Goal: Task Accomplishment & Management: Use online tool/utility

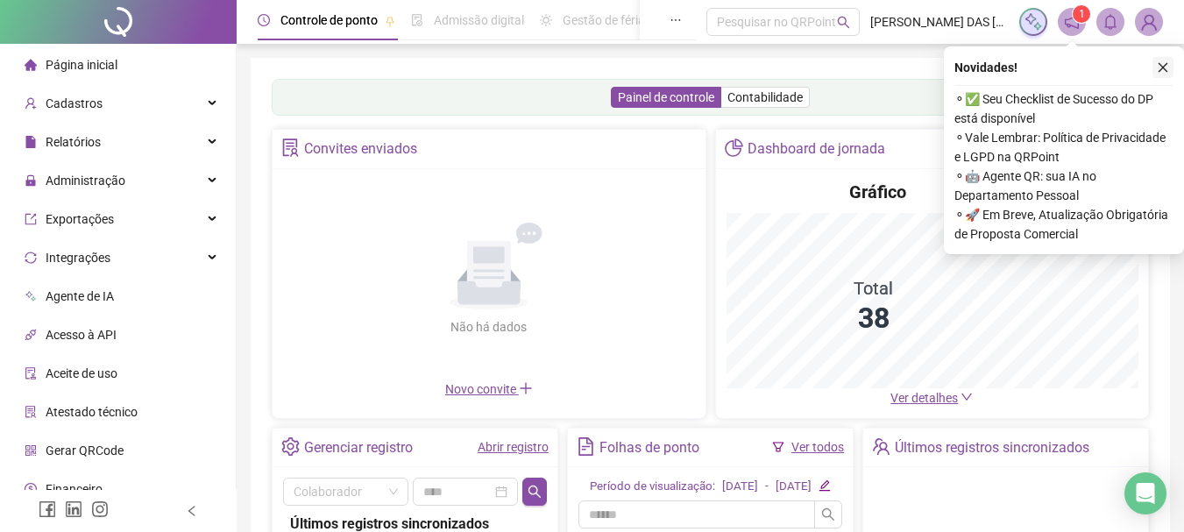
click at [1161, 62] on icon "close" at bounding box center [1163, 67] width 12 height 12
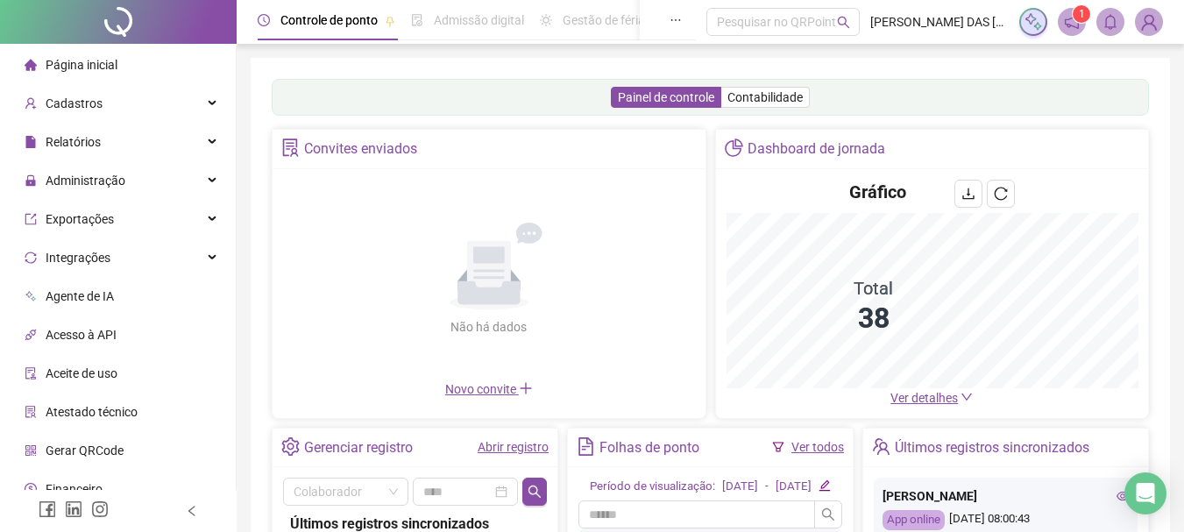
click at [528, 448] on link "Abrir registro" at bounding box center [513, 447] width 71 height 14
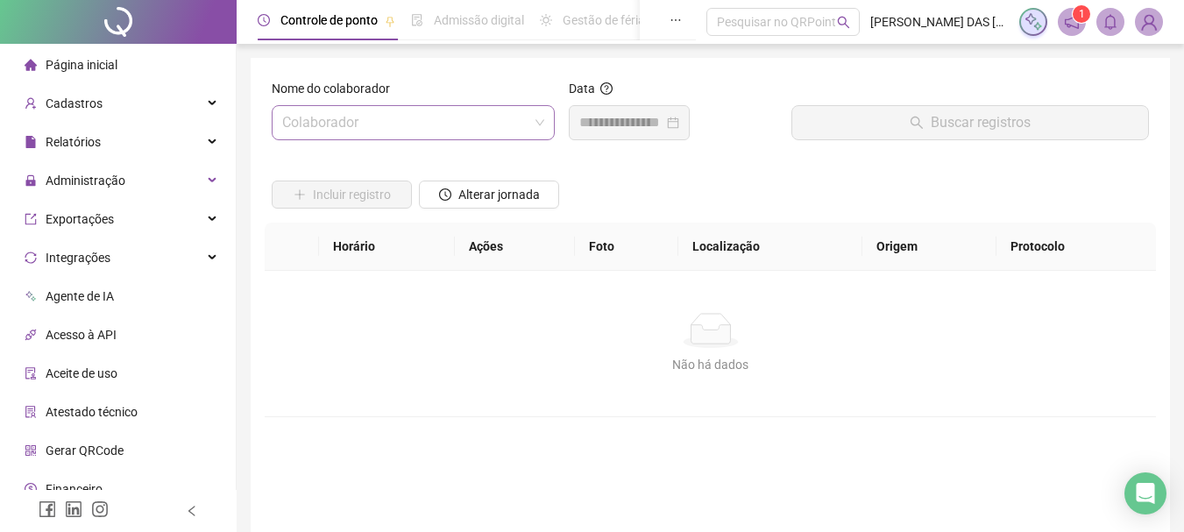
click at [380, 118] on input "search" at bounding box center [405, 122] width 246 height 33
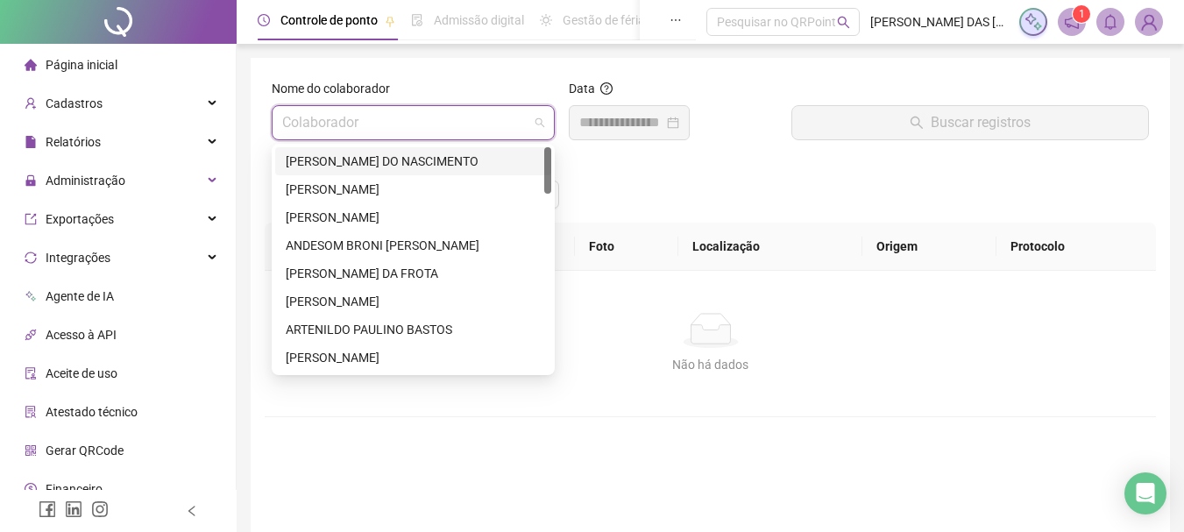
click at [347, 159] on div "[PERSON_NAME] DO NASCIMENTO" at bounding box center [413, 161] width 255 height 19
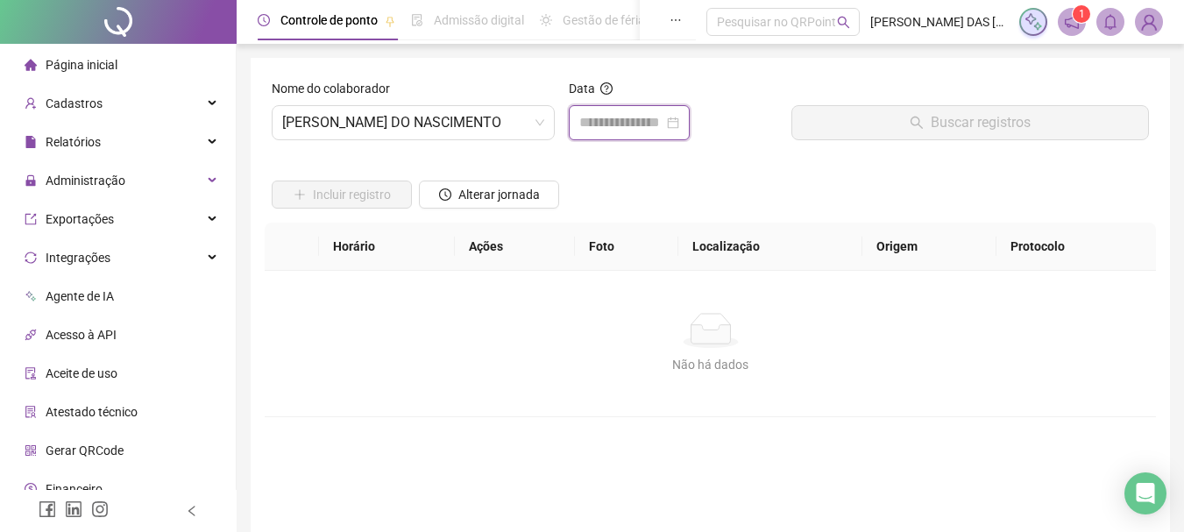
click at [633, 125] on input at bounding box center [621, 122] width 84 height 21
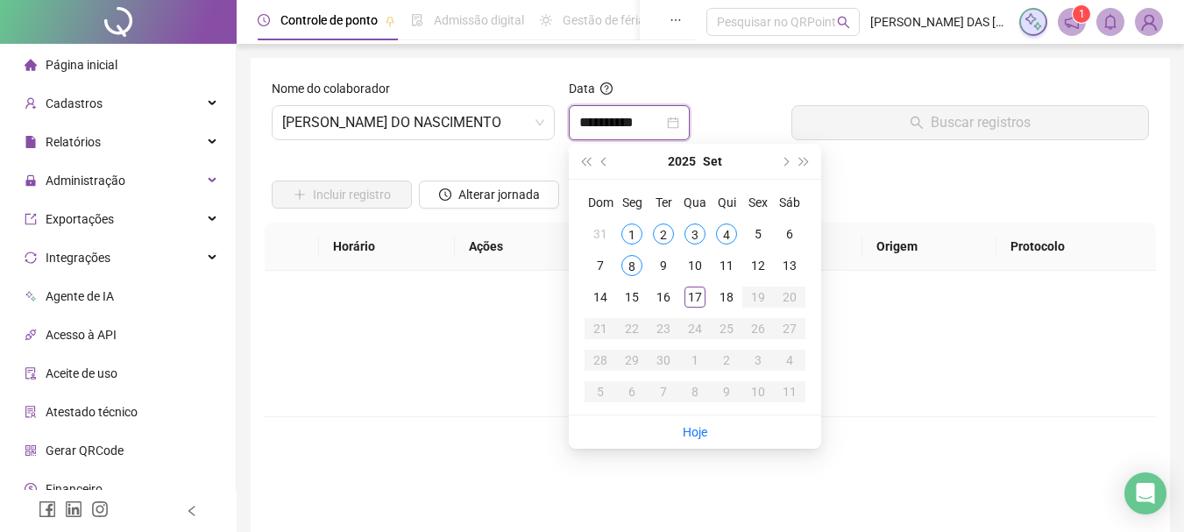
type input "**********"
click at [383, 129] on span "[PERSON_NAME] DO NASCIMENTO" at bounding box center [413, 122] width 262 height 33
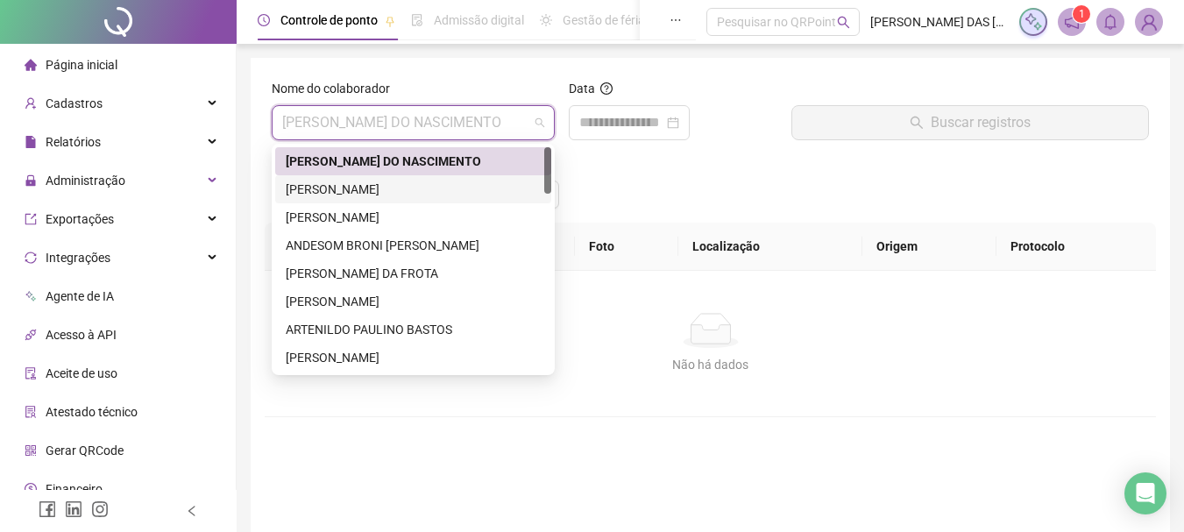
click at [377, 197] on div "[PERSON_NAME]" at bounding box center [413, 189] width 255 height 19
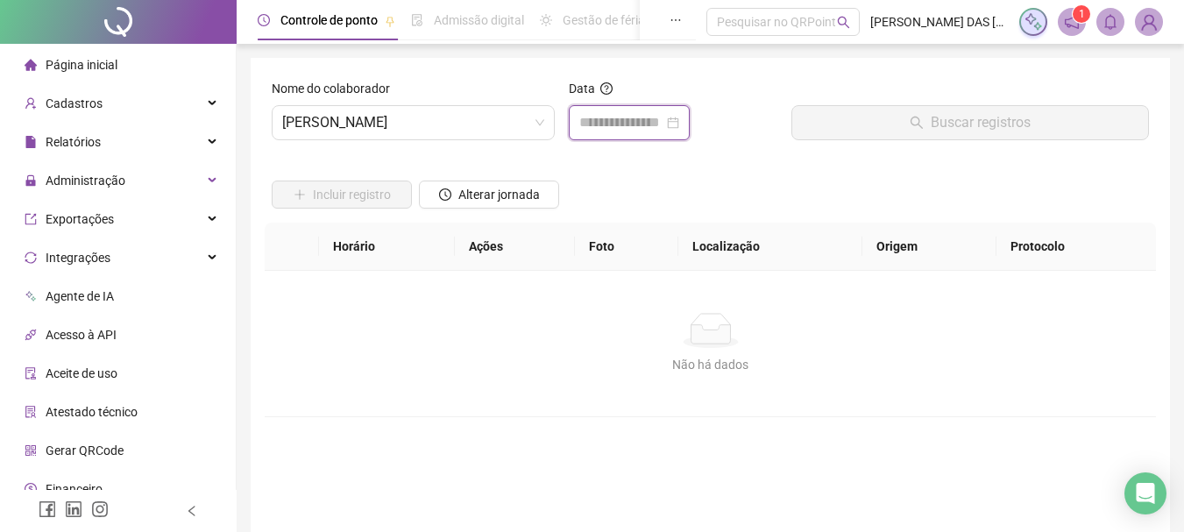
click at [614, 112] on input at bounding box center [621, 122] width 84 height 21
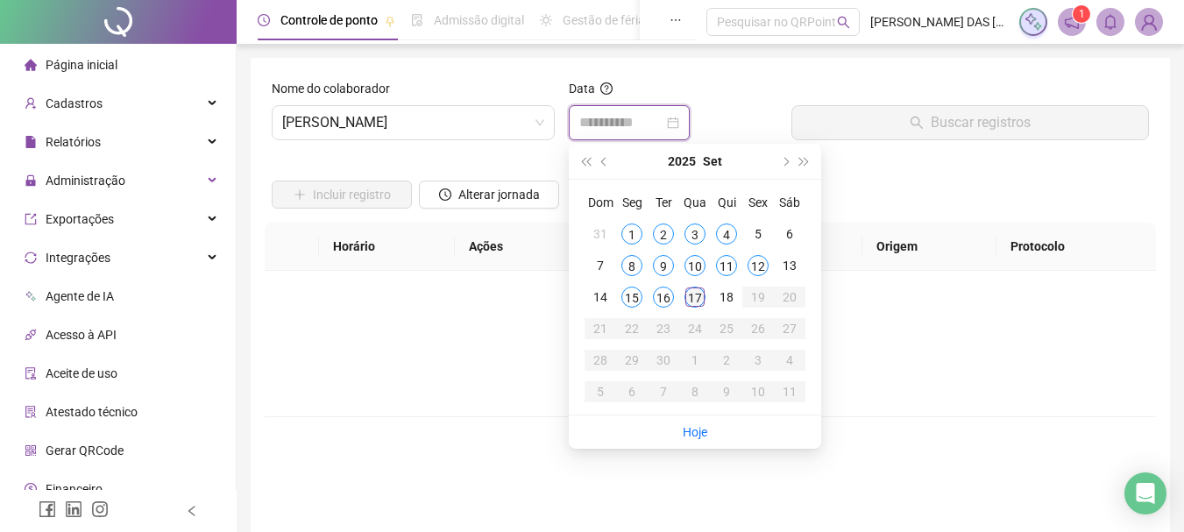
type input "**********"
click at [692, 293] on div "17" at bounding box center [695, 297] width 21 height 21
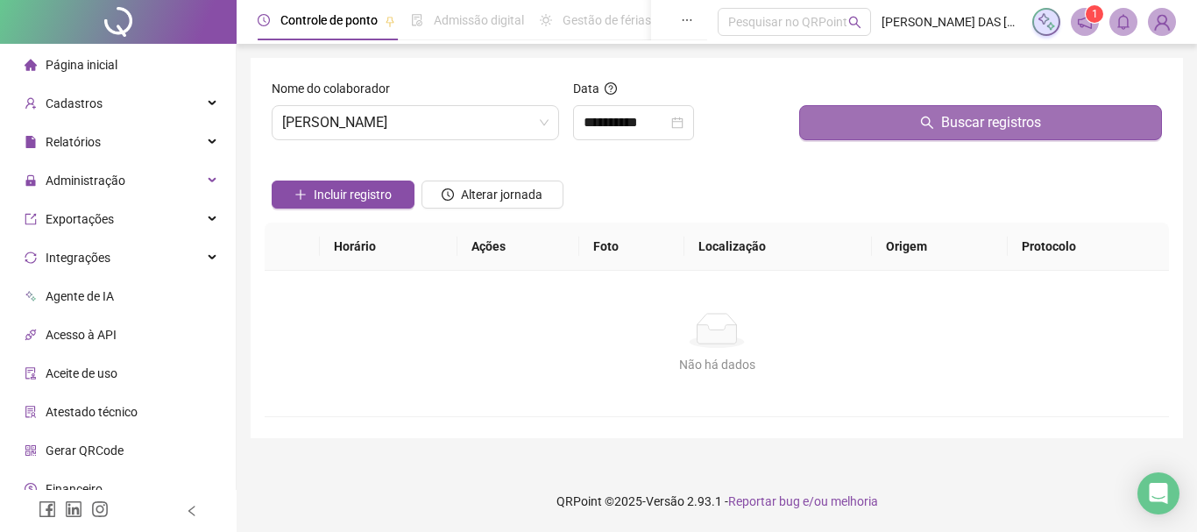
click at [1007, 130] on span "Buscar registros" at bounding box center [991, 122] width 100 height 21
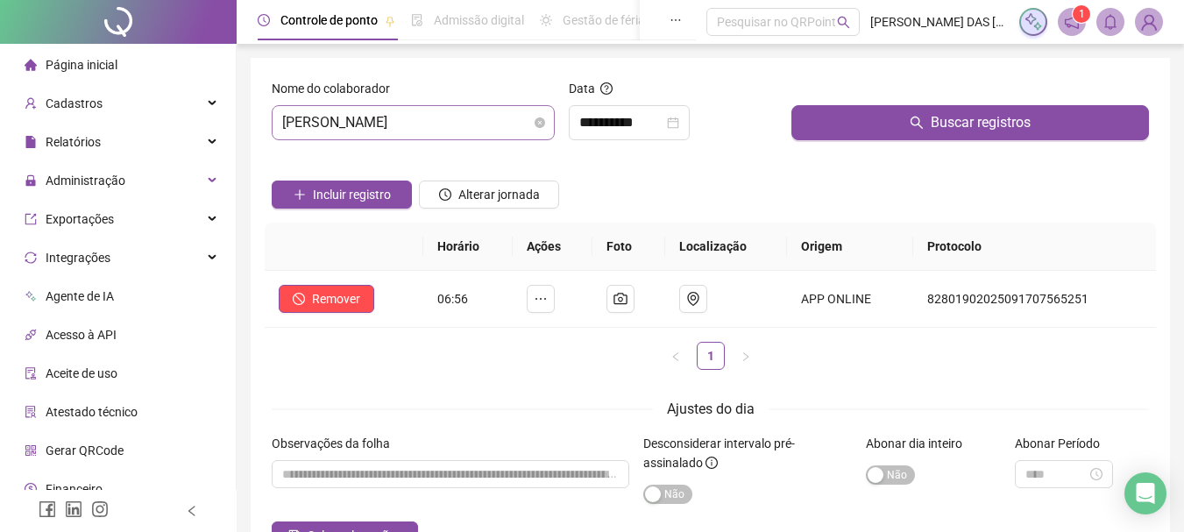
click at [439, 119] on span "[PERSON_NAME]" at bounding box center [413, 122] width 262 height 33
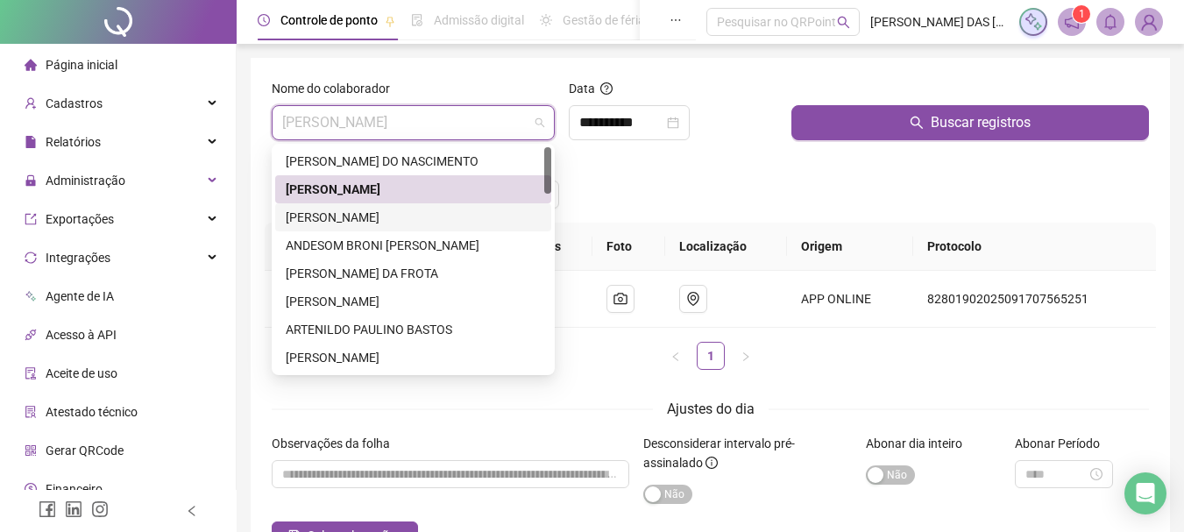
click at [385, 208] on div "[PERSON_NAME]" at bounding box center [413, 217] width 255 height 19
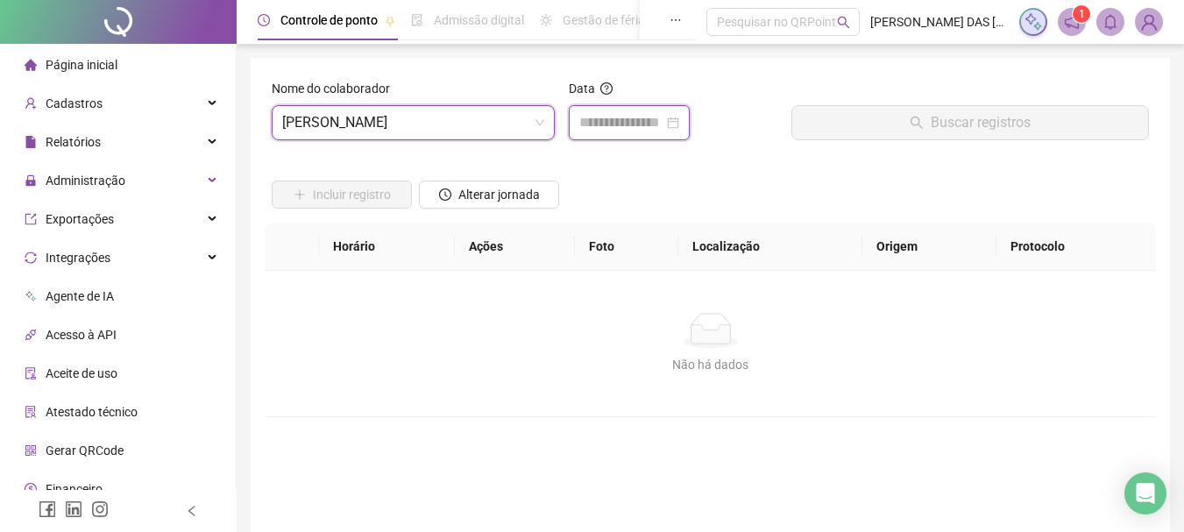
click at [588, 117] on input at bounding box center [621, 122] width 84 height 21
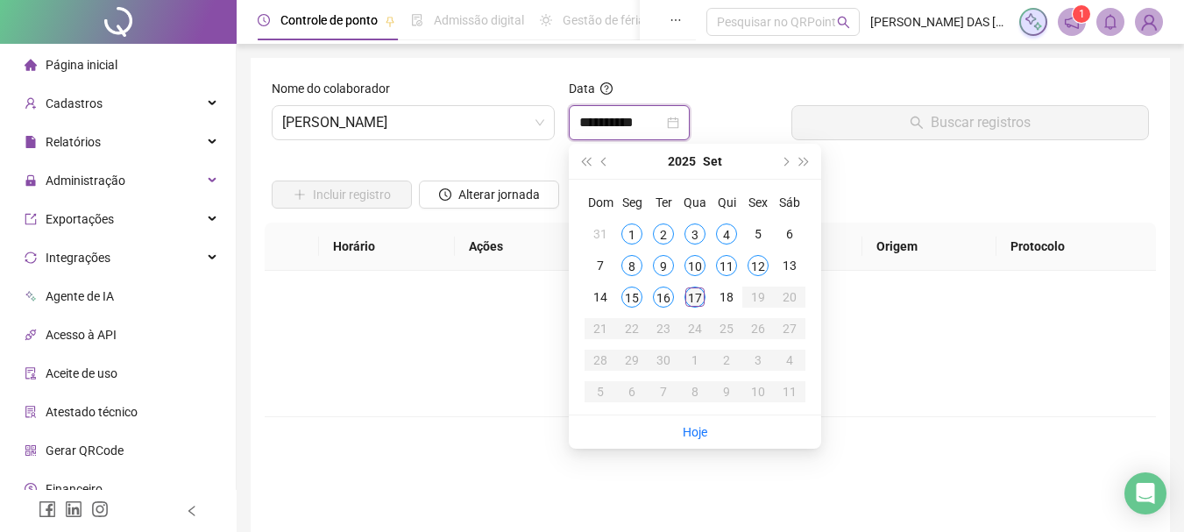
type input "**********"
click at [683, 295] on td "17" at bounding box center [695, 297] width 32 height 32
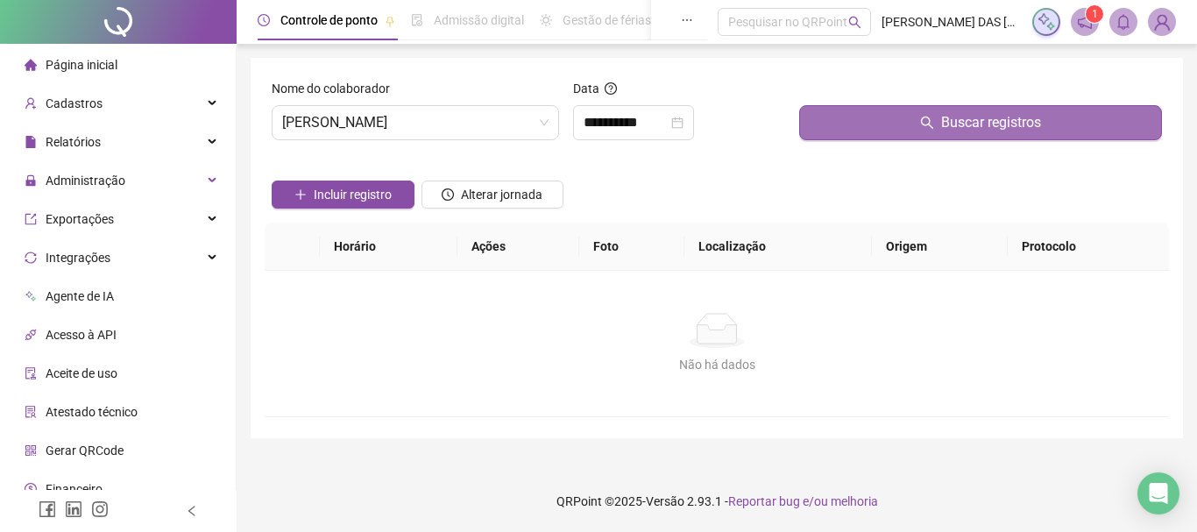
click at [948, 122] on span "Buscar registros" at bounding box center [991, 122] width 100 height 21
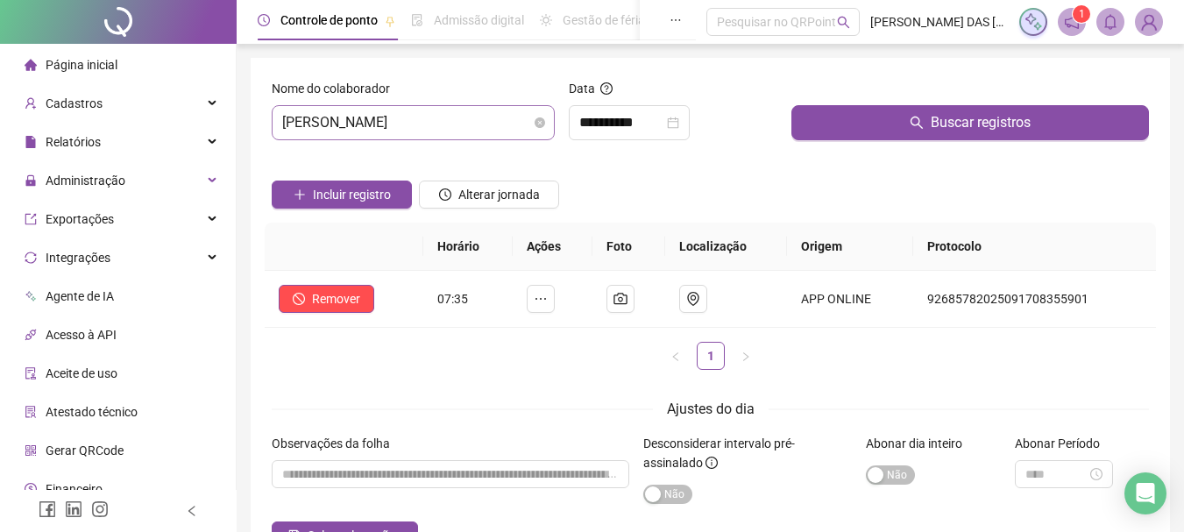
click at [352, 122] on span "[PERSON_NAME]" at bounding box center [413, 122] width 262 height 33
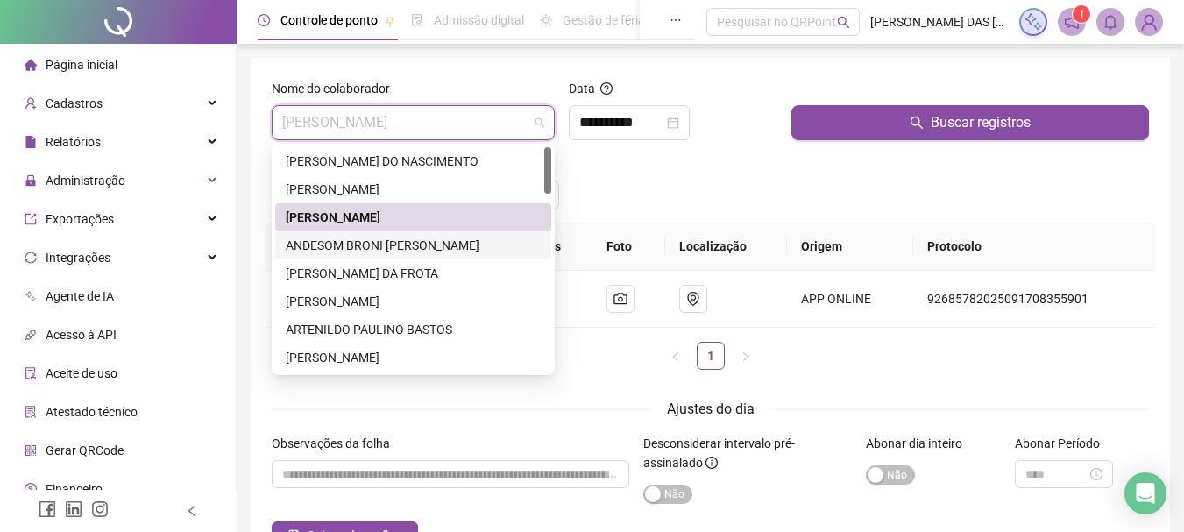
click at [365, 249] on div "ANDESOM BRONI [PERSON_NAME]" at bounding box center [413, 245] width 255 height 19
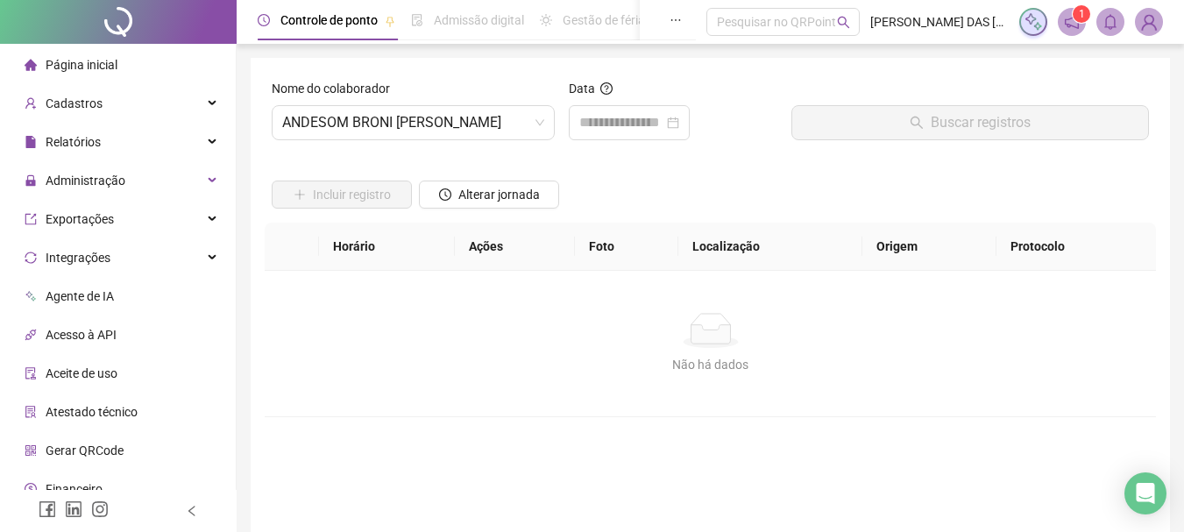
click at [578, 101] on div "Data" at bounding box center [673, 92] width 209 height 26
click at [599, 131] on input at bounding box center [621, 122] width 84 height 21
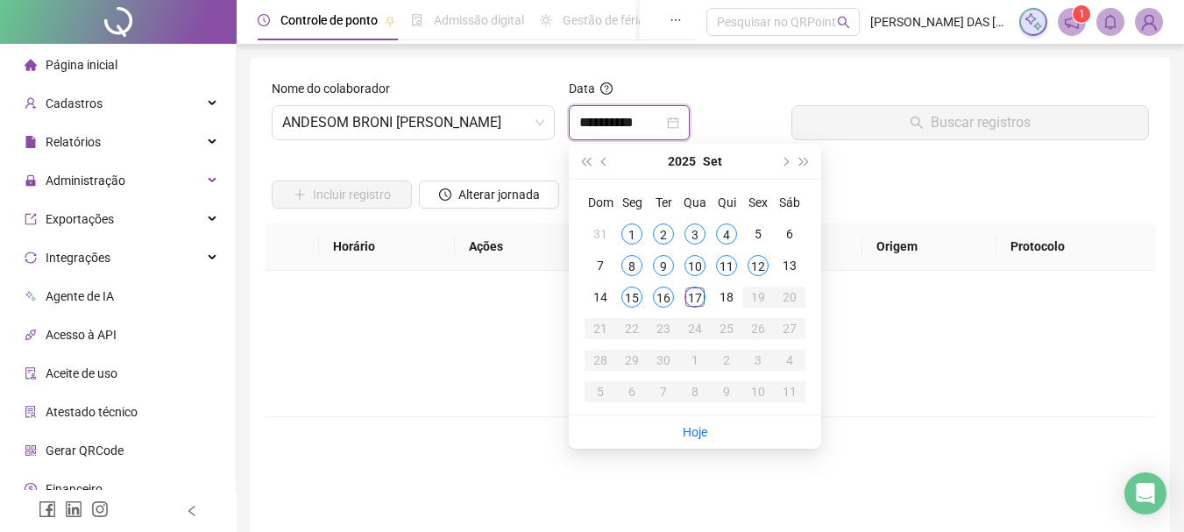
type input "**********"
click at [690, 301] on div "17" at bounding box center [695, 297] width 21 height 21
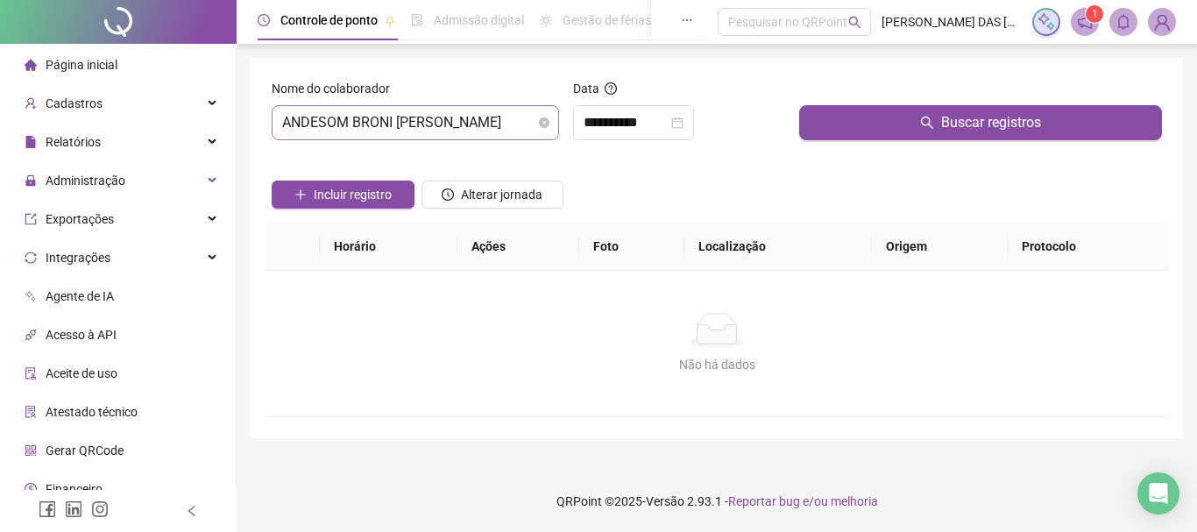
click at [380, 131] on span "ANDESOM BRONI [PERSON_NAME]" at bounding box center [415, 122] width 266 height 33
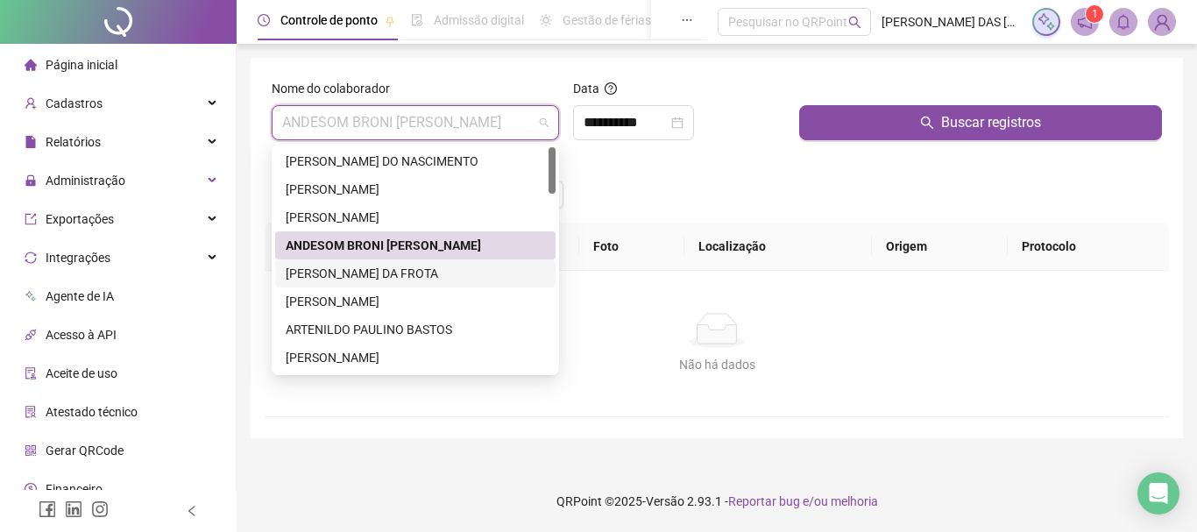
click at [355, 268] on div "[PERSON_NAME] DA FROTA" at bounding box center [415, 273] width 259 height 19
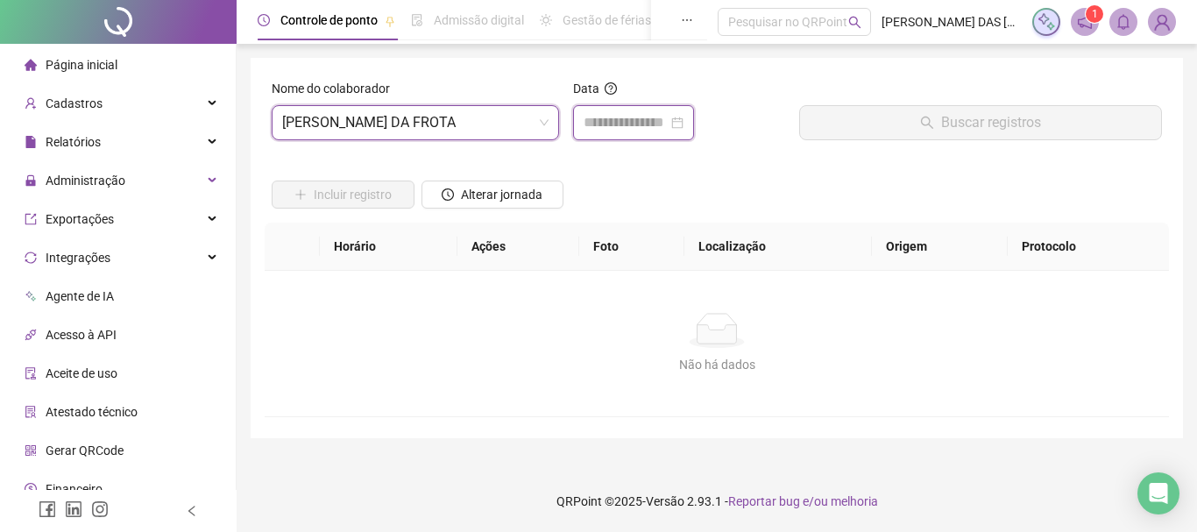
click at [628, 125] on input at bounding box center [626, 122] width 84 height 21
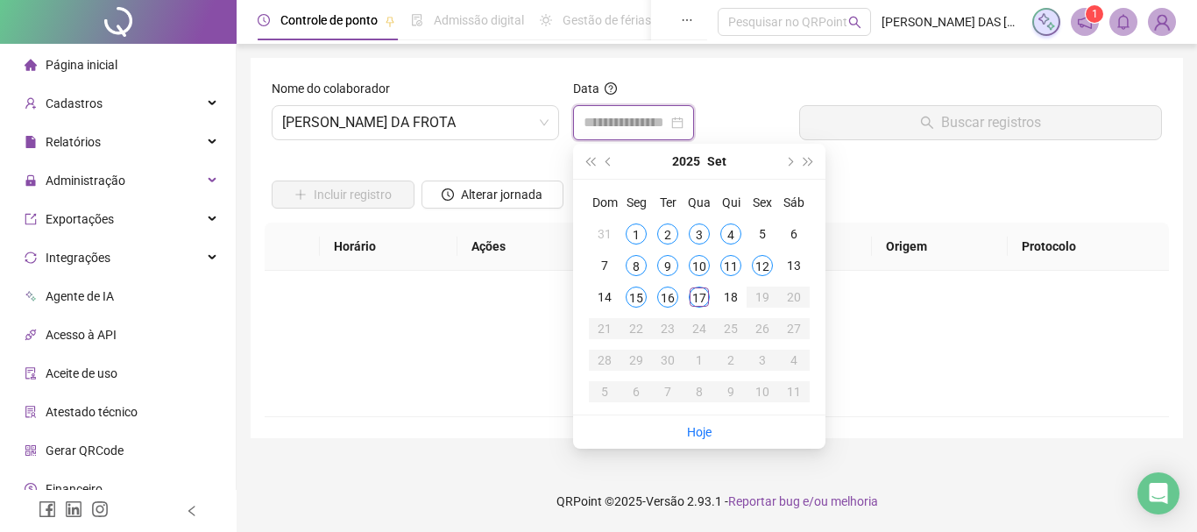
type input "**********"
click at [697, 289] on div "17" at bounding box center [699, 297] width 21 height 21
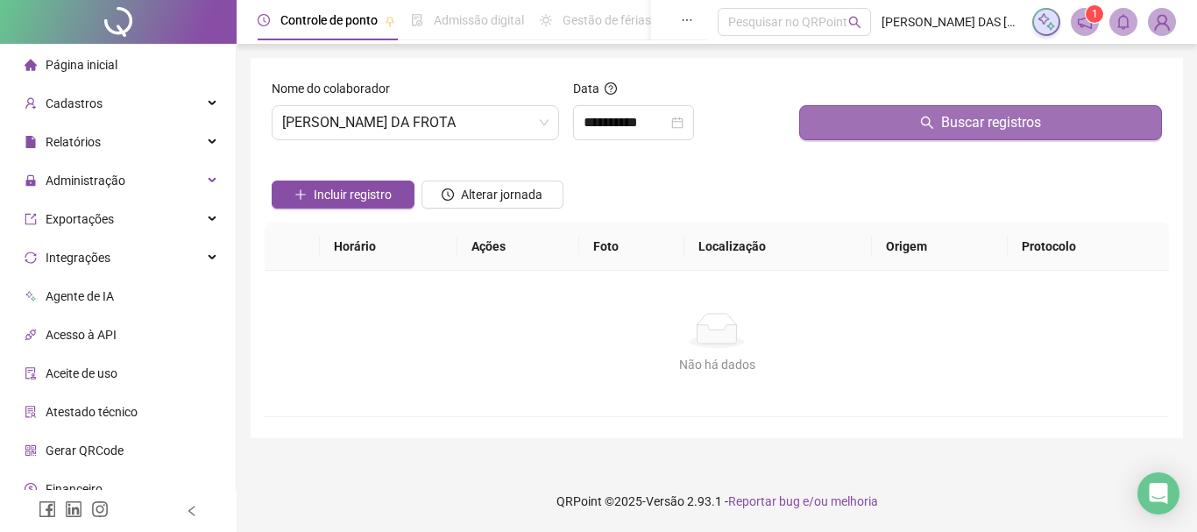
click at [901, 115] on button "Buscar registros" at bounding box center [980, 122] width 363 height 35
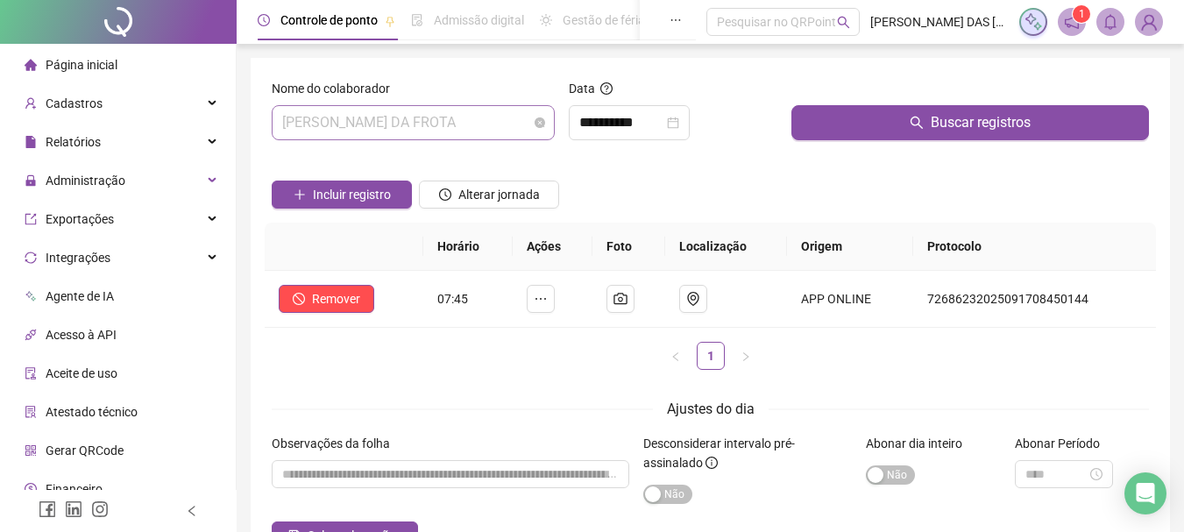
click at [468, 122] on span "[PERSON_NAME] DA FROTA" at bounding box center [413, 122] width 262 height 33
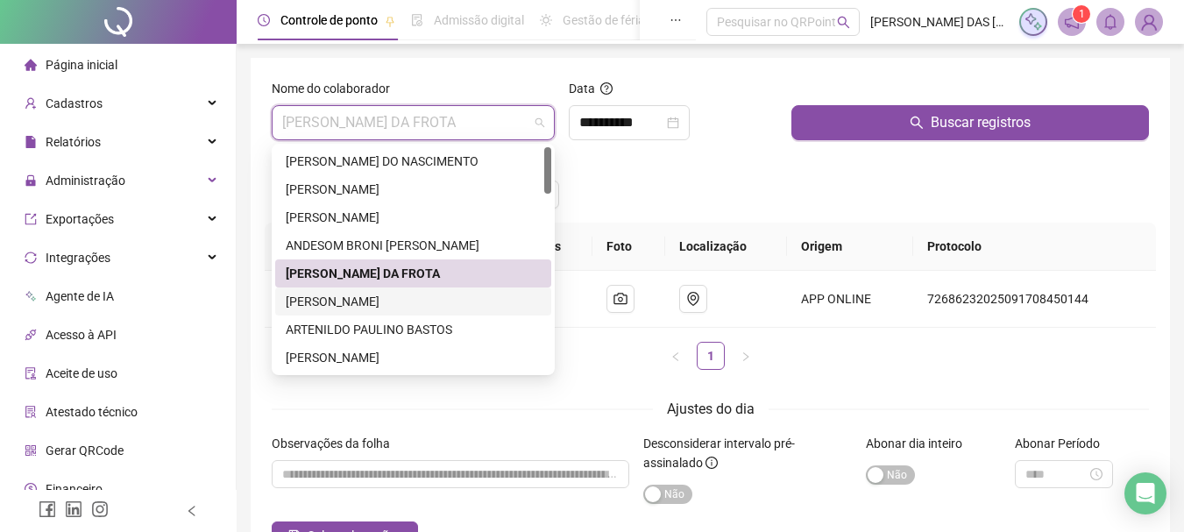
click at [335, 302] on div "[PERSON_NAME]" at bounding box center [413, 301] width 255 height 19
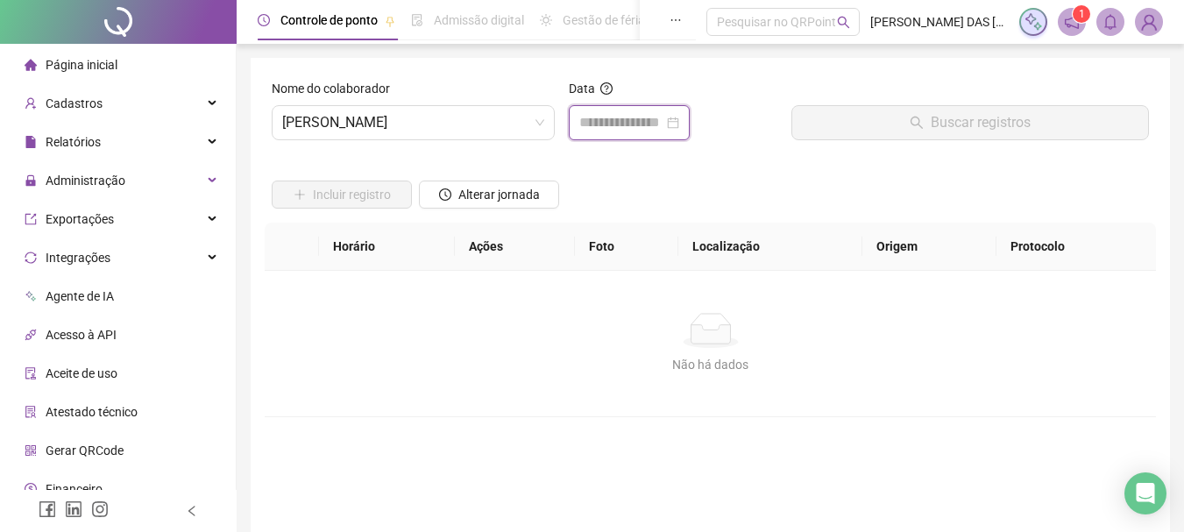
click at [631, 123] on input at bounding box center [621, 122] width 84 height 21
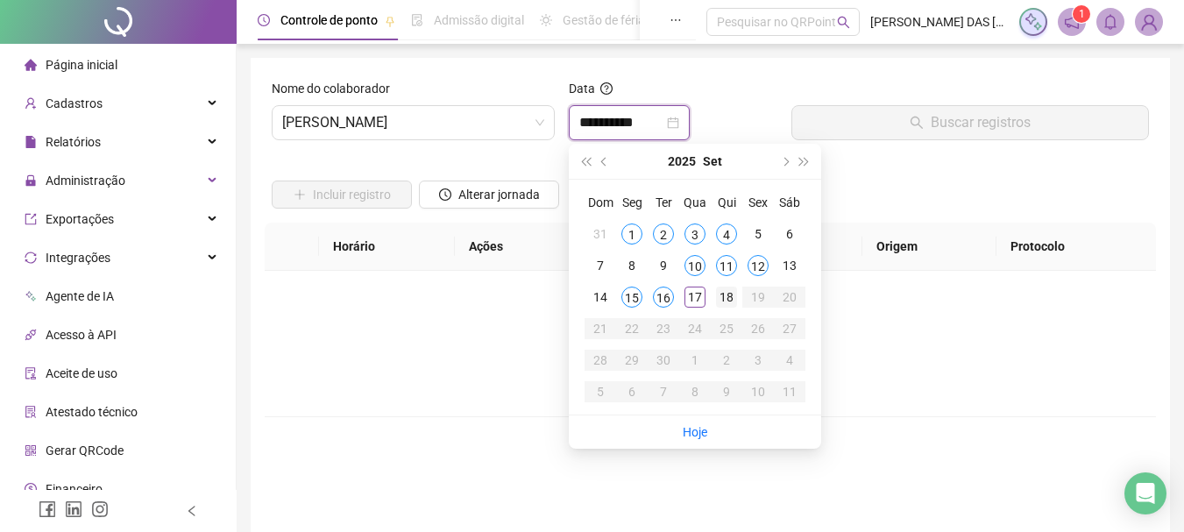
type input "**********"
click at [691, 301] on div "17" at bounding box center [695, 297] width 21 height 21
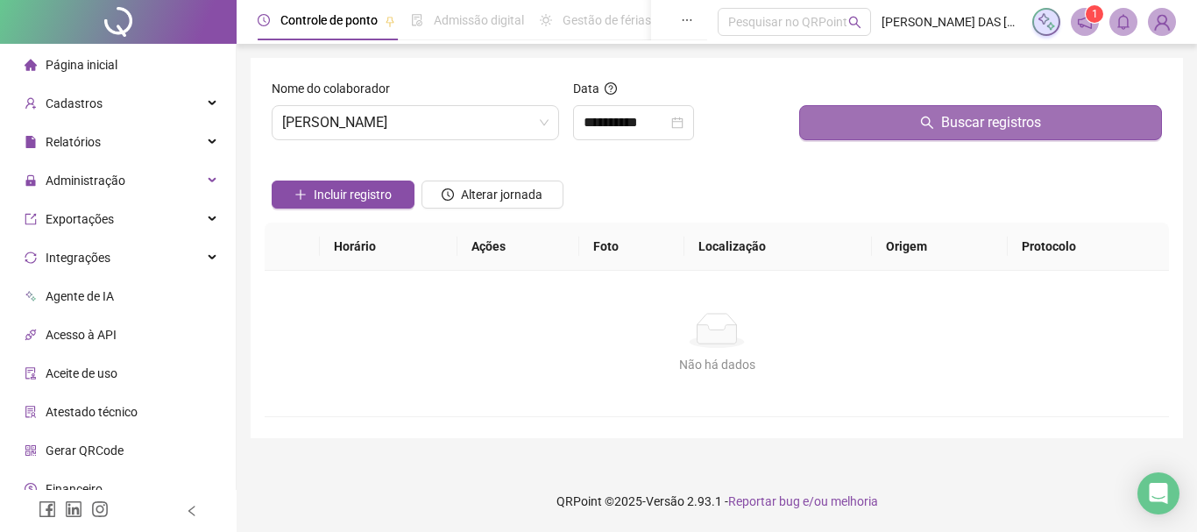
click at [847, 117] on button "Buscar registros" at bounding box center [980, 122] width 363 height 35
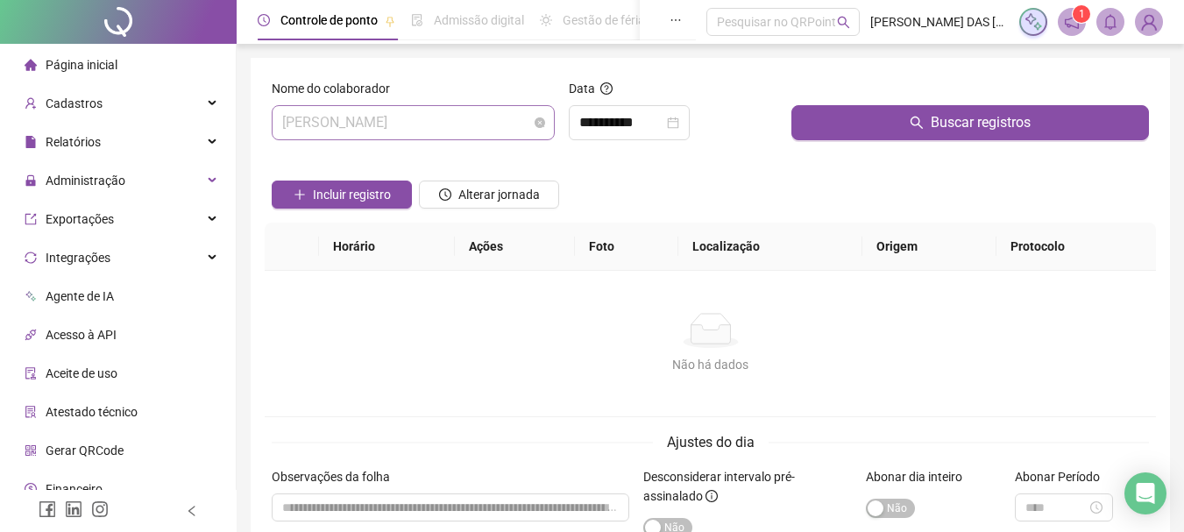
click at [487, 120] on span "[PERSON_NAME]" at bounding box center [413, 122] width 262 height 33
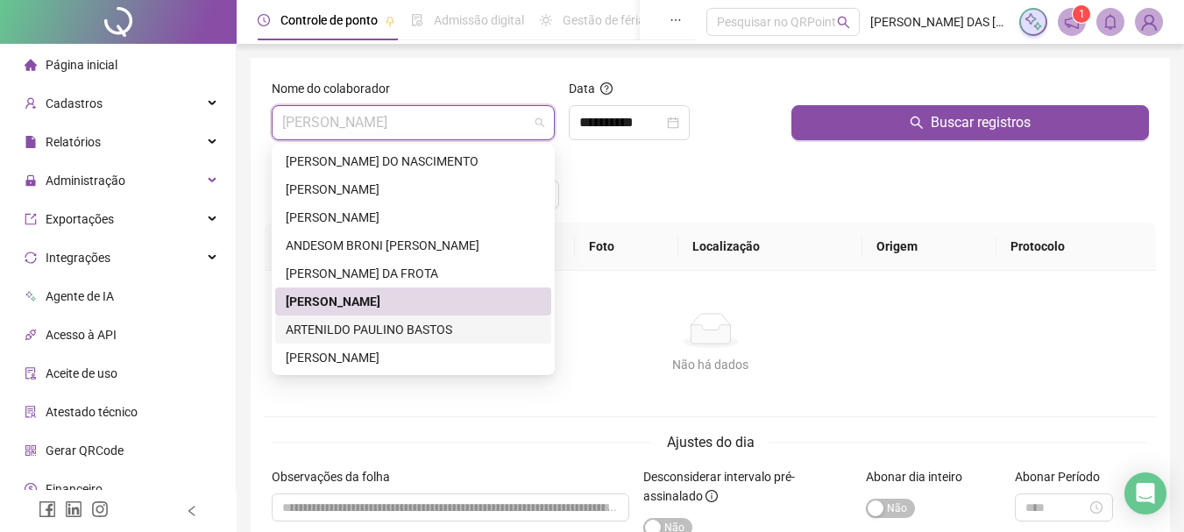
click at [339, 326] on div "ARTENILDO PAULINO BASTOS" at bounding box center [413, 329] width 255 height 19
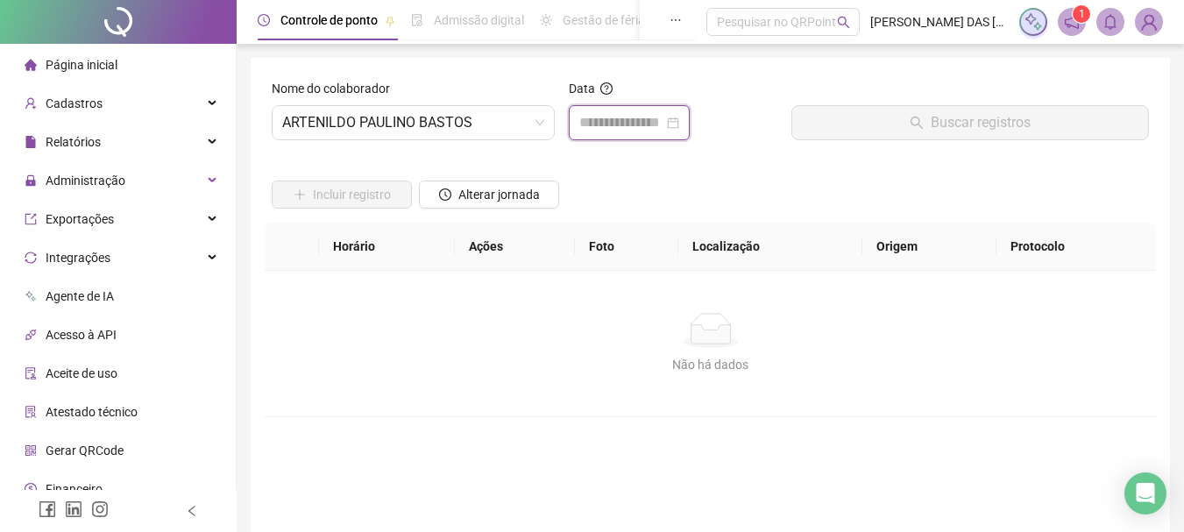
click at [607, 123] on input at bounding box center [621, 122] width 84 height 21
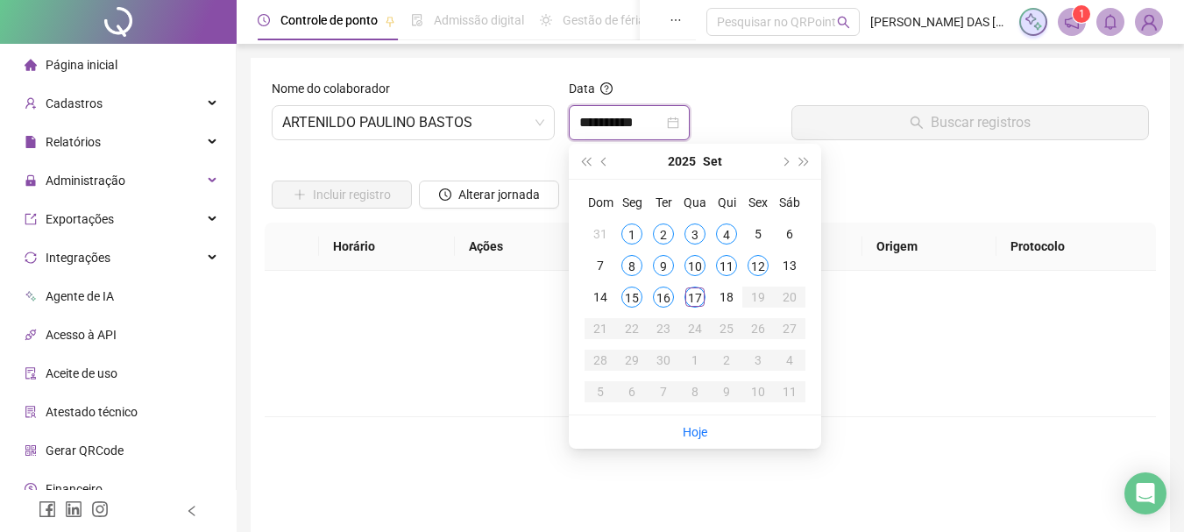
type input "**********"
click at [692, 298] on div "17" at bounding box center [695, 297] width 21 height 21
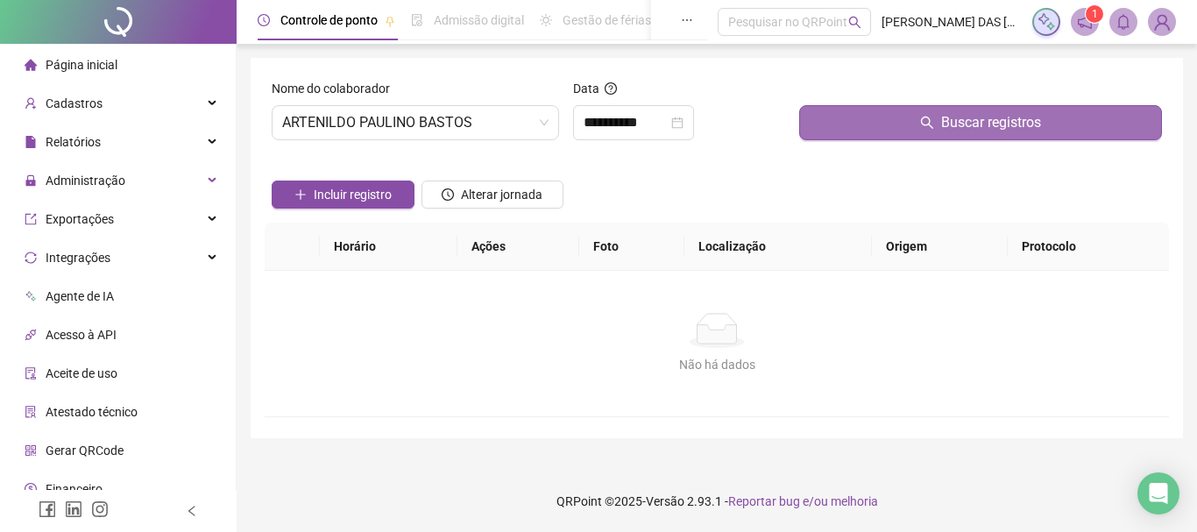
click at [900, 112] on button "Buscar registros" at bounding box center [980, 122] width 363 height 35
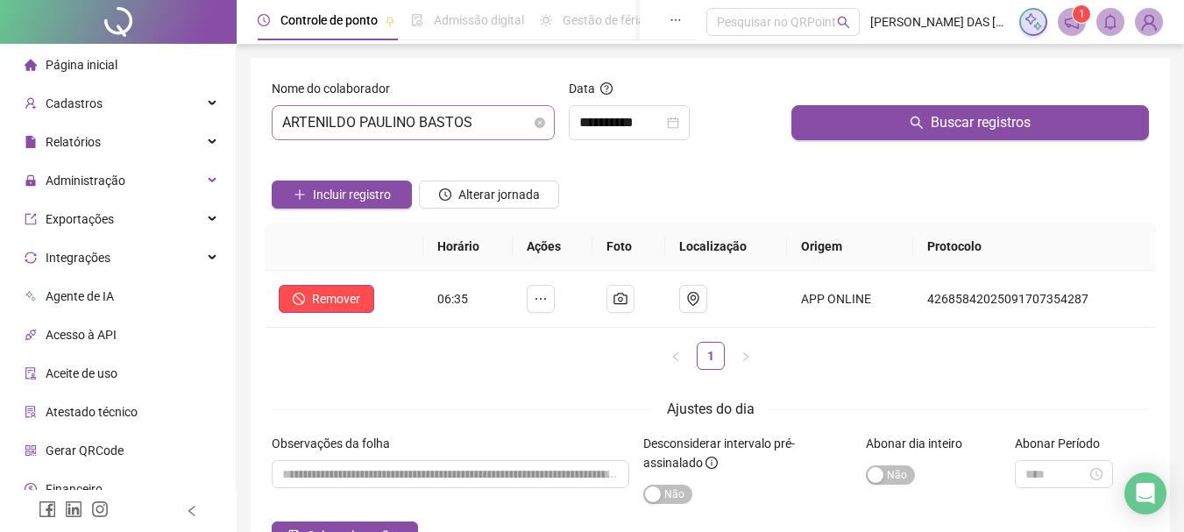
click at [470, 131] on span "ARTENILDO PAULINO BASTOS" at bounding box center [413, 122] width 262 height 33
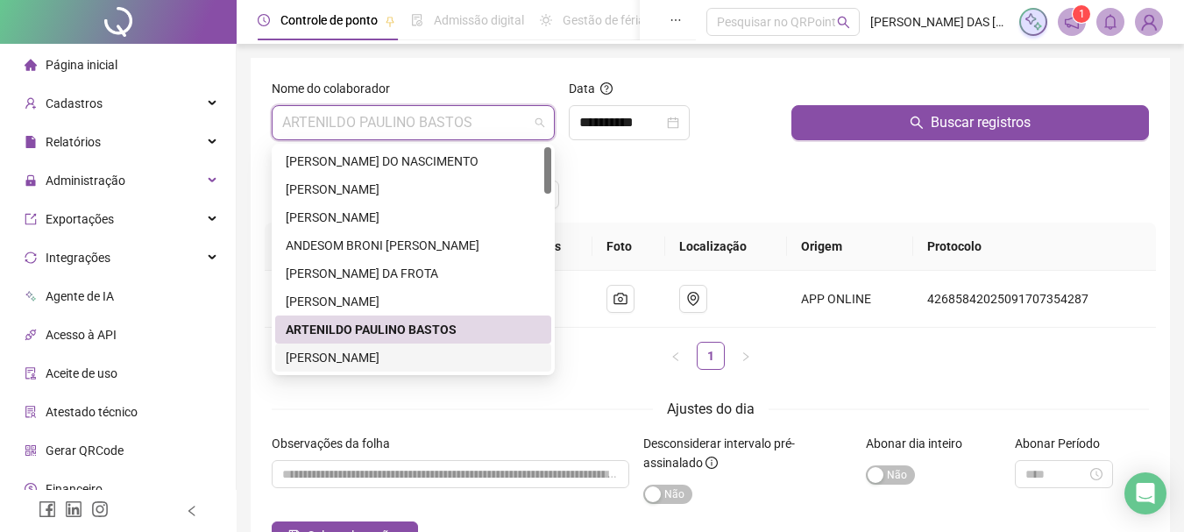
click at [404, 356] on div "[PERSON_NAME]" at bounding box center [413, 357] width 255 height 19
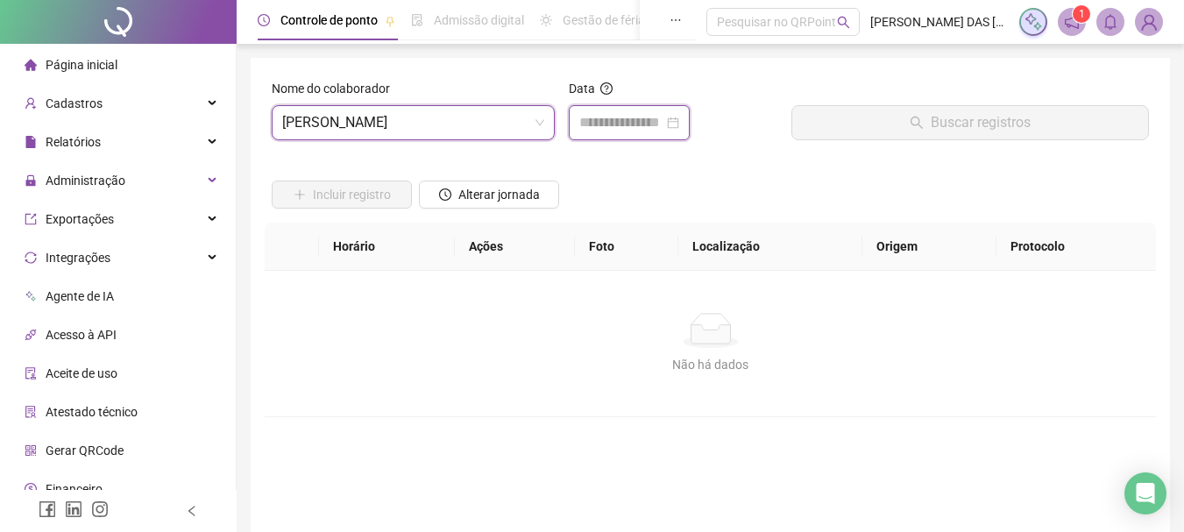
click at [608, 113] on input at bounding box center [621, 122] width 84 height 21
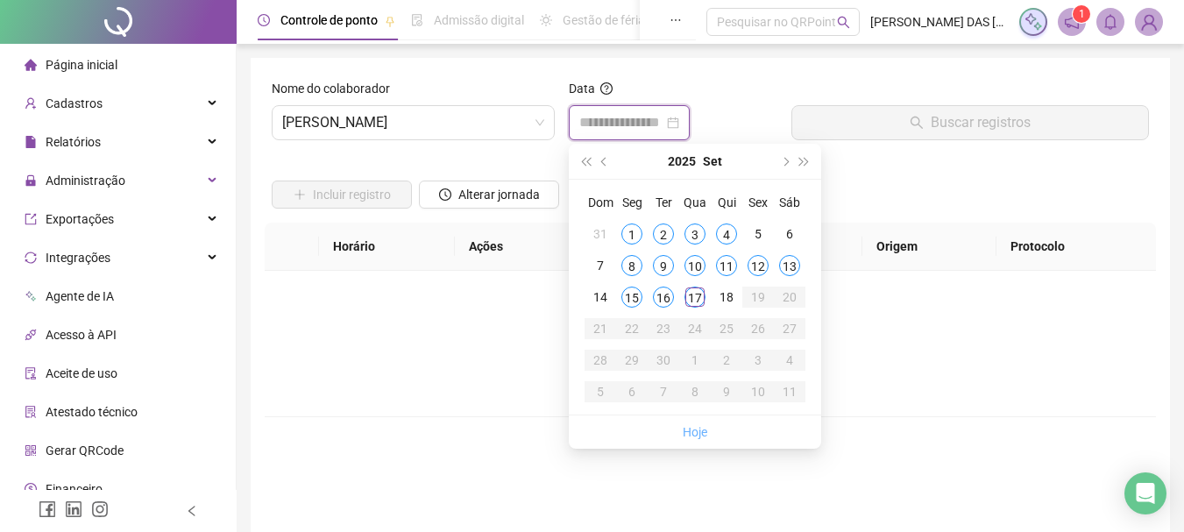
type input "**********"
click at [697, 290] on div "17" at bounding box center [695, 297] width 21 height 21
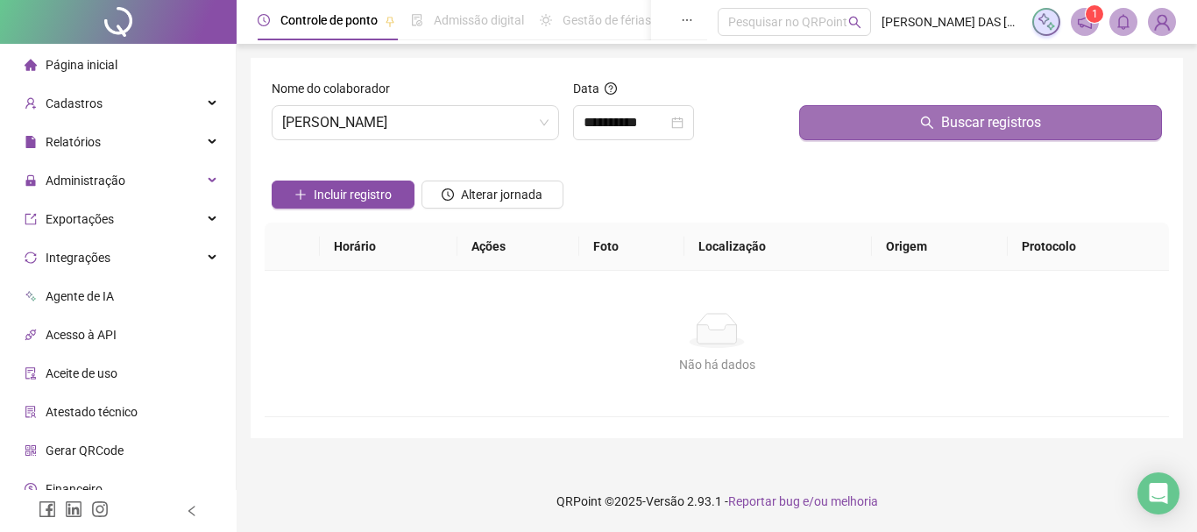
click at [913, 122] on button "Buscar registros" at bounding box center [980, 122] width 363 height 35
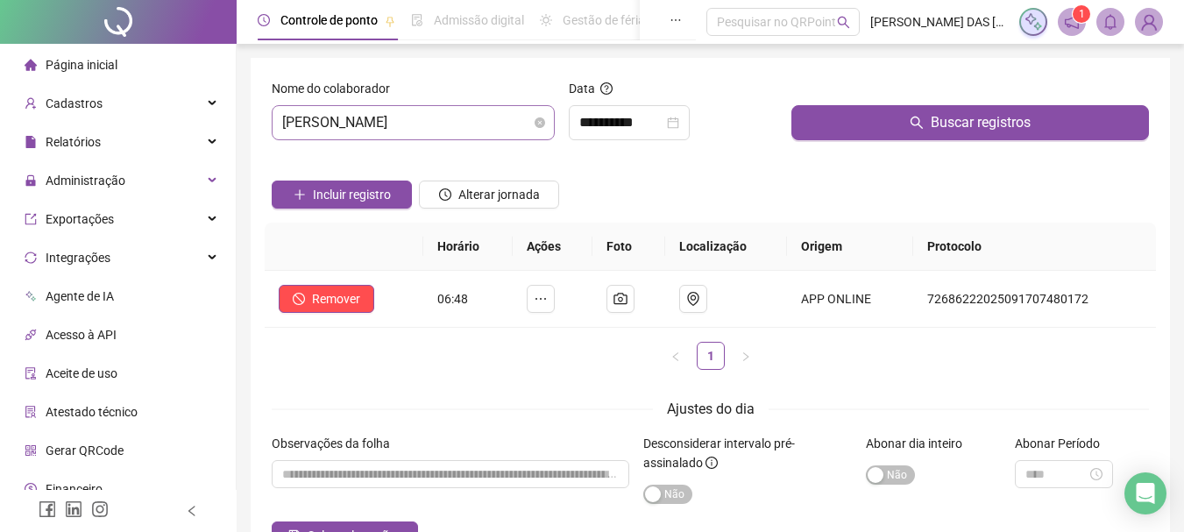
click at [474, 133] on span "[PERSON_NAME]" at bounding box center [413, 122] width 262 height 33
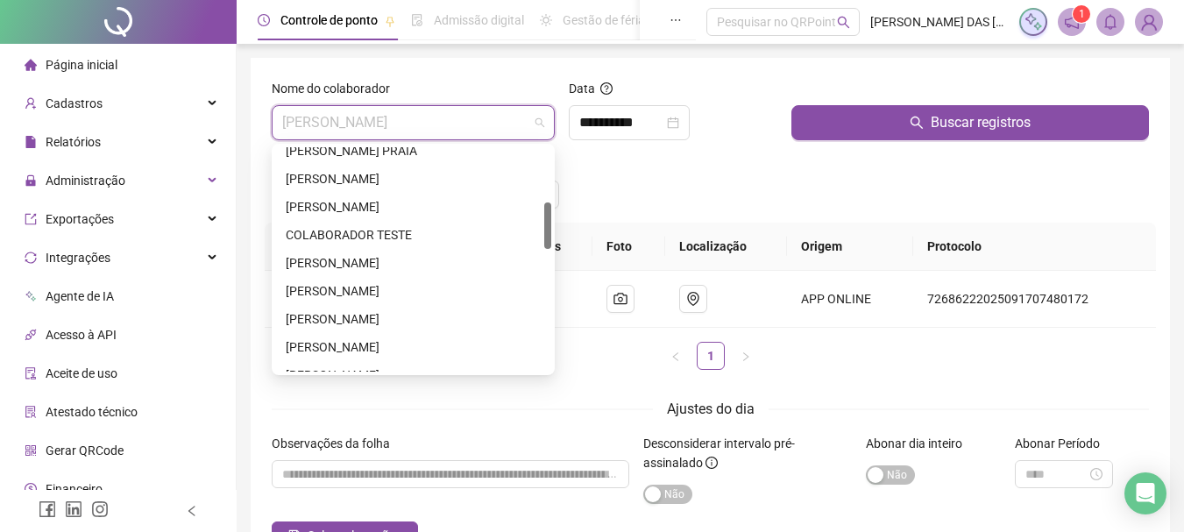
scroll to position [175, 0]
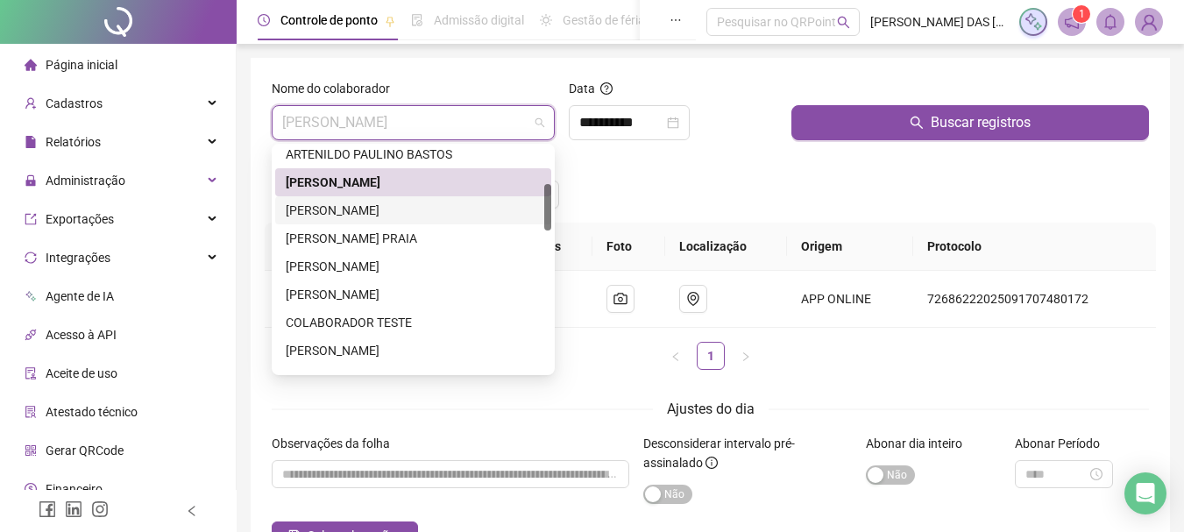
click at [369, 210] on div "[PERSON_NAME]" at bounding box center [413, 210] width 255 height 19
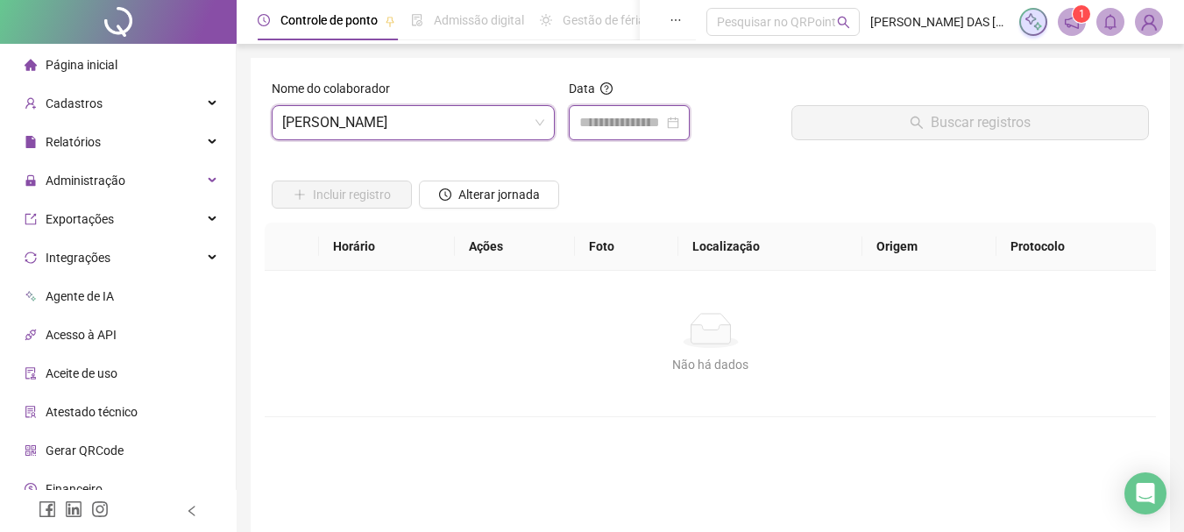
click at [595, 122] on input at bounding box center [621, 122] width 84 height 21
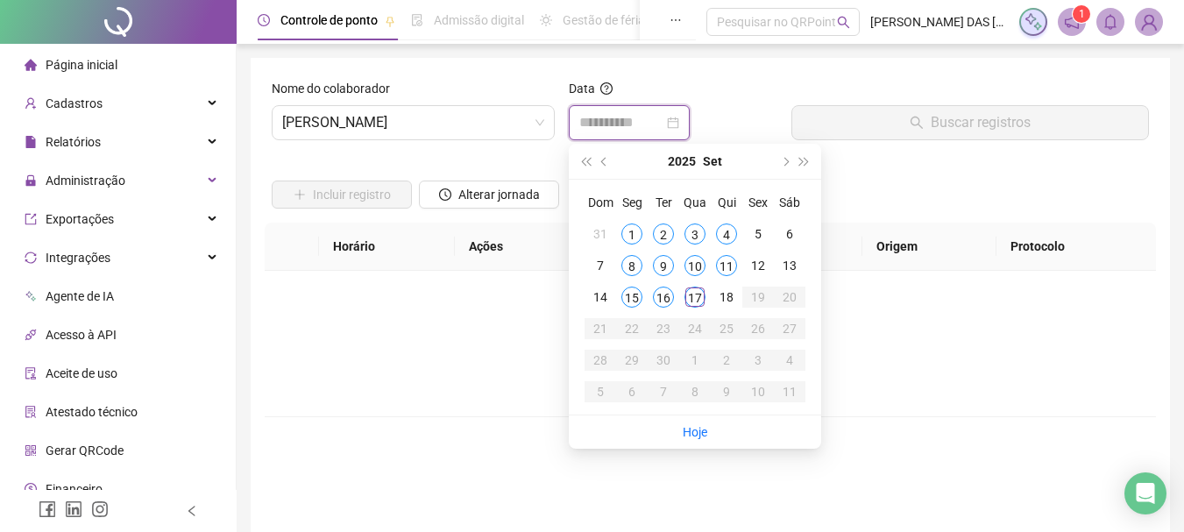
type input "**********"
click at [695, 301] on div "17" at bounding box center [695, 297] width 21 height 21
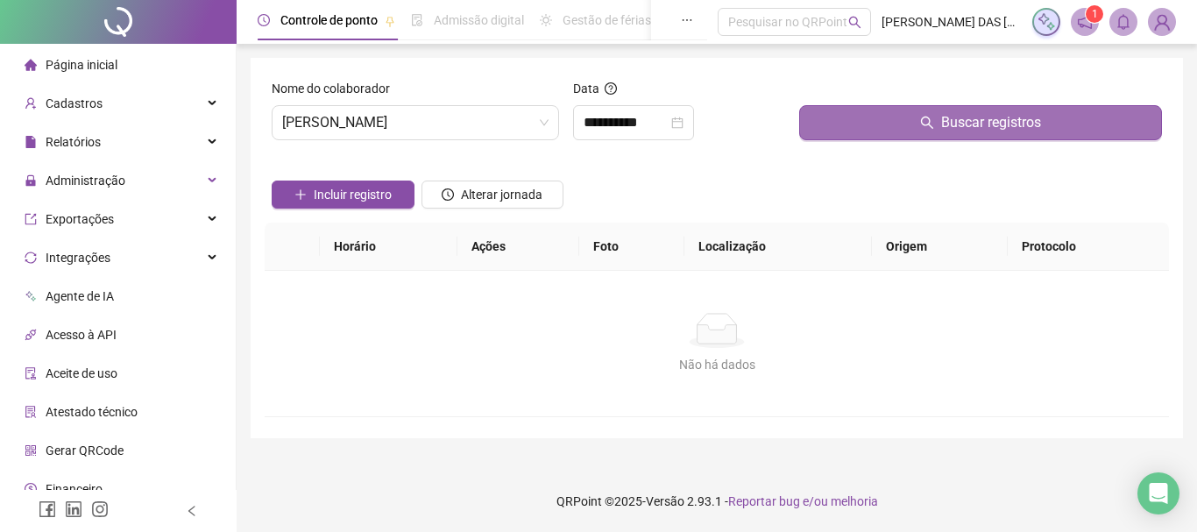
click at [904, 107] on button "Buscar registros" at bounding box center [980, 122] width 363 height 35
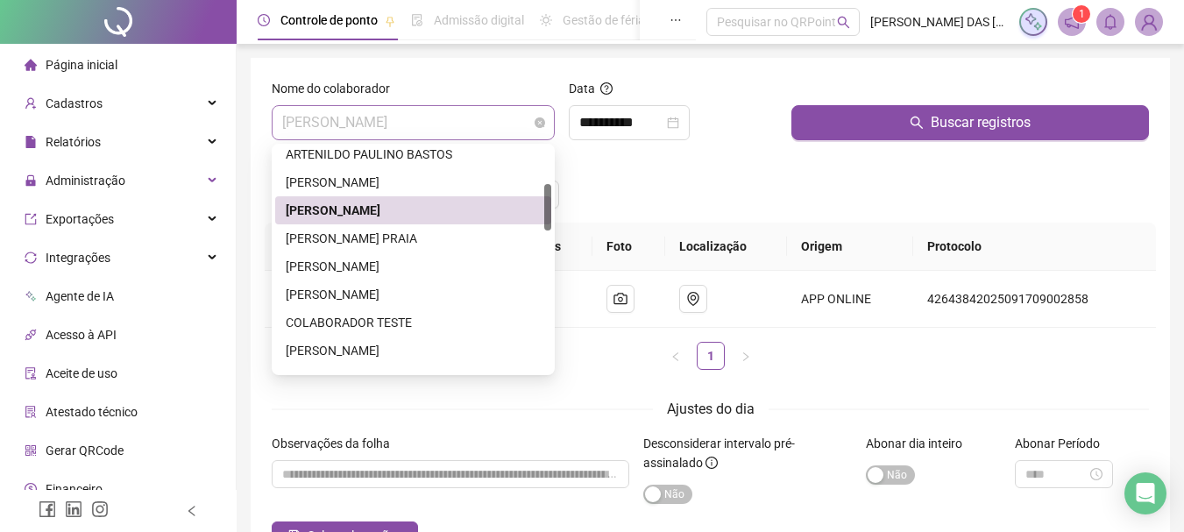
click at [515, 121] on span "[PERSON_NAME]" at bounding box center [413, 122] width 262 height 33
click at [412, 247] on div "[PERSON_NAME] PRAIA" at bounding box center [413, 238] width 255 height 19
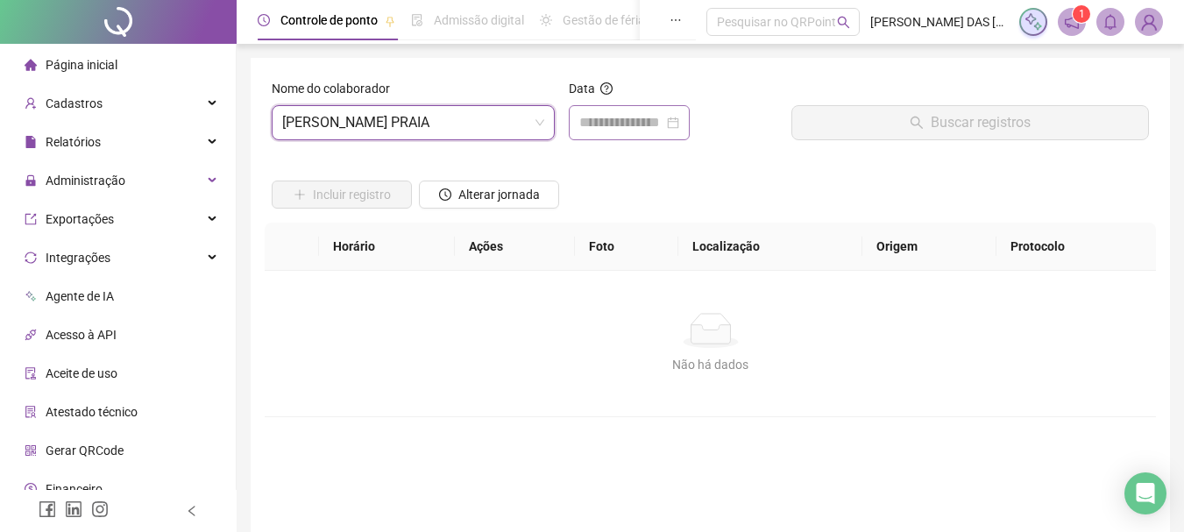
click at [636, 110] on div at bounding box center [629, 122] width 121 height 35
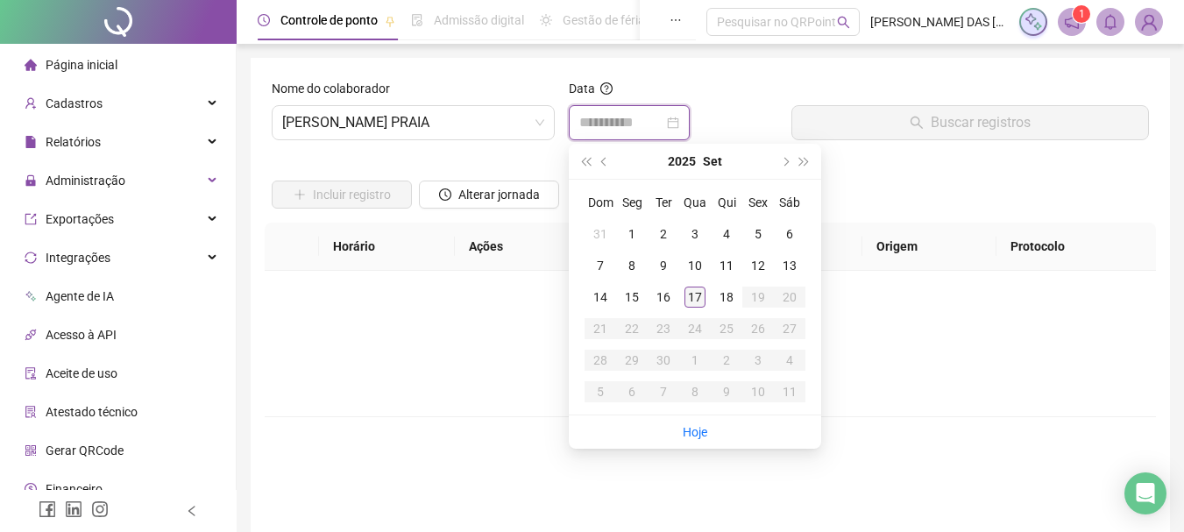
type input "**********"
click at [363, 128] on span "[PERSON_NAME] PRAIA" at bounding box center [413, 122] width 262 height 33
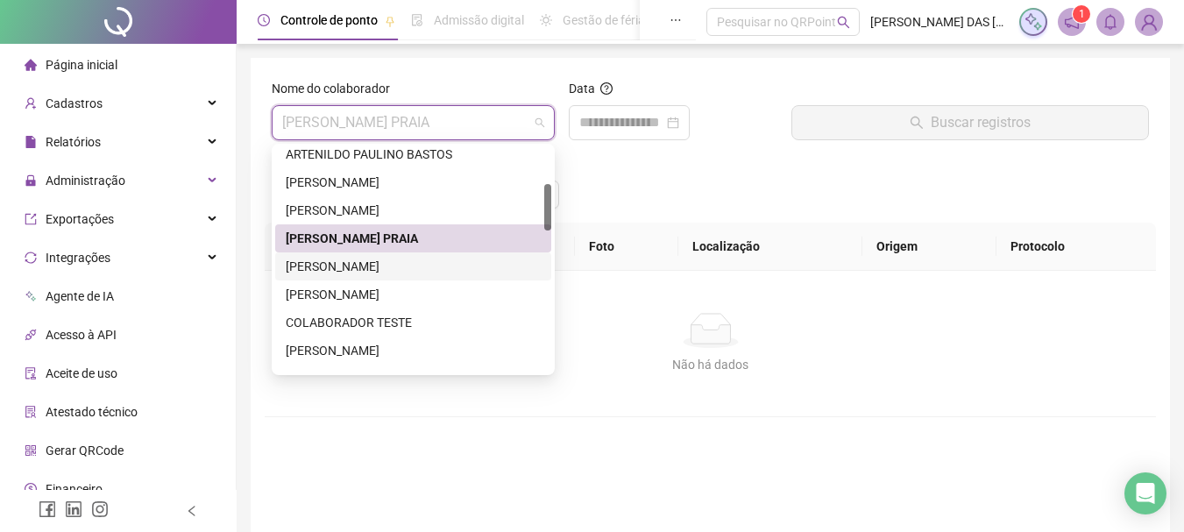
click at [353, 270] on div "[PERSON_NAME]" at bounding box center [413, 266] width 255 height 19
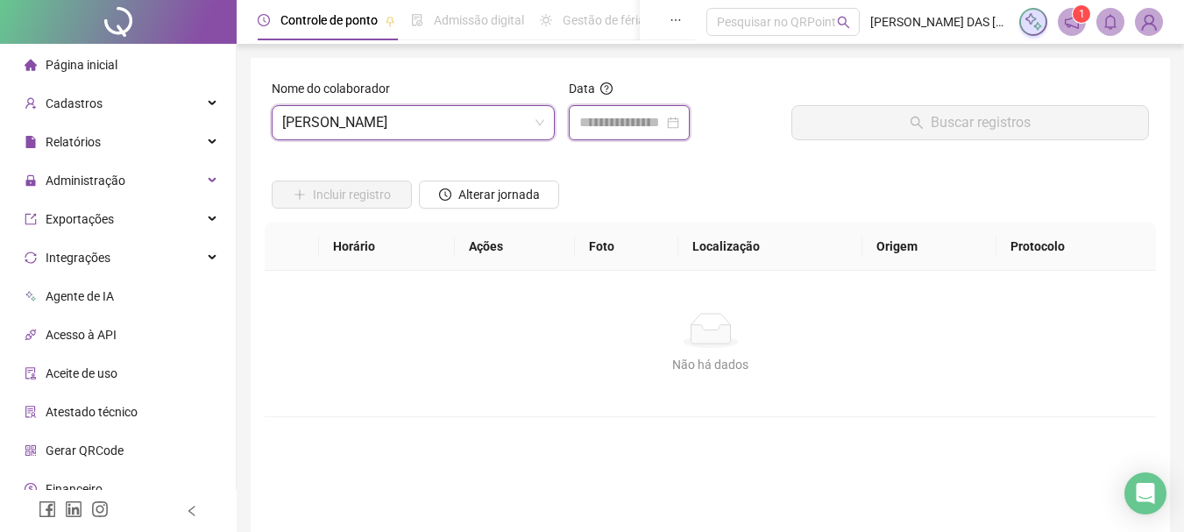
click at [636, 117] on input at bounding box center [621, 122] width 84 height 21
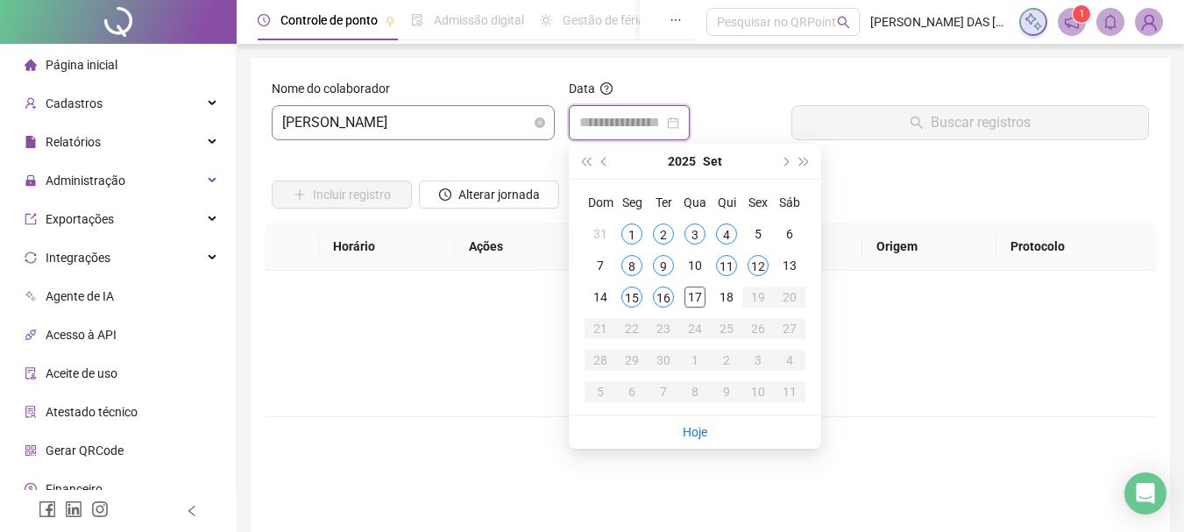
click at [507, 117] on span "[PERSON_NAME]" at bounding box center [413, 122] width 262 height 33
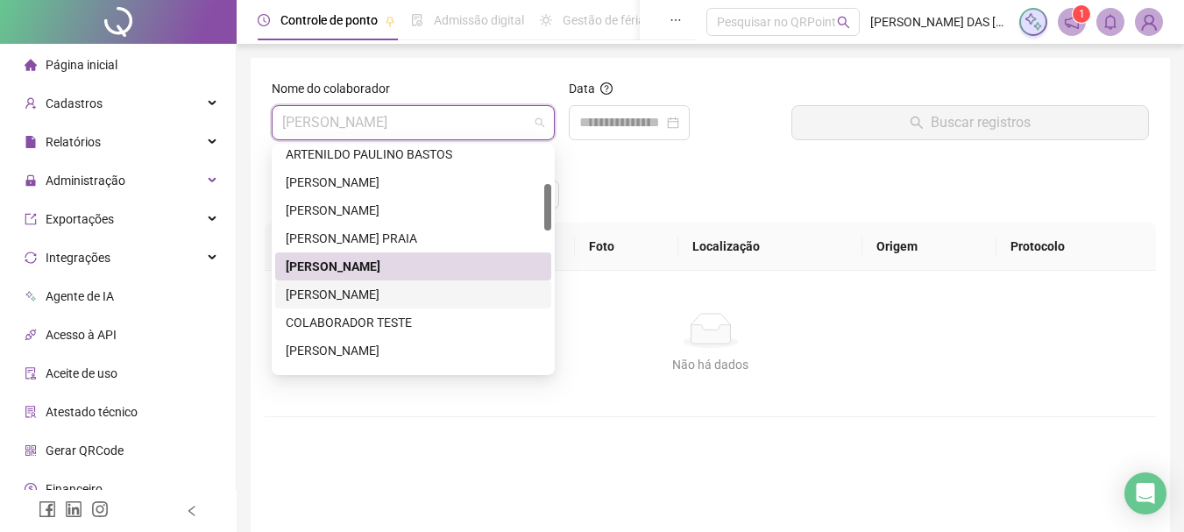
click at [367, 292] on div "[PERSON_NAME]" at bounding box center [413, 294] width 255 height 19
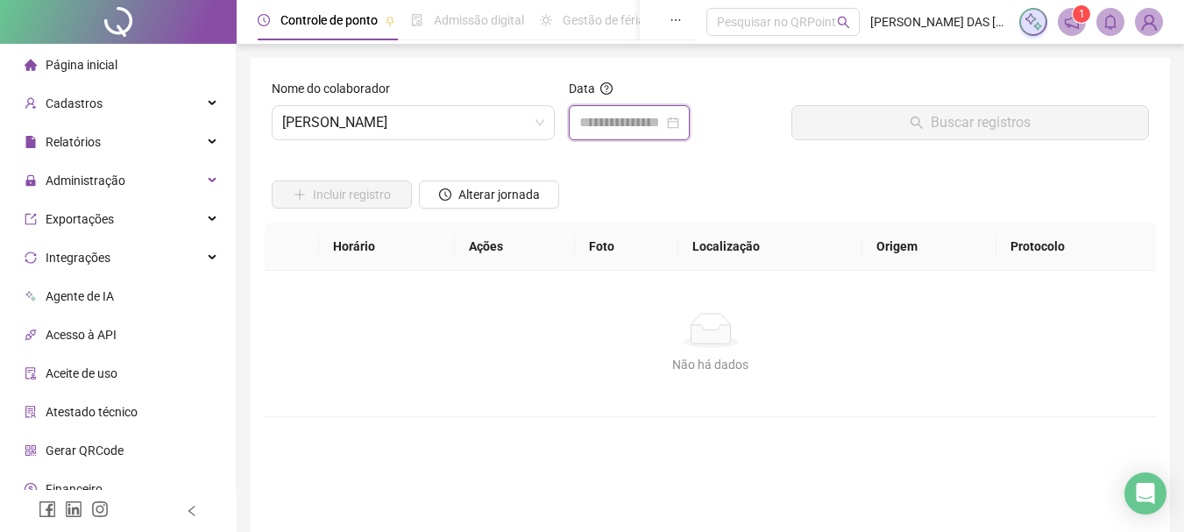
click at [628, 116] on input at bounding box center [621, 122] width 84 height 21
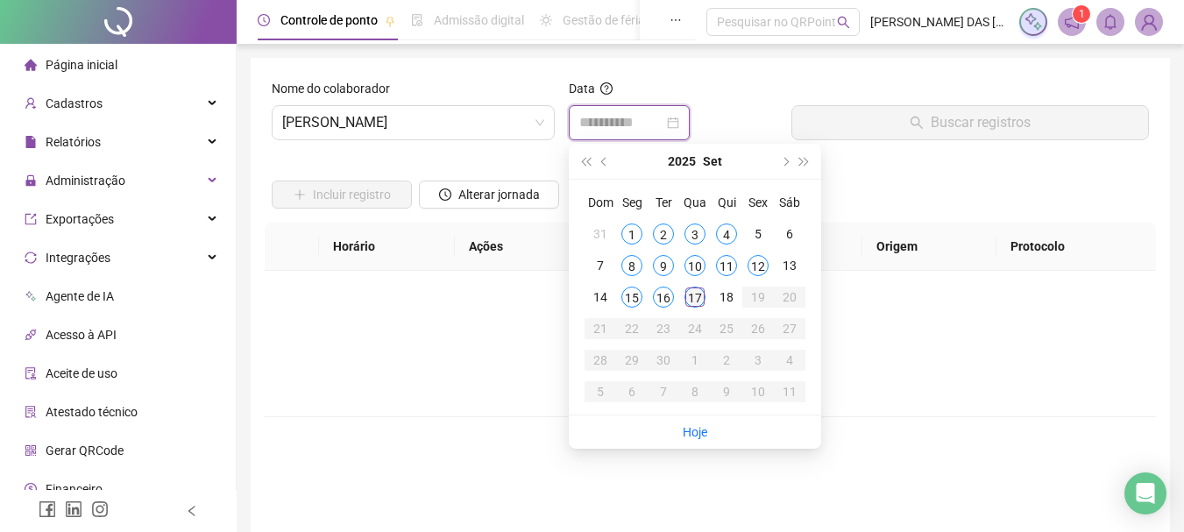
type input "**********"
click at [691, 297] on div "17" at bounding box center [695, 297] width 21 height 21
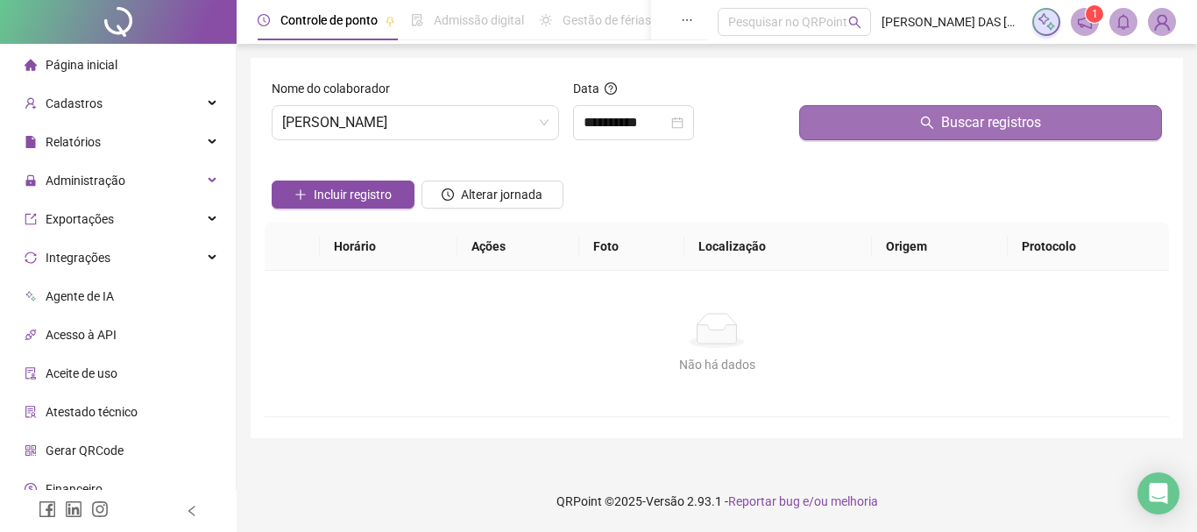
click at [851, 131] on button "Buscar registros" at bounding box center [980, 122] width 363 height 35
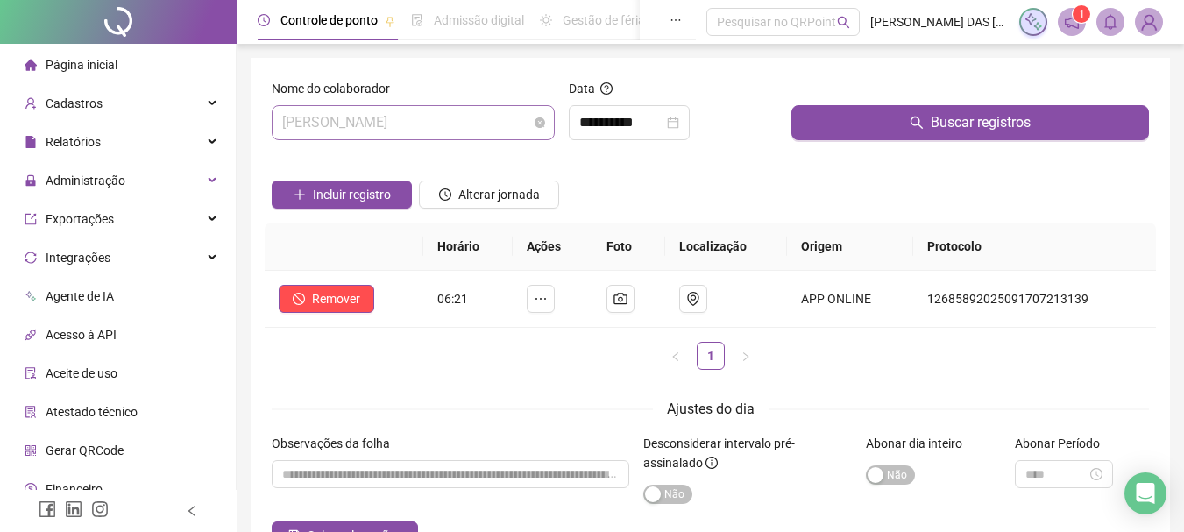
click at [512, 117] on span "[PERSON_NAME]" at bounding box center [413, 122] width 262 height 33
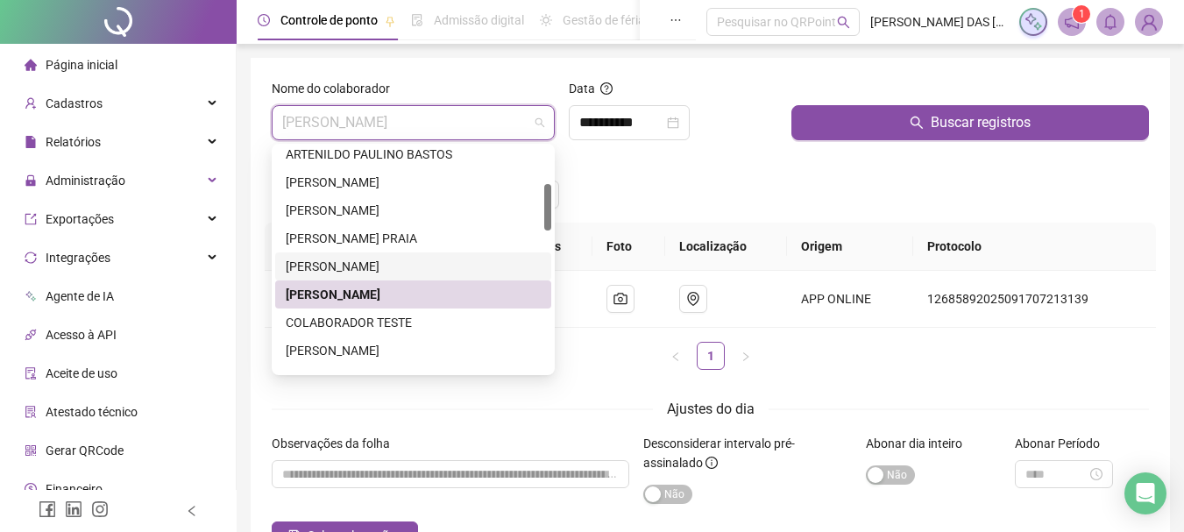
click at [396, 268] on div "[PERSON_NAME]" at bounding box center [413, 266] width 255 height 19
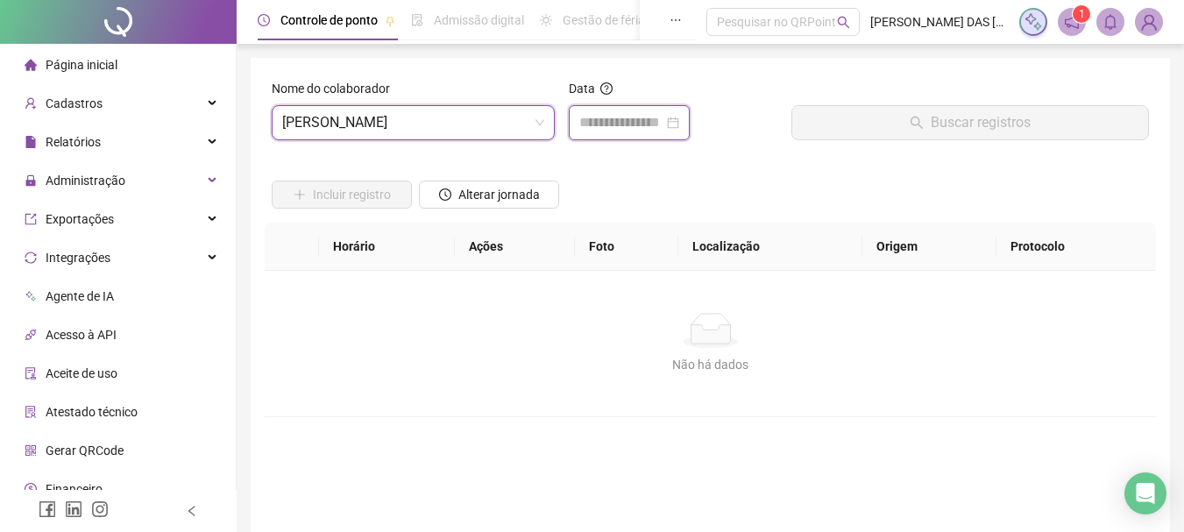
click at [603, 115] on input at bounding box center [621, 122] width 84 height 21
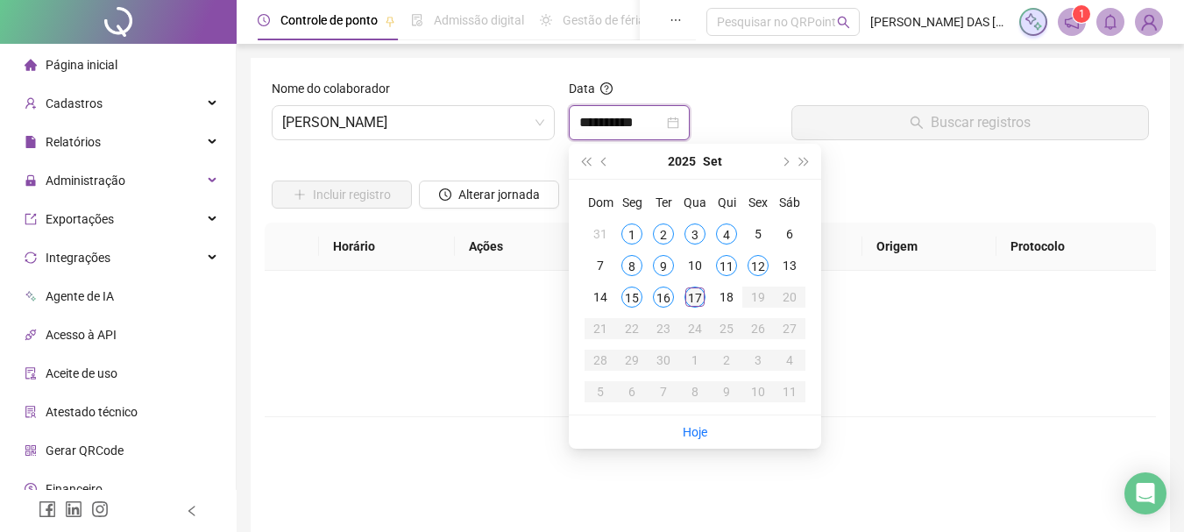
type input "**********"
click at [695, 302] on div "17" at bounding box center [695, 297] width 21 height 21
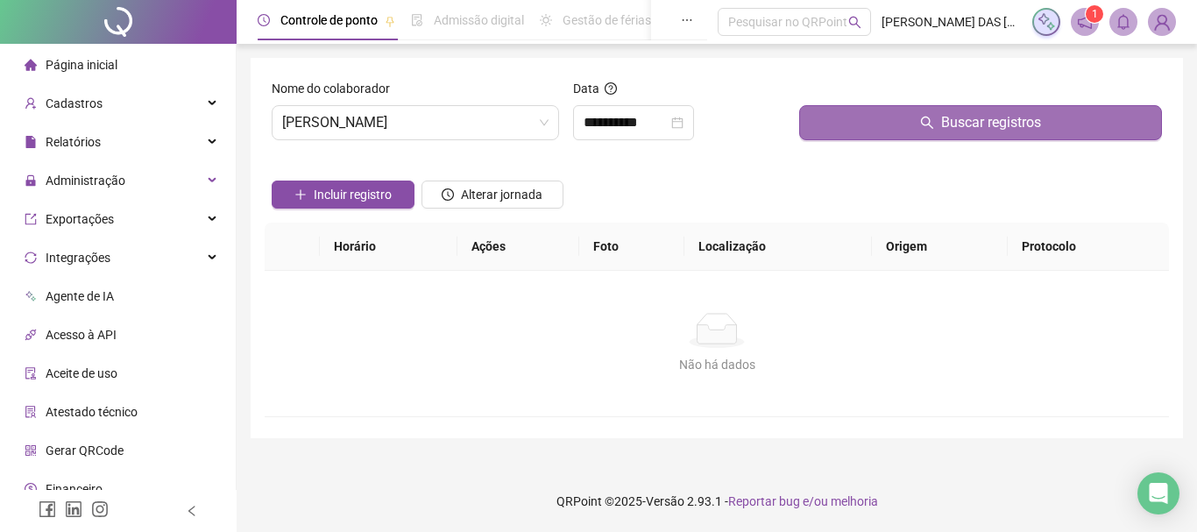
click at [852, 123] on button "Buscar registros" at bounding box center [980, 122] width 363 height 35
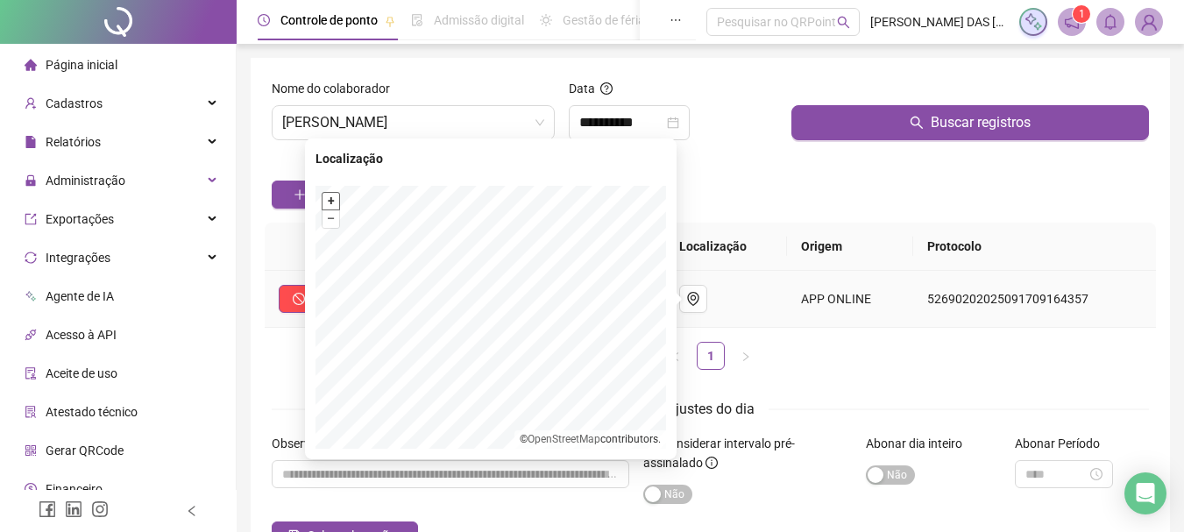
click at [333, 199] on button "+" at bounding box center [331, 201] width 17 height 17
click at [327, 218] on button "–" at bounding box center [331, 218] width 17 height 17
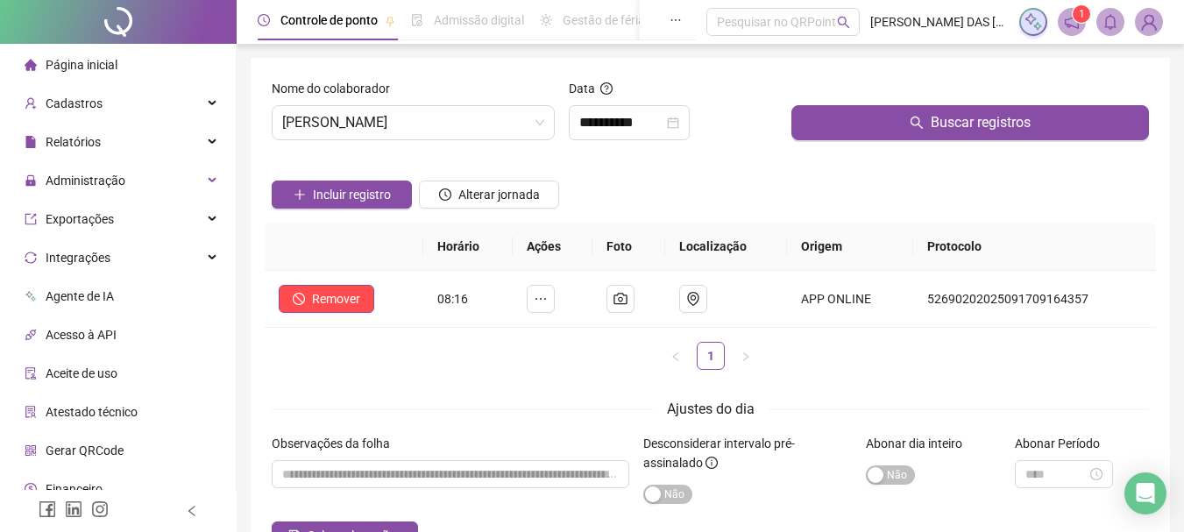
click at [770, 193] on div "Incluir registro Alterar jornada" at bounding box center [710, 188] width 884 height 68
click at [739, 174] on div "Incluir registro Alterar jornada" at bounding box center [710, 188] width 884 height 68
click at [501, 126] on span "[PERSON_NAME]" at bounding box center [413, 122] width 262 height 33
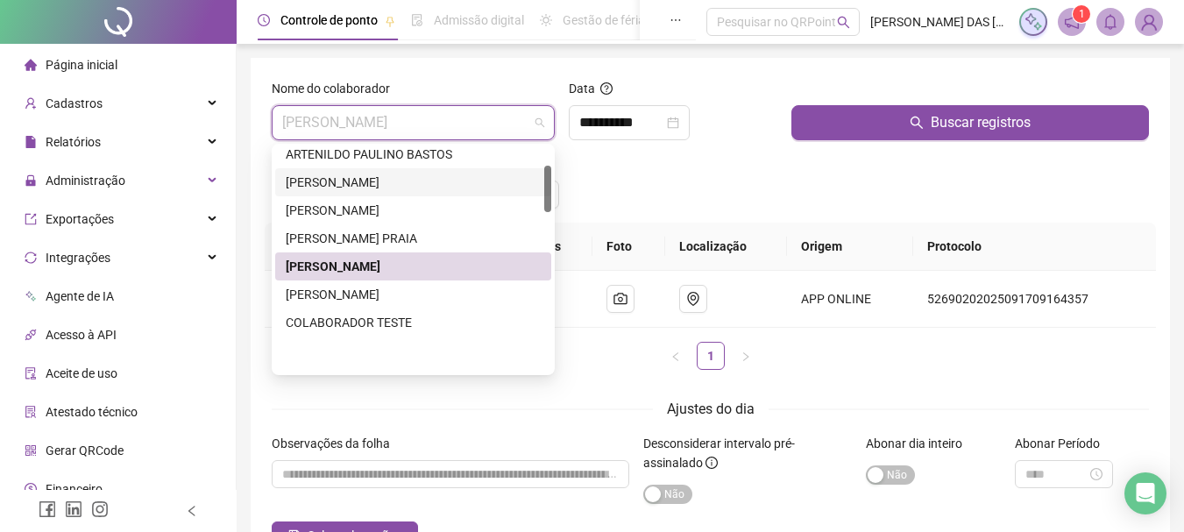
scroll to position [88, 0]
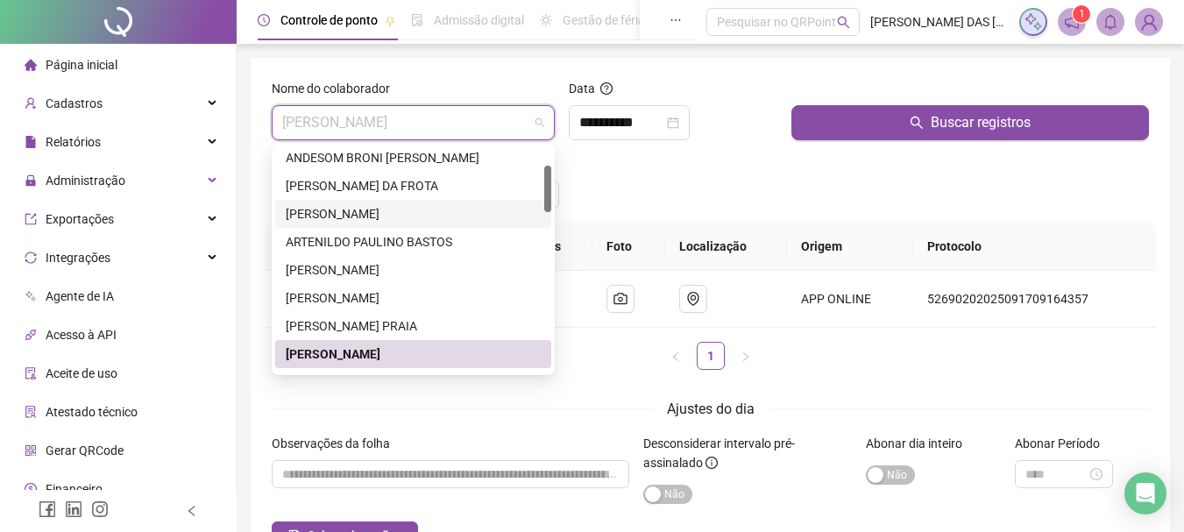
click at [437, 220] on div "[PERSON_NAME]" at bounding box center [413, 213] width 255 height 19
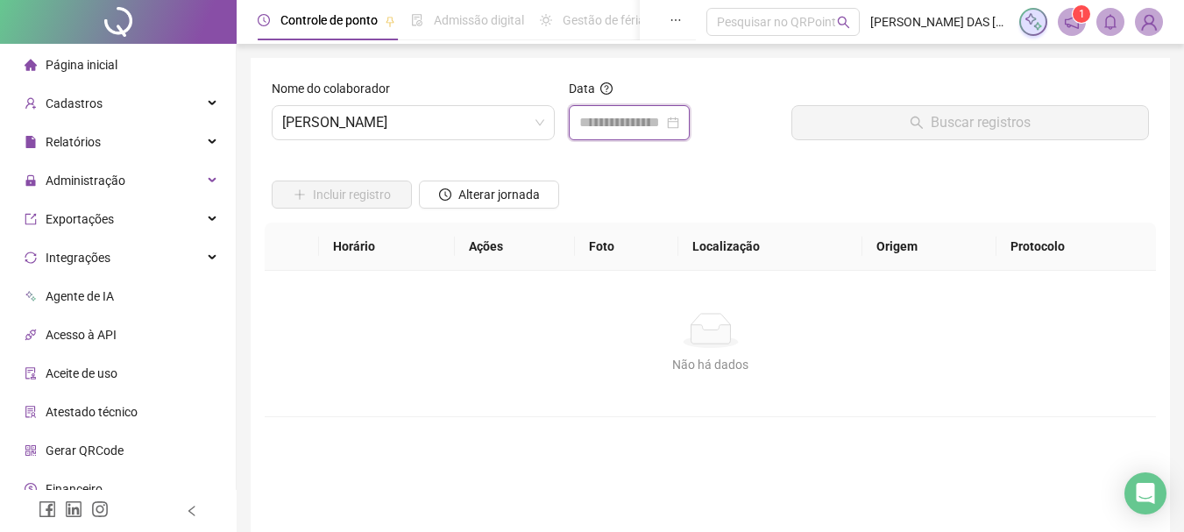
click at [620, 112] on input at bounding box center [621, 122] width 84 height 21
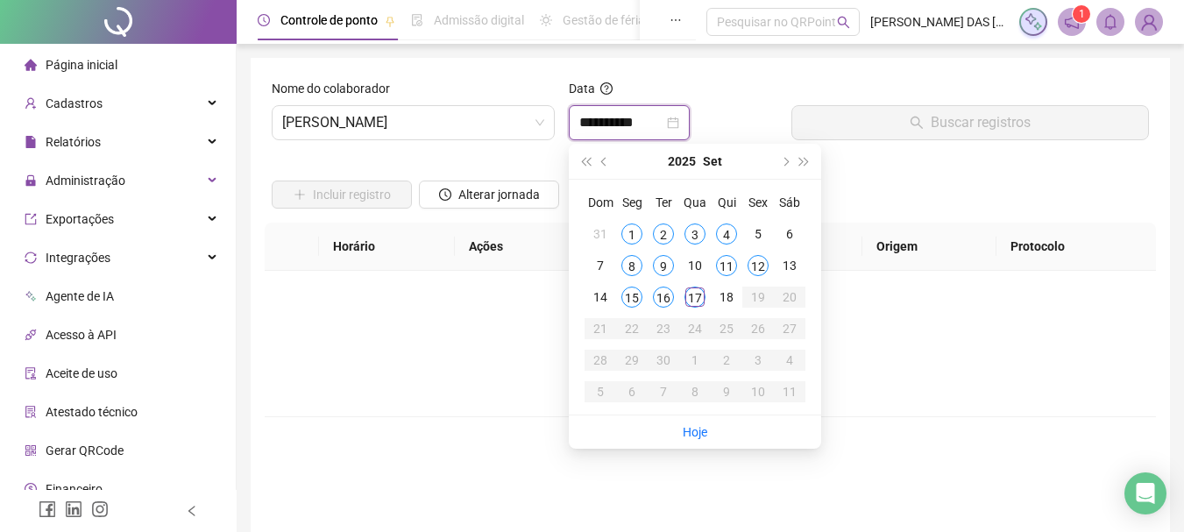
type input "**********"
click at [702, 300] on div "17" at bounding box center [695, 297] width 21 height 21
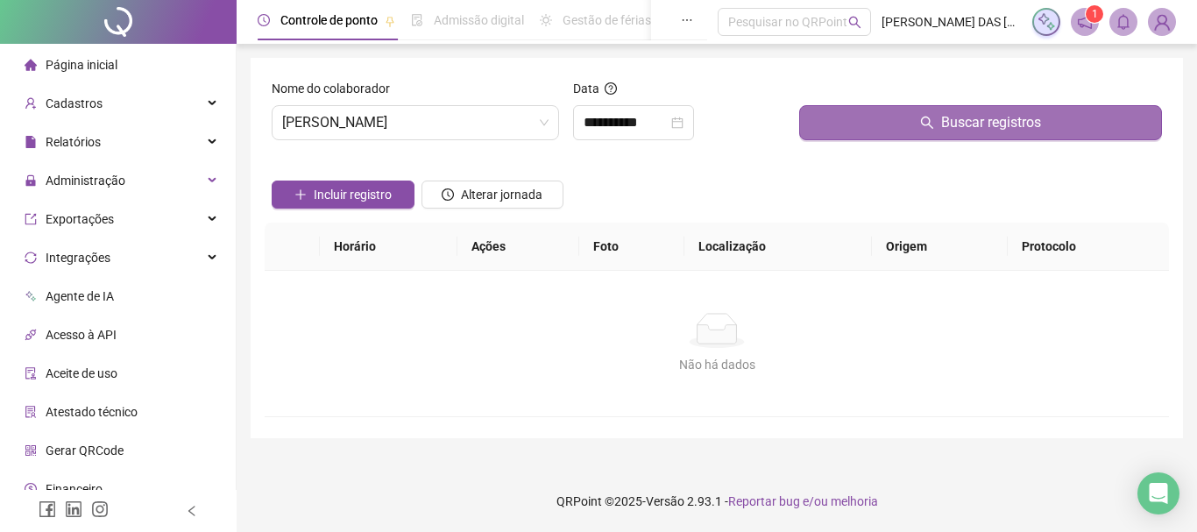
click at [832, 113] on button "Buscar registros" at bounding box center [980, 122] width 363 height 35
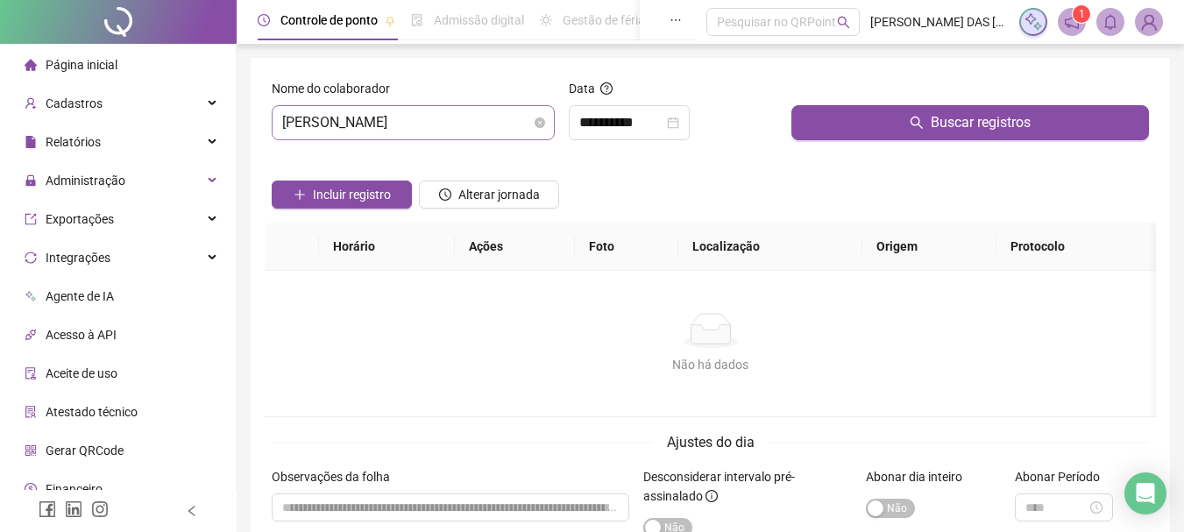
click at [493, 124] on span "[PERSON_NAME]" at bounding box center [413, 122] width 262 height 33
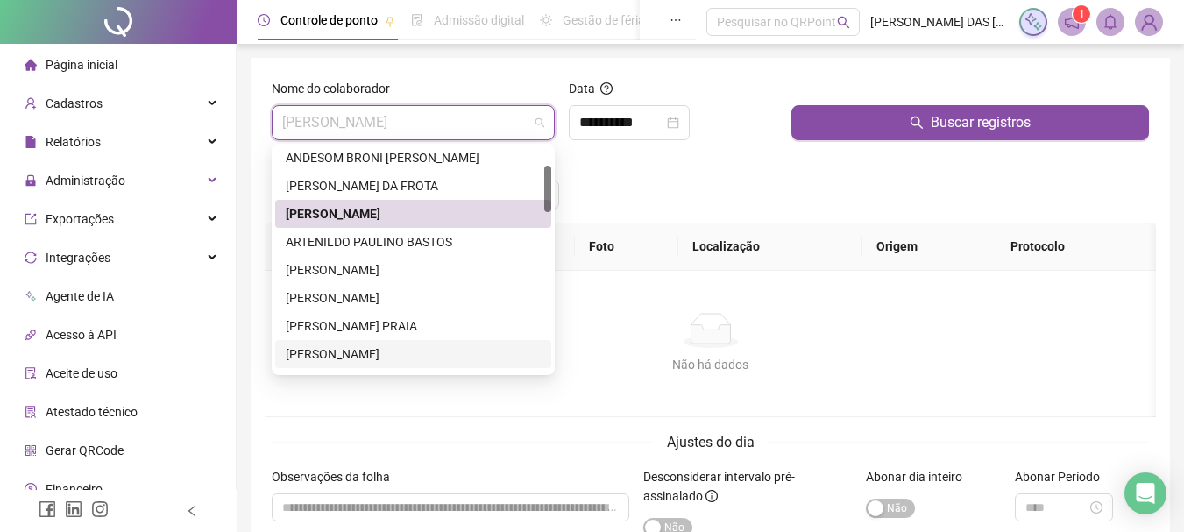
click at [366, 350] on div "[PERSON_NAME]" at bounding box center [413, 354] width 255 height 19
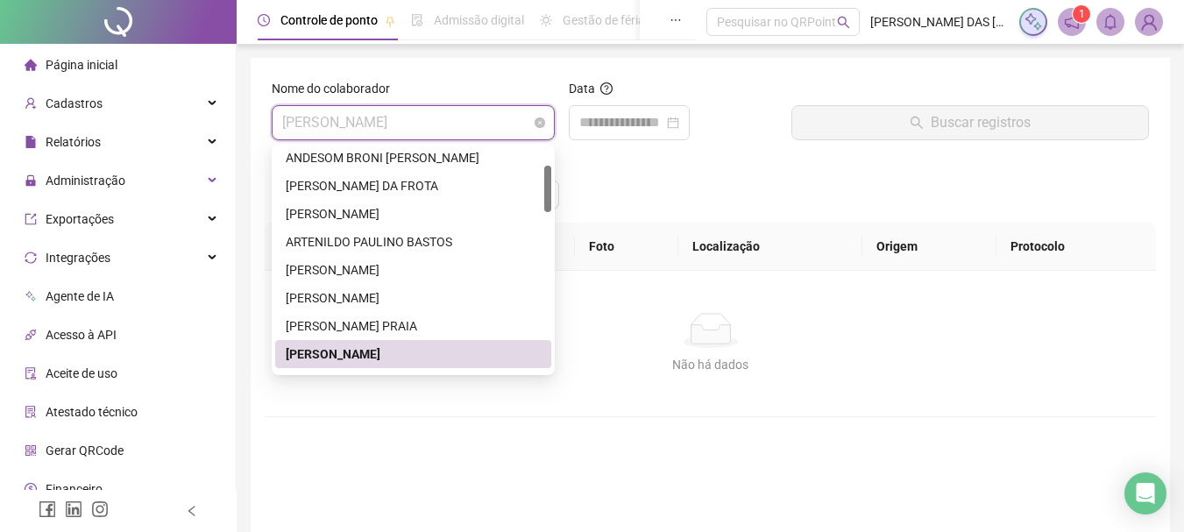
click at [494, 123] on span "[PERSON_NAME]" at bounding box center [413, 122] width 262 height 33
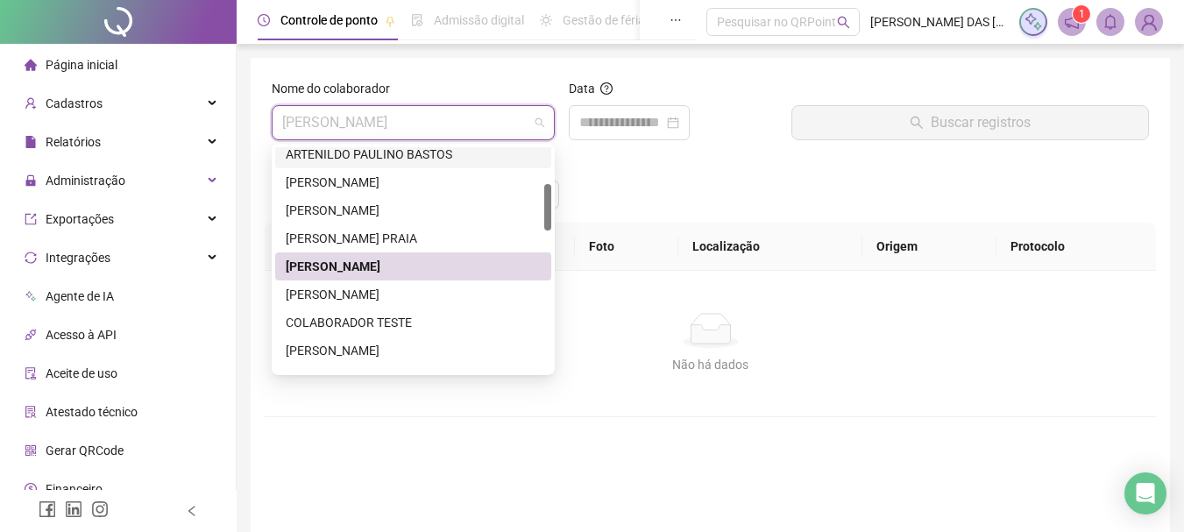
scroll to position [263, 0]
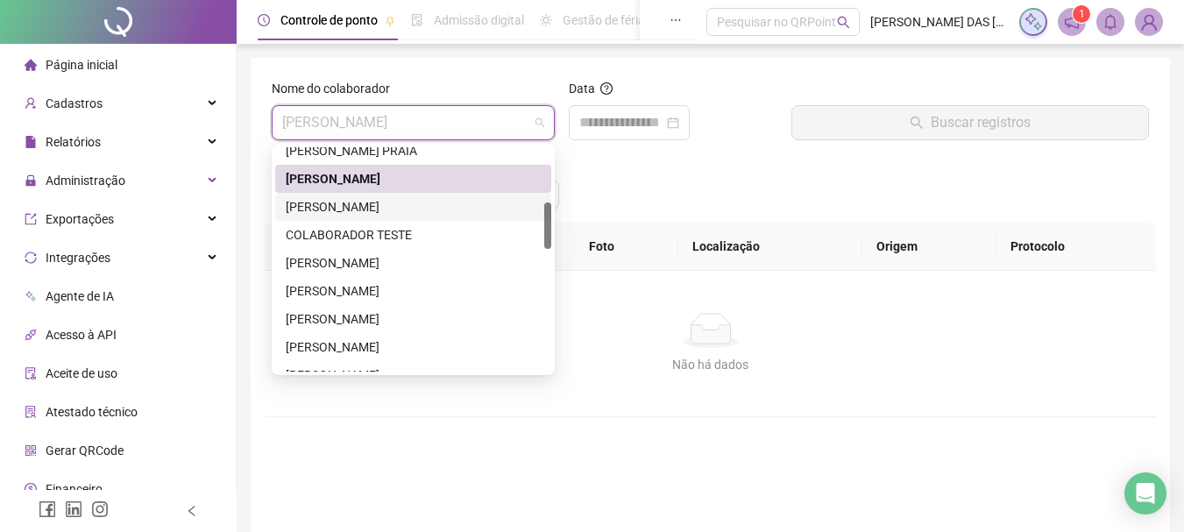
click at [398, 203] on div "[PERSON_NAME]" at bounding box center [413, 206] width 255 height 19
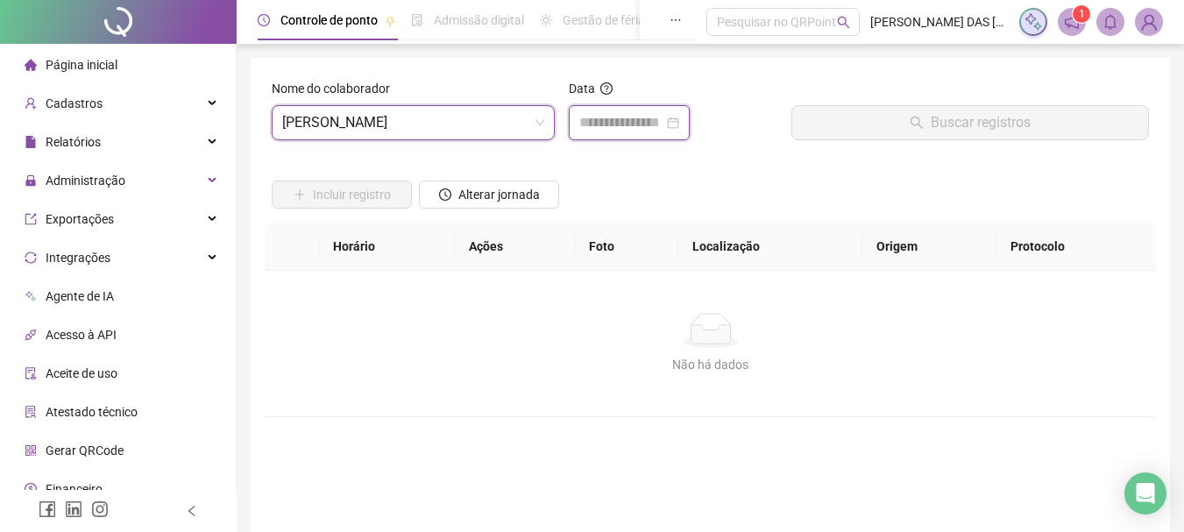
click at [604, 120] on input at bounding box center [621, 122] width 84 height 21
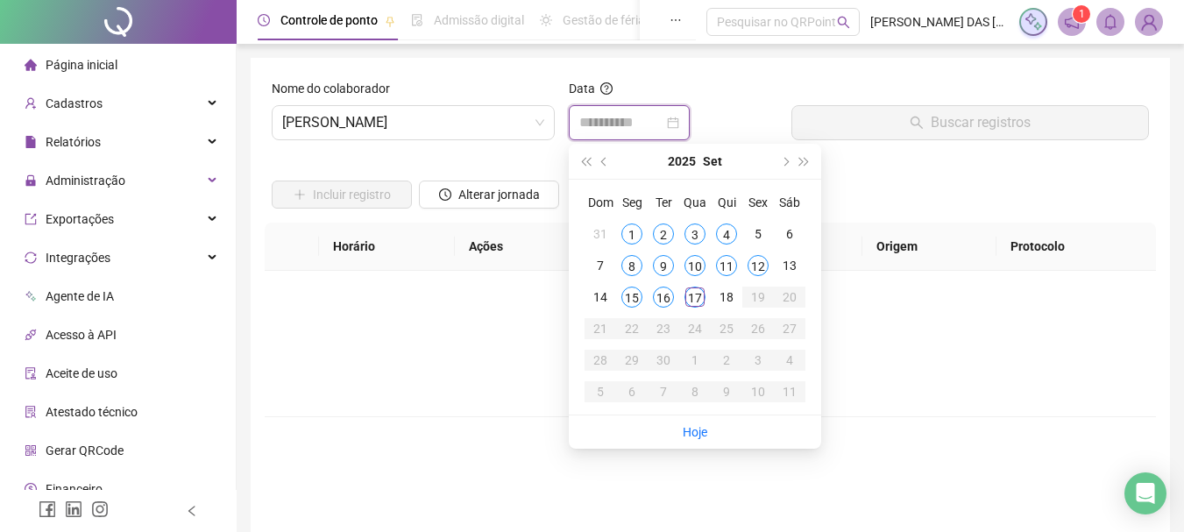
type input "**********"
click at [688, 292] on div "17" at bounding box center [695, 297] width 21 height 21
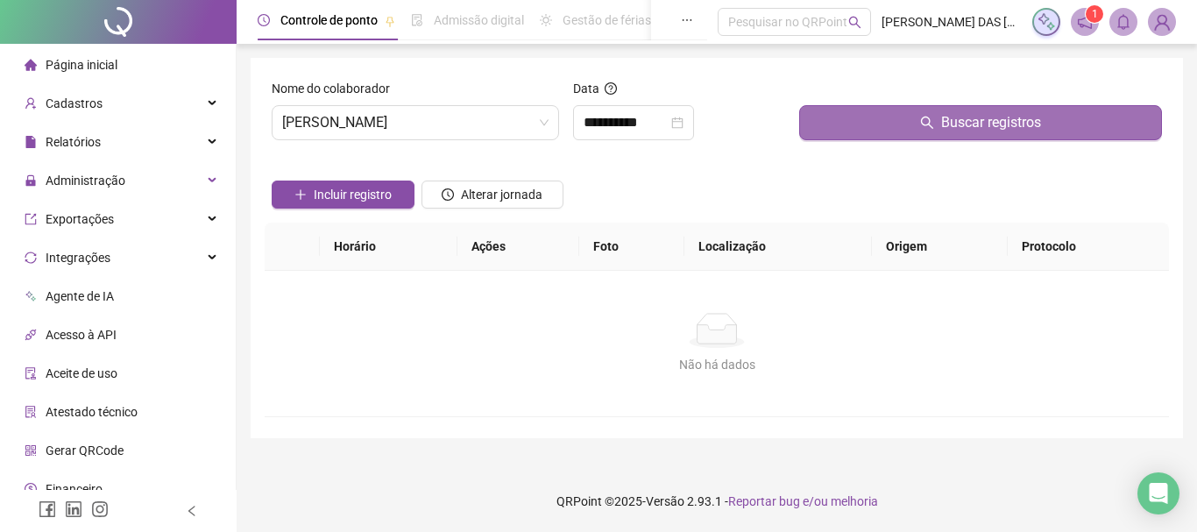
click at [822, 112] on button "Buscar registros" at bounding box center [980, 122] width 363 height 35
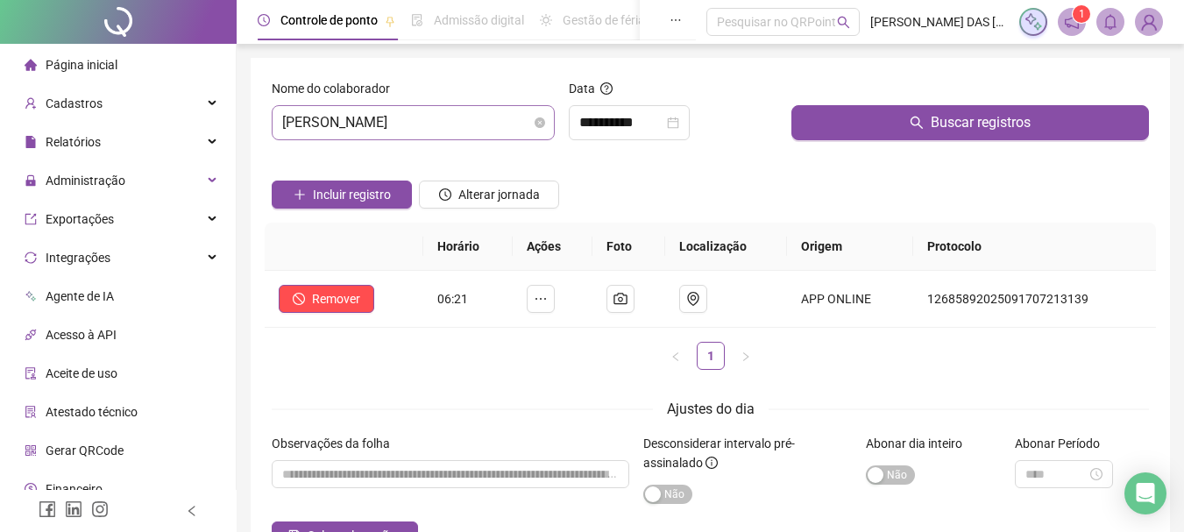
click at [506, 128] on span "[PERSON_NAME]" at bounding box center [413, 122] width 262 height 33
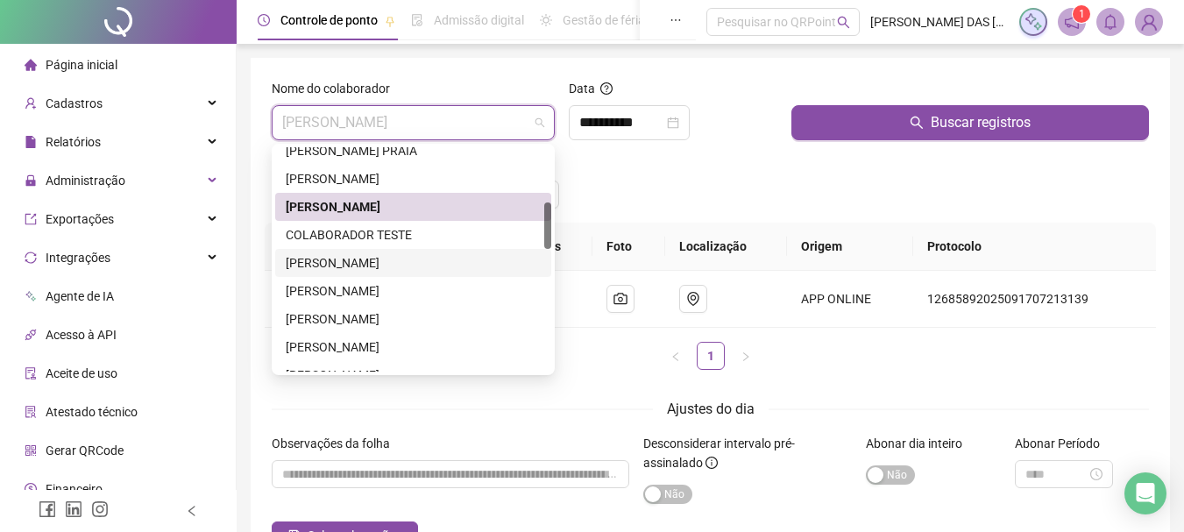
click at [407, 262] on div "[PERSON_NAME]" at bounding box center [413, 262] width 255 height 19
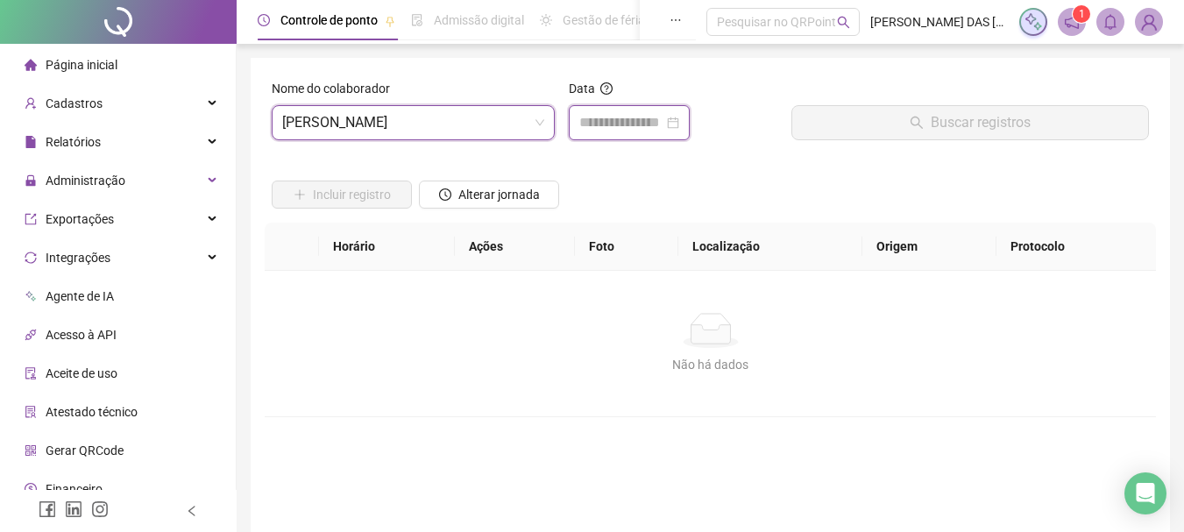
click at [640, 117] on input at bounding box center [621, 122] width 84 height 21
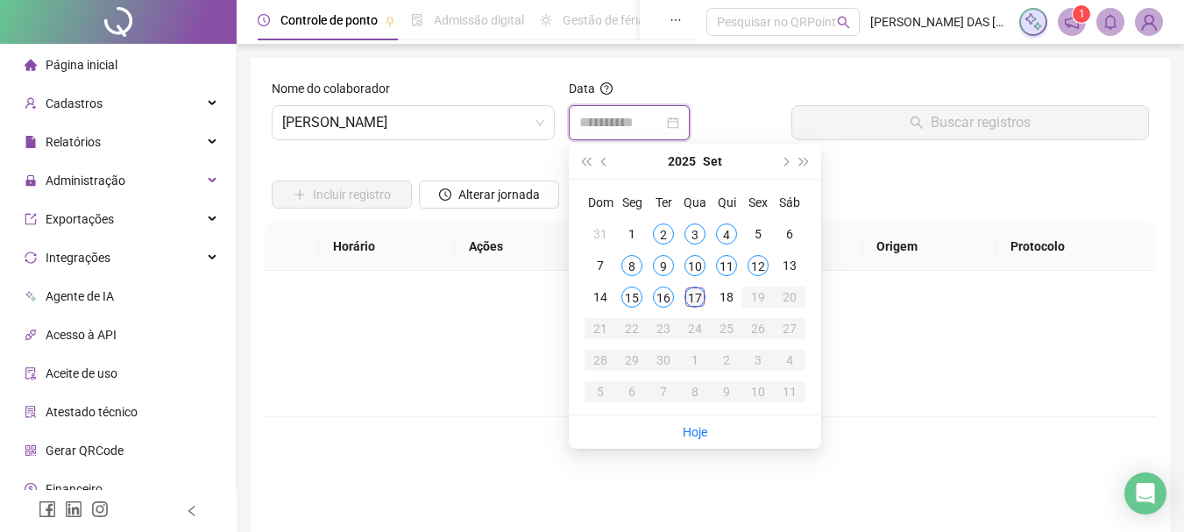
type input "**********"
click at [696, 295] on div "17" at bounding box center [695, 297] width 21 height 21
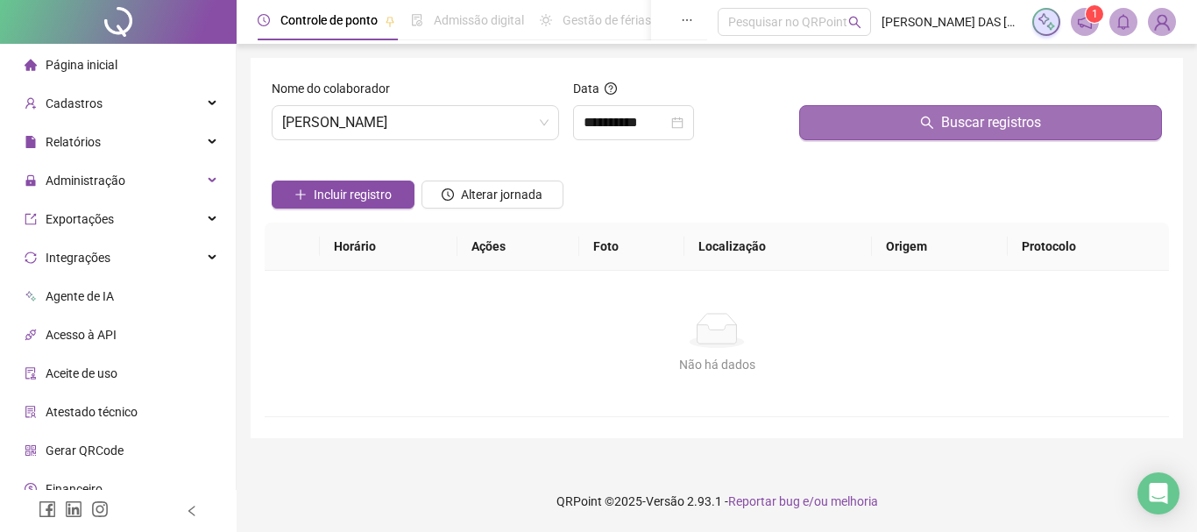
click at [851, 124] on button "Buscar registros" at bounding box center [980, 122] width 363 height 35
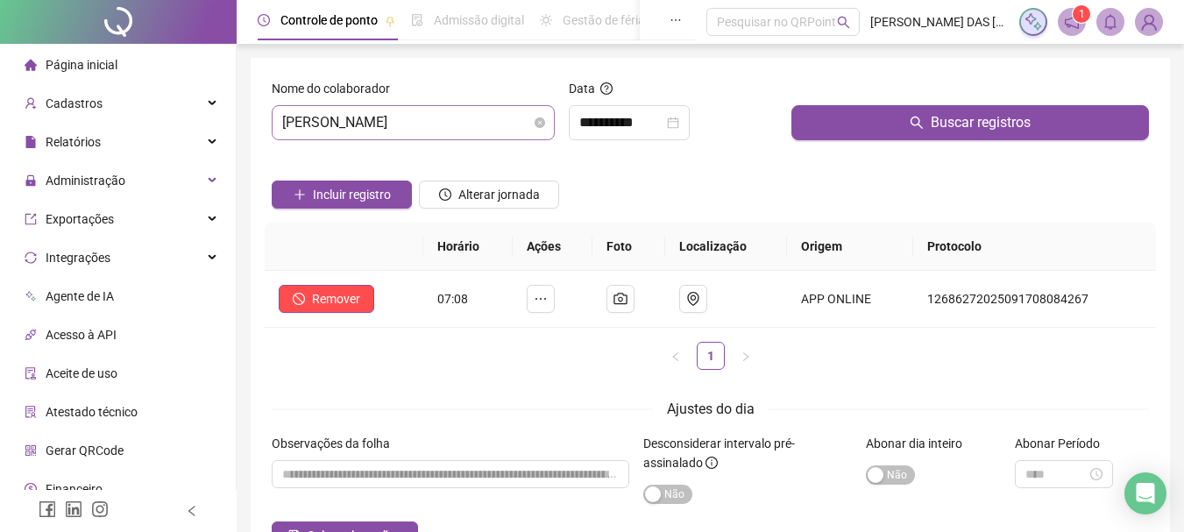
click at [473, 123] on span "[PERSON_NAME]" at bounding box center [413, 122] width 262 height 33
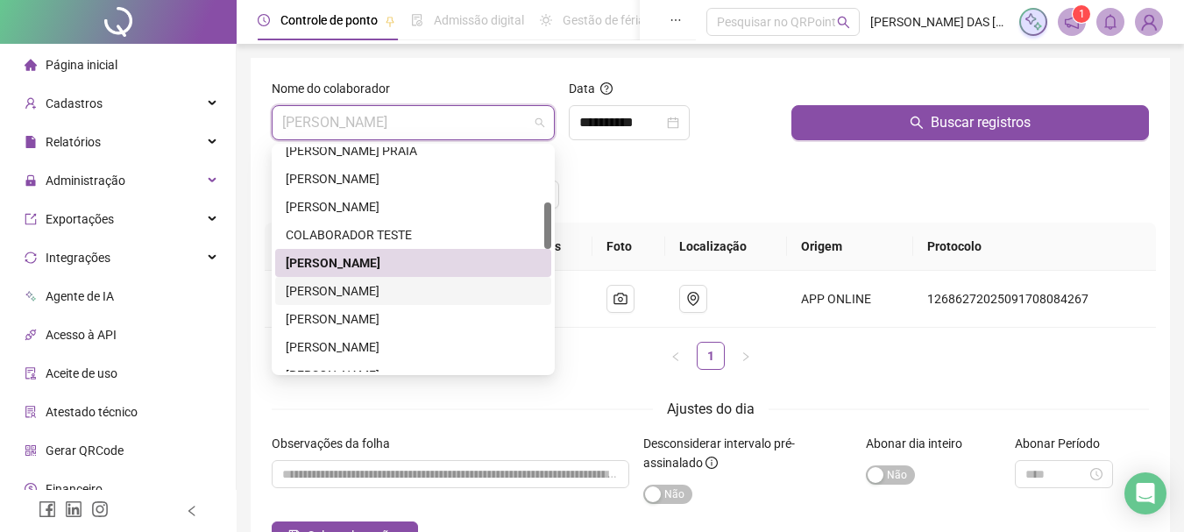
click at [443, 290] on div "[PERSON_NAME]" at bounding box center [413, 290] width 255 height 19
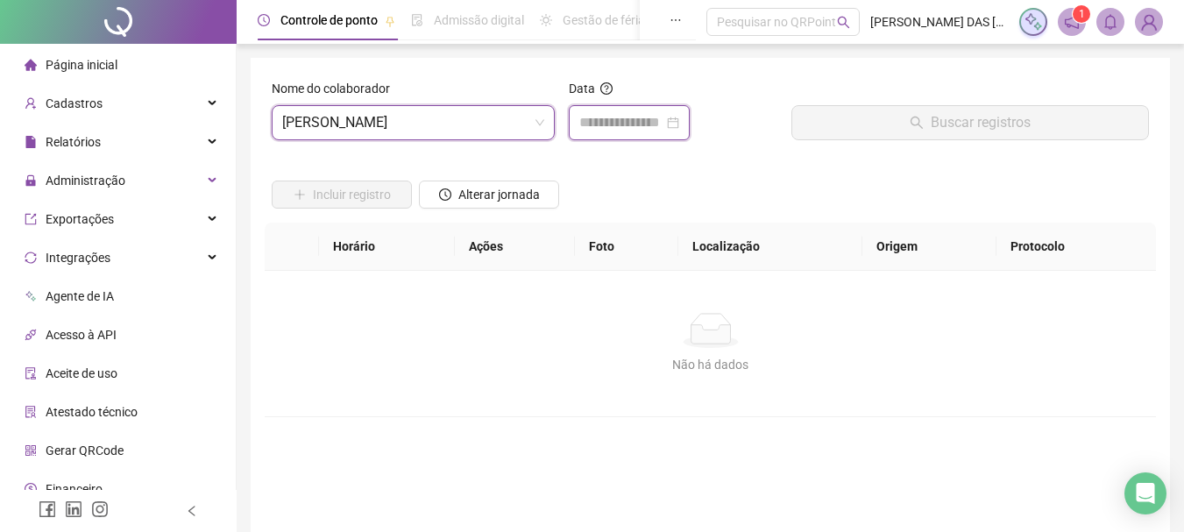
click at [614, 130] on input at bounding box center [621, 122] width 84 height 21
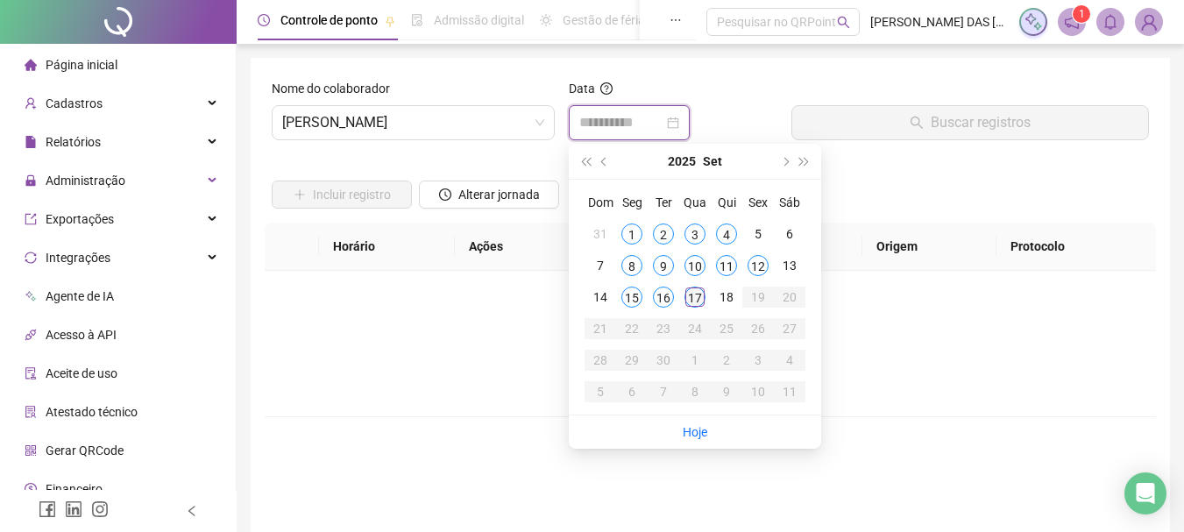
type input "**********"
click at [700, 295] on div "17" at bounding box center [695, 297] width 21 height 21
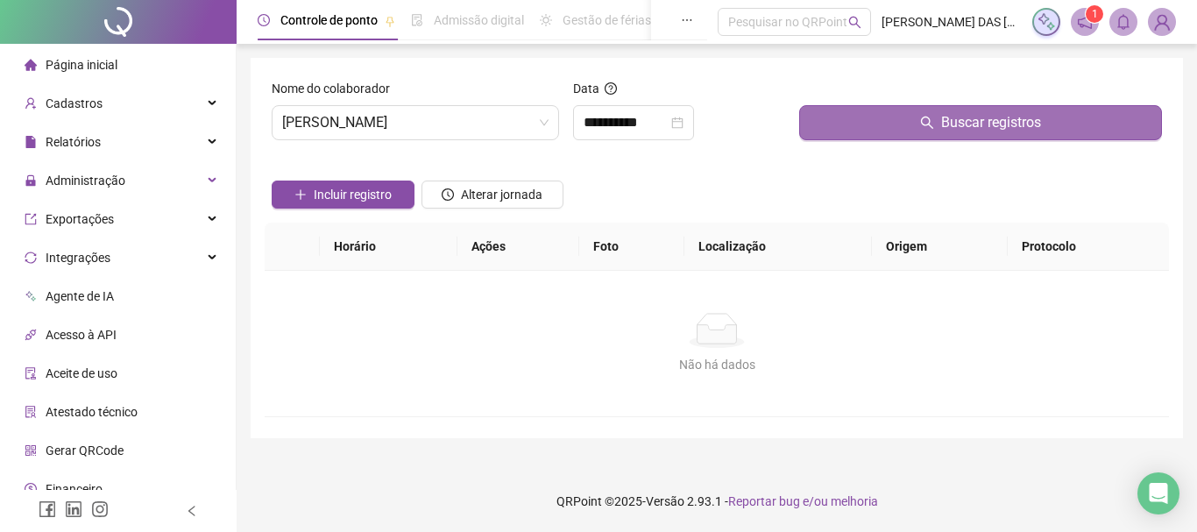
click at [838, 132] on button "Buscar registros" at bounding box center [980, 122] width 363 height 35
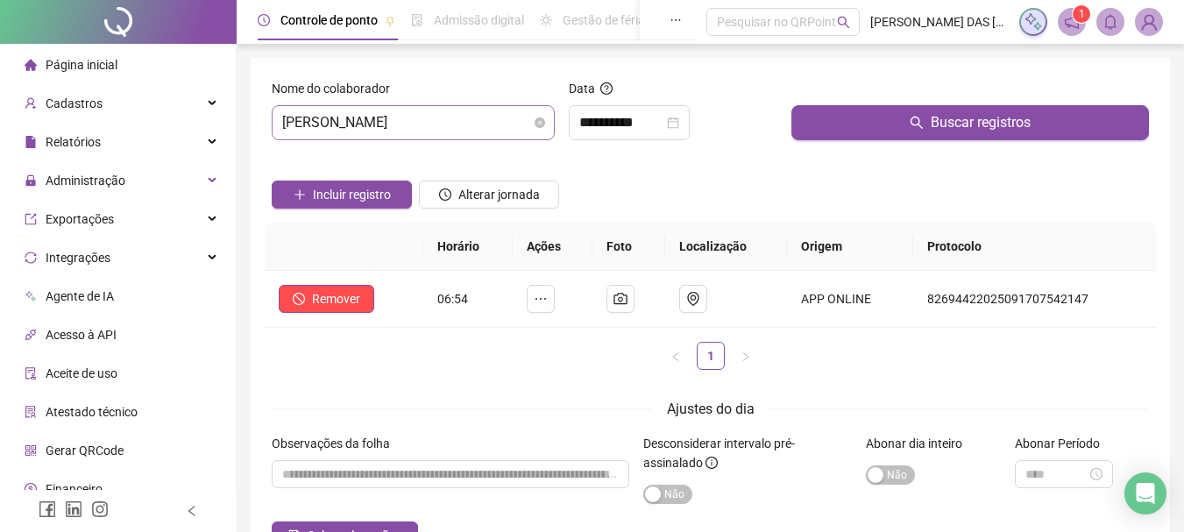
click at [509, 122] on span "[PERSON_NAME]" at bounding box center [413, 122] width 262 height 33
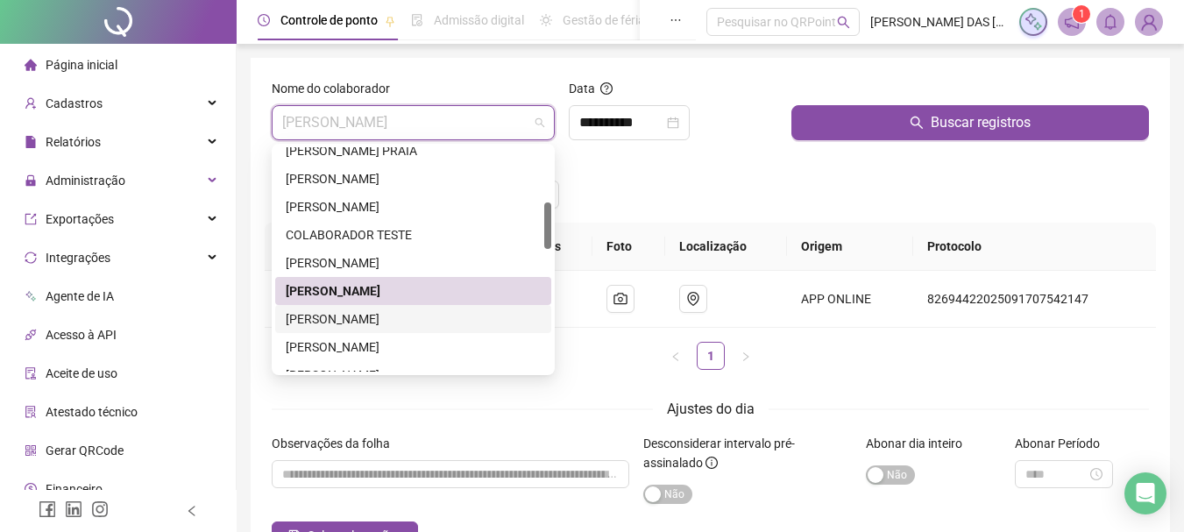
click at [411, 320] on div "[PERSON_NAME]" at bounding box center [413, 318] width 255 height 19
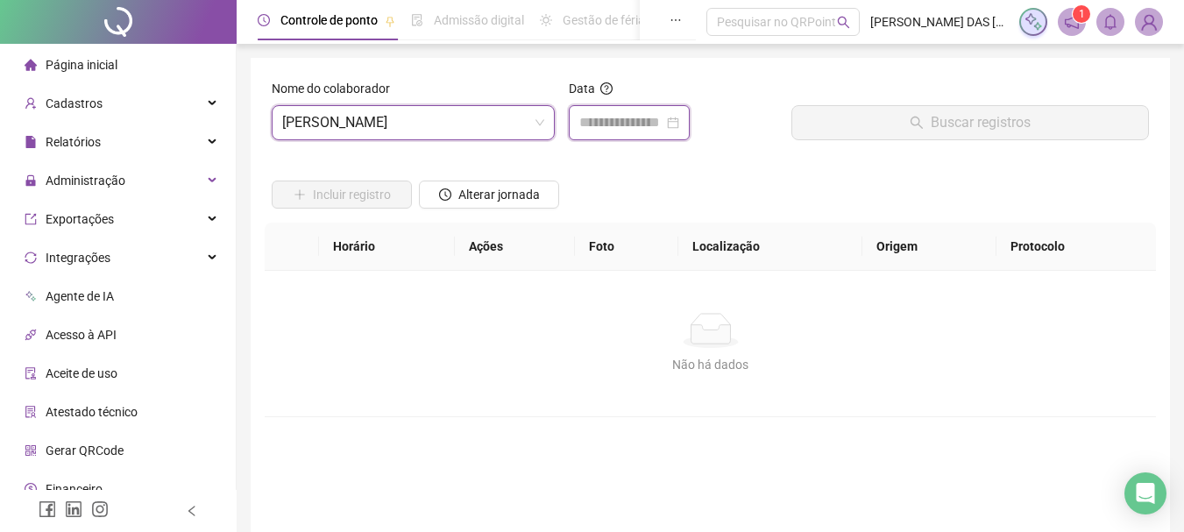
click at [603, 125] on input at bounding box center [621, 122] width 84 height 21
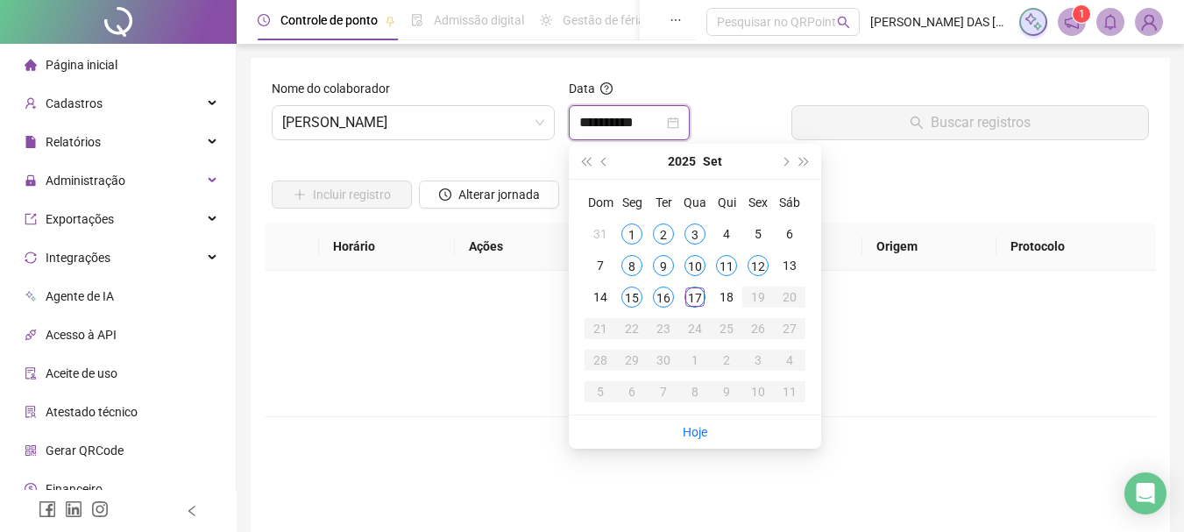
type input "**********"
click at [693, 297] on div "17" at bounding box center [695, 297] width 21 height 21
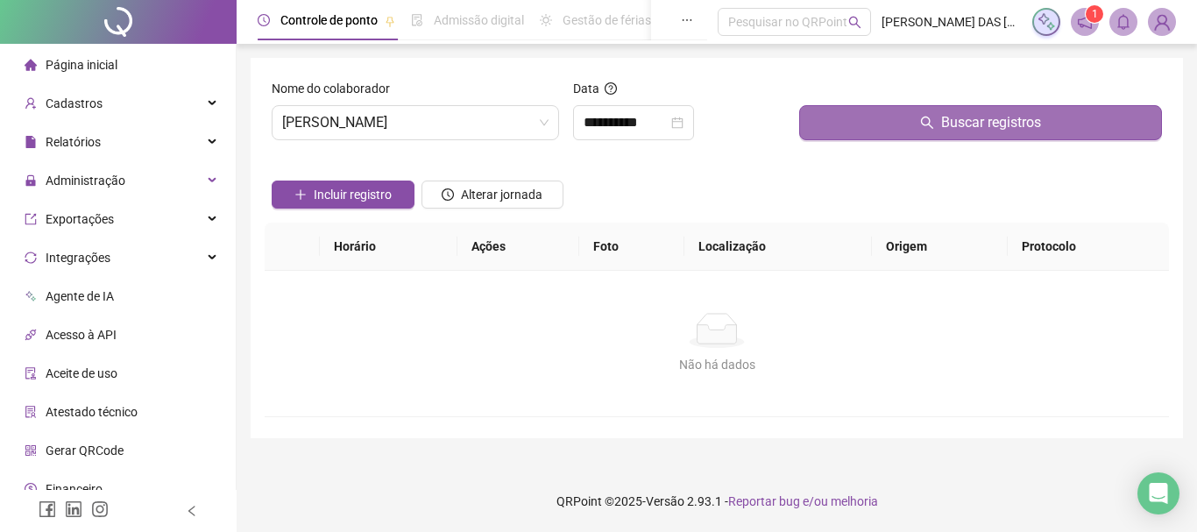
click at [841, 116] on button "Buscar registros" at bounding box center [980, 122] width 363 height 35
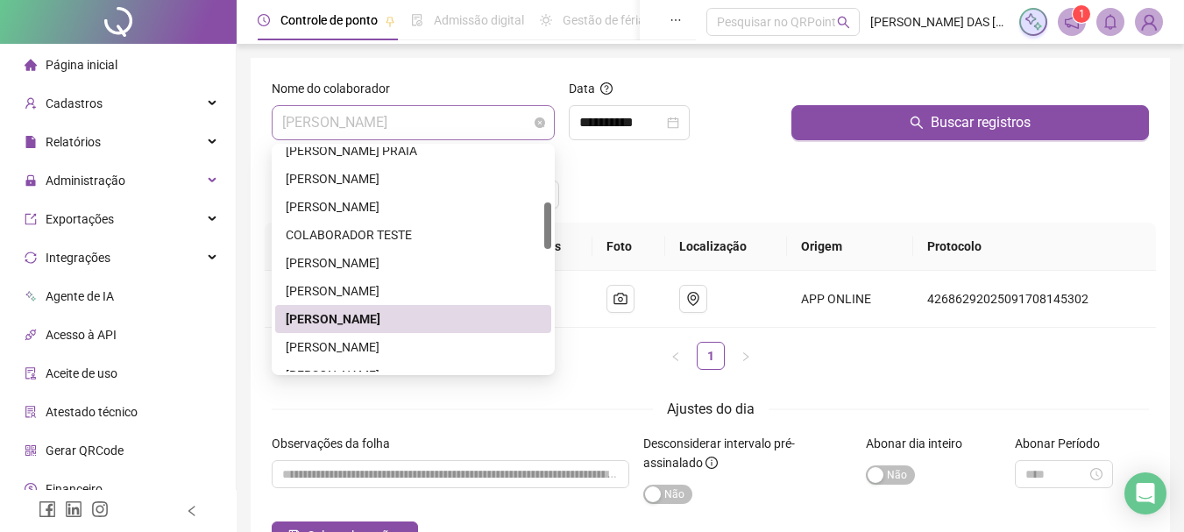
click at [497, 110] on span "[PERSON_NAME]" at bounding box center [413, 122] width 262 height 33
click at [468, 351] on div "[PERSON_NAME]" at bounding box center [413, 346] width 255 height 19
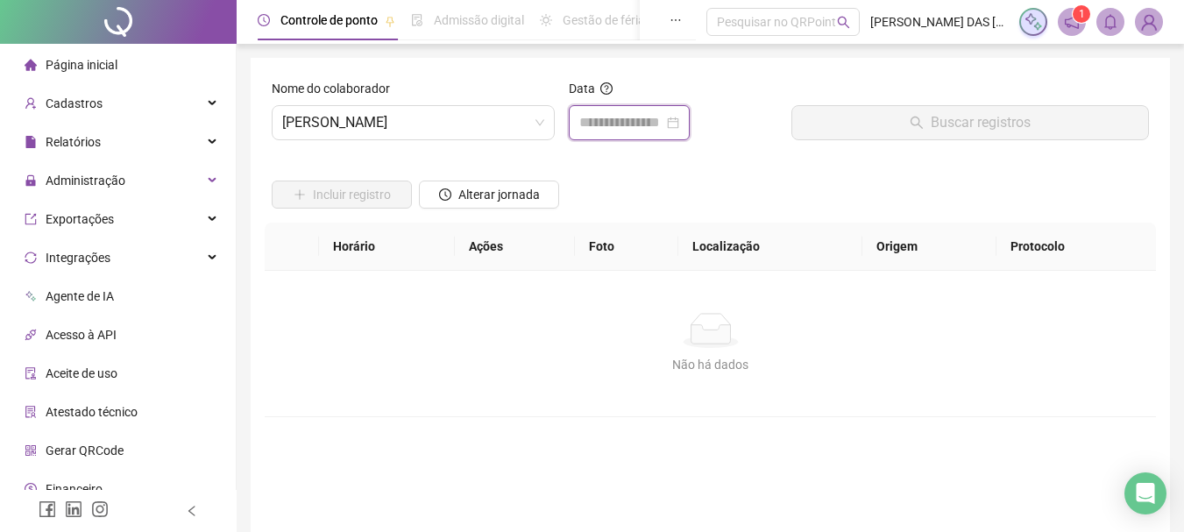
click at [650, 128] on input at bounding box center [621, 122] width 84 height 21
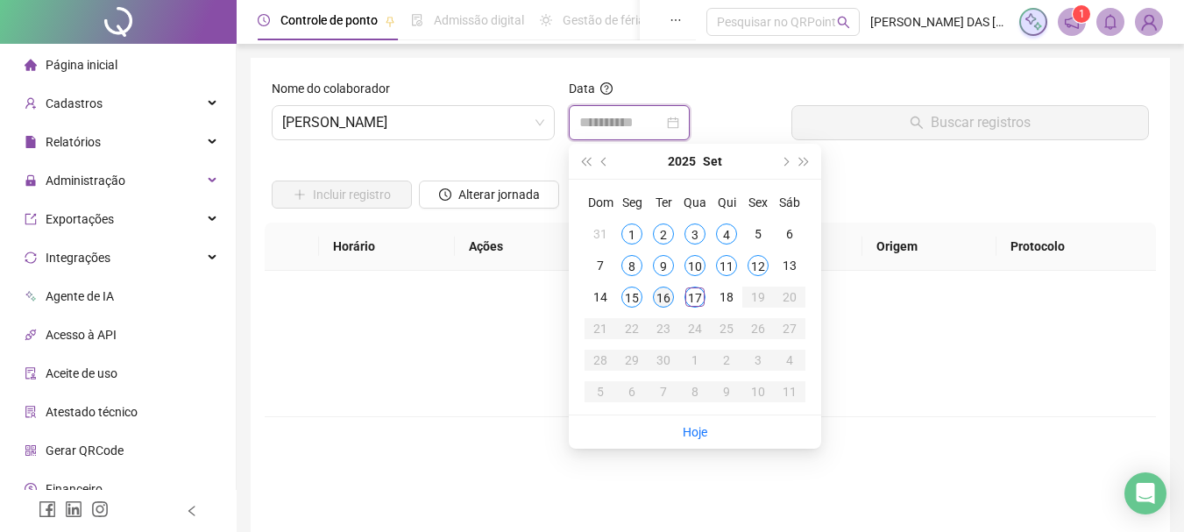
type input "**********"
click at [693, 298] on div "17" at bounding box center [695, 297] width 21 height 21
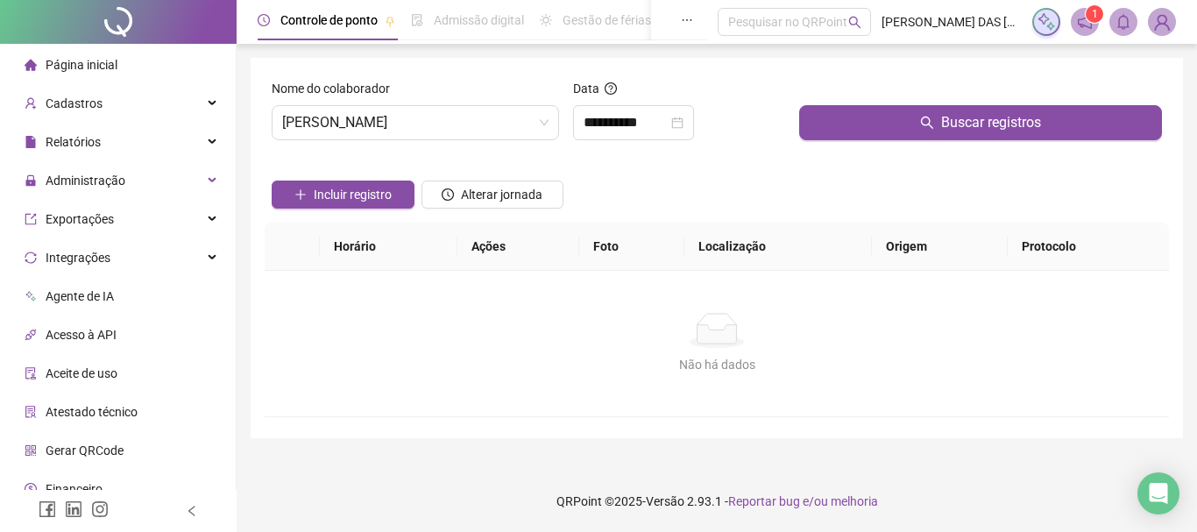
click at [920, 88] on div at bounding box center [980, 92] width 363 height 26
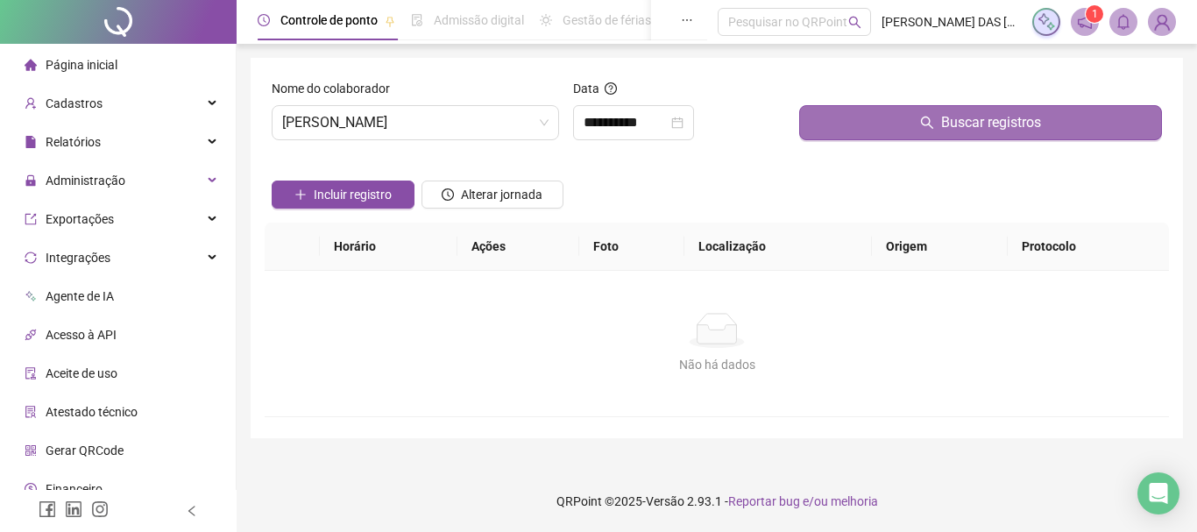
click at [899, 127] on button "Buscar registros" at bounding box center [980, 122] width 363 height 35
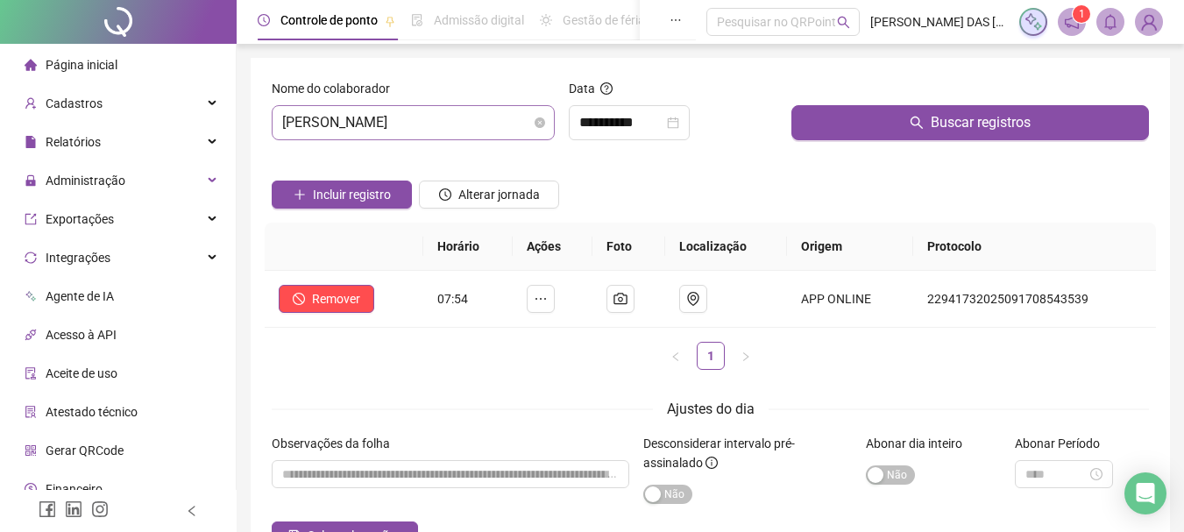
click at [487, 127] on span "[PERSON_NAME]" at bounding box center [413, 122] width 262 height 33
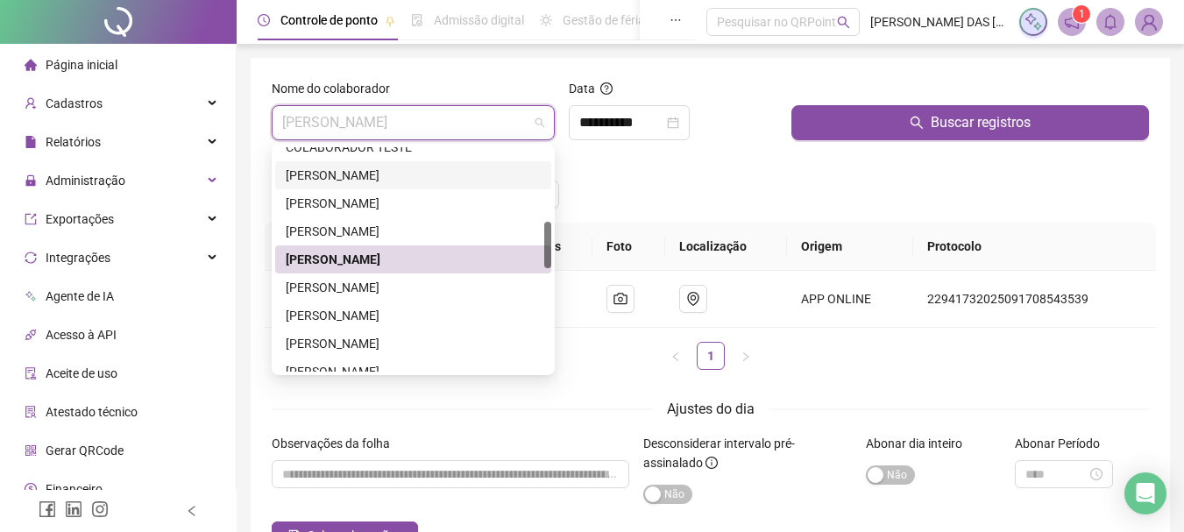
scroll to position [438, 0]
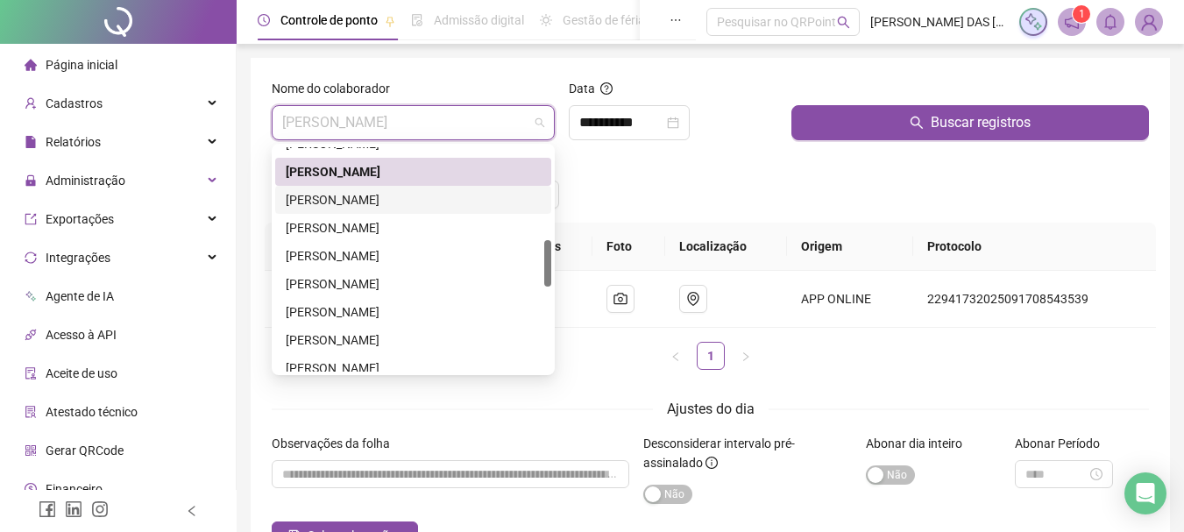
click at [428, 192] on div "[PERSON_NAME]" at bounding box center [413, 199] width 255 height 19
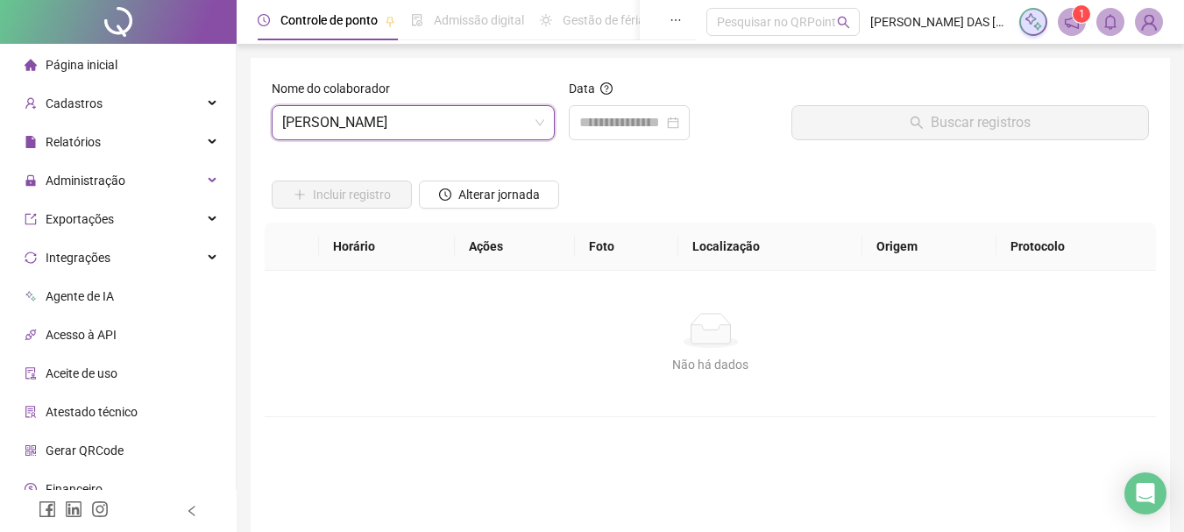
click at [607, 104] on div "Data" at bounding box center [673, 92] width 209 height 26
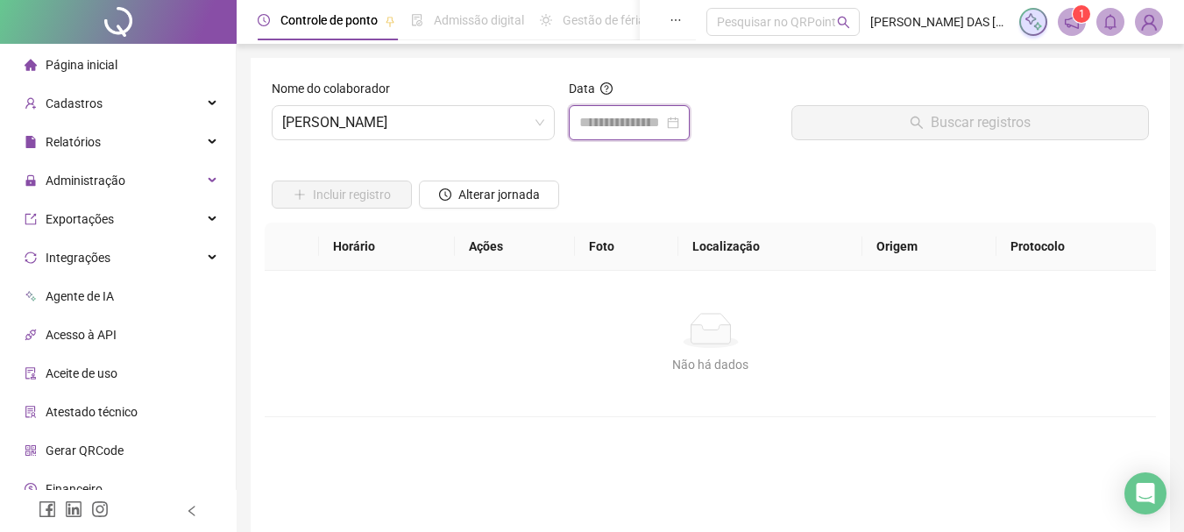
click at [603, 116] on input at bounding box center [621, 122] width 84 height 21
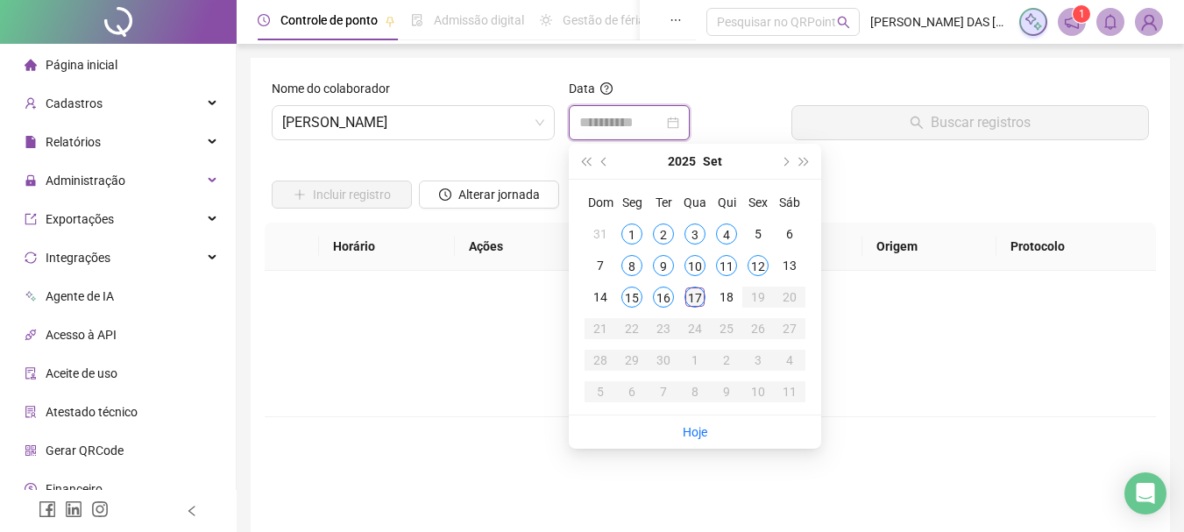
type input "**********"
click at [692, 312] on td "17" at bounding box center [695, 297] width 32 height 32
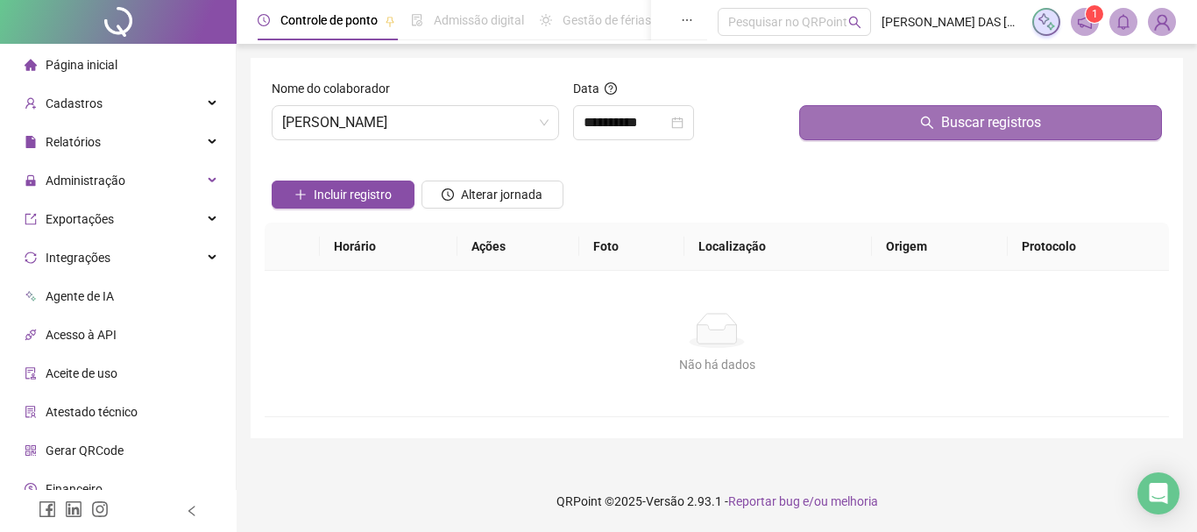
click at [828, 134] on button "Buscar registros" at bounding box center [980, 122] width 363 height 35
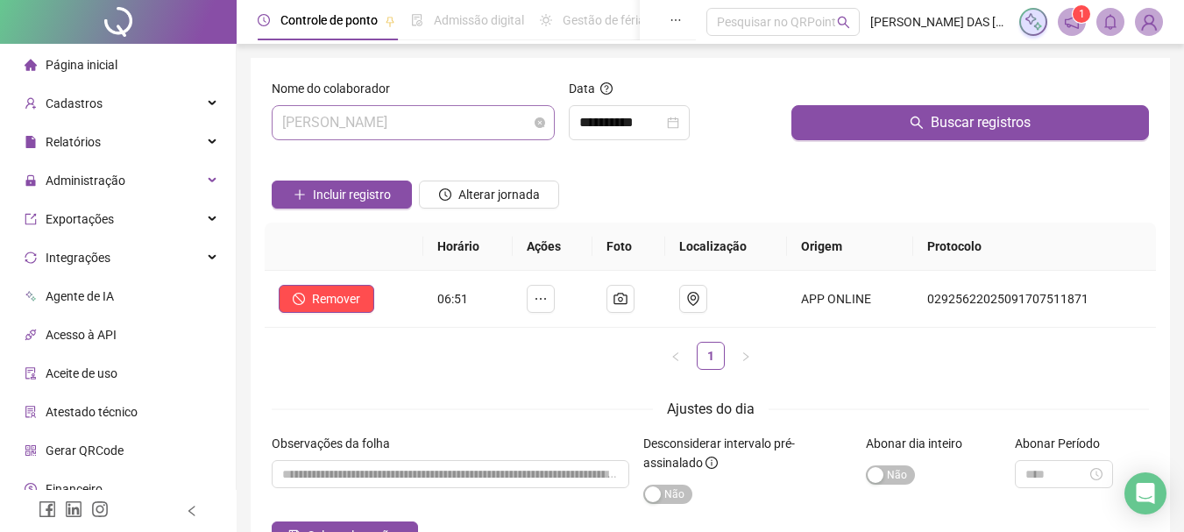
click at [516, 117] on span "[PERSON_NAME]" at bounding box center [413, 122] width 262 height 33
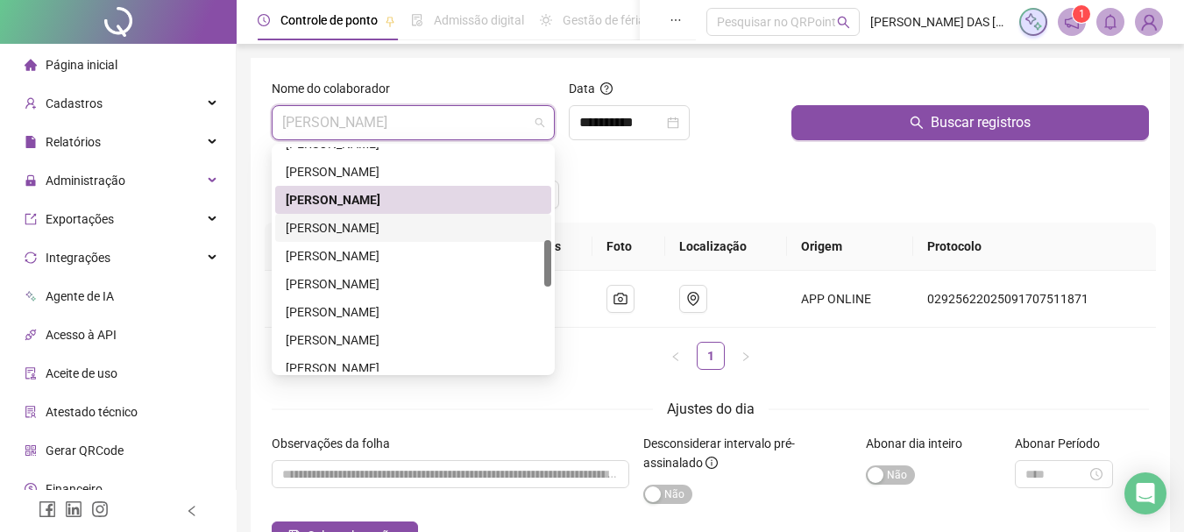
click at [426, 233] on div "[PERSON_NAME]" at bounding box center [413, 227] width 255 height 19
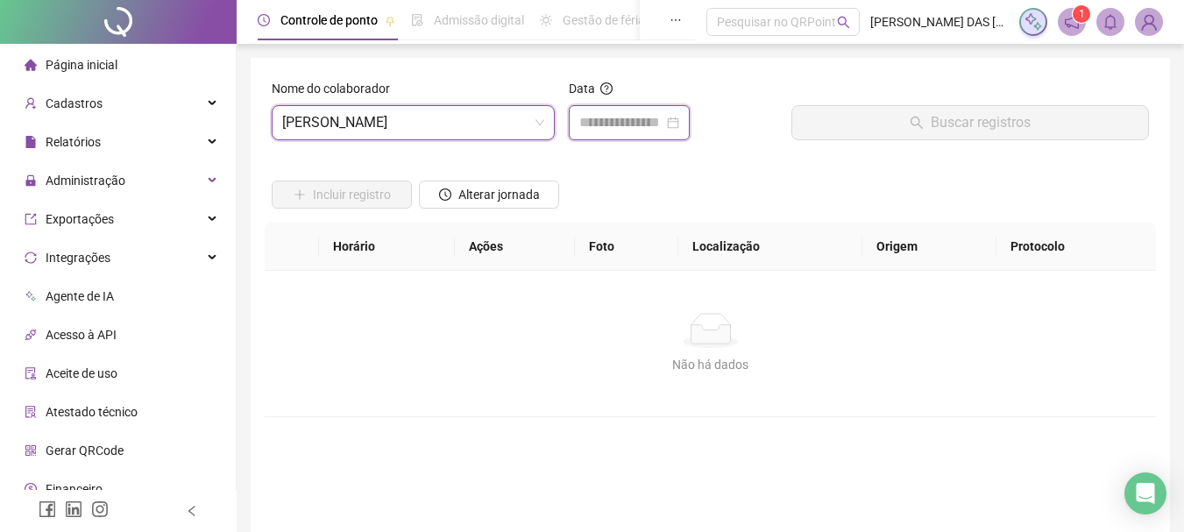
click at [613, 118] on input at bounding box center [621, 122] width 84 height 21
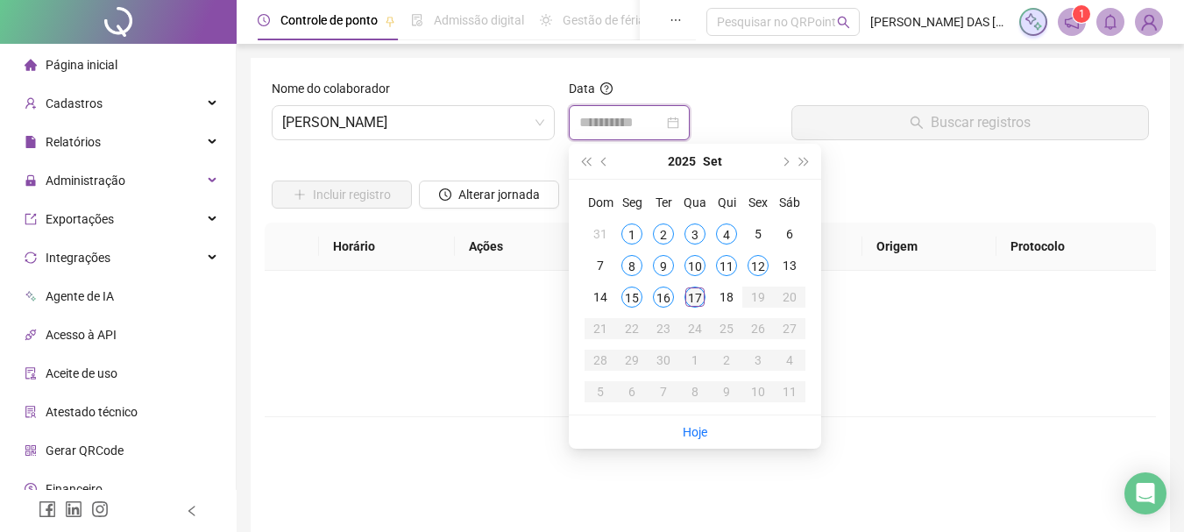
type input "**********"
click at [702, 307] on td "17" at bounding box center [695, 297] width 32 height 32
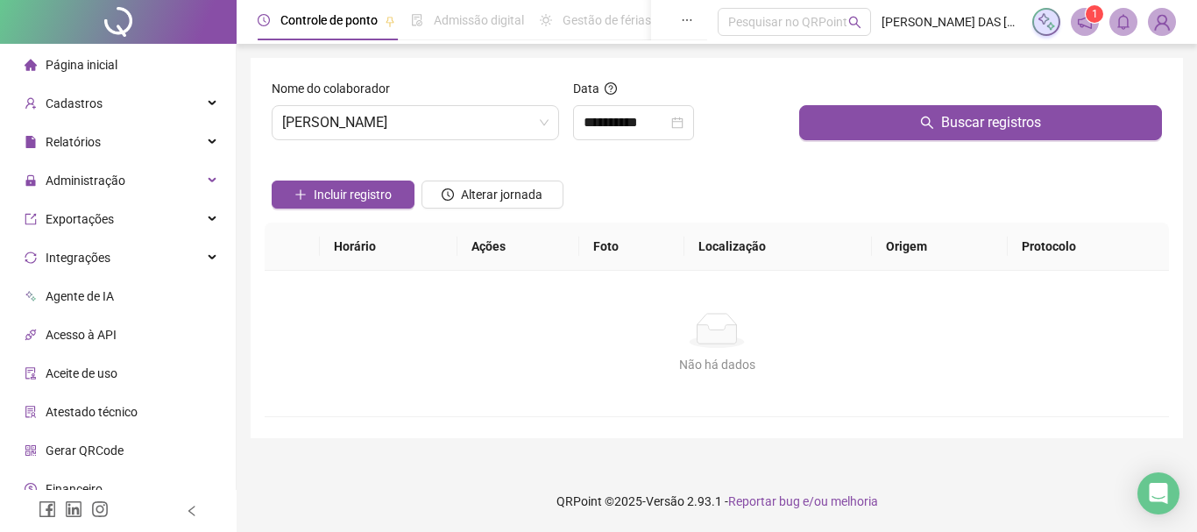
click at [815, 140] on div "Buscar registros" at bounding box center [980, 116] width 377 height 75
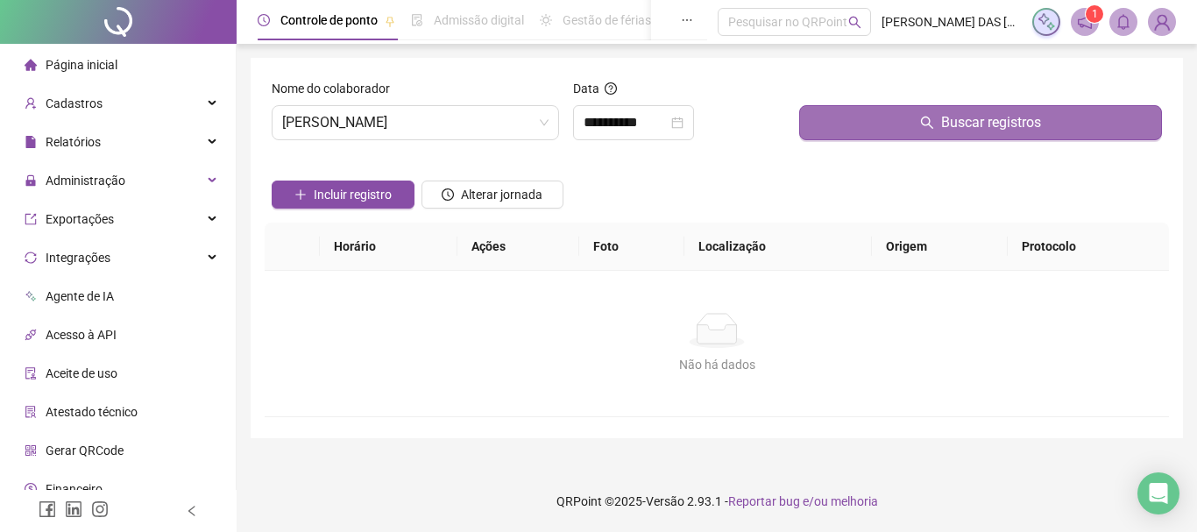
click at [821, 112] on button "Buscar registros" at bounding box center [980, 122] width 363 height 35
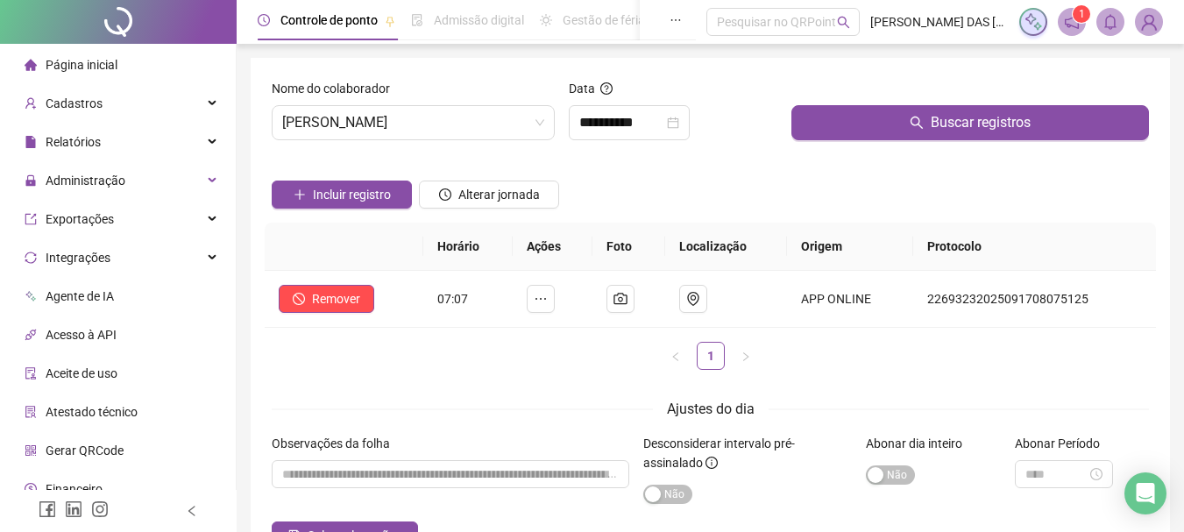
click at [717, 218] on div "Incluir registro Alterar jornada" at bounding box center [710, 188] width 884 height 68
click at [484, 131] on span "[PERSON_NAME]" at bounding box center [413, 122] width 262 height 33
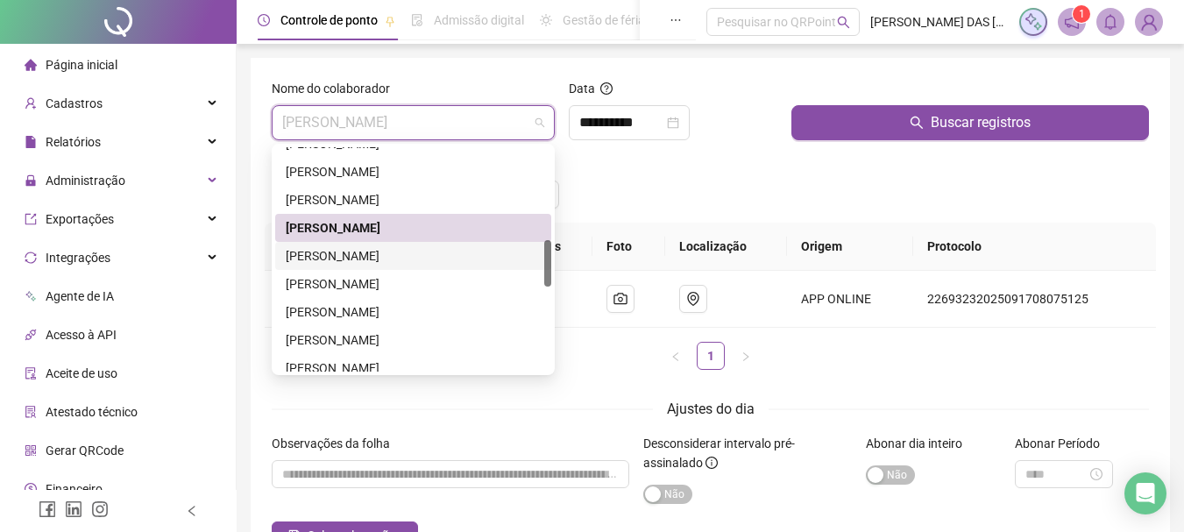
click at [400, 257] on div "[PERSON_NAME]" at bounding box center [413, 255] width 255 height 19
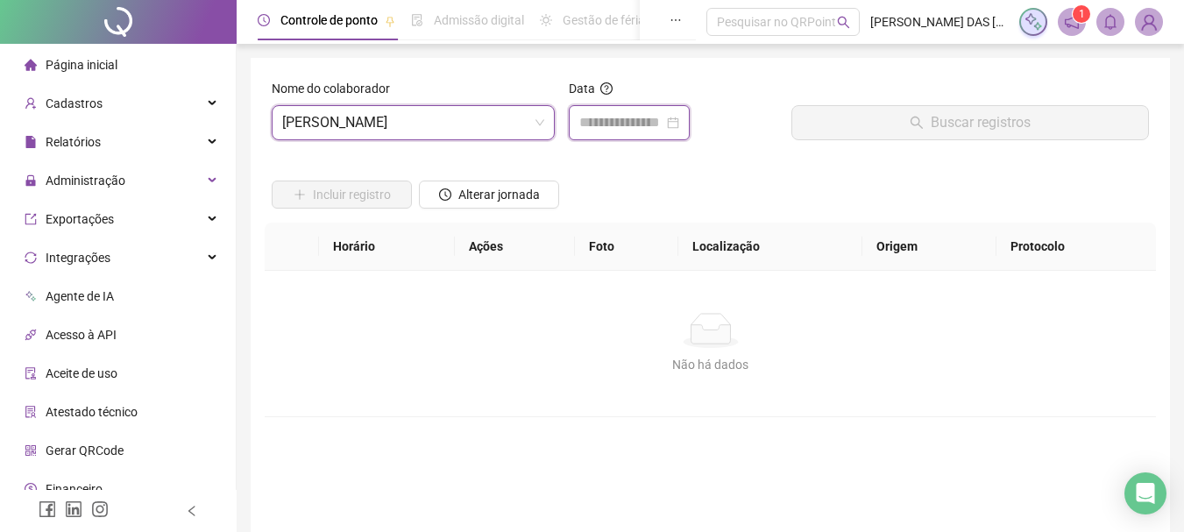
click at [600, 126] on input at bounding box center [621, 122] width 84 height 21
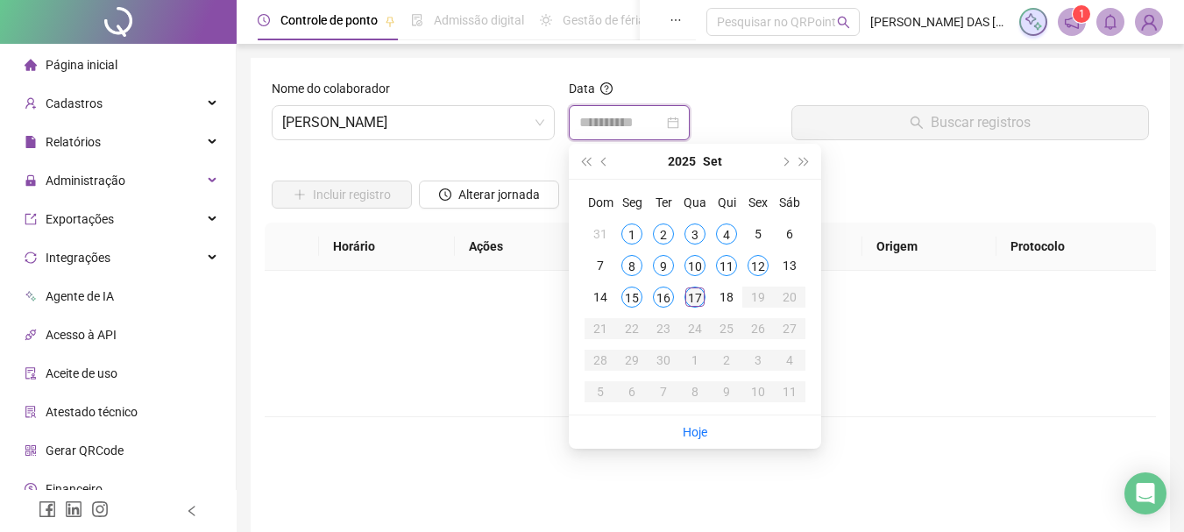
type input "**********"
click at [689, 295] on div "17" at bounding box center [695, 297] width 21 height 21
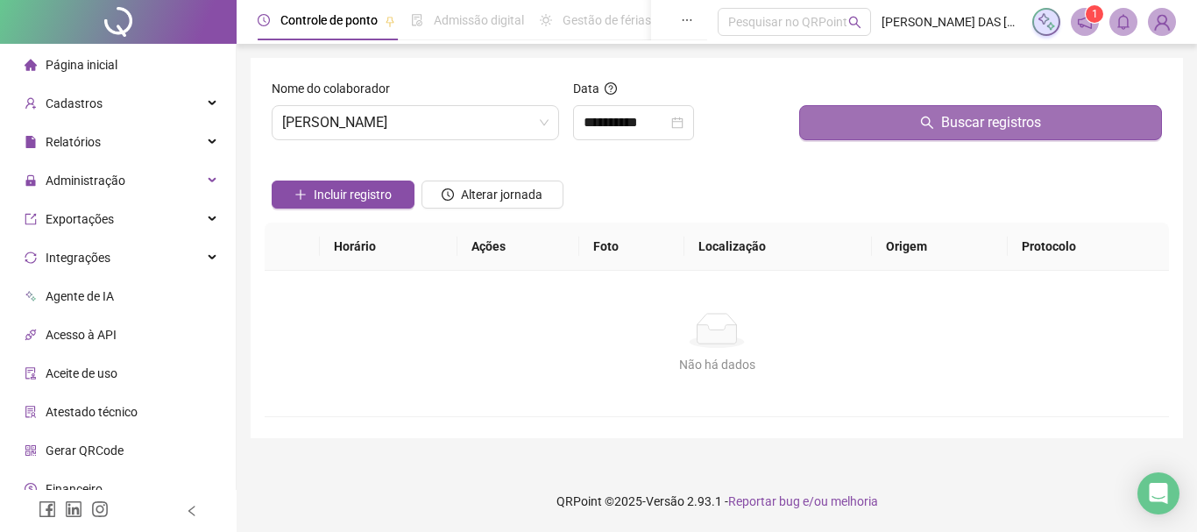
click at [835, 112] on button "Buscar registros" at bounding box center [980, 122] width 363 height 35
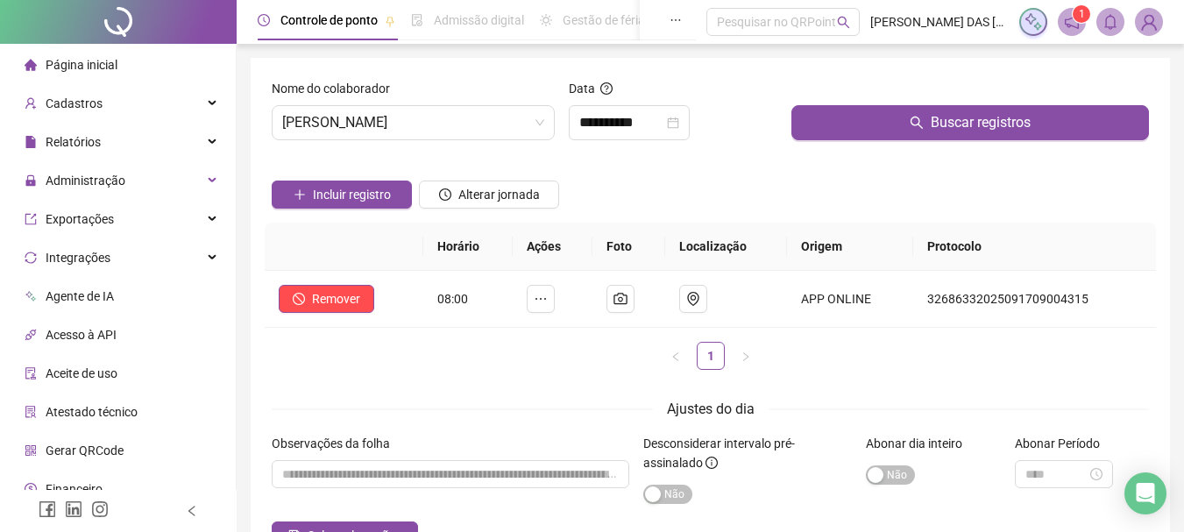
click at [704, 176] on div "Incluir registro Alterar jornada" at bounding box center [710, 188] width 884 height 68
click at [521, 121] on span "[PERSON_NAME]" at bounding box center [413, 122] width 262 height 33
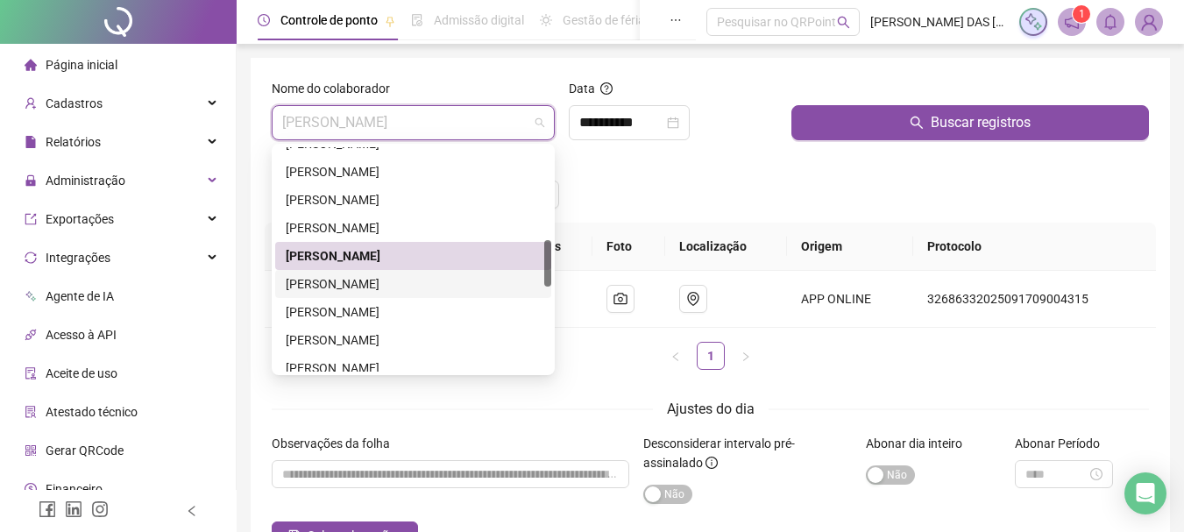
click at [393, 281] on div "[PERSON_NAME]" at bounding box center [413, 283] width 255 height 19
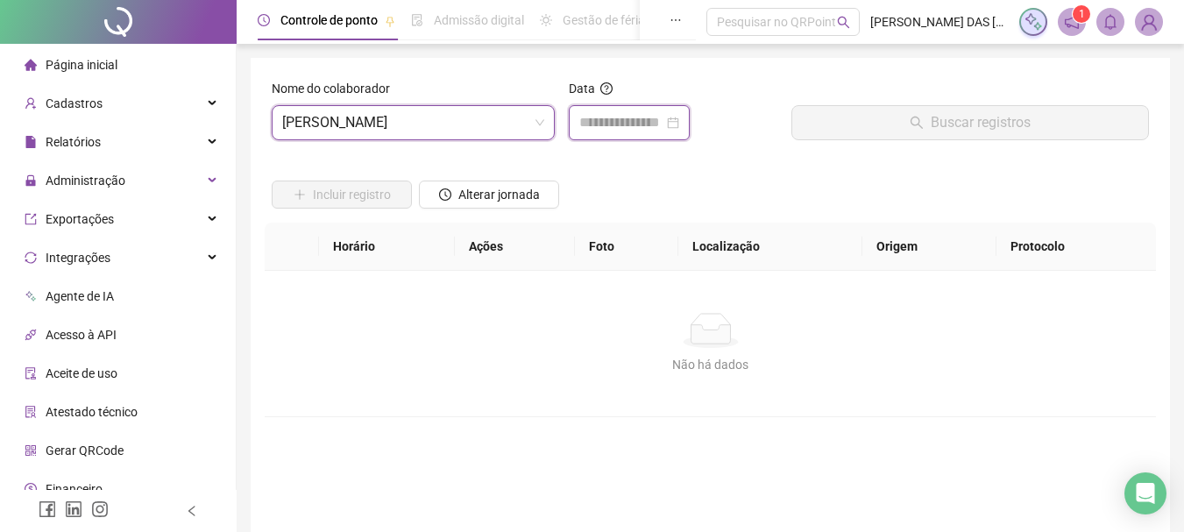
click at [608, 114] on input at bounding box center [621, 122] width 84 height 21
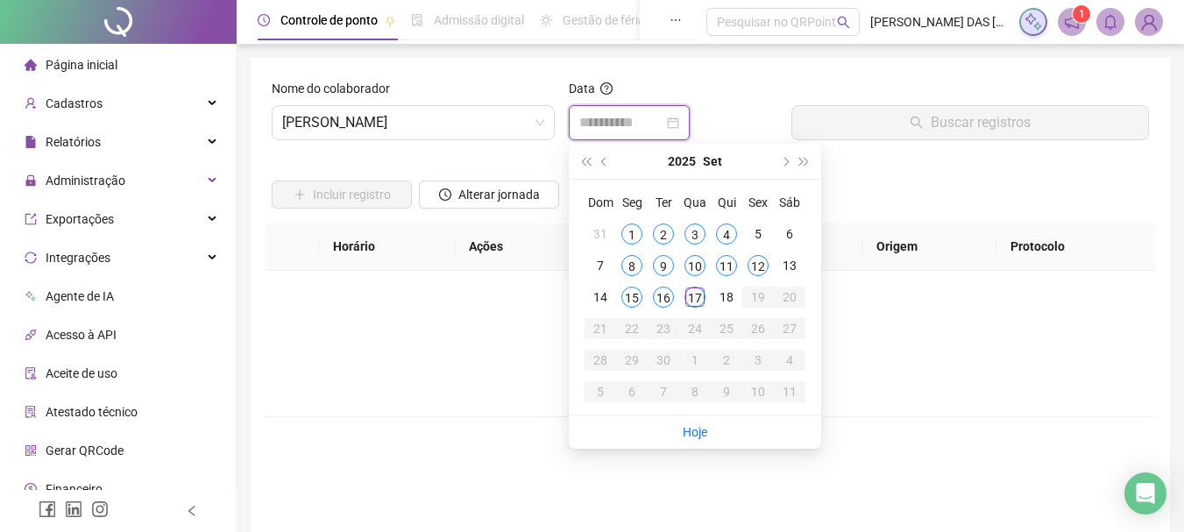
type input "**********"
click at [695, 300] on div "17" at bounding box center [695, 297] width 21 height 21
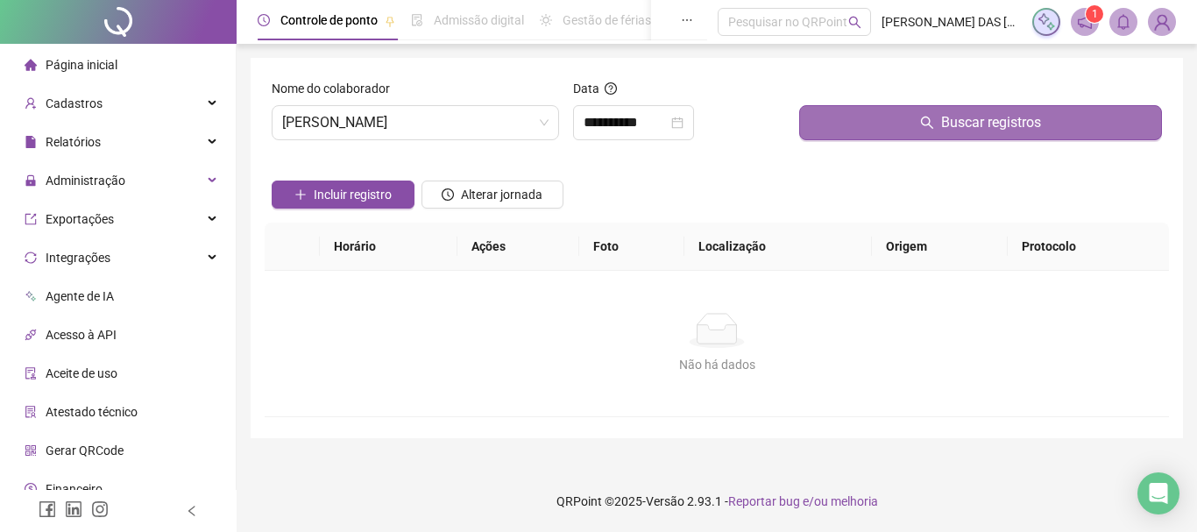
click at [835, 115] on button "Buscar registros" at bounding box center [980, 122] width 363 height 35
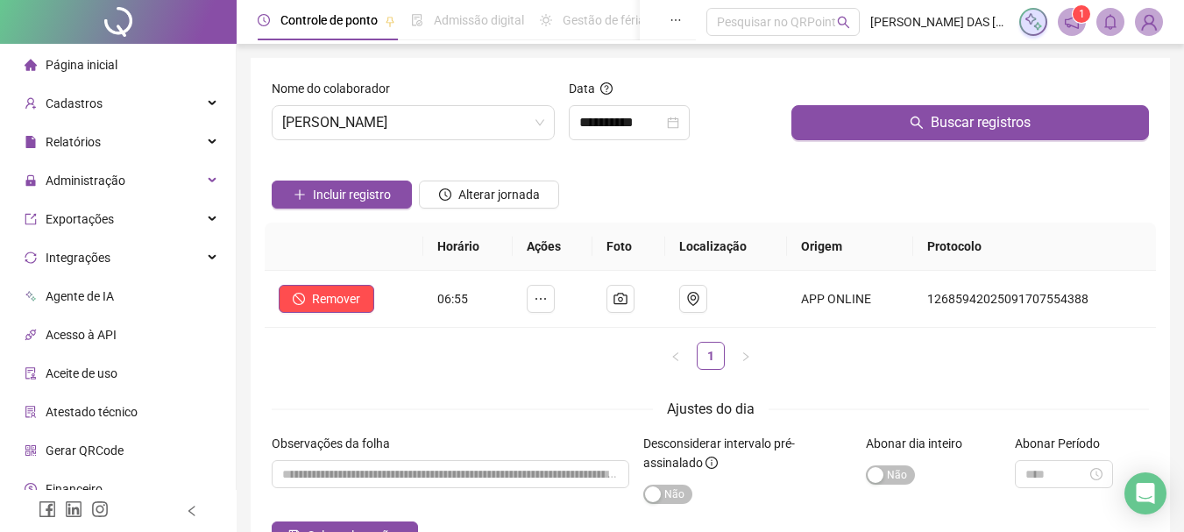
click at [755, 197] on div "Incluir registro Alterar jornada" at bounding box center [710, 188] width 884 height 68
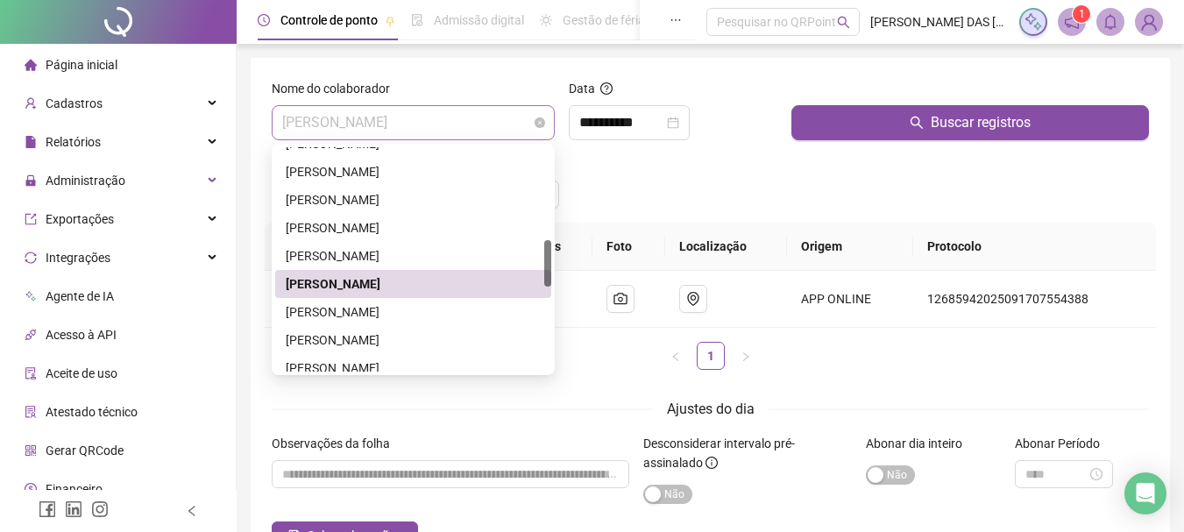
click at [495, 119] on span "[PERSON_NAME]" at bounding box center [413, 122] width 262 height 33
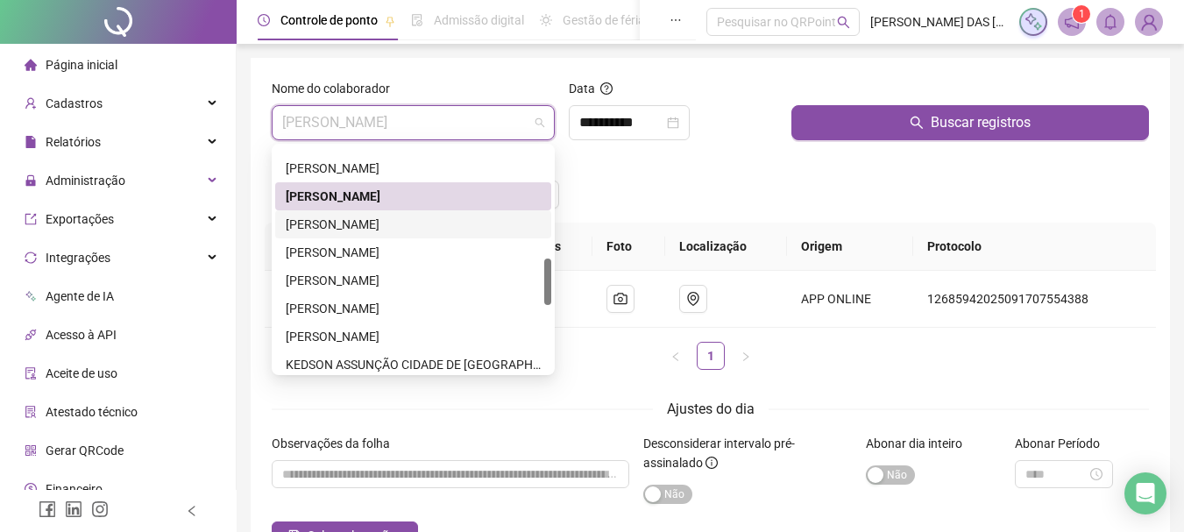
click at [460, 216] on div "[PERSON_NAME]" at bounding box center [413, 224] width 255 height 19
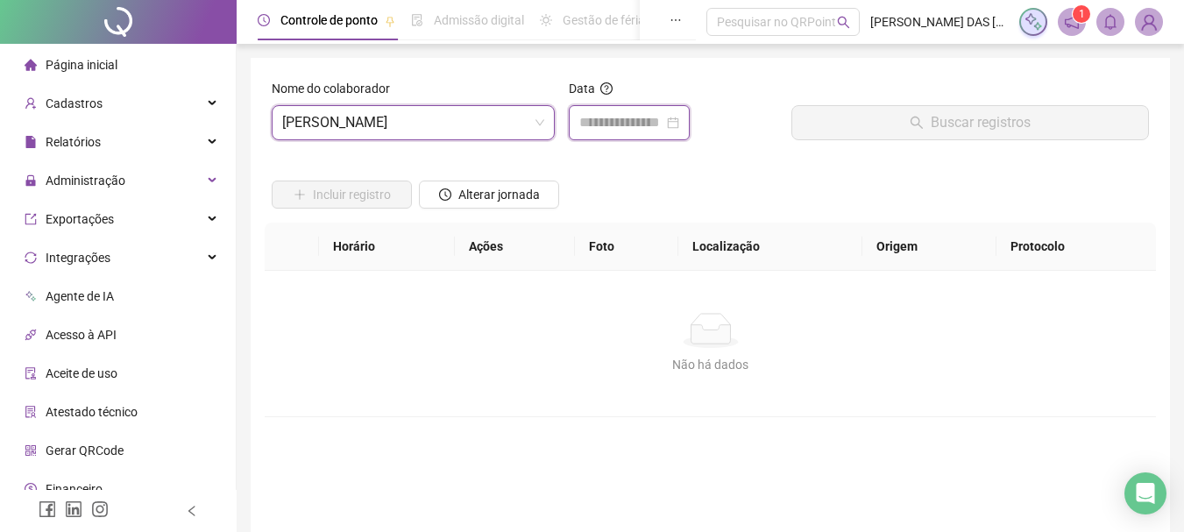
click at [582, 128] on input at bounding box center [621, 122] width 84 height 21
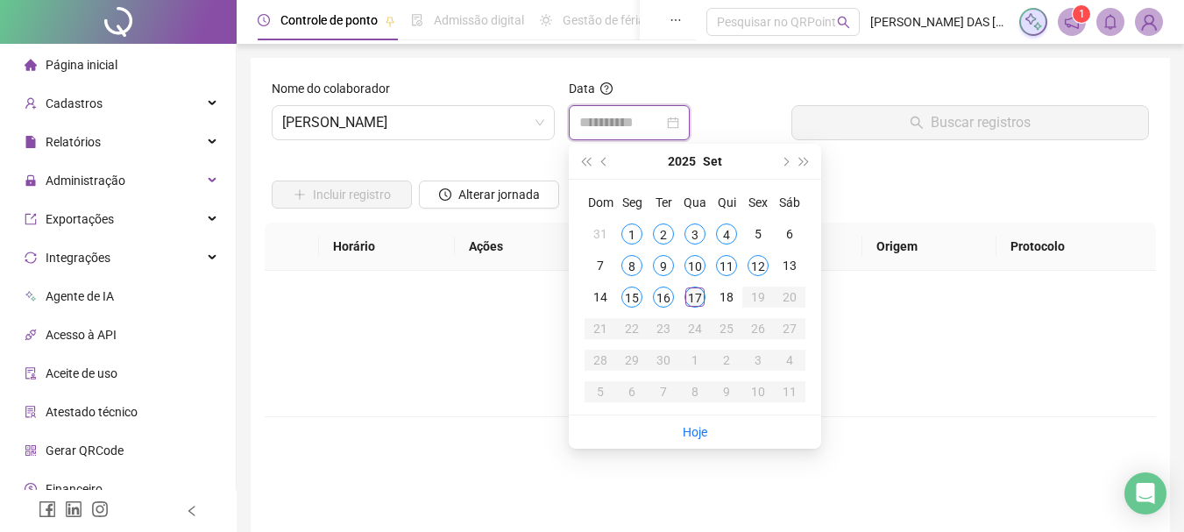
type input "**********"
click at [693, 302] on div "17" at bounding box center [695, 297] width 21 height 21
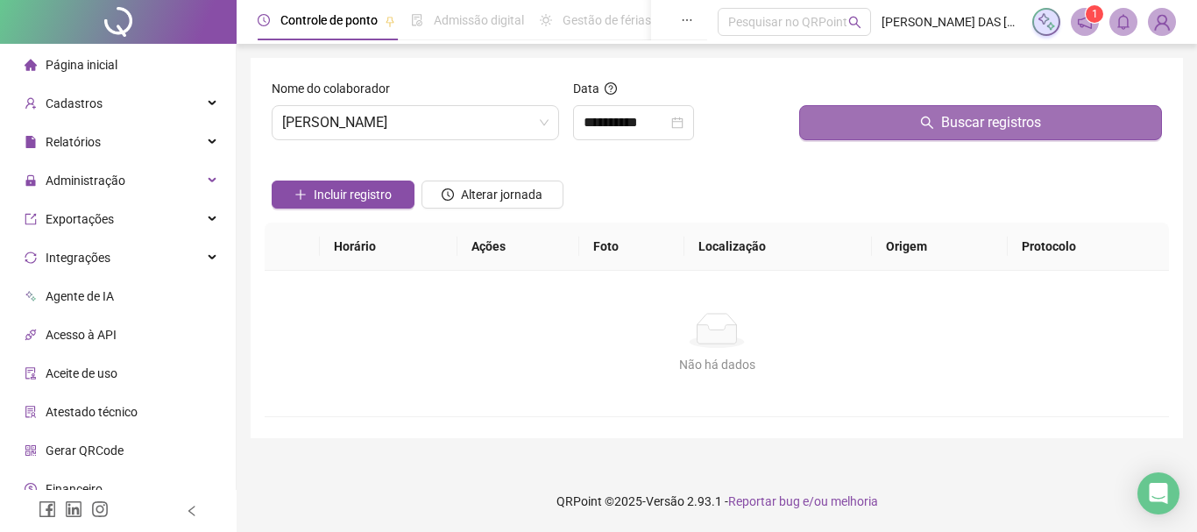
click at [829, 131] on button "Buscar registros" at bounding box center [980, 122] width 363 height 35
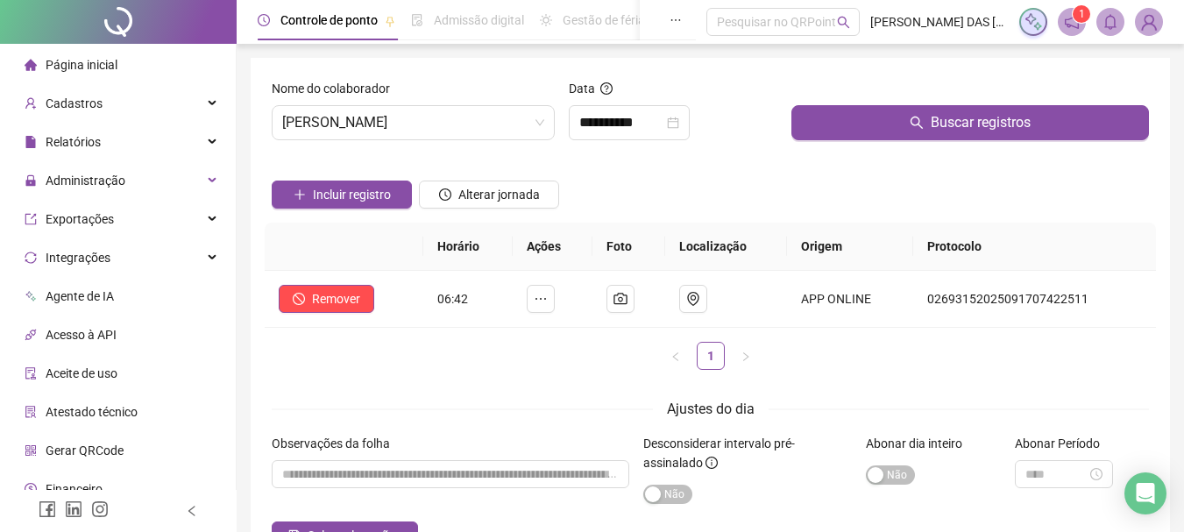
click at [717, 176] on div "Incluir registro Alterar jornada" at bounding box center [710, 188] width 884 height 68
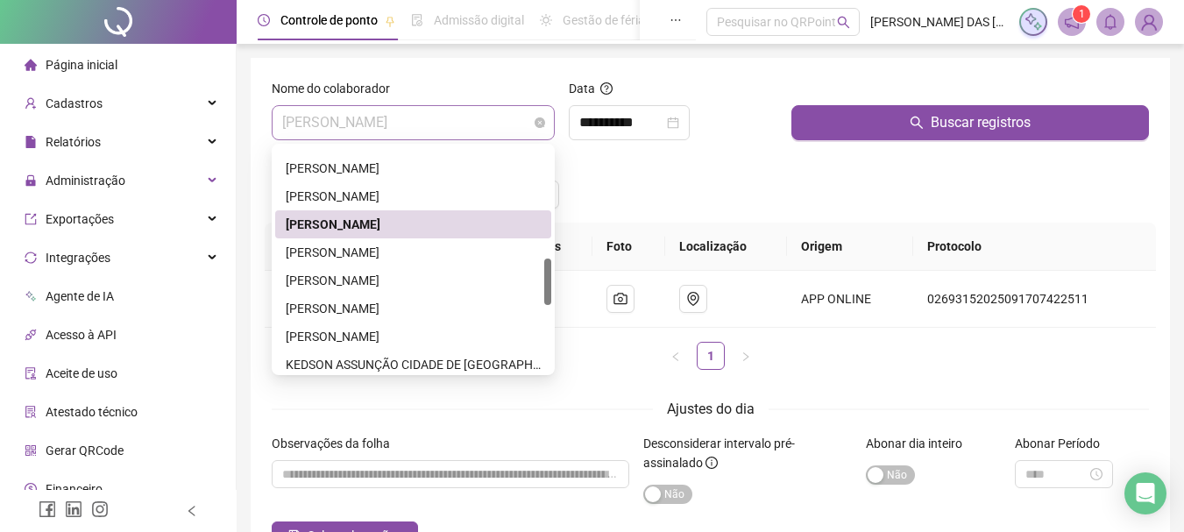
click at [507, 121] on span "[PERSON_NAME]" at bounding box center [413, 122] width 262 height 33
click at [458, 251] on div "[PERSON_NAME]" at bounding box center [413, 252] width 255 height 19
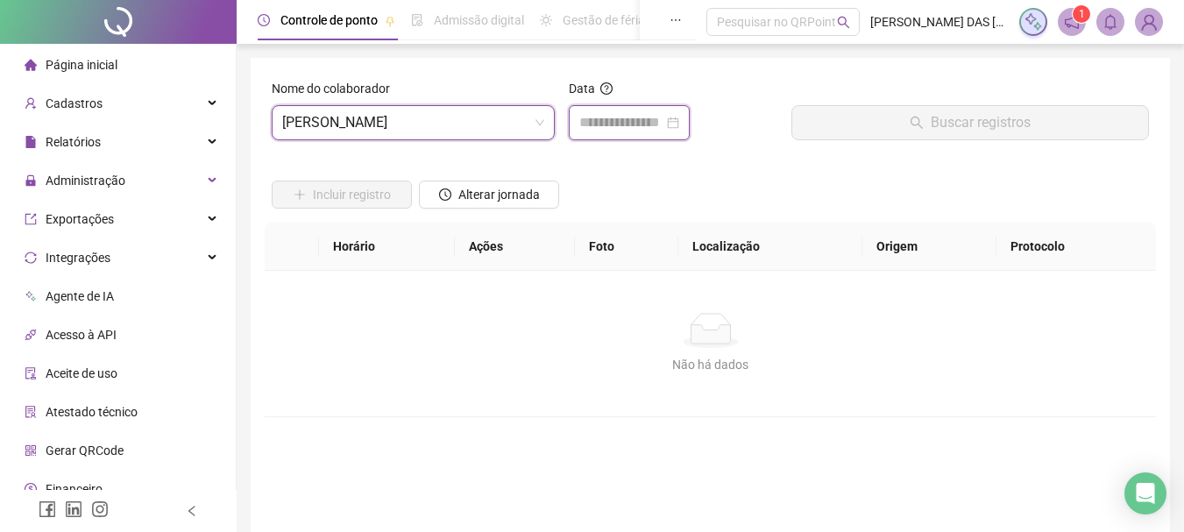
click at [612, 116] on input at bounding box center [621, 122] width 84 height 21
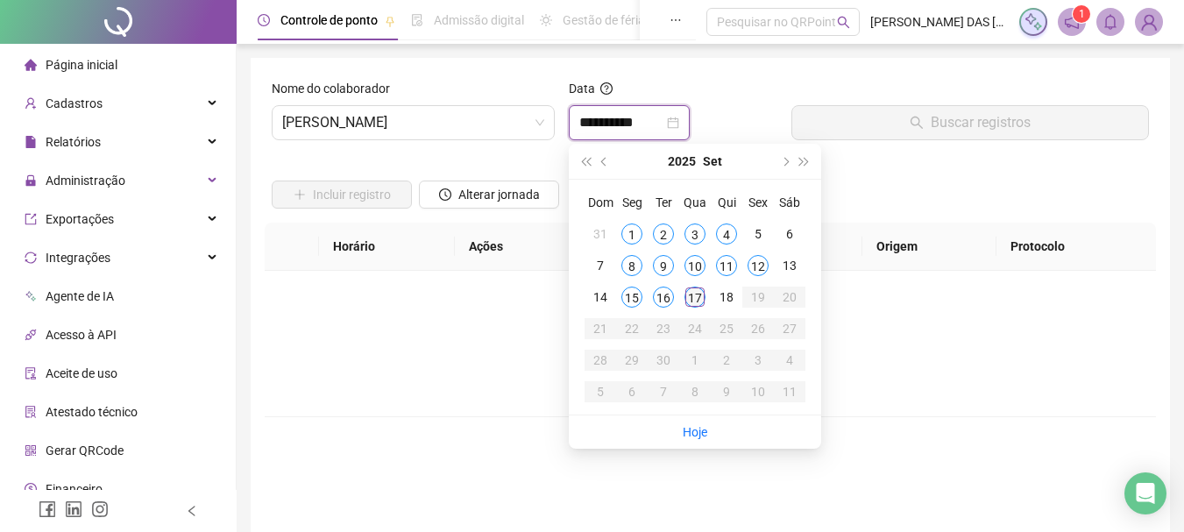
type input "**********"
click at [692, 294] on div "17" at bounding box center [695, 297] width 21 height 21
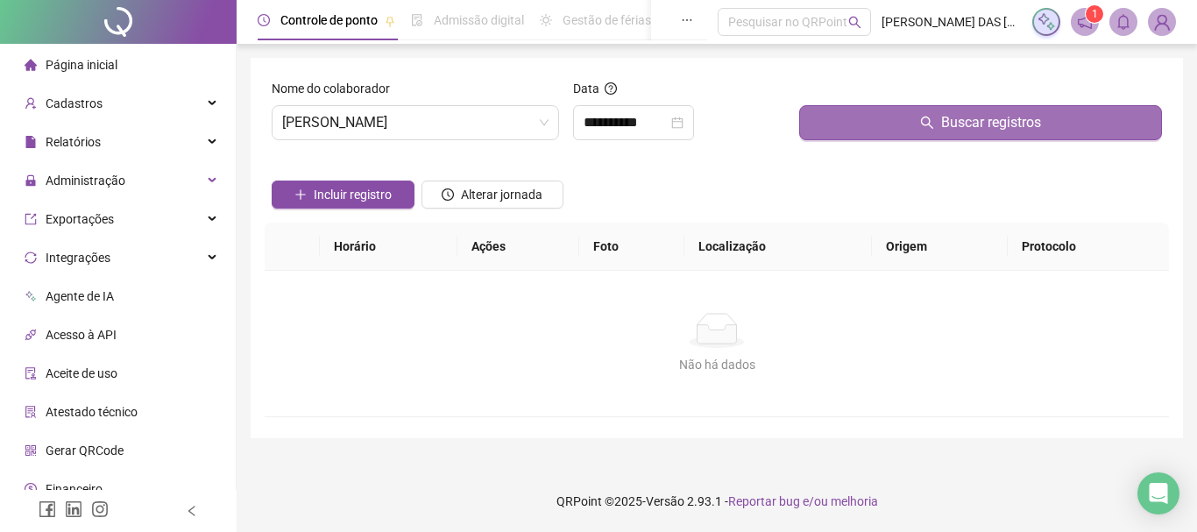
click at [850, 129] on button "Buscar registros" at bounding box center [980, 122] width 363 height 35
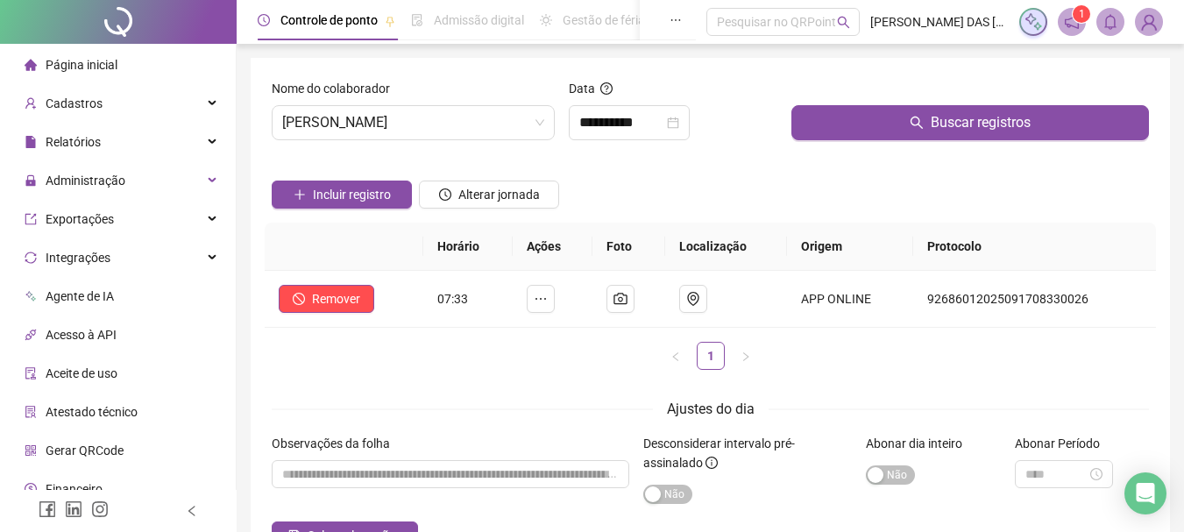
click at [714, 183] on div "Incluir registro Alterar jornada" at bounding box center [710, 188] width 884 height 68
click at [511, 120] on span "[PERSON_NAME]" at bounding box center [413, 122] width 262 height 33
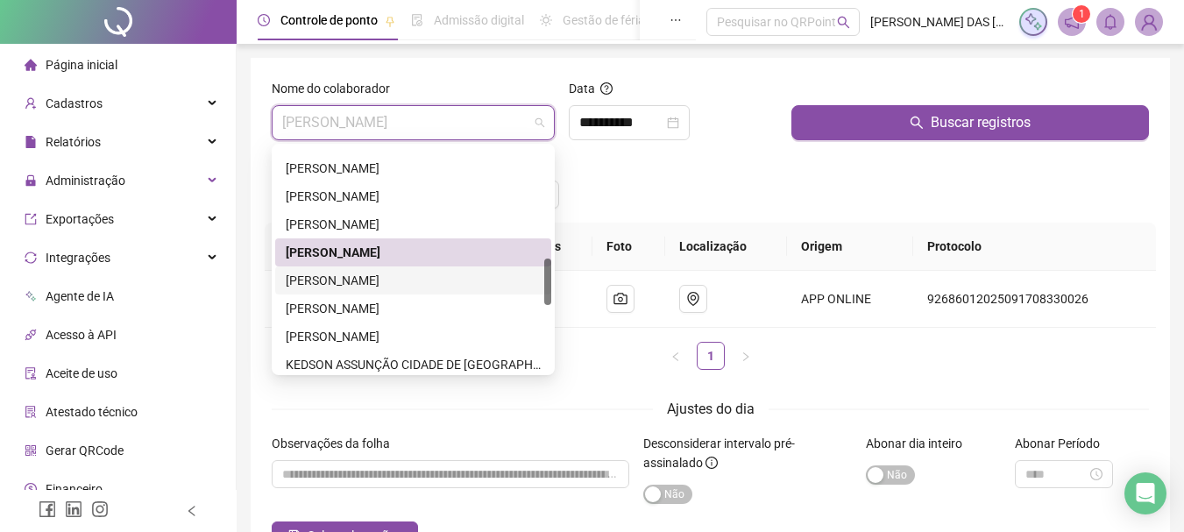
click at [425, 283] on div "[PERSON_NAME]" at bounding box center [413, 280] width 255 height 19
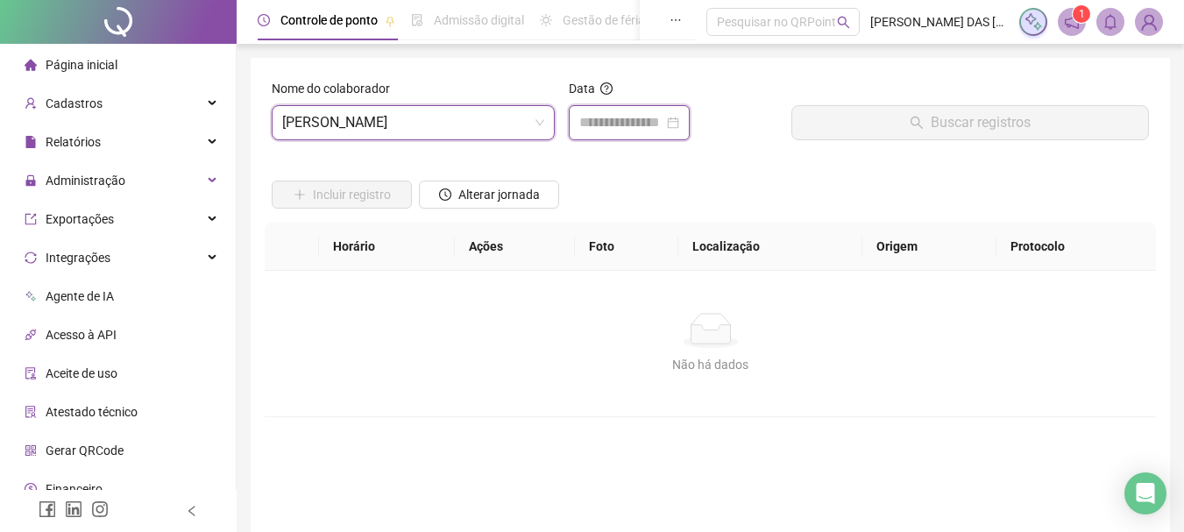
click at [649, 123] on input at bounding box center [621, 122] width 84 height 21
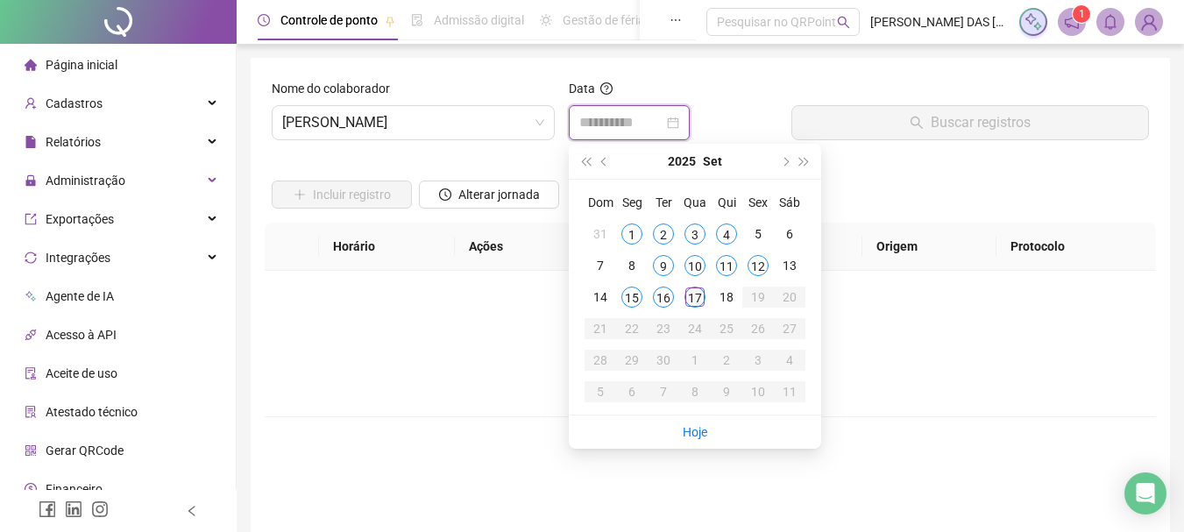
type input "**********"
click at [696, 295] on div "17" at bounding box center [695, 297] width 21 height 21
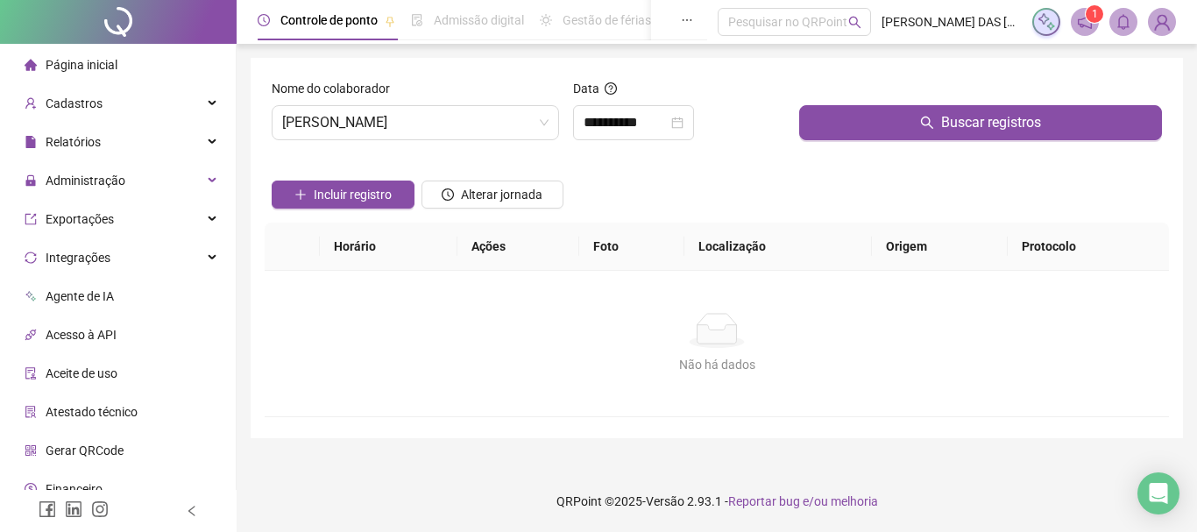
click at [828, 104] on div at bounding box center [980, 92] width 363 height 26
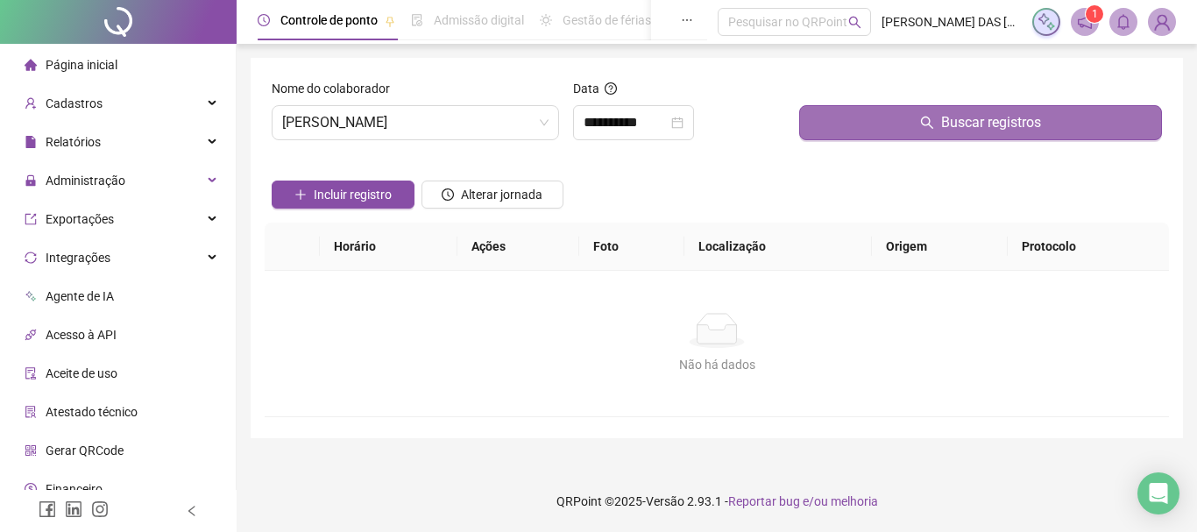
click at [827, 121] on button "Buscar registros" at bounding box center [980, 122] width 363 height 35
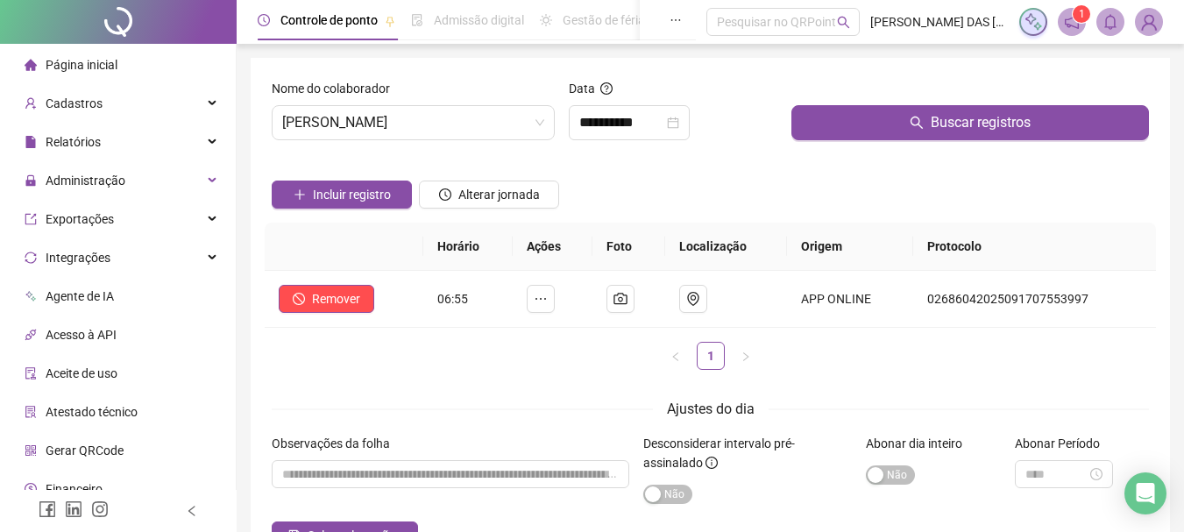
click at [695, 188] on div "Incluir registro Alterar jornada" at bounding box center [710, 188] width 884 height 68
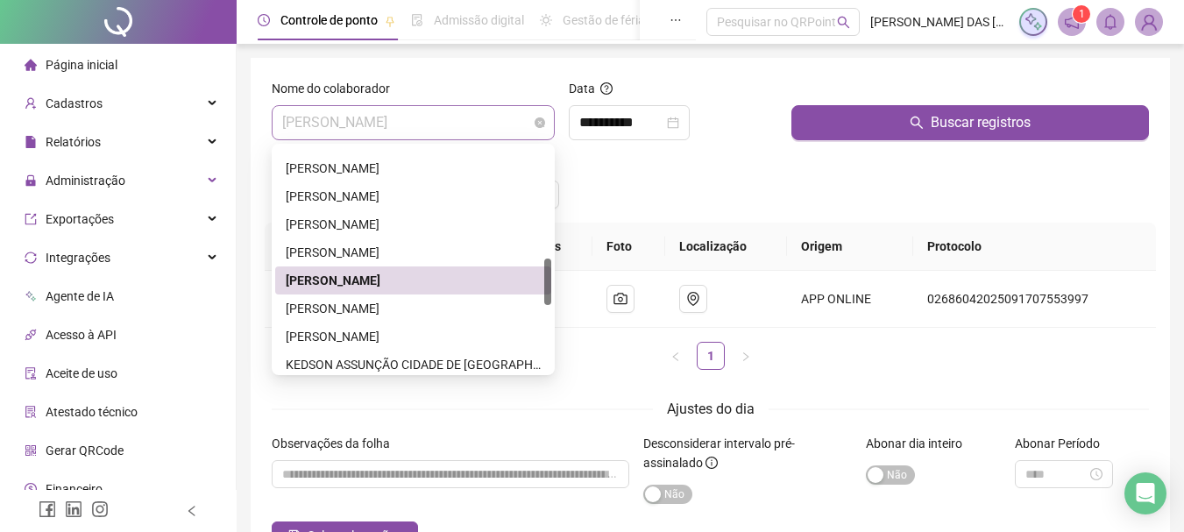
click at [518, 125] on span "[PERSON_NAME]" at bounding box center [413, 122] width 262 height 33
click at [480, 306] on div "[PERSON_NAME]" at bounding box center [413, 308] width 255 height 19
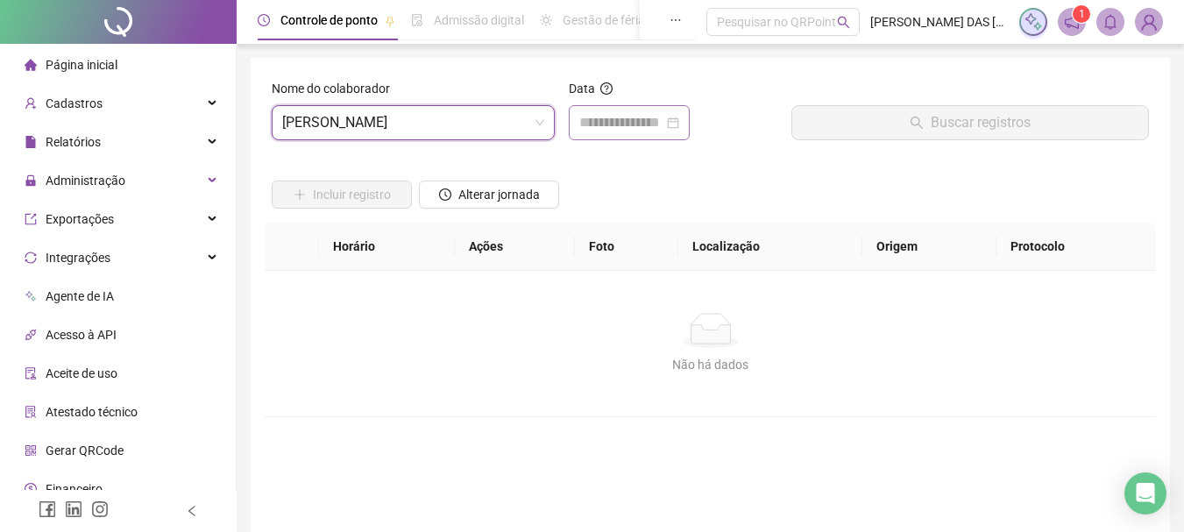
click at [639, 110] on div at bounding box center [629, 122] width 121 height 35
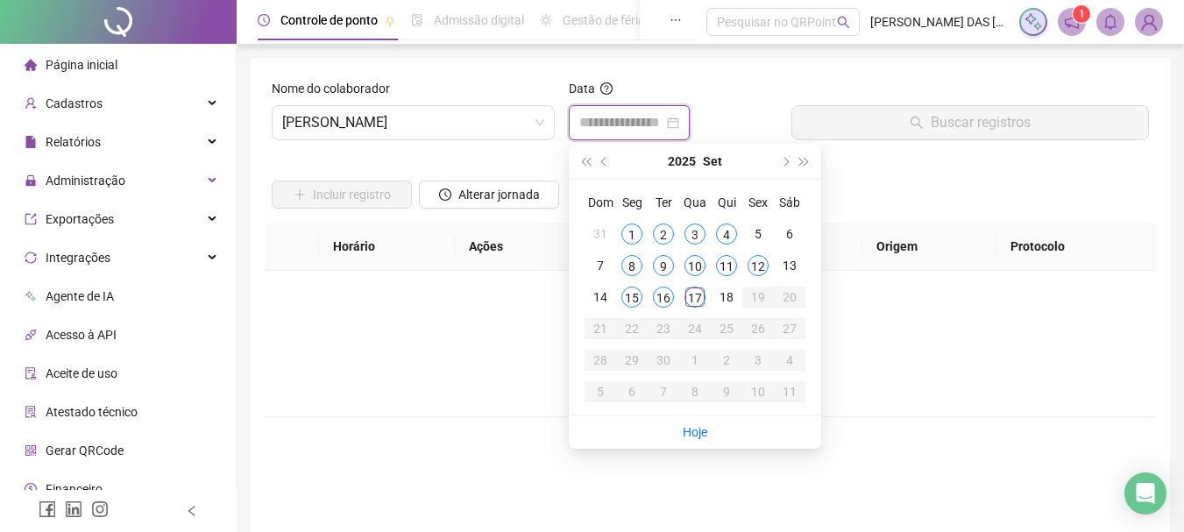
type input "**********"
click at [701, 304] on div "17" at bounding box center [695, 297] width 21 height 21
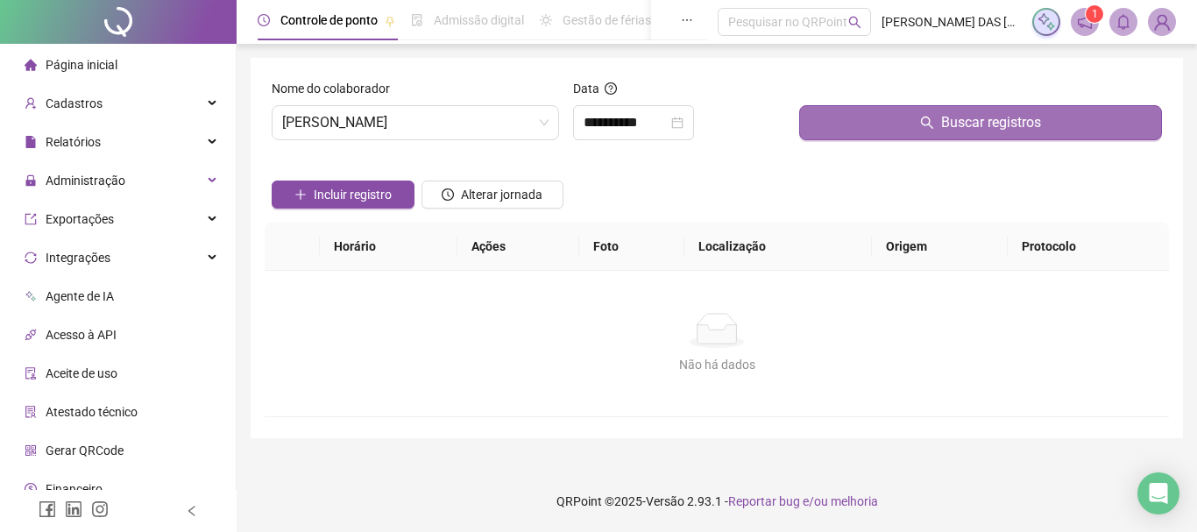
click at [822, 116] on button "Buscar registros" at bounding box center [980, 122] width 363 height 35
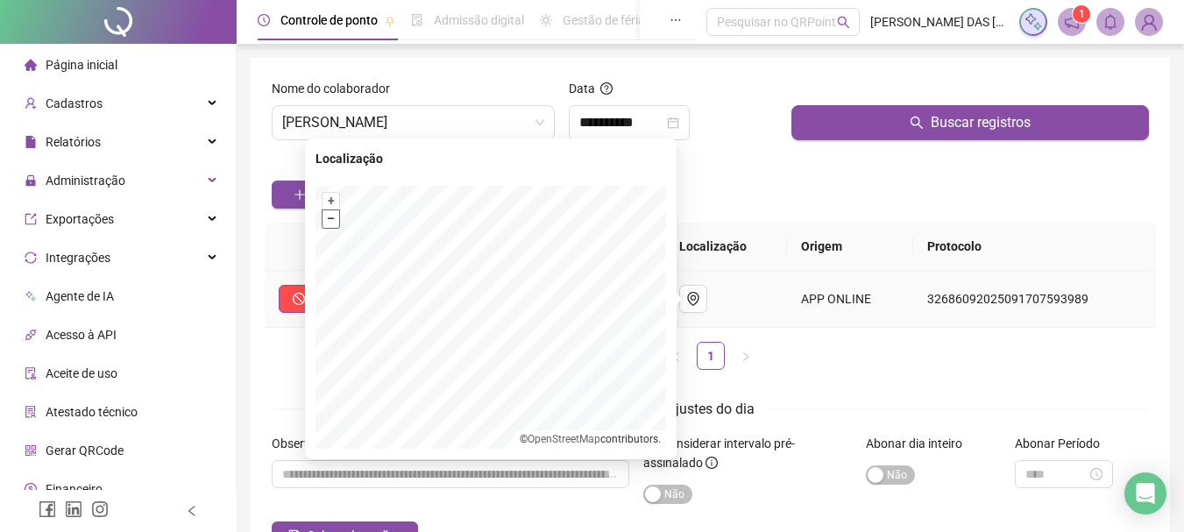
click at [327, 221] on button "–" at bounding box center [331, 218] width 17 height 17
click at [336, 203] on button "+" at bounding box center [331, 201] width 17 height 17
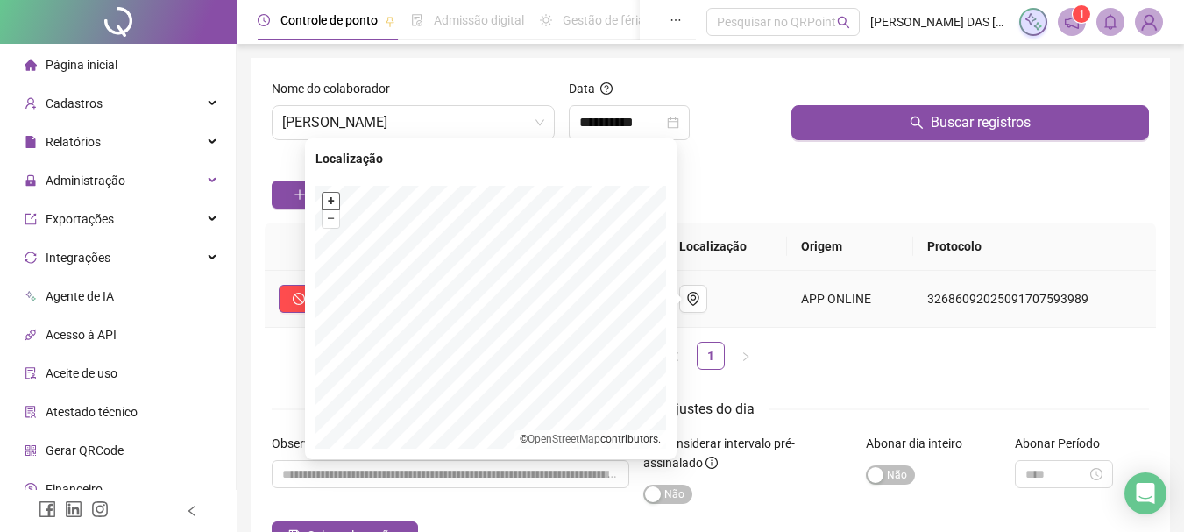
click at [336, 203] on button "+" at bounding box center [331, 201] width 17 height 17
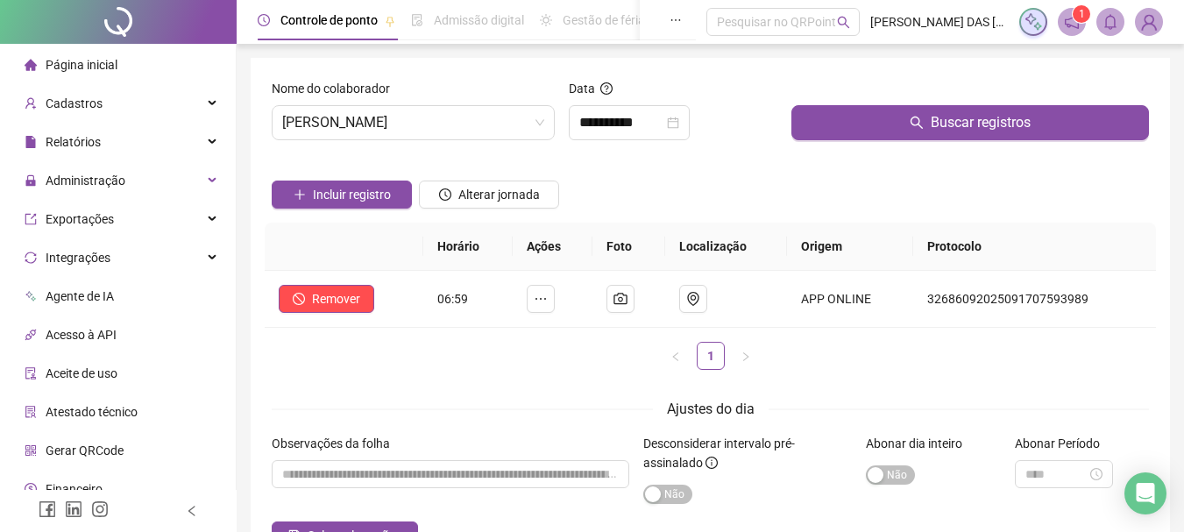
click at [724, 167] on div "Incluir registro Alterar jornada" at bounding box center [710, 188] width 884 height 68
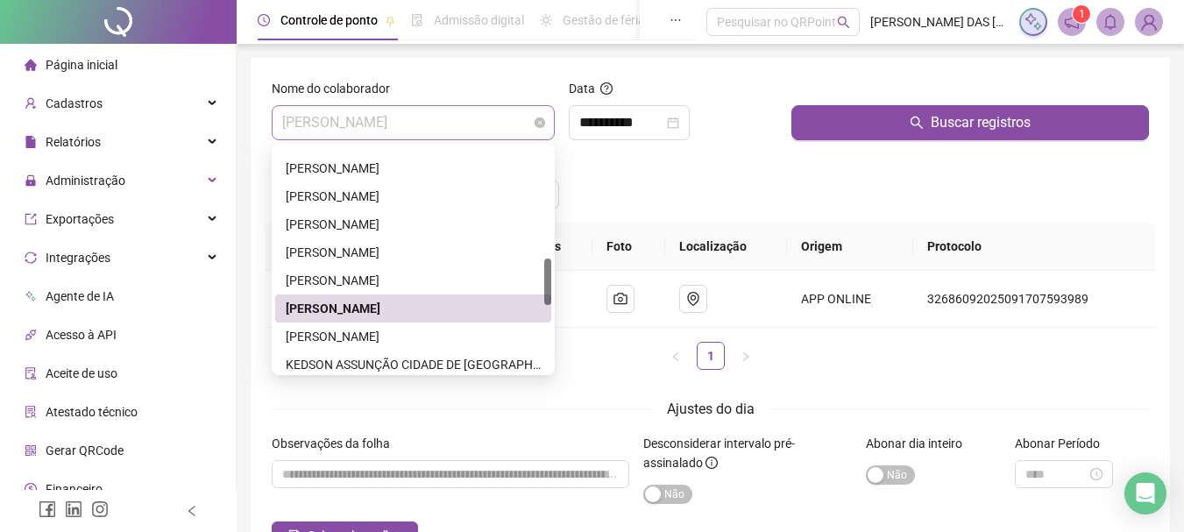
click at [456, 123] on span "[PERSON_NAME]" at bounding box center [413, 122] width 262 height 33
click at [385, 339] on div "[PERSON_NAME]" at bounding box center [413, 336] width 255 height 19
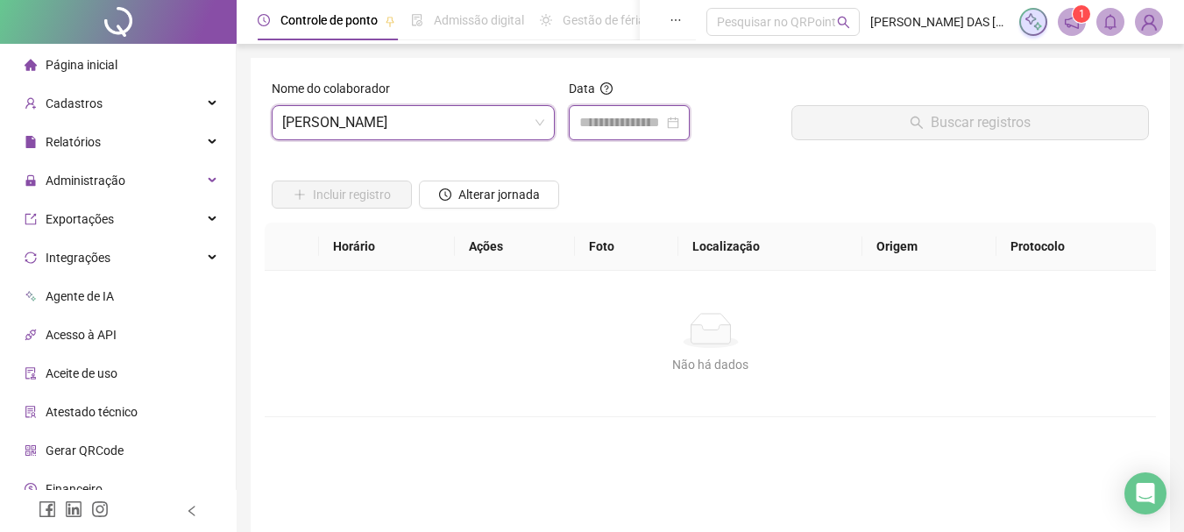
click at [586, 122] on input at bounding box center [621, 122] width 84 height 21
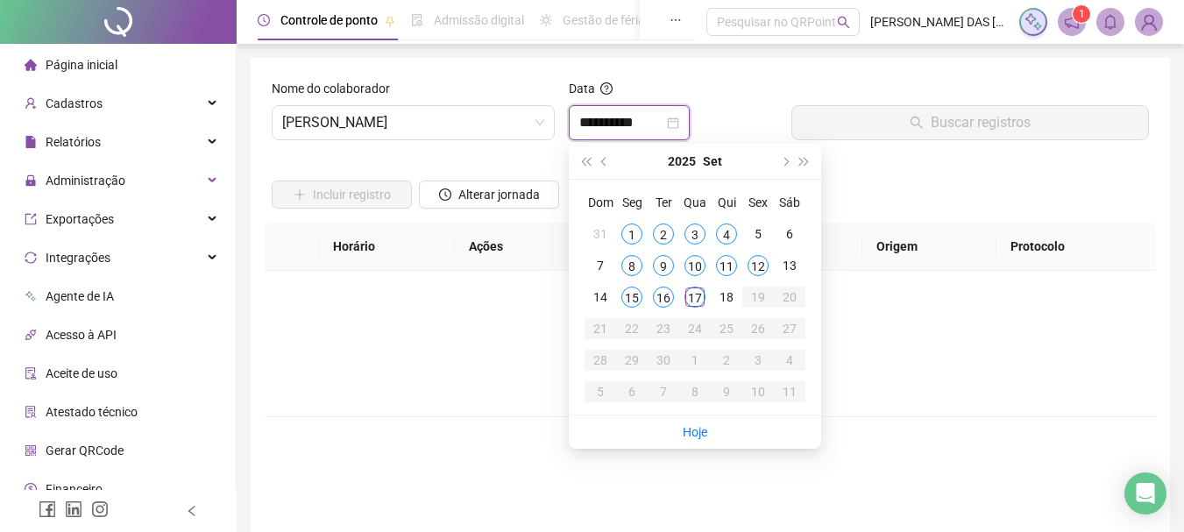
type input "**********"
click at [692, 297] on div "17" at bounding box center [695, 297] width 21 height 21
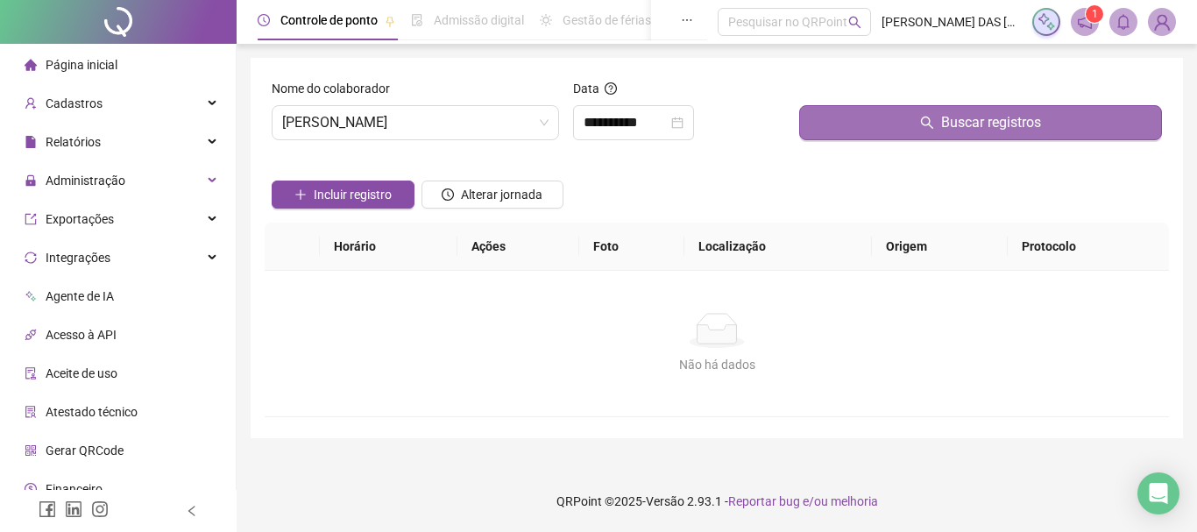
click at [893, 121] on button "Buscar registros" at bounding box center [980, 122] width 363 height 35
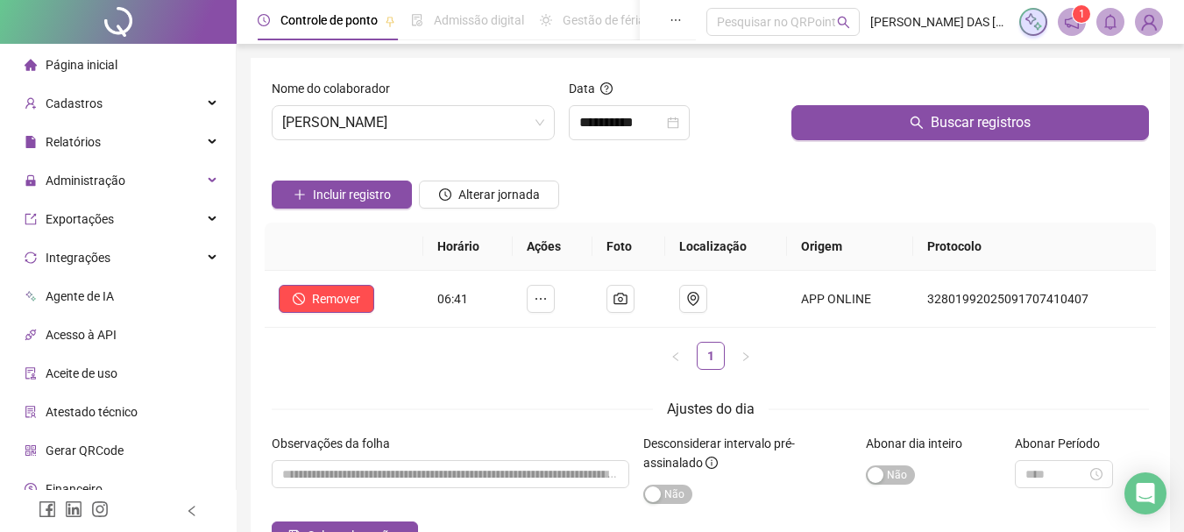
click at [767, 169] on div "Incluir registro Alterar jornada" at bounding box center [710, 188] width 884 height 68
click at [479, 114] on span "[PERSON_NAME]" at bounding box center [413, 122] width 262 height 33
click at [607, 182] on div "Incluir registro Alterar jornada" at bounding box center [710, 188] width 884 height 68
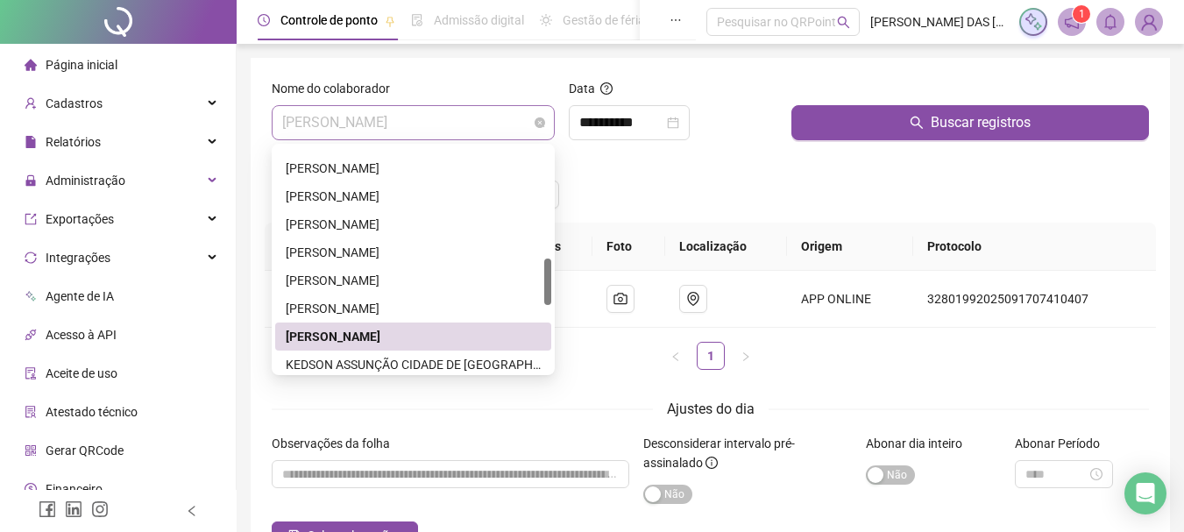
click at [509, 128] on span "[PERSON_NAME]" at bounding box center [413, 122] width 262 height 33
click at [408, 367] on div "KEDSON ASSUNÇÃO CIDADE DE [GEOGRAPHIC_DATA]" at bounding box center [413, 364] width 255 height 19
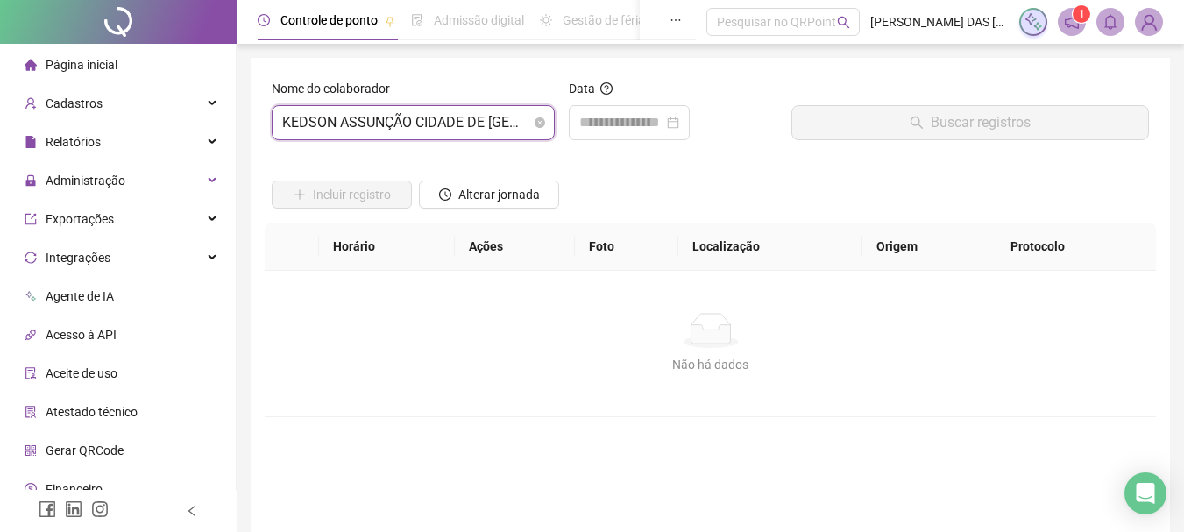
scroll to position [533, 0]
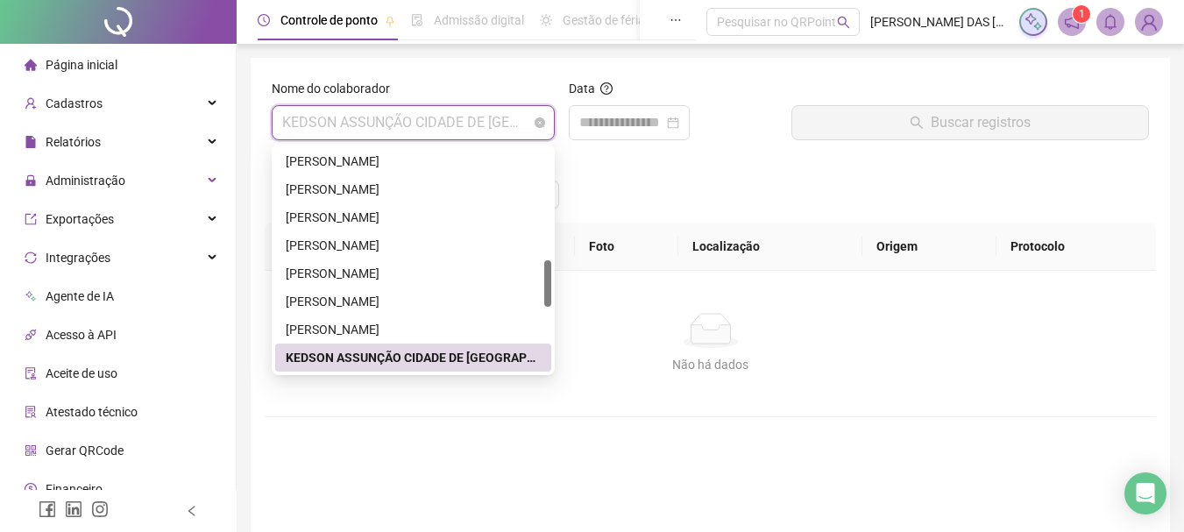
click at [485, 125] on span "KEDSON ASSUNÇÃO CIDADE DE [GEOGRAPHIC_DATA]" at bounding box center [413, 122] width 262 height 33
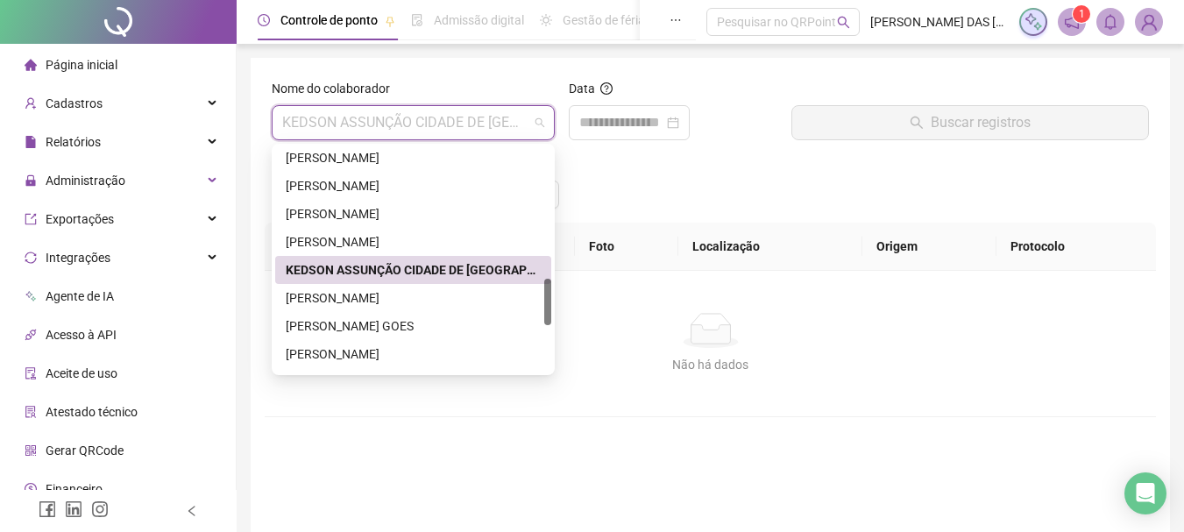
scroll to position [708, 0]
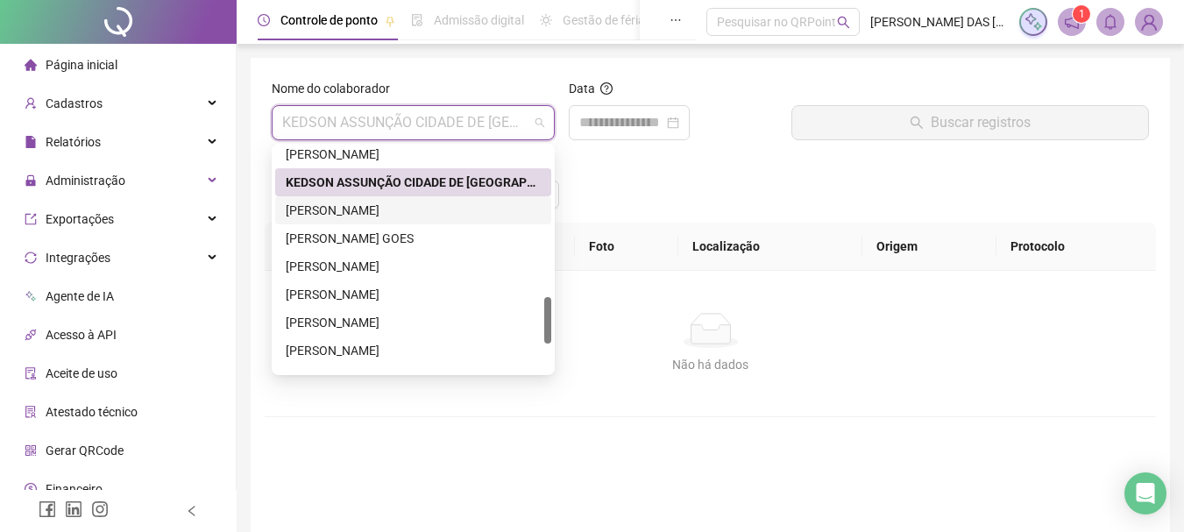
drag, startPoint x: 436, startPoint y: 197, endPoint x: 435, endPoint y: 209, distance: 11.4
click at [436, 199] on div "[PERSON_NAME]" at bounding box center [413, 210] width 276 height 28
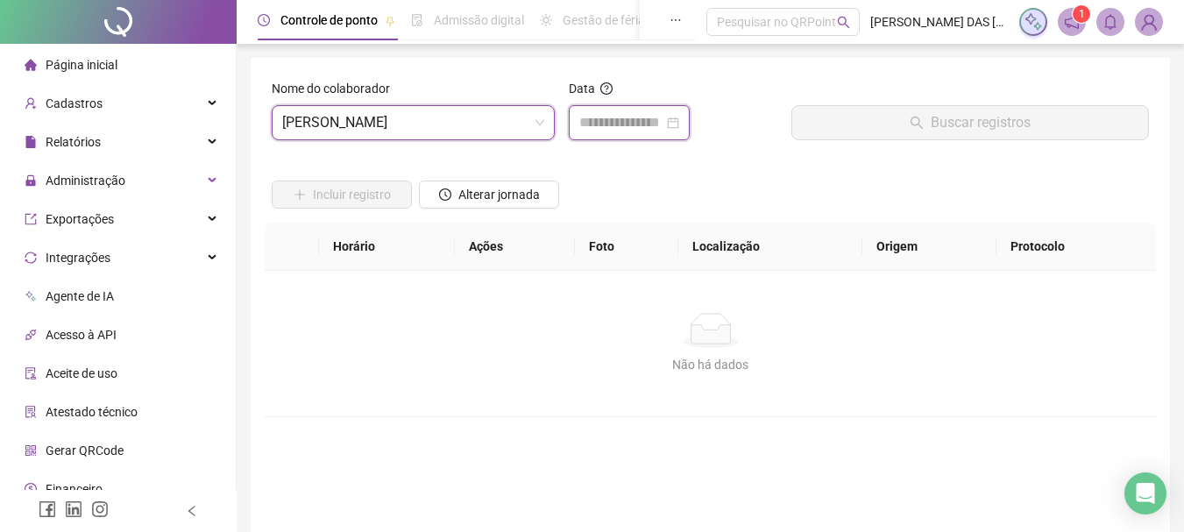
click at [610, 124] on input at bounding box center [621, 122] width 84 height 21
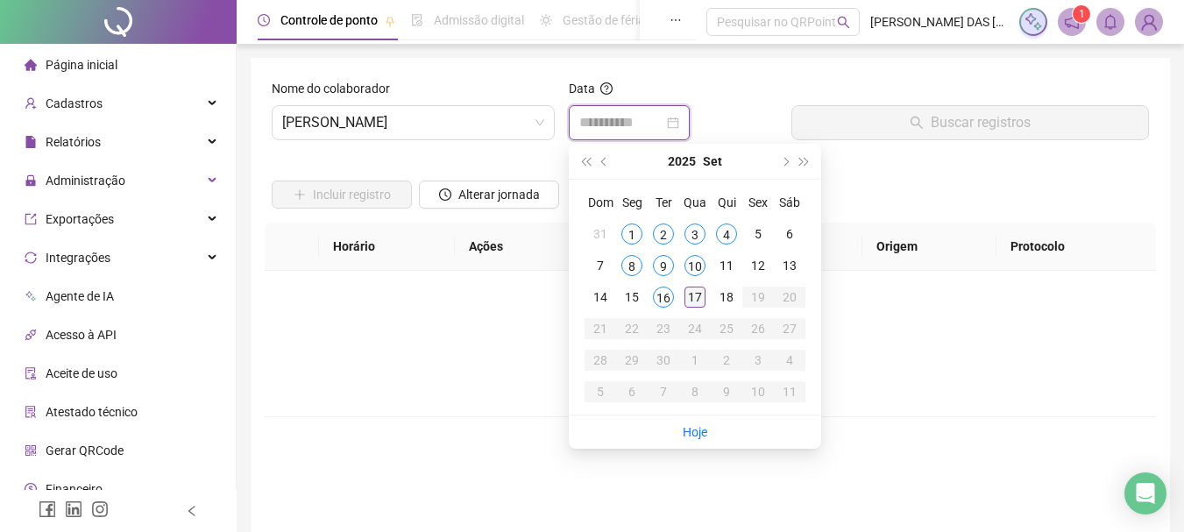
type input "**********"
click at [700, 292] on div "17" at bounding box center [695, 297] width 21 height 21
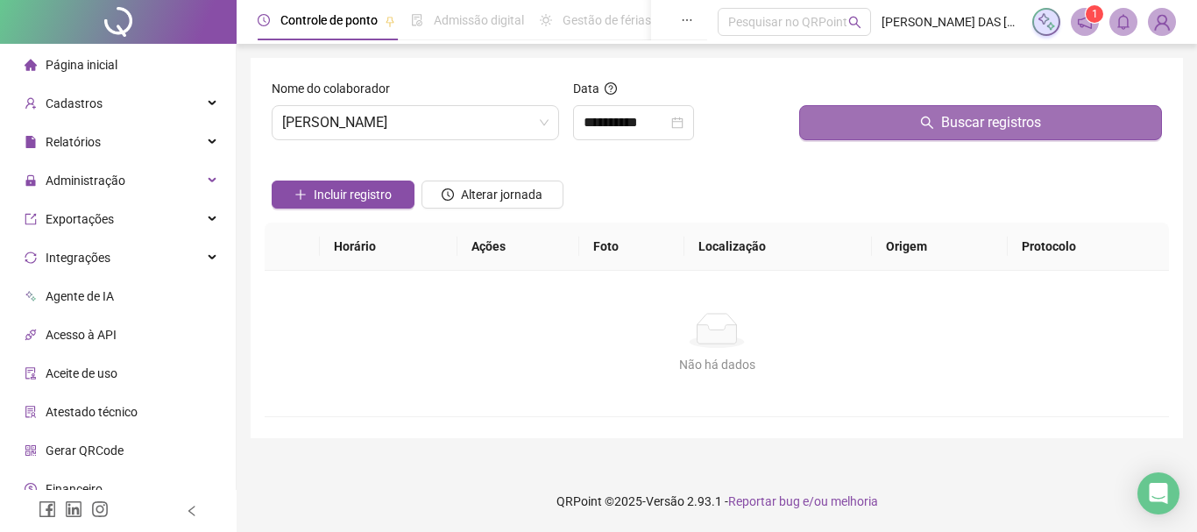
click at [821, 131] on button "Buscar registros" at bounding box center [980, 122] width 363 height 35
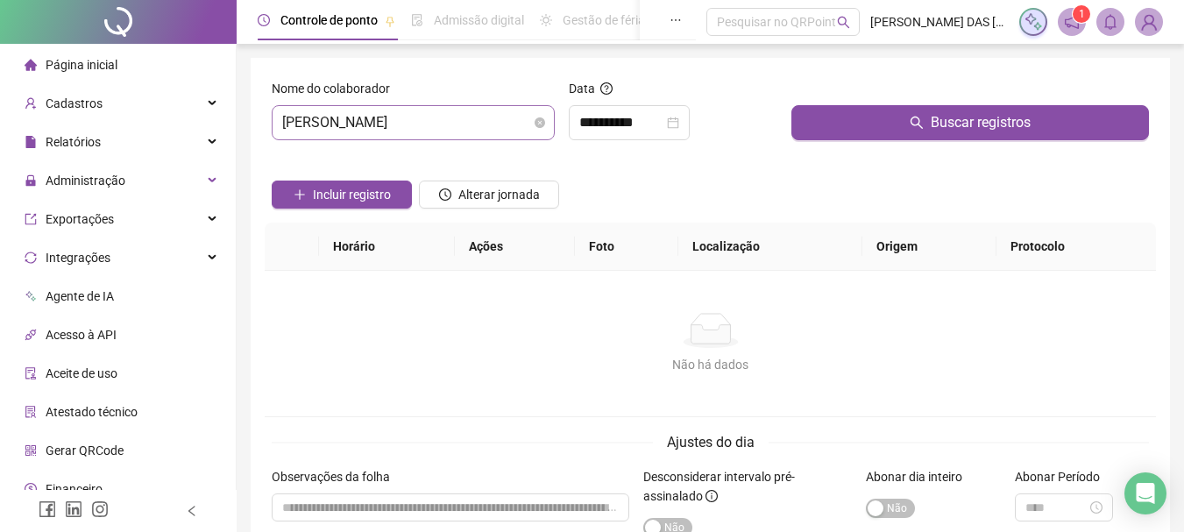
click at [487, 131] on span "[PERSON_NAME]" at bounding box center [413, 122] width 262 height 33
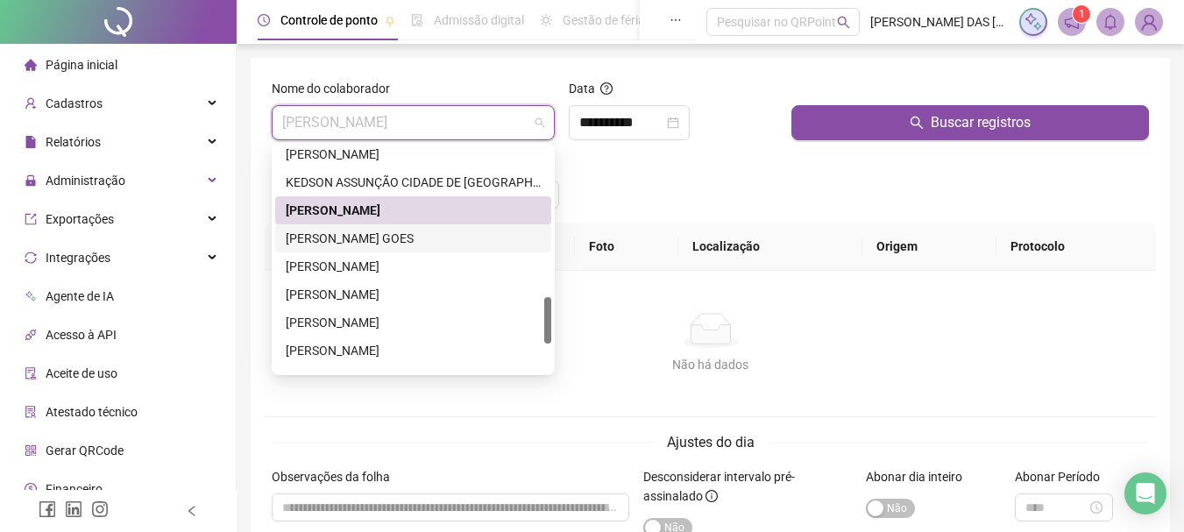
click at [411, 245] on div "[PERSON_NAME] GOES" at bounding box center [413, 238] width 255 height 19
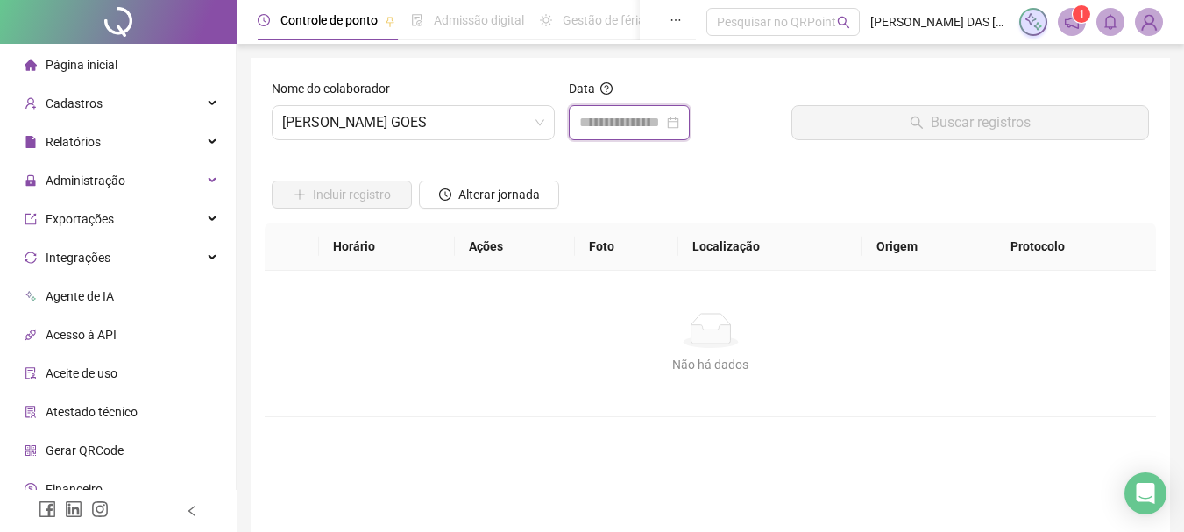
click at [622, 125] on input at bounding box center [621, 122] width 84 height 21
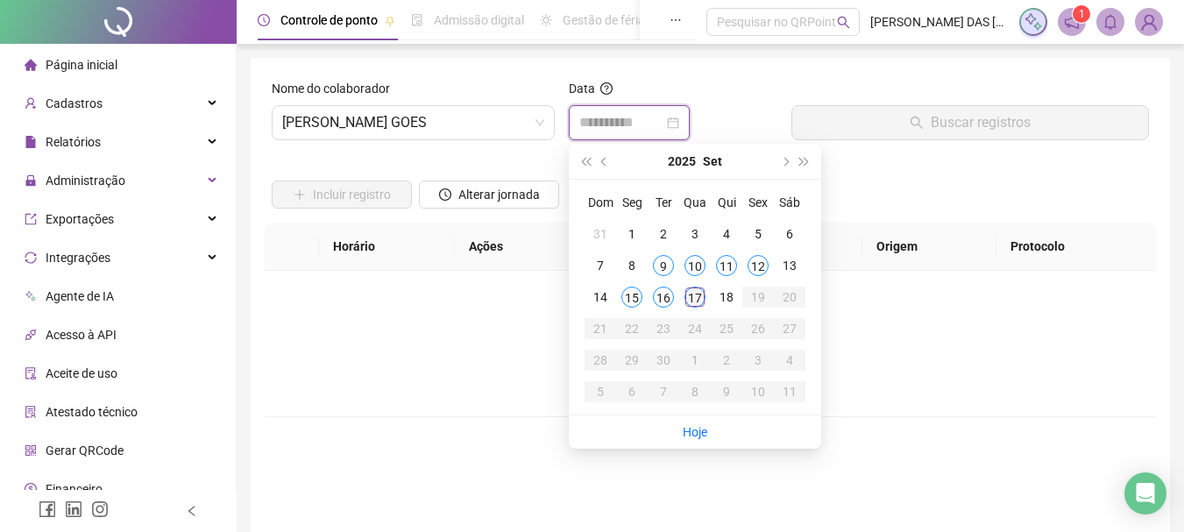
type input "**********"
click at [699, 296] on div "17" at bounding box center [695, 297] width 21 height 21
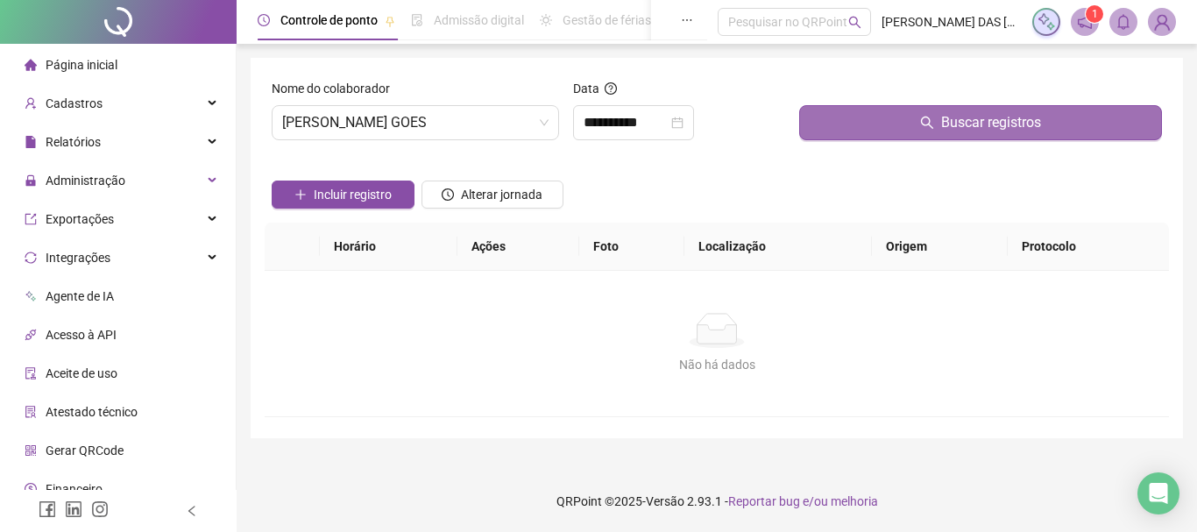
click at [874, 120] on button "Buscar registros" at bounding box center [980, 122] width 363 height 35
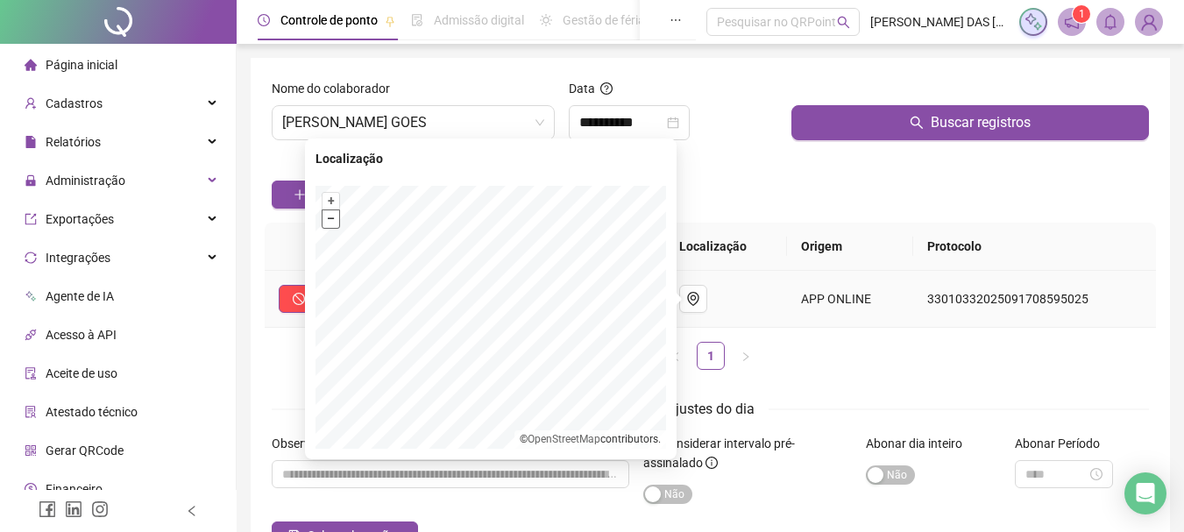
click at [329, 220] on button "–" at bounding box center [331, 218] width 17 height 17
click at [328, 200] on button "+" at bounding box center [331, 201] width 17 height 17
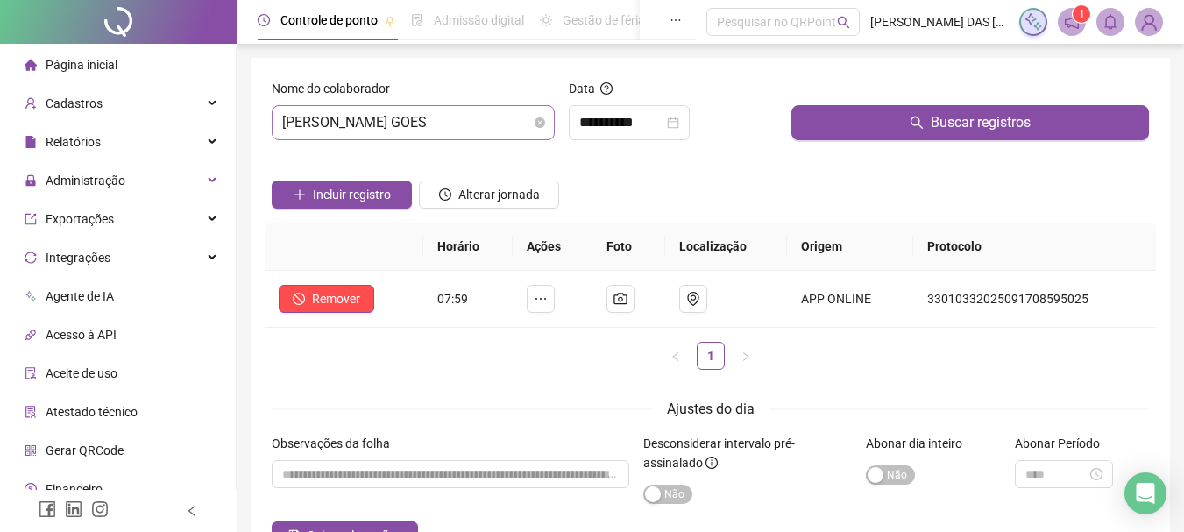
click at [363, 113] on body "**********" at bounding box center [592, 266] width 1184 height 532
click at [643, 394] on form "**********" at bounding box center [710, 314] width 877 height 471
click at [497, 125] on span "[PERSON_NAME] GOES" at bounding box center [413, 122] width 262 height 33
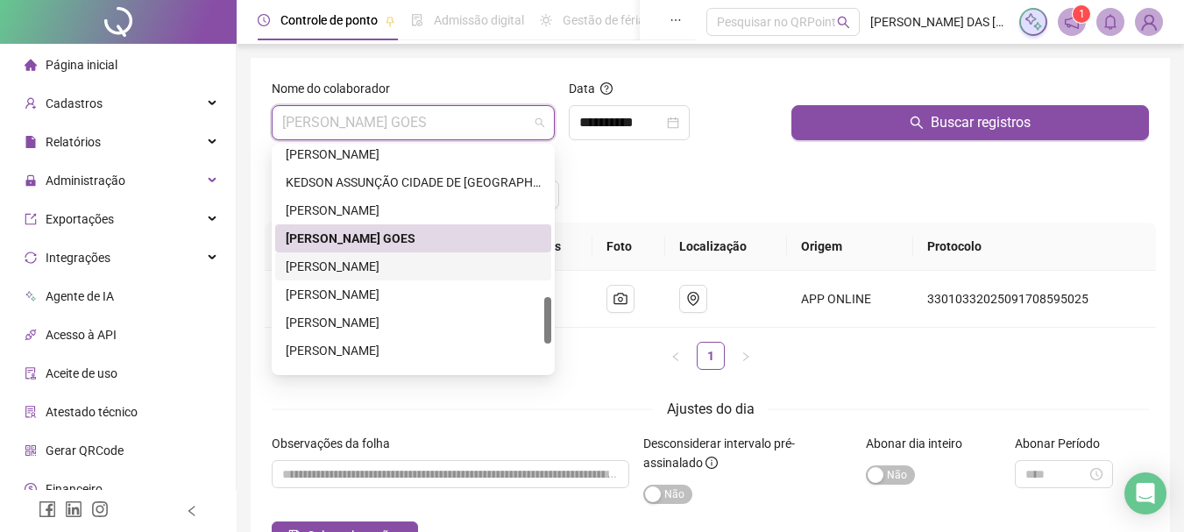
click at [423, 259] on div "[PERSON_NAME]" at bounding box center [413, 266] width 255 height 19
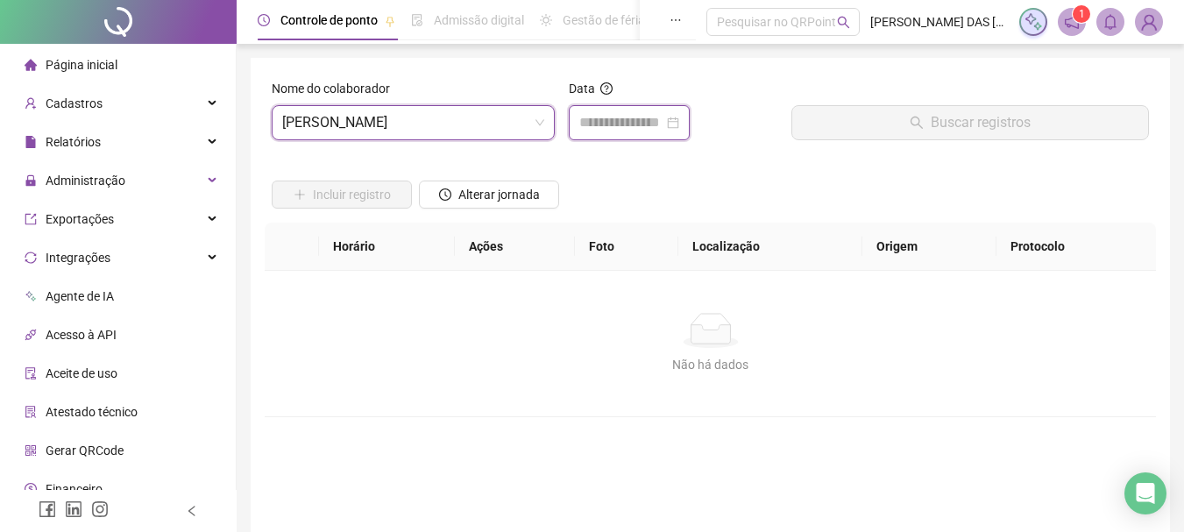
click at [621, 122] on input at bounding box center [621, 122] width 84 height 21
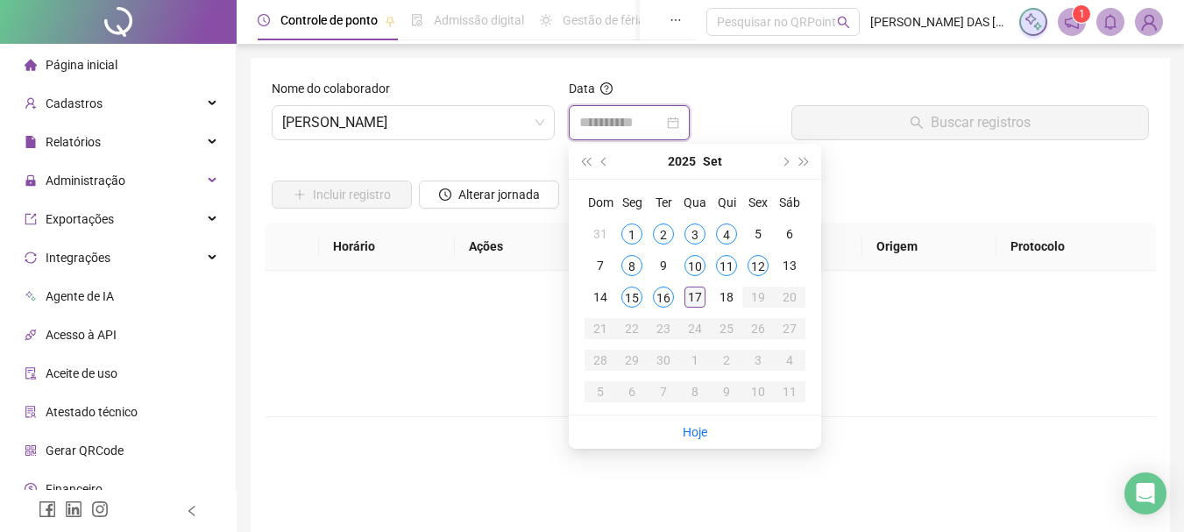
type input "**********"
click at [699, 297] on div "17" at bounding box center [695, 297] width 21 height 21
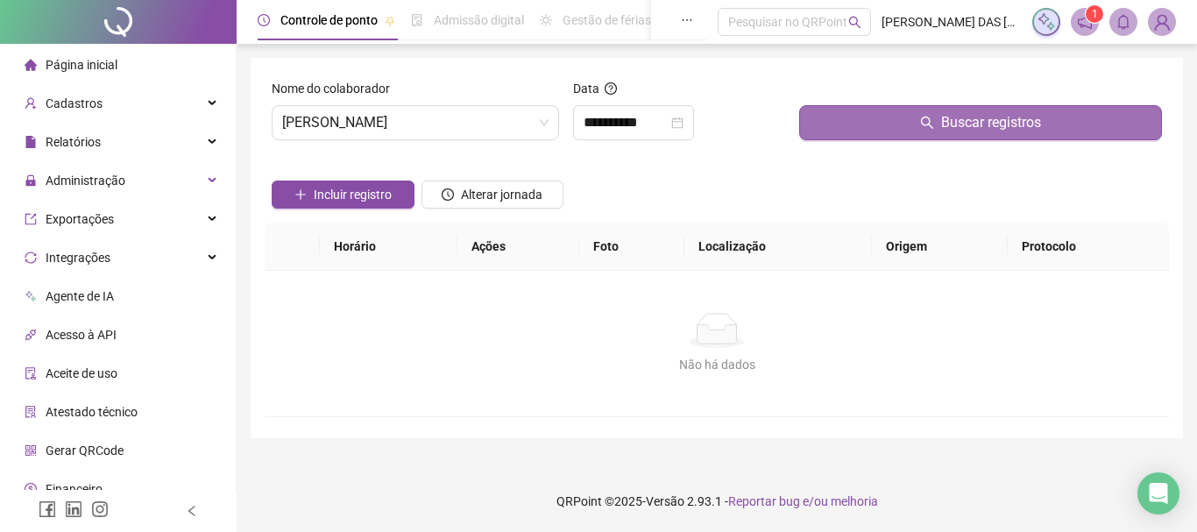
click at [808, 134] on button "Buscar registros" at bounding box center [980, 122] width 363 height 35
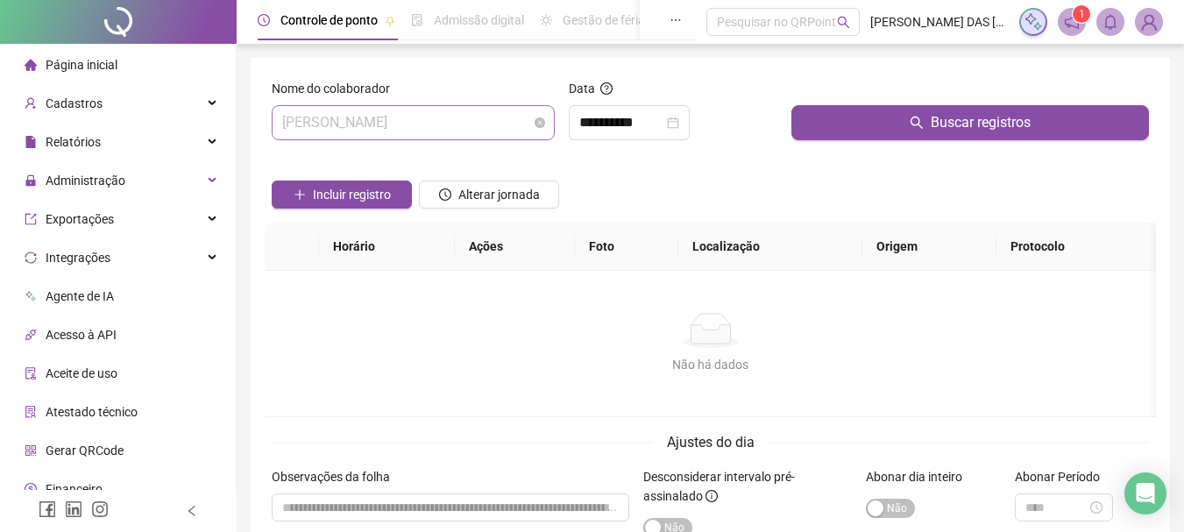
click at [472, 122] on span "[PERSON_NAME]" at bounding box center [413, 122] width 262 height 33
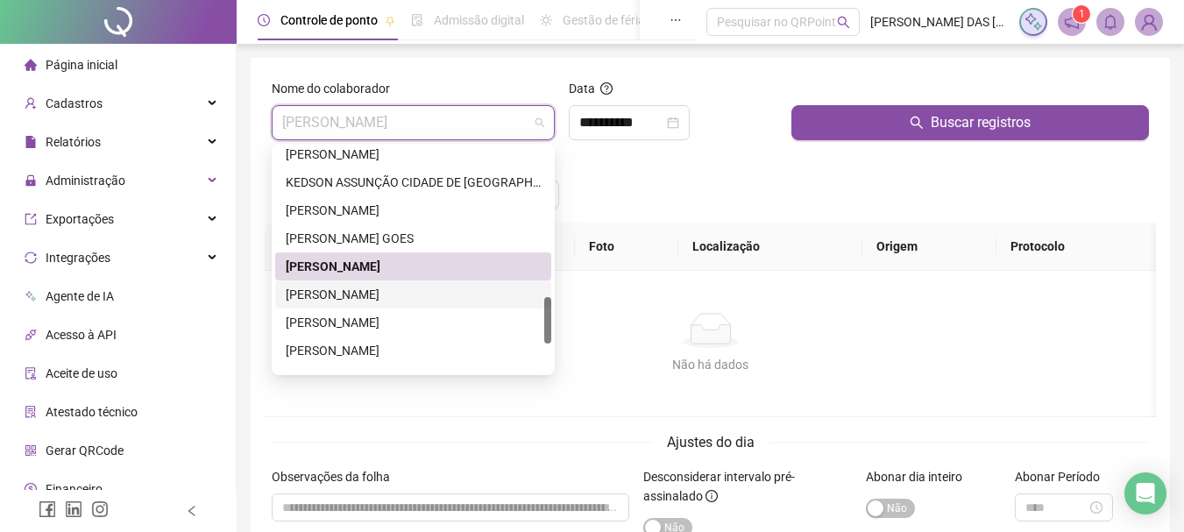
click at [456, 302] on div "[PERSON_NAME]" at bounding box center [413, 294] width 255 height 19
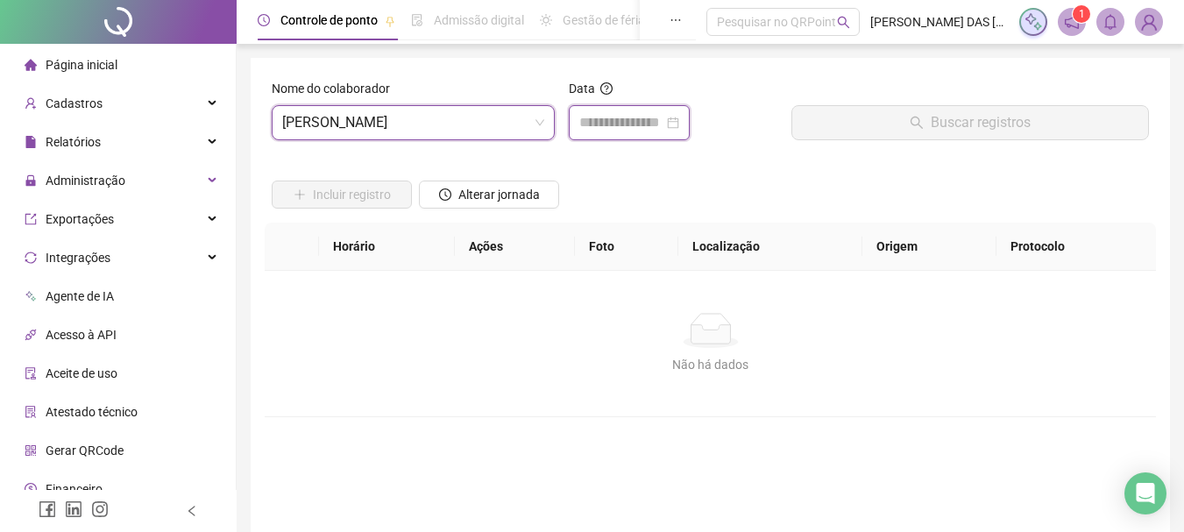
click at [637, 122] on input at bounding box center [621, 122] width 84 height 21
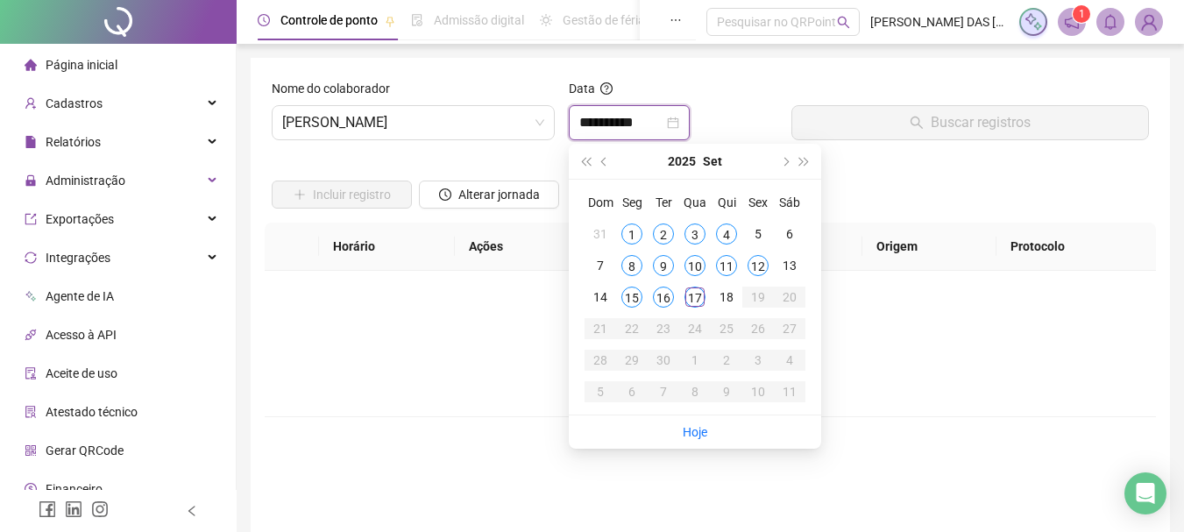
type input "**********"
click at [693, 304] on div "17" at bounding box center [695, 297] width 21 height 21
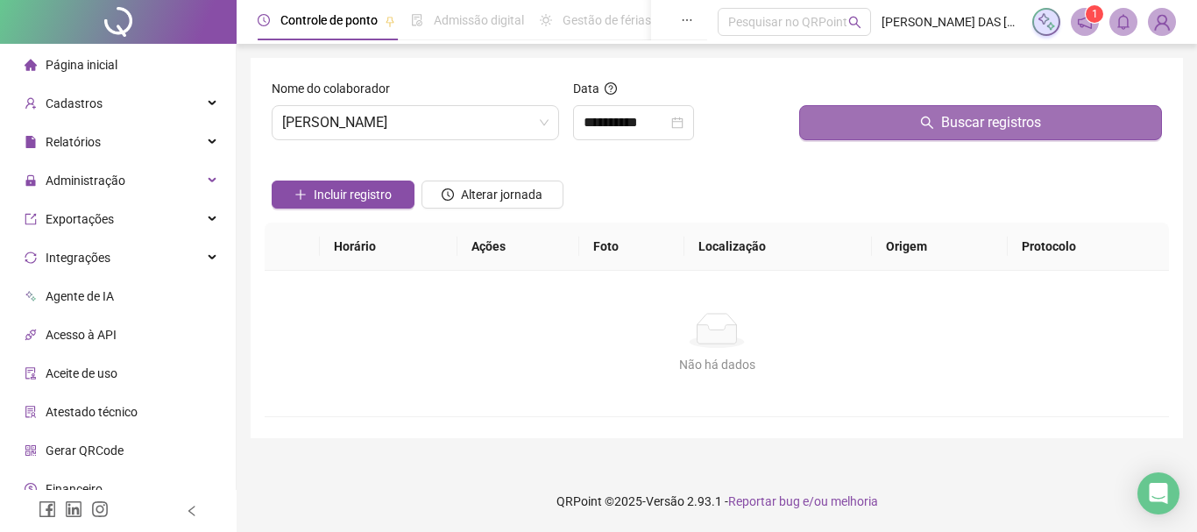
click at [883, 134] on button "Buscar registros" at bounding box center [980, 122] width 363 height 35
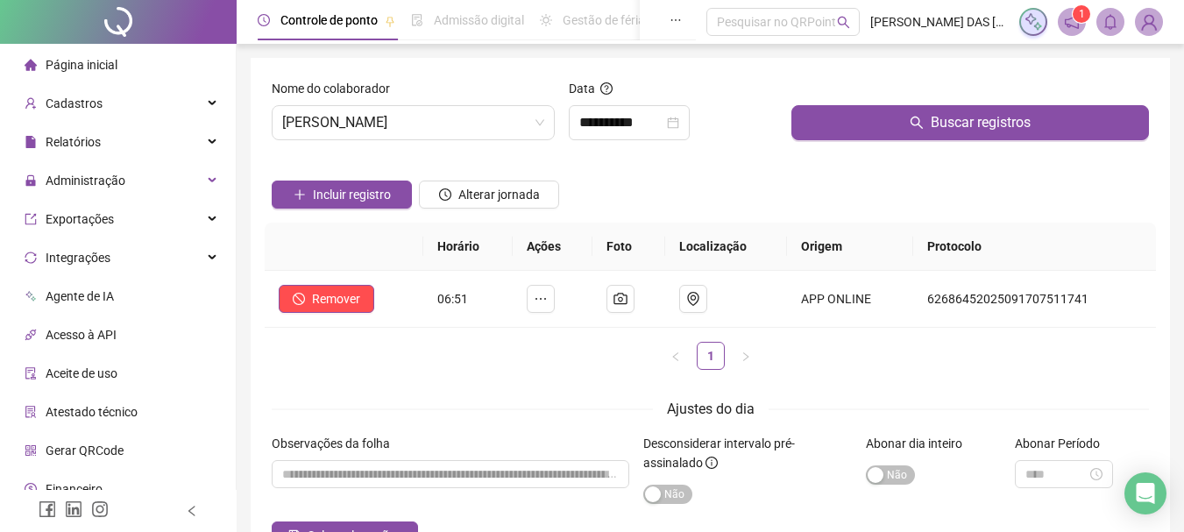
click at [719, 181] on div "Incluir registro Alterar jornada" at bounding box center [710, 188] width 884 height 68
click at [437, 124] on span "[PERSON_NAME]" at bounding box center [413, 122] width 262 height 33
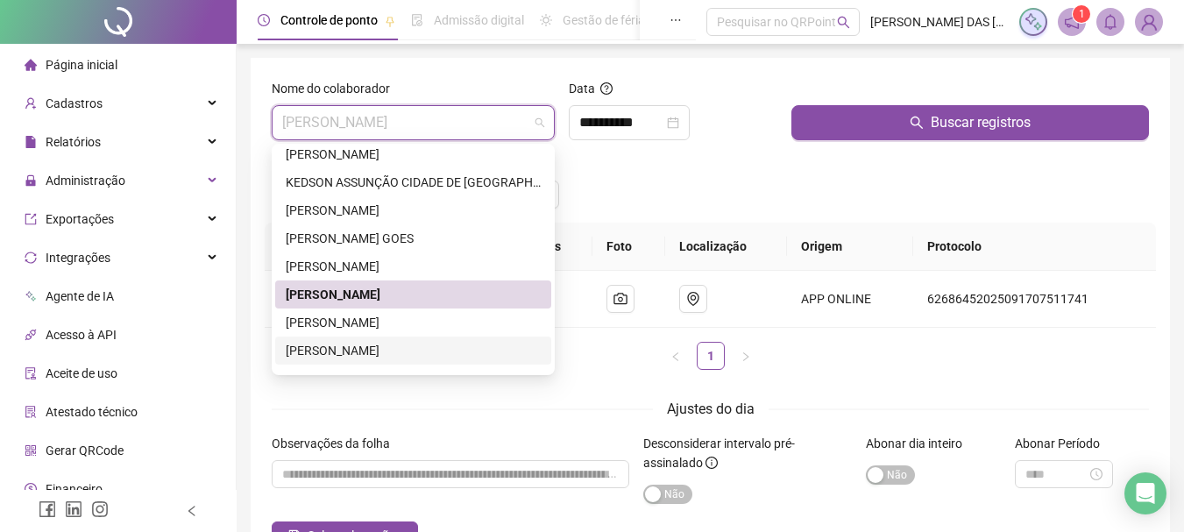
click at [379, 352] on div "[PERSON_NAME]" at bounding box center [413, 350] width 255 height 19
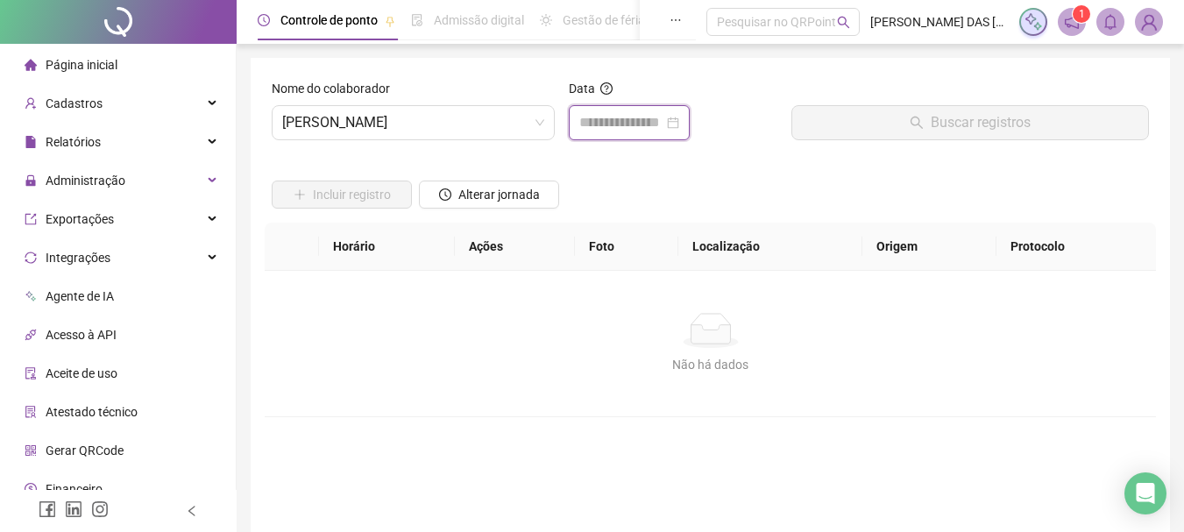
click at [593, 129] on input at bounding box center [621, 122] width 84 height 21
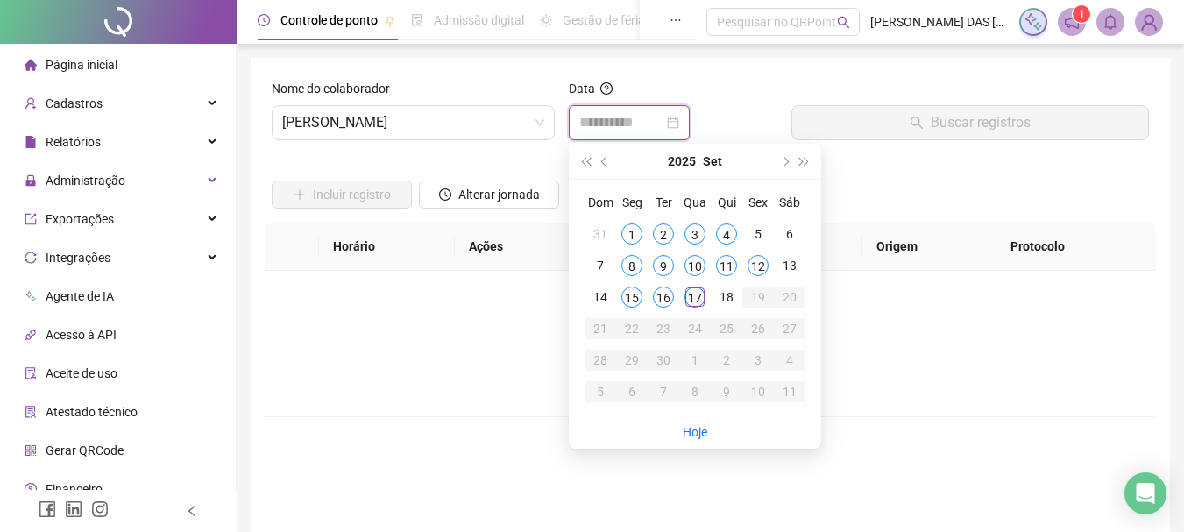
type input "**********"
click at [694, 295] on div "17" at bounding box center [695, 297] width 21 height 21
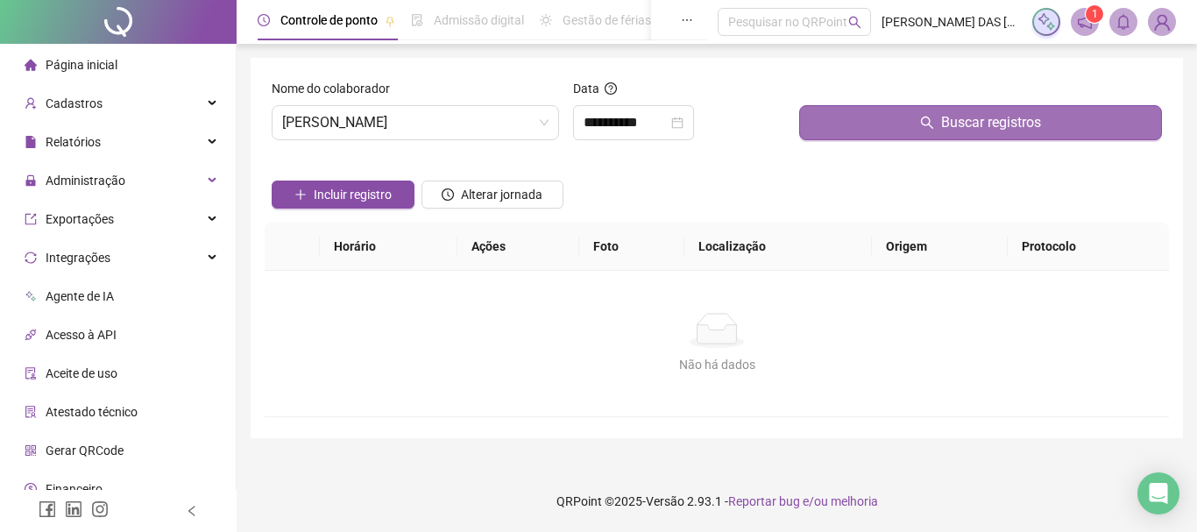
click at [854, 124] on button "Buscar registros" at bounding box center [980, 122] width 363 height 35
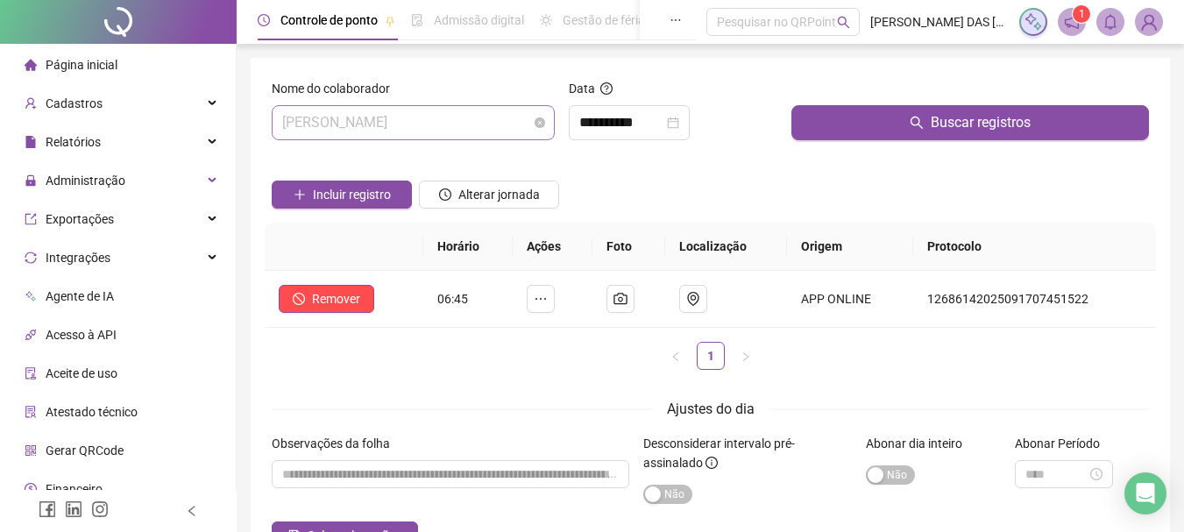
click at [508, 135] on span "[PERSON_NAME]" at bounding box center [413, 122] width 262 height 33
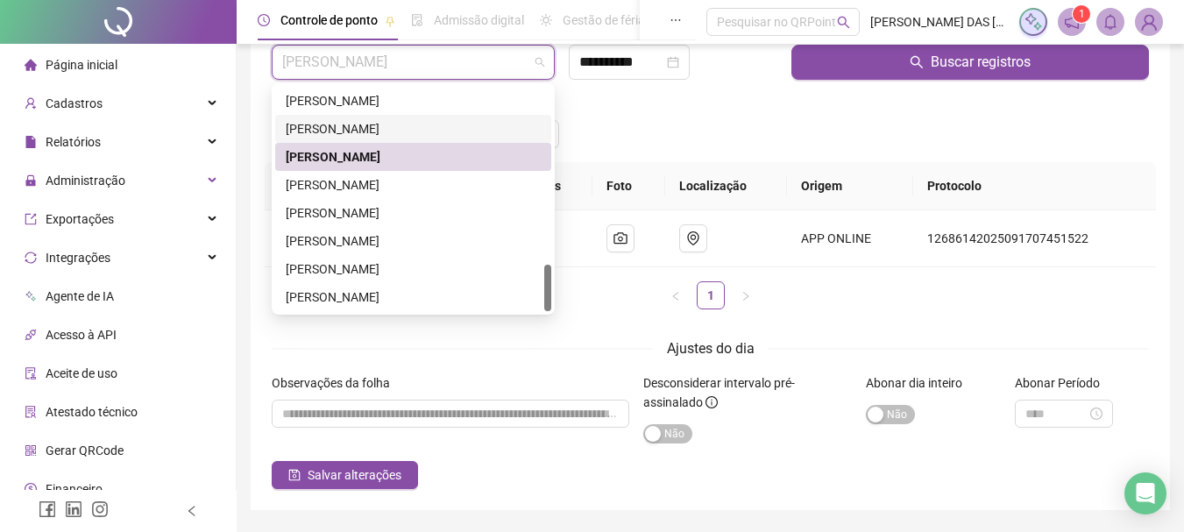
scroll to position [88, 0]
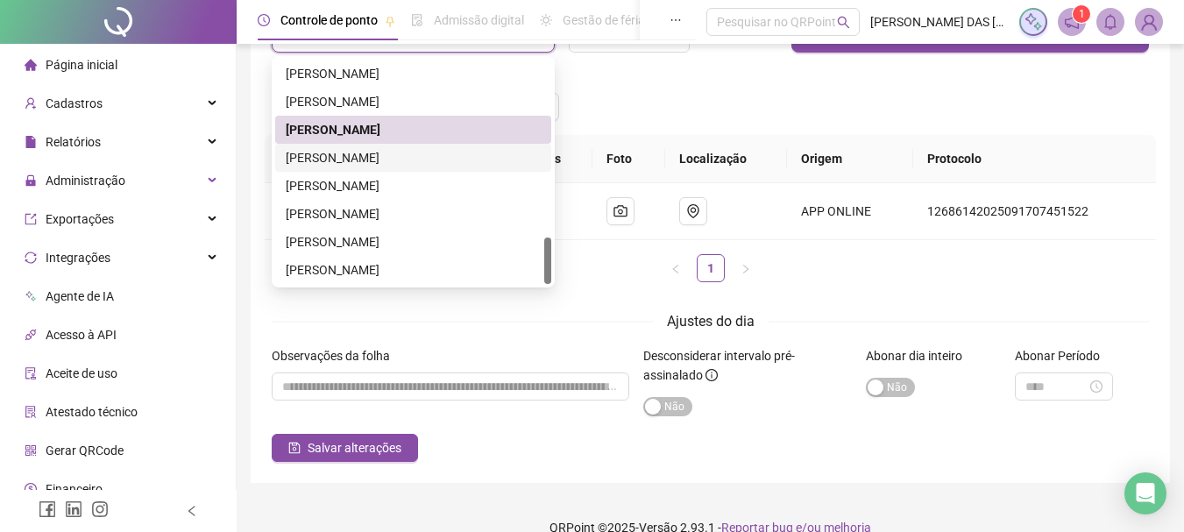
click at [396, 159] on div "[PERSON_NAME]" at bounding box center [413, 157] width 255 height 19
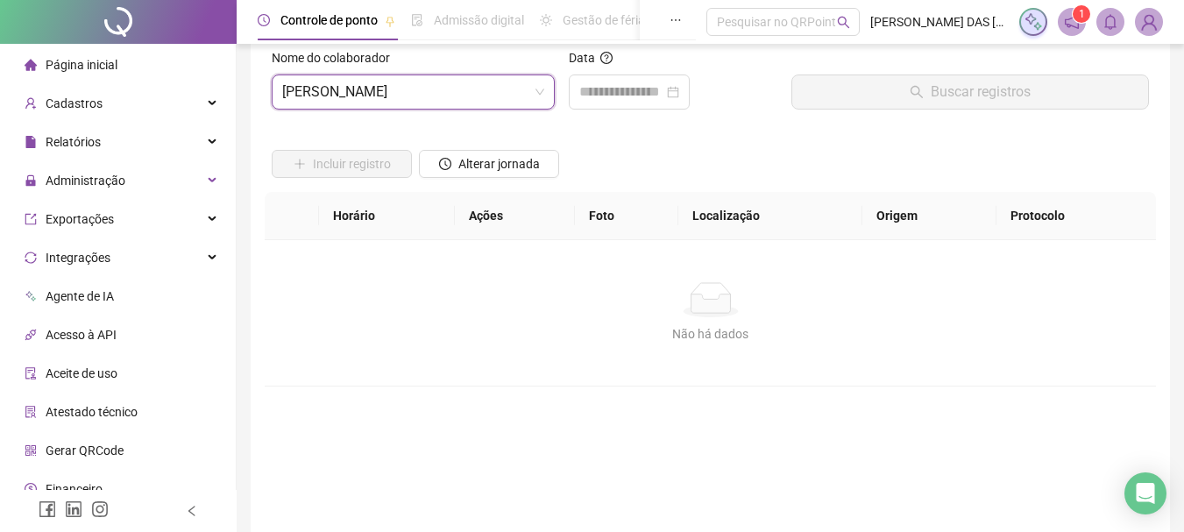
scroll to position [0, 0]
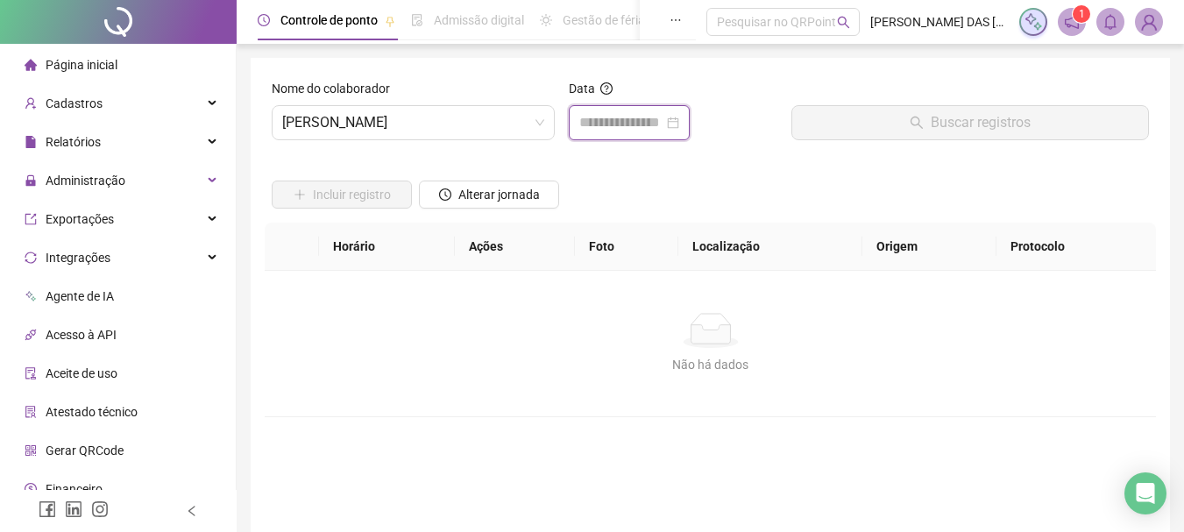
click at [629, 120] on input at bounding box center [621, 122] width 84 height 21
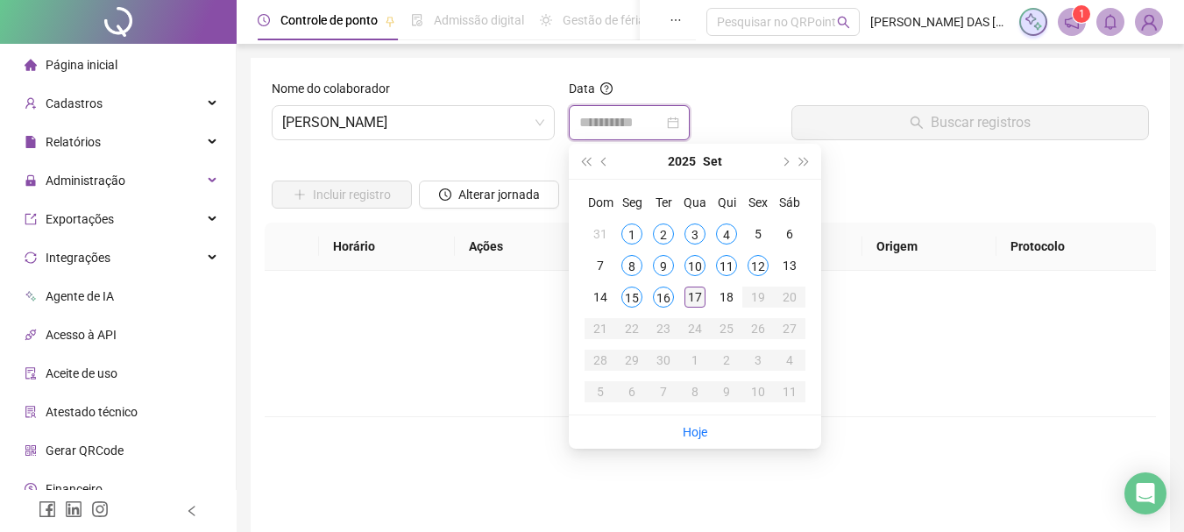
type input "**********"
click at [695, 301] on div "17" at bounding box center [695, 297] width 21 height 21
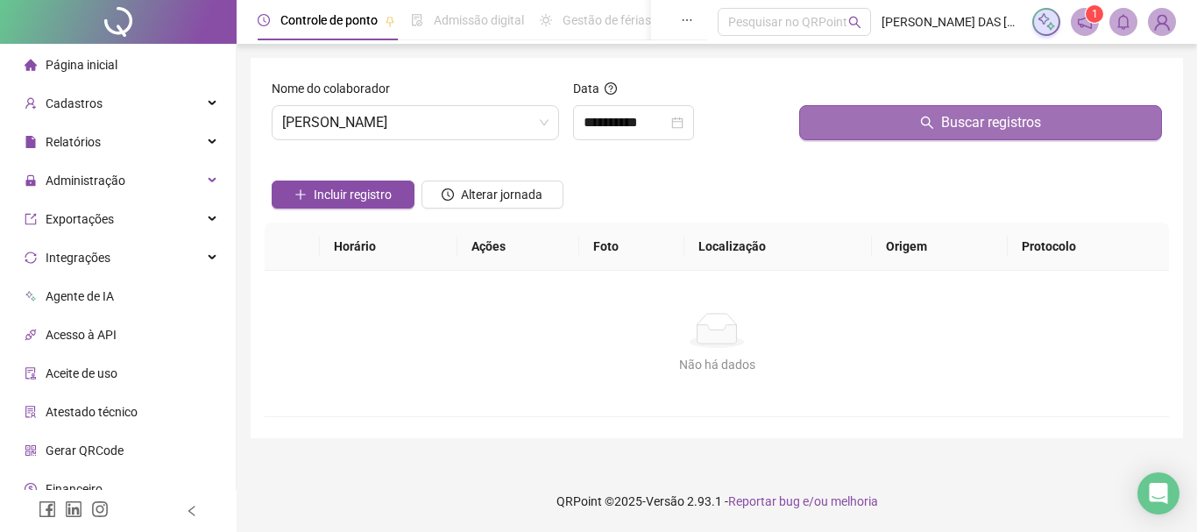
click at [835, 123] on button "Buscar registros" at bounding box center [980, 122] width 363 height 35
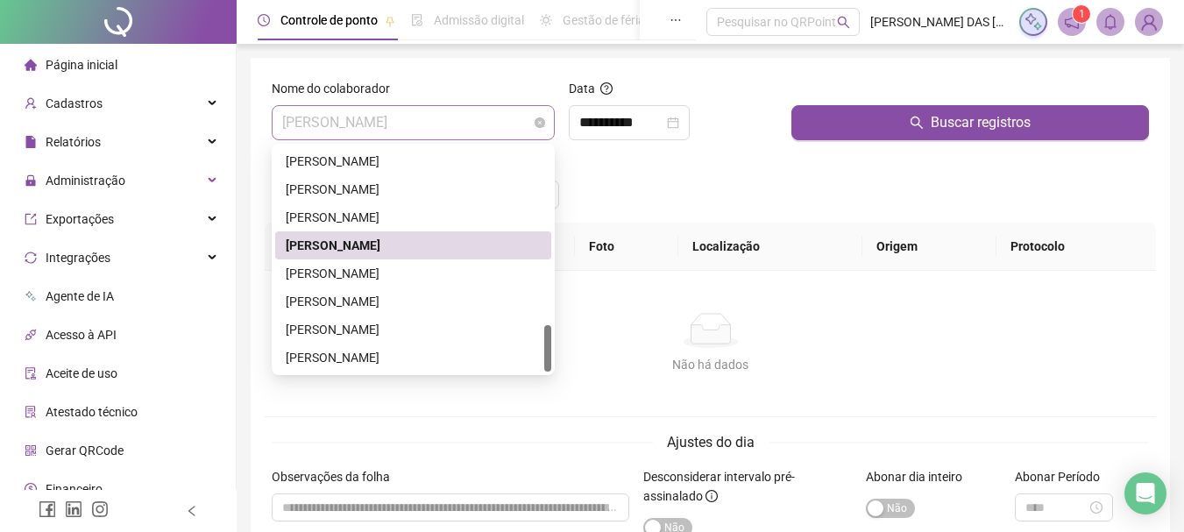
click at [462, 121] on span "[PERSON_NAME]" at bounding box center [413, 122] width 262 height 33
click at [439, 277] on div "[PERSON_NAME]" at bounding box center [413, 273] width 255 height 19
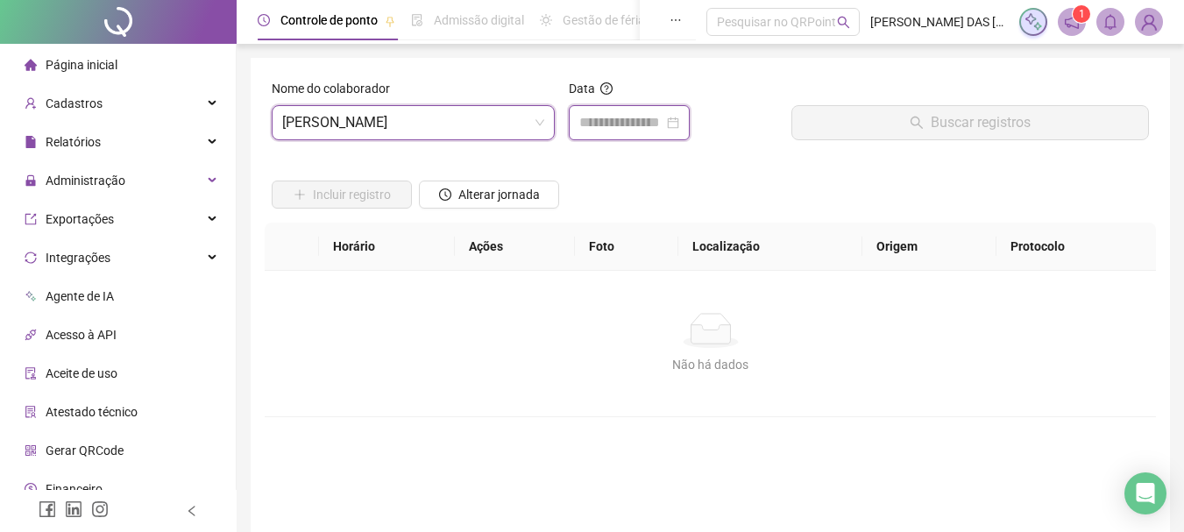
click at [624, 119] on input at bounding box center [621, 122] width 84 height 21
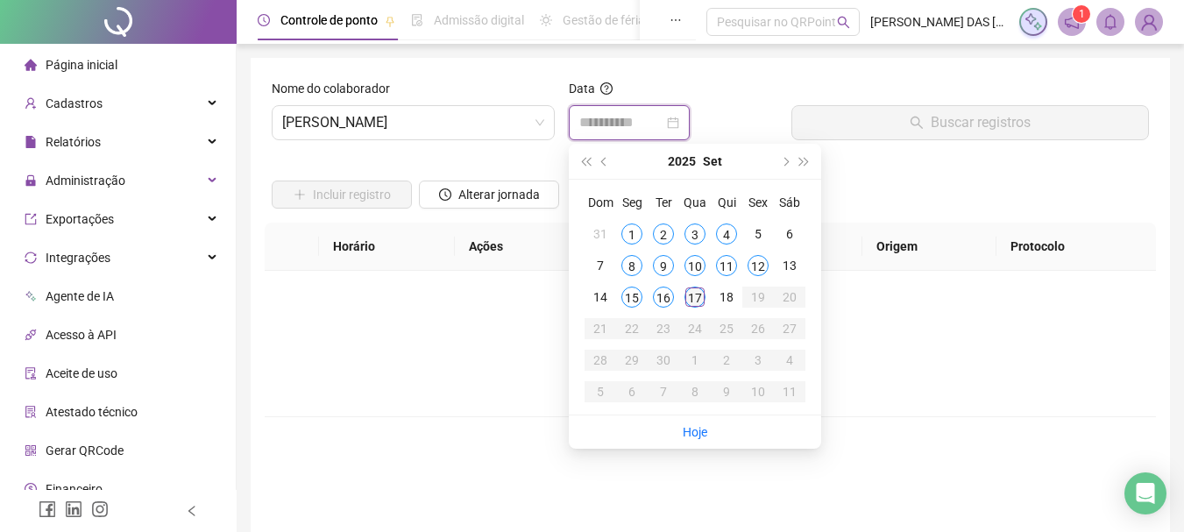
type input "**********"
click at [700, 302] on div "17" at bounding box center [695, 297] width 21 height 21
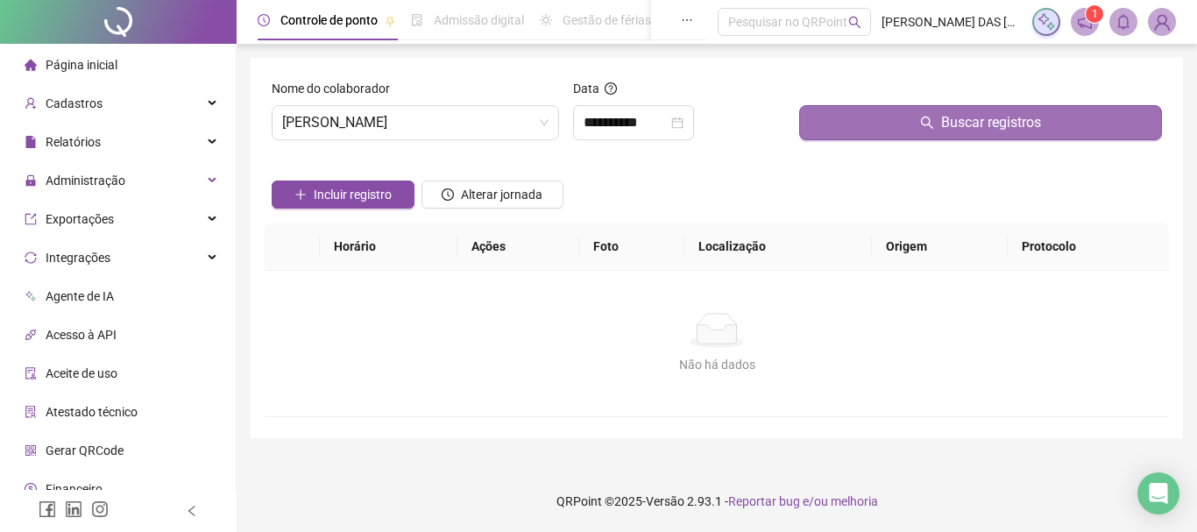
click at [832, 133] on button "Buscar registros" at bounding box center [980, 122] width 363 height 35
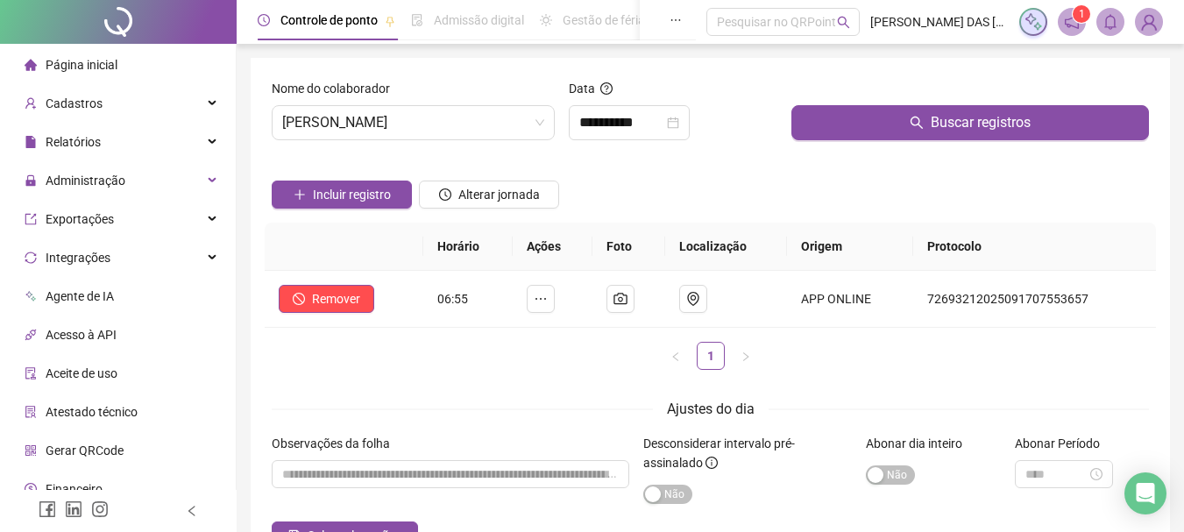
click at [691, 200] on div "Incluir registro Alterar jornada" at bounding box center [710, 188] width 884 height 68
click at [481, 124] on span "[PERSON_NAME]" at bounding box center [413, 122] width 262 height 33
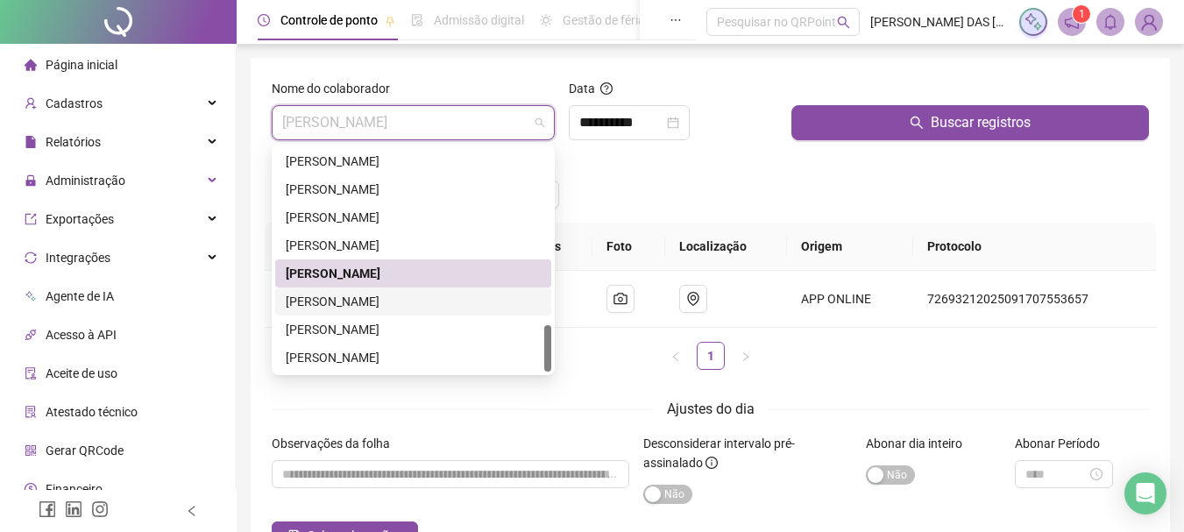
click at [418, 306] on div "[PERSON_NAME]" at bounding box center [413, 301] width 255 height 19
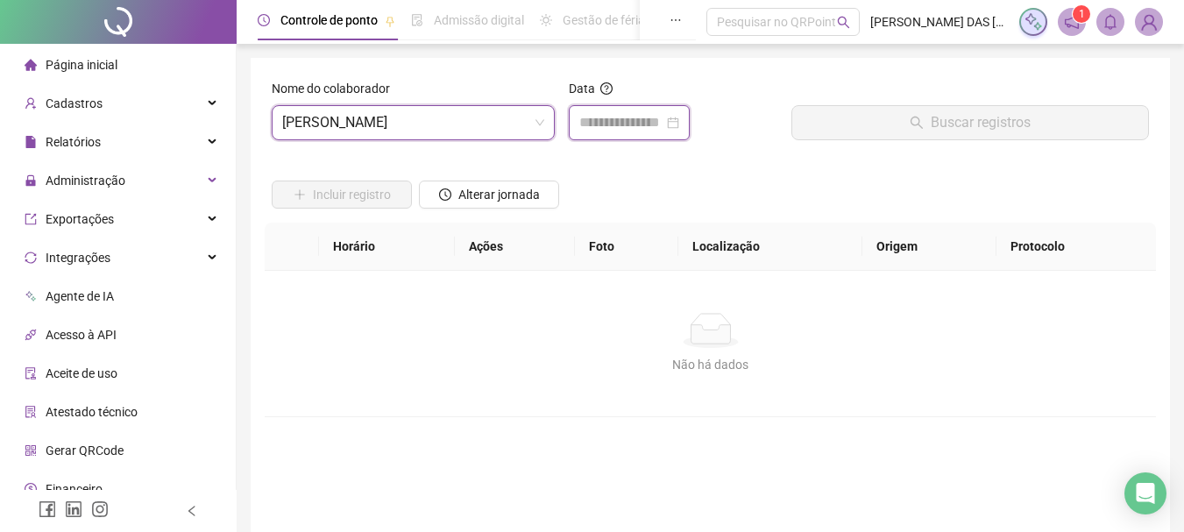
click at [650, 131] on input at bounding box center [621, 122] width 84 height 21
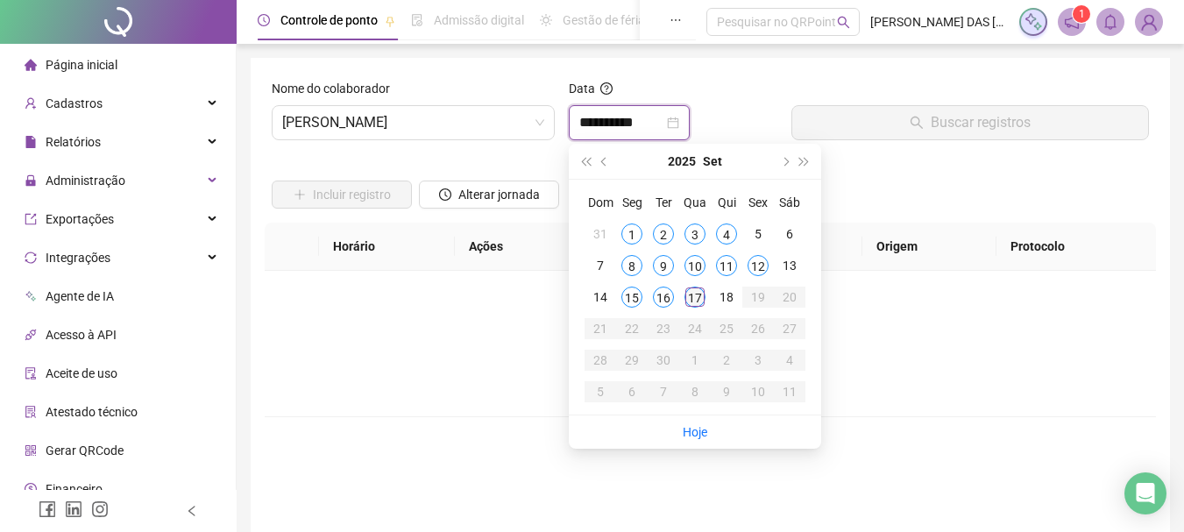
type input "**********"
click at [697, 302] on div "17" at bounding box center [695, 297] width 21 height 21
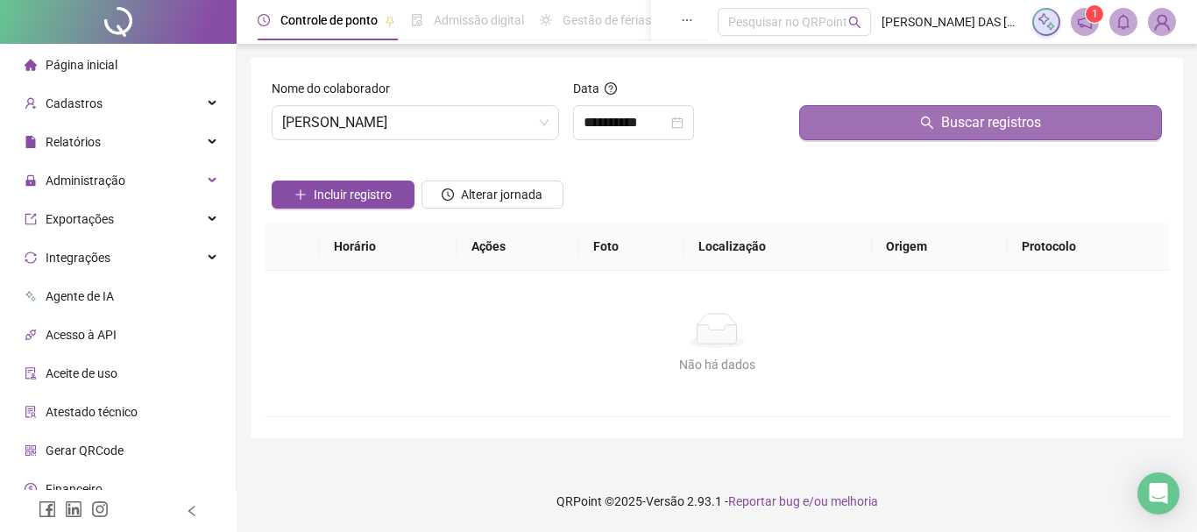
click at [877, 112] on button "Buscar registros" at bounding box center [980, 122] width 363 height 35
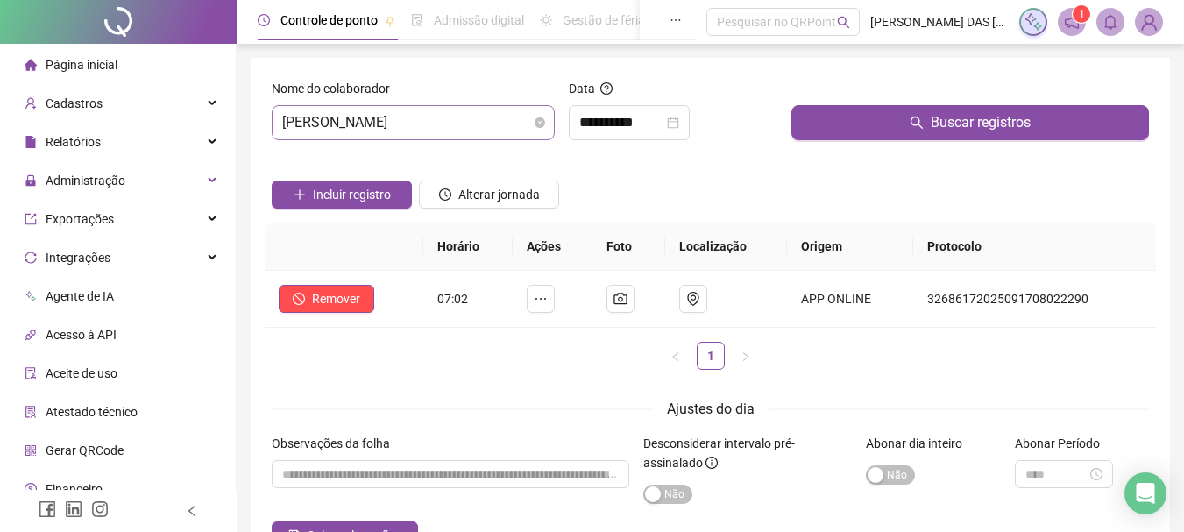
click at [497, 132] on span "[PERSON_NAME]" at bounding box center [413, 122] width 262 height 33
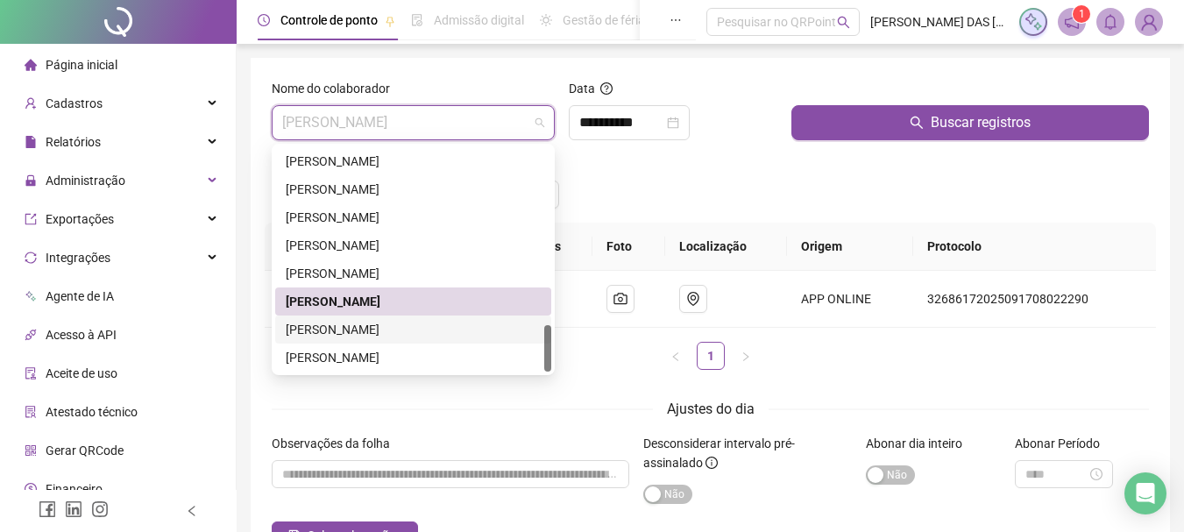
click at [418, 328] on div "[PERSON_NAME]" at bounding box center [413, 329] width 255 height 19
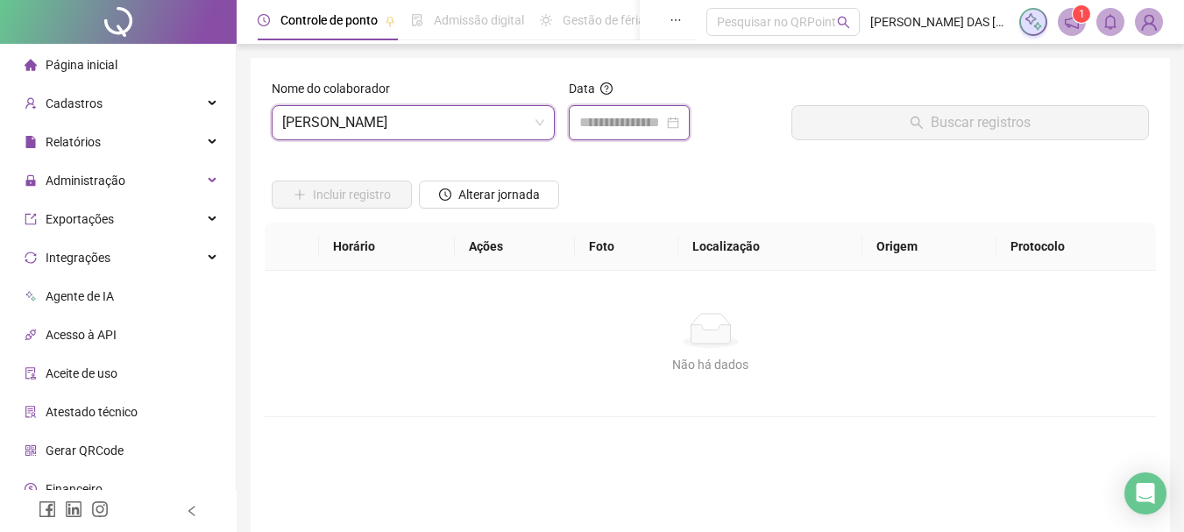
click at [637, 112] on input at bounding box center [621, 122] width 84 height 21
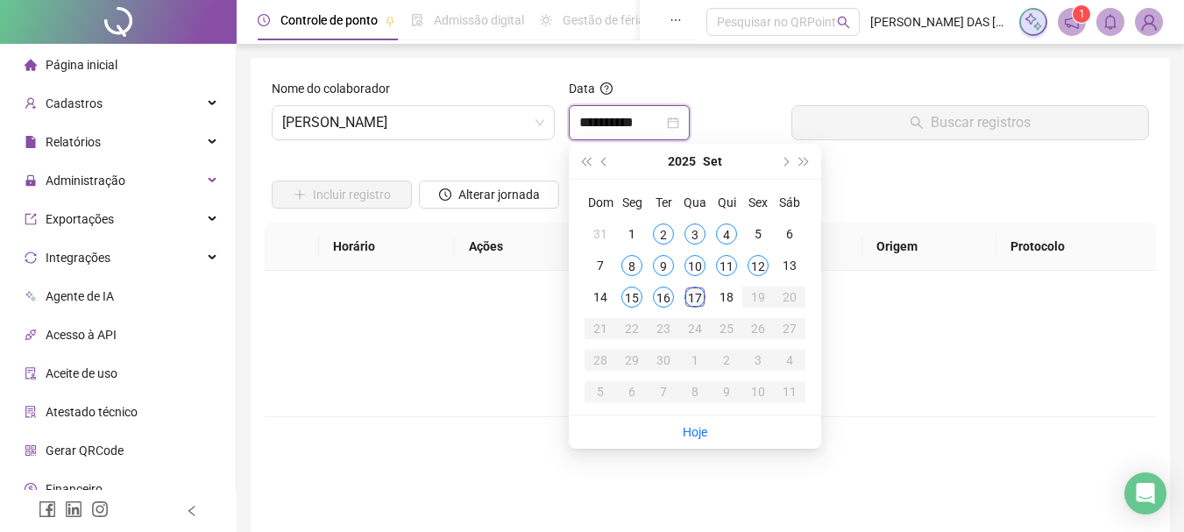
type input "**********"
click at [699, 306] on div "17" at bounding box center [695, 297] width 21 height 21
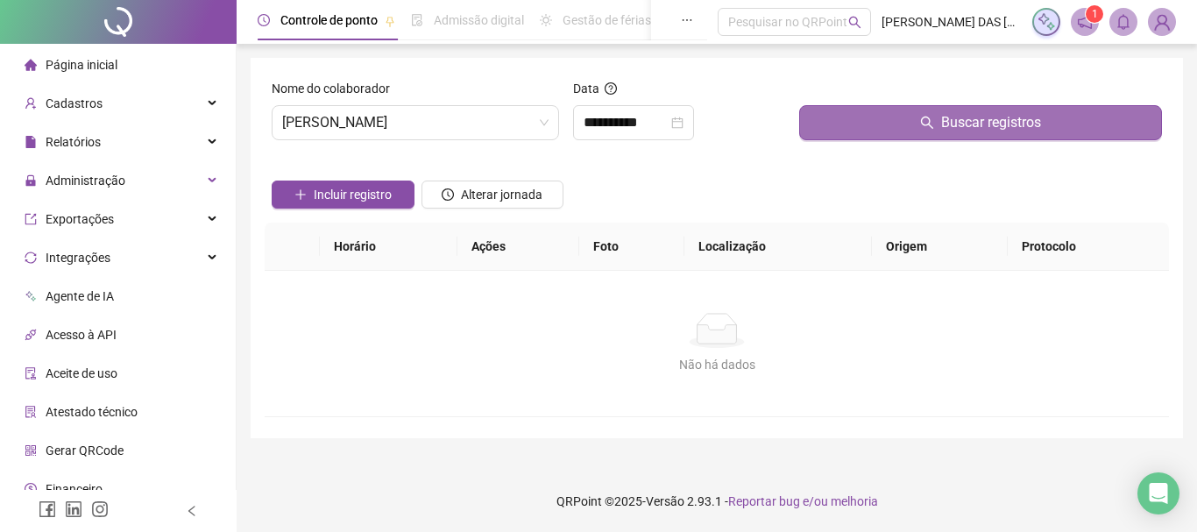
click at [863, 110] on button "Buscar registros" at bounding box center [980, 122] width 363 height 35
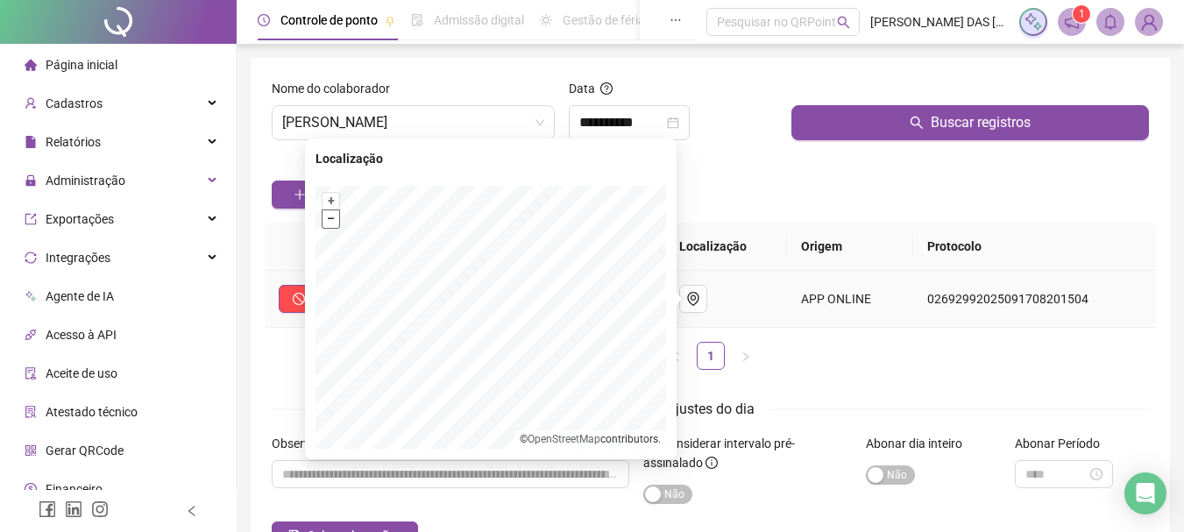
click at [324, 223] on button "–" at bounding box center [331, 218] width 17 height 17
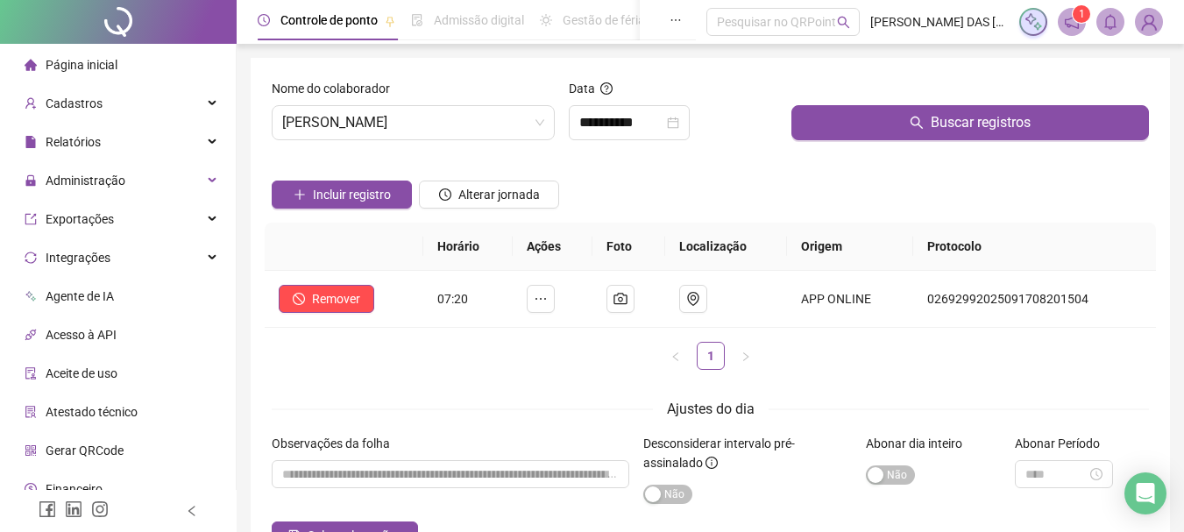
click at [735, 183] on div "Incluir registro Alterar jornada" at bounding box center [710, 188] width 884 height 68
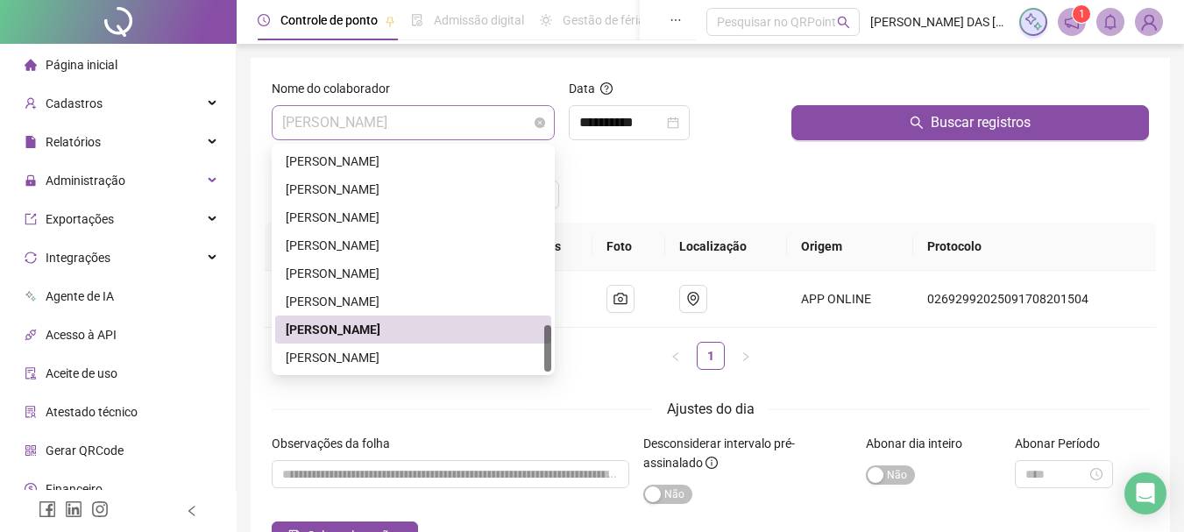
click at [456, 124] on span "[PERSON_NAME]" at bounding box center [413, 122] width 262 height 33
click at [401, 366] on div "[PERSON_NAME]" at bounding box center [413, 357] width 255 height 19
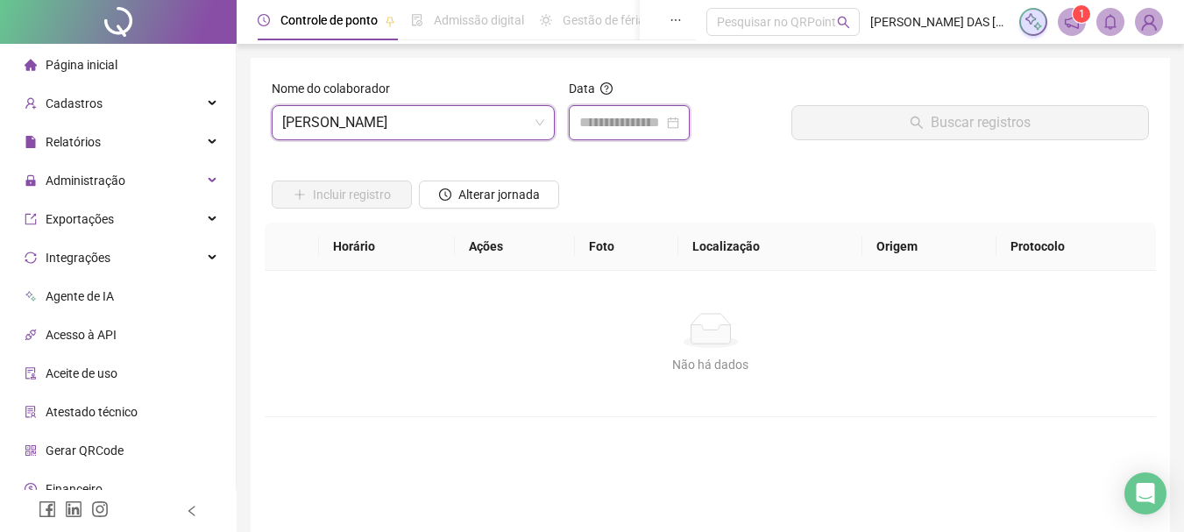
click at [649, 128] on input at bounding box center [621, 122] width 84 height 21
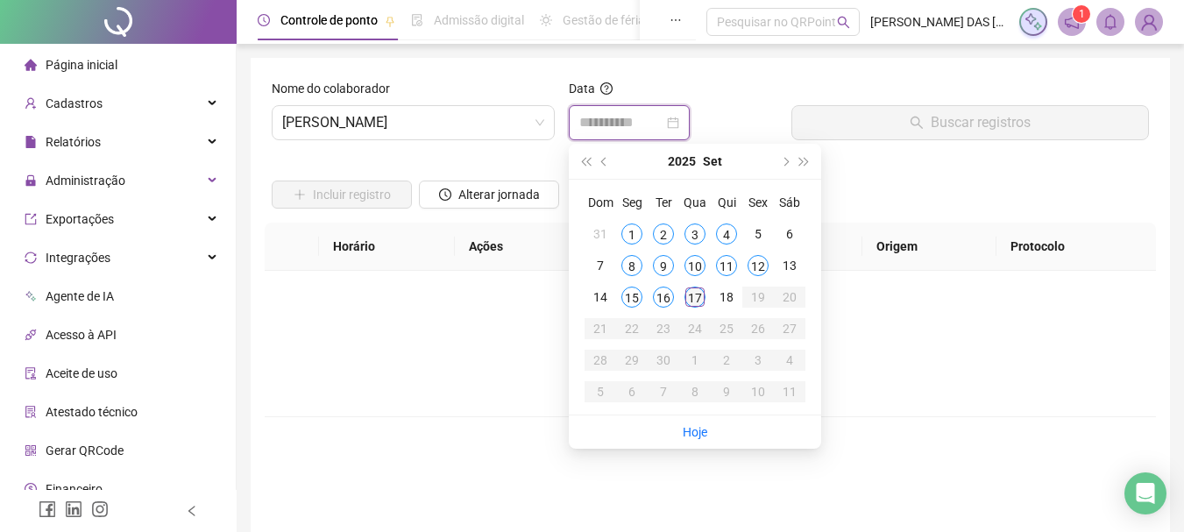
type input "**********"
click at [697, 305] on div "17" at bounding box center [695, 297] width 21 height 21
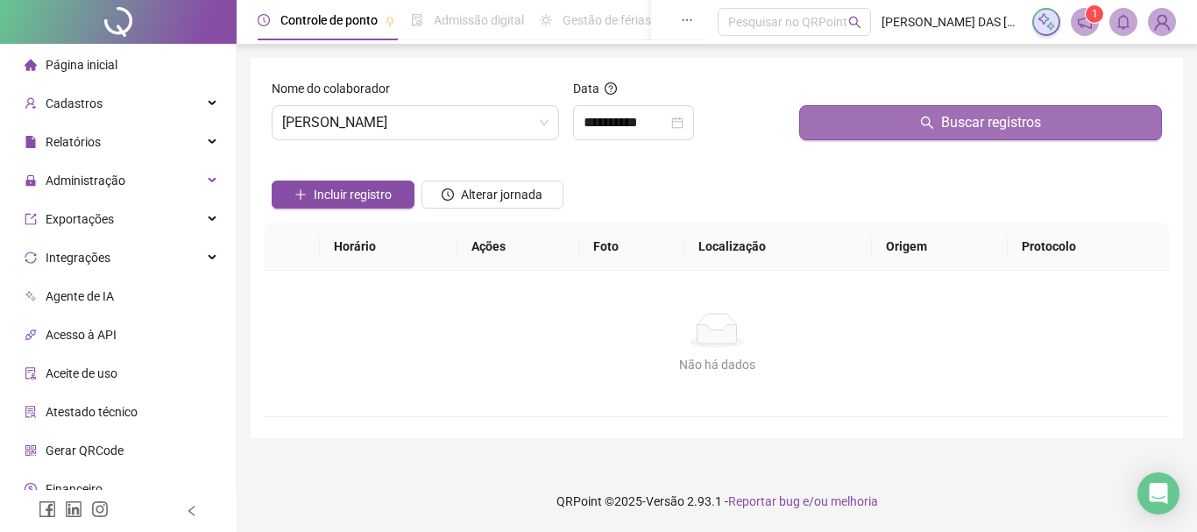
click at [862, 132] on button "Buscar registros" at bounding box center [980, 122] width 363 height 35
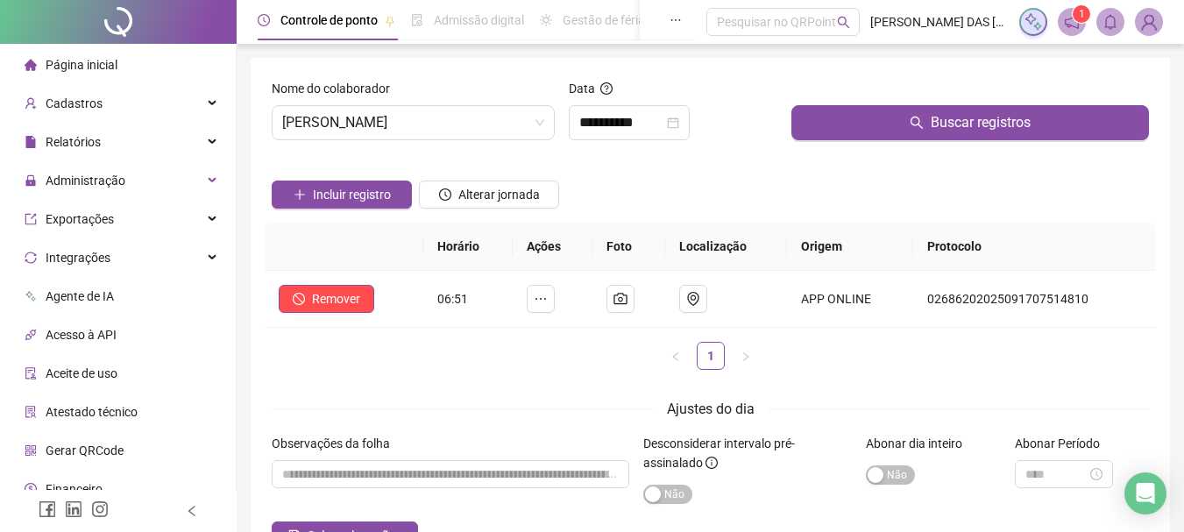
click at [702, 219] on div "Incluir registro Alterar jornada" at bounding box center [710, 188] width 884 height 68
click at [513, 125] on span "[PERSON_NAME]" at bounding box center [413, 122] width 262 height 33
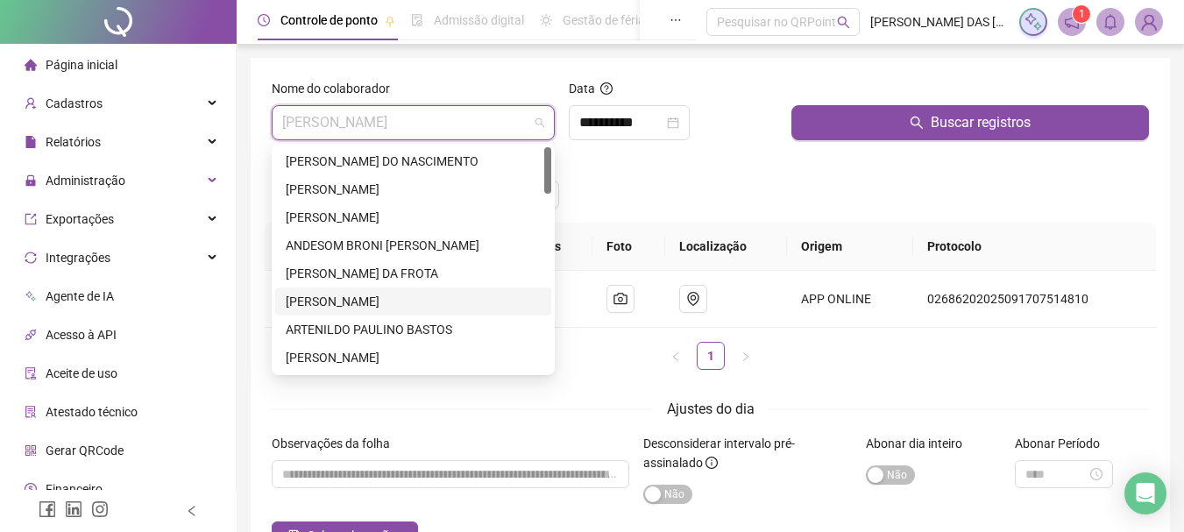
click at [336, 300] on div "[PERSON_NAME]" at bounding box center [413, 301] width 255 height 19
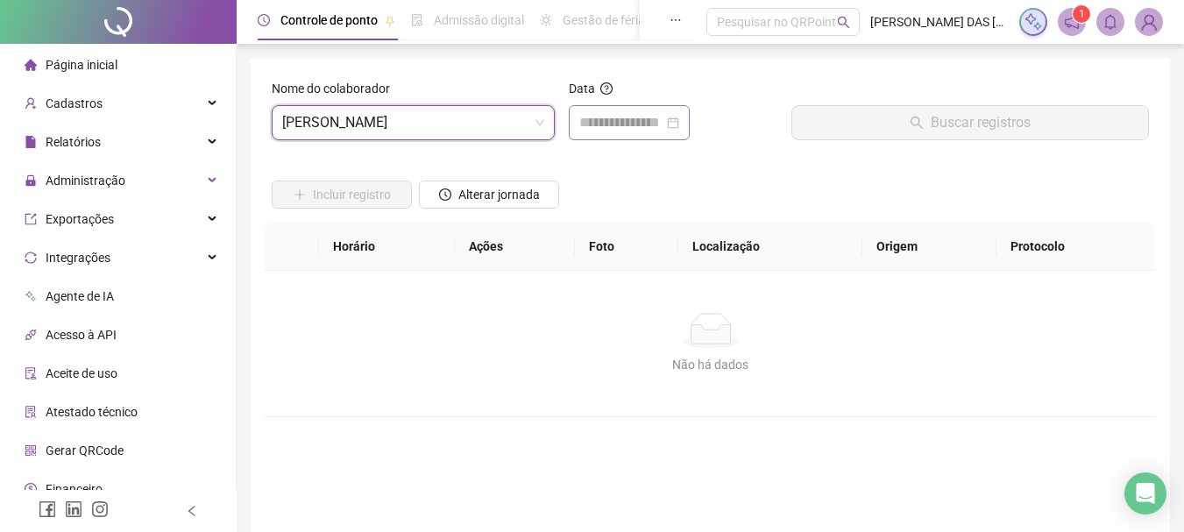
click at [628, 110] on div at bounding box center [629, 122] width 121 height 35
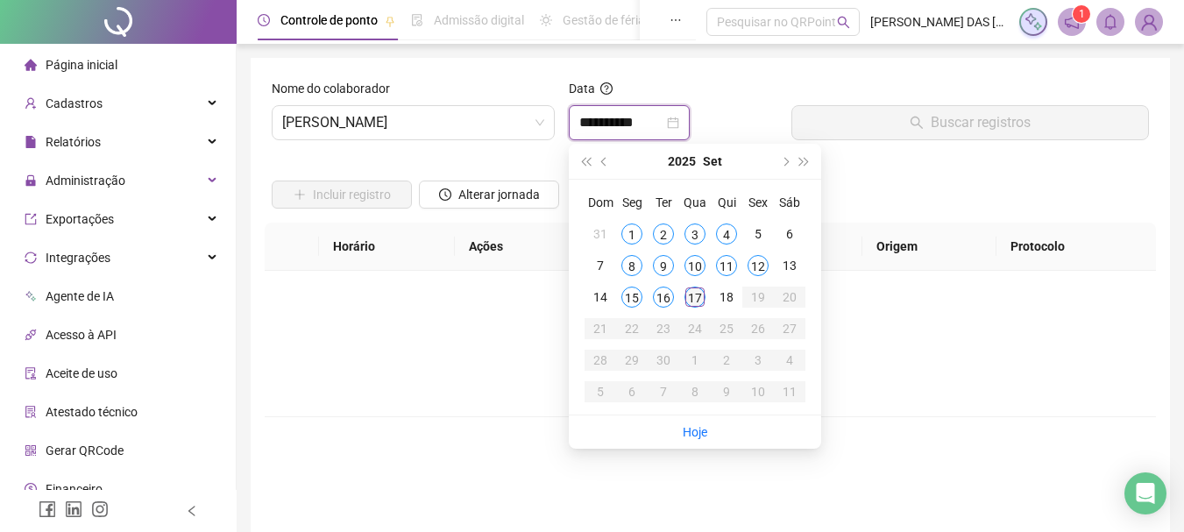
type input "**********"
click at [694, 307] on div "17" at bounding box center [695, 297] width 21 height 21
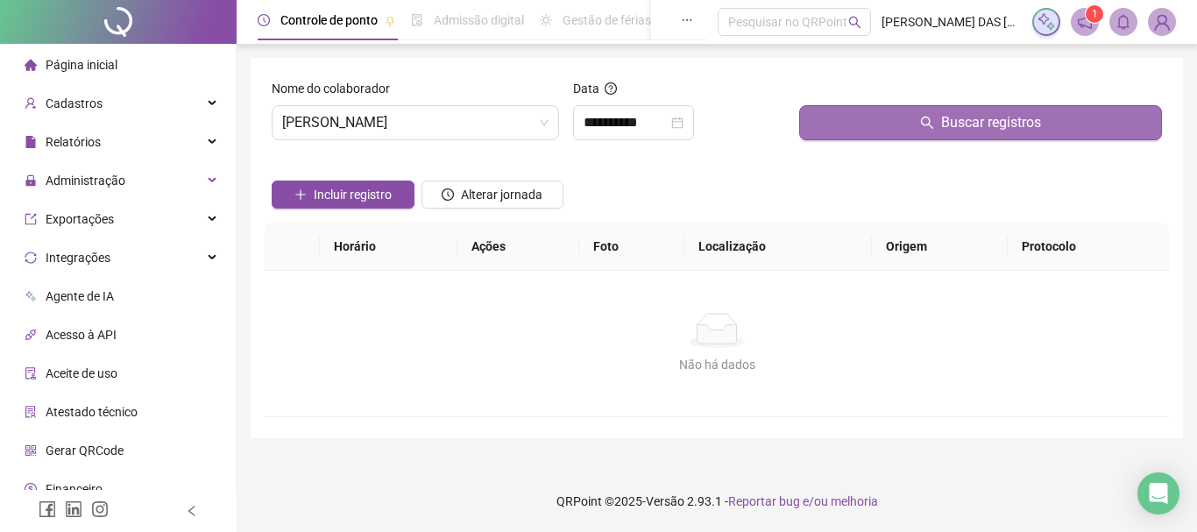
click at [903, 110] on button "Buscar registros" at bounding box center [980, 122] width 363 height 35
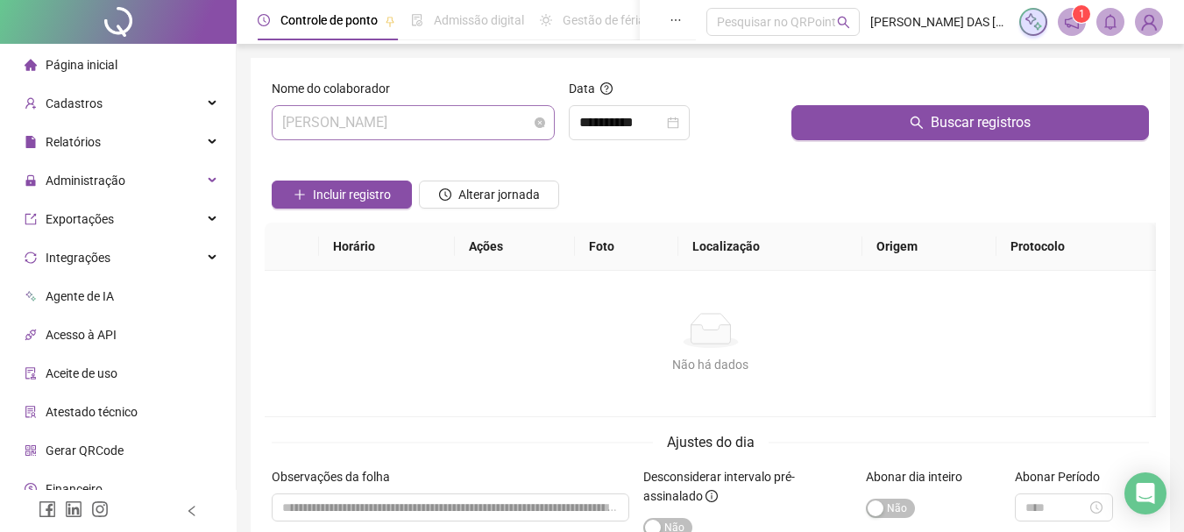
click at [480, 118] on span "[PERSON_NAME]" at bounding box center [413, 122] width 262 height 33
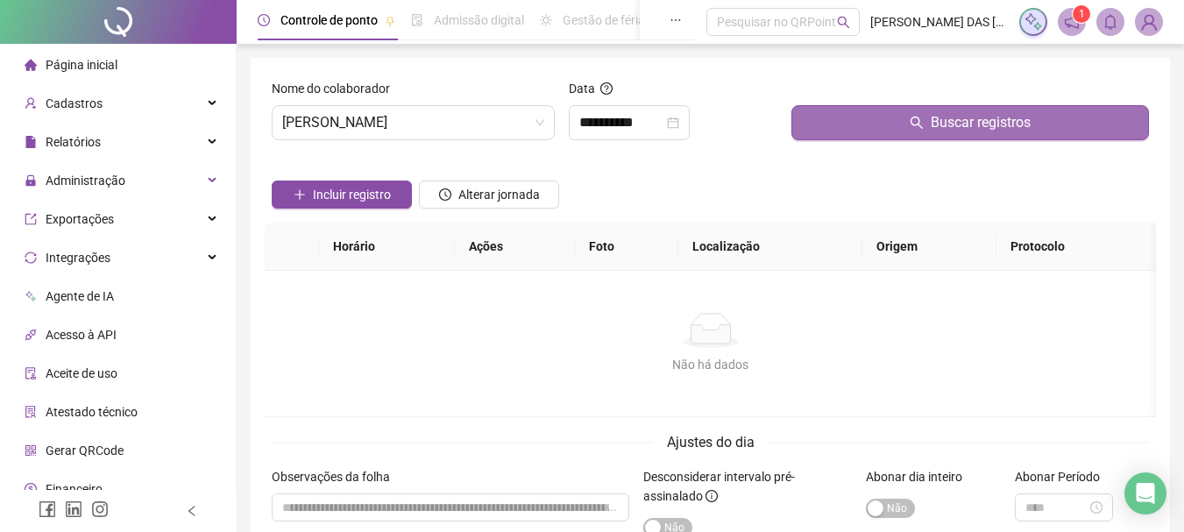
click at [799, 120] on button "Buscar registros" at bounding box center [971, 122] width 358 height 35
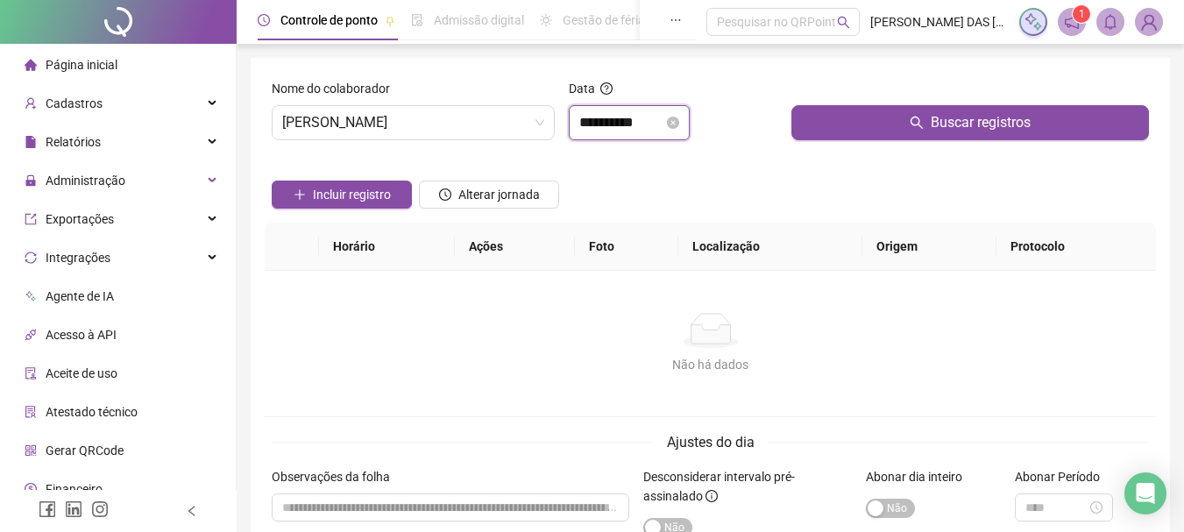
click at [643, 122] on input "**********" at bounding box center [621, 122] width 84 height 21
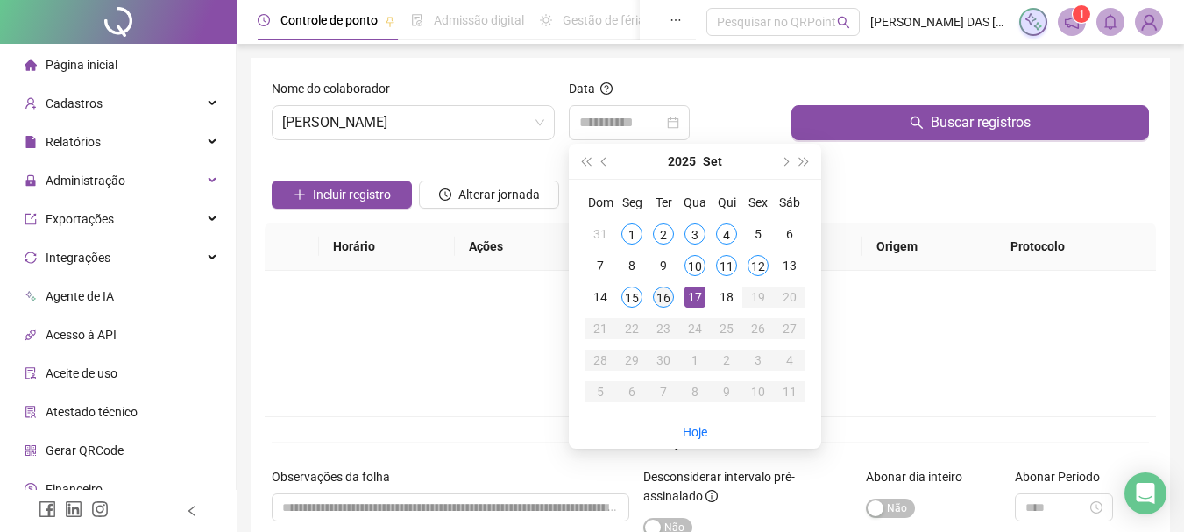
click at [662, 295] on div "16" at bounding box center [663, 297] width 21 height 21
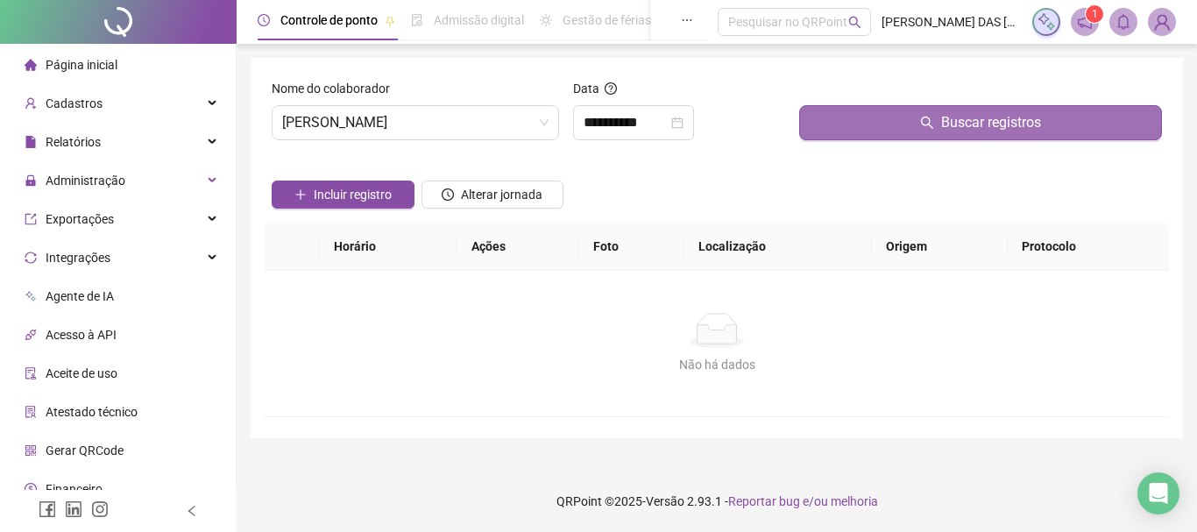
click at [829, 130] on button "Buscar registros" at bounding box center [980, 122] width 363 height 35
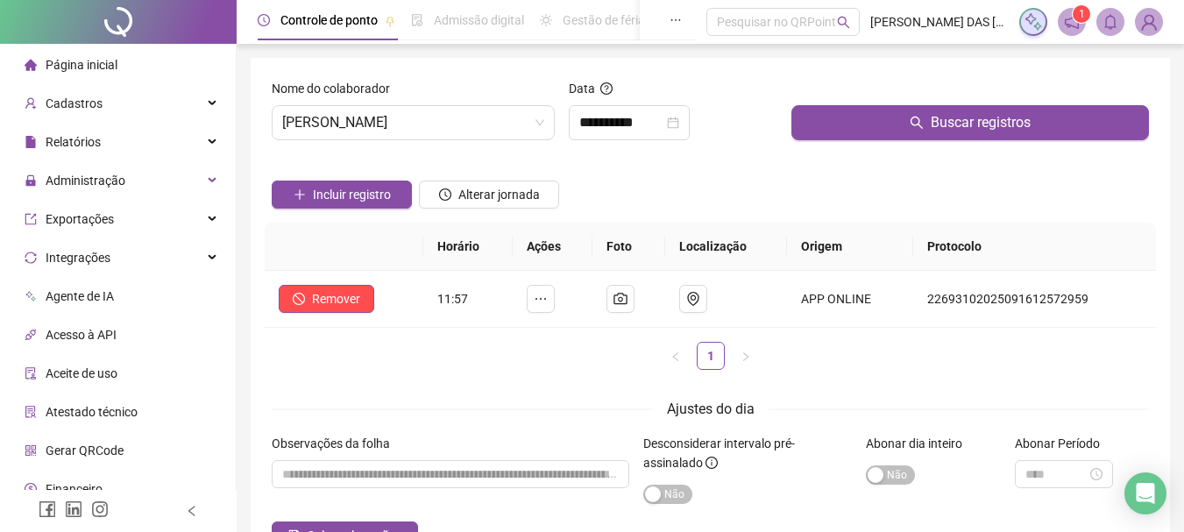
click at [743, 201] on div "Incluir registro Alterar jornada" at bounding box center [710, 188] width 884 height 68
click at [664, 117] on input "**********" at bounding box center [621, 122] width 84 height 21
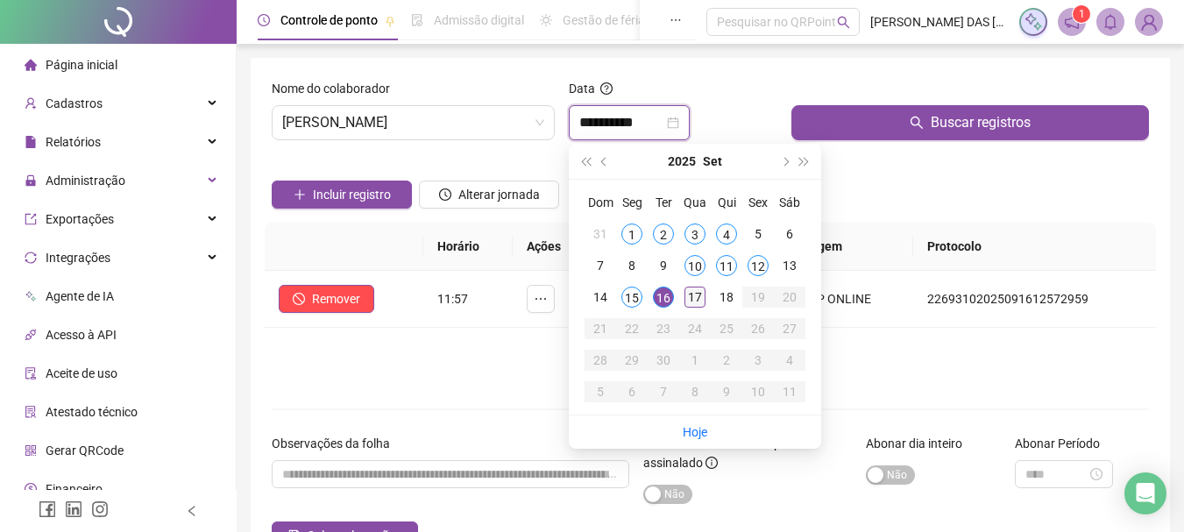
type input "**********"
click at [700, 302] on div "17" at bounding box center [695, 297] width 21 height 21
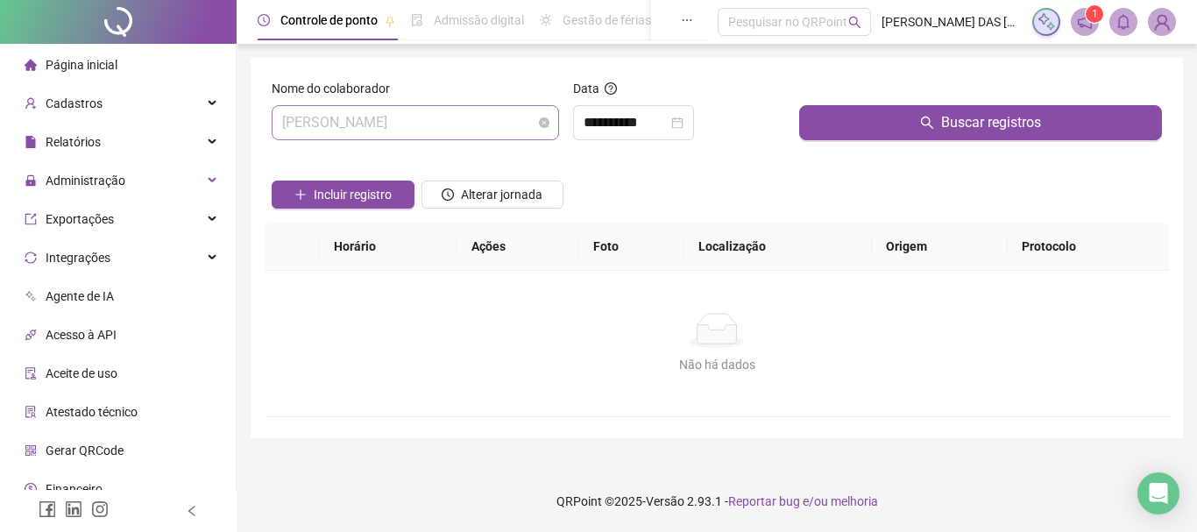
click at [520, 133] on span "[PERSON_NAME]" at bounding box center [415, 122] width 266 height 33
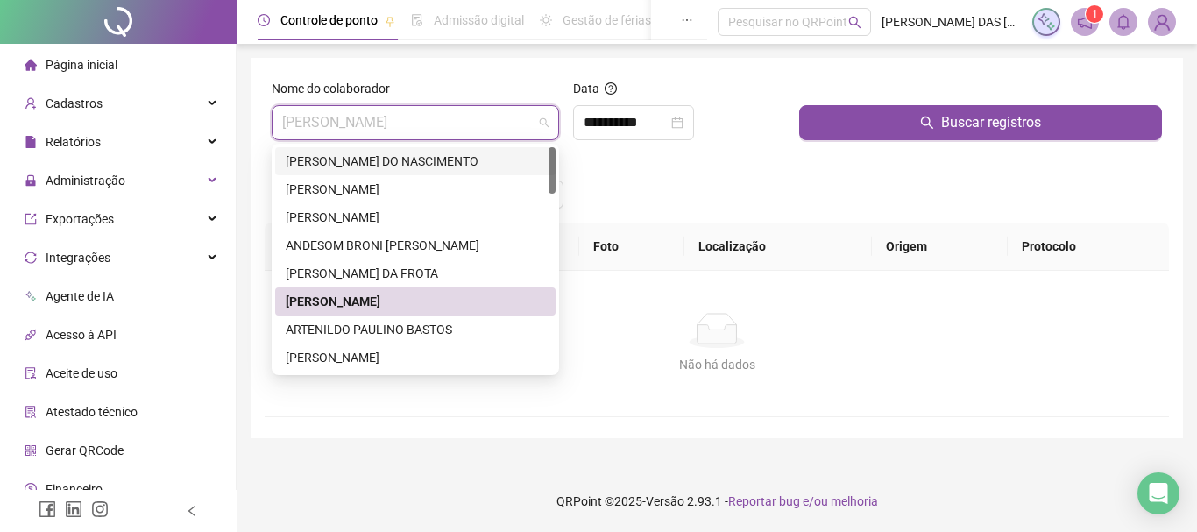
click at [414, 160] on div "[PERSON_NAME] DO NASCIMENTO" at bounding box center [415, 161] width 259 height 19
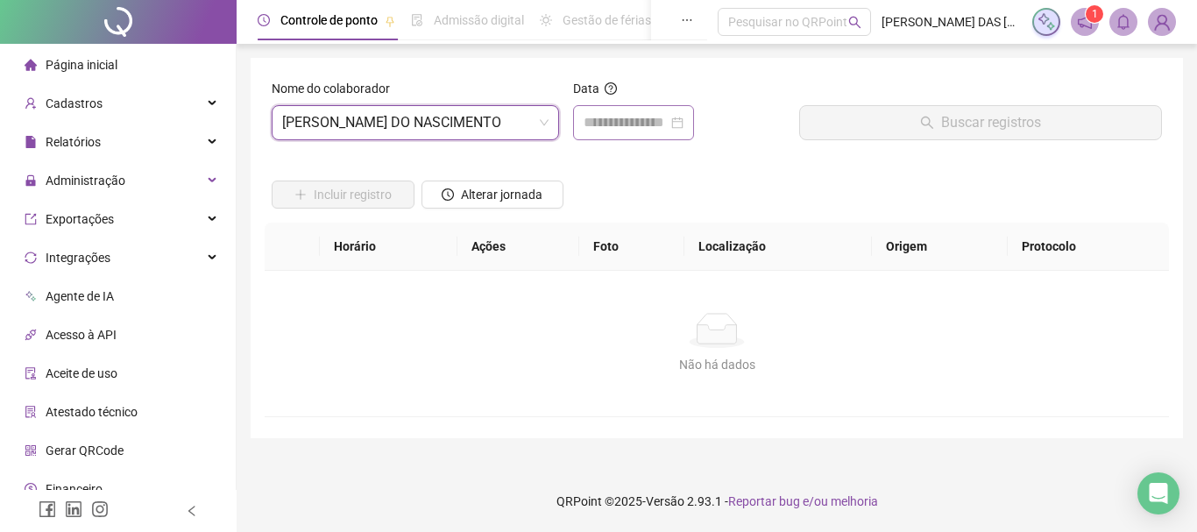
click at [614, 134] on div at bounding box center [633, 122] width 121 height 35
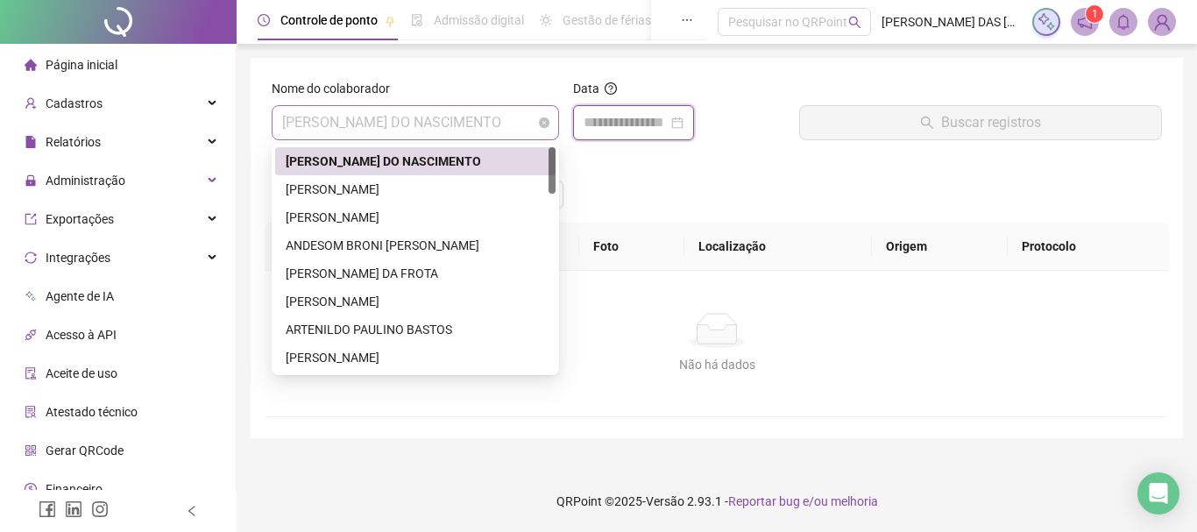
click at [510, 125] on span "[PERSON_NAME] DO NASCIMENTO" at bounding box center [415, 122] width 266 height 33
click at [437, 185] on div "[PERSON_NAME]" at bounding box center [415, 189] width 259 height 19
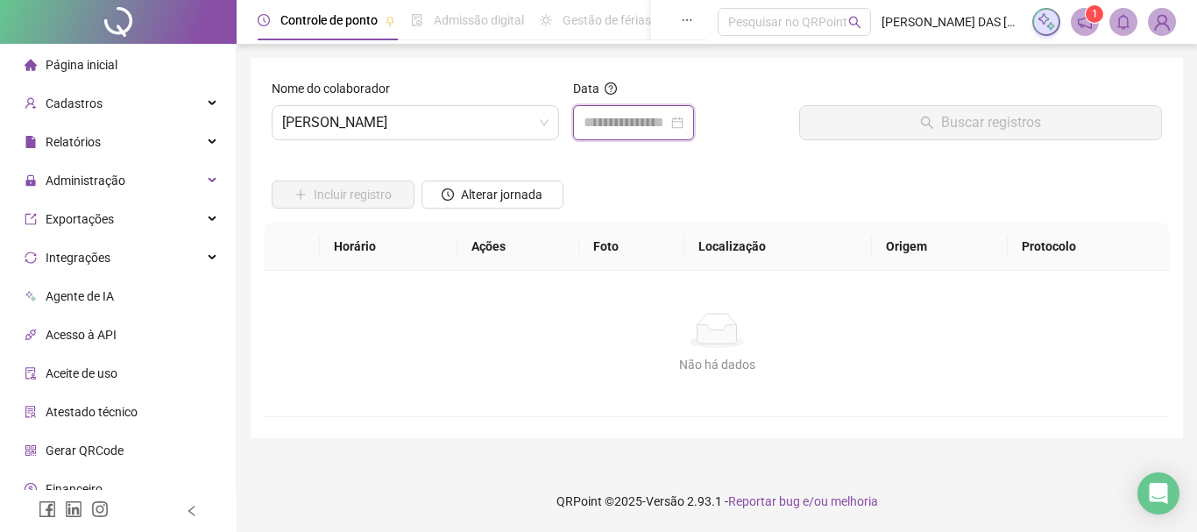
click at [651, 118] on input at bounding box center [626, 122] width 84 height 21
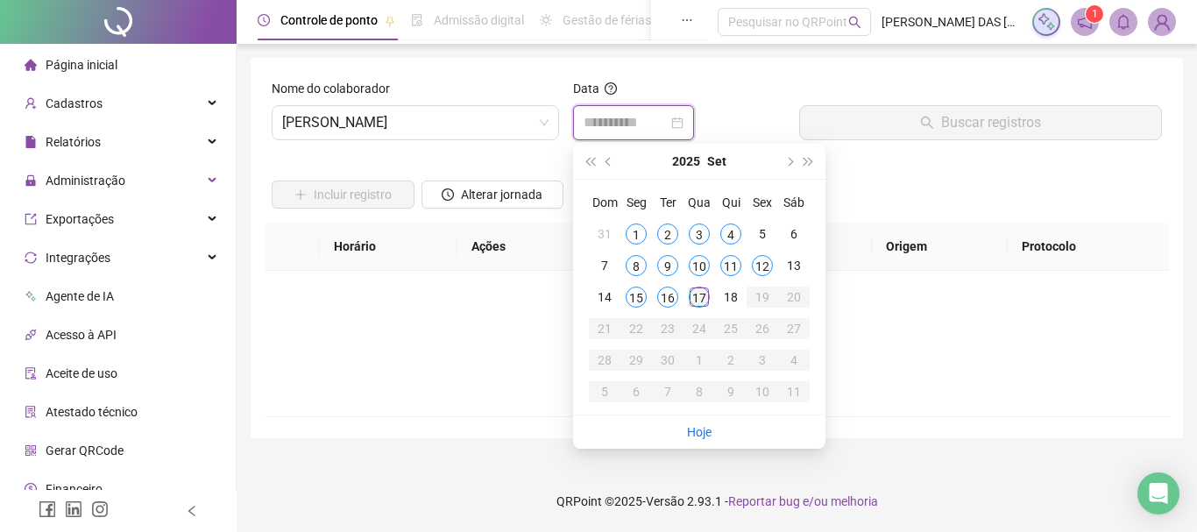
type input "**********"
click at [706, 297] on div "17" at bounding box center [699, 297] width 21 height 21
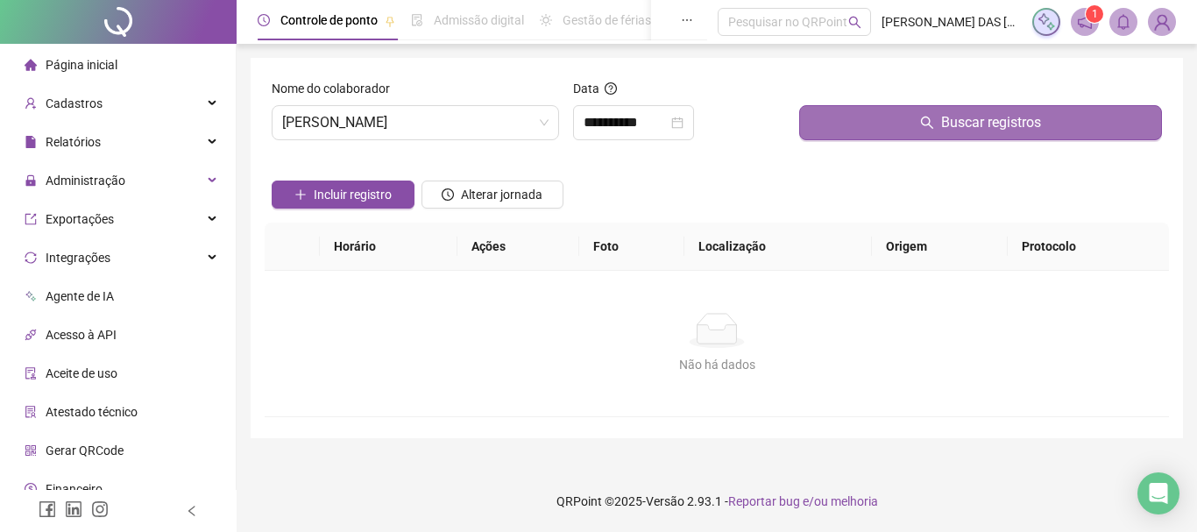
click at [835, 122] on button "Buscar registros" at bounding box center [980, 122] width 363 height 35
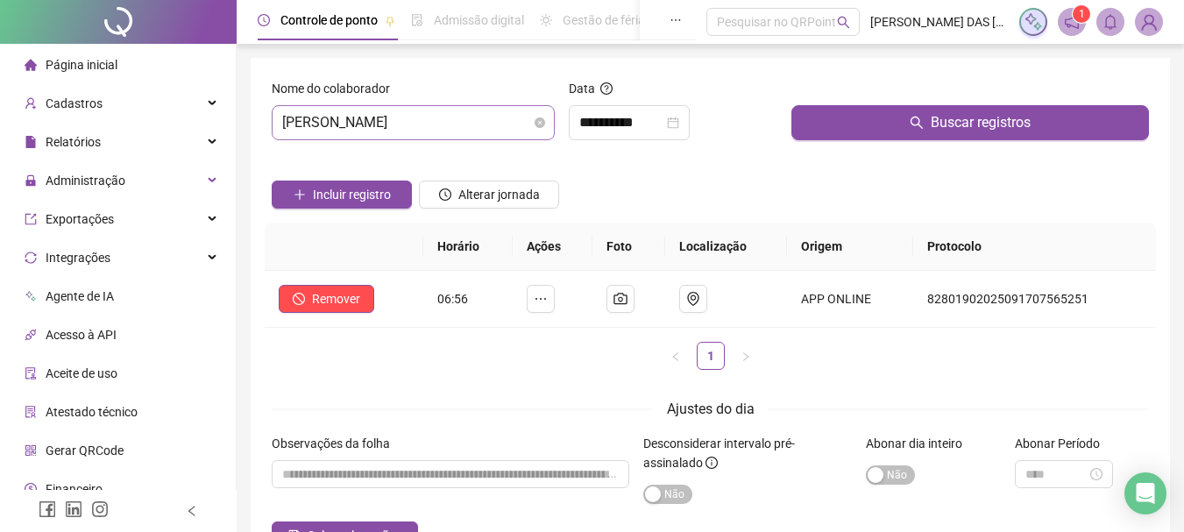
click at [510, 127] on span "[PERSON_NAME]" at bounding box center [413, 122] width 262 height 33
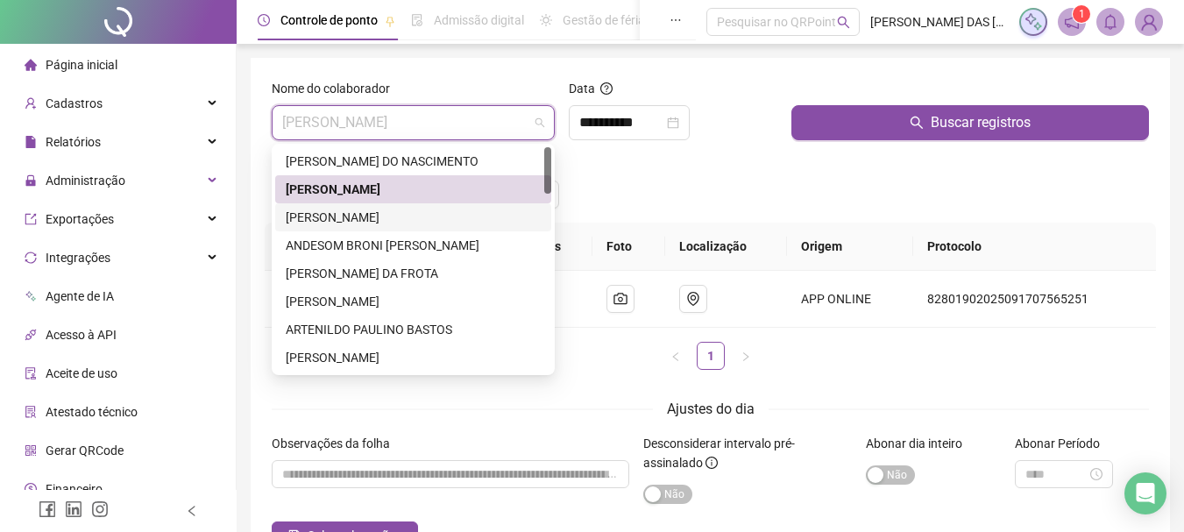
click at [455, 217] on div "[PERSON_NAME]" at bounding box center [413, 217] width 255 height 19
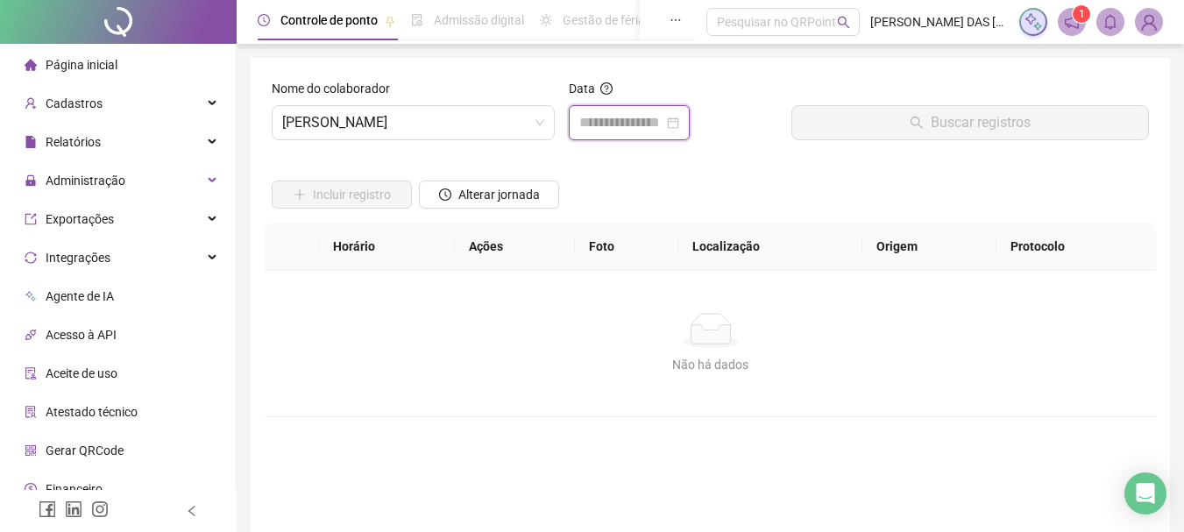
click at [664, 124] on input at bounding box center [621, 122] width 84 height 21
type input "**********"
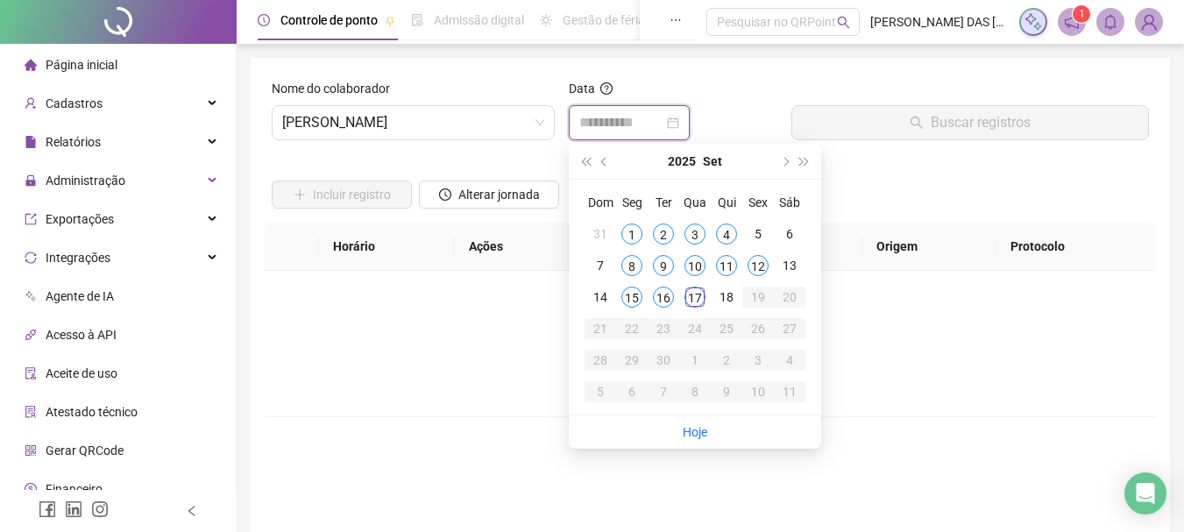
type input "**********"
click at [700, 295] on div "17" at bounding box center [695, 297] width 21 height 21
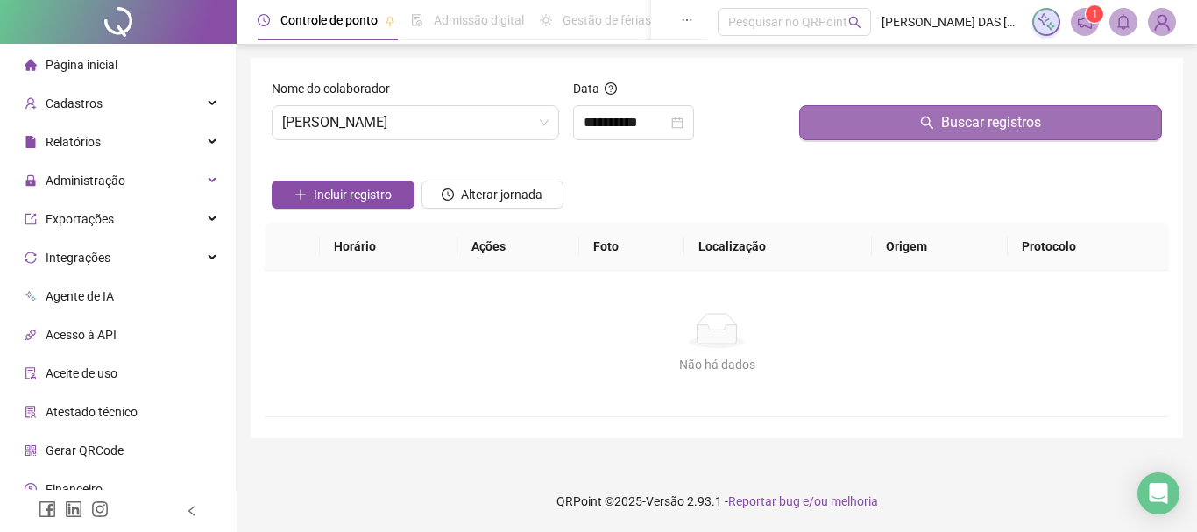
click at [849, 121] on button "Buscar registros" at bounding box center [980, 122] width 363 height 35
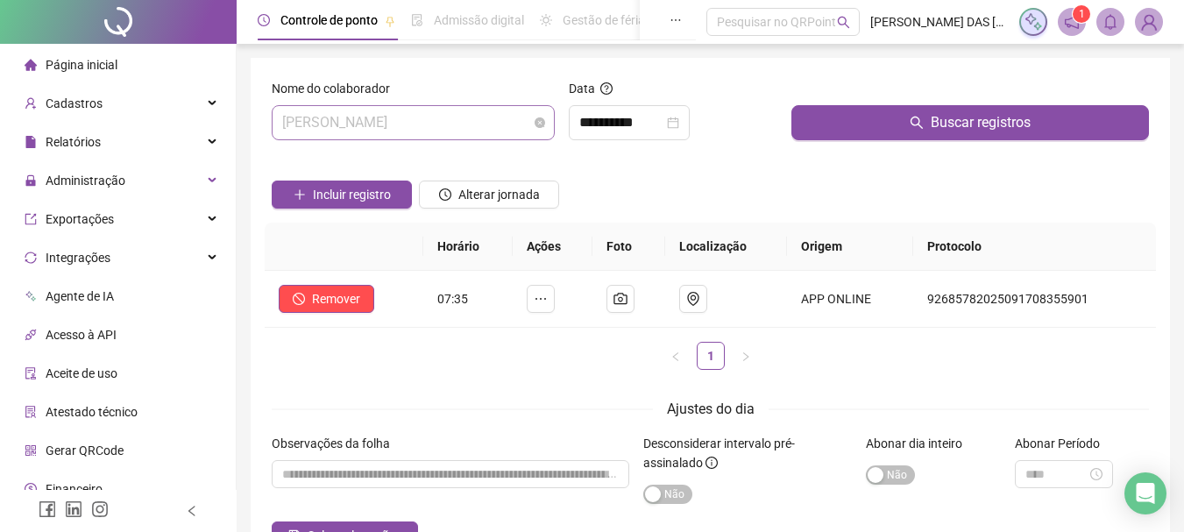
click at [491, 118] on span "[PERSON_NAME]" at bounding box center [413, 122] width 262 height 33
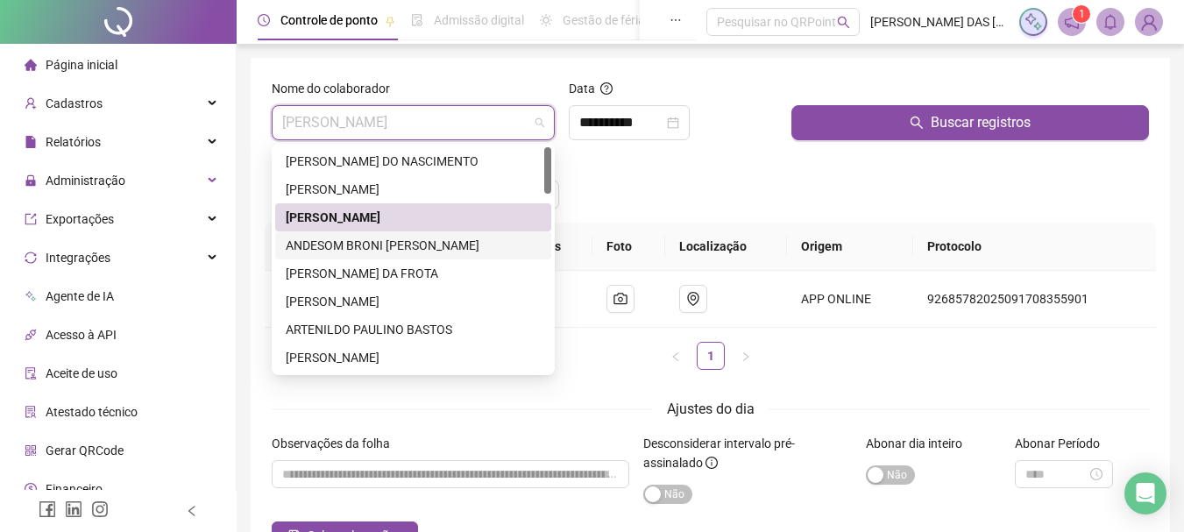
click at [432, 243] on div "ANDESOM BRONI [PERSON_NAME]" at bounding box center [413, 245] width 255 height 19
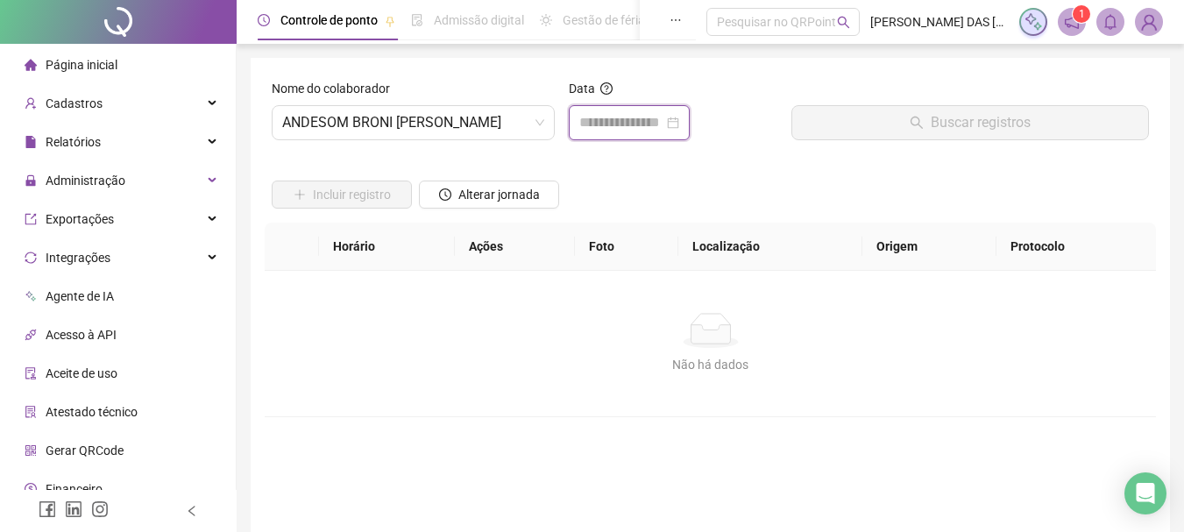
click at [629, 128] on input at bounding box center [621, 122] width 84 height 21
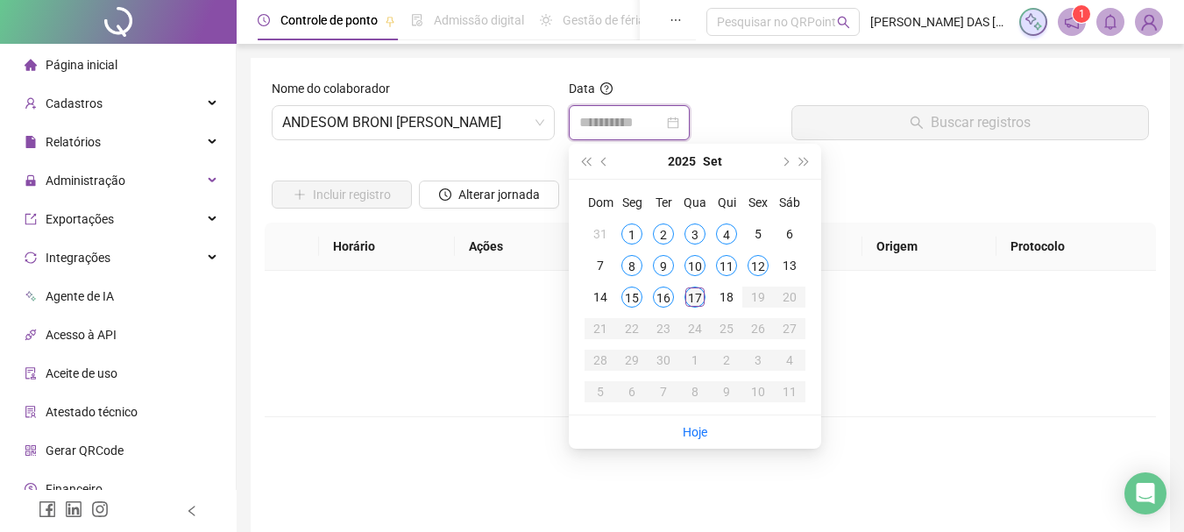
type input "**********"
click at [694, 302] on div "17" at bounding box center [695, 297] width 21 height 21
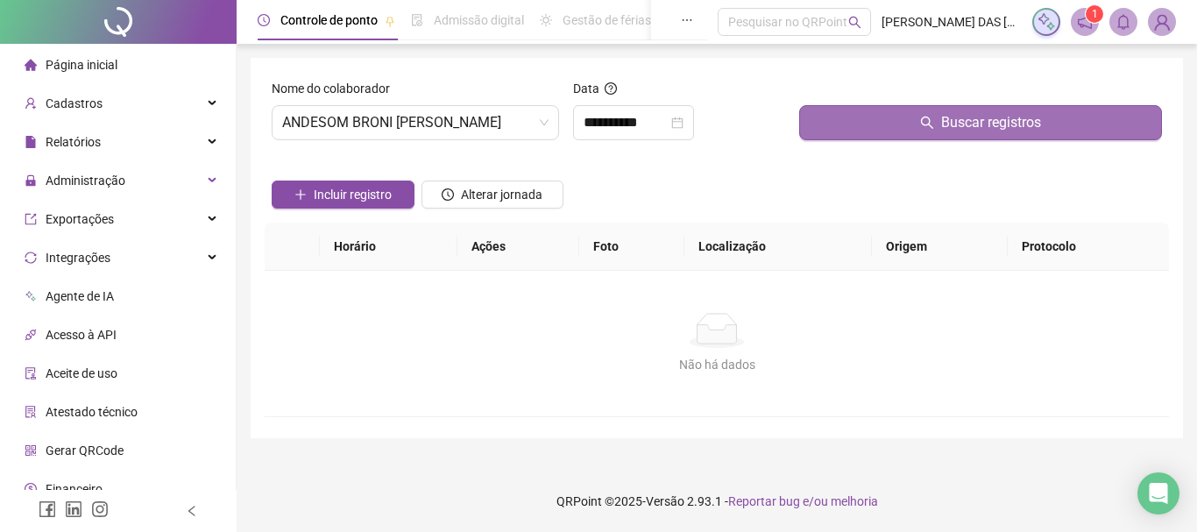
click at [876, 131] on div "Buscar registros" at bounding box center [980, 109] width 363 height 61
click at [876, 131] on button "Buscar registros" at bounding box center [980, 122] width 363 height 35
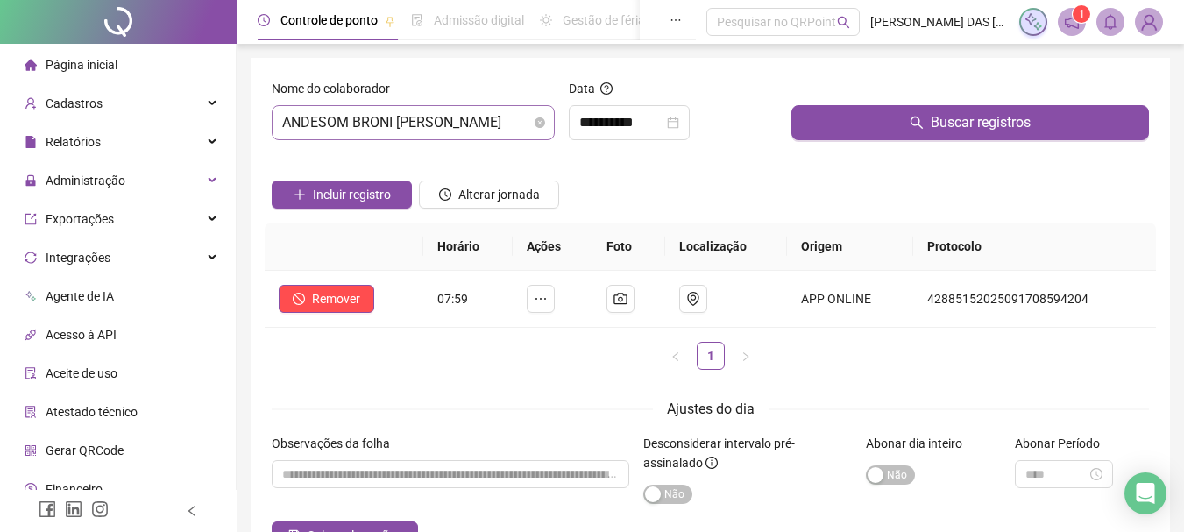
click at [483, 120] on span "ANDESOM BRONI [PERSON_NAME]" at bounding box center [413, 122] width 262 height 33
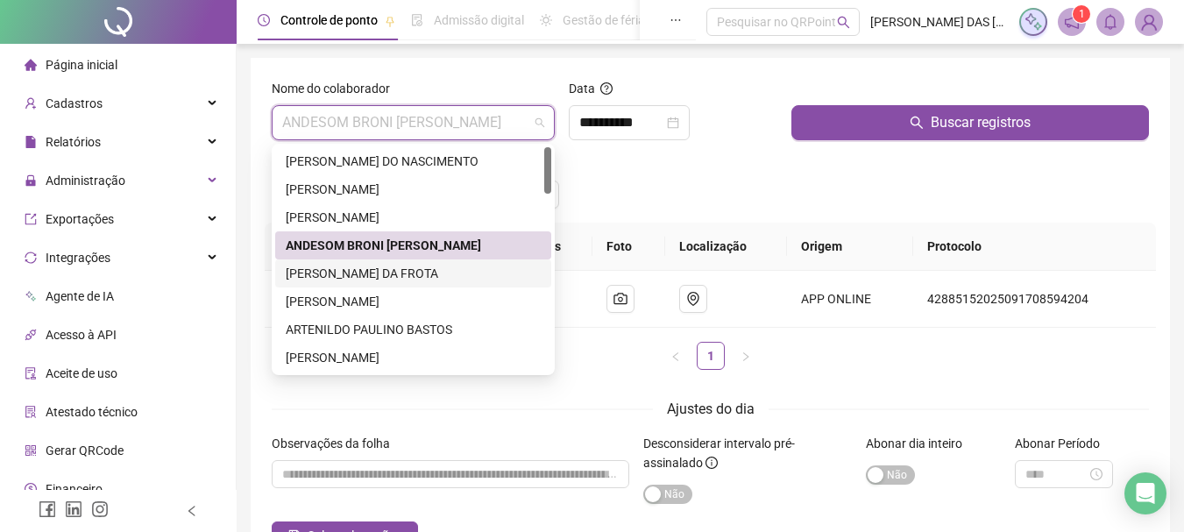
click at [288, 269] on div "[PERSON_NAME] DA FROTA" at bounding box center [413, 273] width 255 height 19
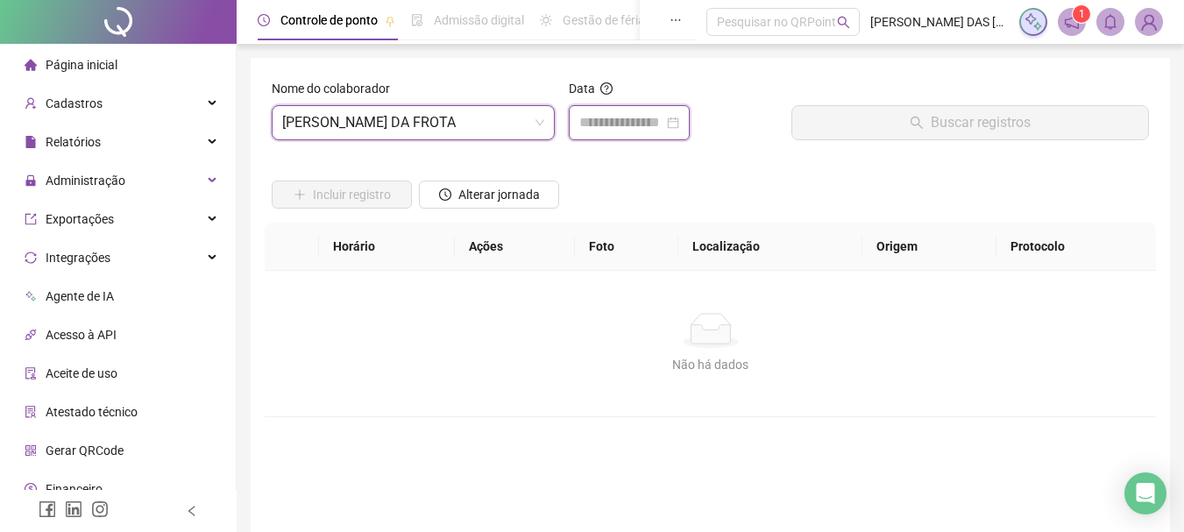
click at [628, 126] on input at bounding box center [621, 122] width 84 height 21
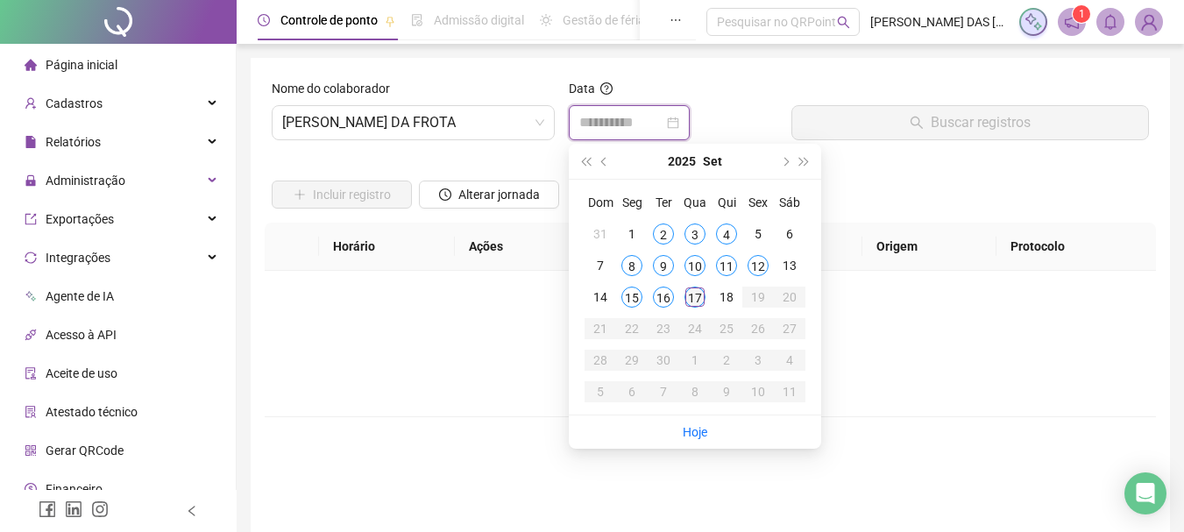
type input "**********"
click at [693, 296] on div "17" at bounding box center [695, 297] width 21 height 21
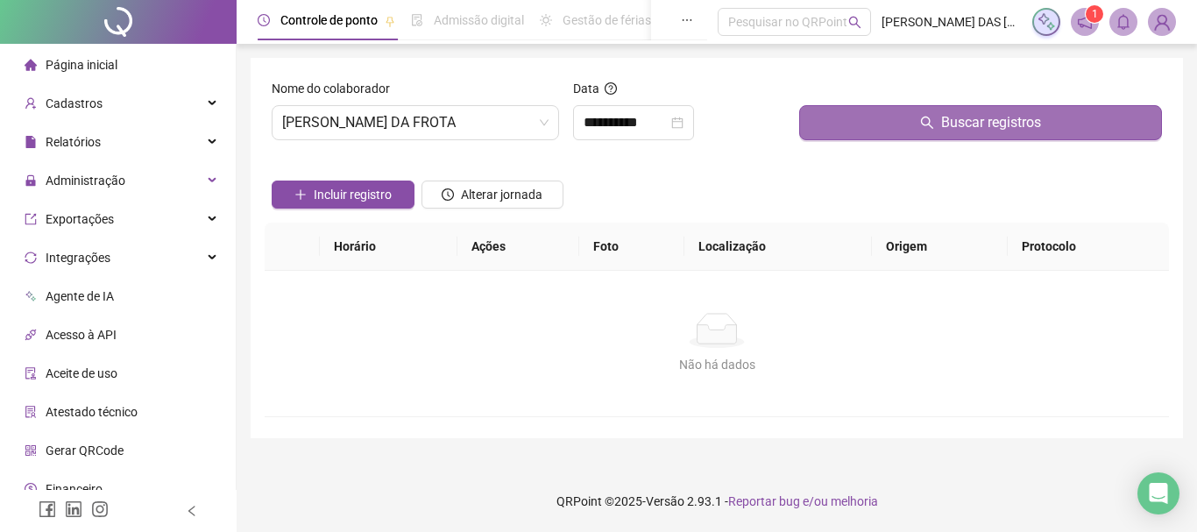
click at [872, 126] on button "Buscar registros" at bounding box center [980, 122] width 363 height 35
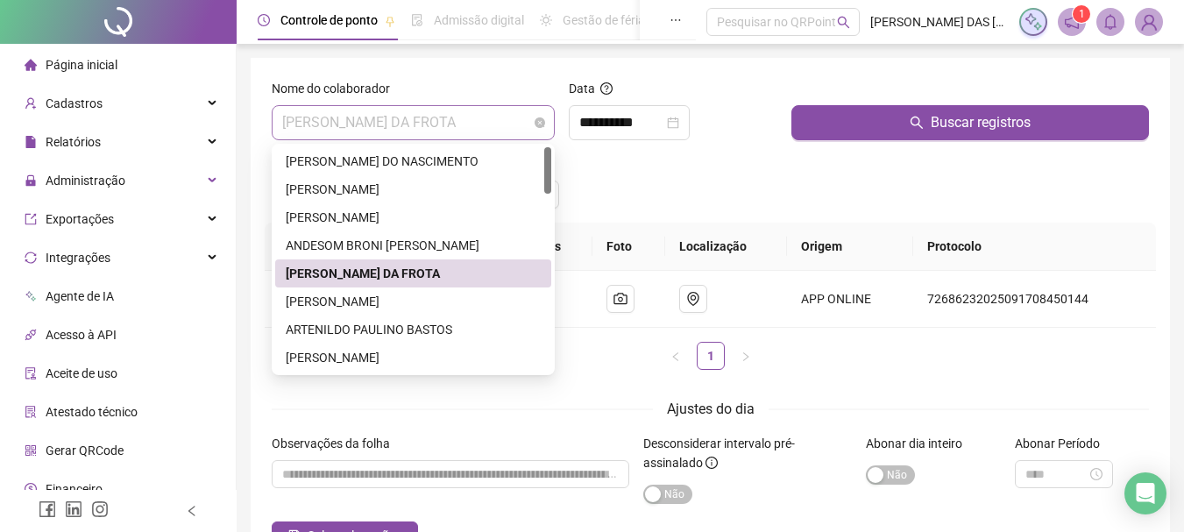
click at [484, 127] on span "[PERSON_NAME] DA FROTA" at bounding box center [413, 122] width 262 height 33
click at [383, 309] on div "[PERSON_NAME]" at bounding box center [413, 301] width 255 height 19
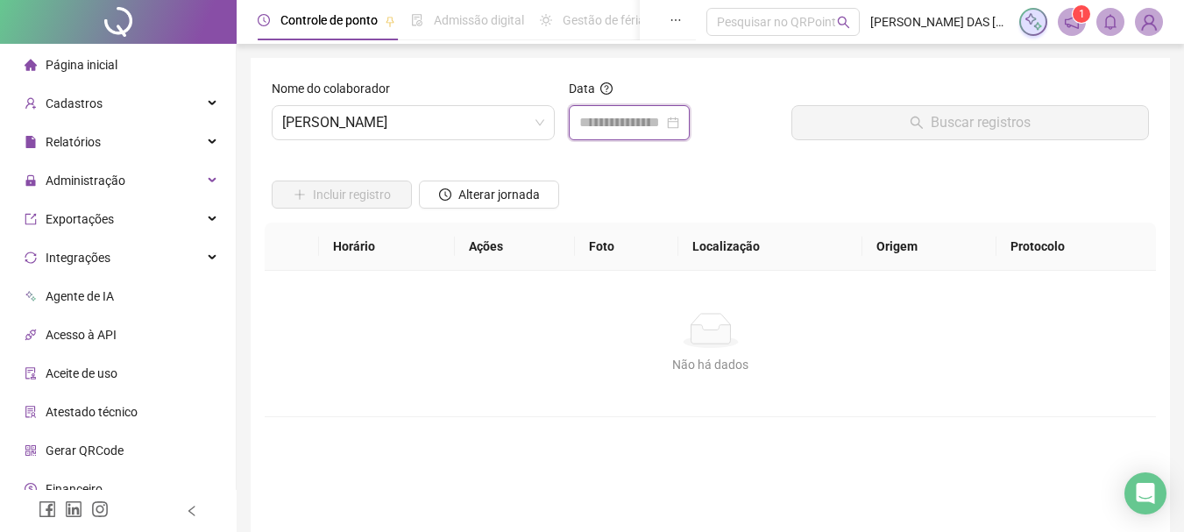
click at [628, 123] on input at bounding box center [621, 122] width 84 height 21
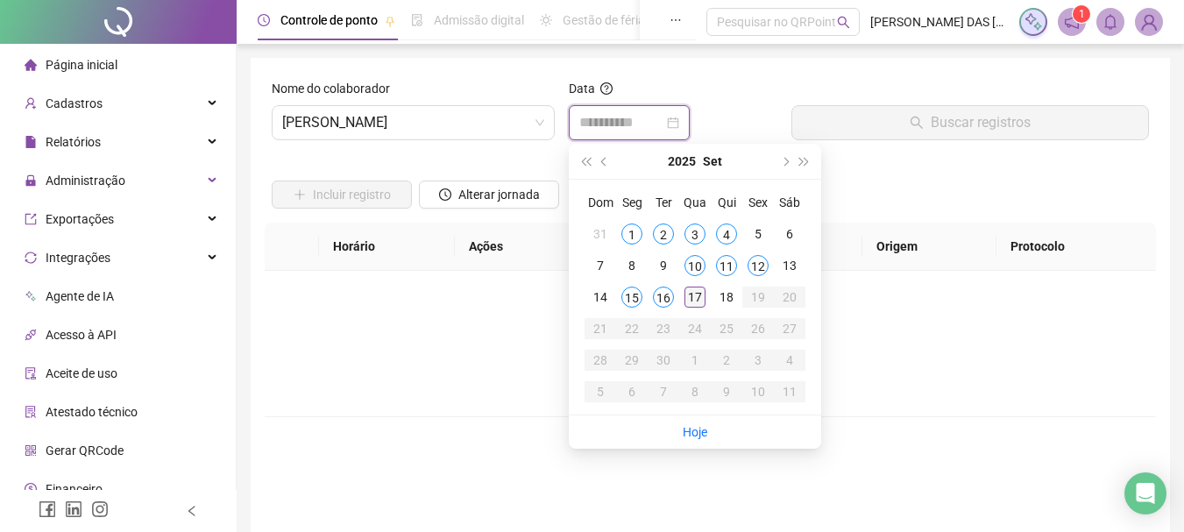
type input "**********"
click at [705, 297] on div "17" at bounding box center [695, 297] width 21 height 21
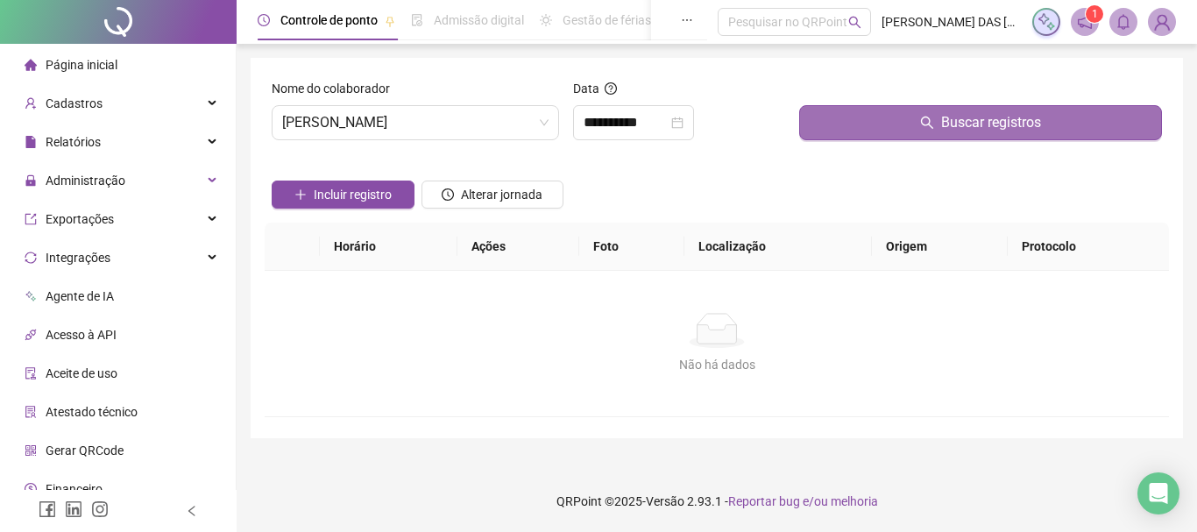
click at [831, 124] on button "Buscar registros" at bounding box center [980, 122] width 363 height 35
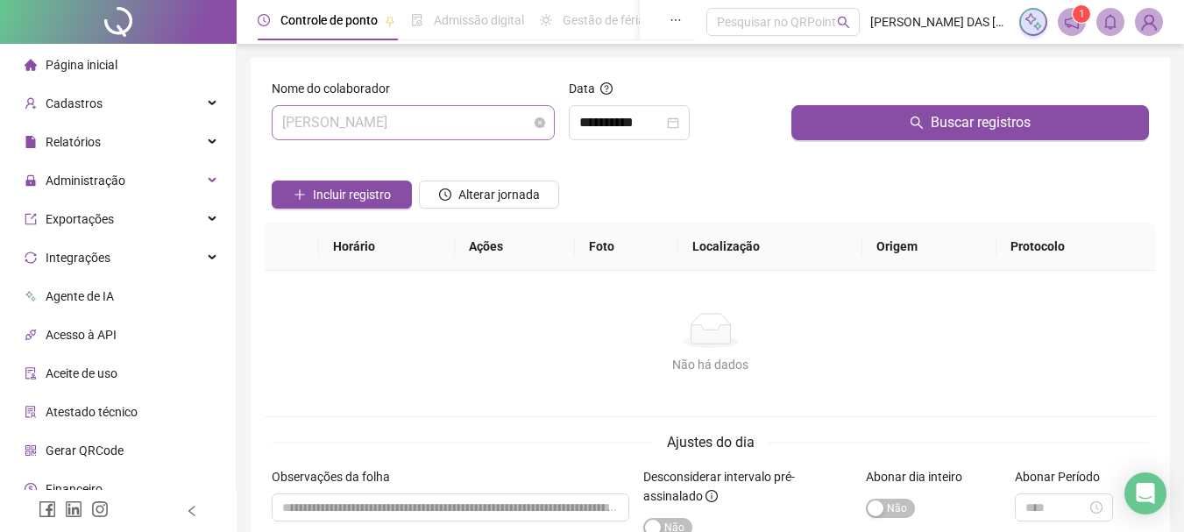
click at [493, 124] on span "[PERSON_NAME]" at bounding box center [413, 122] width 262 height 33
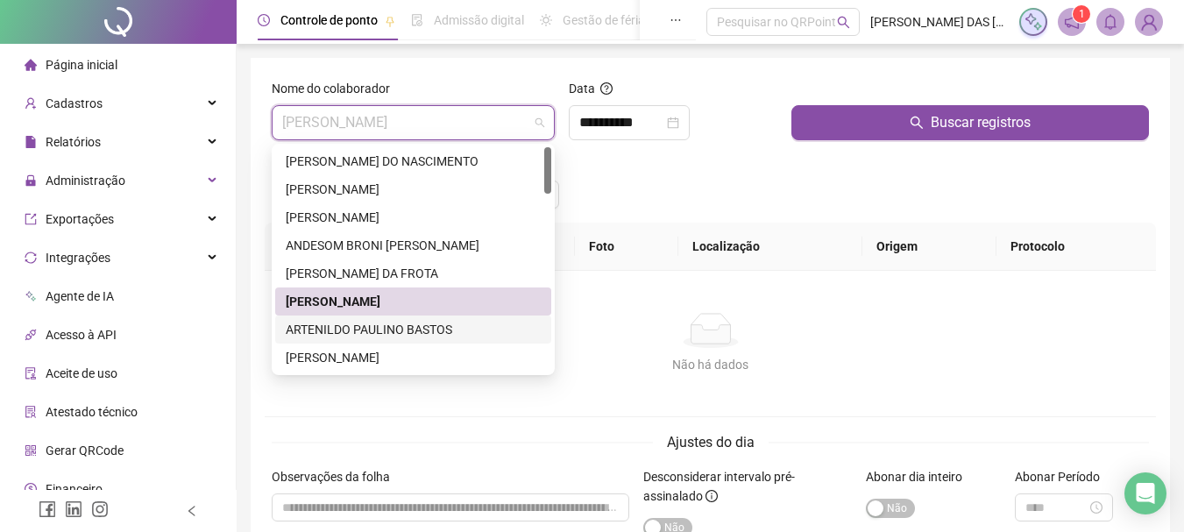
click at [389, 334] on div "ARTENILDO PAULINO BASTOS" at bounding box center [413, 329] width 255 height 19
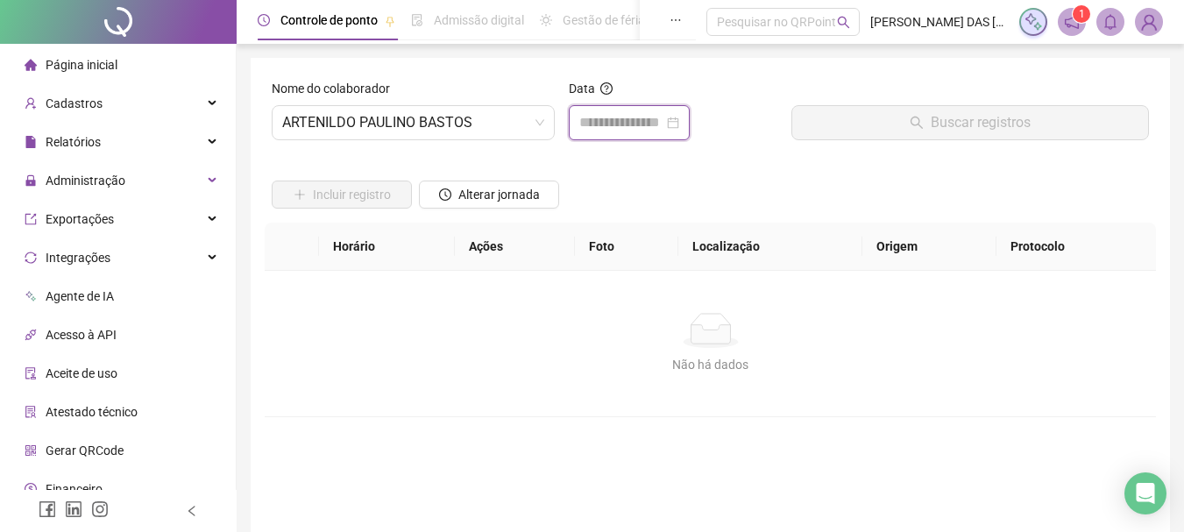
click at [628, 113] on input at bounding box center [621, 122] width 84 height 21
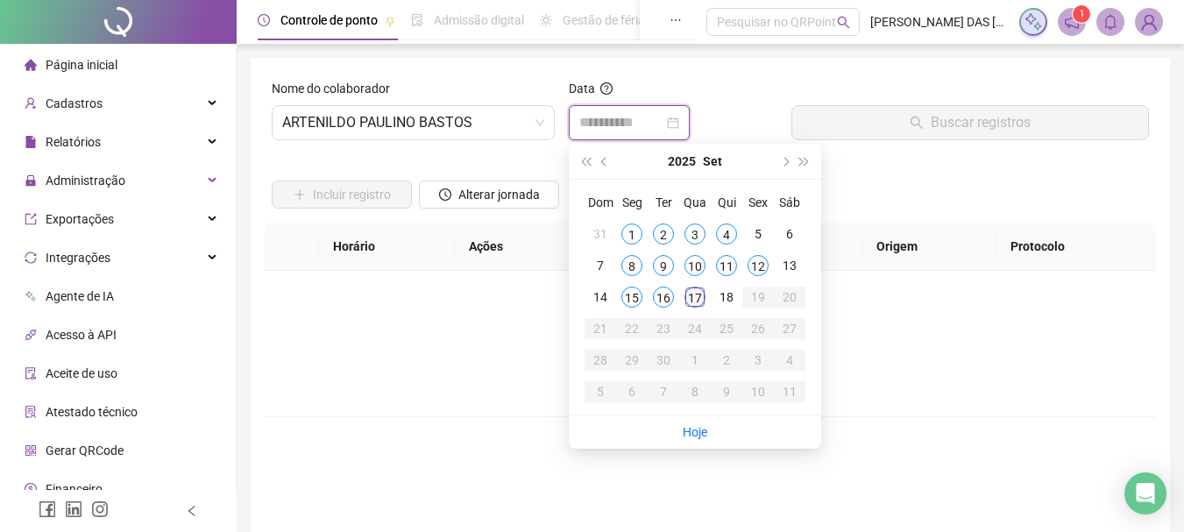
type input "**********"
click at [691, 309] on td "17" at bounding box center [695, 297] width 32 height 32
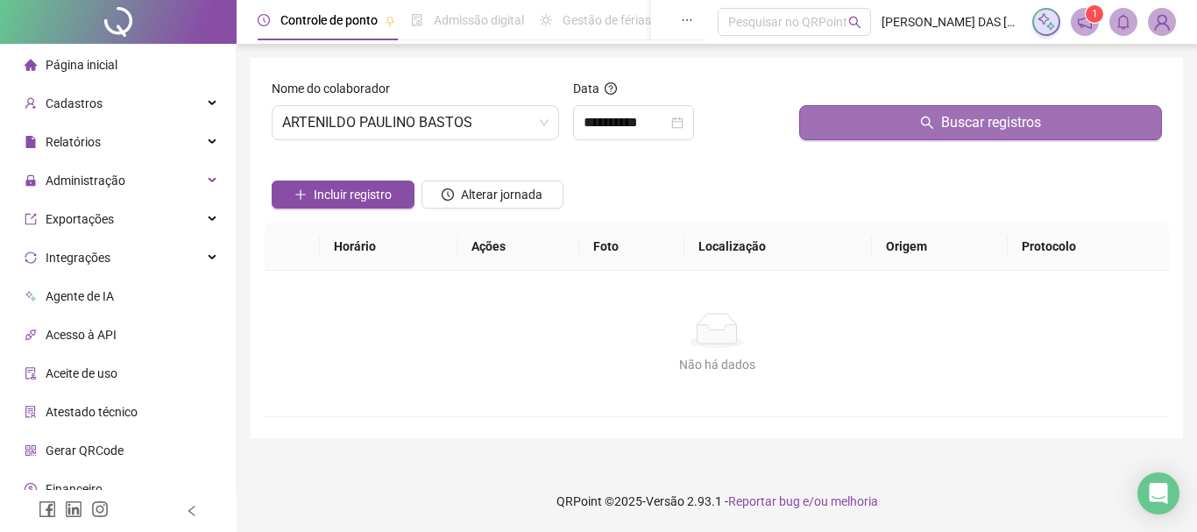
click at [809, 134] on button "Buscar registros" at bounding box center [980, 122] width 363 height 35
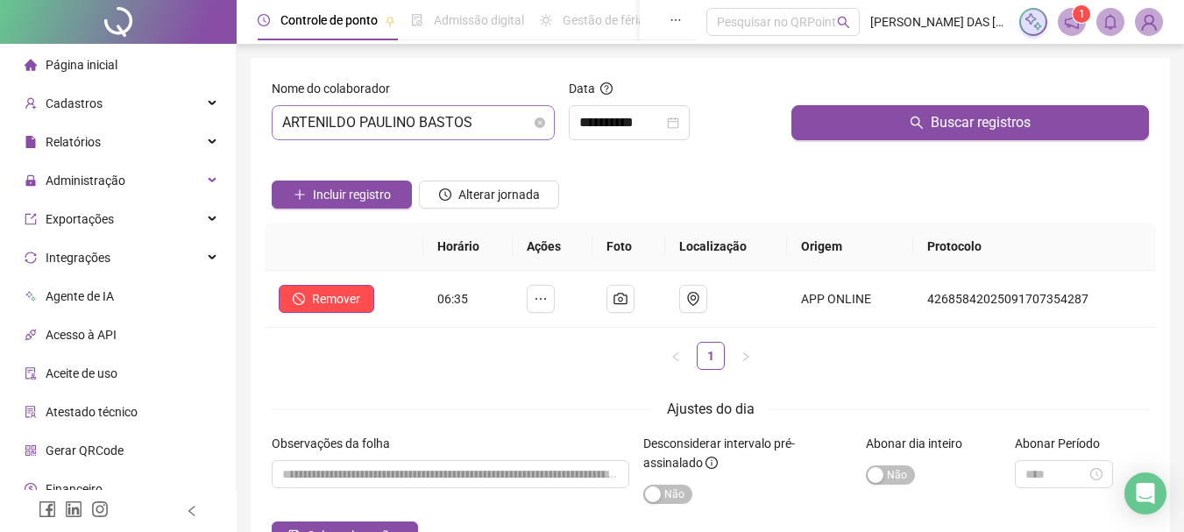
click at [511, 124] on span "ARTENILDO PAULINO BASTOS" at bounding box center [413, 122] width 262 height 33
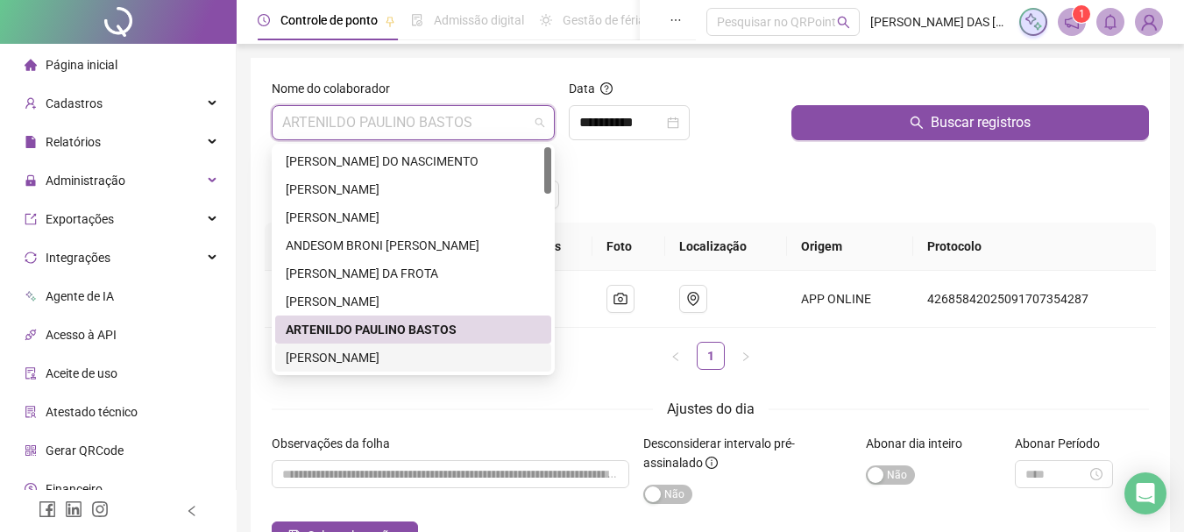
click at [380, 364] on div "[PERSON_NAME]" at bounding box center [413, 357] width 255 height 19
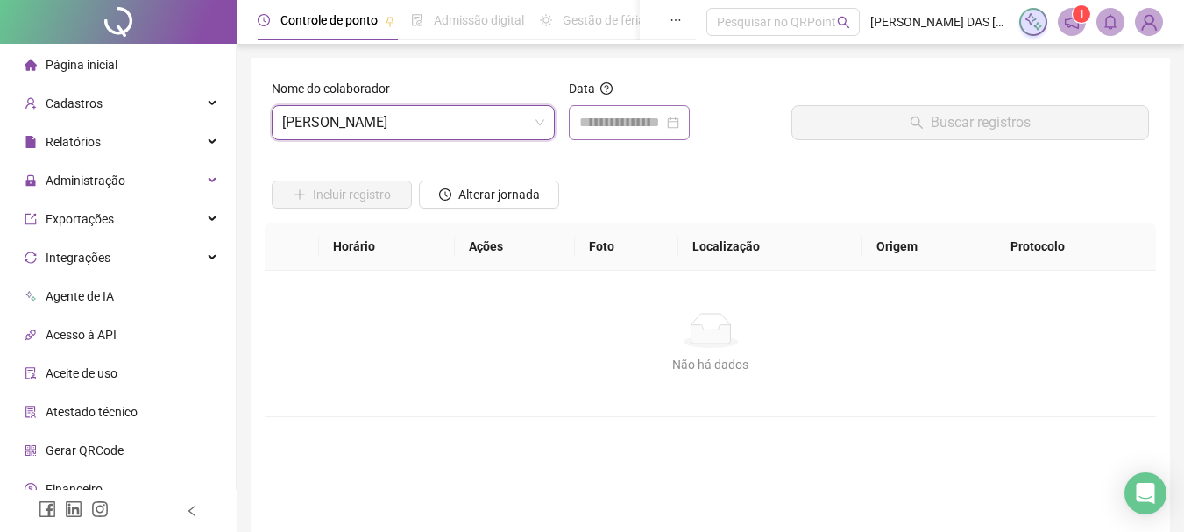
click at [629, 110] on div at bounding box center [629, 122] width 121 height 35
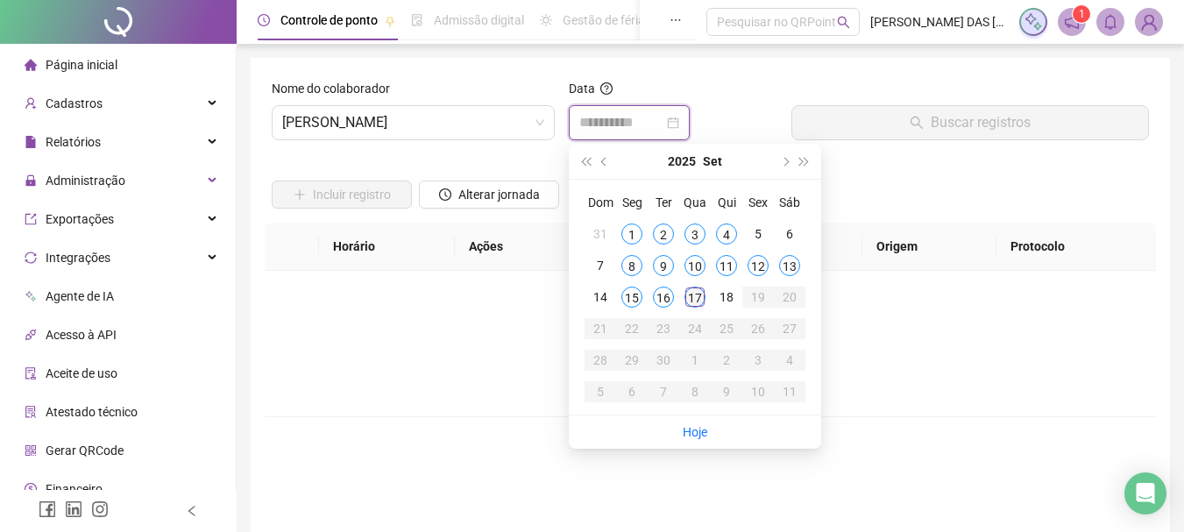
type input "**********"
click at [698, 293] on div "17" at bounding box center [695, 297] width 21 height 21
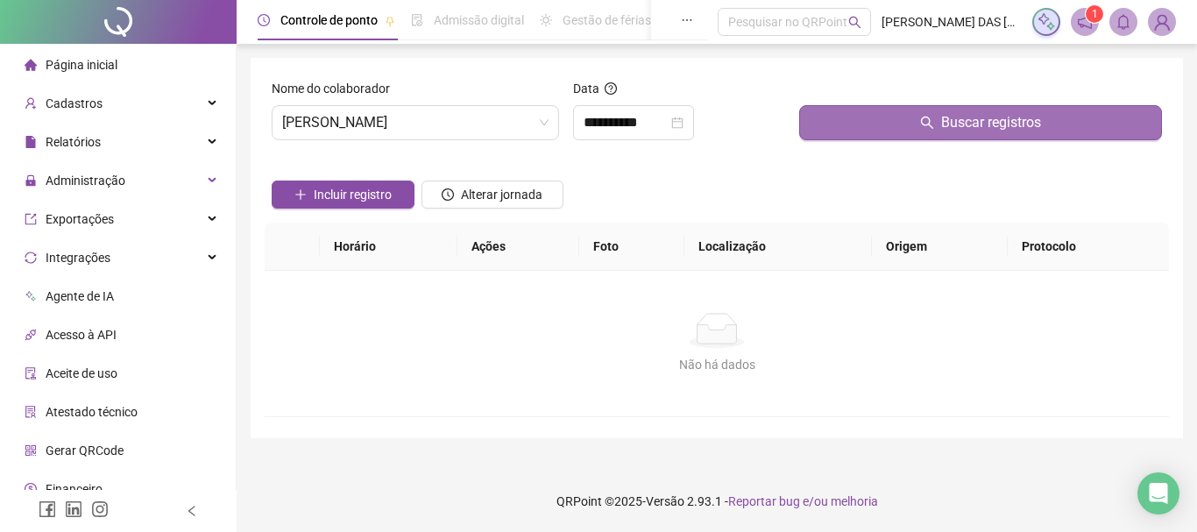
click at [829, 121] on button "Buscar registros" at bounding box center [980, 122] width 363 height 35
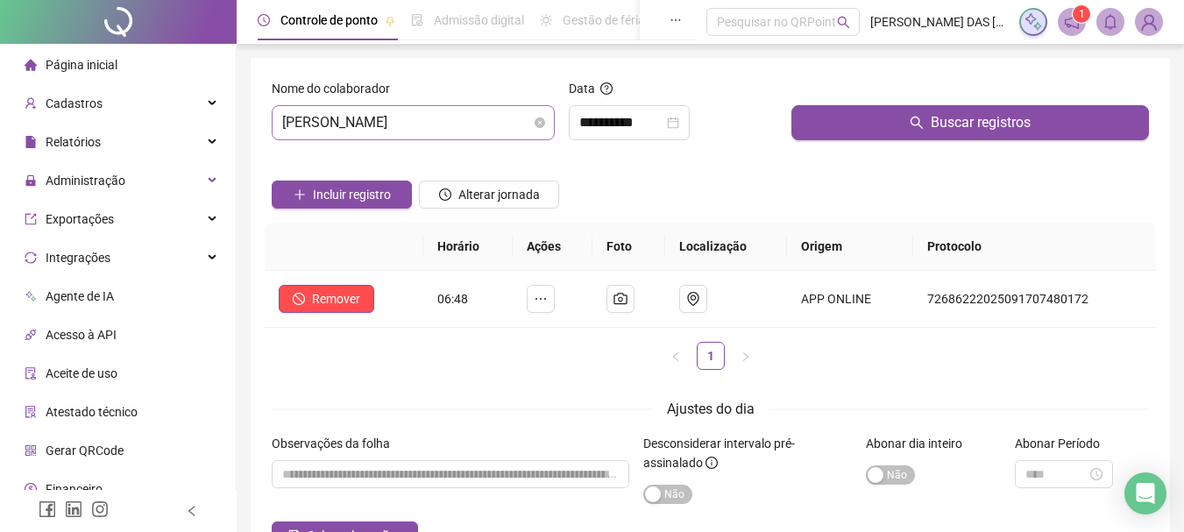
click at [464, 112] on span "[PERSON_NAME]" at bounding box center [413, 122] width 262 height 33
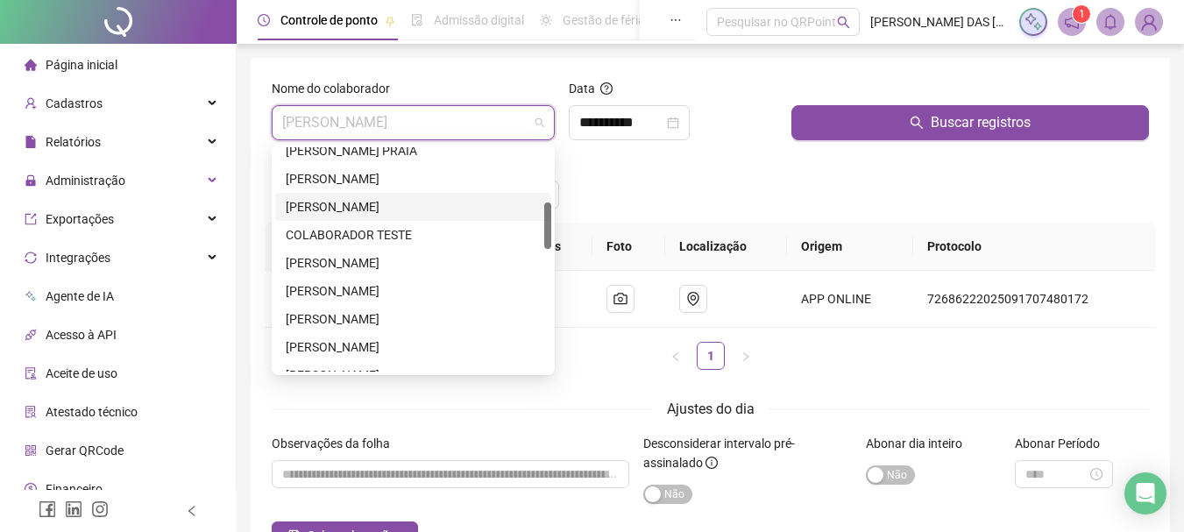
scroll to position [175, 0]
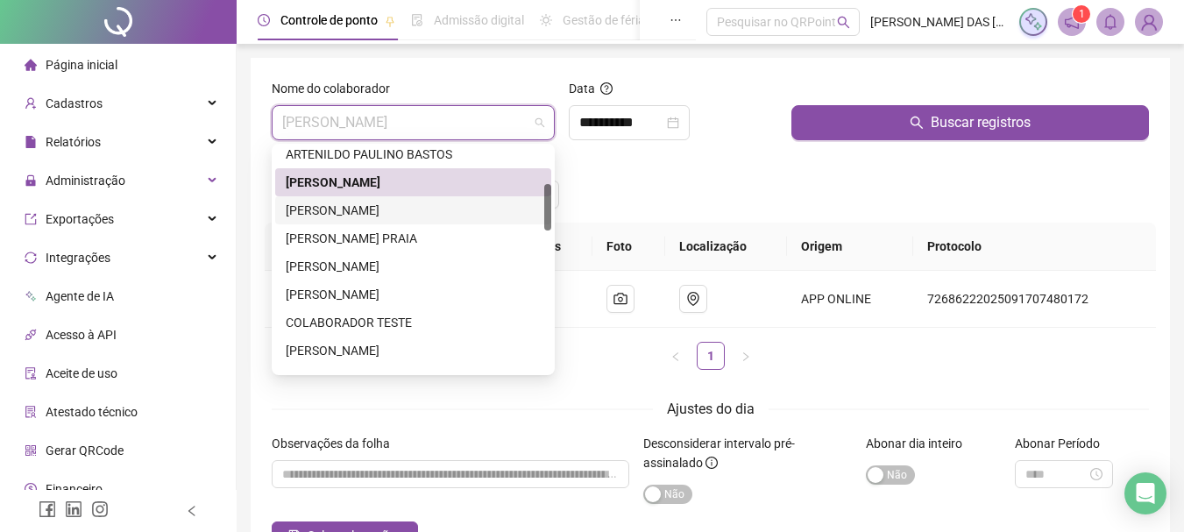
click at [420, 205] on div "[PERSON_NAME]" at bounding box center [413, 210] width 255 height 19
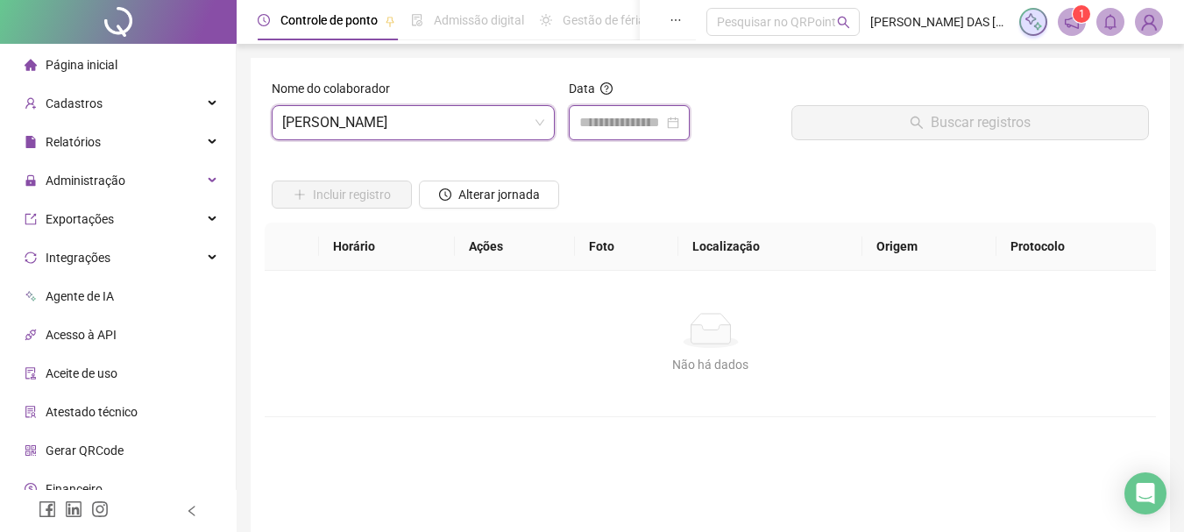
click at [585, 128] on input at bounding box center [621, 122] width 84 height 21
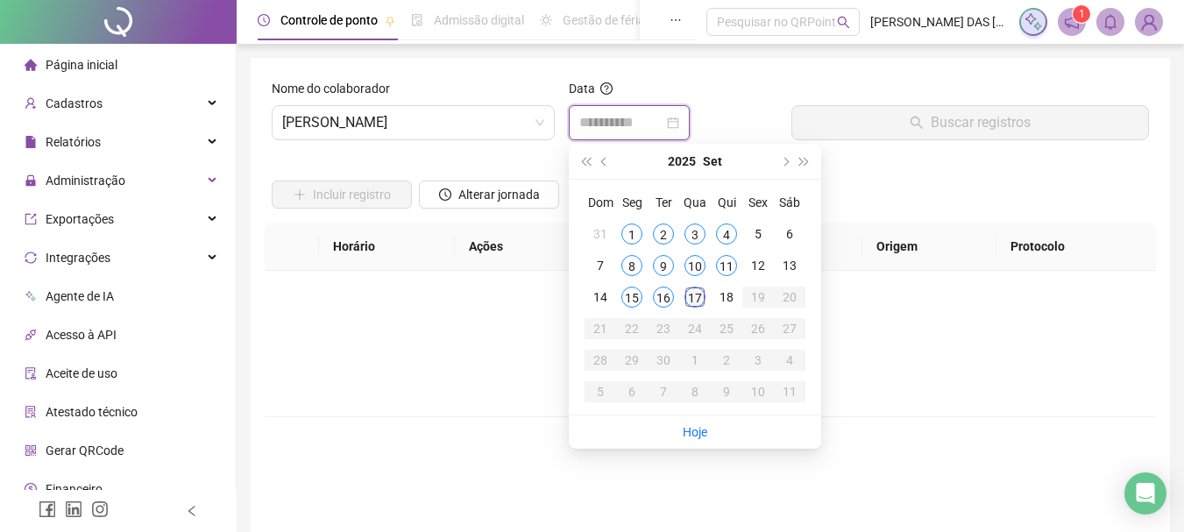
type input "**********"
click at [689, 299] on div "17" at bounding box center [695, 297] width 21 height 21
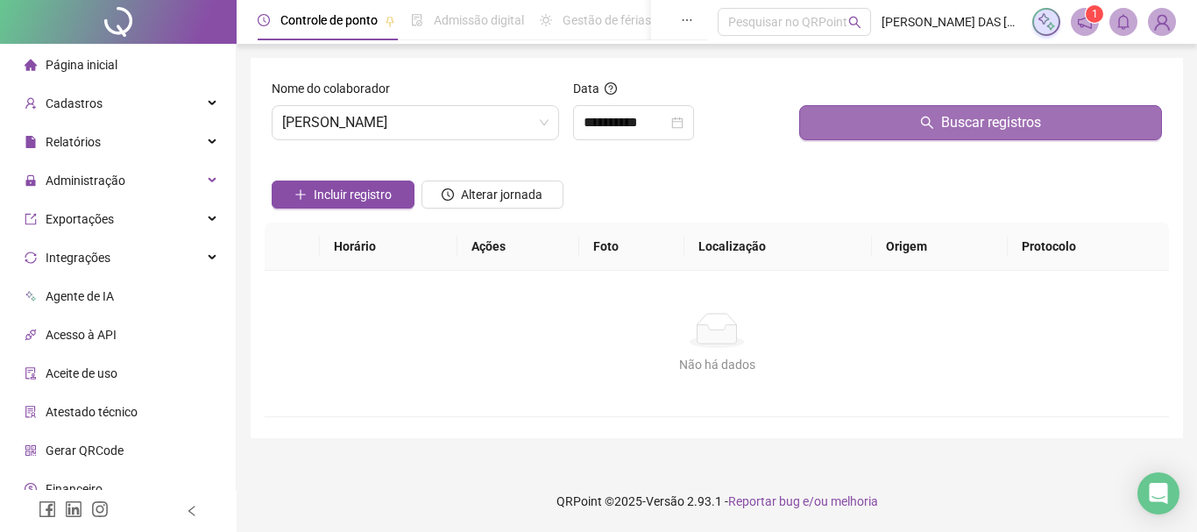
click at [886, 120] on button "Buscar registros" at bounding box center [980, 122] width 363 height 35
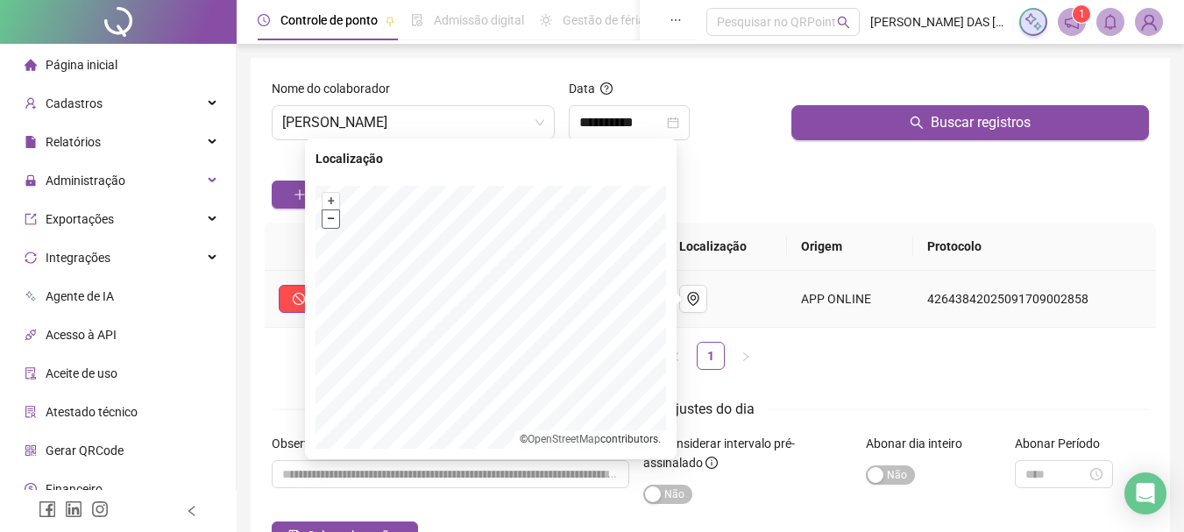
click at [324, 221] on button "–" at bounding box center [331, 218] width 17 height 17
click at [700, 303] on icon "environment" at bounding box center [693, 299] width 14 height 14
click at [707, 296] on button "button" at bounding box center [693, 299] width 28 height 28
click at [324, 222] on button "–" at bounding box center [331, 218] width 17 height 17
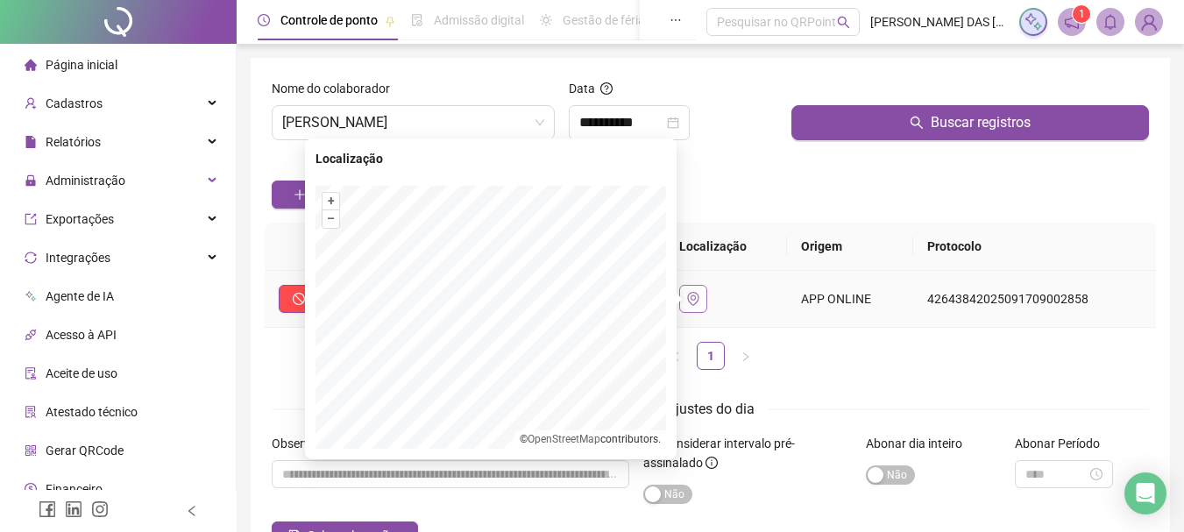
click at [699, 295] on icon "environment" at bounding box center [692, 299] width 11 height 14
click at [334, 222] on button "–" at bounding box center [331, 218] width 17 height 17
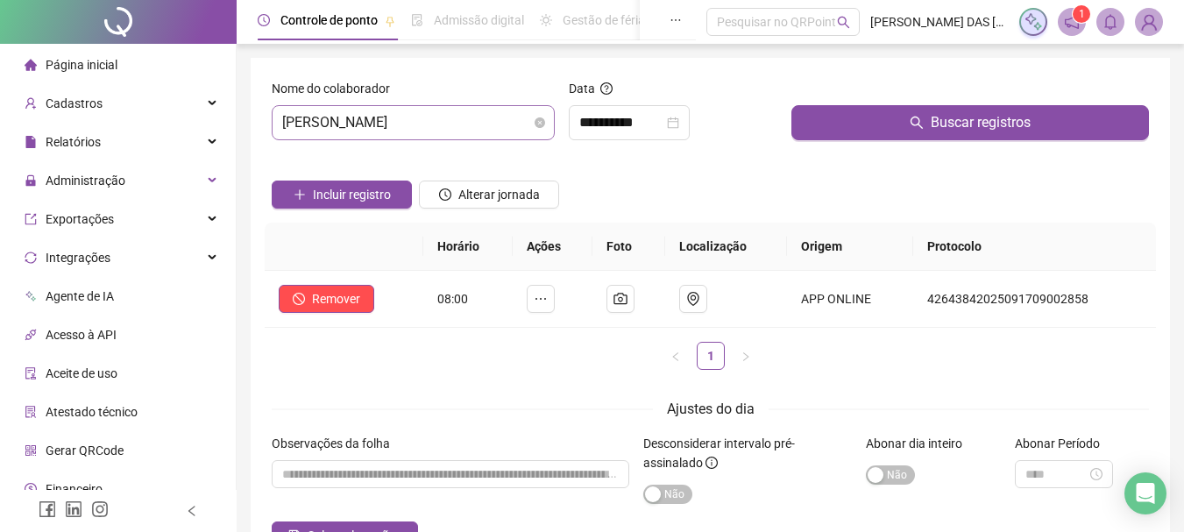
click at [486, 127] on span "[PERSON_NAME]" at bounding box center [413, 122] width 262 height 33
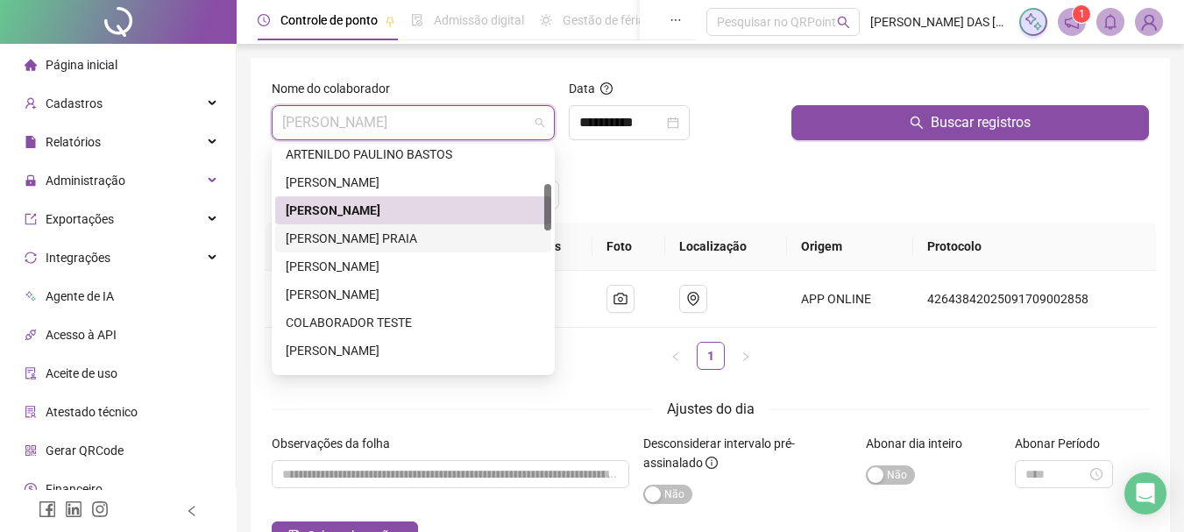
click at [428, 239] on div "[PERSON_NAME] PRAIA" at bounding box center [413, 238] width 255 height 19
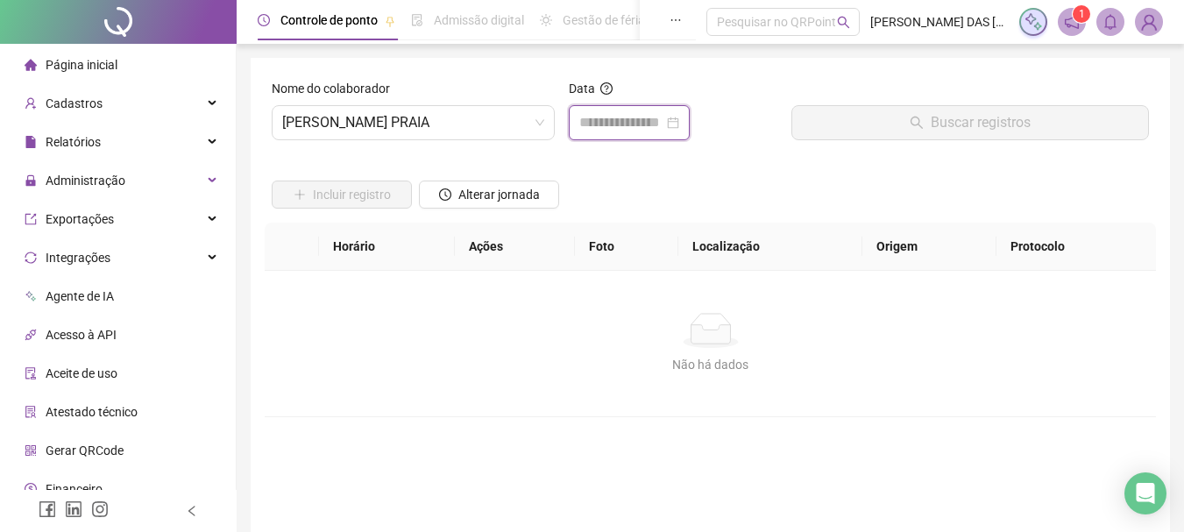
click at [606, 129] on input at bounding box center [621, 122] width 84 height 21
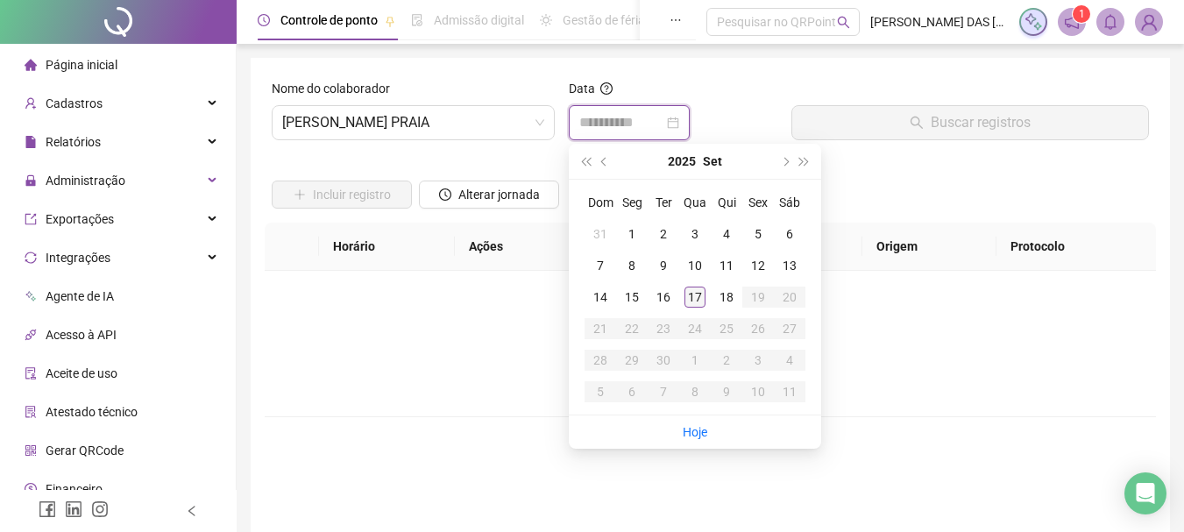
type input "**********"
click at [936, 406] on div "Não há dados Não há dados" at bounding box center [710, 344] width 891 height 146
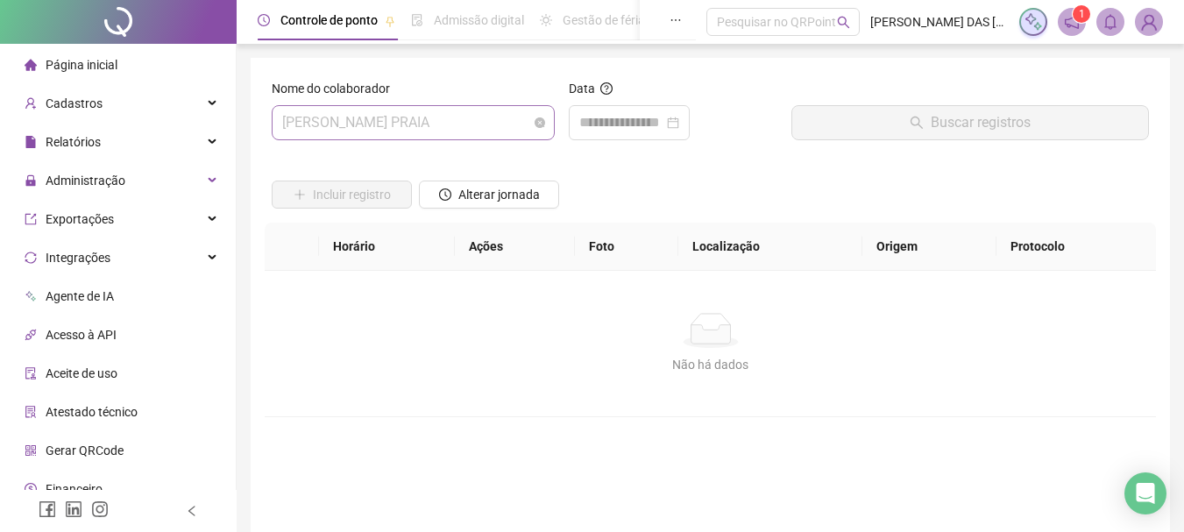
click at [450, 127] on span "[PERSON_NAME] PRAIA" at bounding box center [413, 122] width 262 height 33
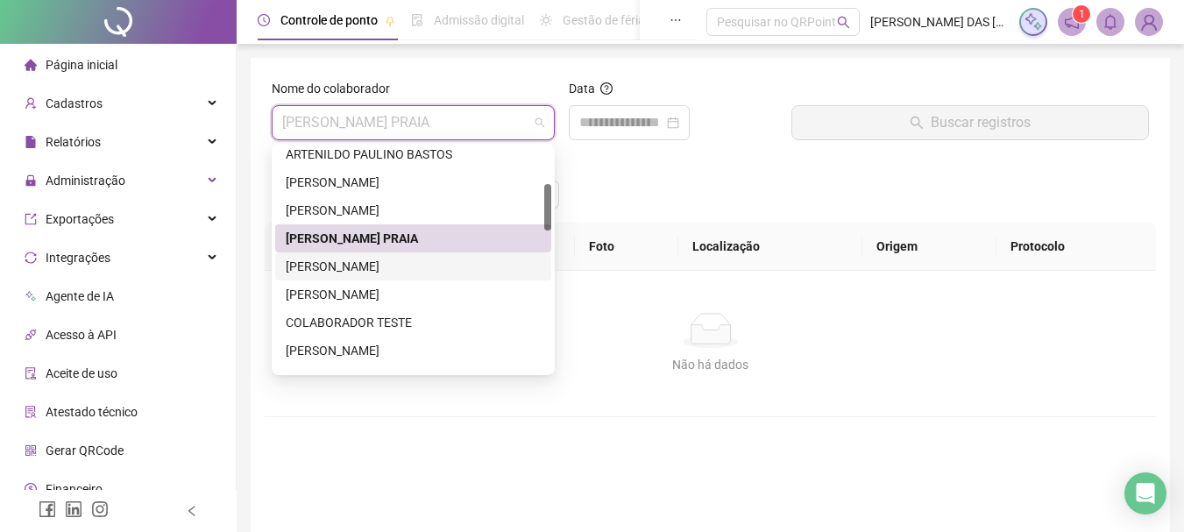
click at [357, 267] on div "[PERSON_NAME]" at bounding box center [413, 266] width 255 height 19
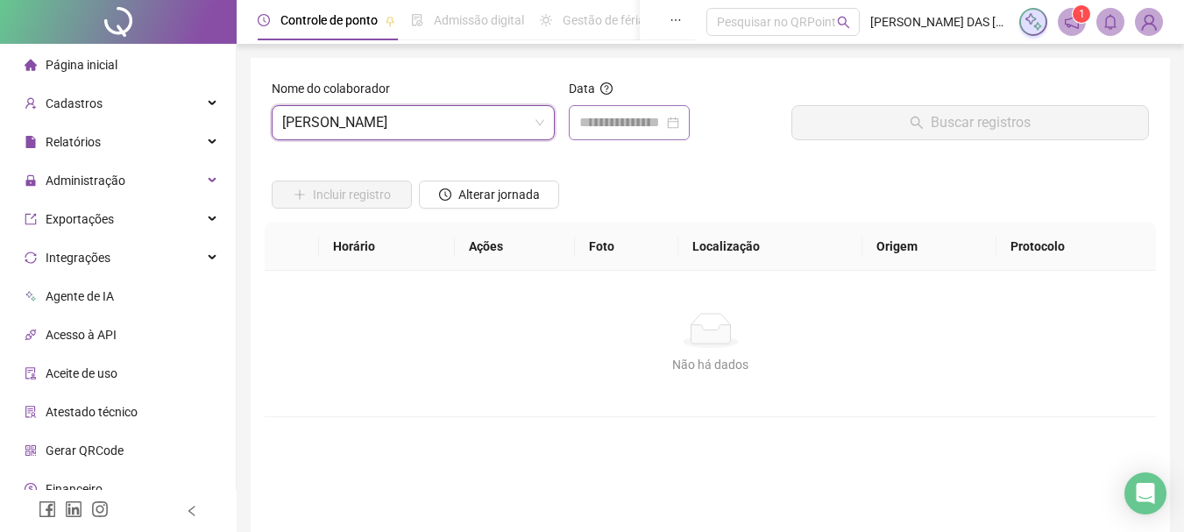
click at [576, 132] on div at bounding box center [629, 122] width 121 height 35
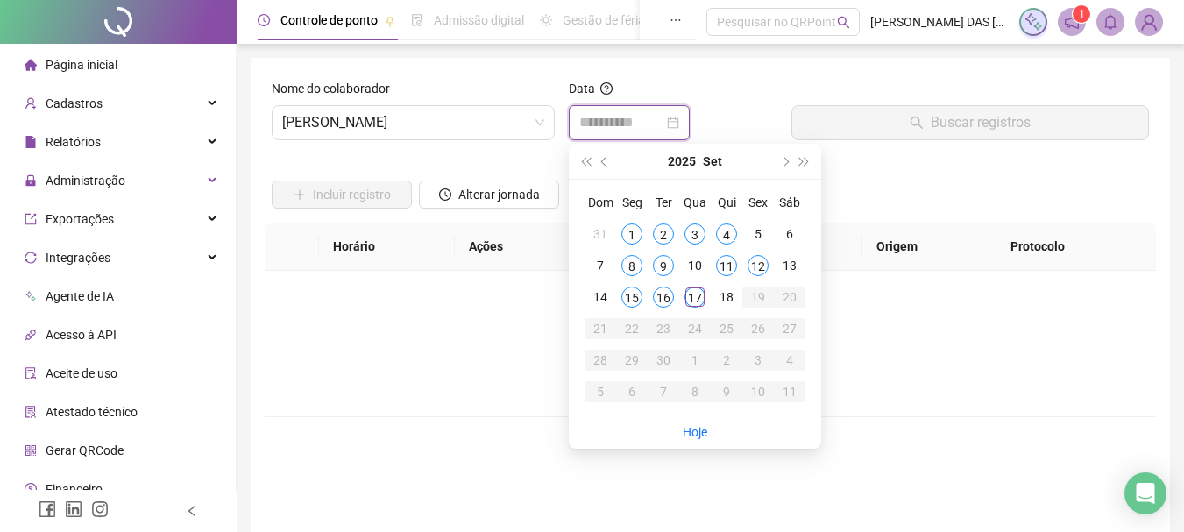
type input "**********"
click at [684, 304] on td "17" at bounding box center [695, 297] width 32 height 32
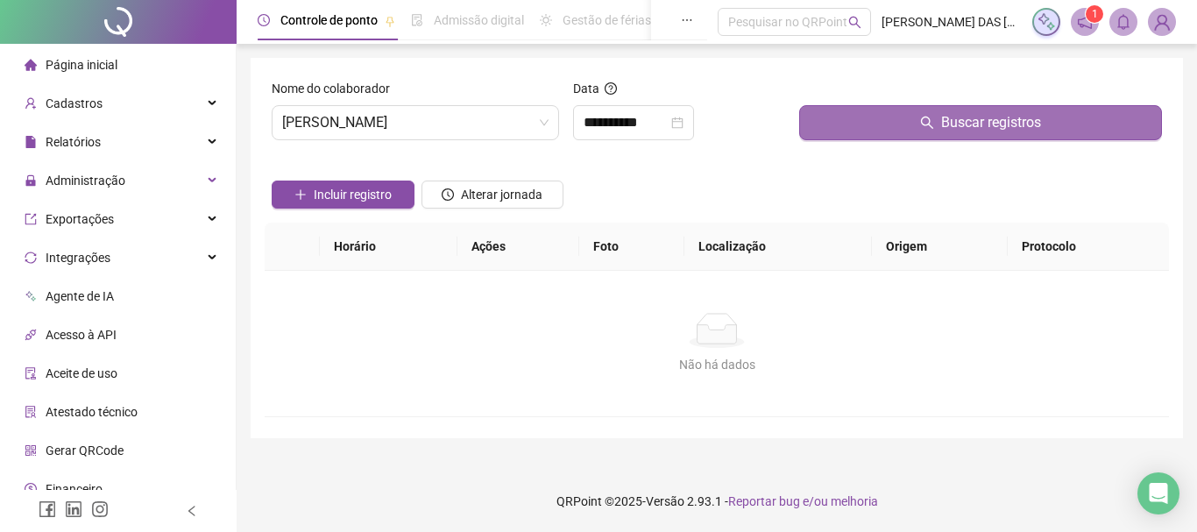
click at [858, 124] on button "Buscar registros" at bounding box center [980, 122] width 363 height 35
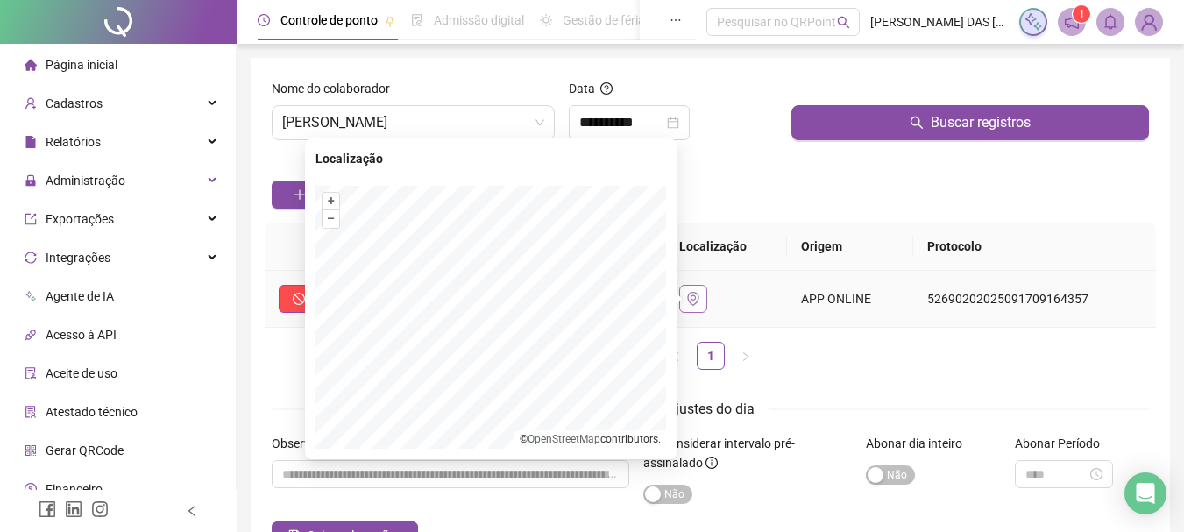
click at [696, 294] on icon "environment" at bounding box center [693, 299] width 14 height 14
click at [326, 224] on button "–" at bounding box center [331, 218] width 17 height 17
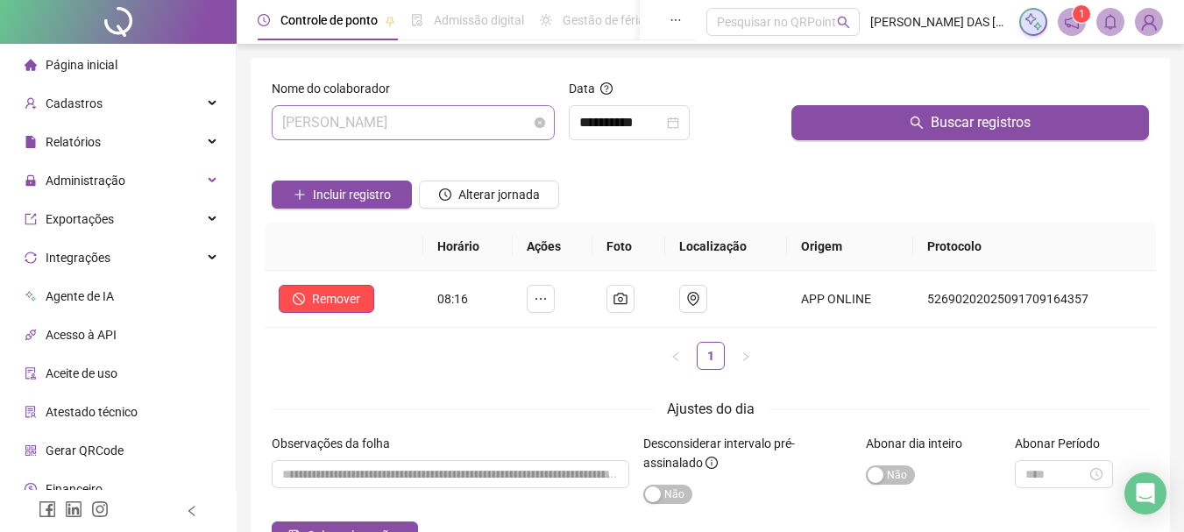
click at [484, 135] on span "[PERSON_NAME]" at bounding box center [413, 122] width 262 height 33
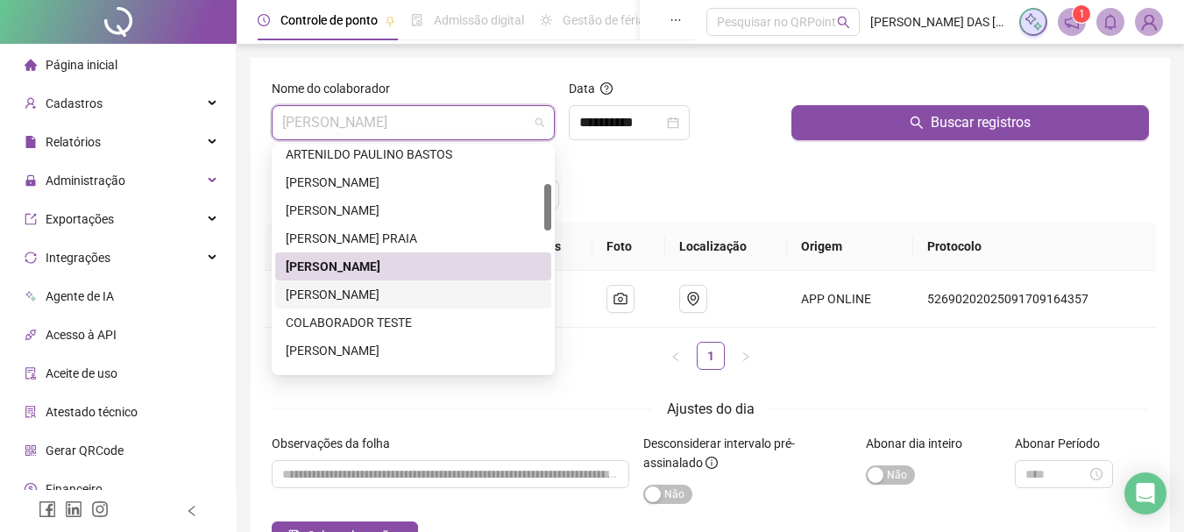
click at [416, 297] on div "[PERSON_NAME]" at bounding box center [413, 294] width 255 height 19
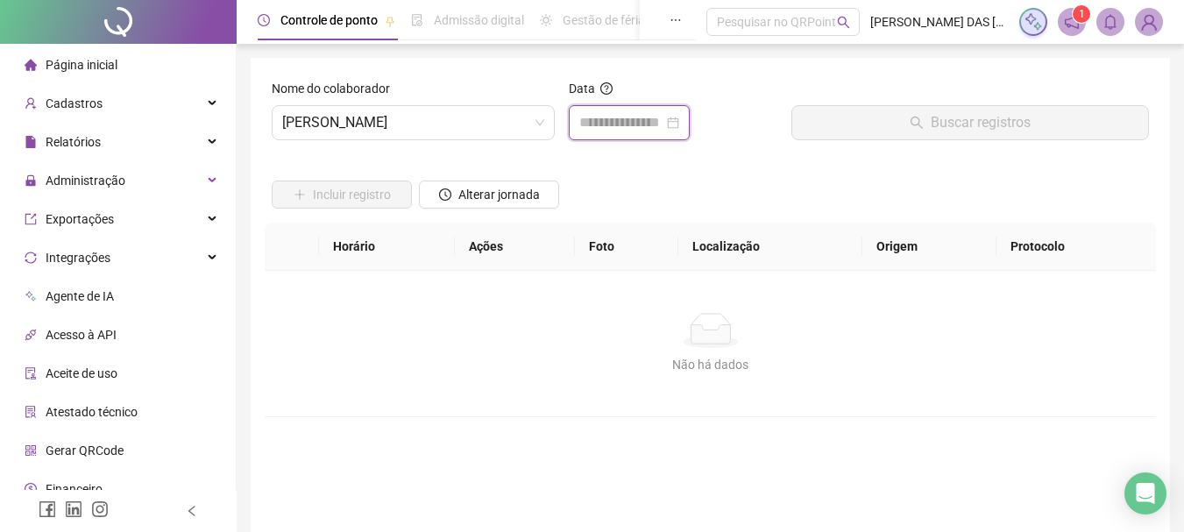
click at [589, 126] on input at bounding box center [621, 122] width 84 height 21
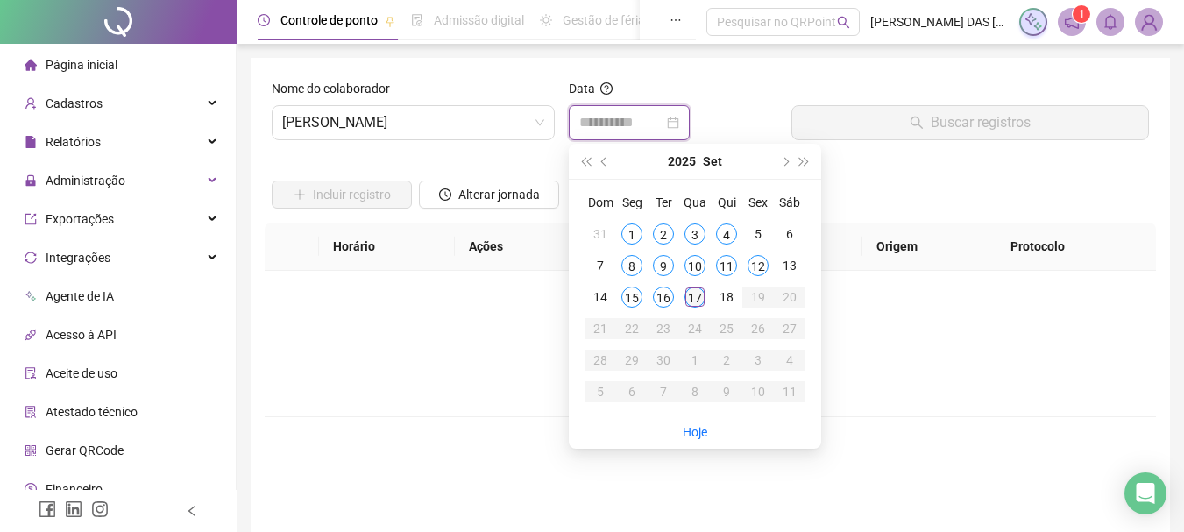
type input "**********"
click at [700, 302] on div "17" at bounding box center [695, 297] width 21 height 21
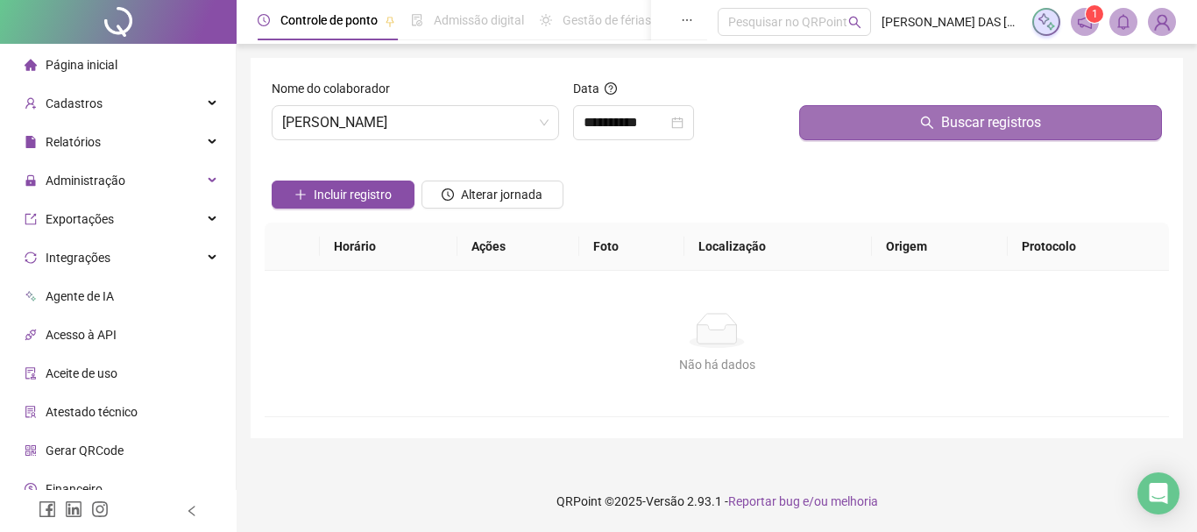
click at [849, 128] on button "Buscar registros" at bounding box center [980, 122] width 363 height 35
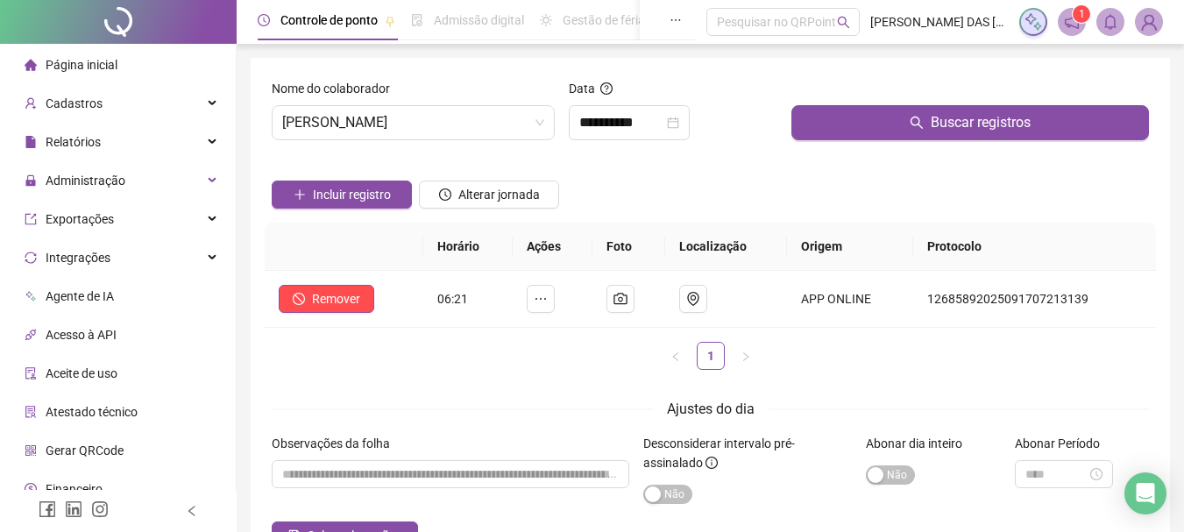
click at [721, 185] on div "Incluir registro Alterar jornada" at bounding box center [710, 188] width 884 height 68
click at [487, 111] on span "[PERSON_NAME]" at bounding box center [413, 122] width 262 height 33
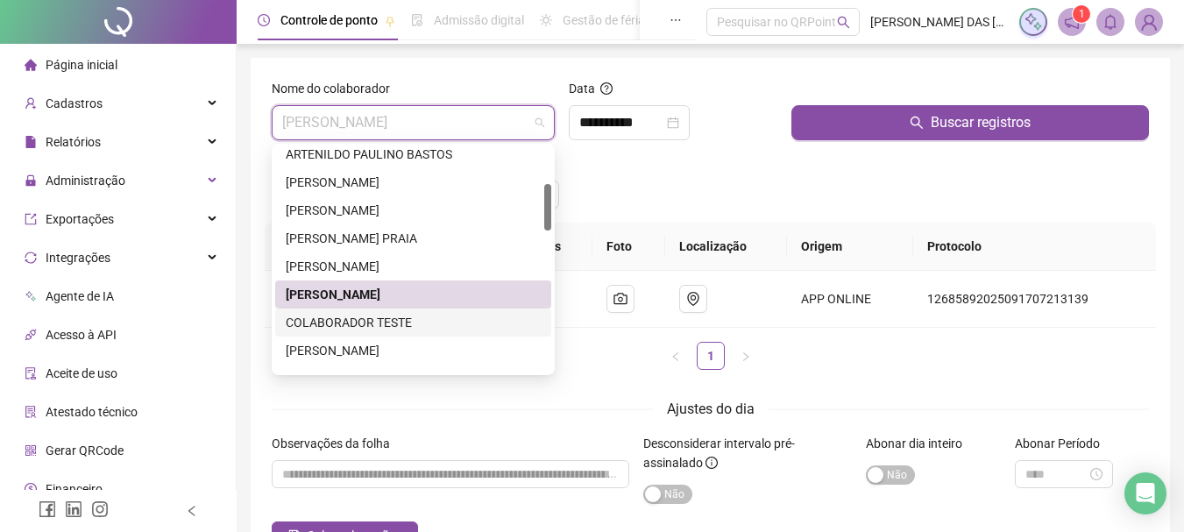
click at [439, 317] on div "COLABORADOR TESTE" at bounding box center [413, 322] width 255 height 19
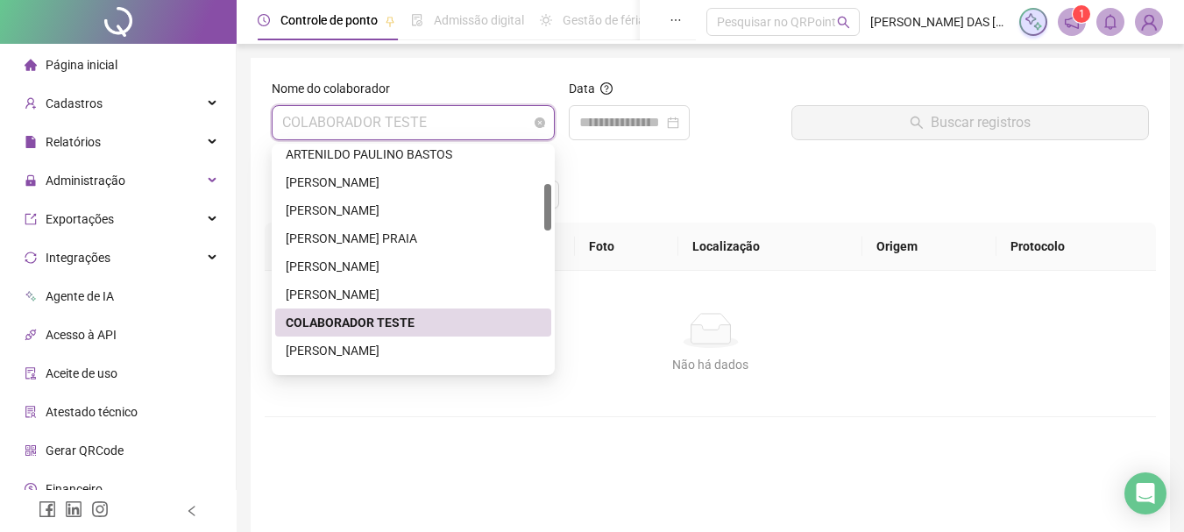
click at [483, 130] on span "COLABORADOR TESTE" at bounding box center [413, 122] width 262 height 33
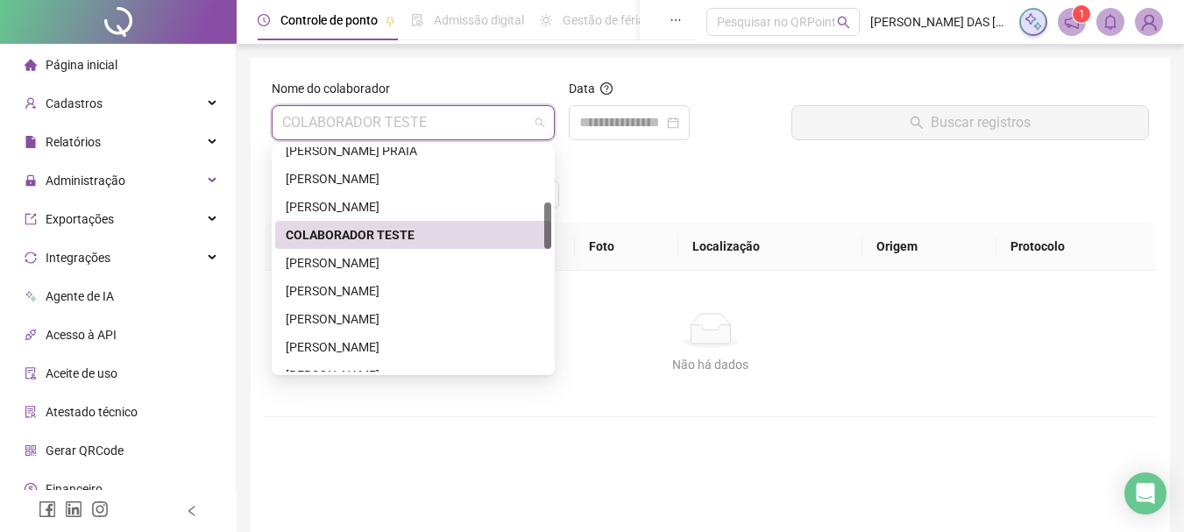
scroll to position [351, 0]
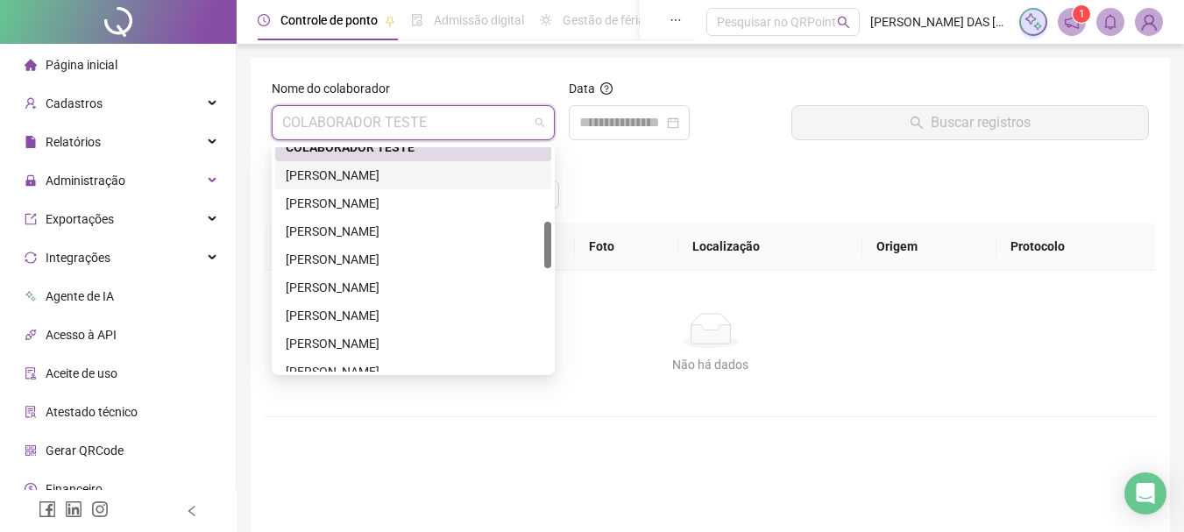
click at [416, 169] on div "[PERSON_NAME]" at bounding box center [413, 175] width 255 height 19
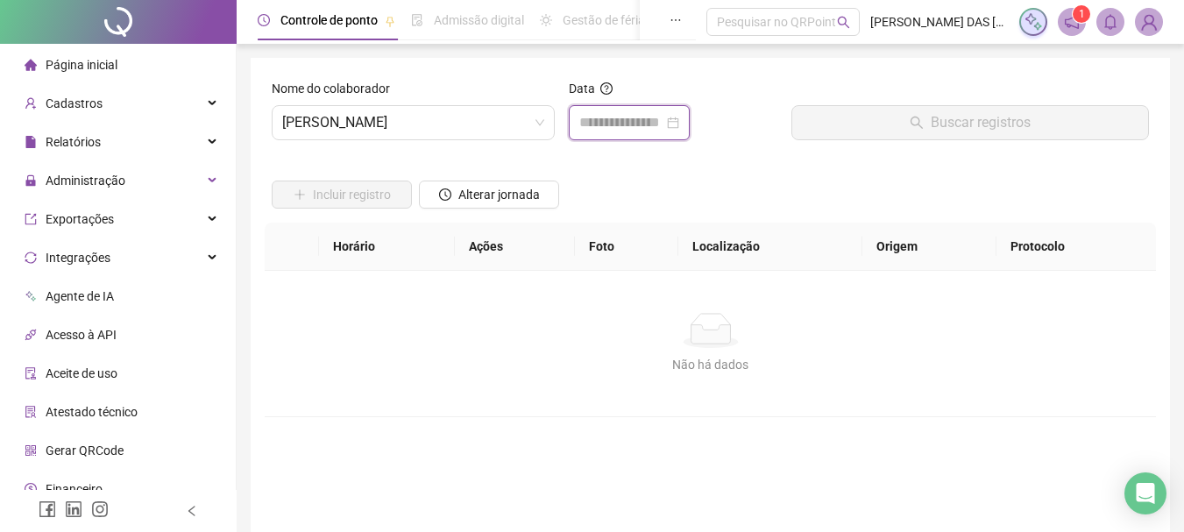
click at [610, 122] on input at bounding box center [621, 122] width 84 height 21
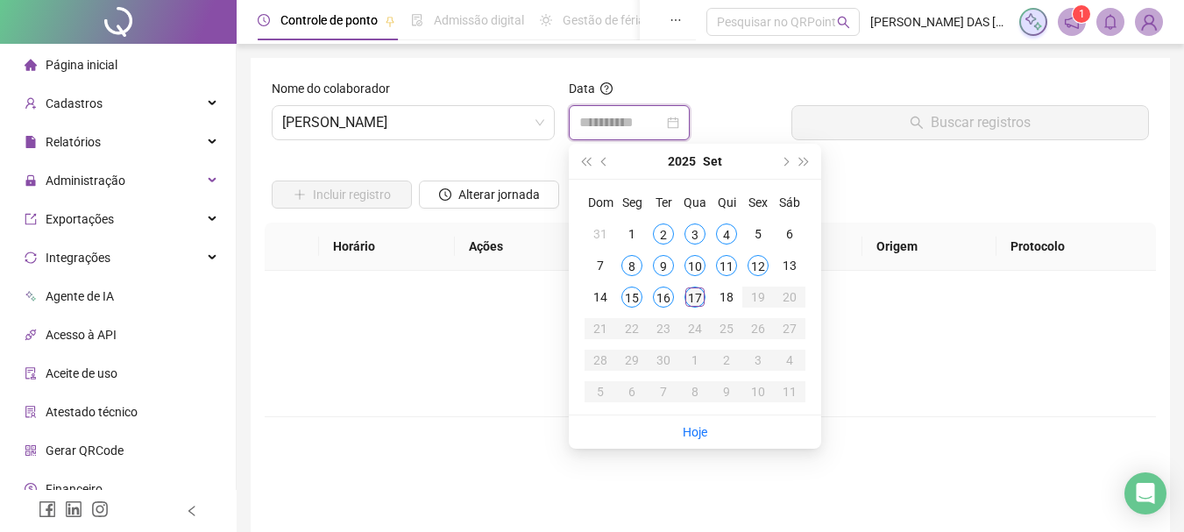
type input "**********"
click at [695, 299] on div "17" at bounding box center [695, 297] width 21 height 21
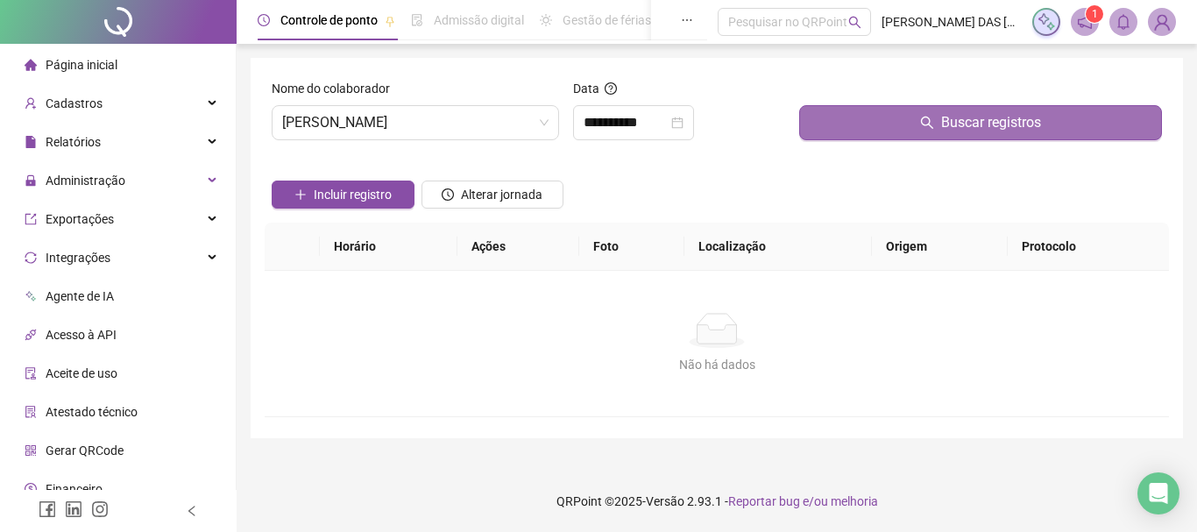
click at [901, 121] on button "Buscar registros" at bounding box center [980, 122] width 363 height 35
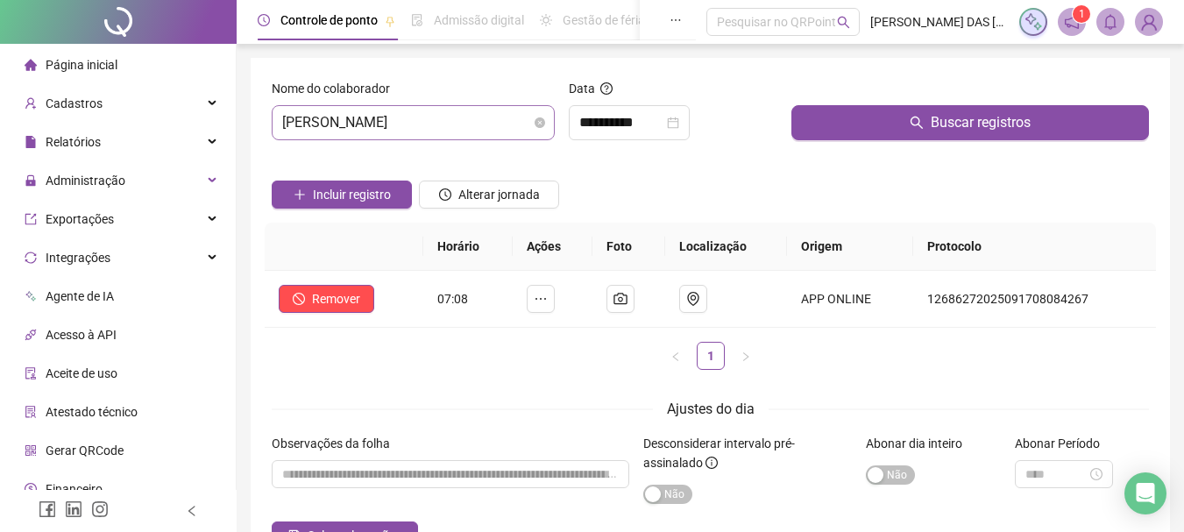
click at [476, 119] on span "[PERSON_NAME]" at bounding box center [413, 122] width 262 height 33
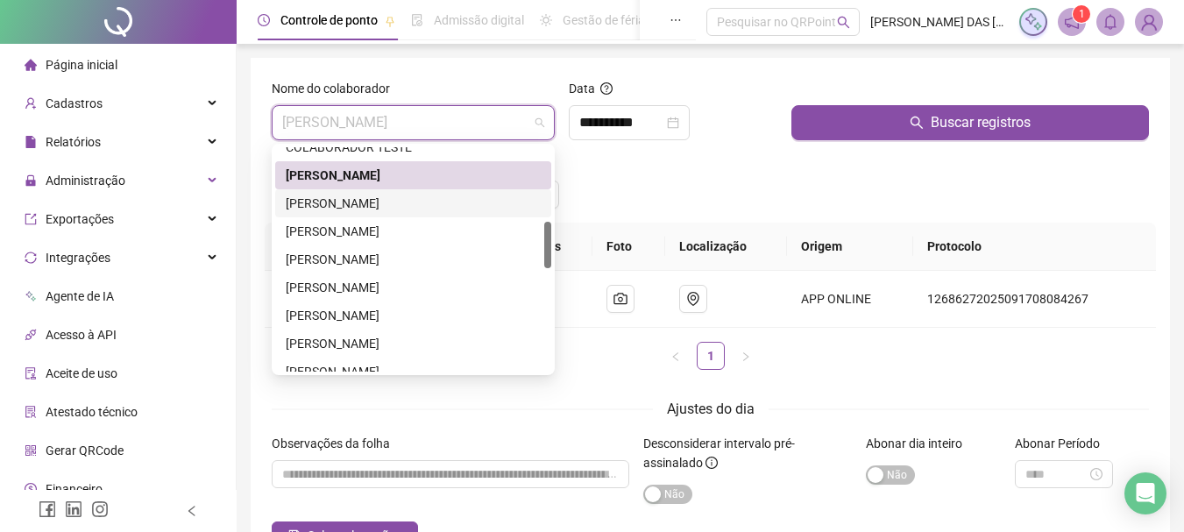
click at [406, 202] on div "[PERSON_NAME]" at bounding box center [413, 203] width 255 height 19
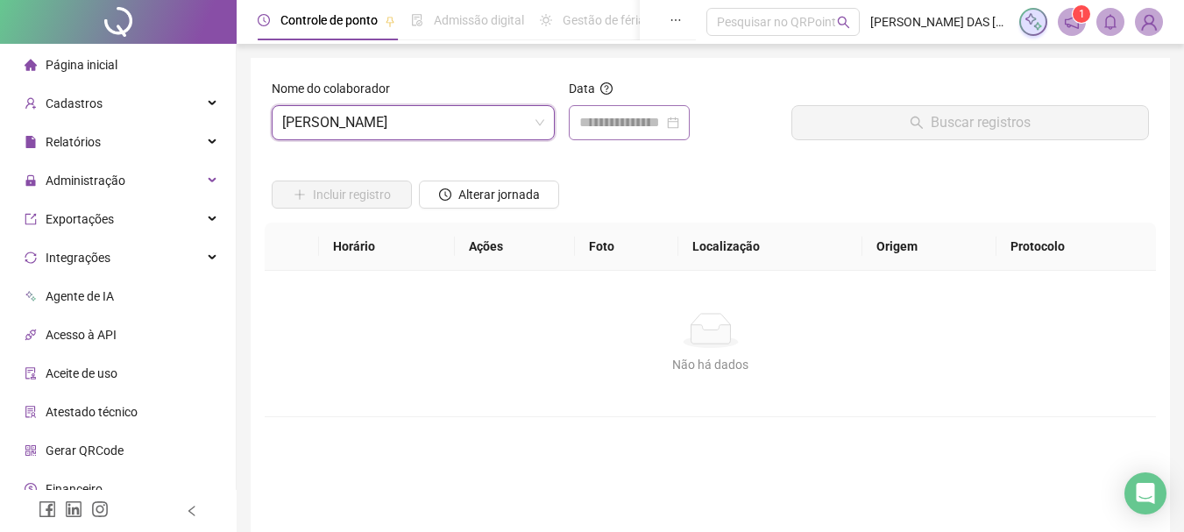
click at [599, 135] on div at bounding box center [629, 122] width 121 height 35
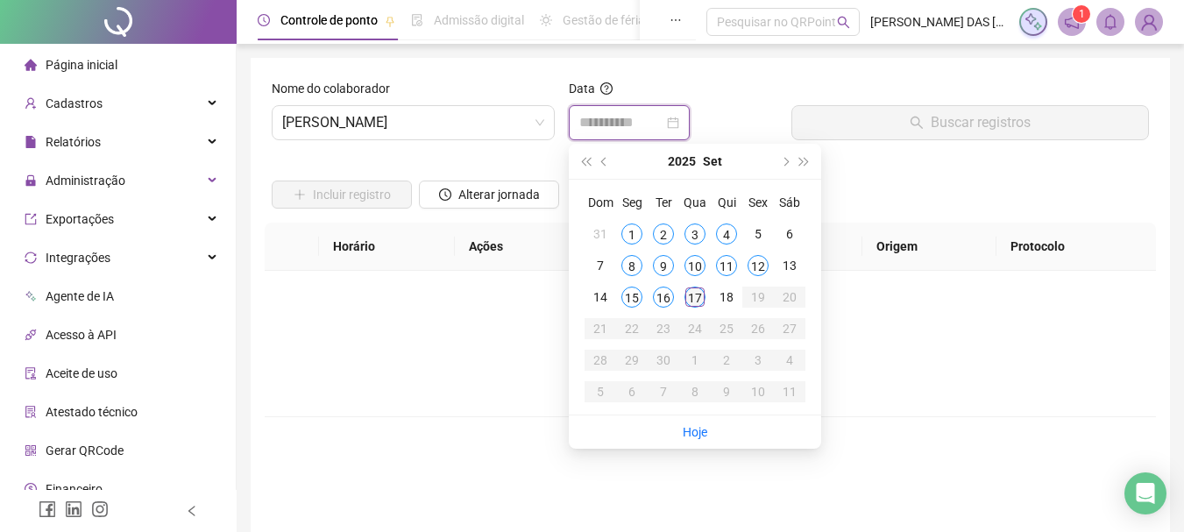
type input "**********"
click at [694, 288] on div "17" at bounding box center [695, 297] width 21 height 21
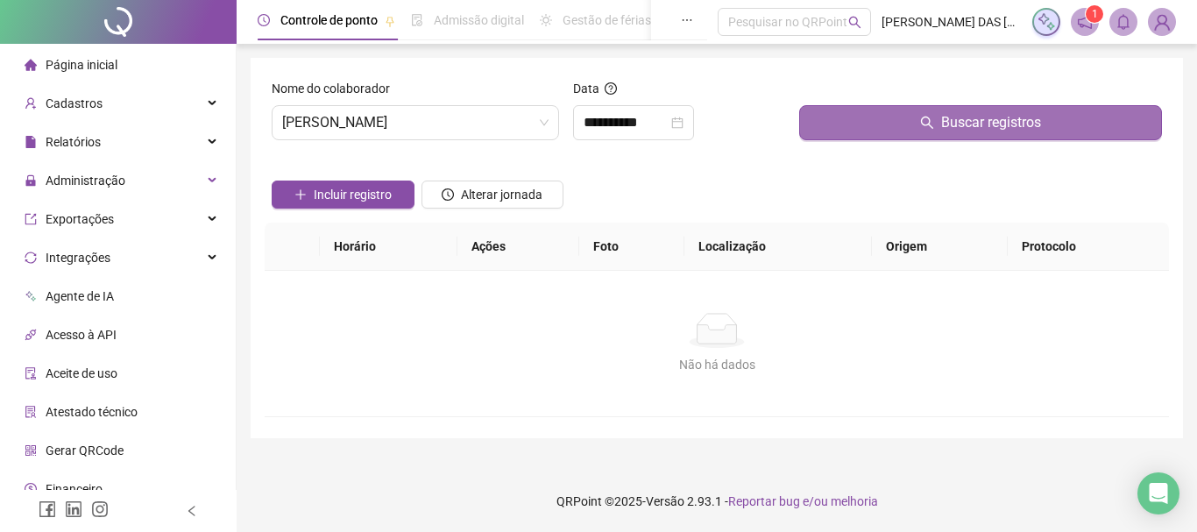
click at [849, 120] on button "Buscar registros" at bounding box center [980, 122] width 363 height 35
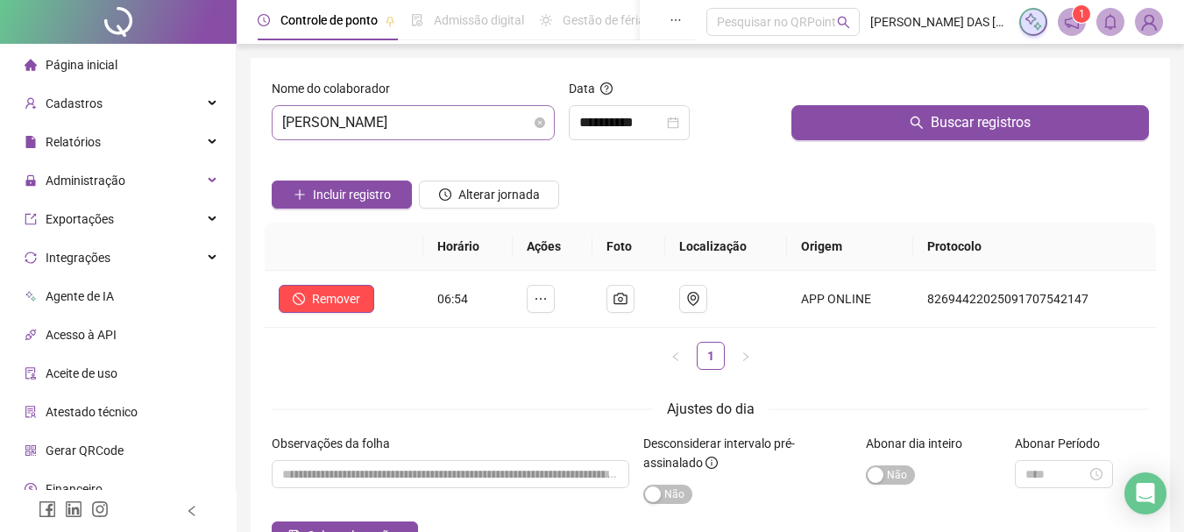
click at [488, 117] on span "[PERSON_NAME]" at bounding box center [413, 122] width 262 height 33
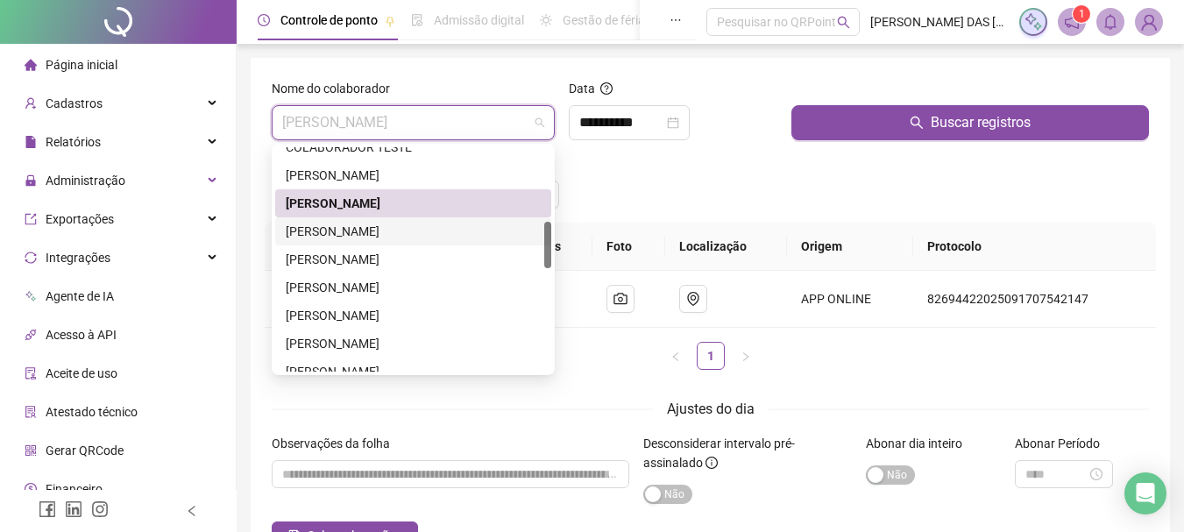
click at [424, 231] on div "[PERSON_NAME]" at bounding box center [413, 231] width 255 height 19
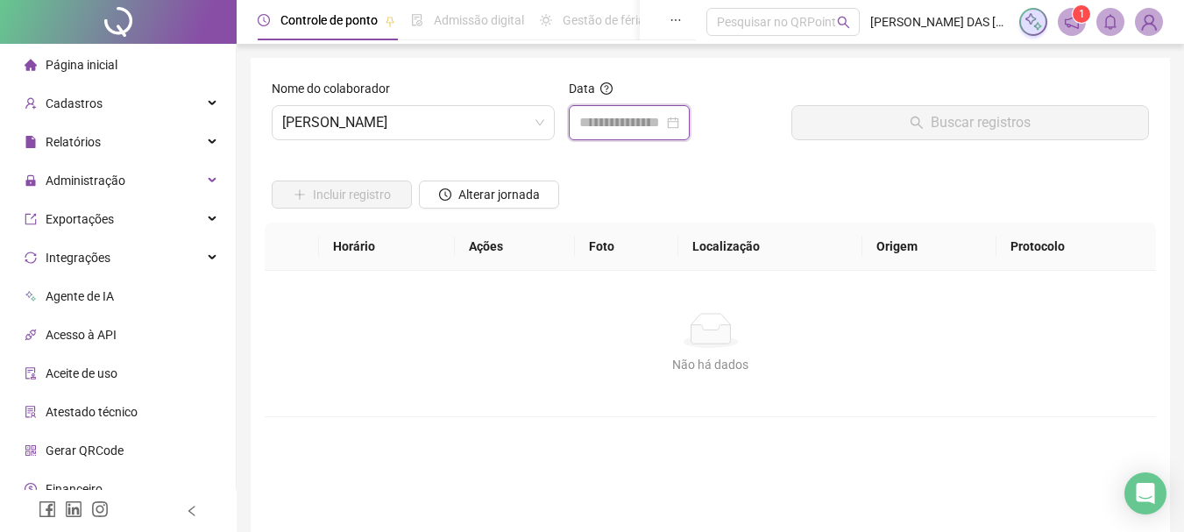
click at [599, 118] on input at bounding box center [621, 122] width 84 height 21
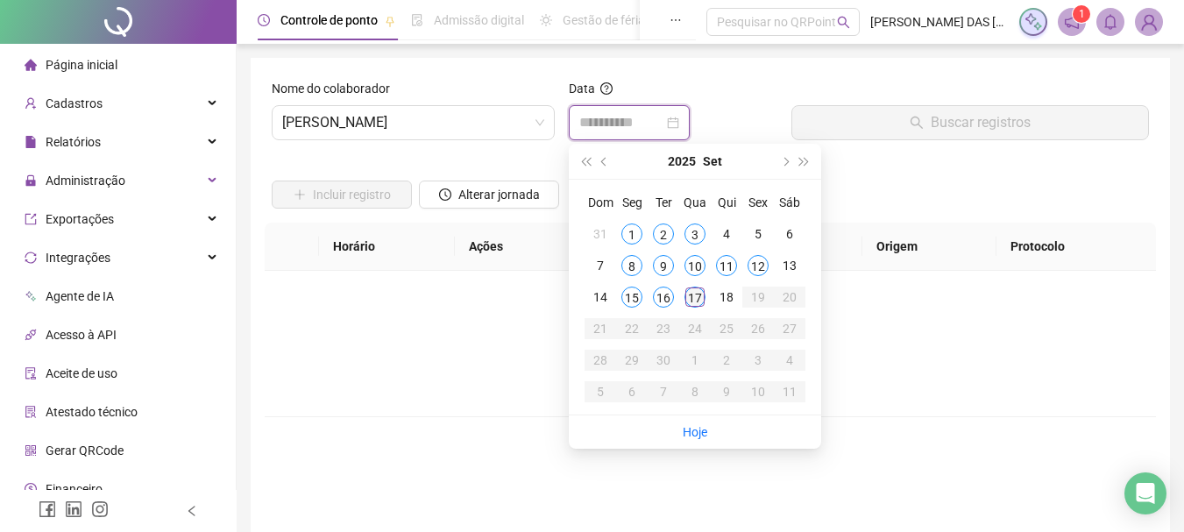
type input "**********"
click at [698, 295] on div "17" at bounding box center [695, 297] width 21 height 21
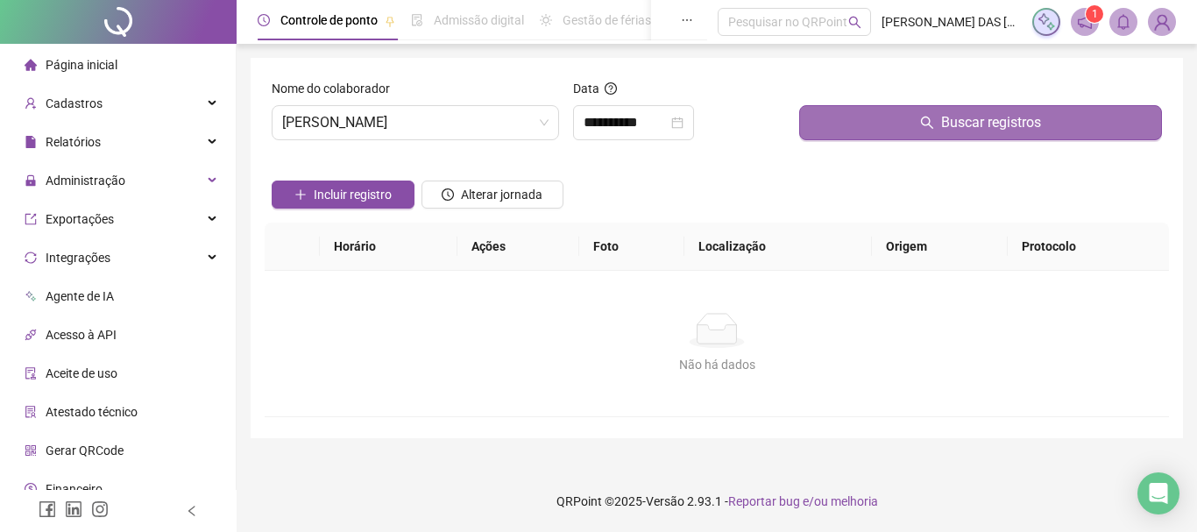
click at [825, 128] on button "Buscar registros" at bounding box center [980, 122] width 363 height 35
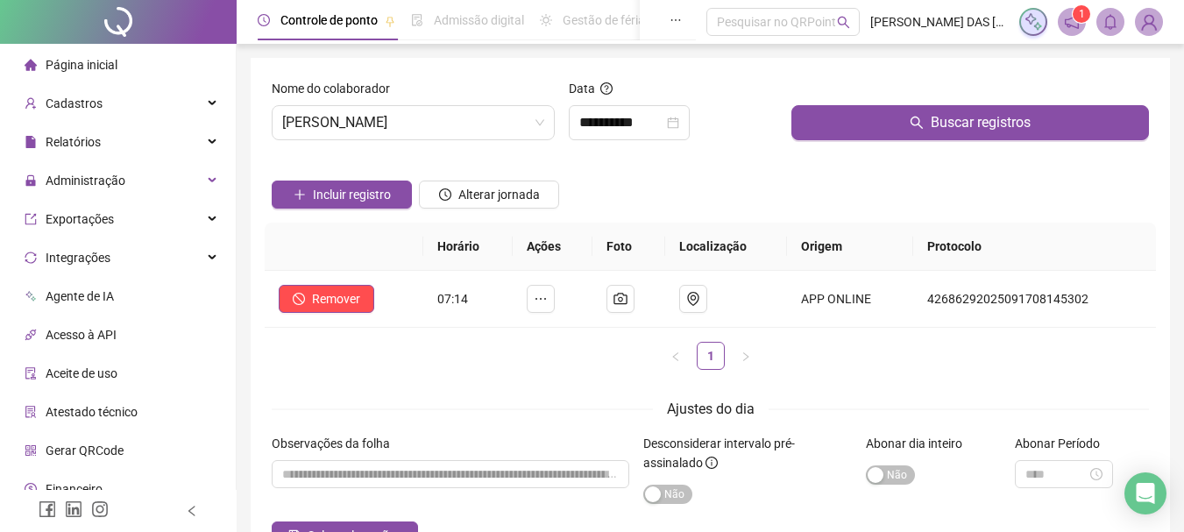
click at [729, 186] on div "Incluir registro Alterar jornada" at bounding box center [710, 188] width 884 height 68
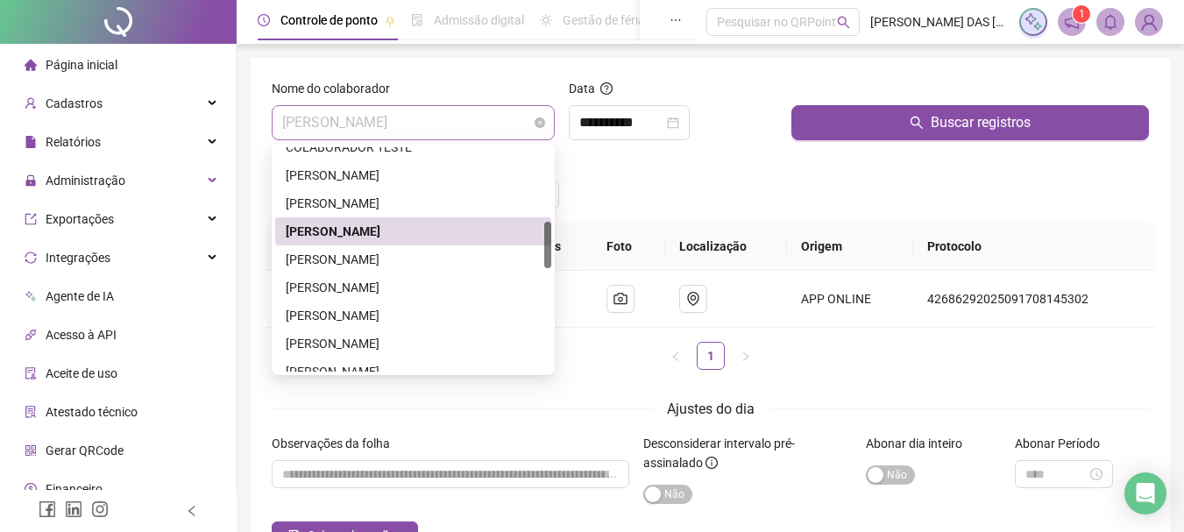
click at [509, 117] on span "[PERSON_NAME]" at bounding box center [413, 122] width 262 height 33
click at [447, 267] on div "[PERSON_NAME]" at bounding box center [413, 259] width 255 height 19
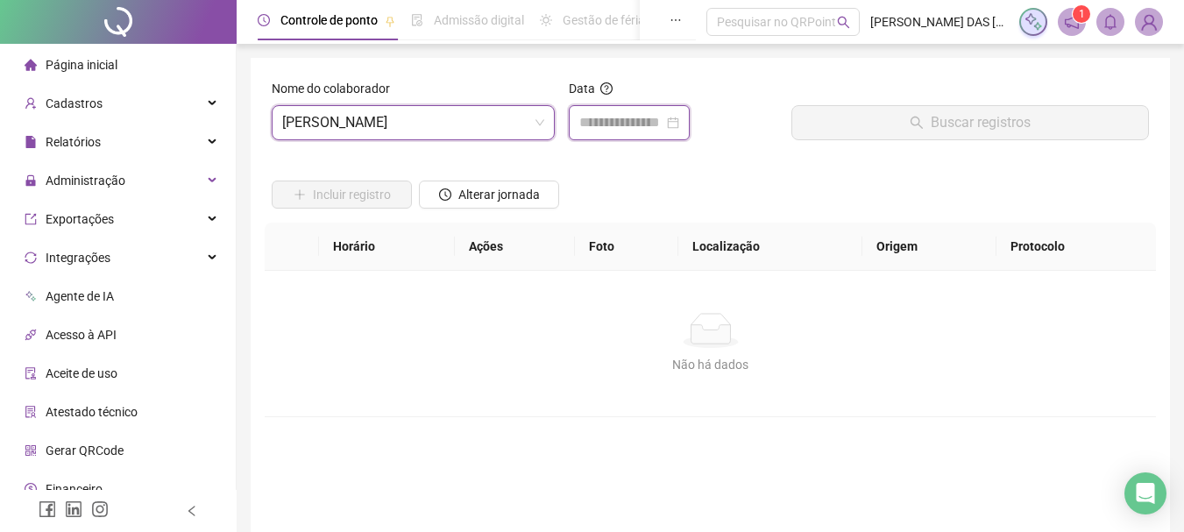
click at [636, 129] on input at bounding box center [621, 122] width 84 height 21
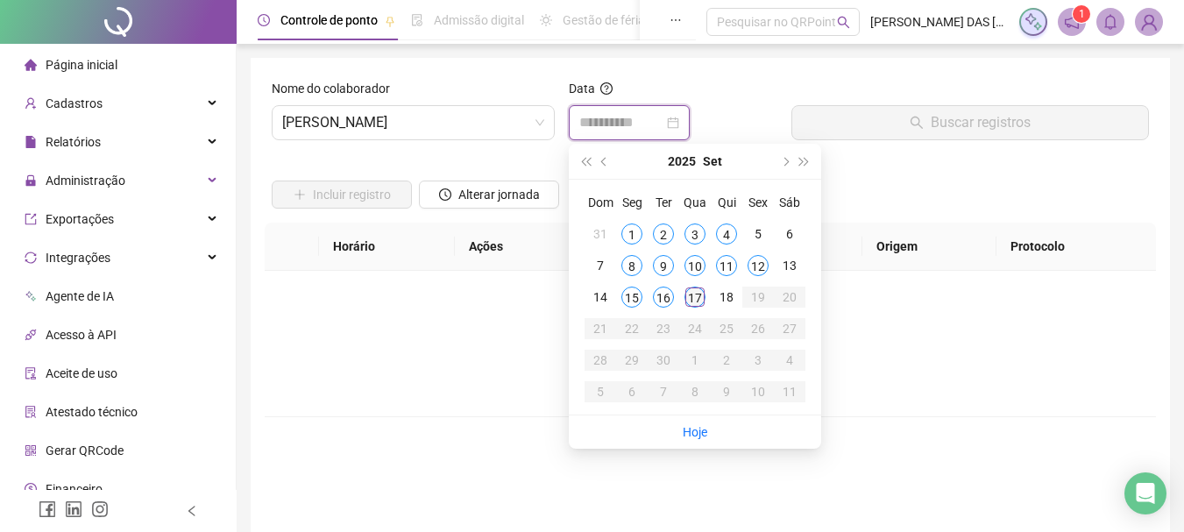
type input "**********"
click at [701, 295] on div "17" at bounding box center [695, 297] width 21 height 21
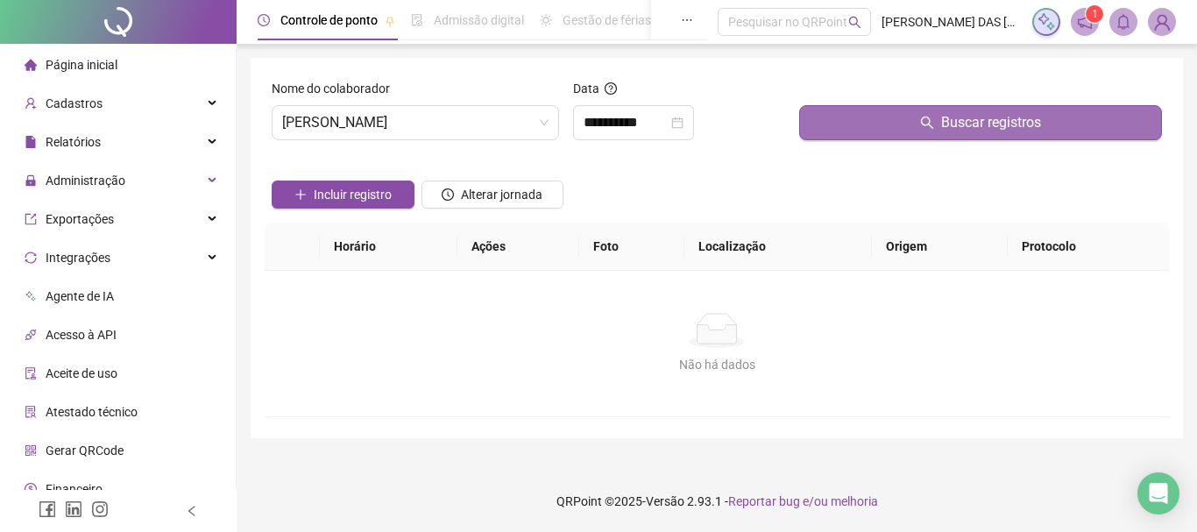
click at [837, 124] on button "Buscar registros" at bounding box center [980, 122] width 363 height 35
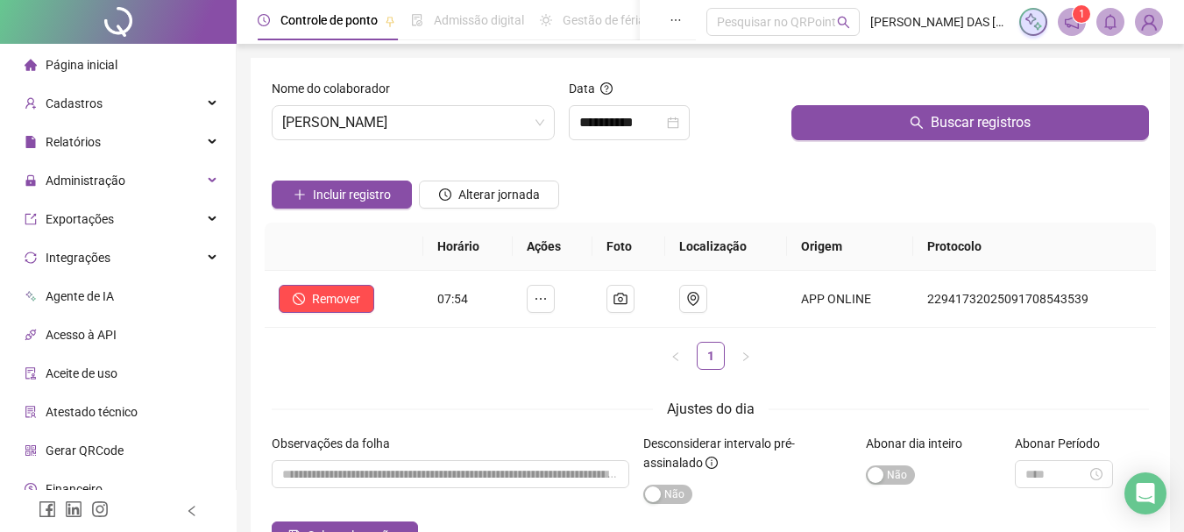
click at [693, 195] on div "Incluir registro Alterar jornada" at bounding box center [710, 188] width 884 height 68
click at [487, 125] on span "[PERSON_NAME]" at bounding box center [413, 122] width 262 height 33
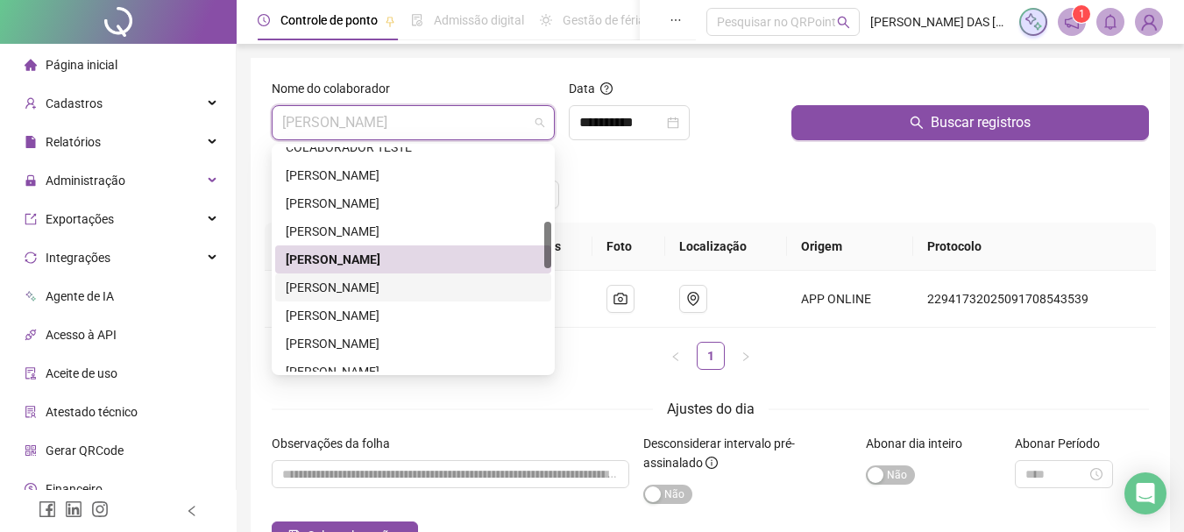
click at [423, 291] on div "[PERSON_NAME]" at bounding box center [413, 287] width 255 height 19
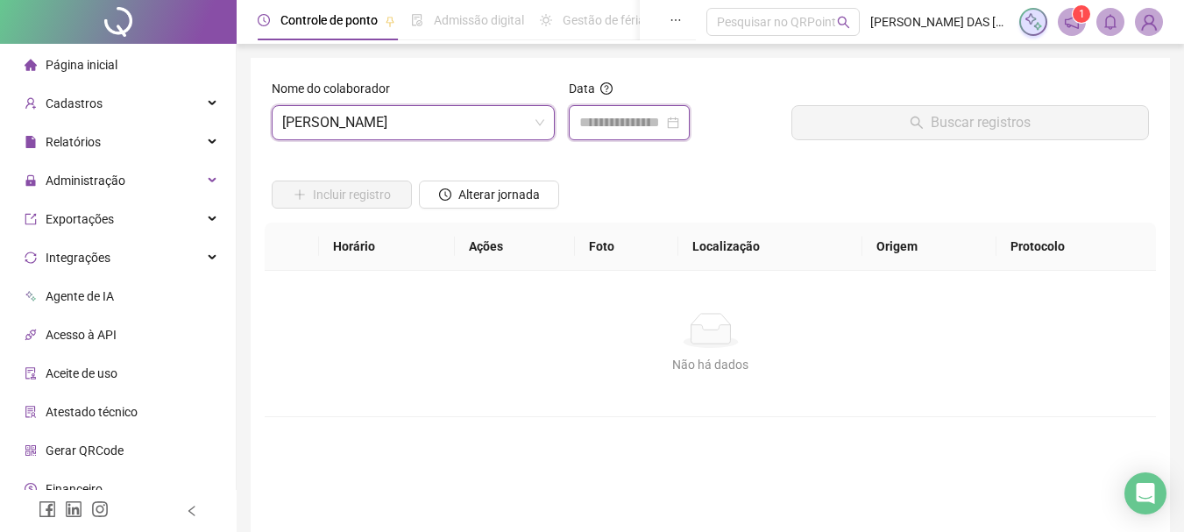
click at [635, 117] on input at bounding box center [621, 122] width 84 height 21
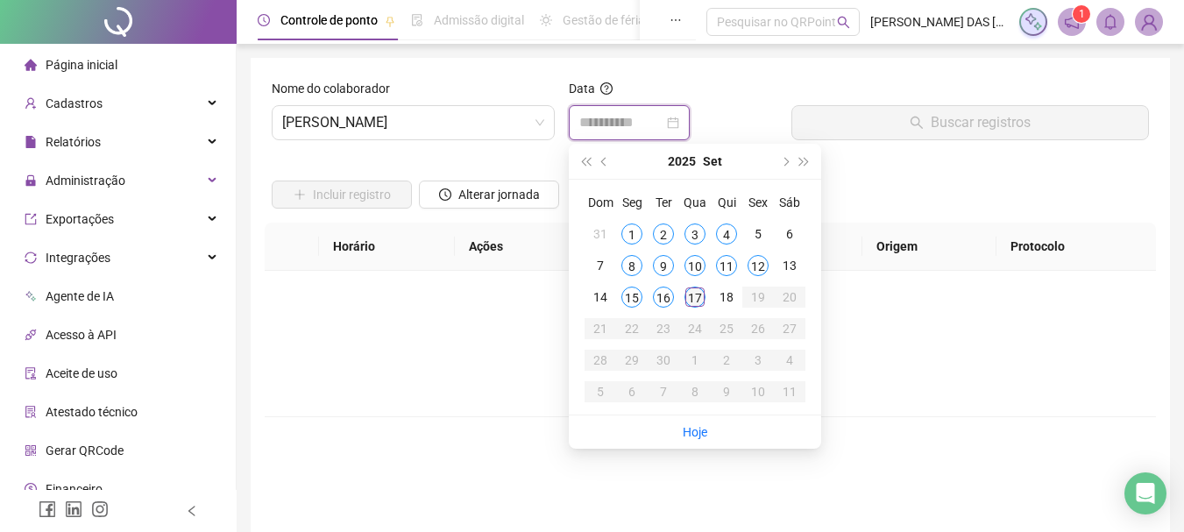
type input "**********"
click at [702, 302] on div "17" at bounding box center [695, 297] width 21 height 21
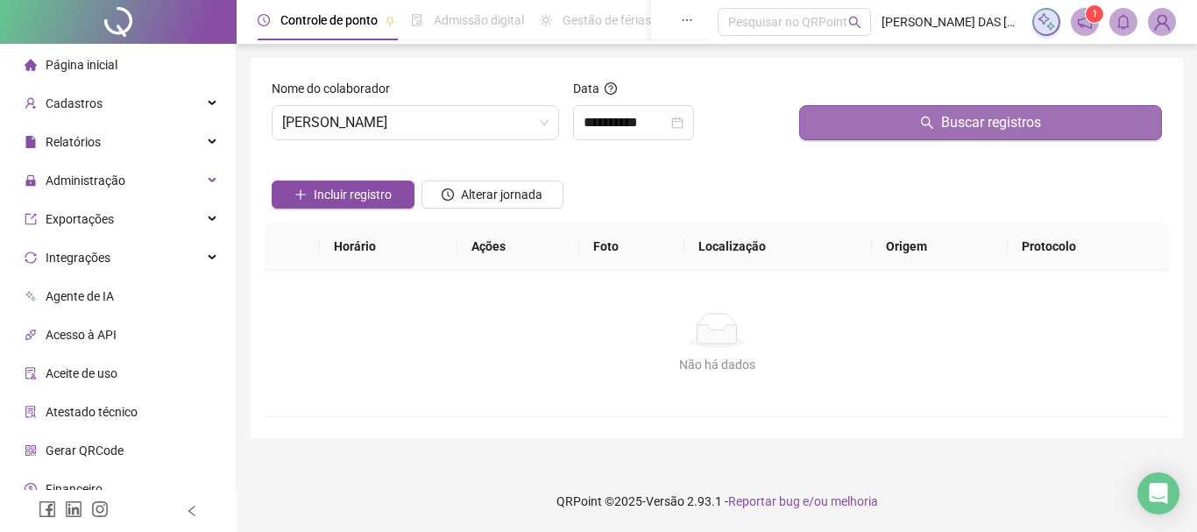
click at [847, 126] on button "Buscar registros" at bounding box center [980, 122] width 363 height 35
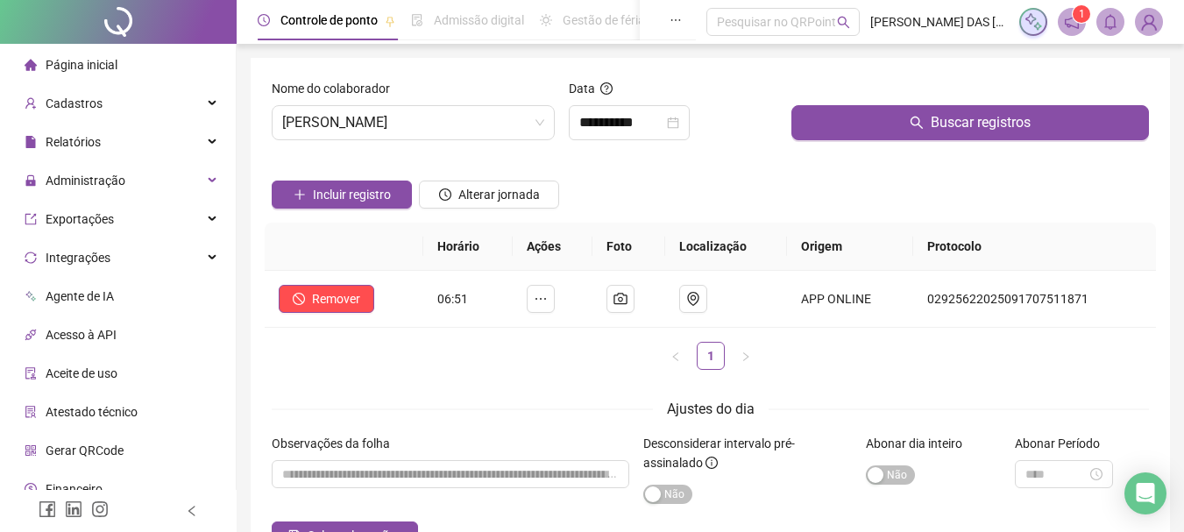
click at [728, 191] on div "Incluir registro Alterar jornada" at bounding box center [710, 188] width 884 height 68
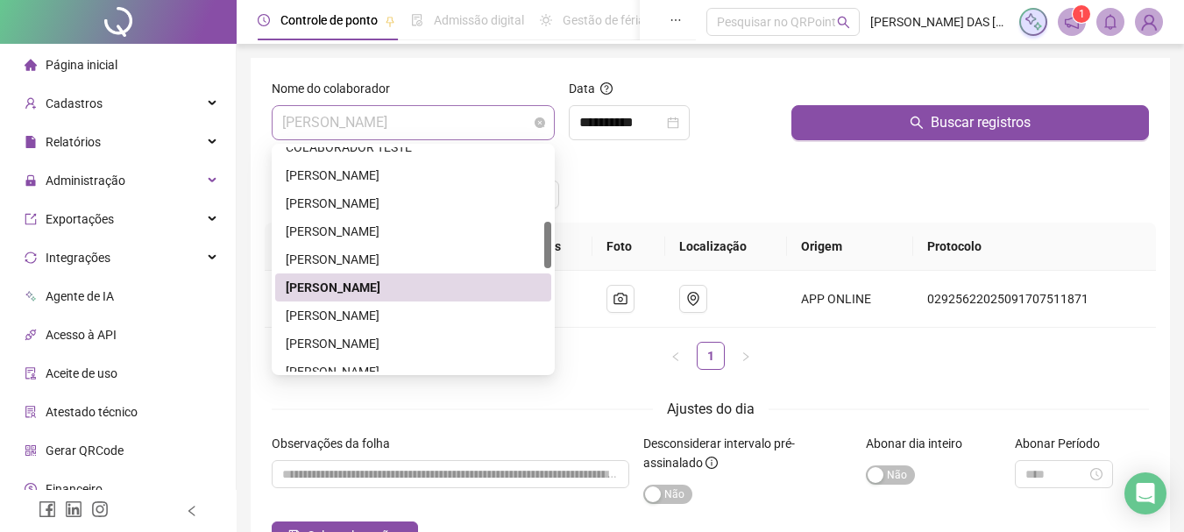
click at [510, 125] on span "[PERSON_NAME]" at bounding box center [413, 122] width 262 height 33
click at [458, 316] on div "[PERSON_NAME]" at bounding box center [413, 315] width 255 height 19
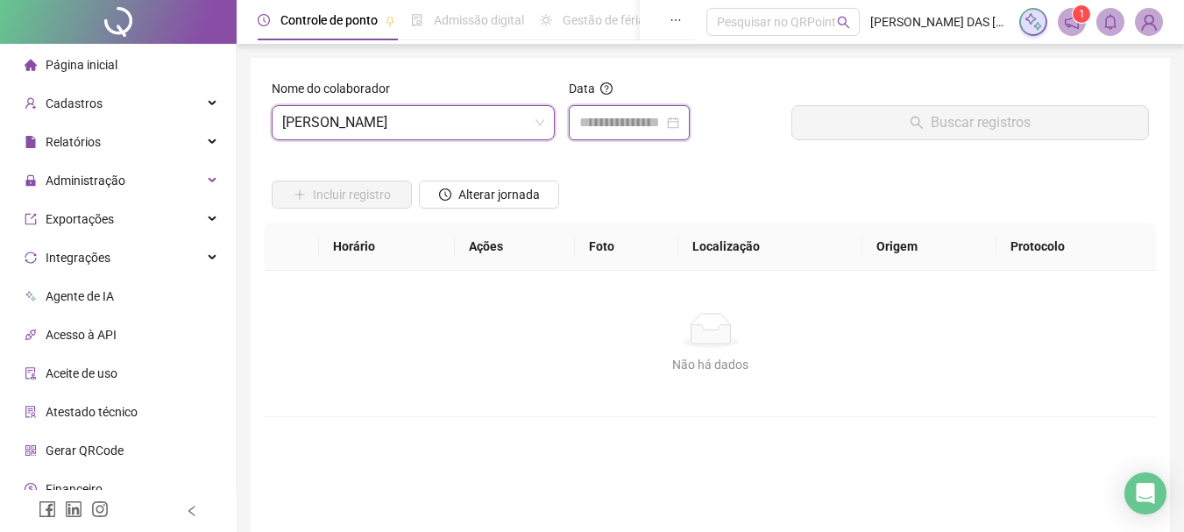
click at [619, 124] on input at bounding box center [621, 122] width 84 height 21
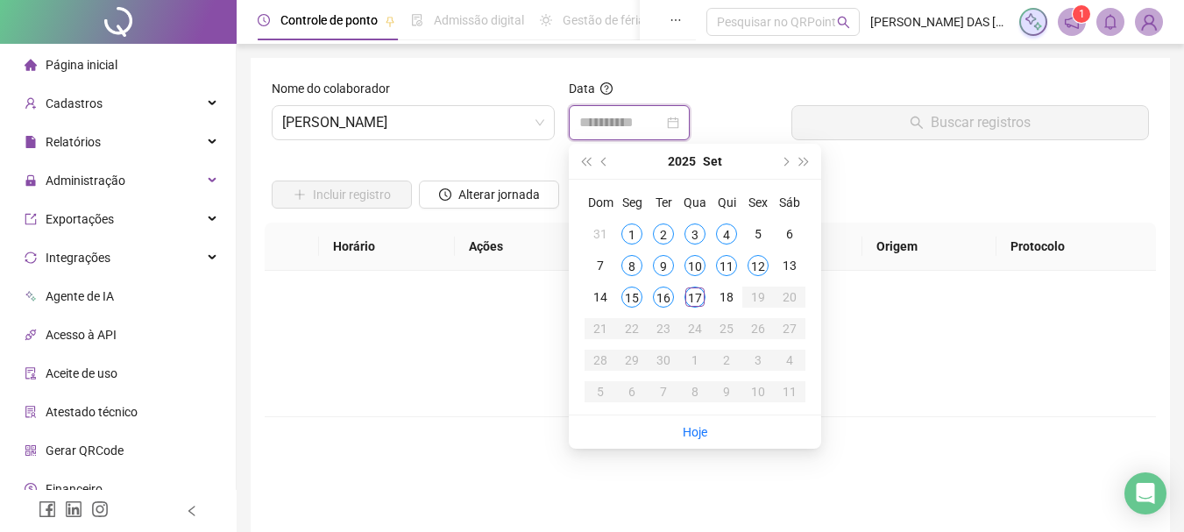
type input "**********"
click at [693, 303] on div "17" at bounding box center [695, 297] width 21 height 21
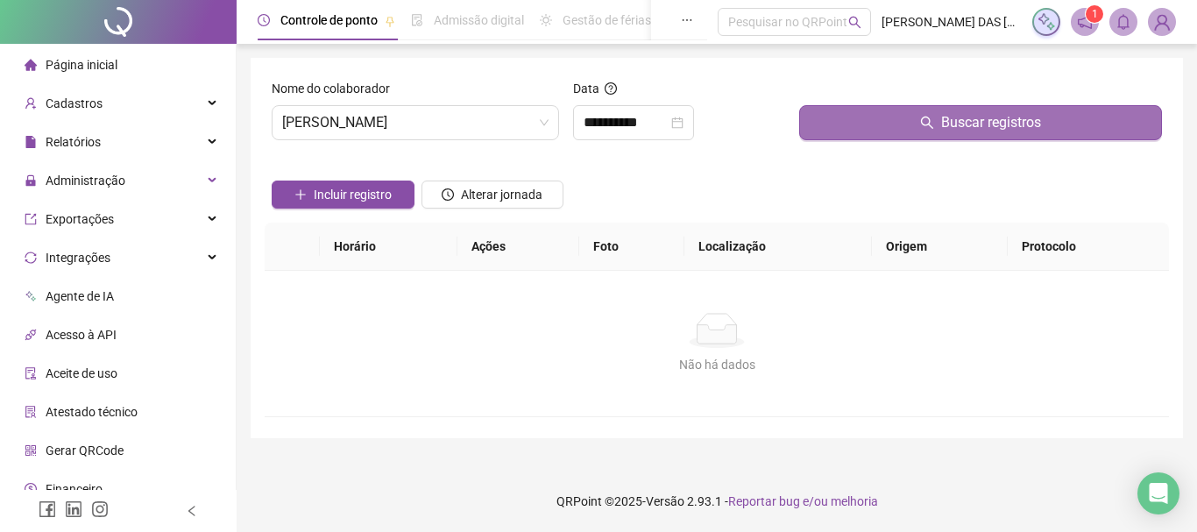
click at [844, 118] on button "Buscar registros" at bounding box center [980, 122] width 363 height 35
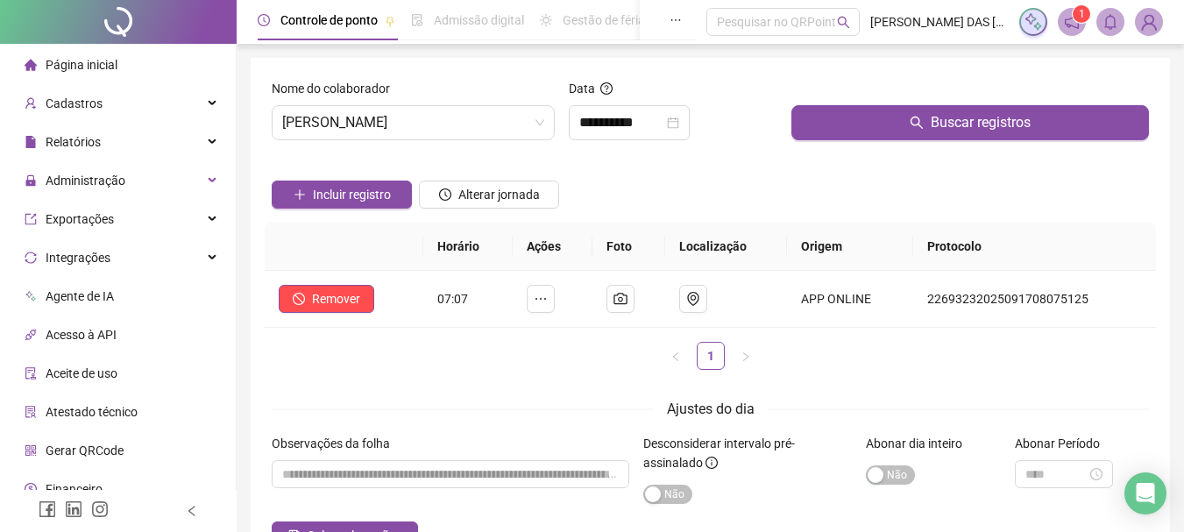
click at [705, 204] on div "Incluir registro Alterar jornada" at bounding box center [710, 188] width 884 height 68
click at [462, 124] on span "[PERSON_NAME]" at bounding box center [413, 122] width 262 height 33
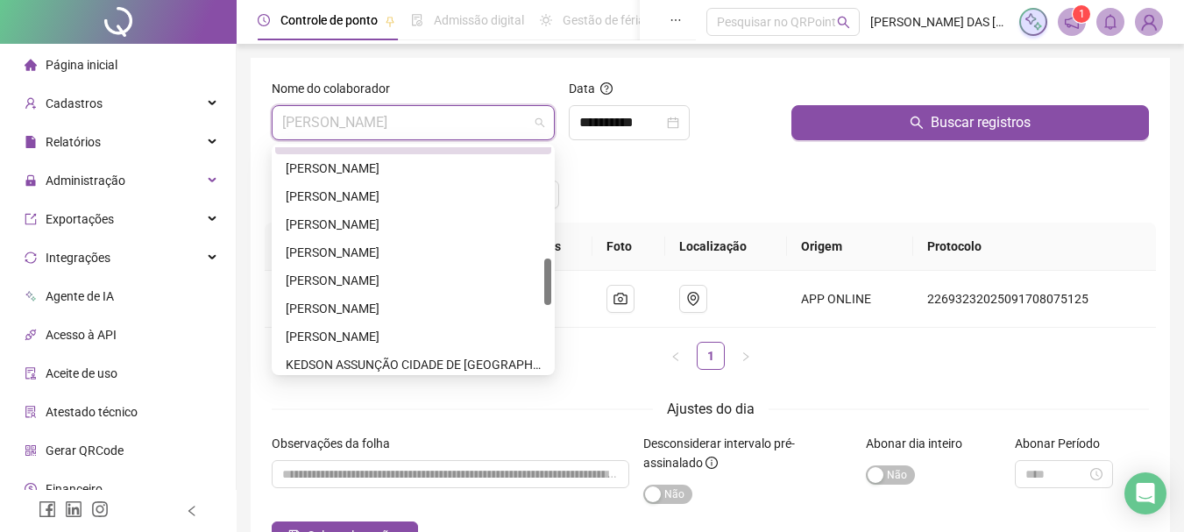
scroll to position [438, 0]
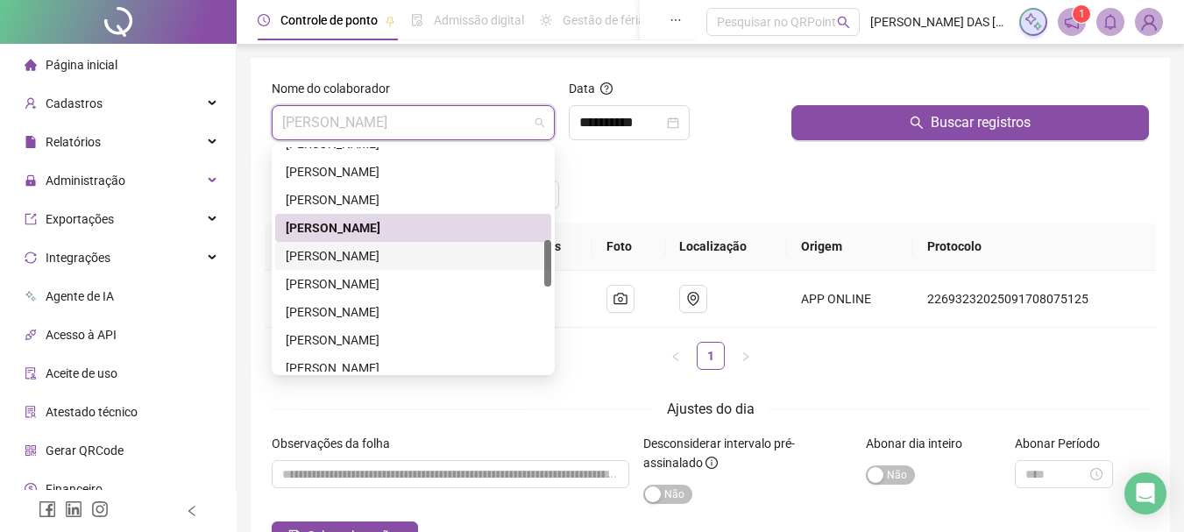
click at [442, 247] on div "[PERSON_NAME]" at bounding box center [413, 255] width 255 height 19
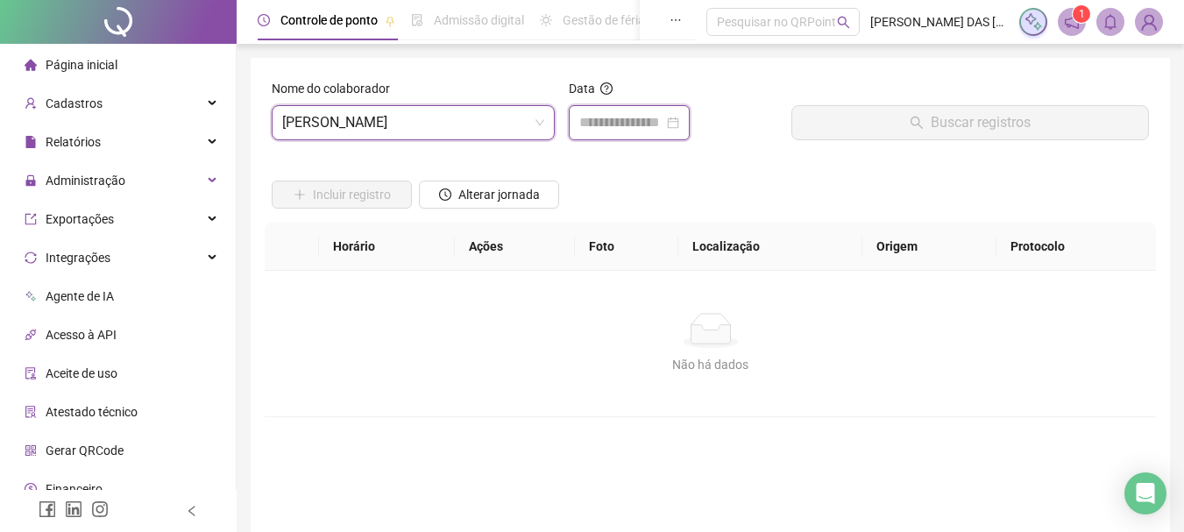
click at [620, 116] on input at bounding box center [621, 122] width 84 height 21
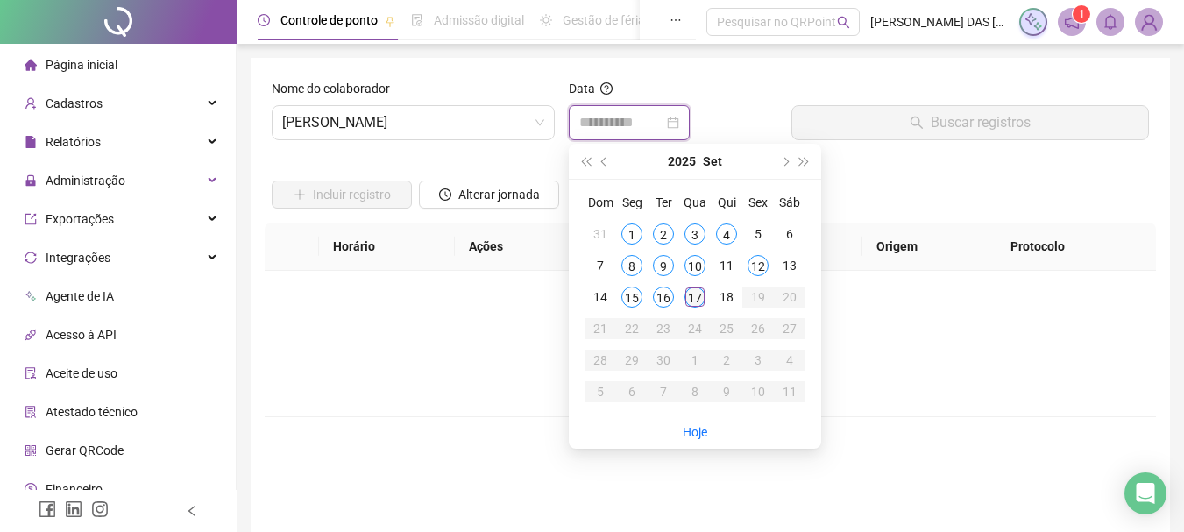
type input "**********"
click at [703, 295] on div "17" at bounding box center [695, 297] width 21 height 21
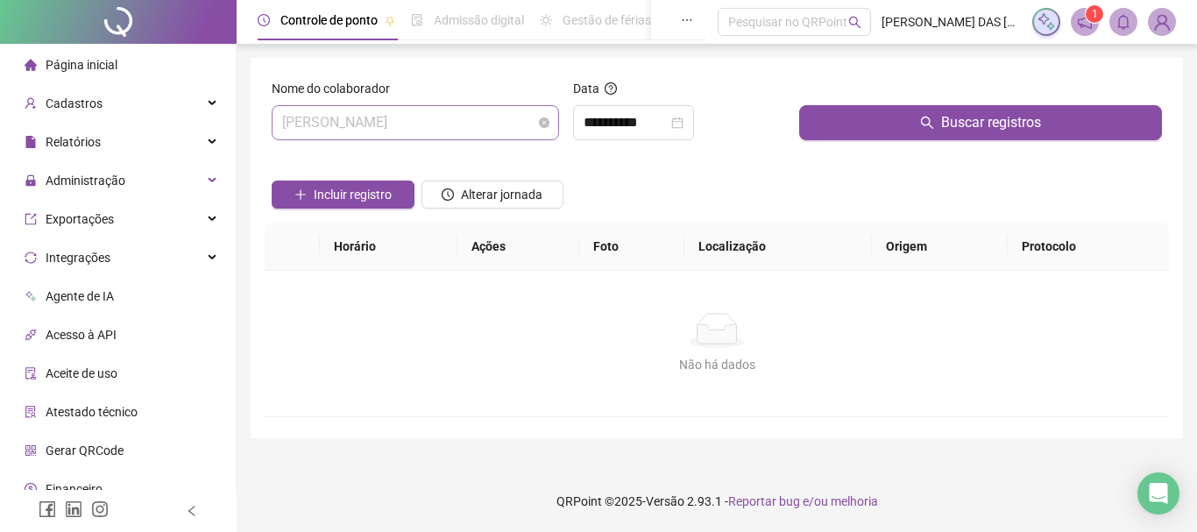
click at [472, 139] on div "[PERSON_NAME]" at bounding box center [416, 122] width 288 height 35
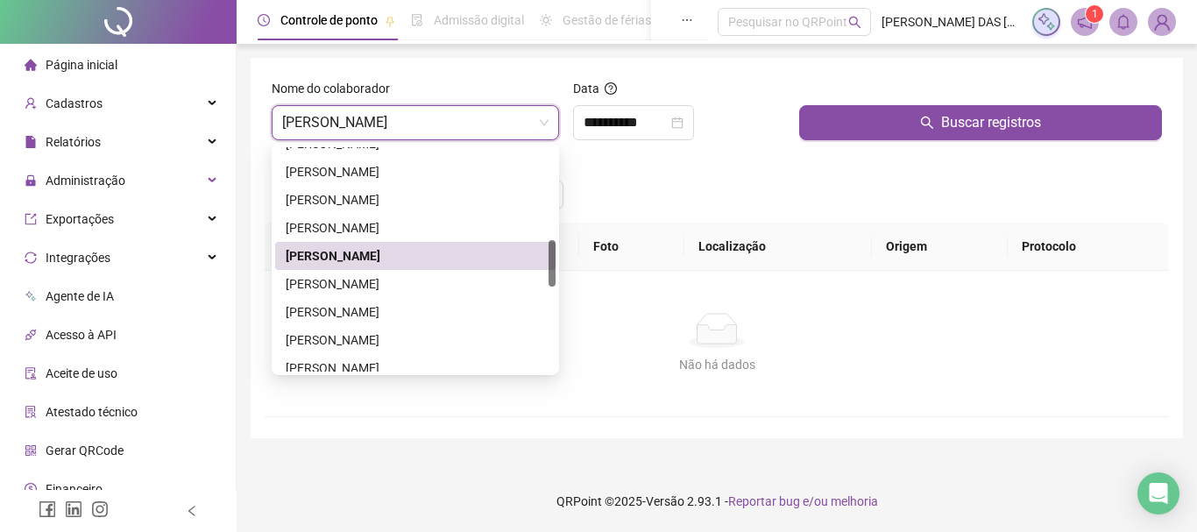
click at [624, 181] on div "Incluir registro Alterar jornada" at bounding box center [717, 188] width 898 height 68
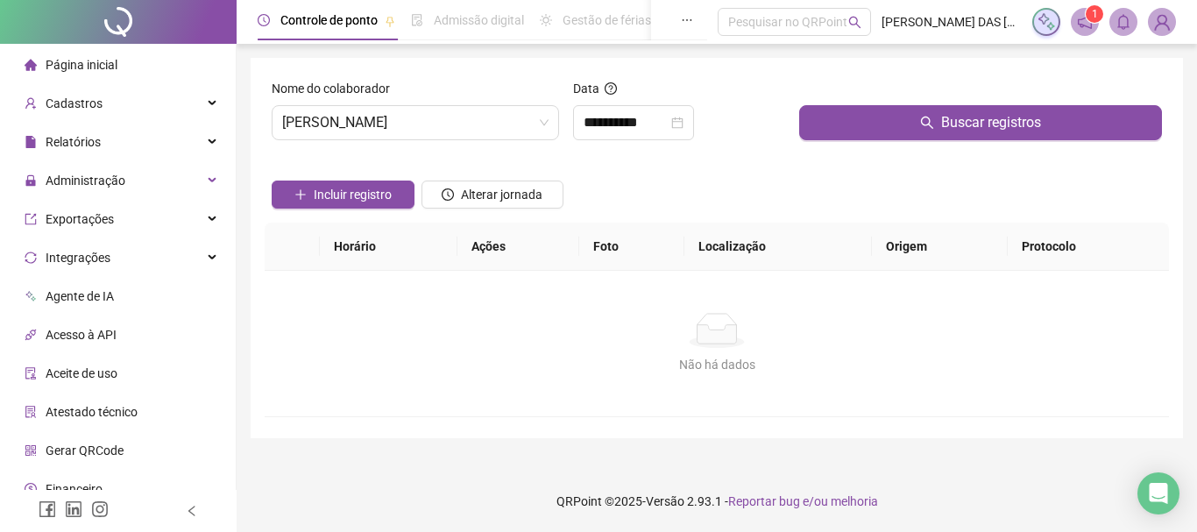
click at [874, 101] on div at bounding box center [980, 92] width 363 height 26
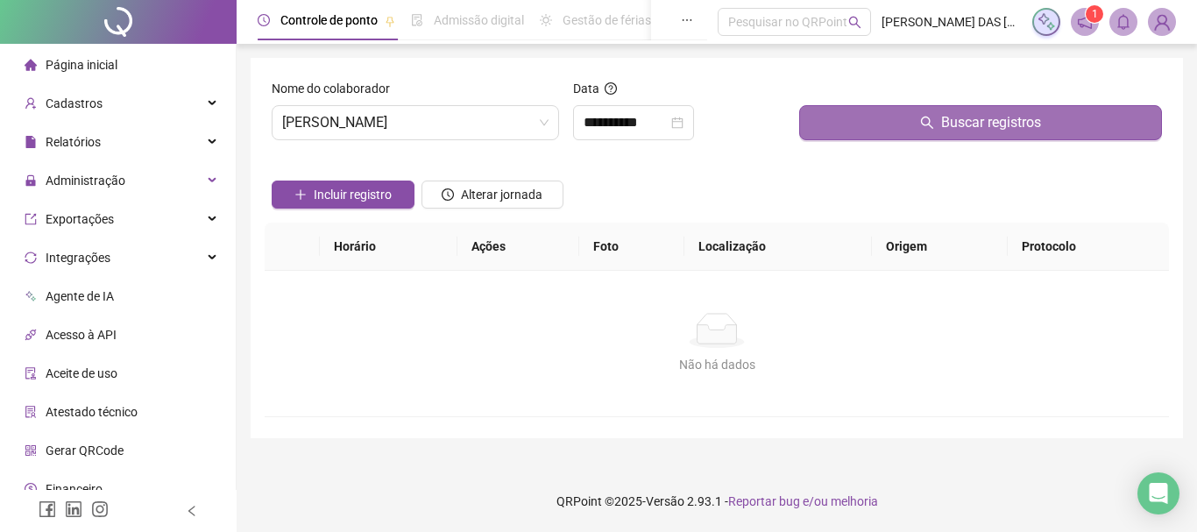
click at [856, 117] on button "Buscar registros" at bounding box center [980, 122] width 363 height 35
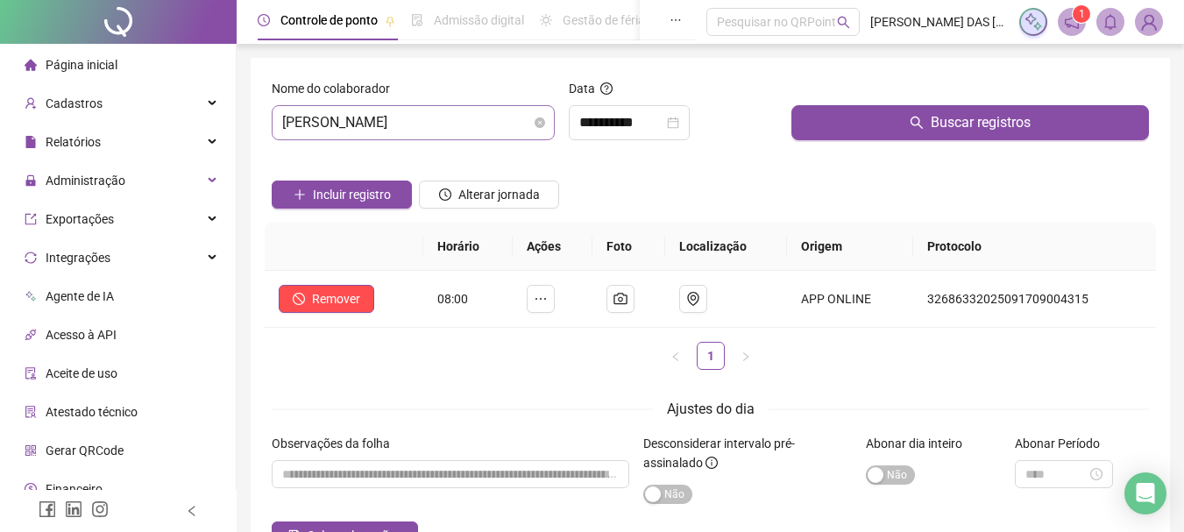
click at [514, 118] on span "[PERSON_NAME]" at bounding box center [413, 122] width 262 height 33
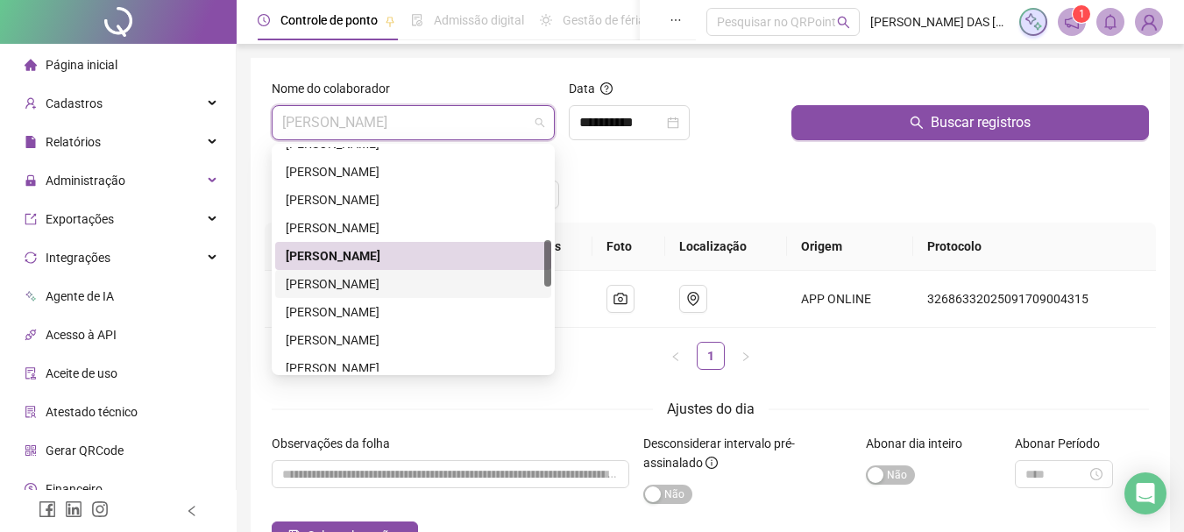
click at [411, 291] on div "[PERSON_NAME]" at bounding box center [413, 283] width 255 height 19
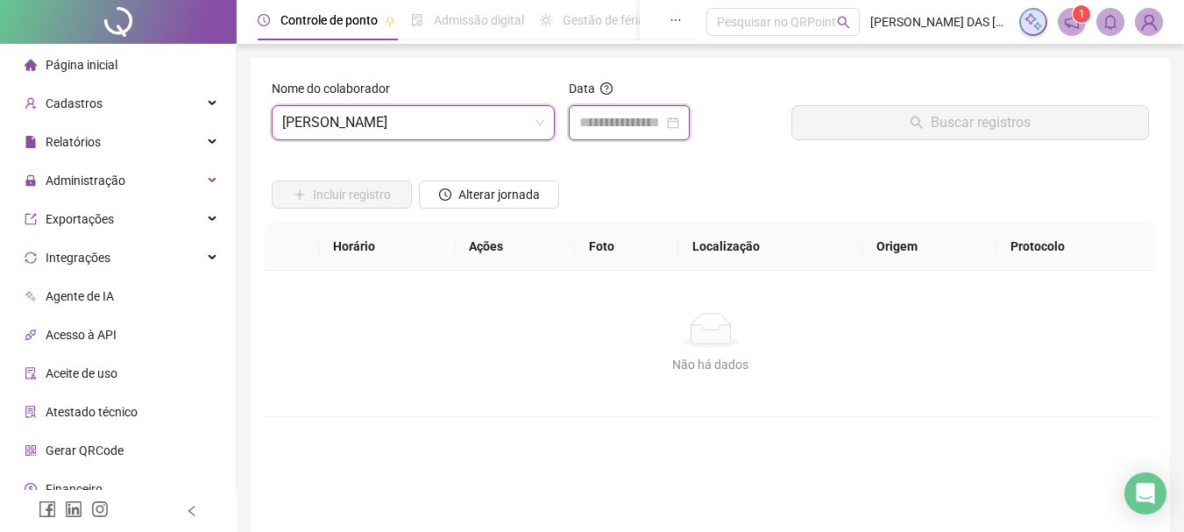
click at [607, 129] on input at bounding box center [621, 122] width 84 height 21
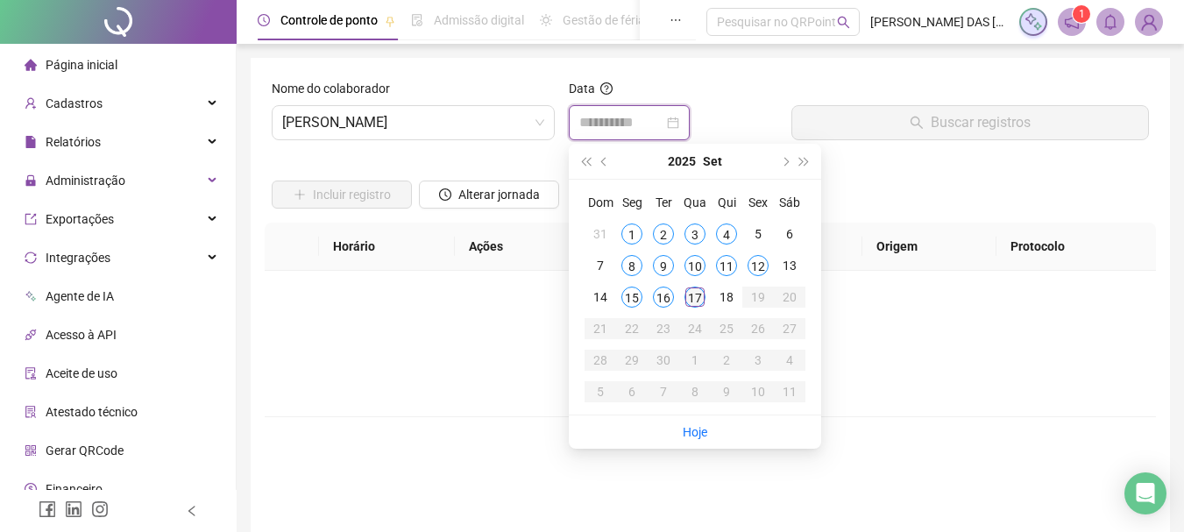
type input "**********"
click at [695, 302] on div "17" at bounding box center [695, 297] width 21 height 21
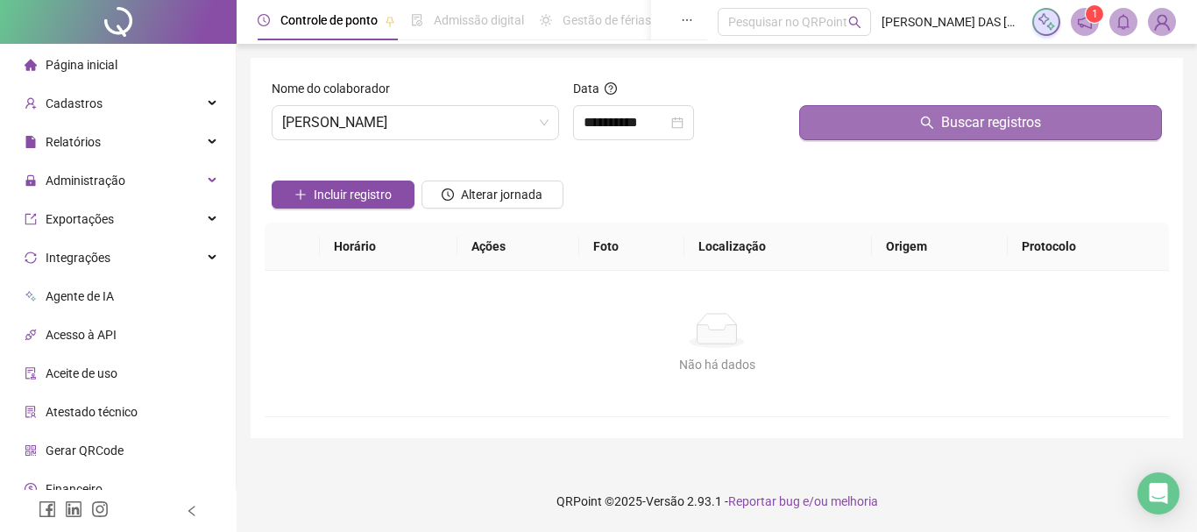
click at [927, 116] on icon "search" at bounding box center [927, 123] width 14 height 14
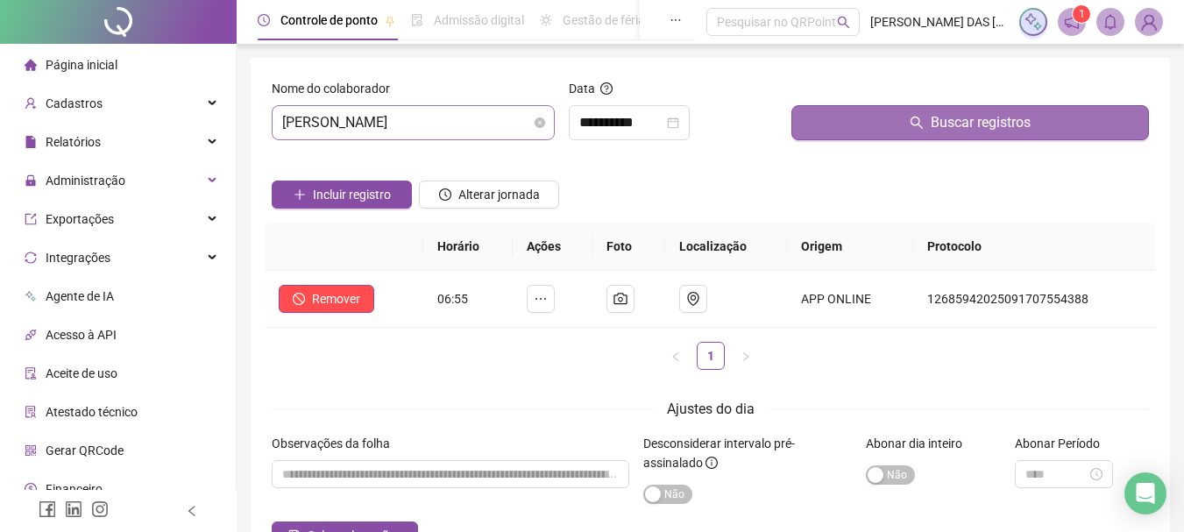
click at [502, 125] on span "[PERSON_NAME]" at bounding box center [413, 122] width 262 height 33
click at [695, 154] on div "Incluir registro Alterar jornada" at bounding box center [710, 188] width 884 height 68
click at [399, 124] on span "[PERSON_NAME]" at bounding box center [413, 122] width 262 height 33
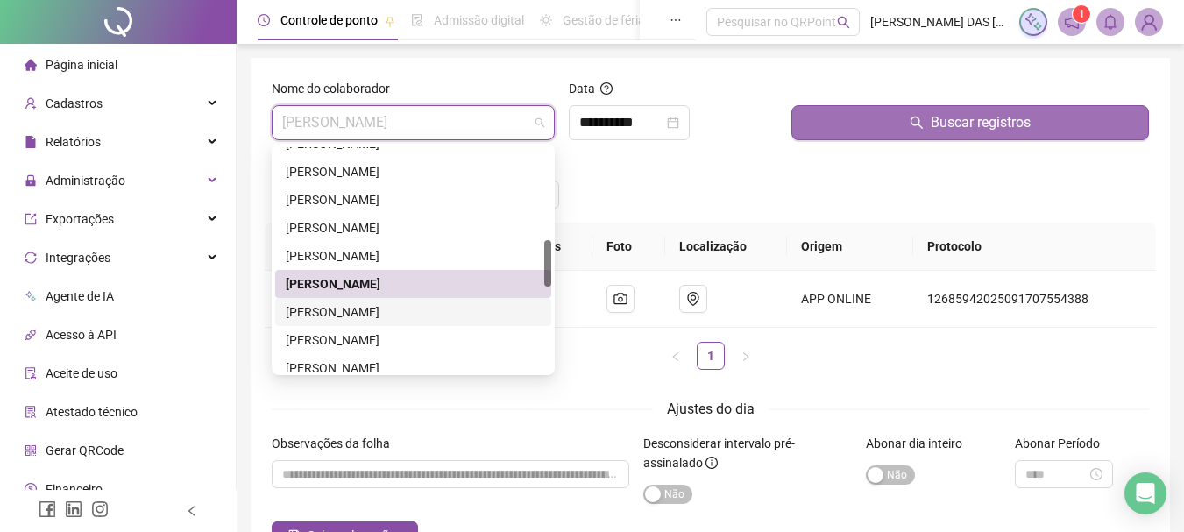
click at [366, 314] on div "[PERSON_NAME]" at bounding box center [413, 311] width 255 height 19
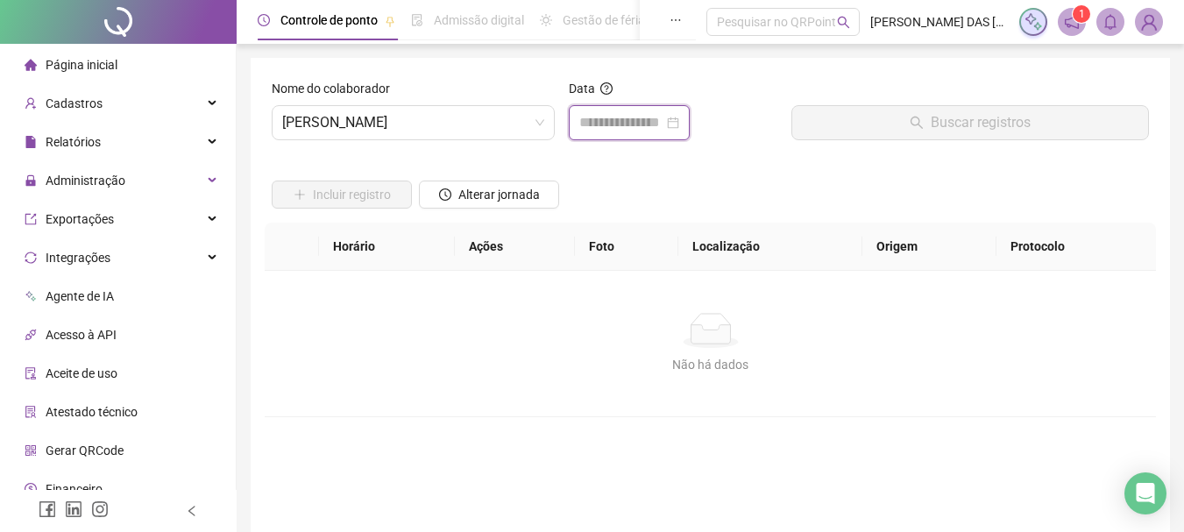
click at [621, 121] on input at bounding box center [621, 122] width 84 height 21
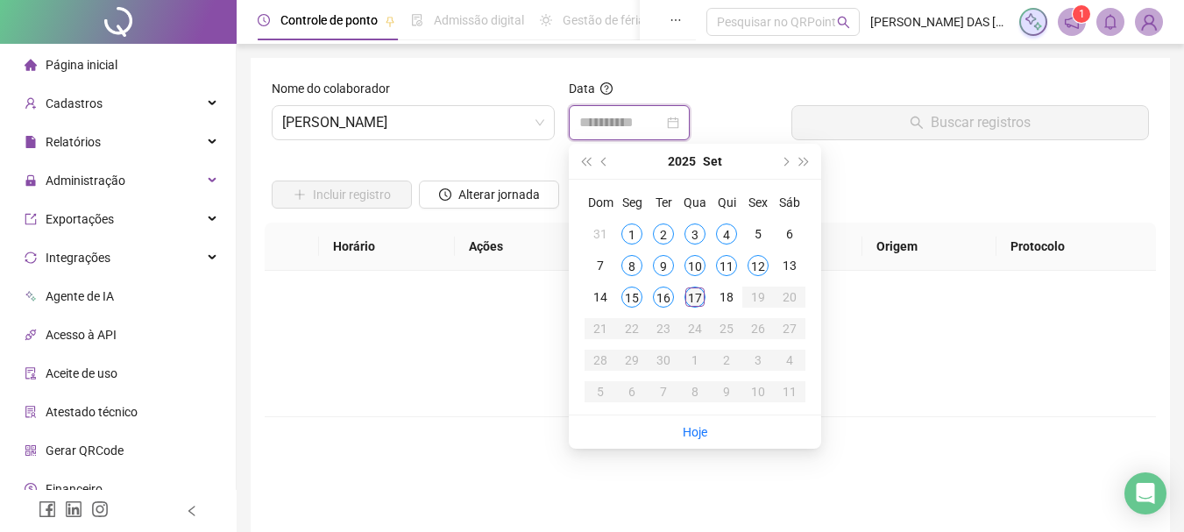
type input "**********"
click at [688, 299] on div "17" at bounding box center [695, 297] width 21 height 21
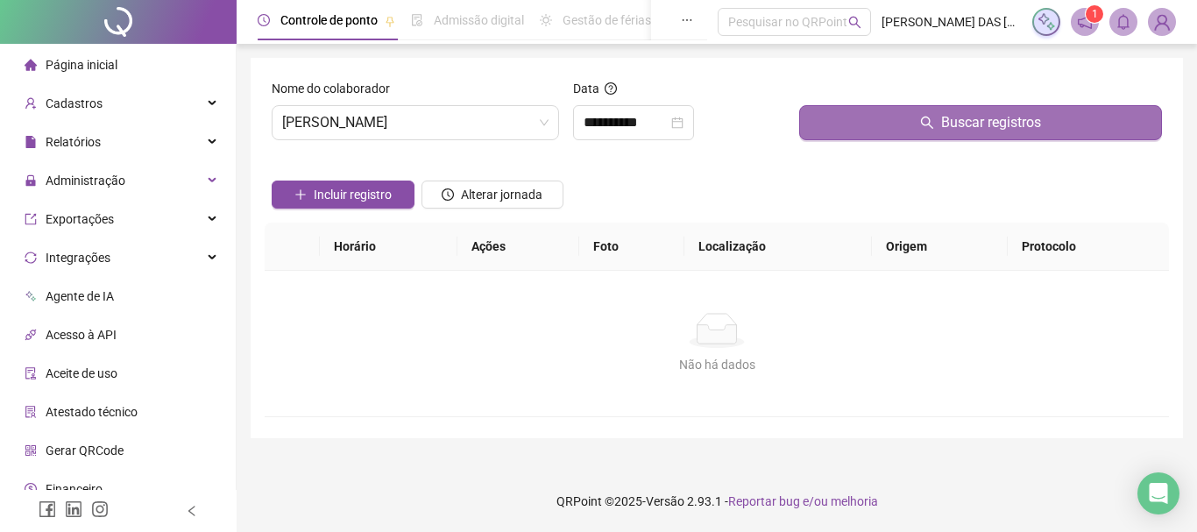
click at [820, 120] on button "Buscar registros" at bounding box center [980, 122] width 363 height 35
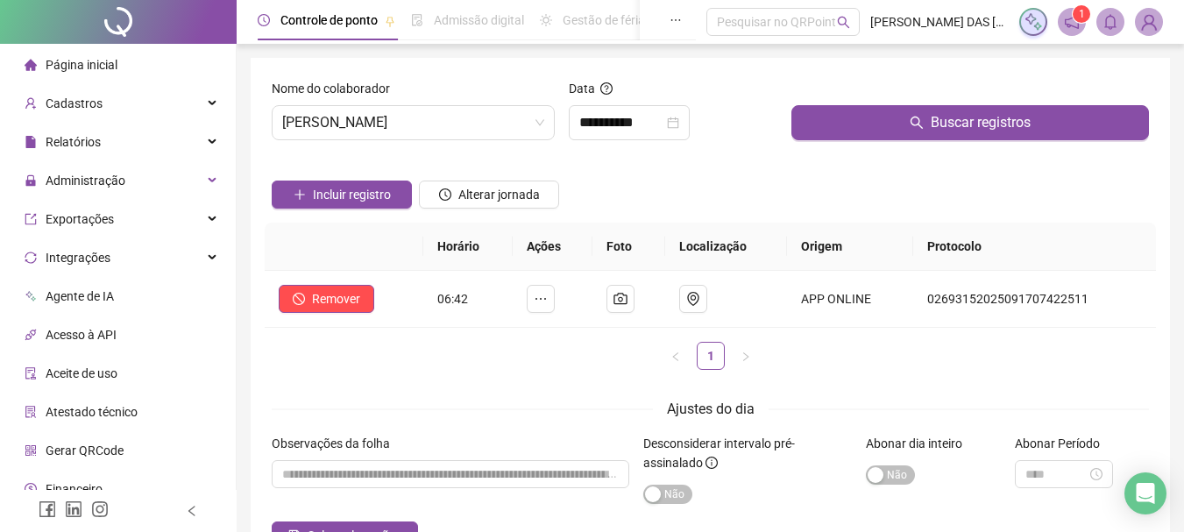
click at [723, 178] on div "Incluir registro Alterar jornada" at bounding box center [710, 188] width 884 height 68
click at [398, 129] on span "[PERSON_NAME]" at bounding box center [413, 122] width 262 height 33
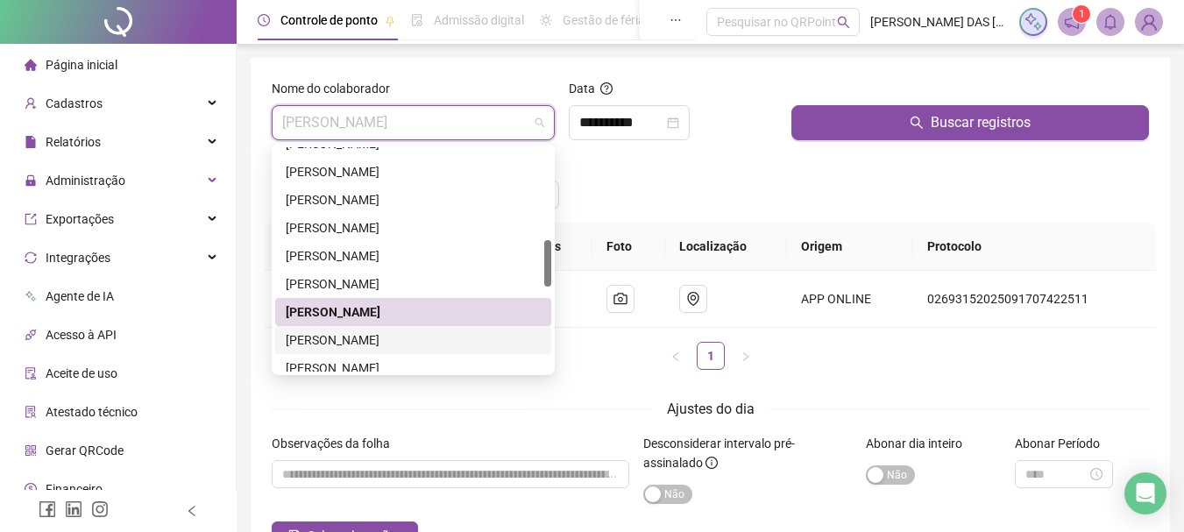
click at [393, 337] on div "[PERSON_NAME]" at bounding box center [413, 339] width 255 height 19
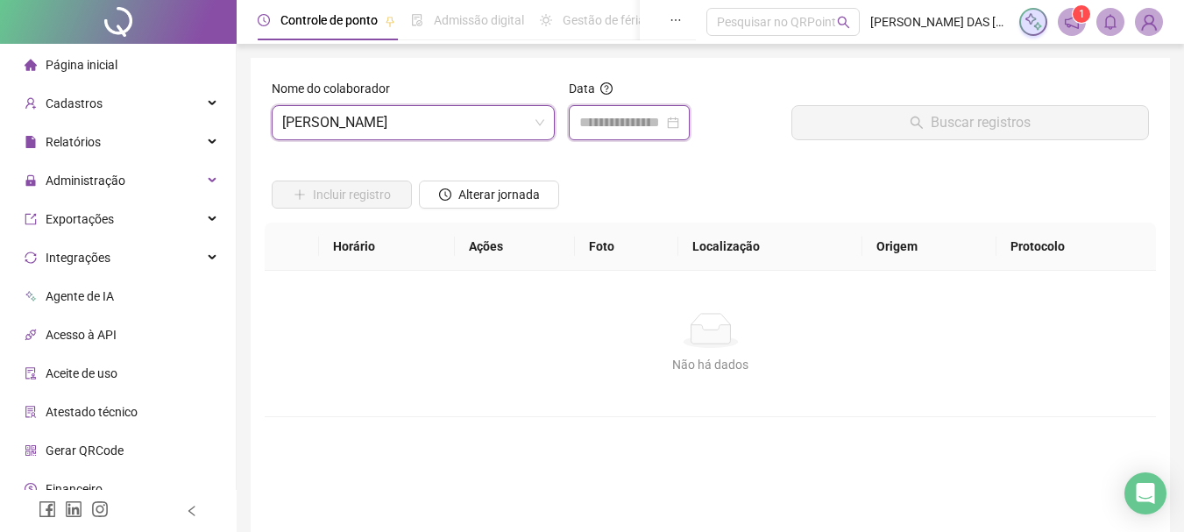
click at [662, 121] on input at bounding box center [621, 122] width 84 height 21
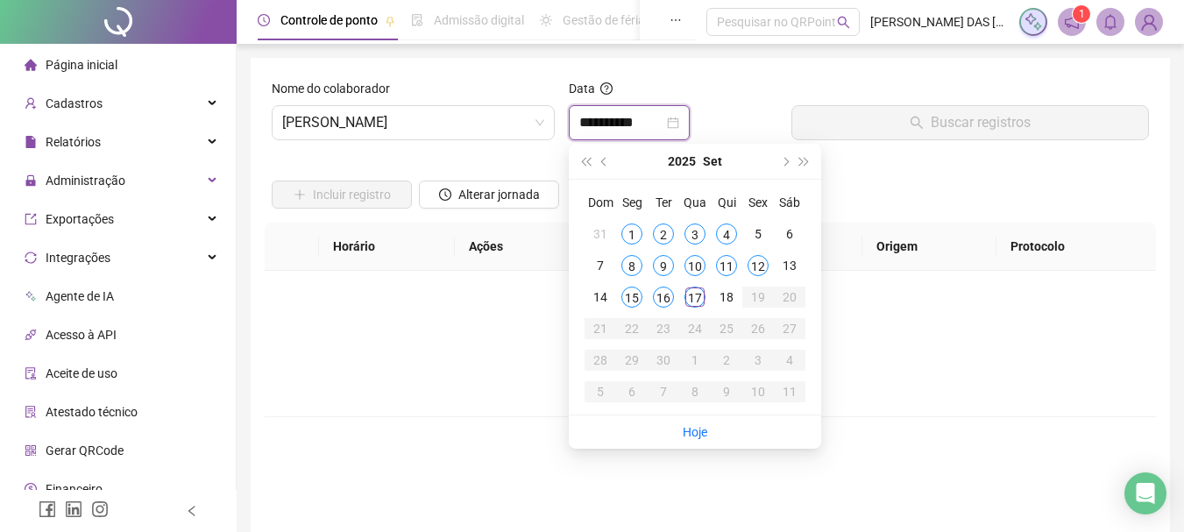
type input "**********"
click at [697, 295] on div "17" at bounding box center [695, 297] width 21 height 21
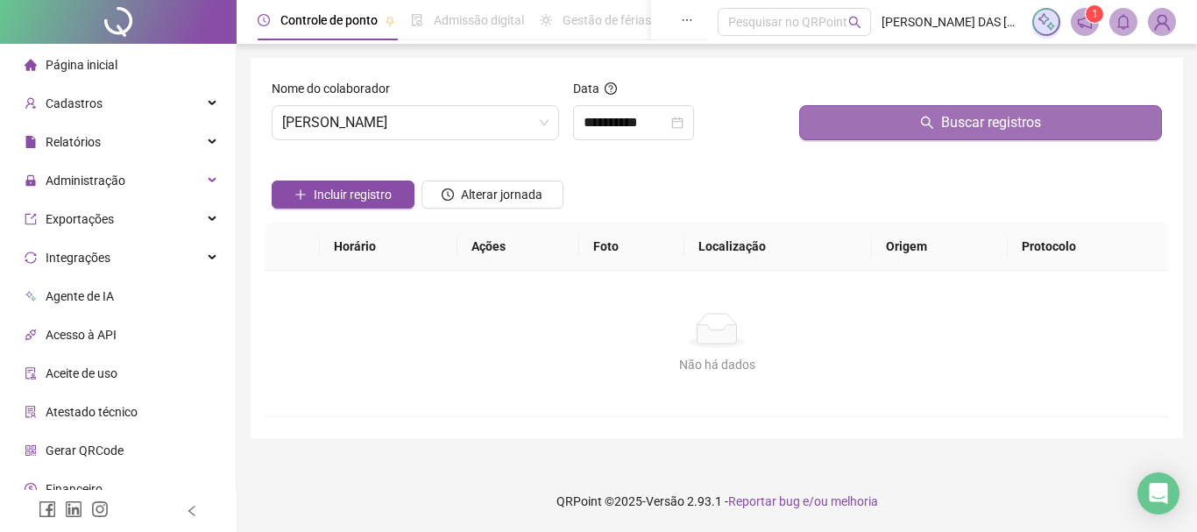
click at [836, 108] on button "Buscar registros" at bounding box center [980, 122] width 363 height 35
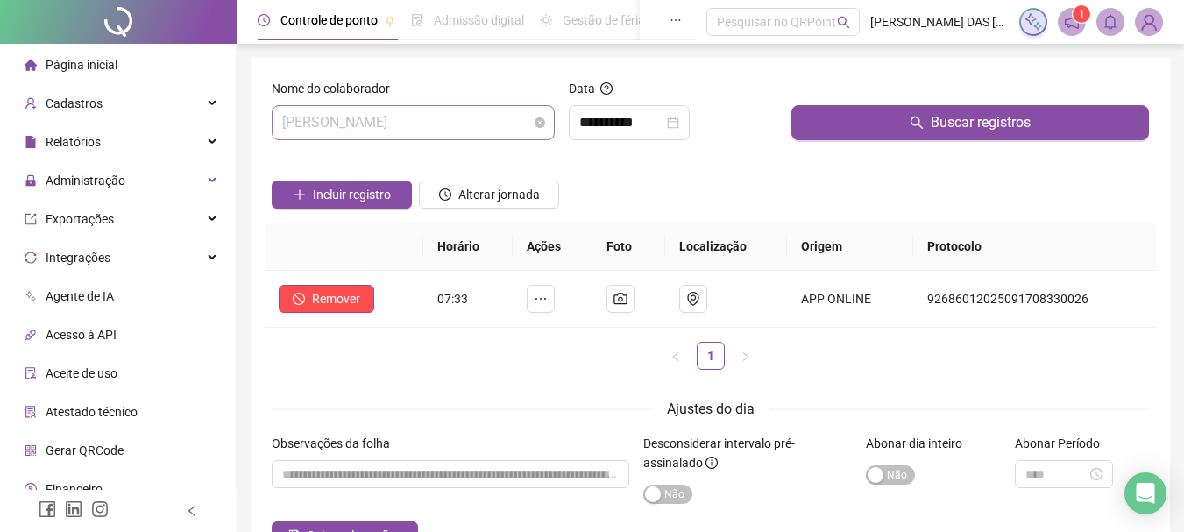
click at [518, 127] on span "[PERSON_NAME]" at bounding box center [413, 122] width 262 height 33
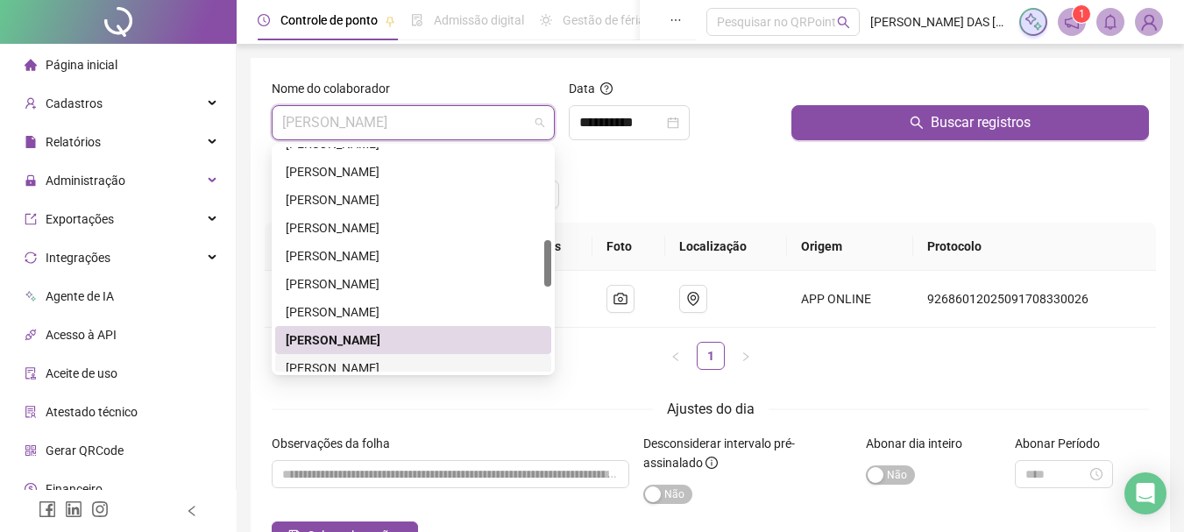
click at [408, 362] on div "[PERSON_NAME]" at bounding box center [413, 368] width 255 height 19
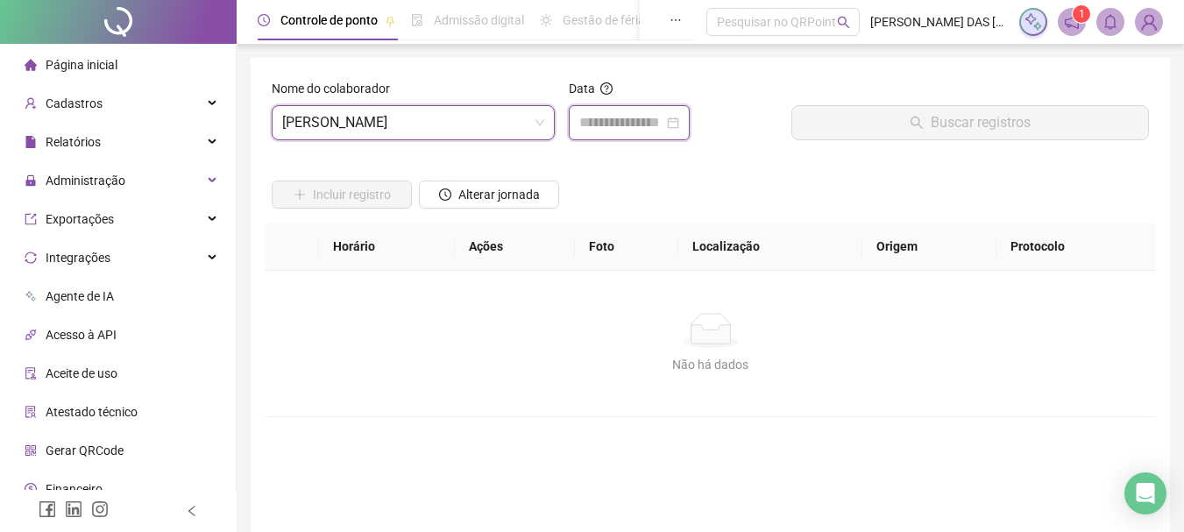
click at [627, 125] on input at bounding box center [621, 122] width 84 height 21
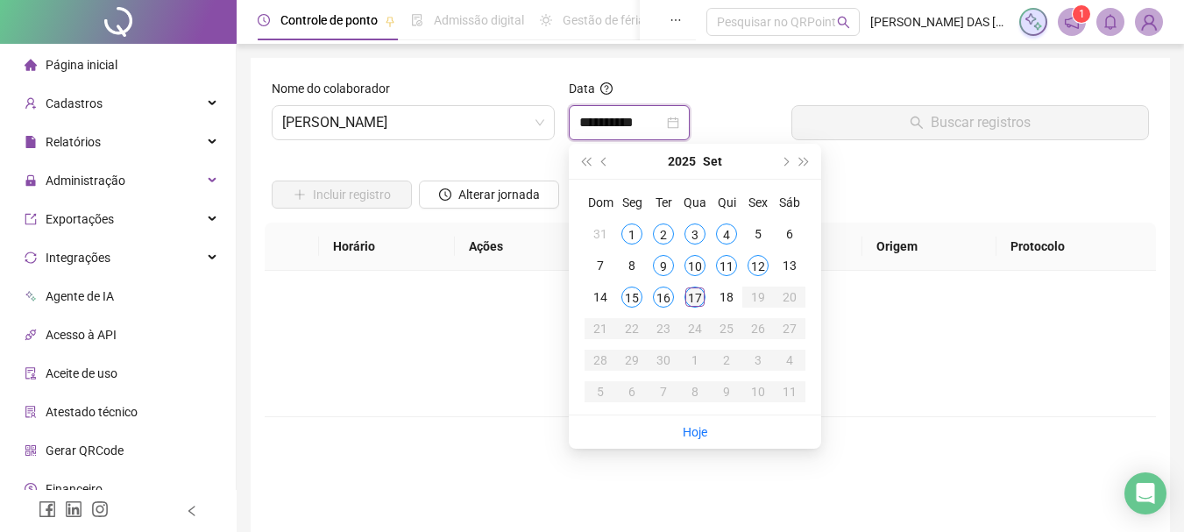
type input "**********"
click at [698, 303] on div "17" at bounding box center [695, 297] width 21 height 21
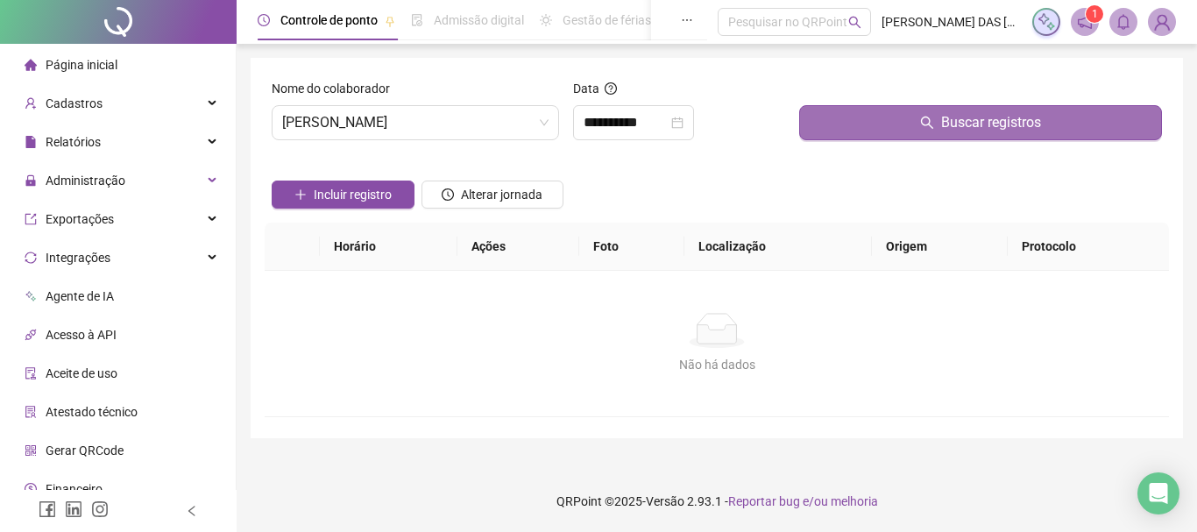
click at [892, 118] on button "Buscar registros" at bounding box center [980, 122] width 363 height 35
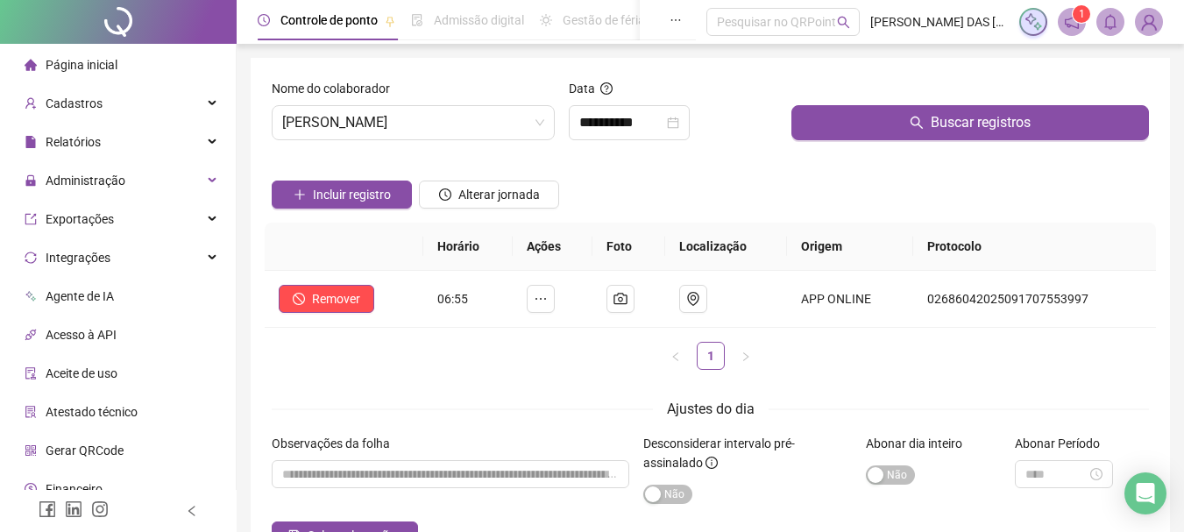
click at [736, 201] on div "Incluir registro Alterar jornada" at bounding box center [710, 188] width 884 height 68
click at [509, 118] on span "[PERSON_NAME]" at bounding box center [413, 122] width 262 height 33
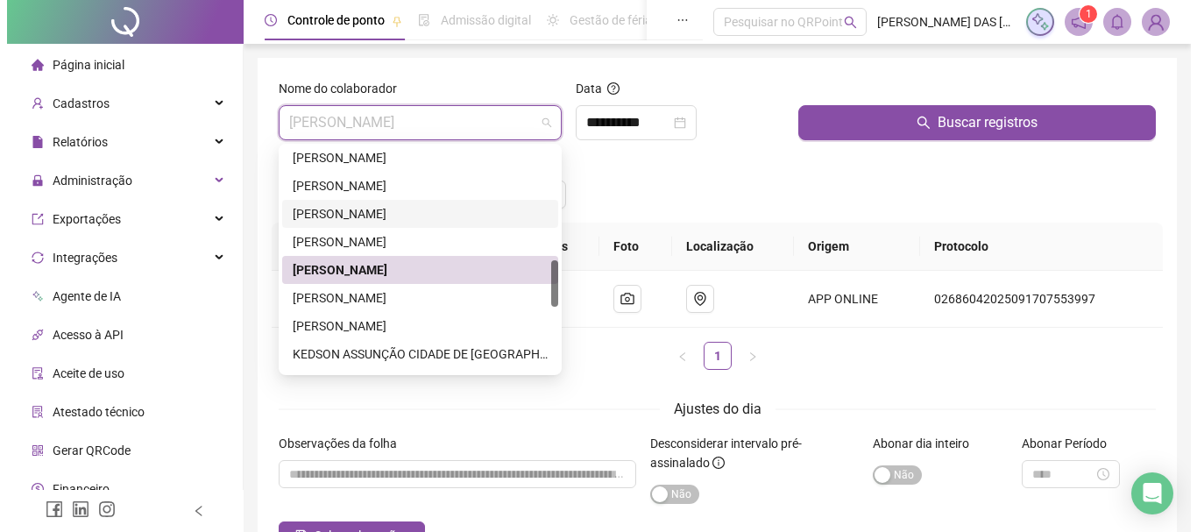
scroll to position [624, 0]
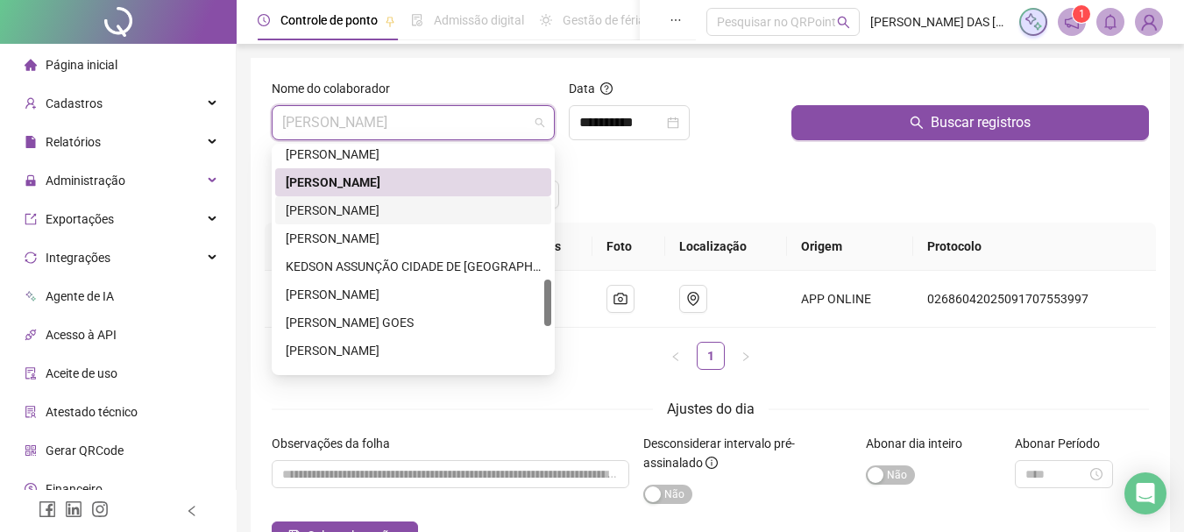
click at [443, 215] on div "[PERSON_NAME]" at bounding box center [413, 210] width 255 height 19
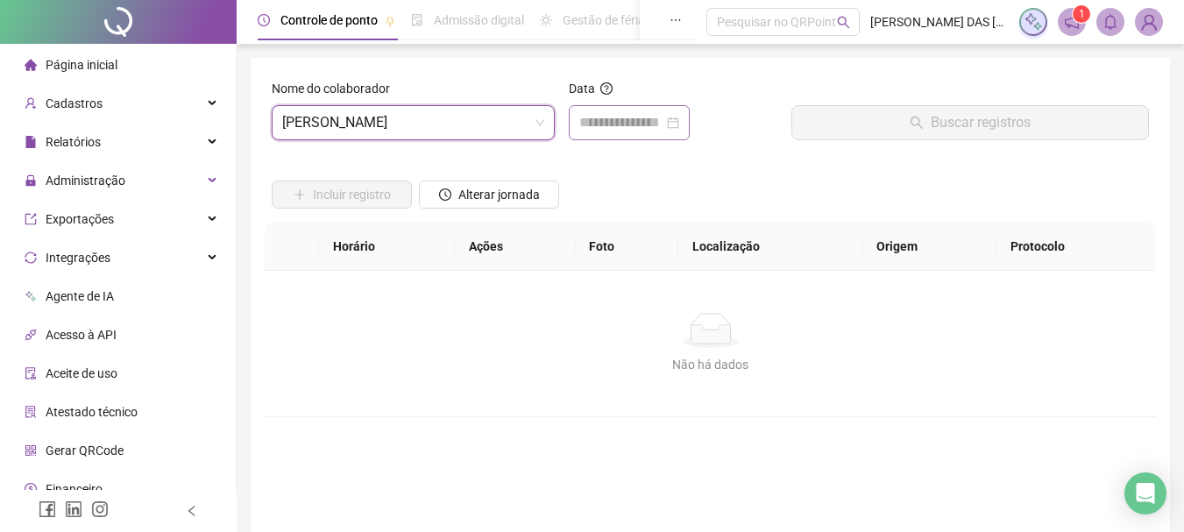
click at [670, 110] on div at bounding box center [629, 122] width 121 height 35
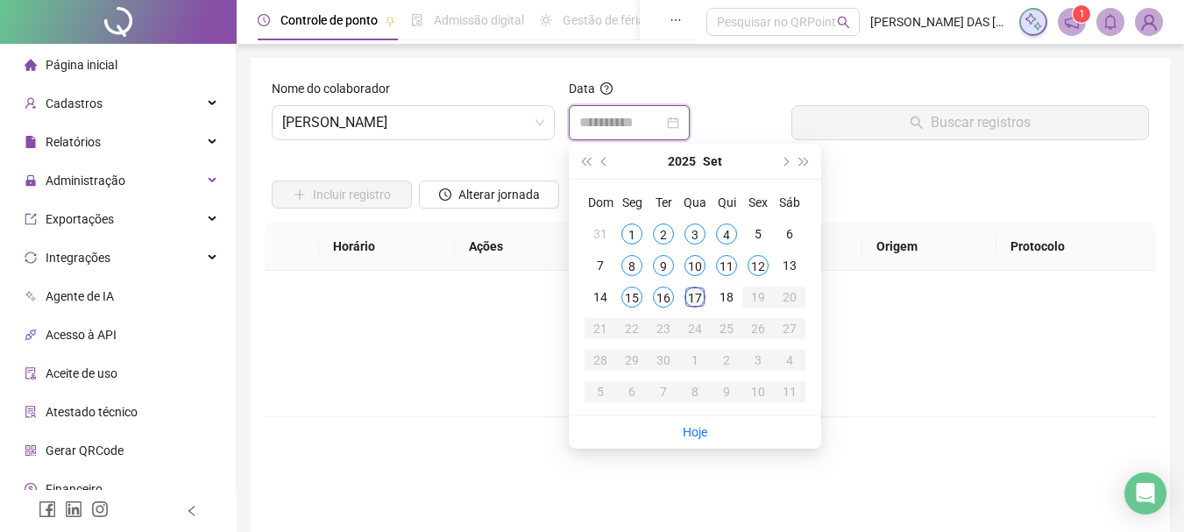
type input "**********"
click at [689, 301] on div "17" at bounding box center [695, 297] width 21 height 21
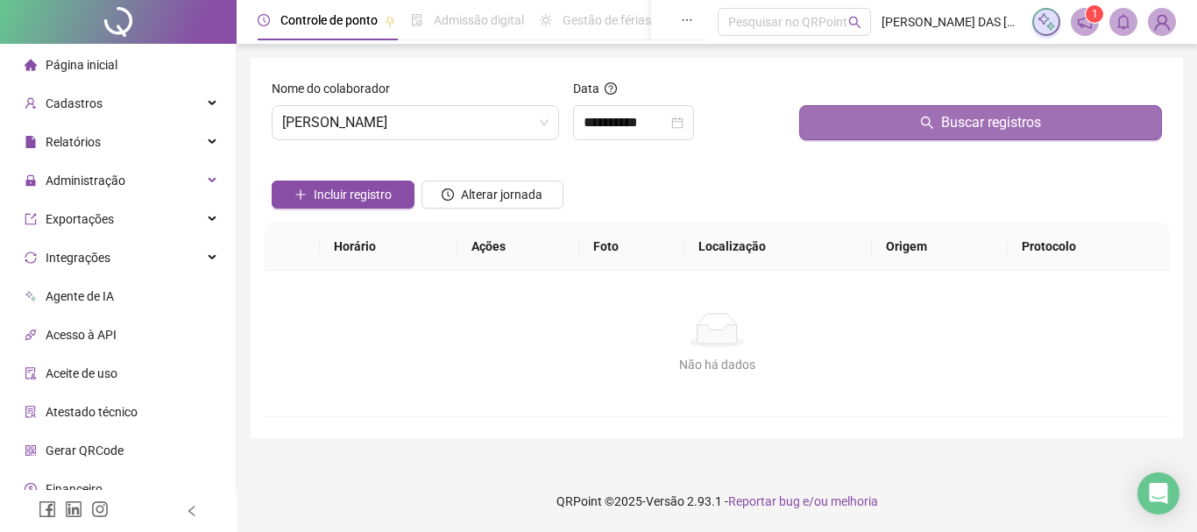
click at [876, 106] on button "Buscar registros" at bounding box center [980, 122] width 363 height 35
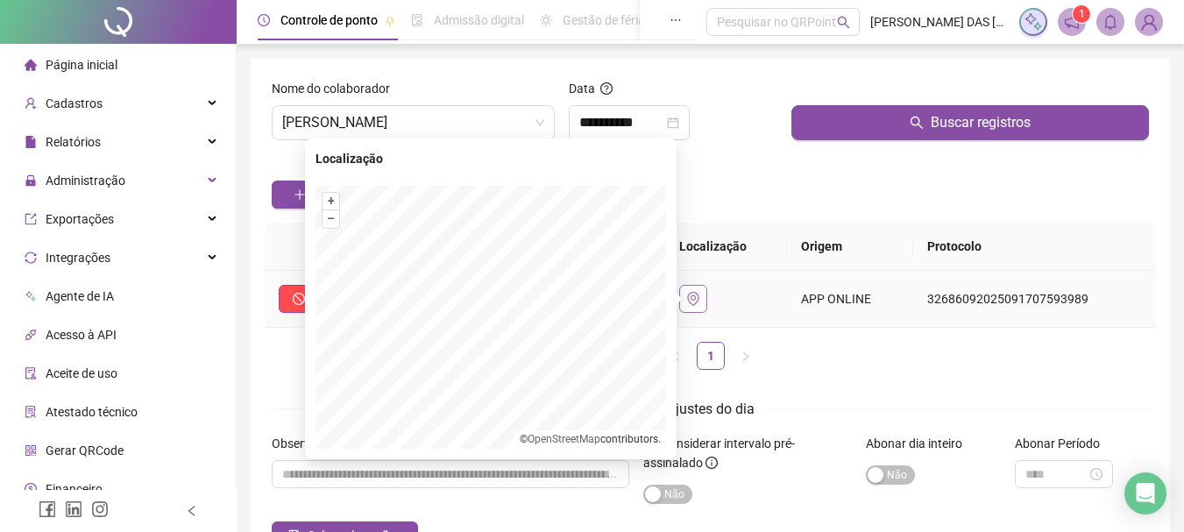
click at [700, 302] on icon "environment" at bounding box center [693, 299] width 14 height 14
click at [330, 228] on div "+ –" at bounding box center [331, 210] width 18 height 37
click at [324, 220] on button "–" at bounding box center [331, 218] width 17 height 17
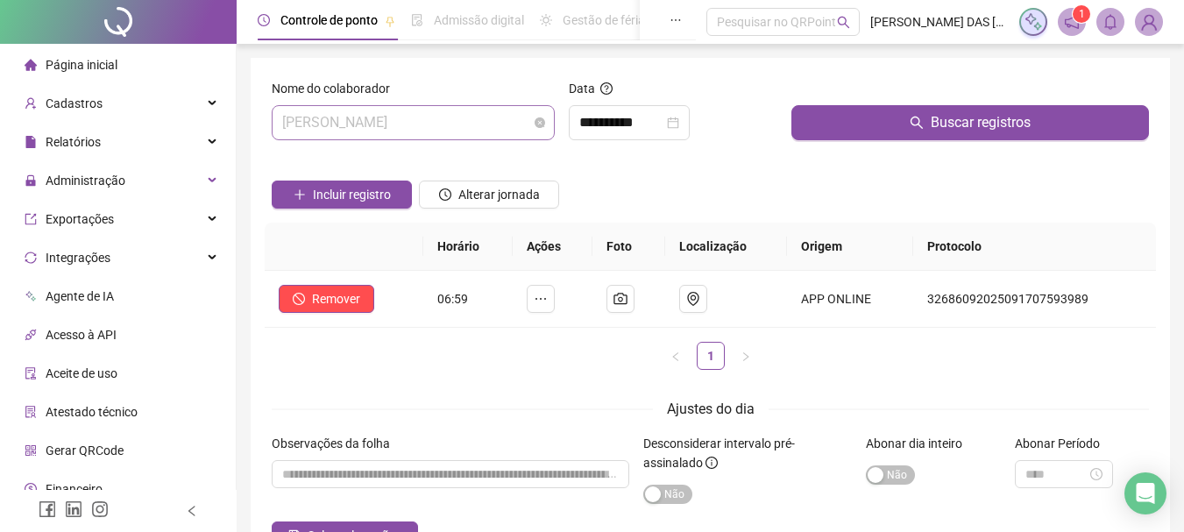
click at [493, 119] on span "[PERSON_NAME]" at bounding box center [413, 122] width 262 height 33
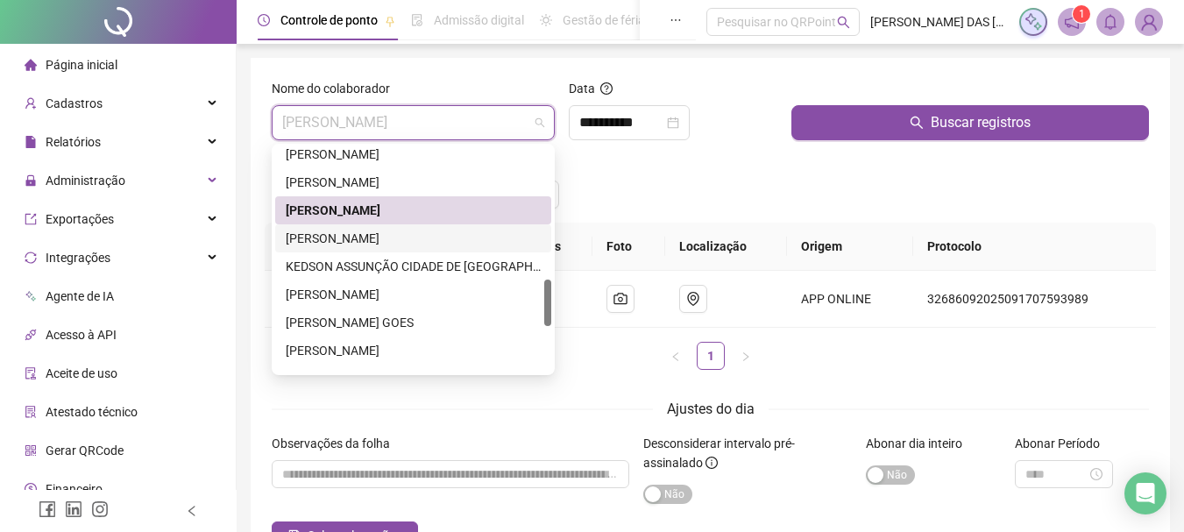
click at [412, 237] on div "[PERSON_NAME]" at bounding box center [413, 238] width 255 height 19
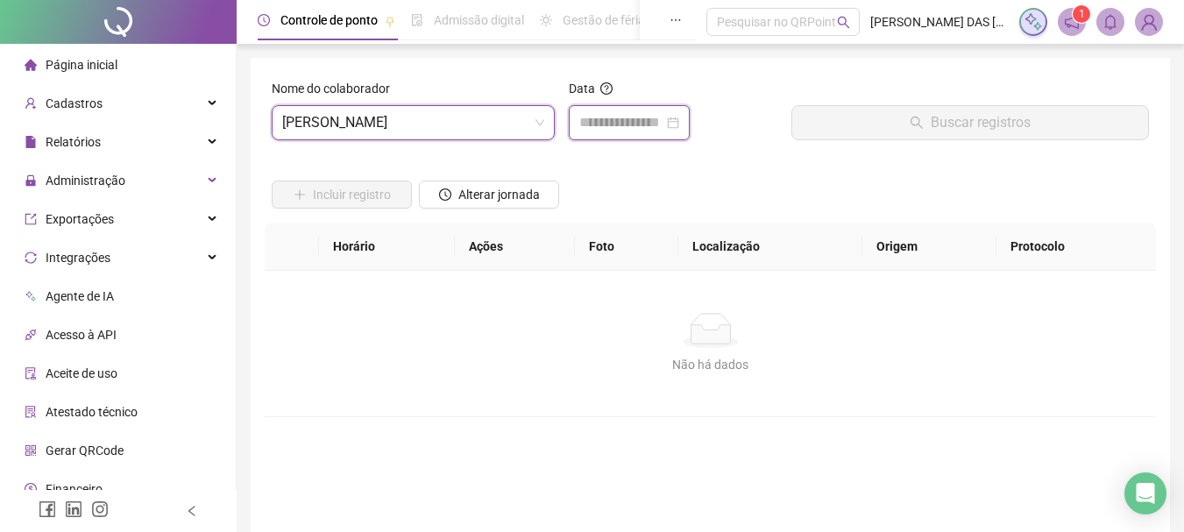
click at [649, 122] on input at bounding box center [621, 122] width 84 height 21
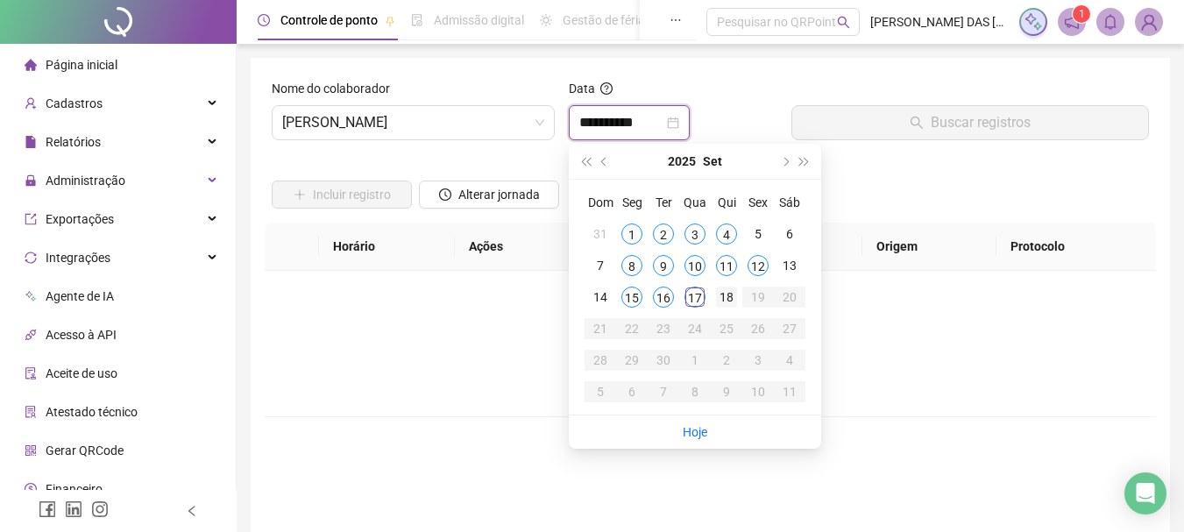
type input "**********"
click at [687, 299] on div "17" at bounding box center [695, 297] width 21 height 21
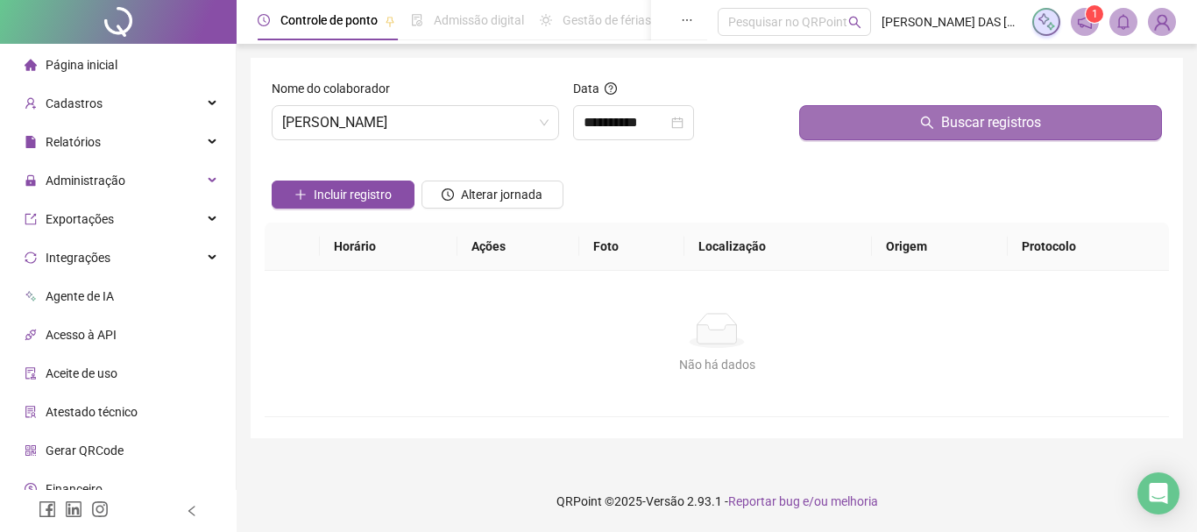
click at [847, 120] on button "Buscar registros" at bounding box center [980, 122] width 363 height 35
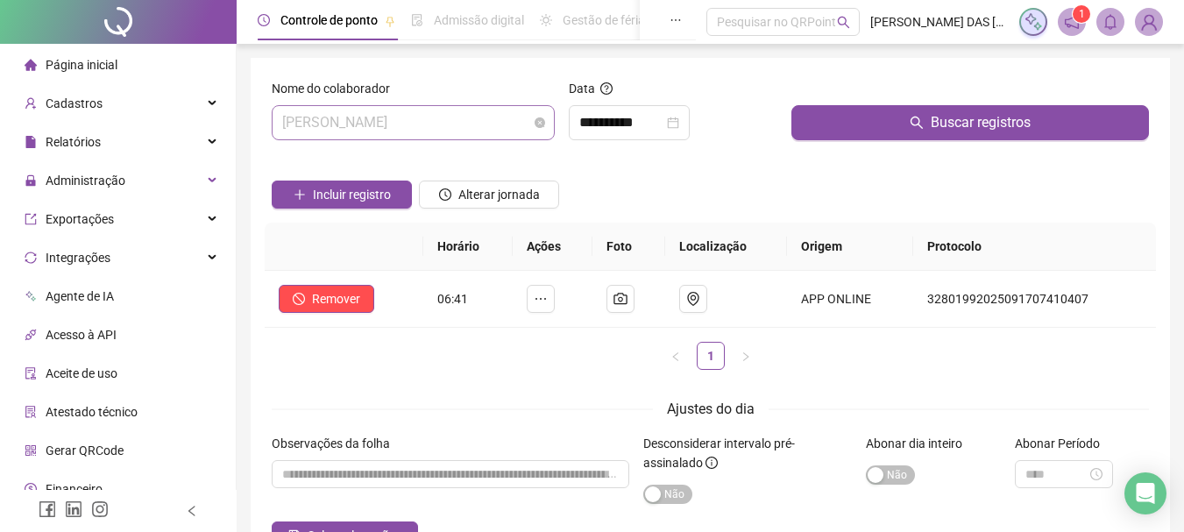
click at [467, 136] on span "[PERSON_NAME]" at bounding box center [413, 122] width 262 height 33
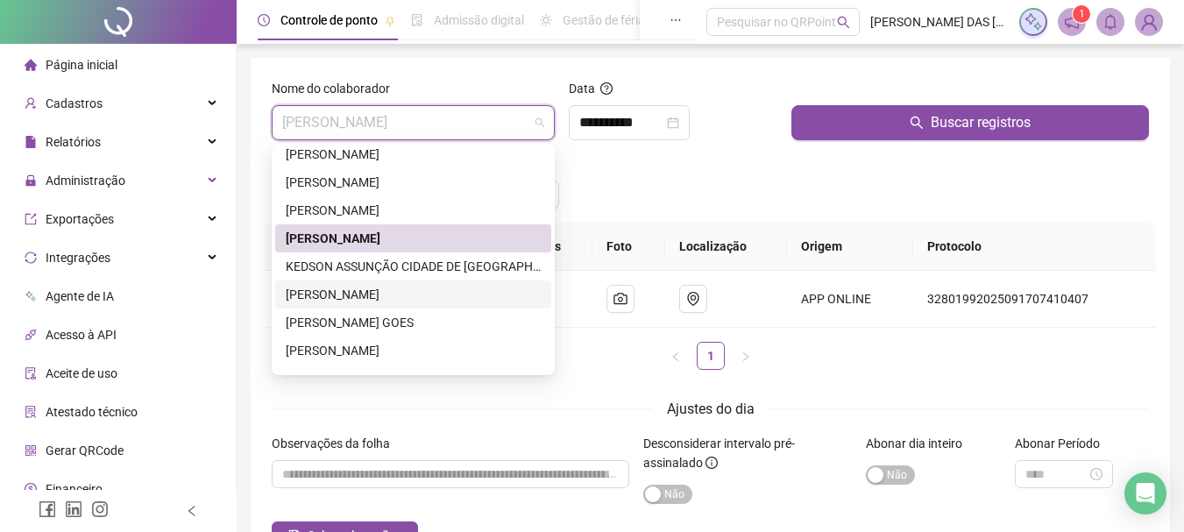
click at [392, 290] on div "[PERSON_NAME]" at bounding box center [413, 294] width 255 height 19
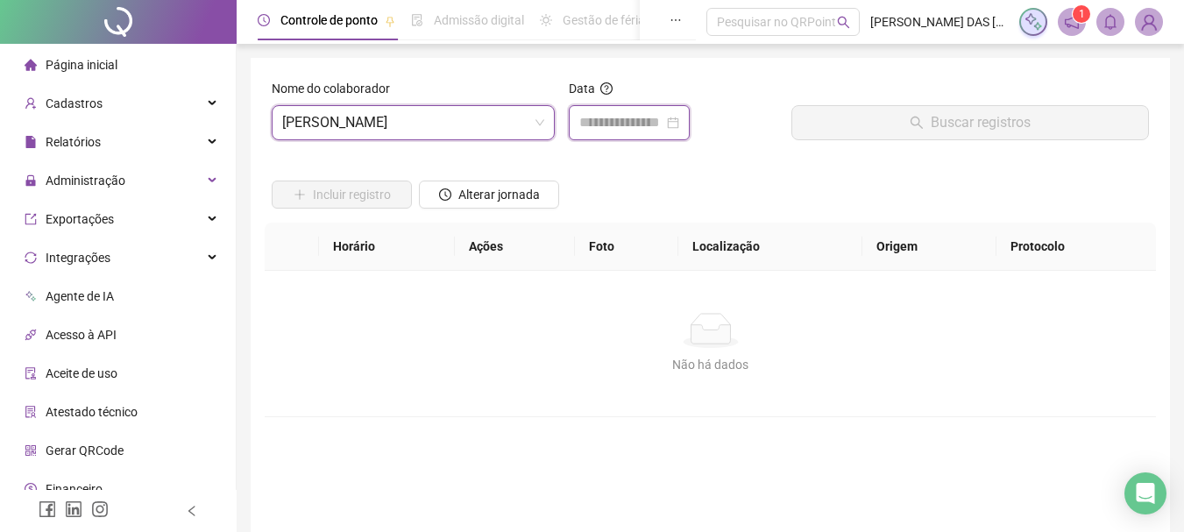
click at [607, 127] on input at bounding box center [621, 122] width 84 height 21
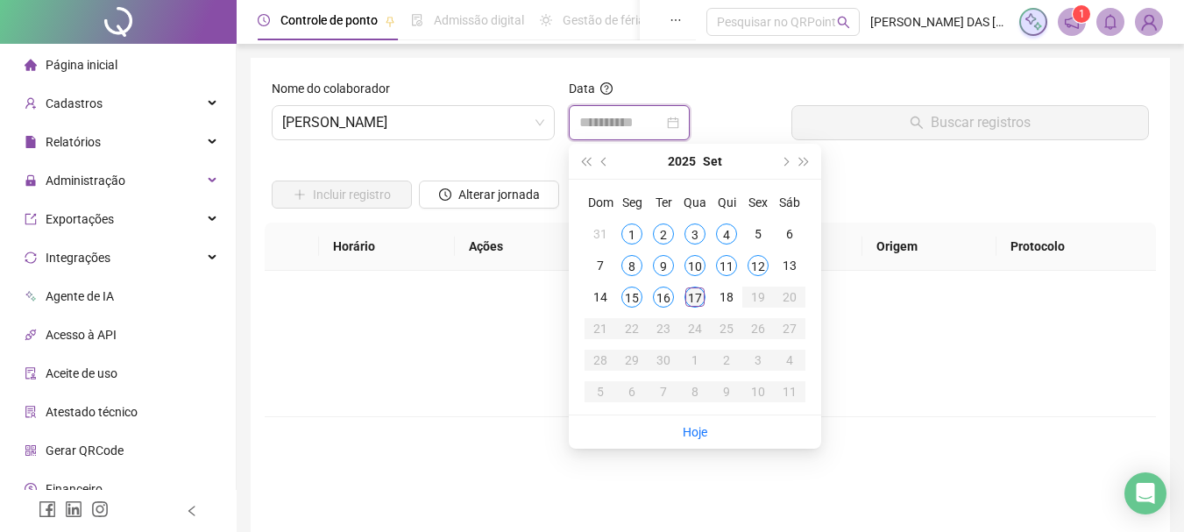
type input "**********"
click at [689, 300] on div "17" at bounding box center [695, 297] width 21 height 21
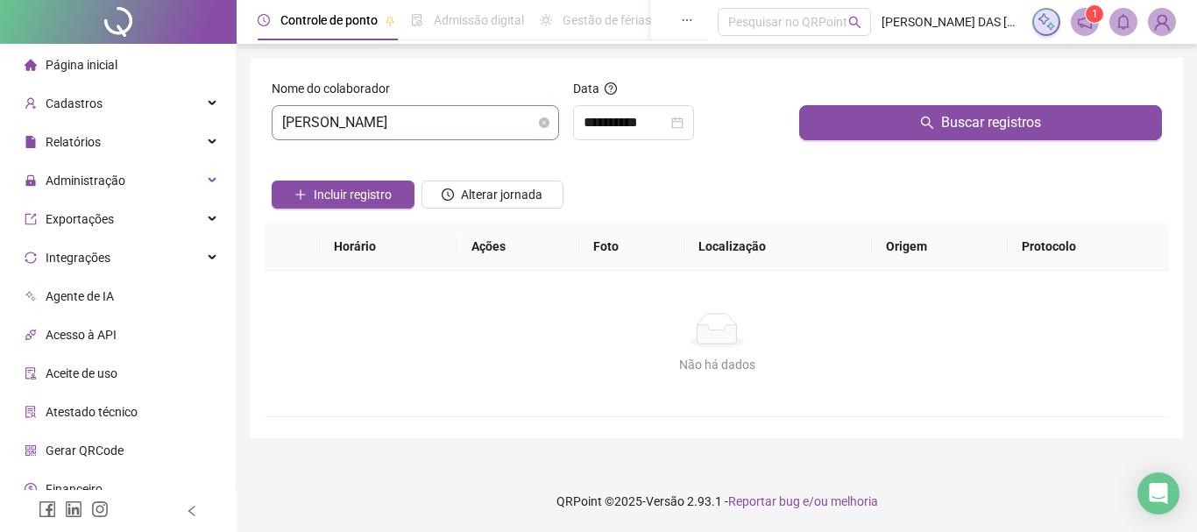
click at [471, 119] on span "[PERSON_NAME]" at bounding box center [415, 122] width 266 height 33
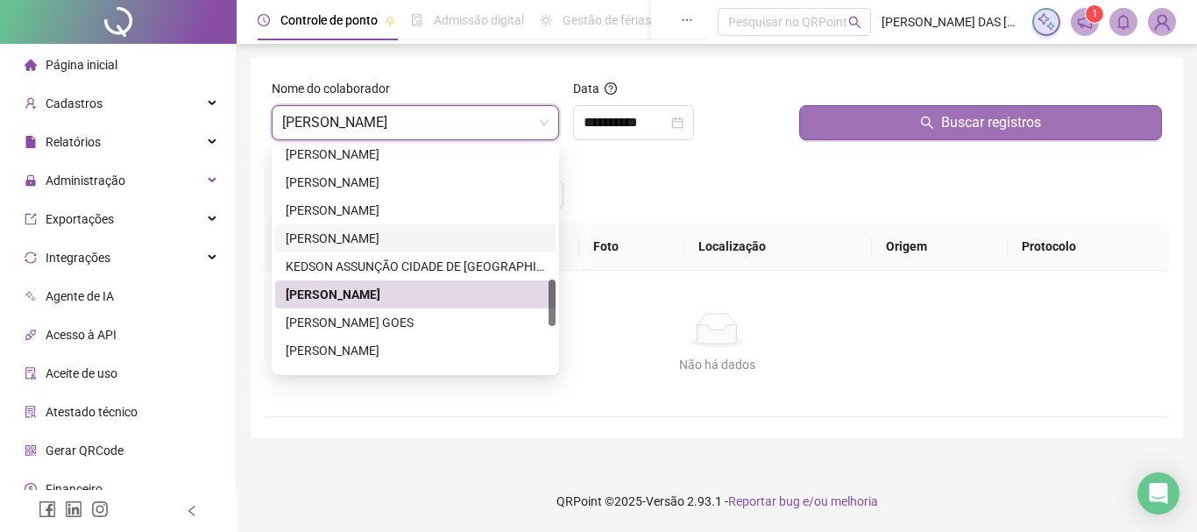
click at [877, 127] on button "Buscar registros" at bounding box center [980, 122] width 363 height 35
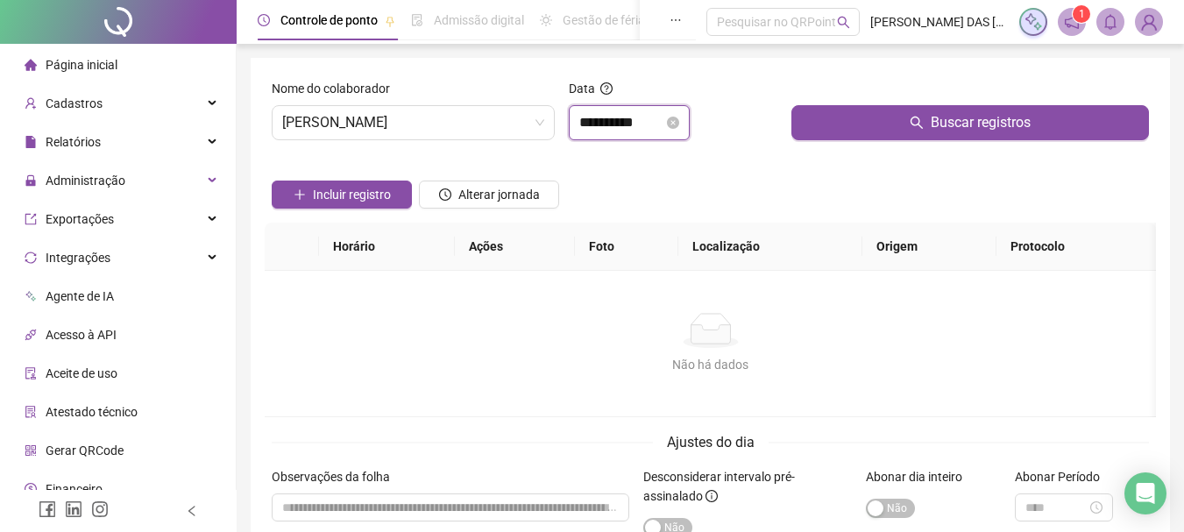
click at [648, 124] on input "**********" at bounding box center [621, 122] width 84 height 21
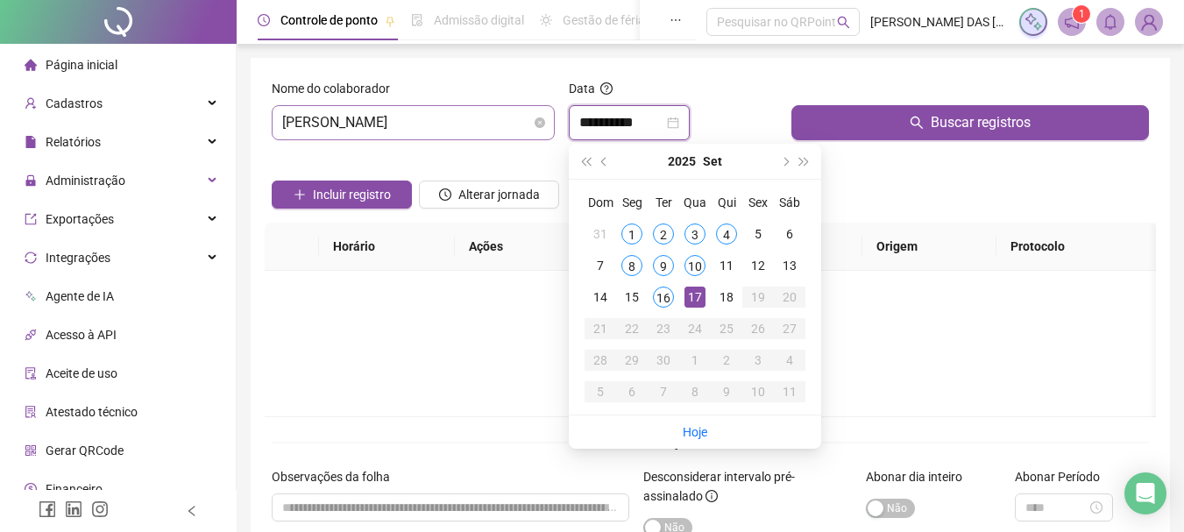
click at [497, 119] on span "[PERSON_NAME]" at bounding box center [413, 122] width 262 height 33
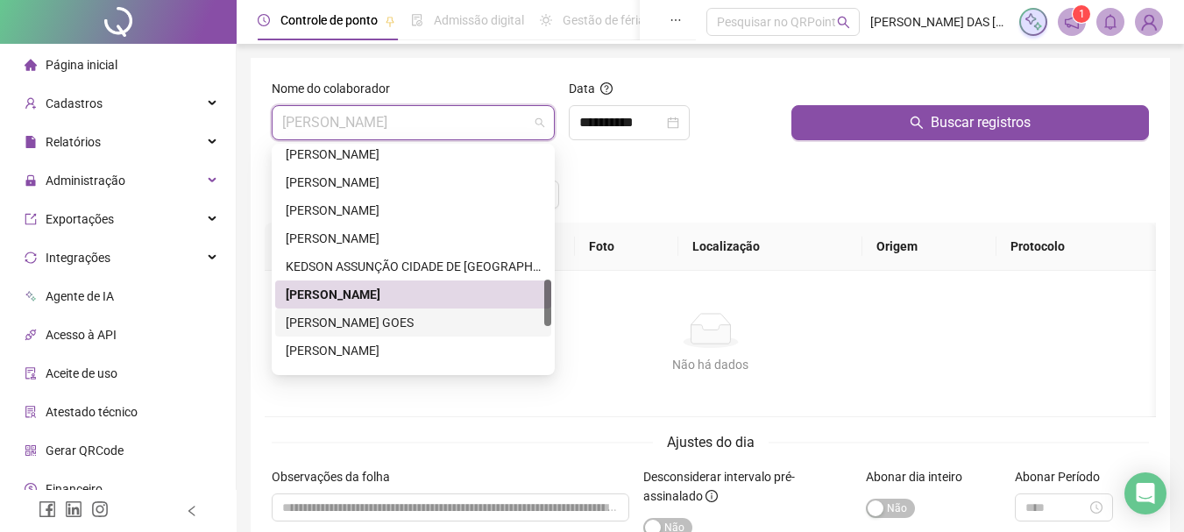
click at [365, 320] on div "[PERSON_NAME] GOES" at bounding box center [413, 322] width 255 height 19
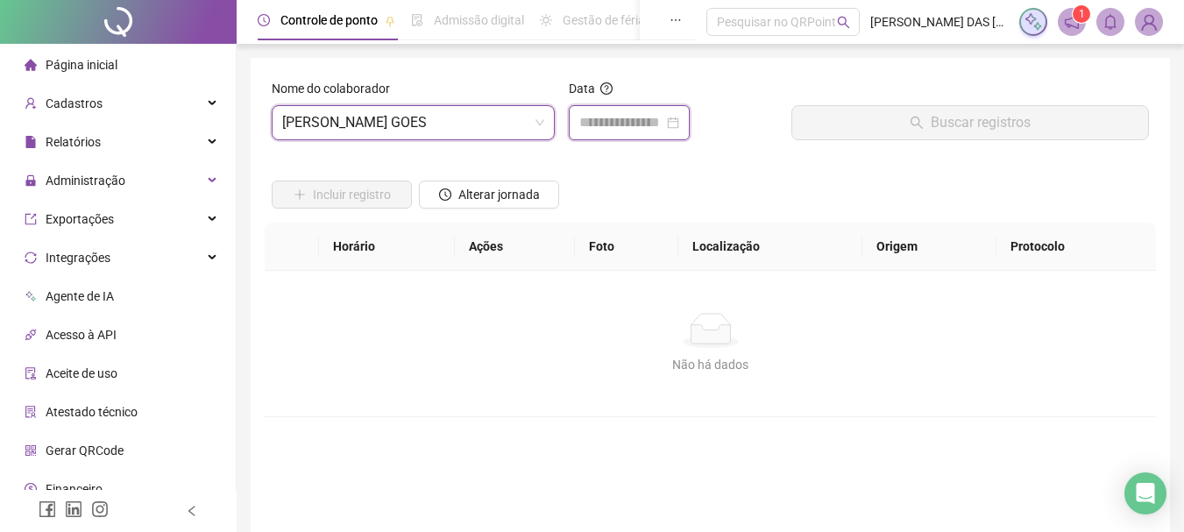
click at [641, 126] on input at bounding box center [621, 122] width 84 height 21
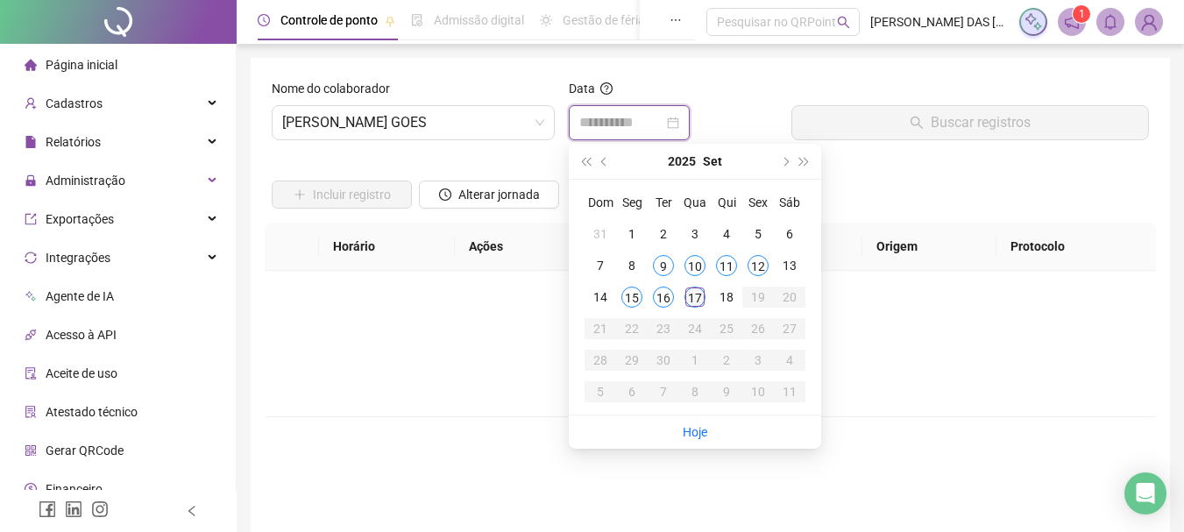
type input "**********"
click at [700, 297] on div "17" at bounding box center [695, 297] width 21 height 21
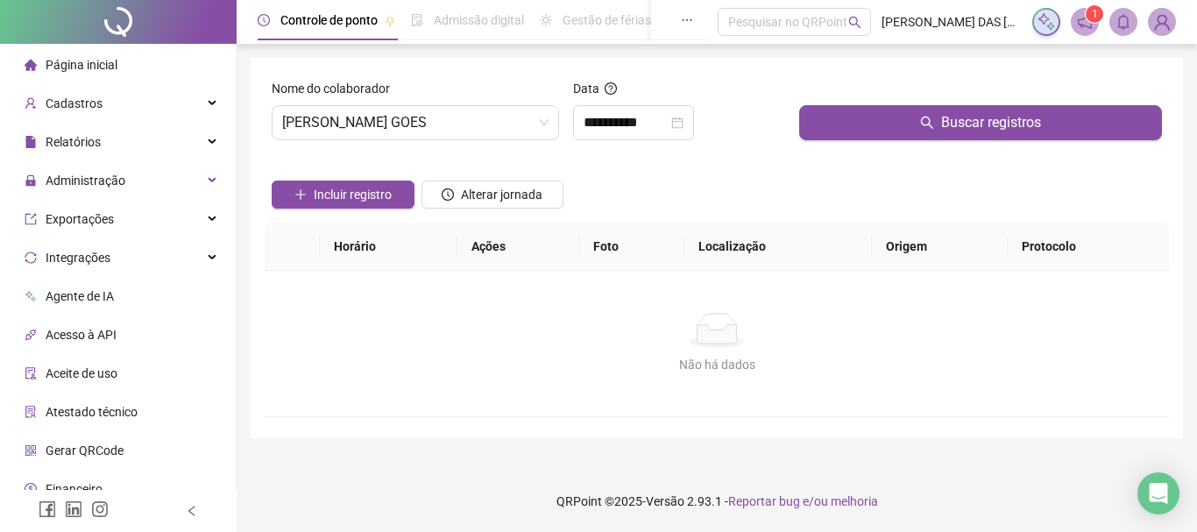
click at [818, 145] on div "Buscar registros" at bounding box center [980, 116] width 377 height 75
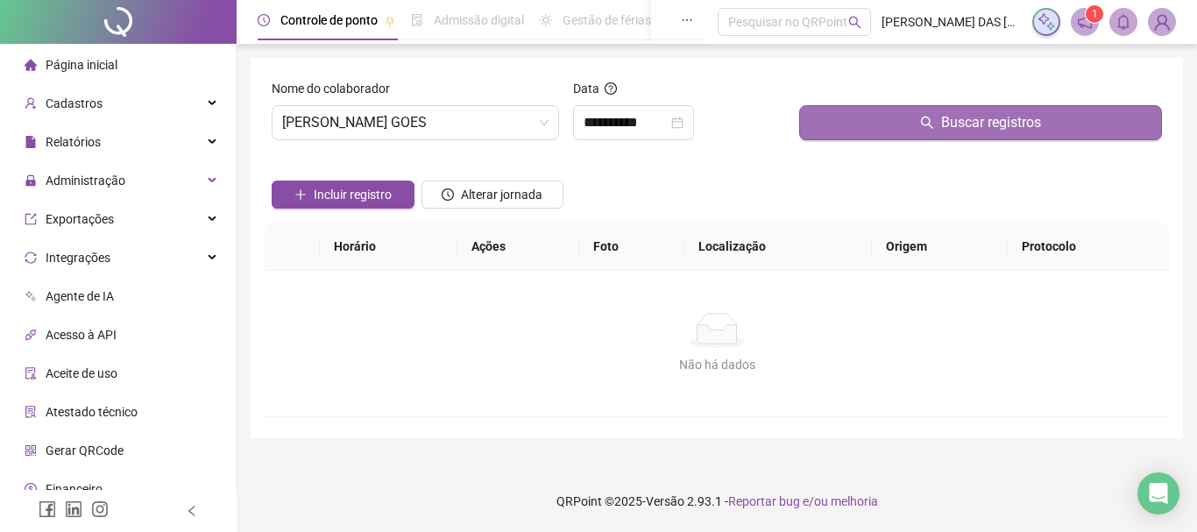
click at [818, 134] on button "Buscar registros" at bounding box center [980, 122] width 363 height 35
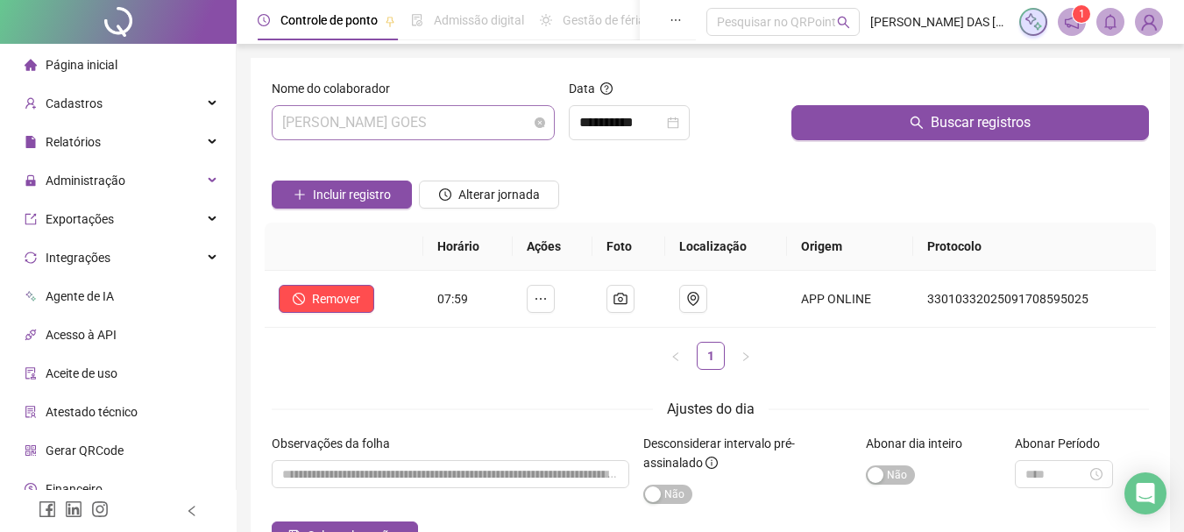
click at [513, 120] on span "[PERSON_NAME] GOES" at bounding box center [413, 122] width 262 height 33
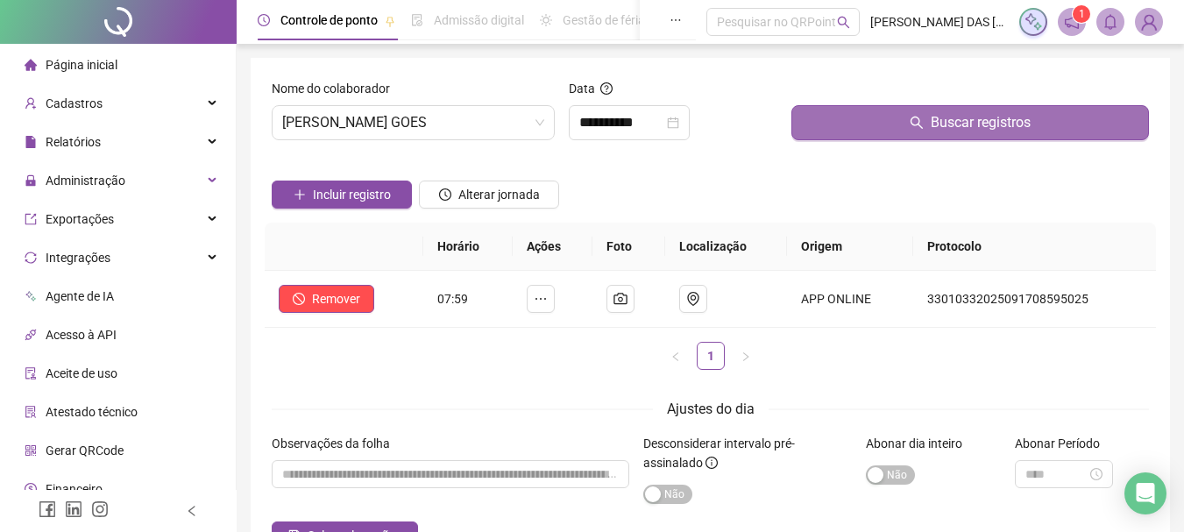
click at [802, 131] on button "Buscar registros" at bounding box center [971, 122] width 358 height 35
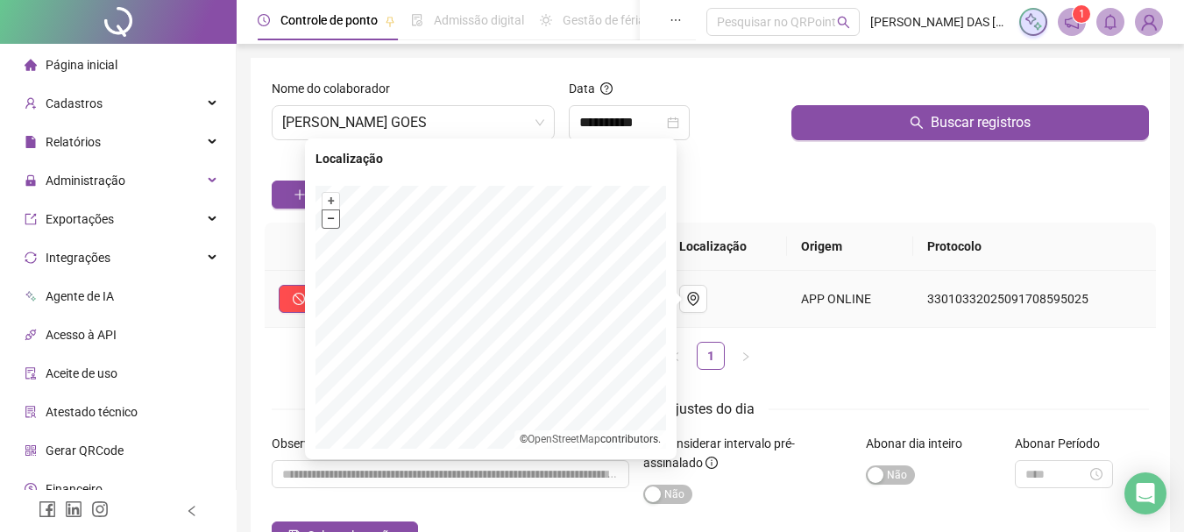
click at [333, 223] on button "–" at bounding box center [331, 218] width 17 height 17
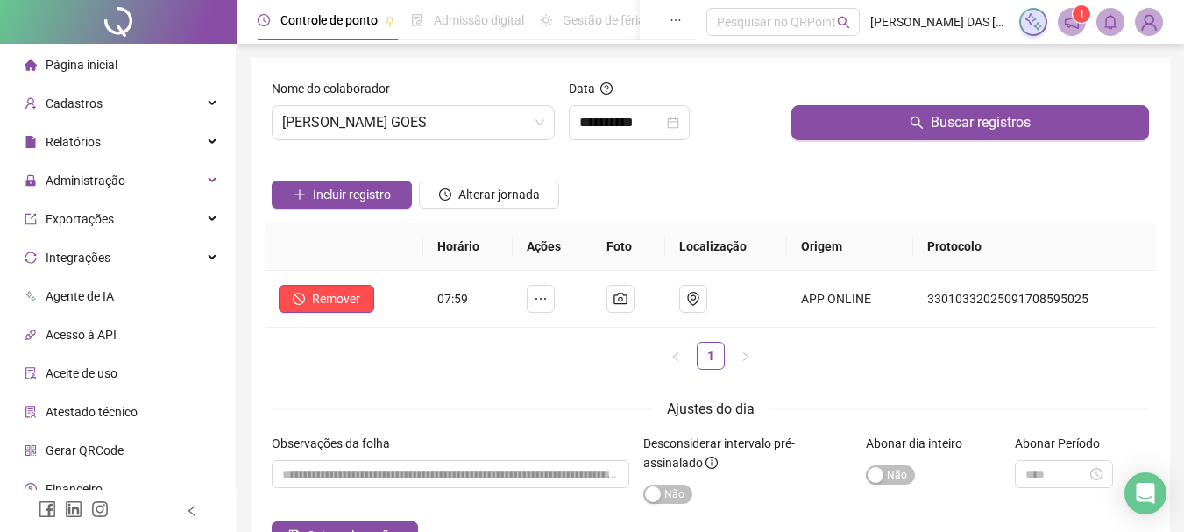
click at [792, 179] on div "Incluir registro Alterar jornada" at bounding box center [710, 188] width 884 height 68
click at [500, 117] on span "[PERSON_NAME] GOES" at bounding box center [413, 122] width 262 height 33
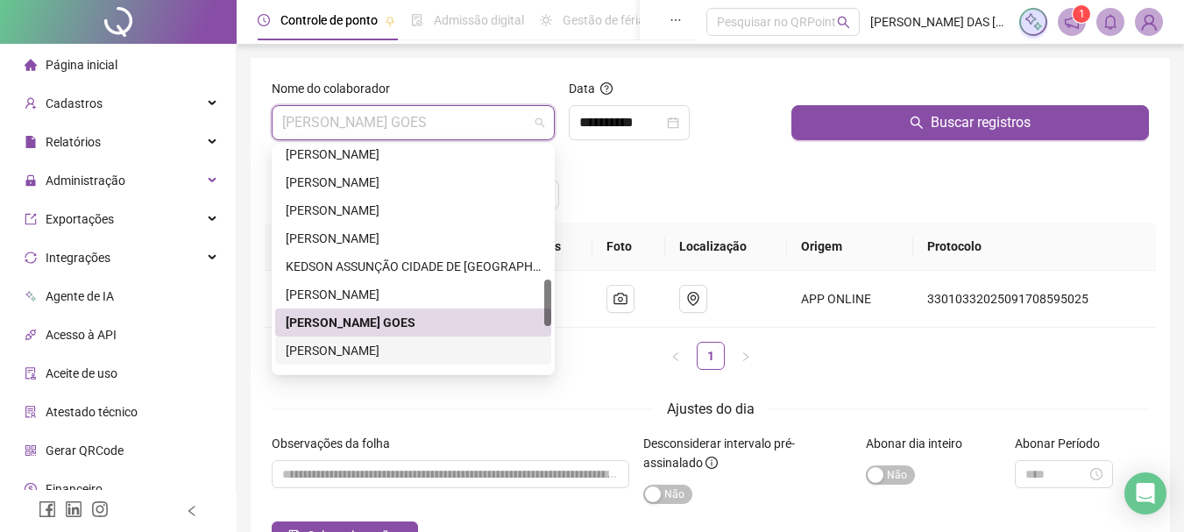
click at [446, 349] on div "[PERSON_NAME]" at bounding box center [413, 350] width 255 height 19
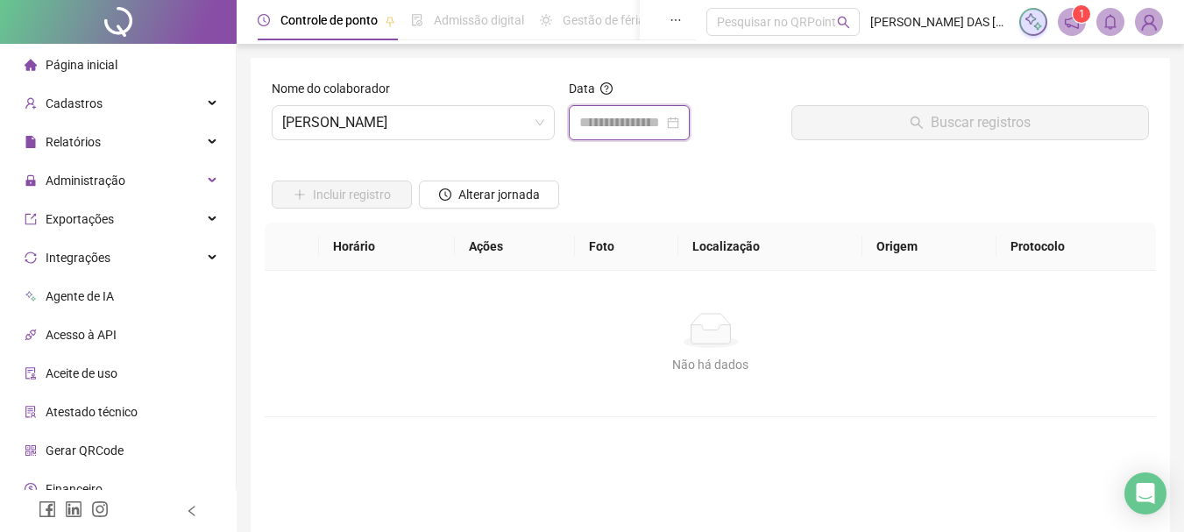
click at [635, 120] on input at bounding box center [621, 122] width 84 height 21
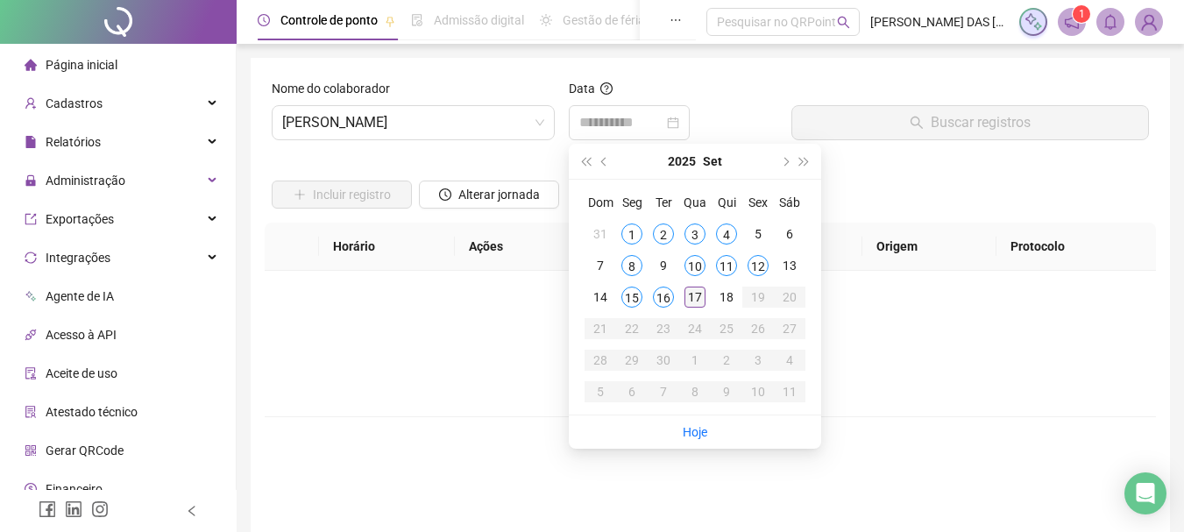
click at [689, 295] on div "17" at bounding box center [695, 297] width 21 height 21
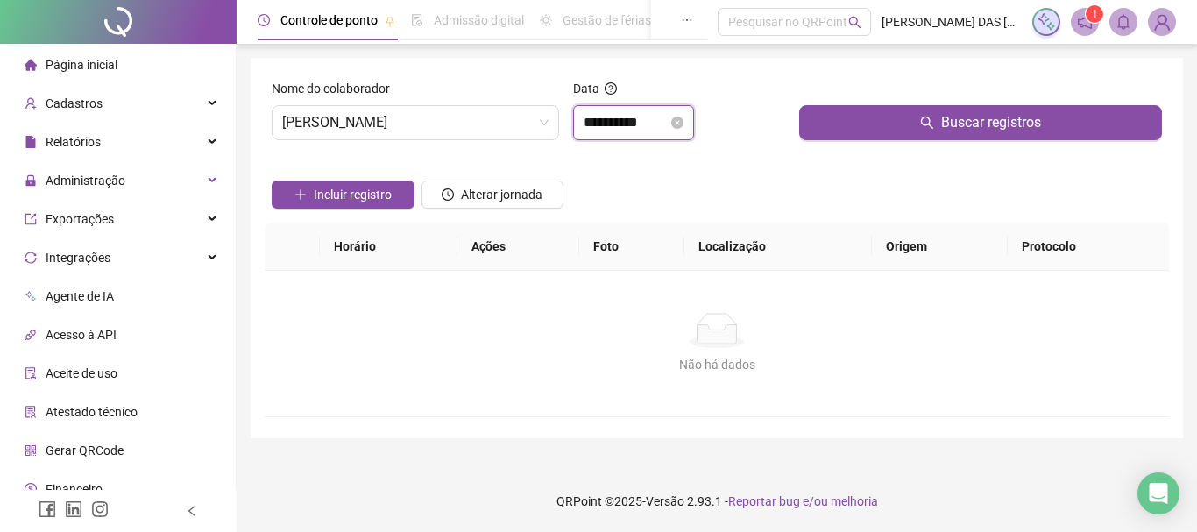
click at [640, 115] on input "**********" at bounding box center [626, 122] width 84 height 21
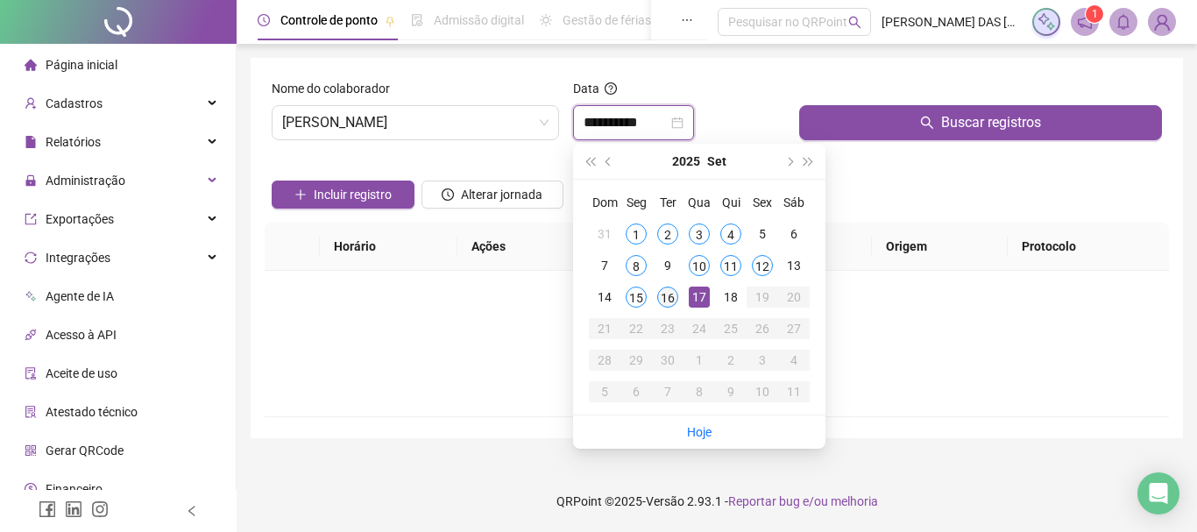
type input "**********"
click at [668, 299] on div "16" at bounding box center [667, 297] width 21 height 21
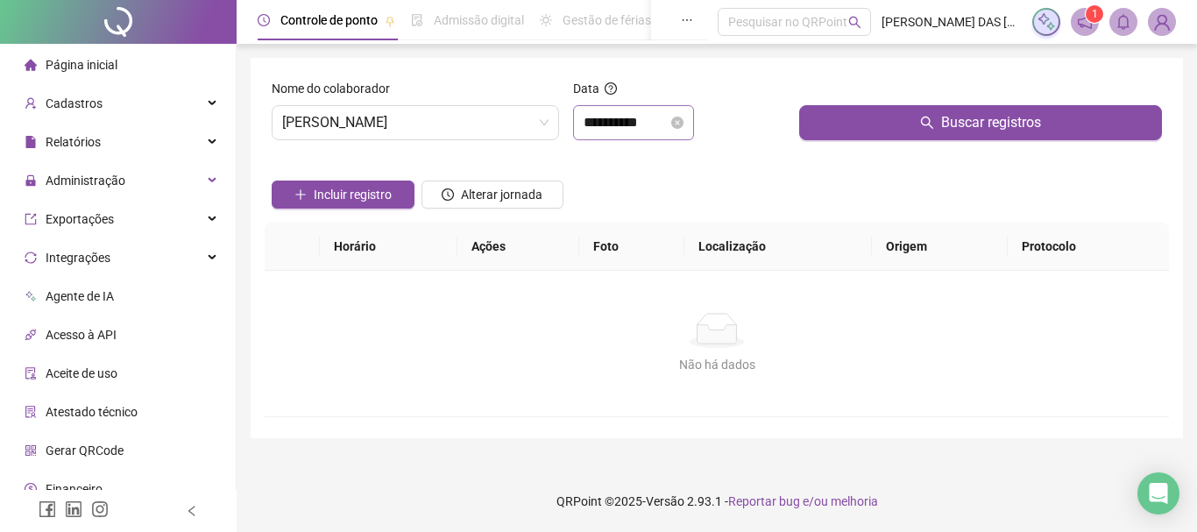
click at [663, 133] on div "**********" at bounding box center [633, 122] width 121 height 35
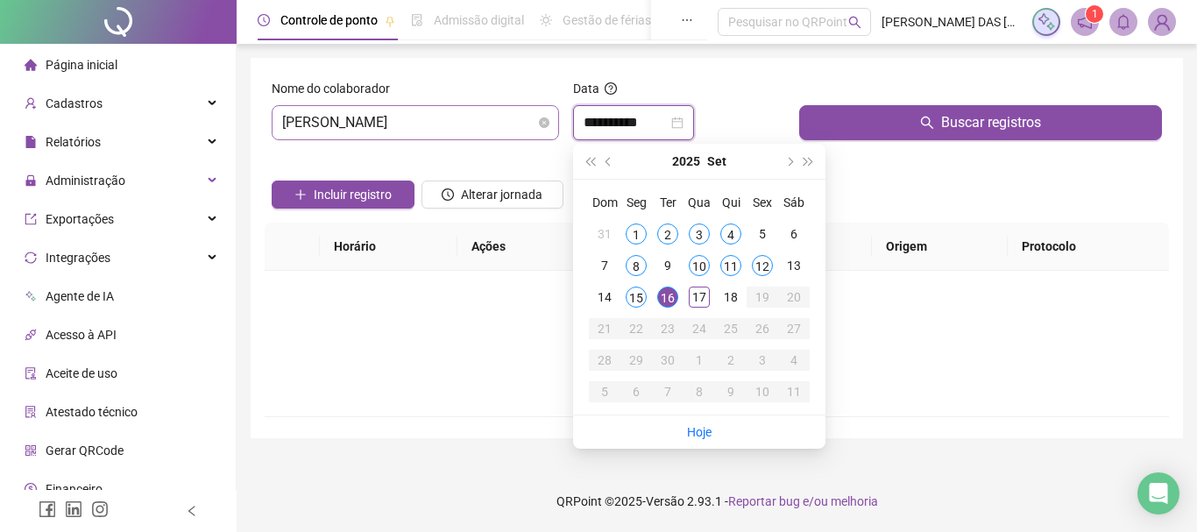
click at [510, 114] on span "[PERSON_NAME]" at bounding box center [415, 122] width 266 height 33
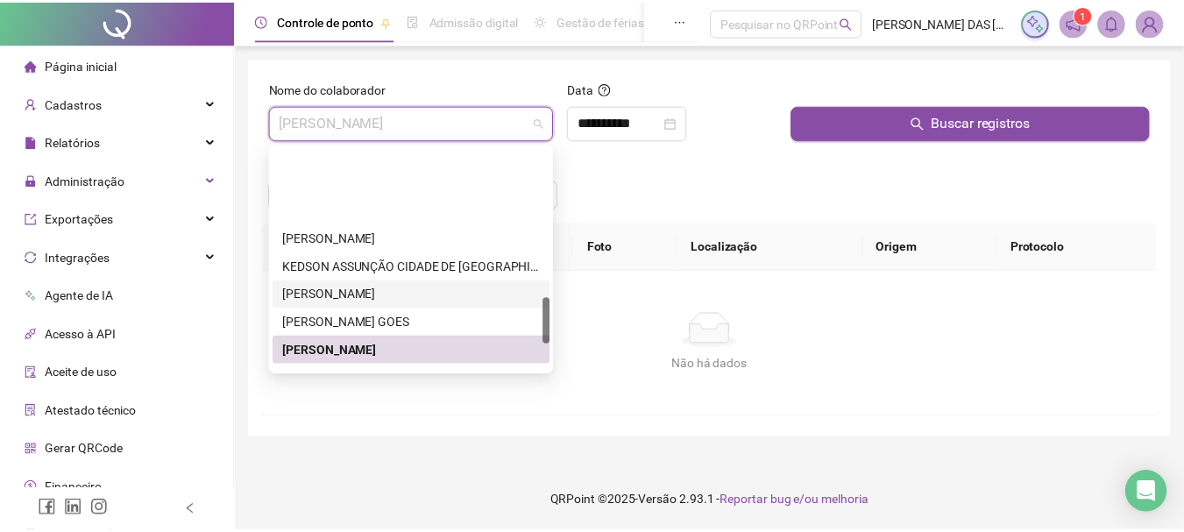
scroll to position [799, 0]
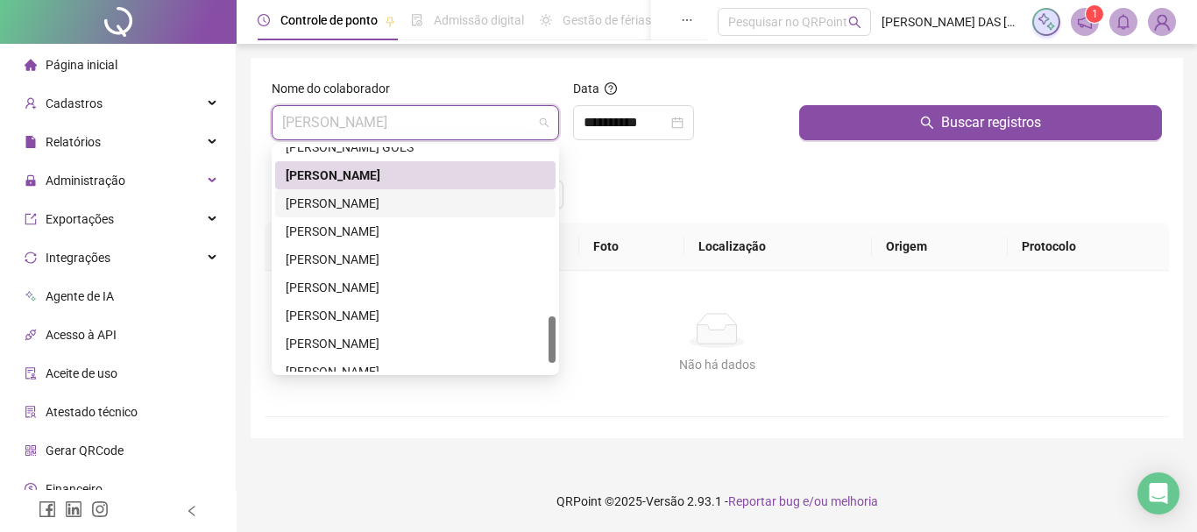
click at [416, 198] on div "[PERSON_NAME]" at bounding box center [415, 203] width 259 height 19
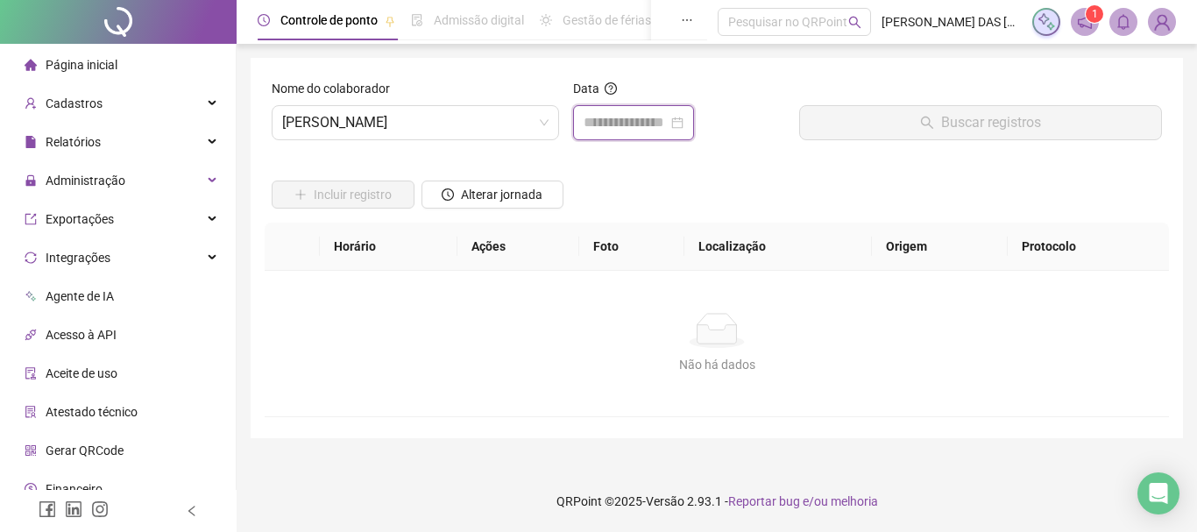
click at [584, 118] on input at bounding box center [626, 122] width 84 height 21
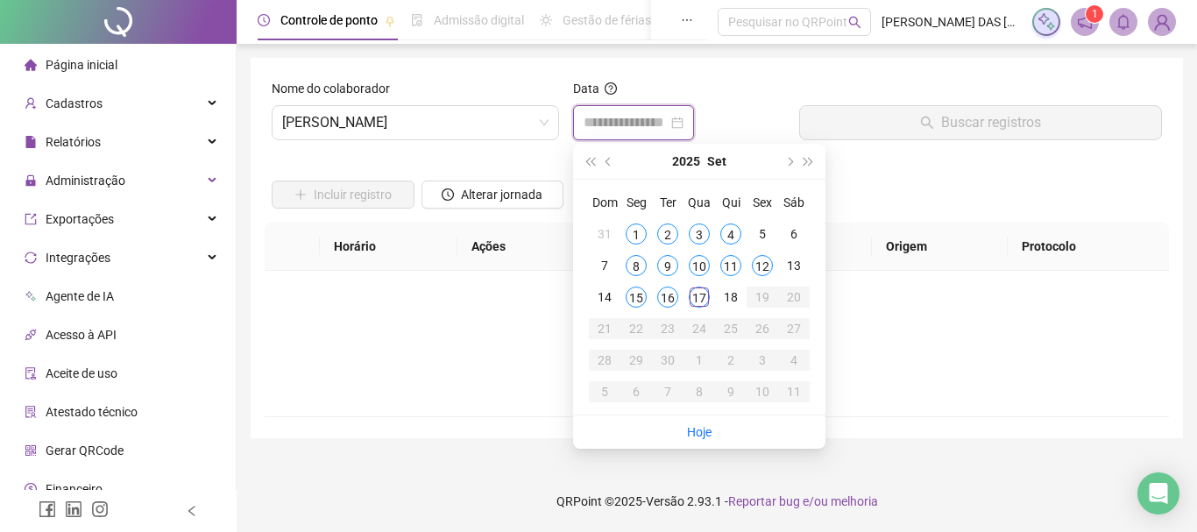
type input "**********"
click at [702, 290] on div "17" at bounding box center [699, 297] width 21 height 21
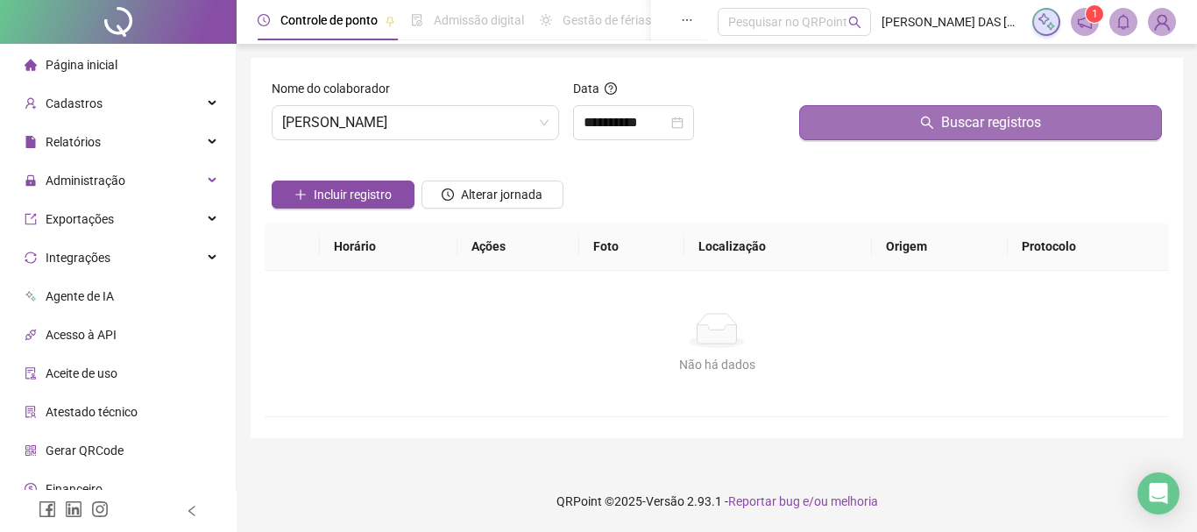
click at [822, 121] on button "Buscar registros" at bounding box center [980, 122] width 363 height 35
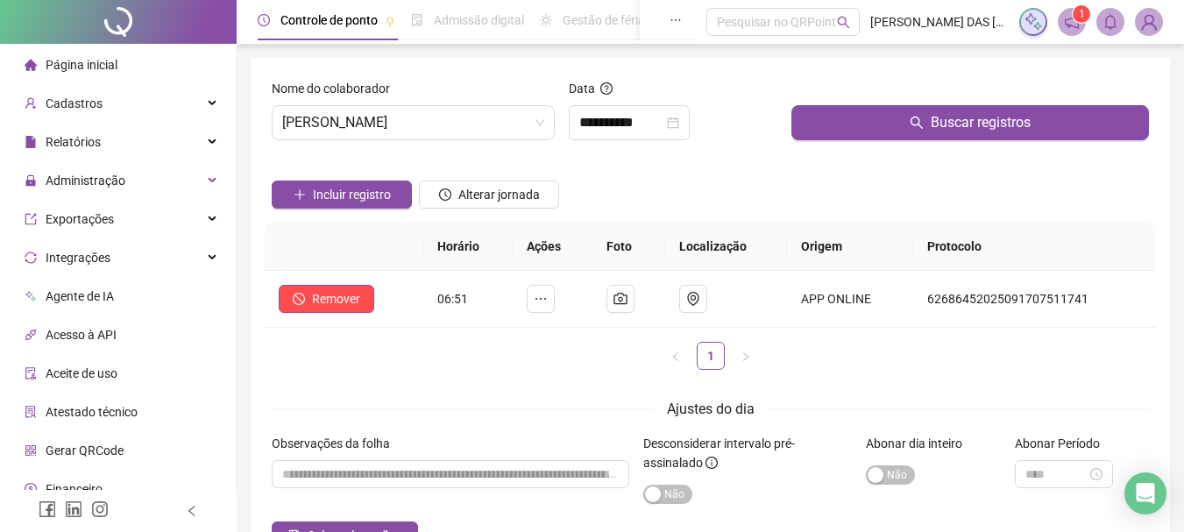
click at [731, 197] on div "Incluir registro Alterar jornada" at bounding box center [710, 188] width 884 height 68
click at [501, 119] on span "[PERSON_NAME]" at bounding box center [413, 122] width 262 height 33
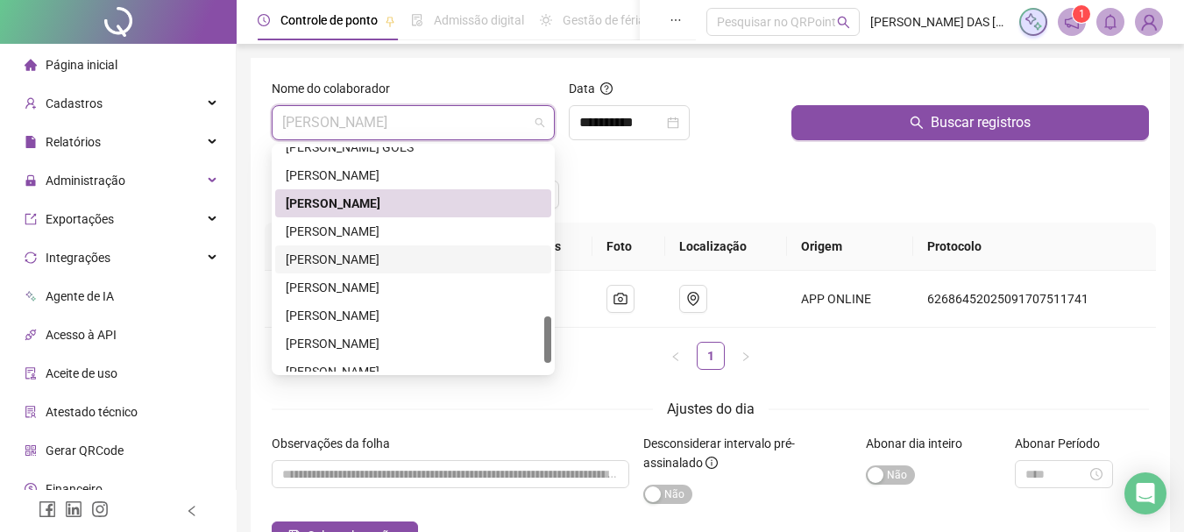
click at [478, 263] on div "[PERSON_NAME]" at bounding box center [413, 259] width 255 height 19
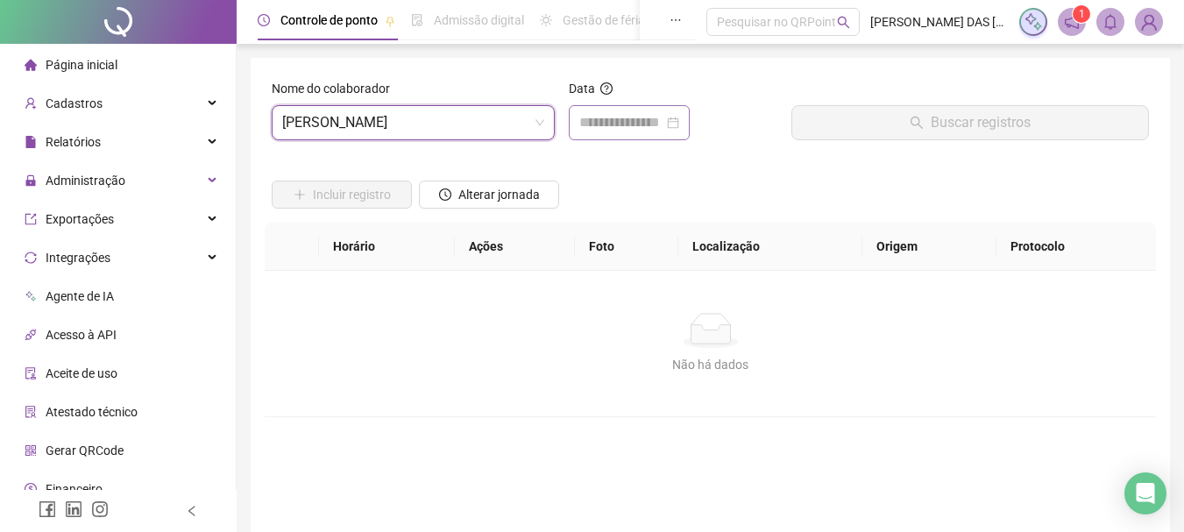
click at [596, 109] on div at bounding box center [629, 122] width 121 height 35
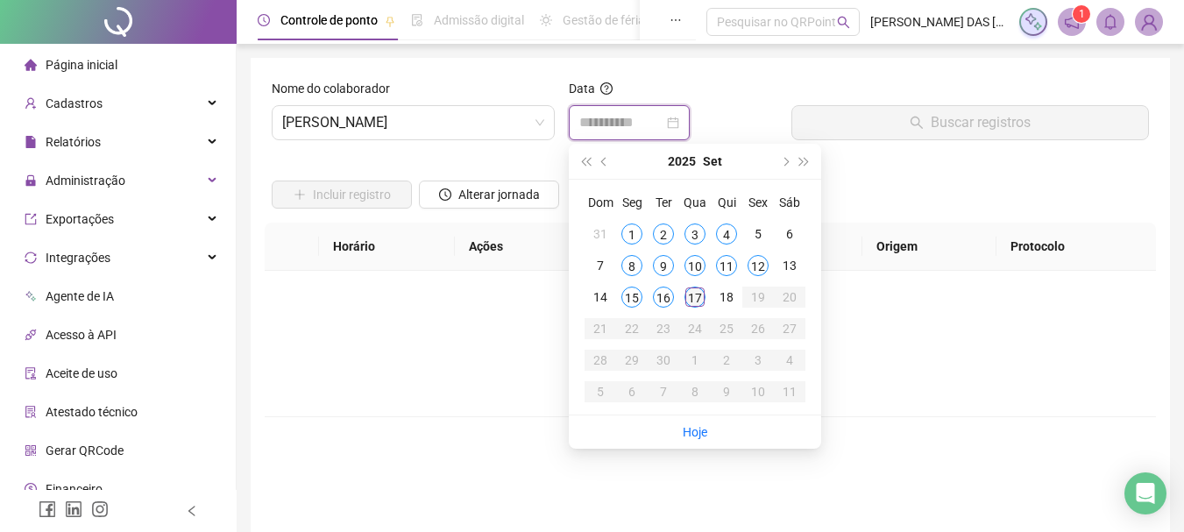
type input "**********"
click at [703, 300] on div "17" at bounding box center [695, 297] width 21 height 21
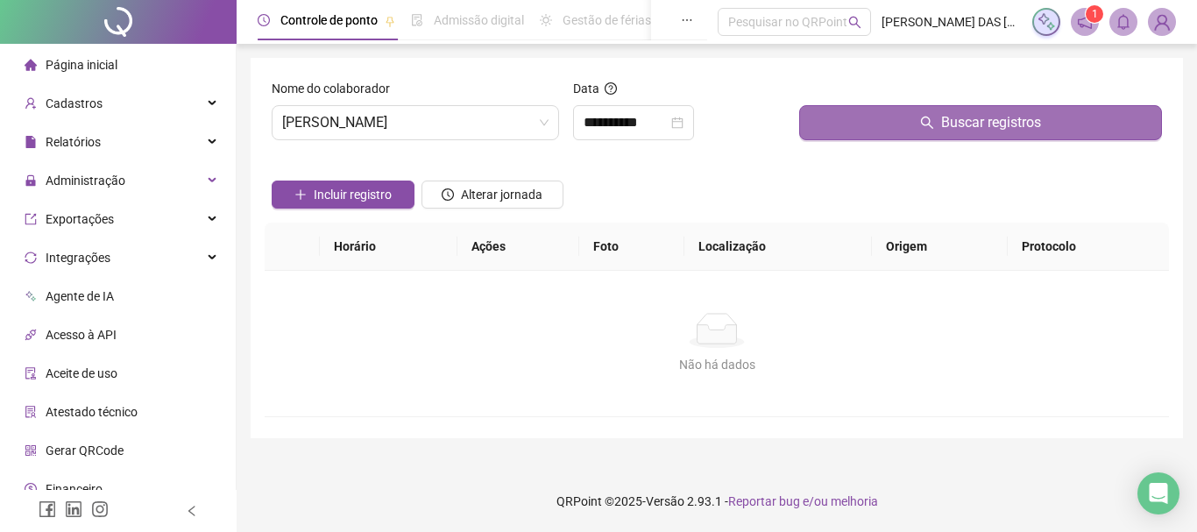
click at [862, 121] on button "Buscar registros" at bounding box center [980, 122] width 363 height 35
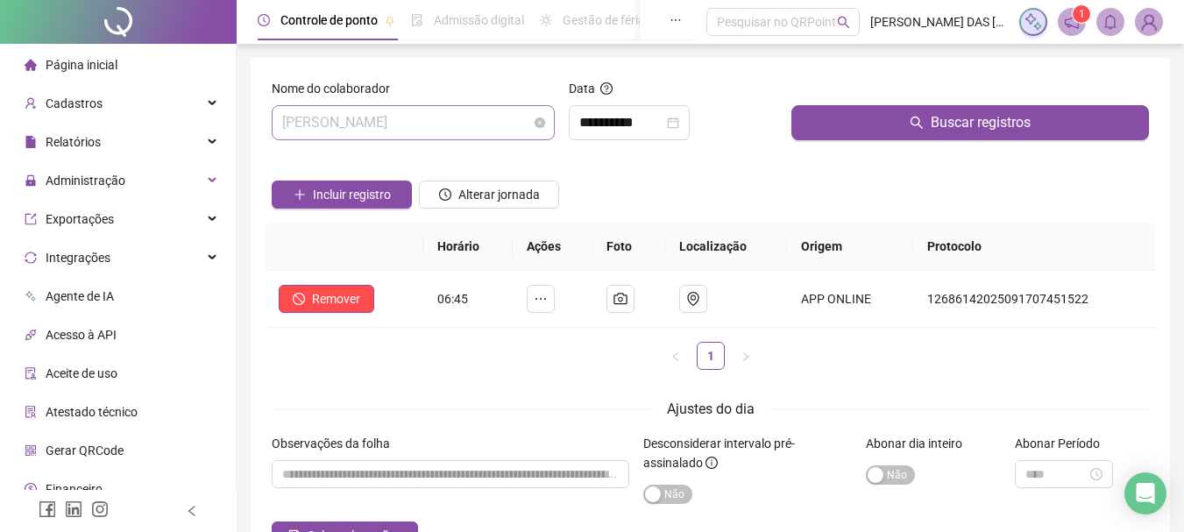
click at [504, 131] on span "[PERSON_NAME]" at bounding box center [413, 122] width 262 height 33
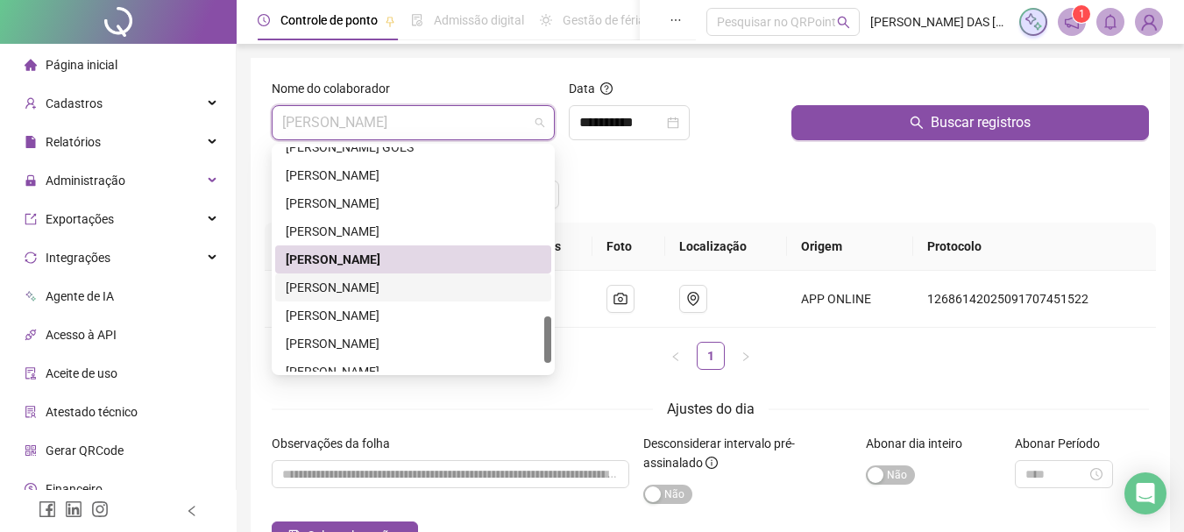
click at [460, 281] on div "[PERSON_NAME]" at bounding box center [413, 287] width 255 height 19
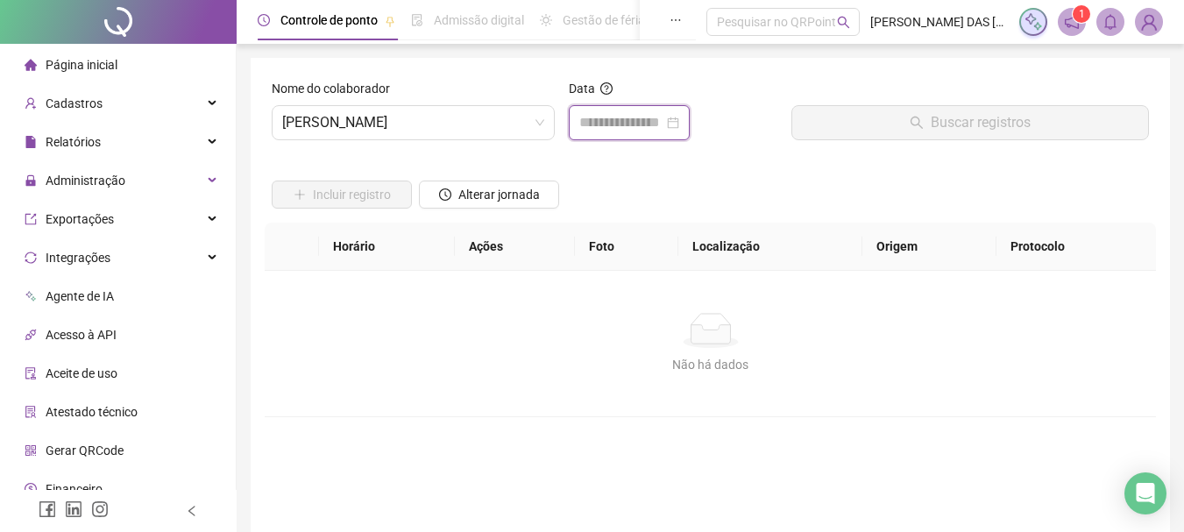
click at [643, 118] on input at bounding box center [621, 122] width 84 height 21
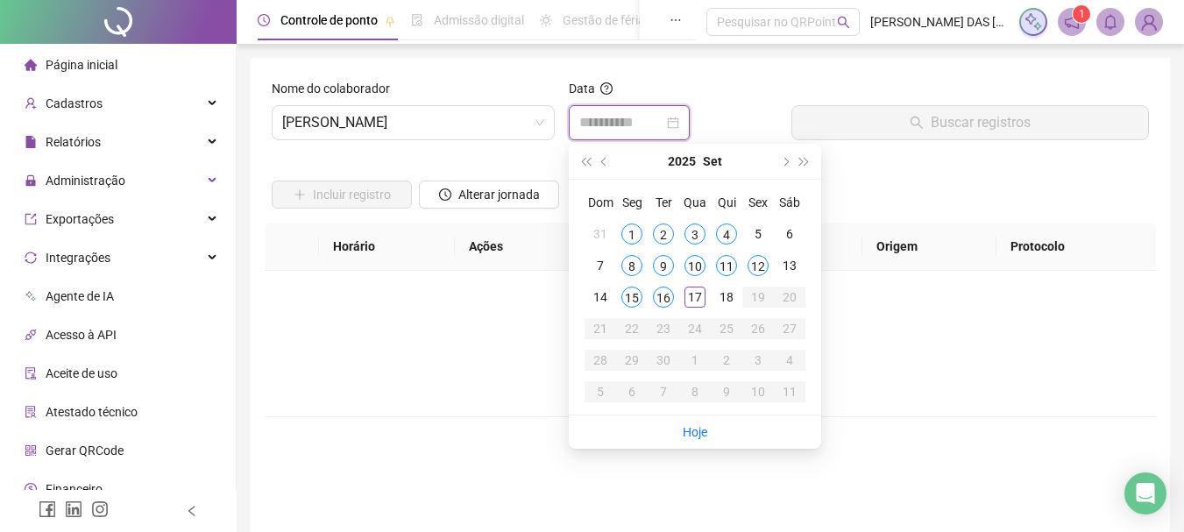
type input "**********"
click at [516, 131] on span "[PERSON_NAME]" at bounding box center [413, 122] width 262 height 33
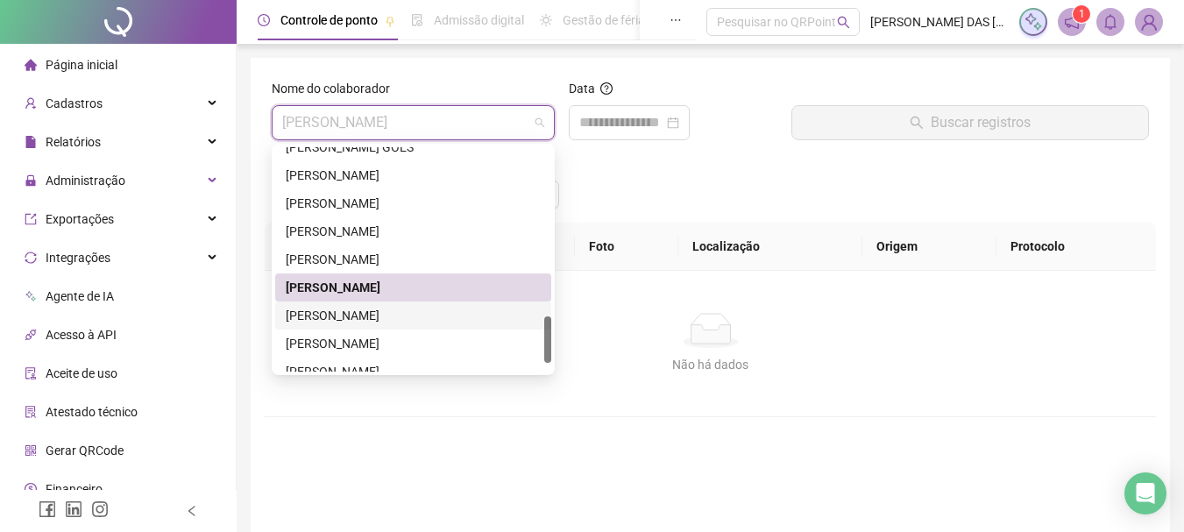
click at [439, 308] on div "[PERSON_NAME]" at bounding box center [413, 315] width 255 height 19
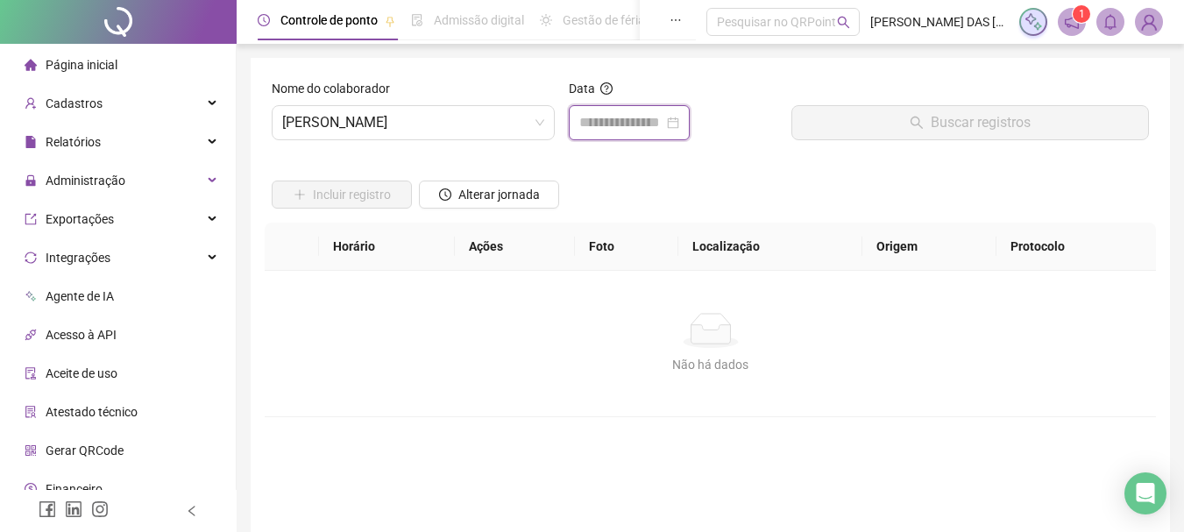
click at [637, 124] on input at bounding box center [621, 122] width 84 height 21
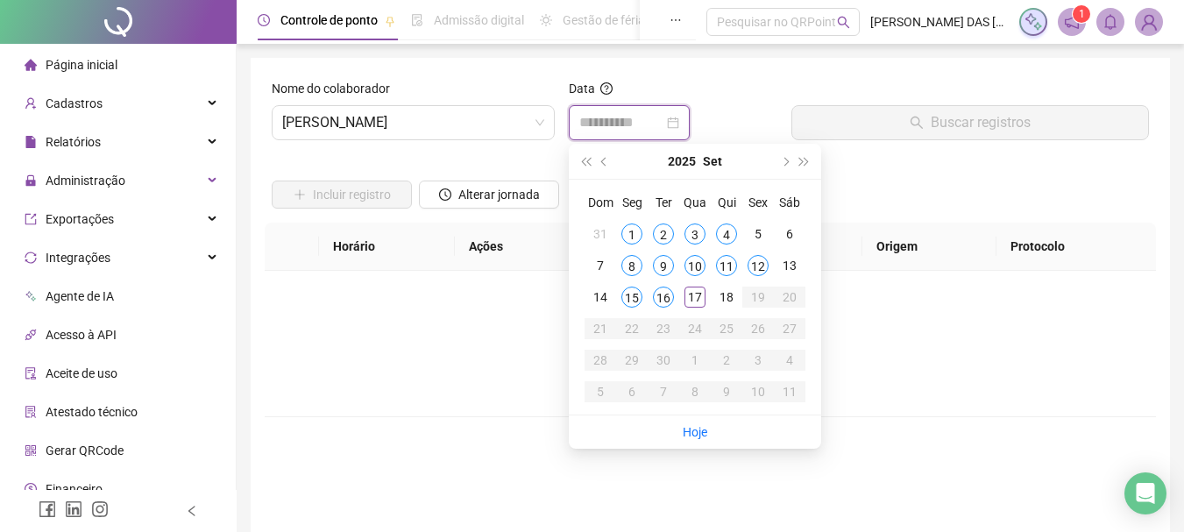
type input "**********"
click at [695, 300] on div "17" at bounding box center [695, 297] width 21 height 21
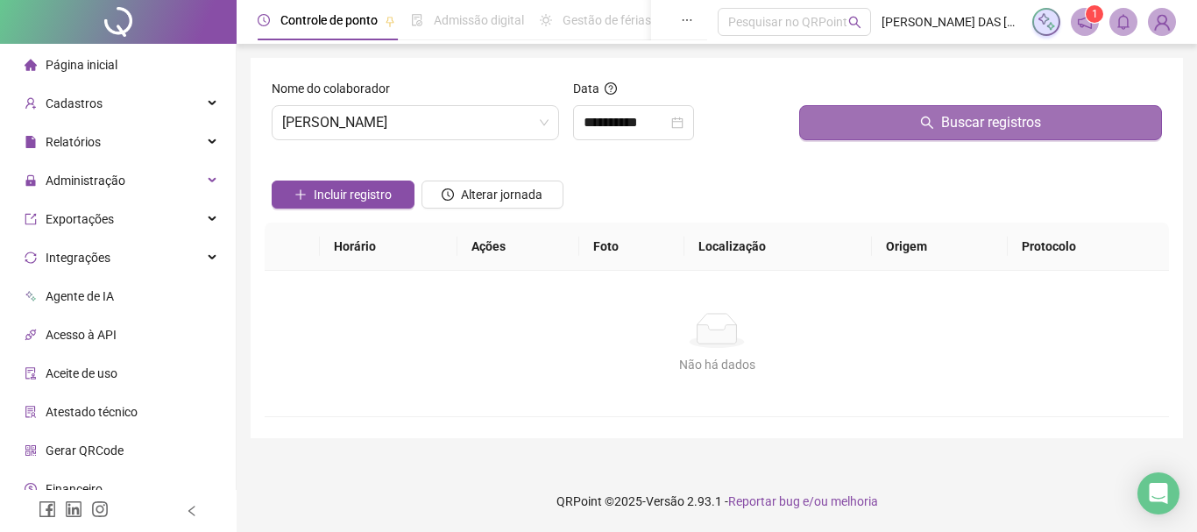
click at [870, 119] on button "Buscar registros" at bounding box center [980, 122] width 363 height 35
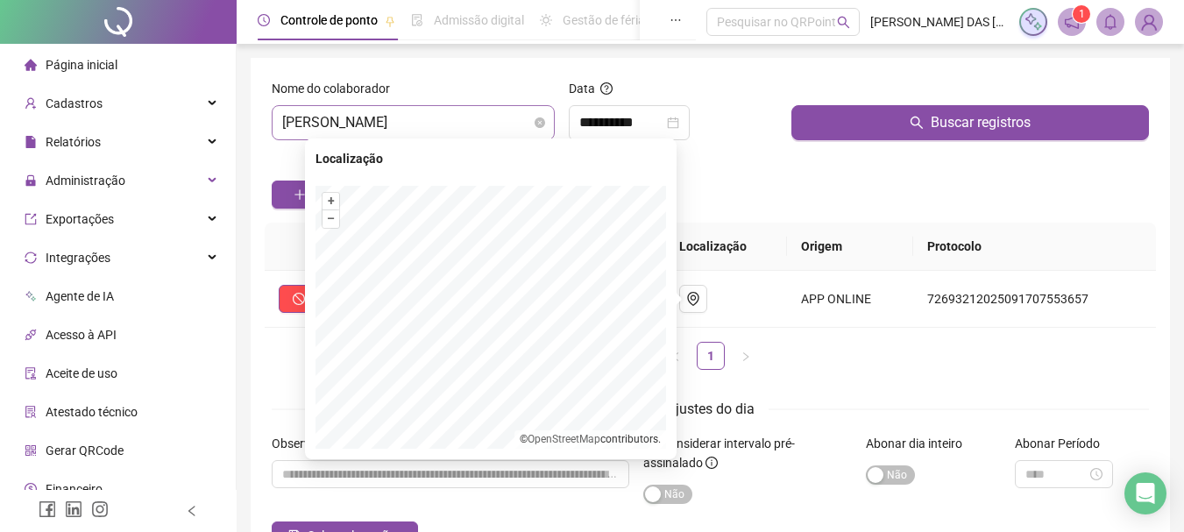
click at [492, 121] on span "[PERSON_NAME]" at bounding box center [413, 122] width 262 height 33
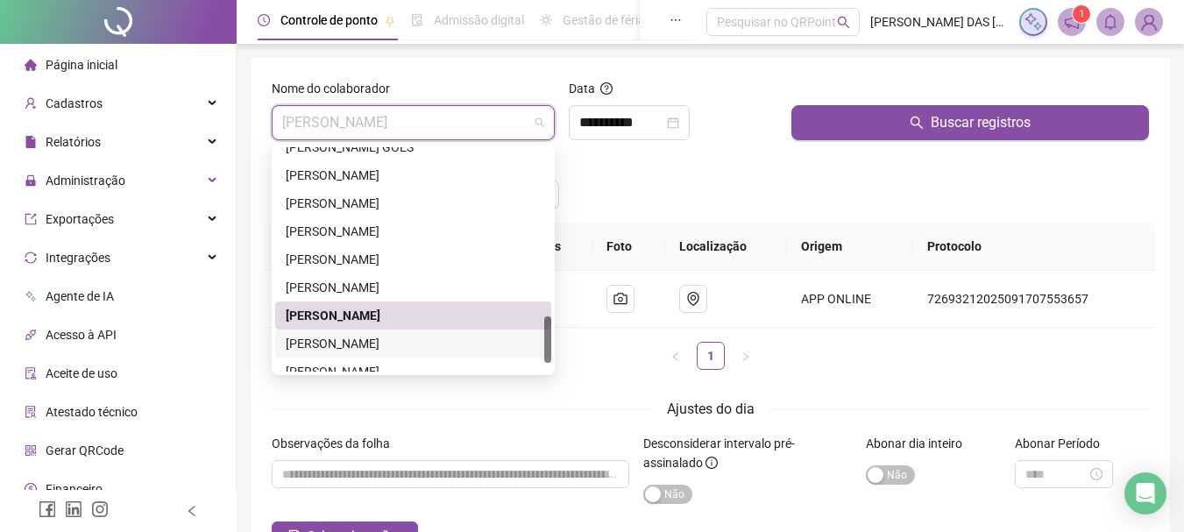
click at [455, 339] on div "[PERSON_NAME]" at bounding box center [413, 343] width 255 height 19
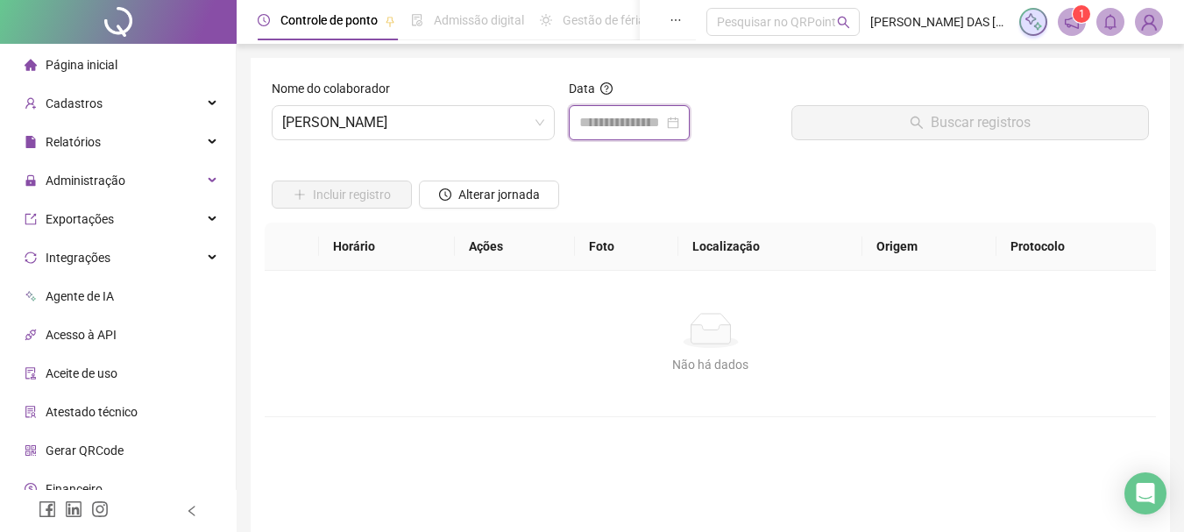
click at [579, 117] on input at bounding box center [621, 122] width 84 height 21
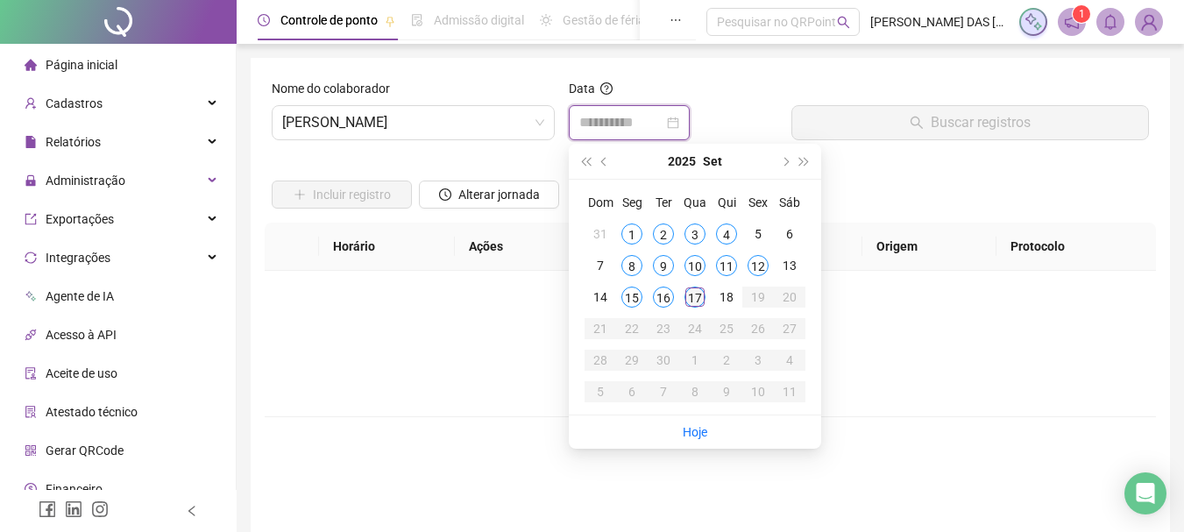
type input "**********"
click at [702, 300] on div "17" at bounding box center [695, 297] width 21 height 21
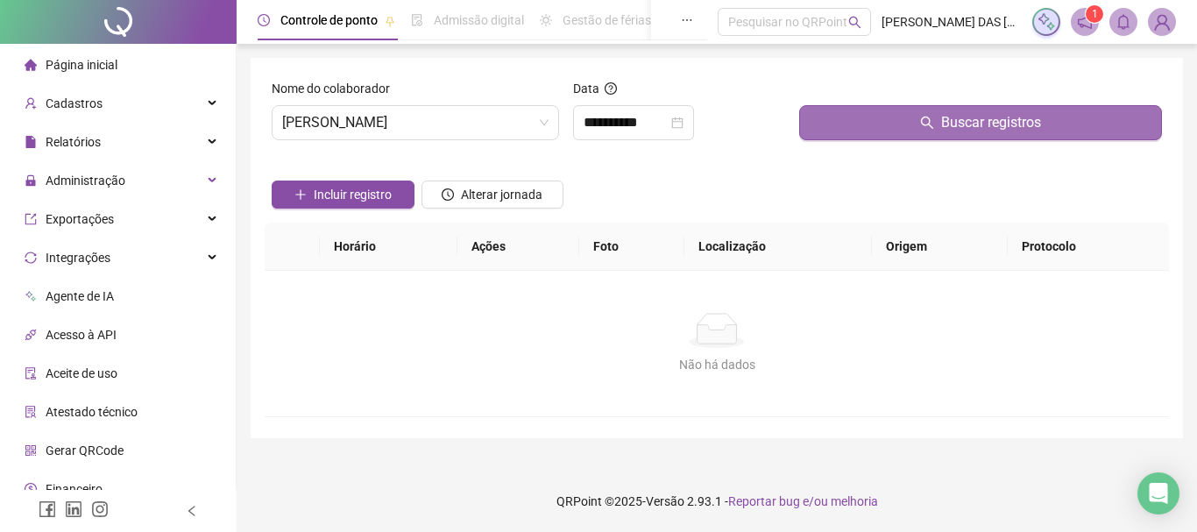
click at [859, 121] on button "Buscar registros" at bounding box center [980, 122] width 363 height 35
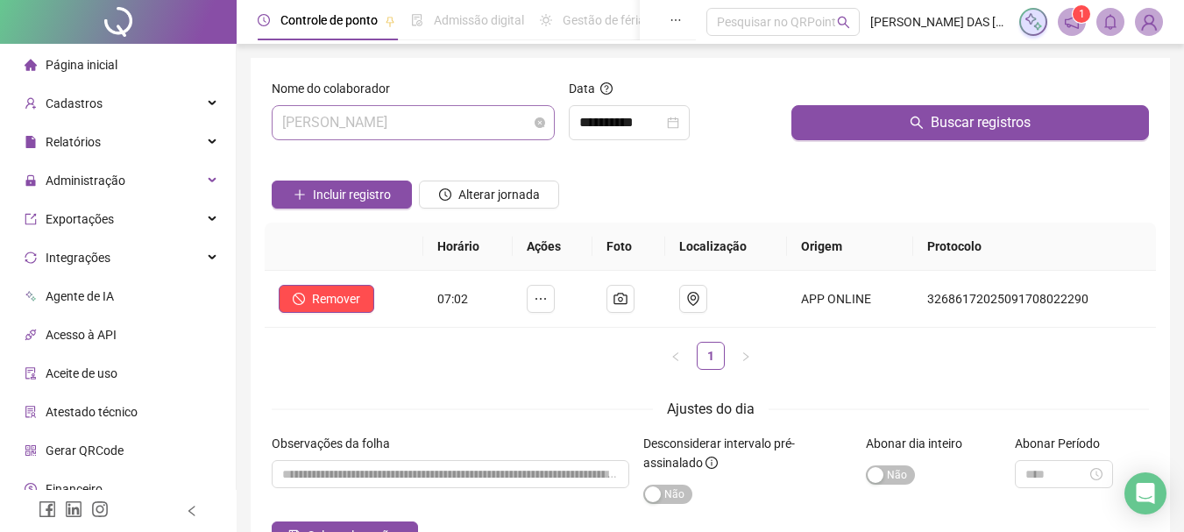
click at [439, 131] on span "[PERSON_NAME]" at bounding box center [413, 122] width 262 height 33
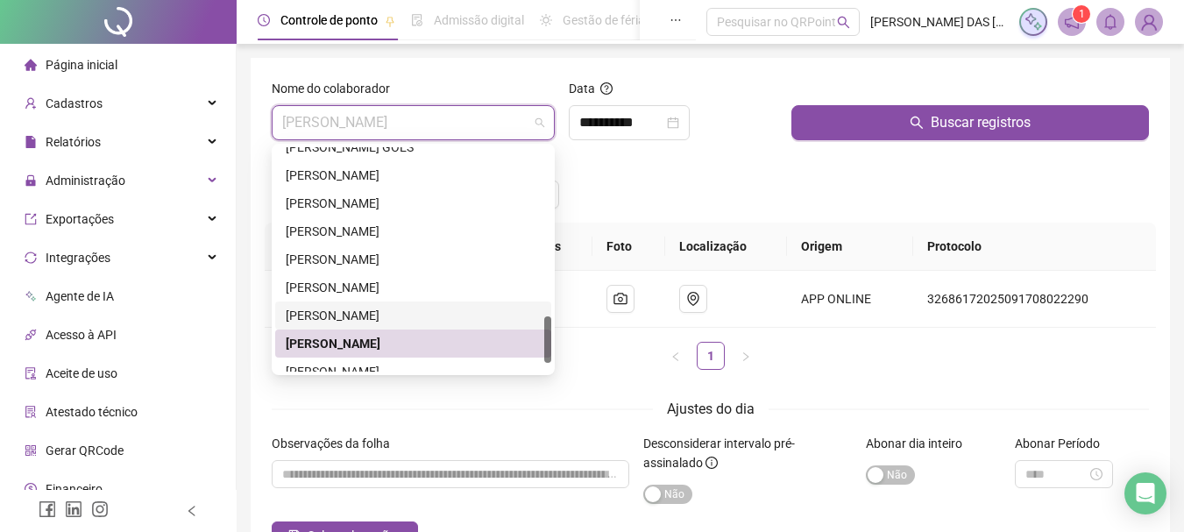
scroll to position [842, 0]
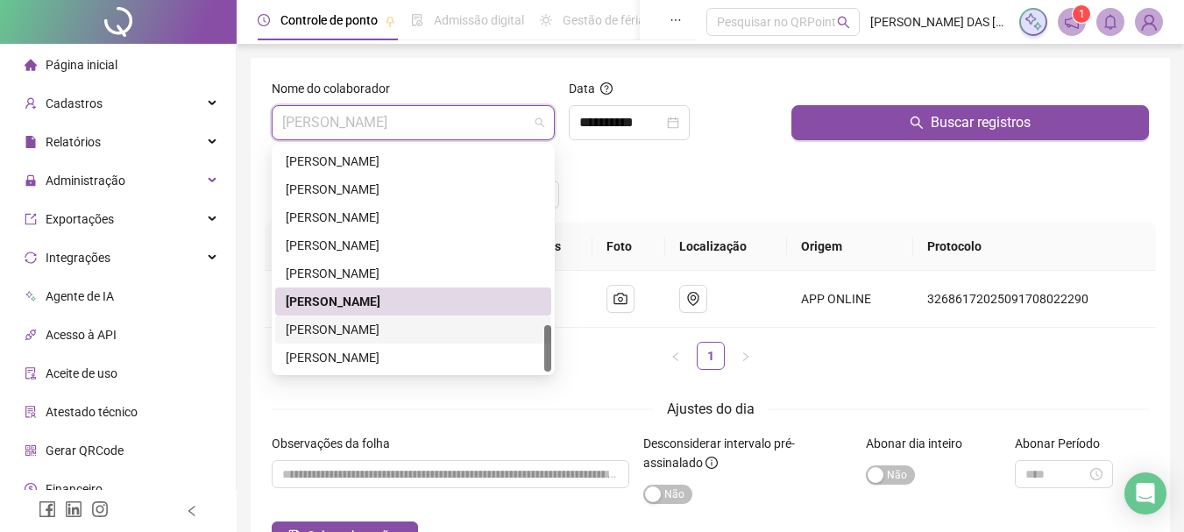
click at [445, 337] on div "[PERSON_NAME]" at bounding box center [413, 329] width 255 height 19
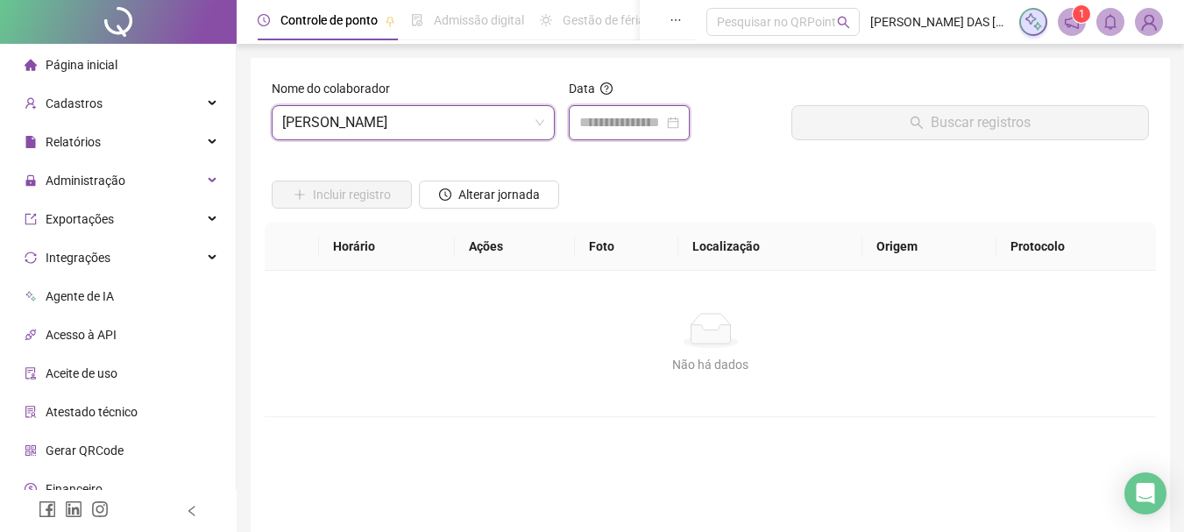
click at [593, 113] on input at bounding box center [621, 122] width 84 height 21
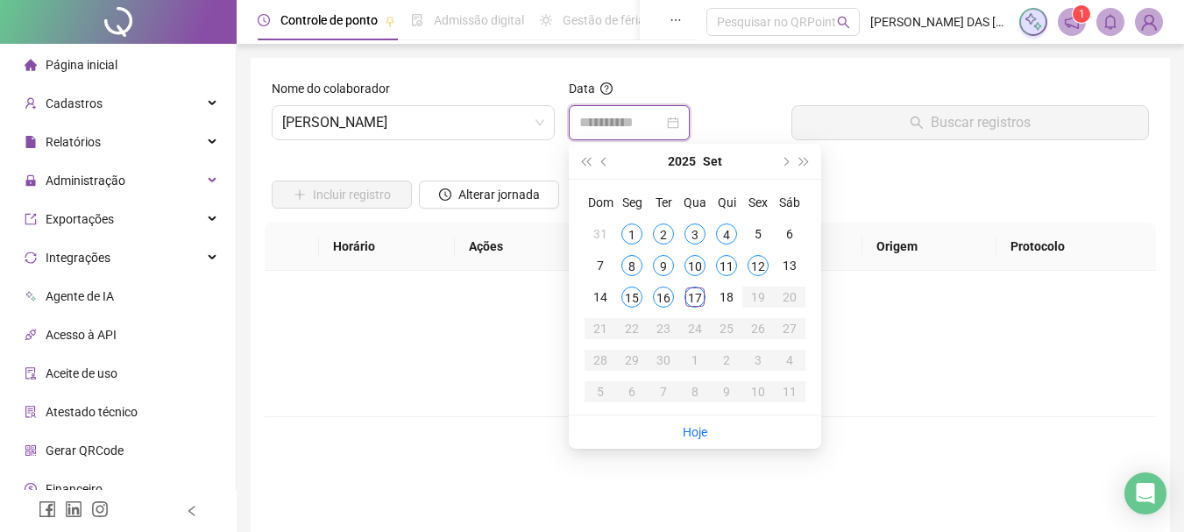
type input "**********"
click at [686, 300] on div "17" at bounding box center [695, 297] width 21 height 21
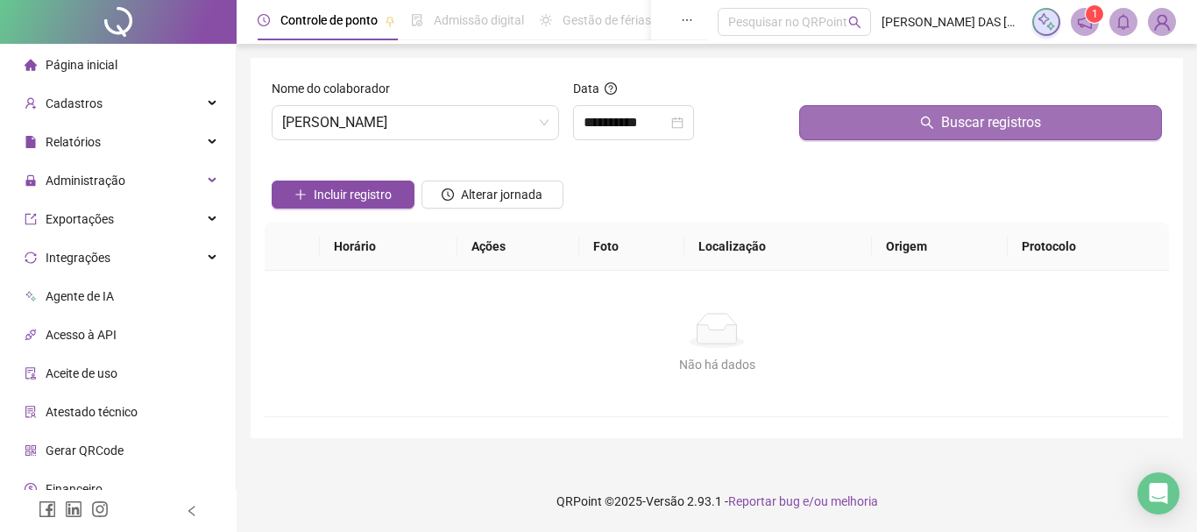
click at [824, 117] on button "Buscar registros" at bounding box center [980, 122] width 363 height 35
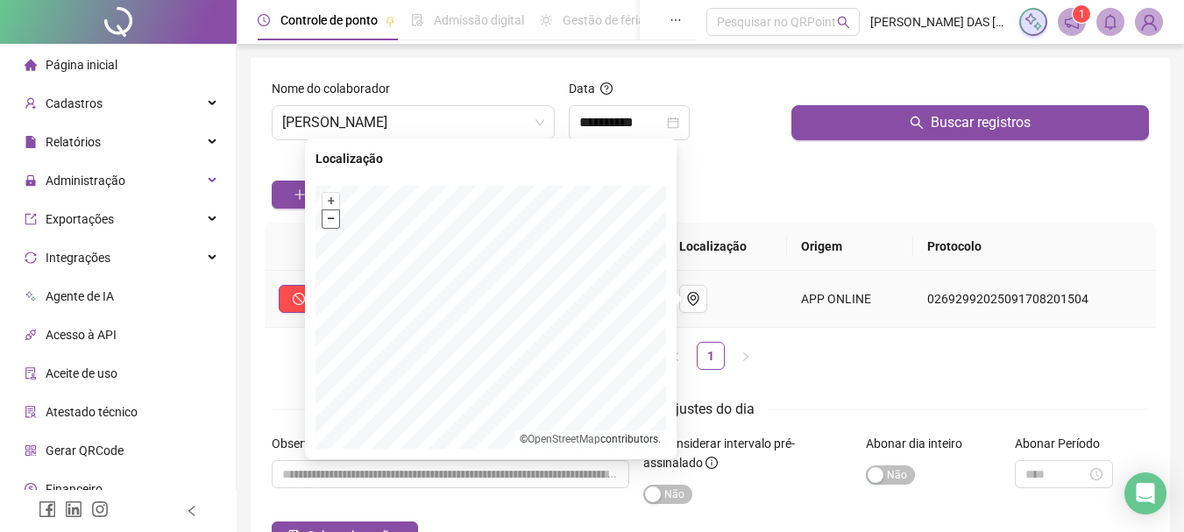
click at [327, 219] on button "–" at bounding box center [331, 218] width 17 height 17
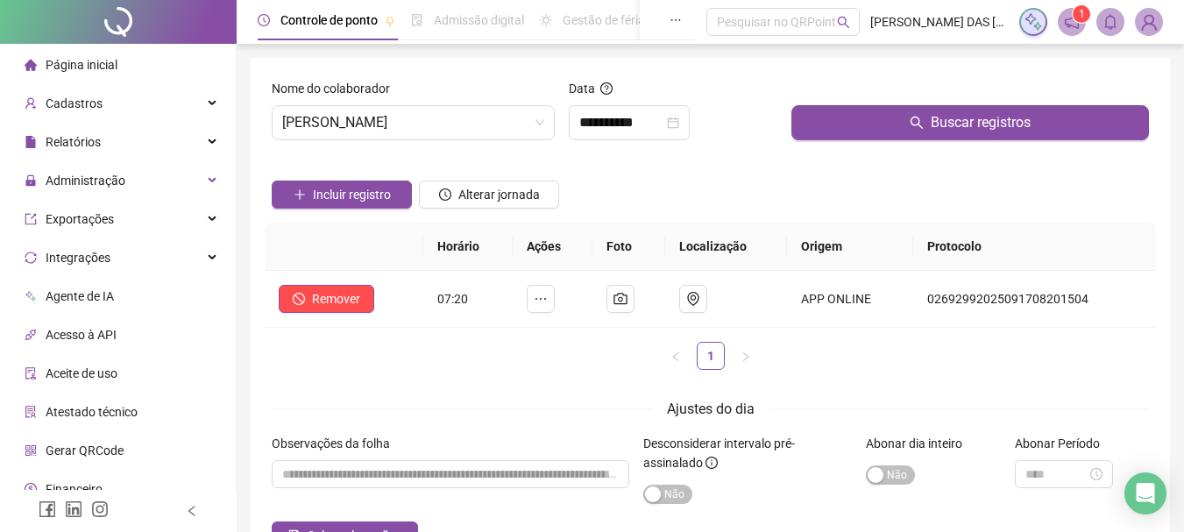
click at [795, 180] on div "Incluir registro Alterar jornada" at bounding box center [710, 188] width 884 height 68
click at [473, 117] on span "[PERSON_NAME]" at bounding box center [413, 122] width 262 height 33
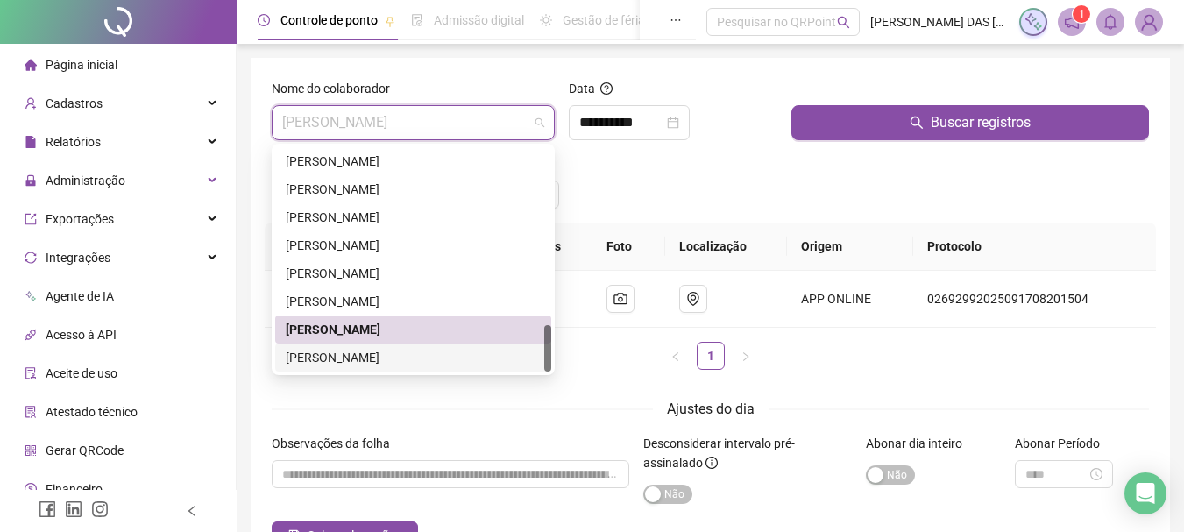
click at [400, 366] on div "[PERSON_NAME]" at bounding box center [413, 357] width 255 height 19
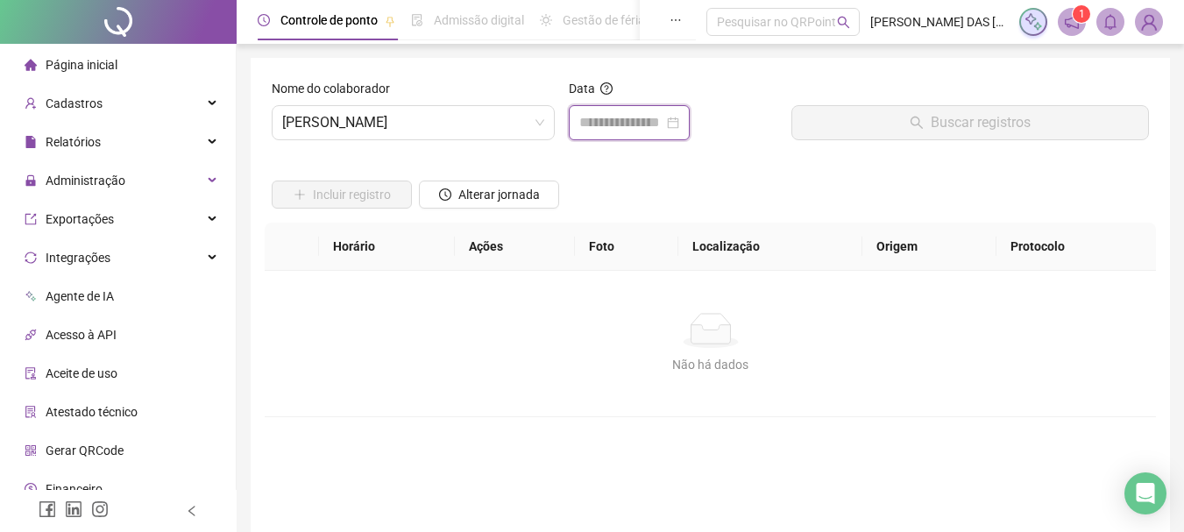
click at [657, 118] on input at bounding box center [621, 122] width 84 height 21
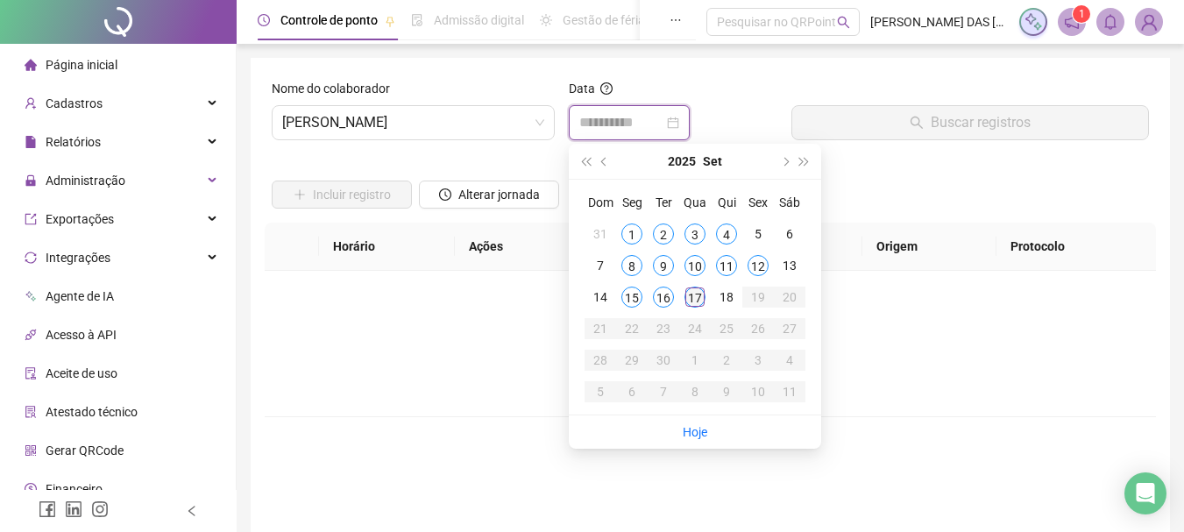
type input "**********"
click at [692, 304] on div "17" at bounding box center [695, 297] width 21 height 21
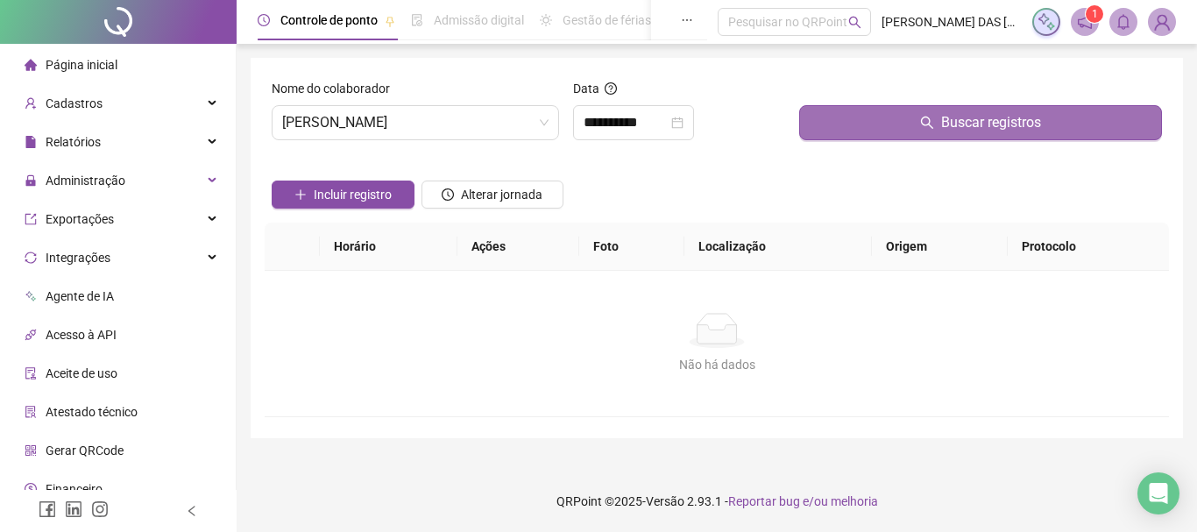
click at [837, 117] on button "Buscar registros" at bounding box center [980, 122] width 363 height 35
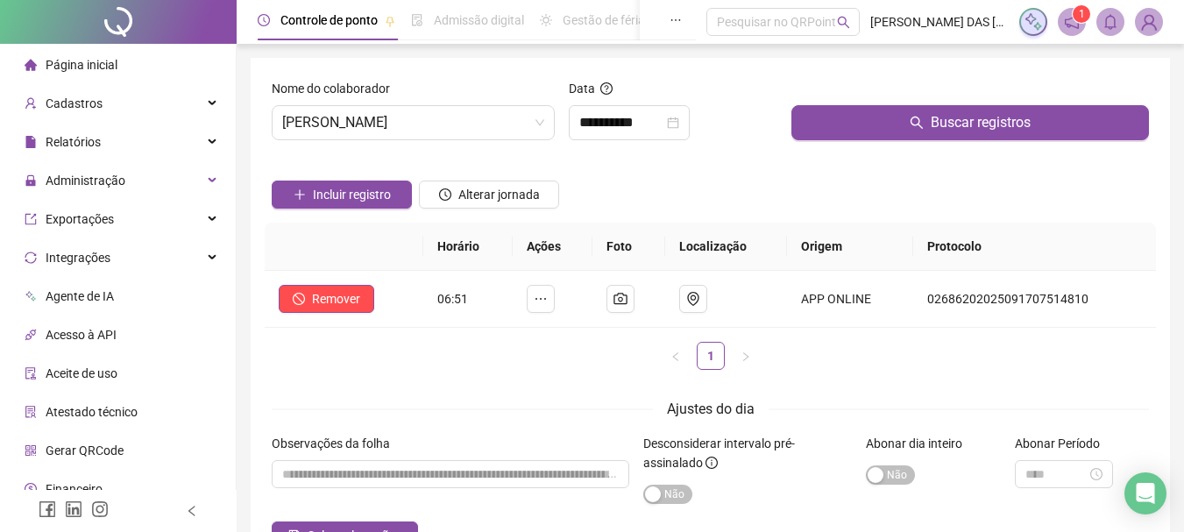
click at [742, 214] on div "Incluir registro Alterar jornada" at bounding box center [710, 188] width 884 height 68
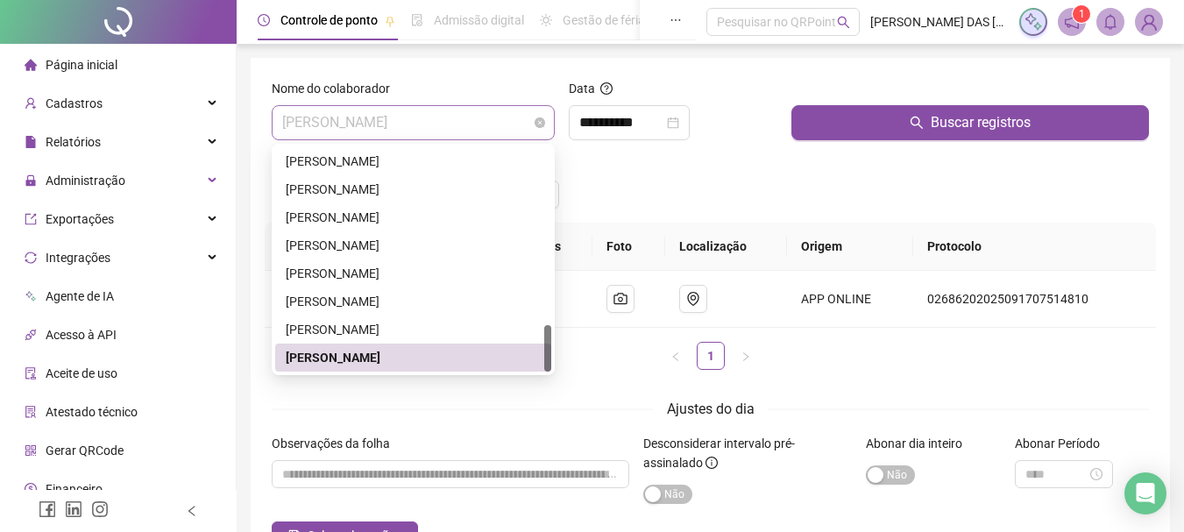
click at [531, 130] on span "[PERSON_NAME]" at bounding box center [413, 122] width 262 height 33
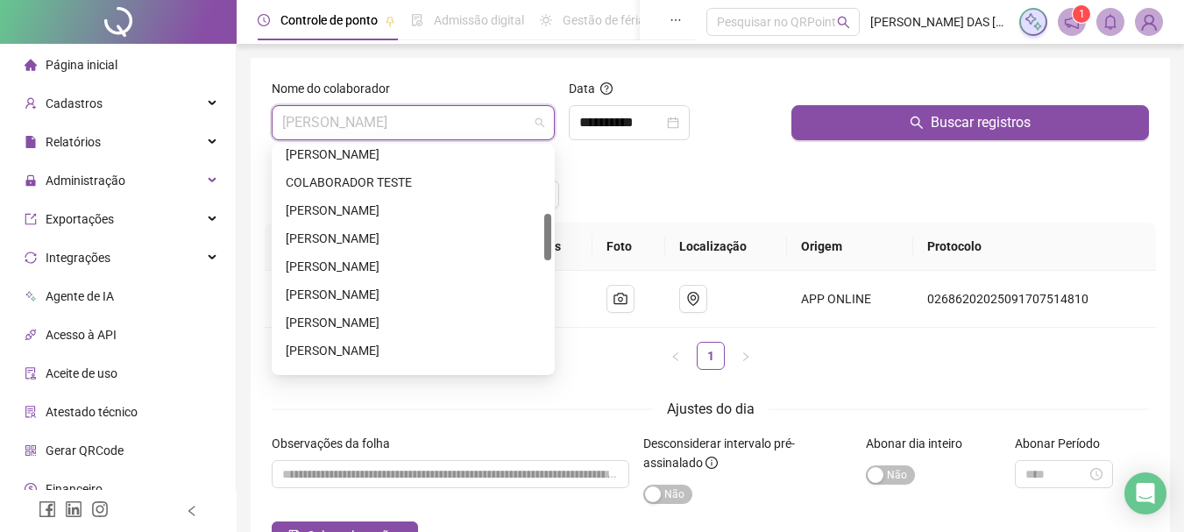
scroll to position [228, 0]
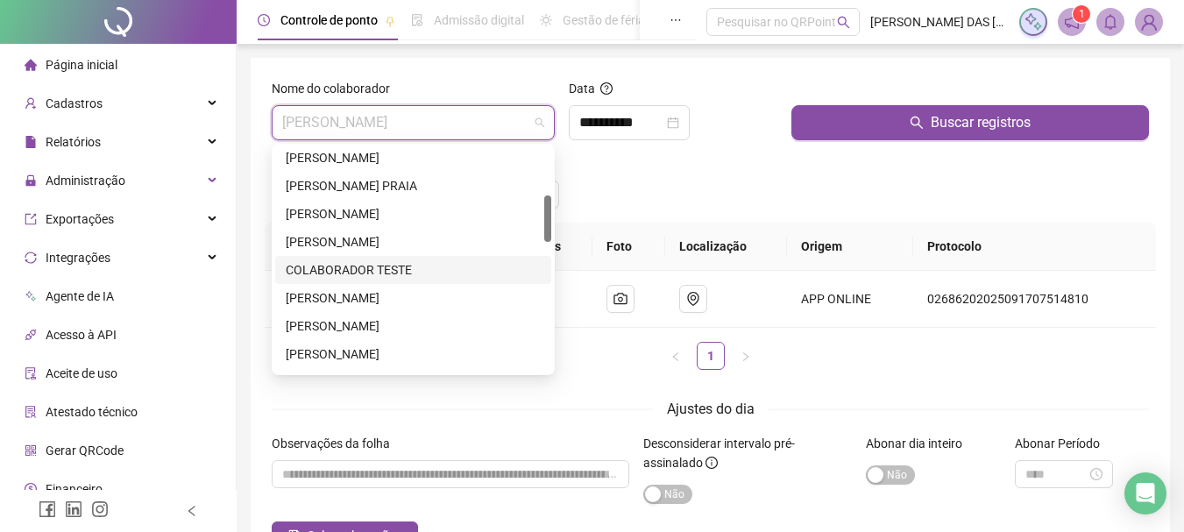
click at [457, 269] on div "COLABORADOR TESTE" at bounding box center [413, 269] width 255 height 19
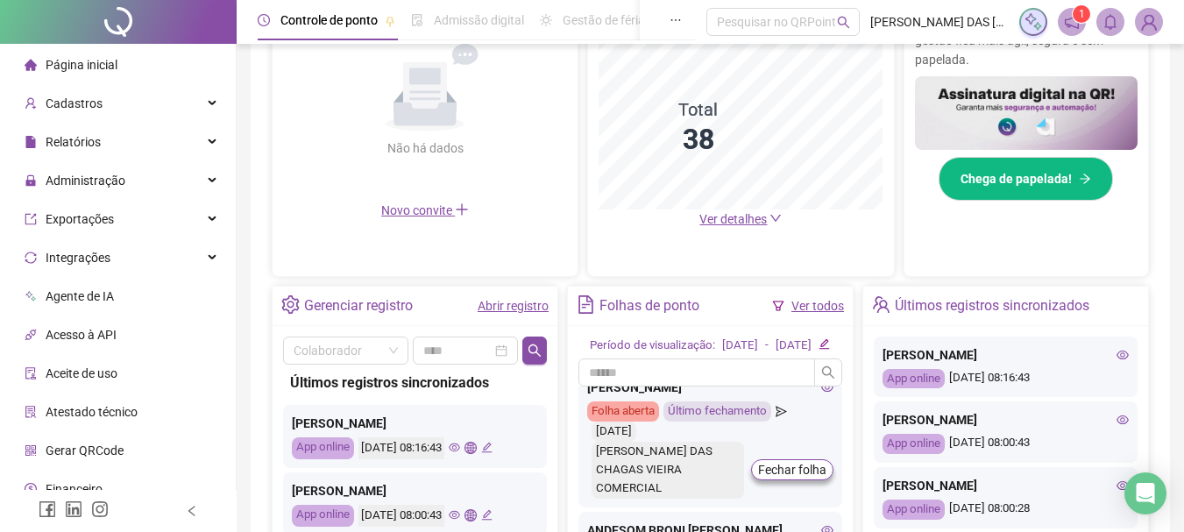
scroll to position [438, 0]
click at [487, 302] on link "Abrir registro" at bounding box center [513, 305] width 71 height 14
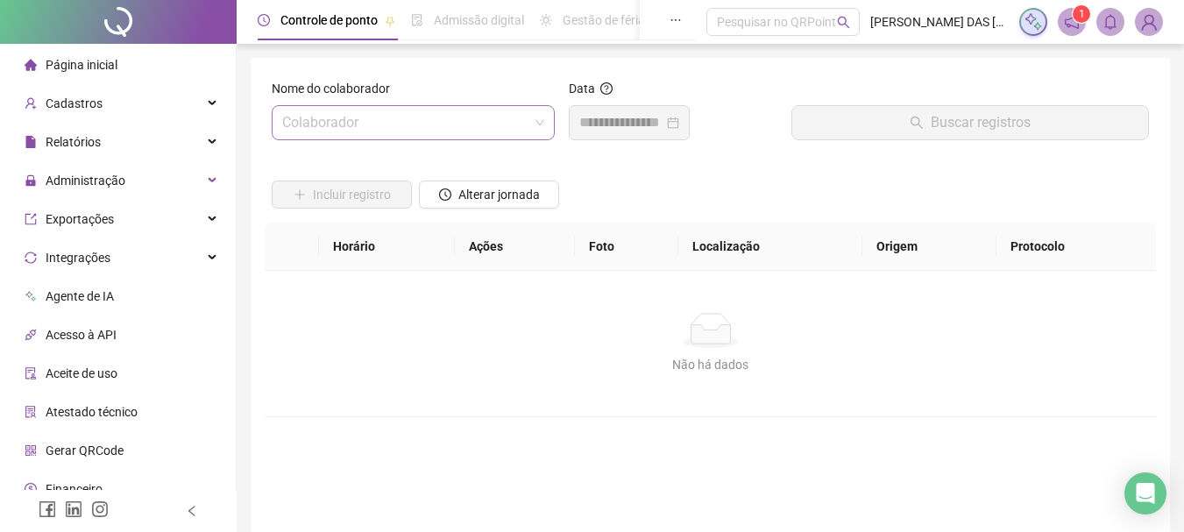
click at [386, 122] on input "search" at bounding box center [405, 122] width 246 height 33
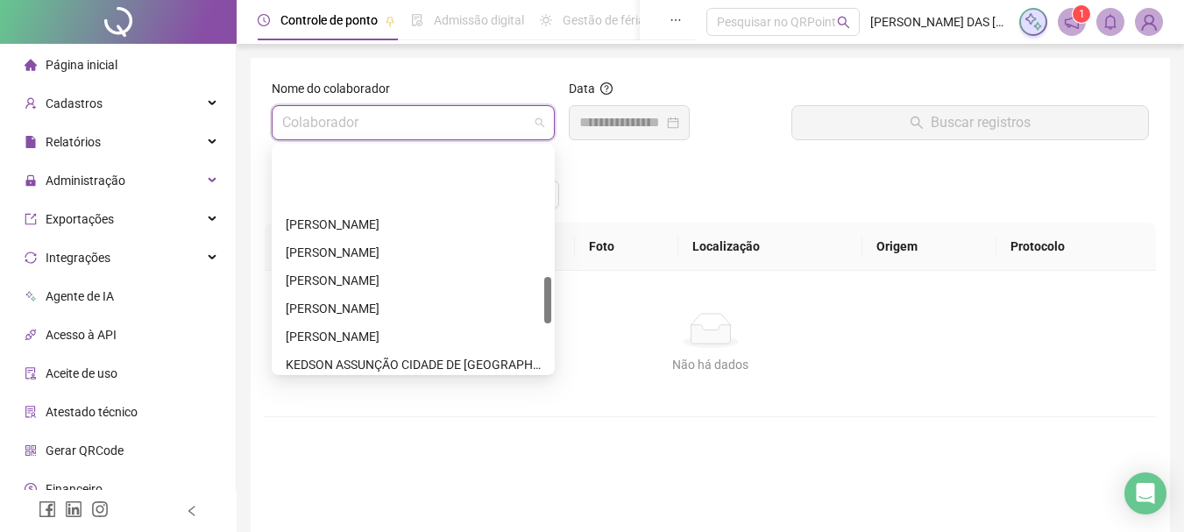
scroll to position [614, 0]
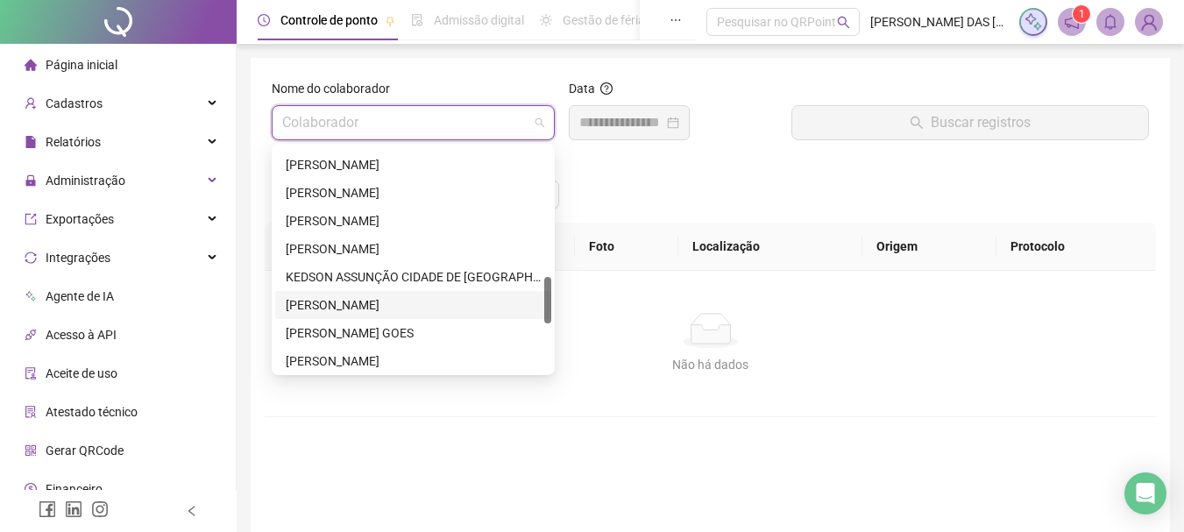
click at [330, 309] on div "[PERSON_NAME]" at bounding box center [413, 304] width 255 height 19
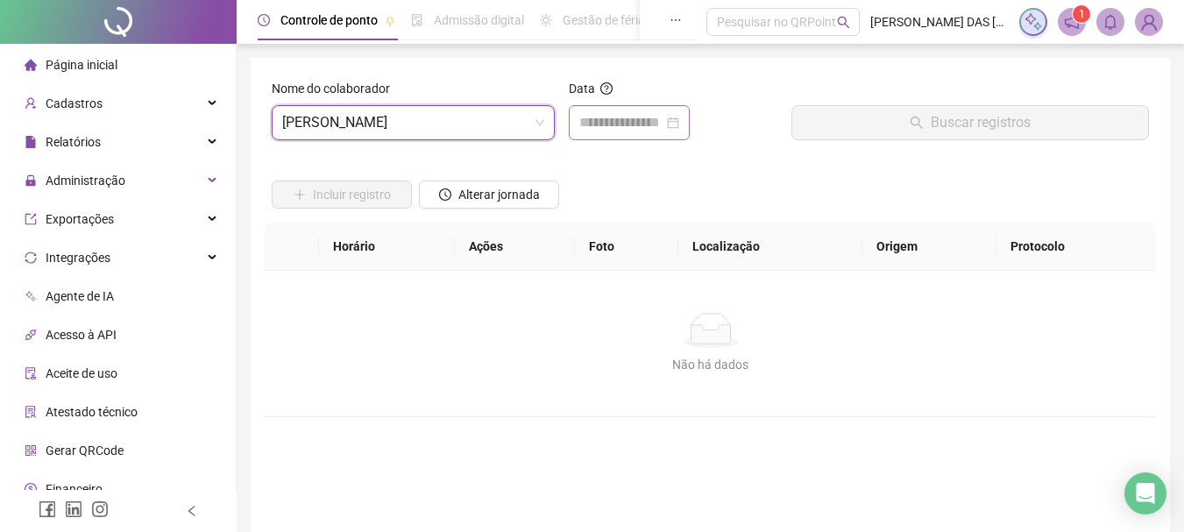
click at [608, 110] on div at bounding box center [629, 122] width 121 height 35
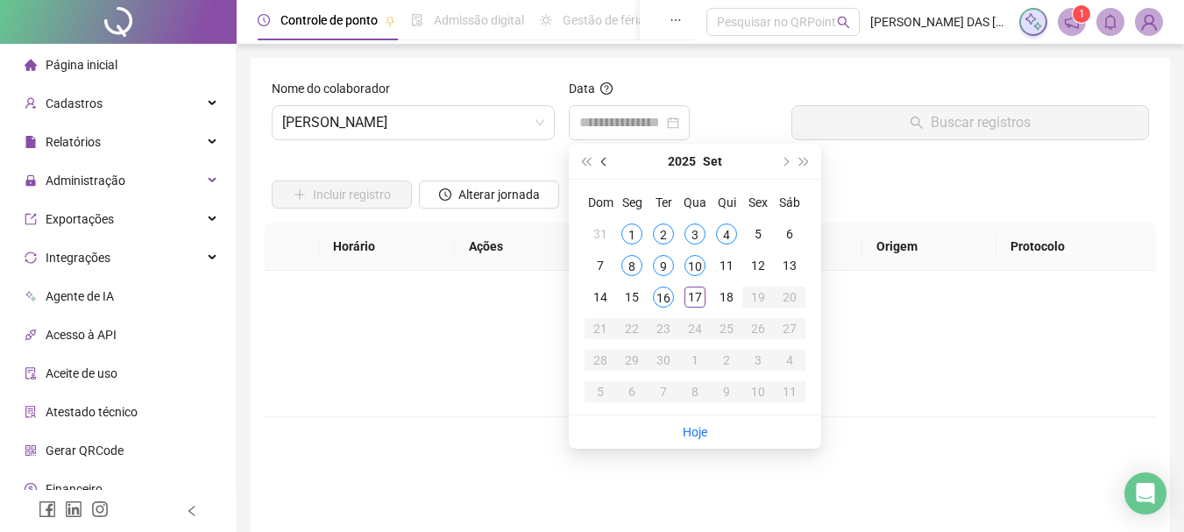
click at [604, 160] on span "prev-year" at bounding box center [605, 161] width 9 height 9
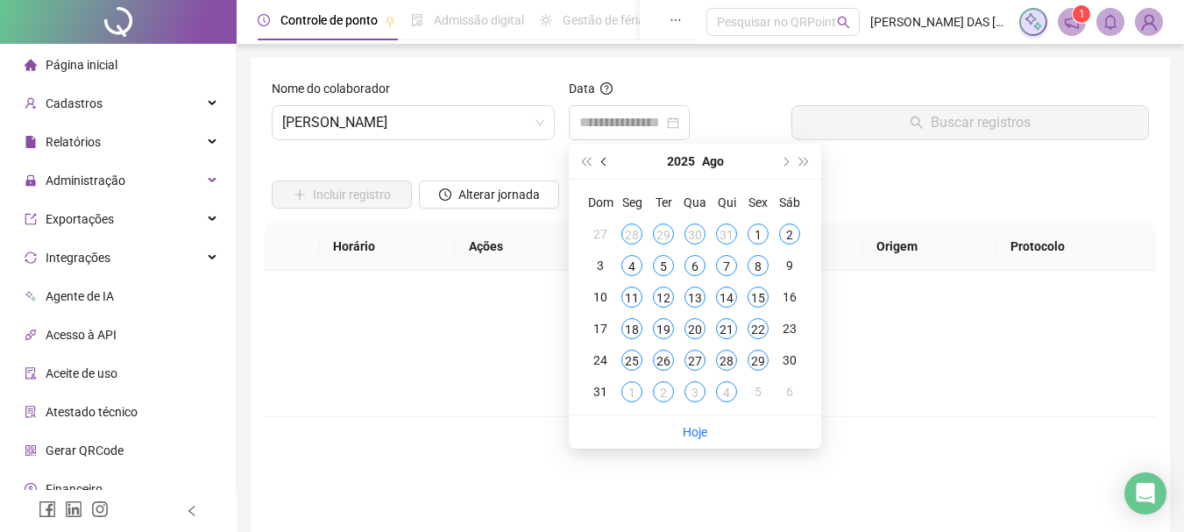
click at [598, 158] on button "prev-year" at bounding box center [604, 161] width 19 height 35
click at [693, 330] on div "23" at bounding box center [695, 328] width 21 height 21
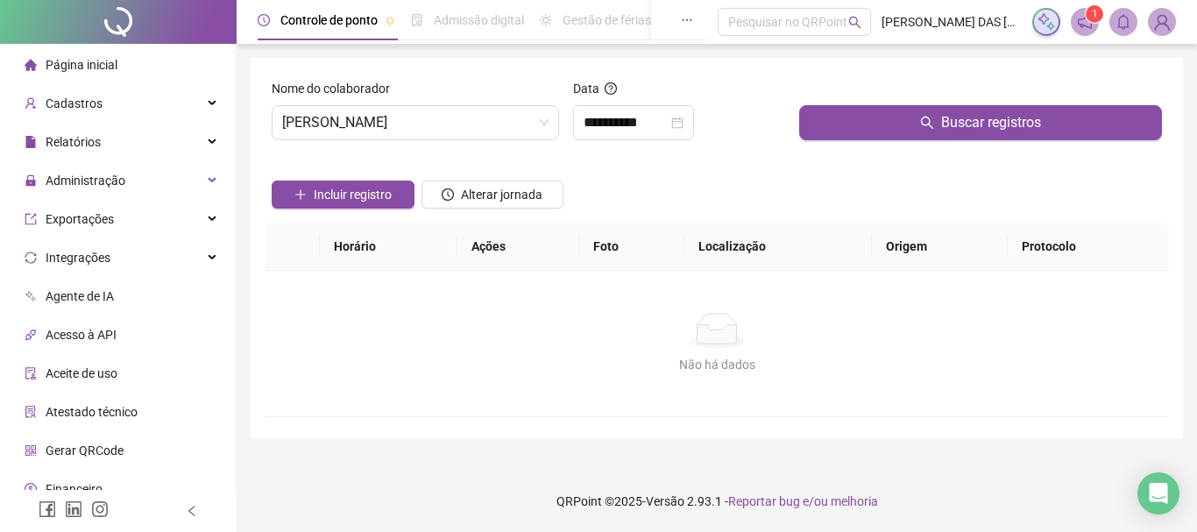
click at [842, 144] on div "Buscar registros" at bounding box center [980, 116] width 377 height 75
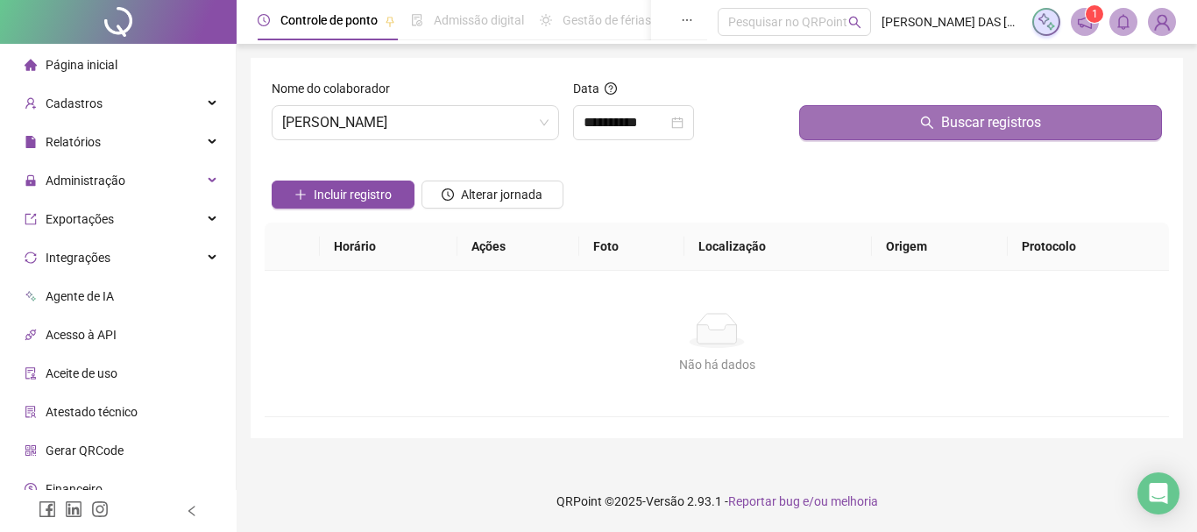
click at [844, 121] on button "Buscar registros" at bounding box center [980, 122] width 363 height 35
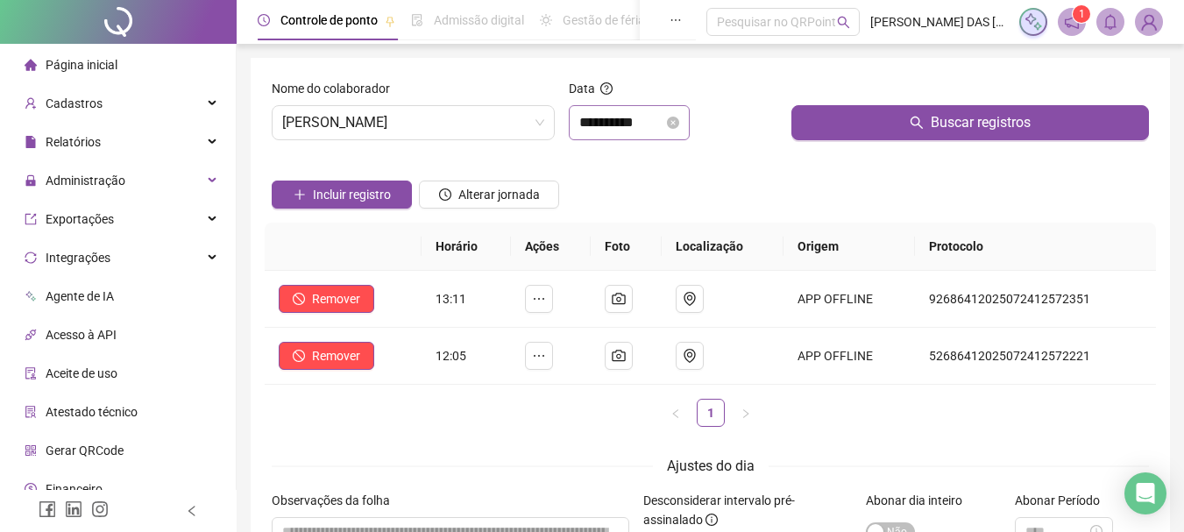
click at [655, 106] on div "**********" at bounding box center [629, 122] width 121 height 35
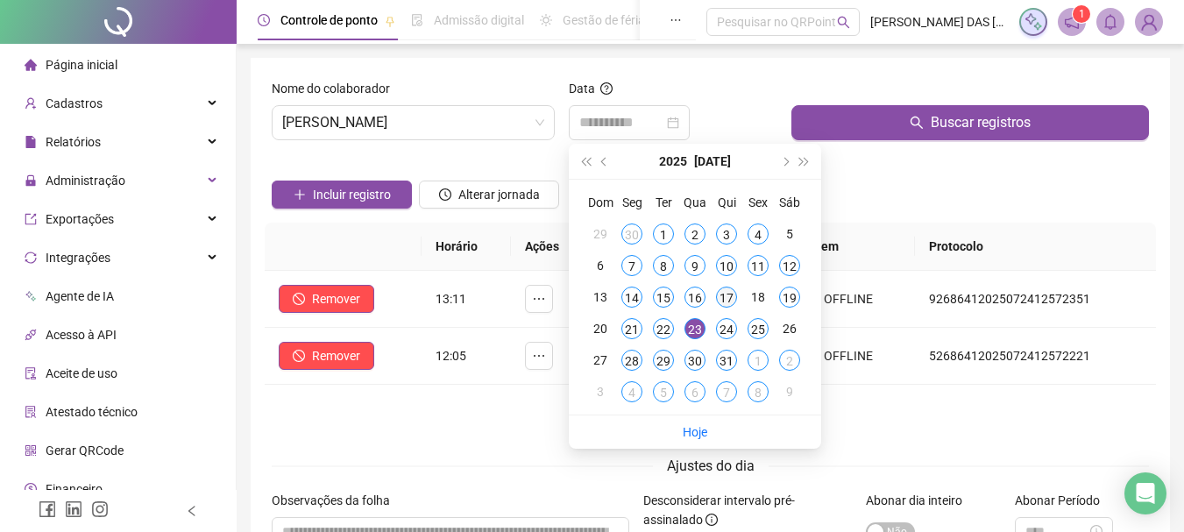
click at [731, 290] on div "17" at bounding box center [726, 297] width 21 height 21
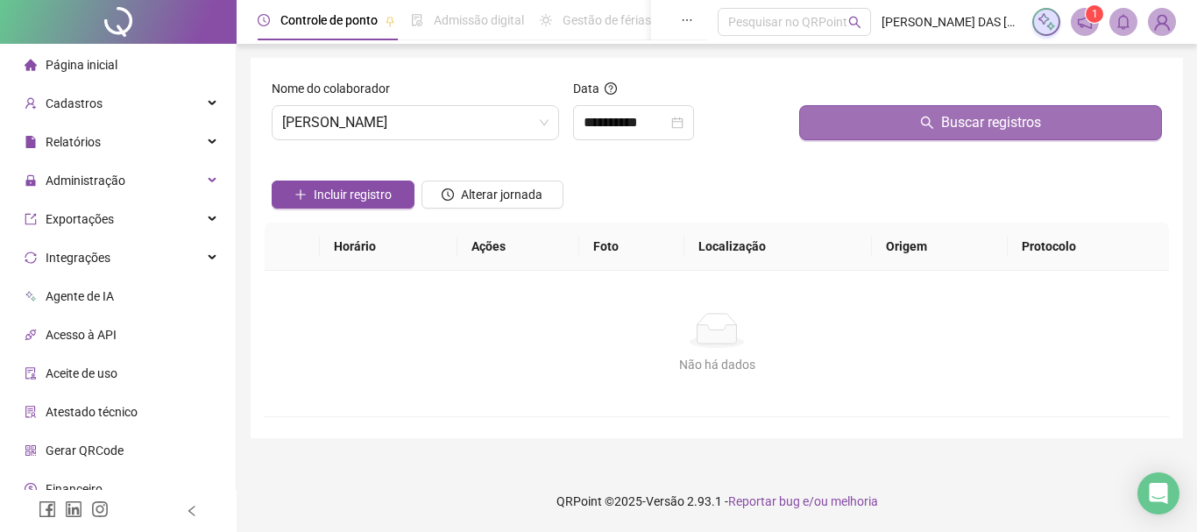
click at [860, 118] on button "Buscar registros" at bounding box center [980, 122] width 363 height 35
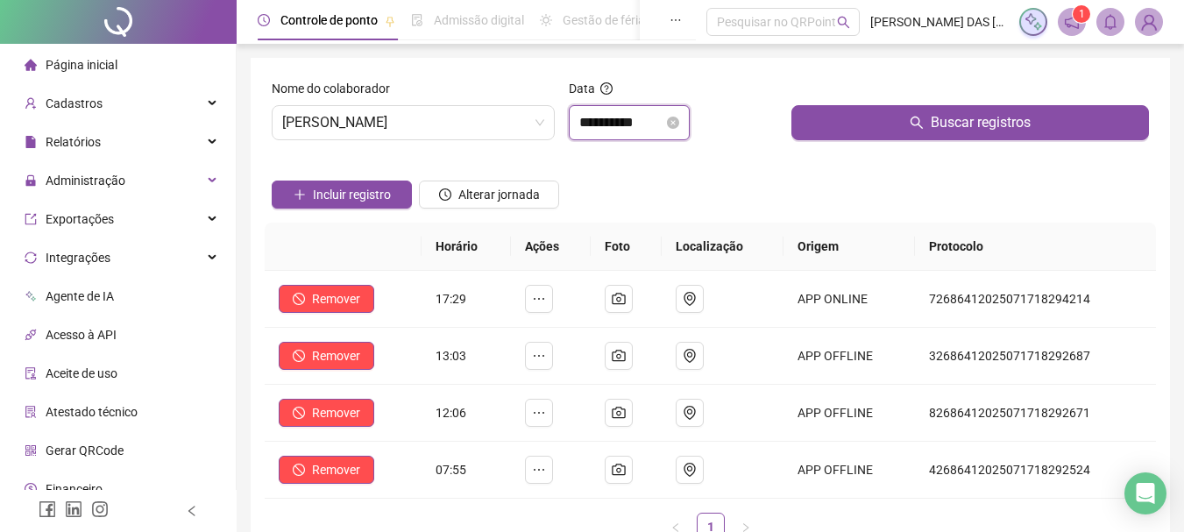
click at [659, 122] on input "**********" at bounding box center [621, 122] width 84 height 21
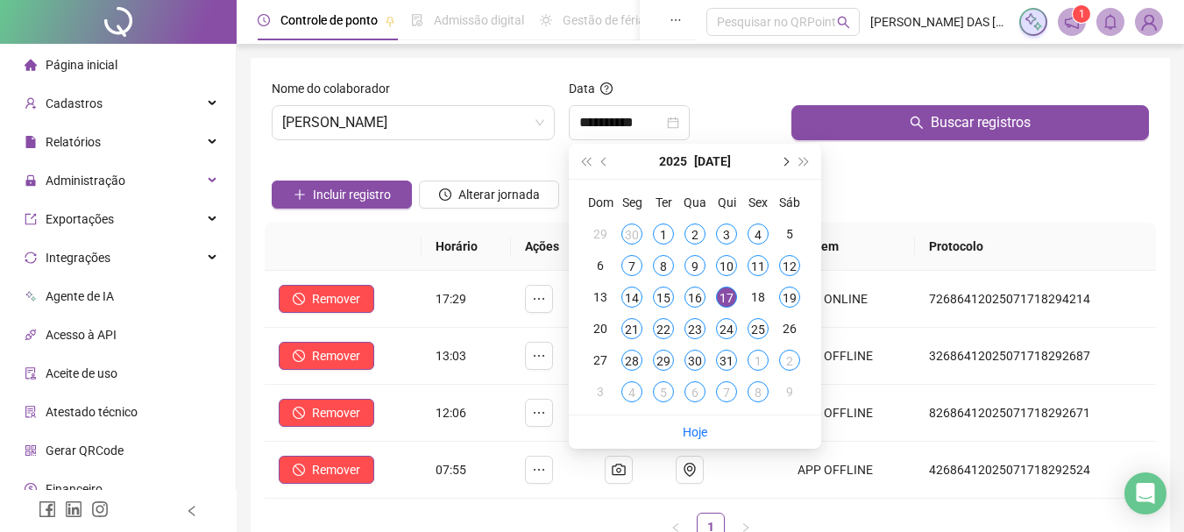
click at [785, 161] on span "next-year" at bounding box center [784, 161] width 9 height 9
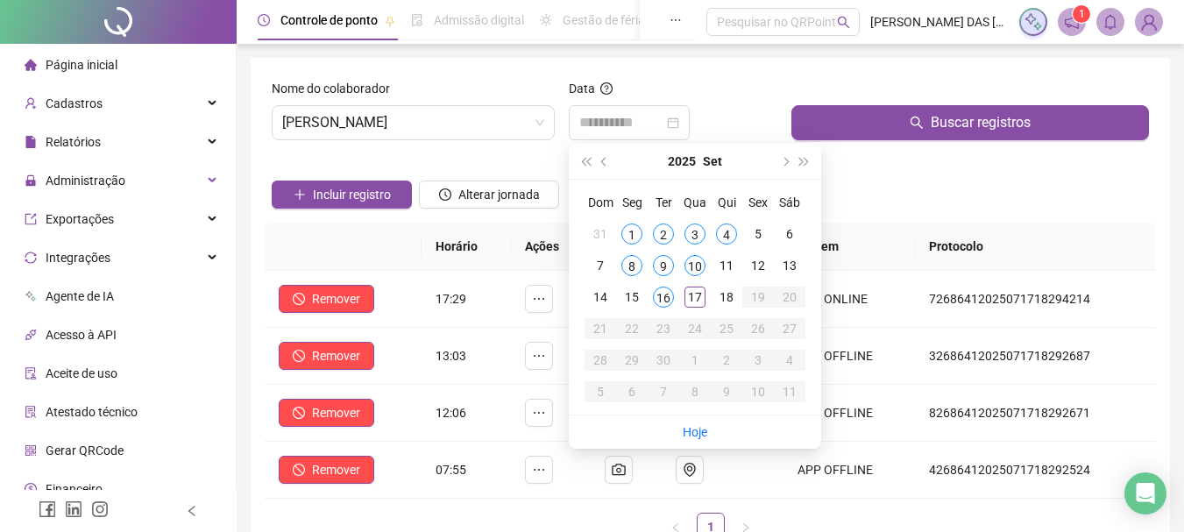
type input "**********"
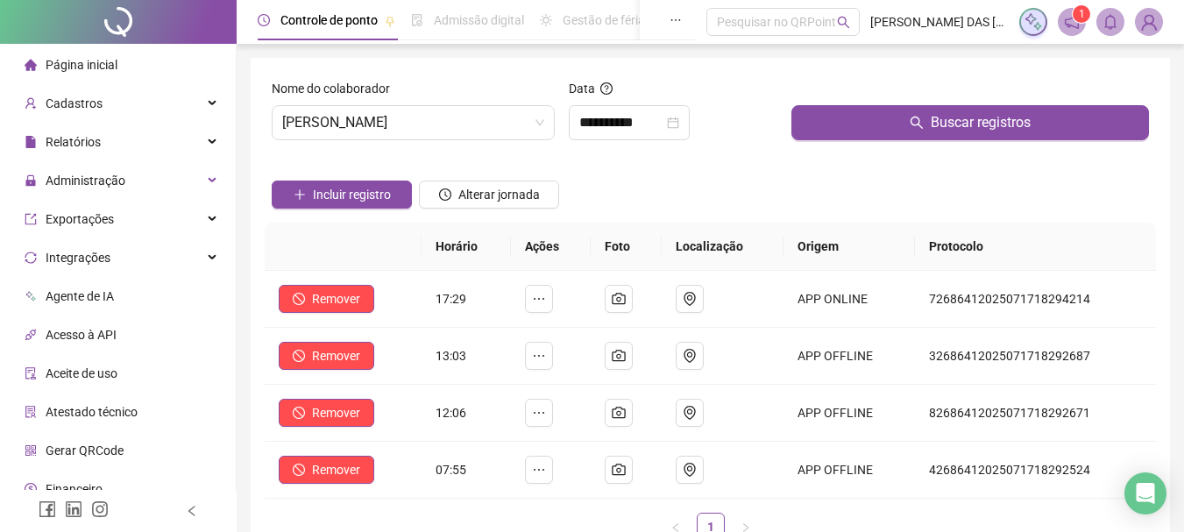
click at [914, 145] on div "Buscar registros" at bounding box center [971, 116] width 372 height 75
click at [476, 119] on span "[PERSON_NAME]" at bounding box center [413, 122] width 262 height 33
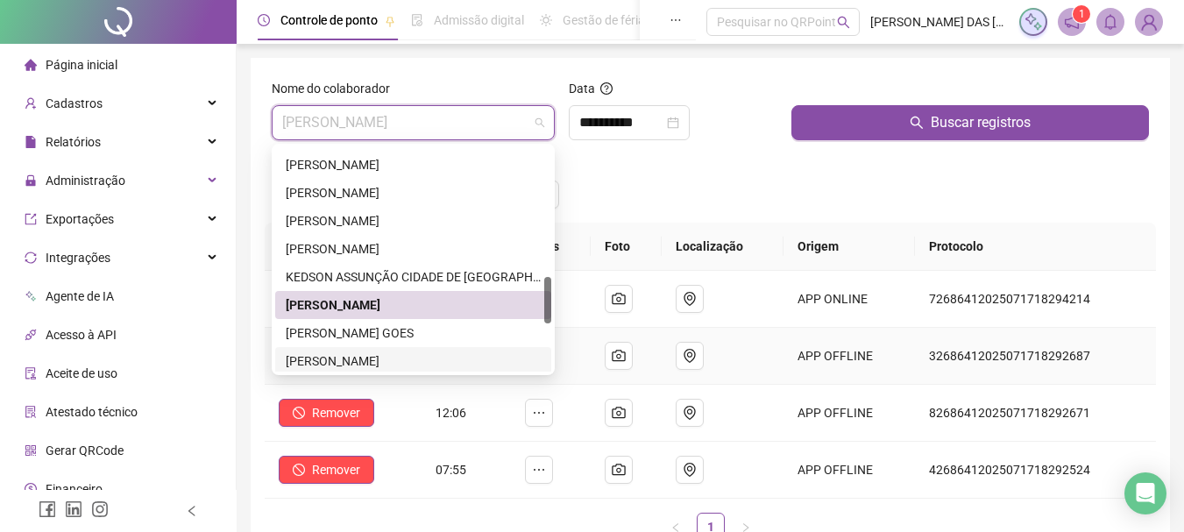
click at [380, 377] on td "Remover" at bounding box center [343, 356] width 157 height 57
click at [460, 125] on span "[PERSON_NAME]" at bounding box center [413, 122] width 262 height 33
click at [390, 359] on div "[PERSON_NAME]" at bounding box center [413, 361] width 255 height 19
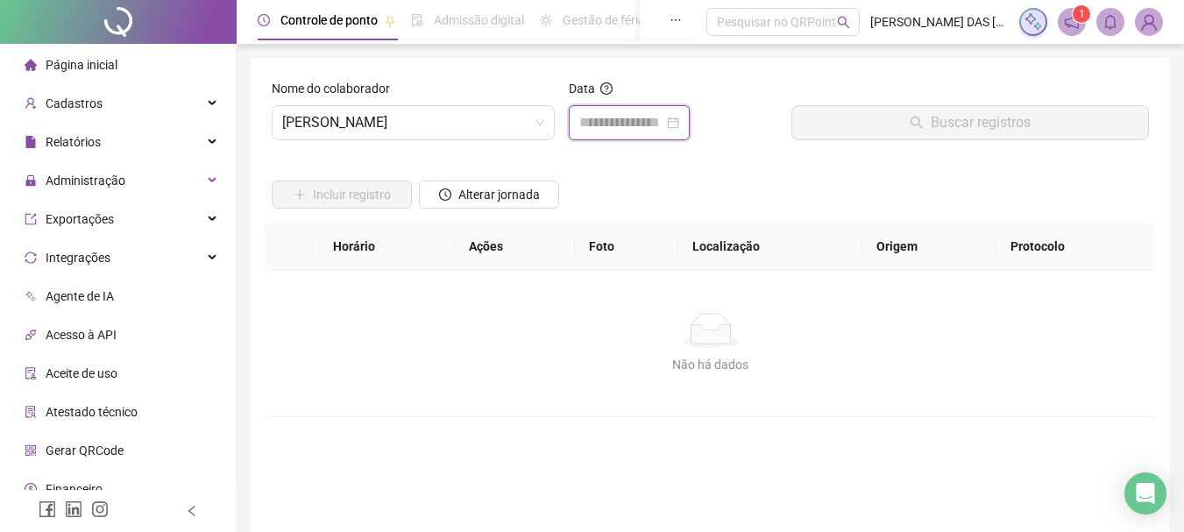
click at [599, 117] on input at bounding box center [621, 122] width 84 height 21
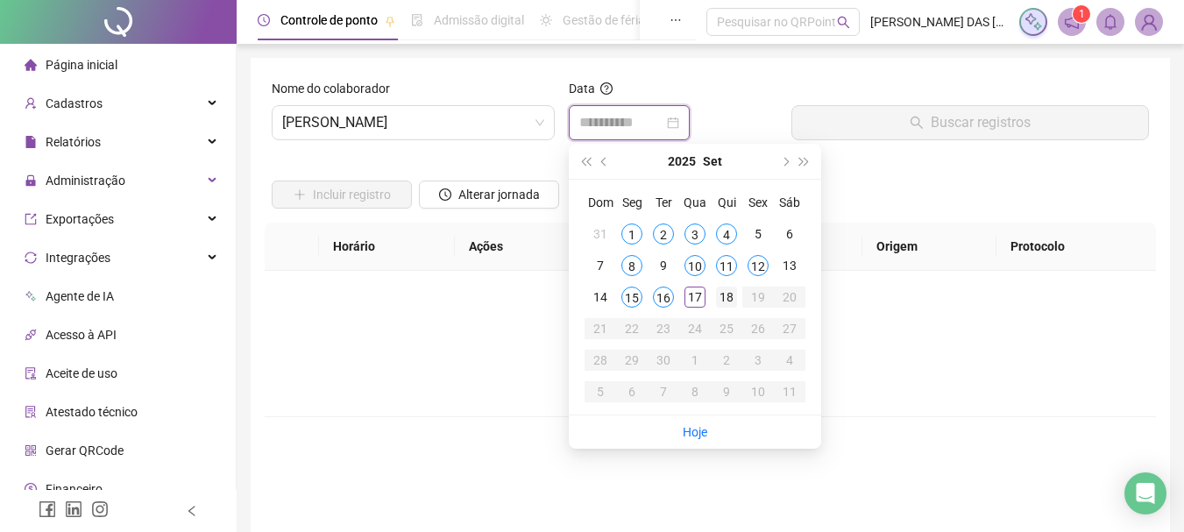
type input "**********"
click at [489, 117] on span "[PERSON_NAME]" at bounding box center [413, 122] width 262 height 33
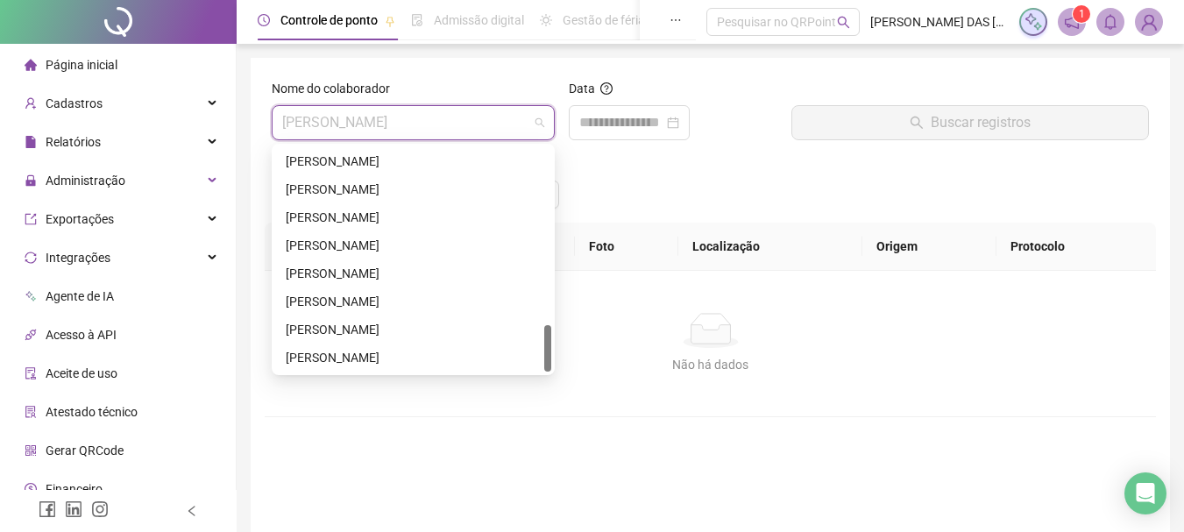
scroll to position [88, 0]
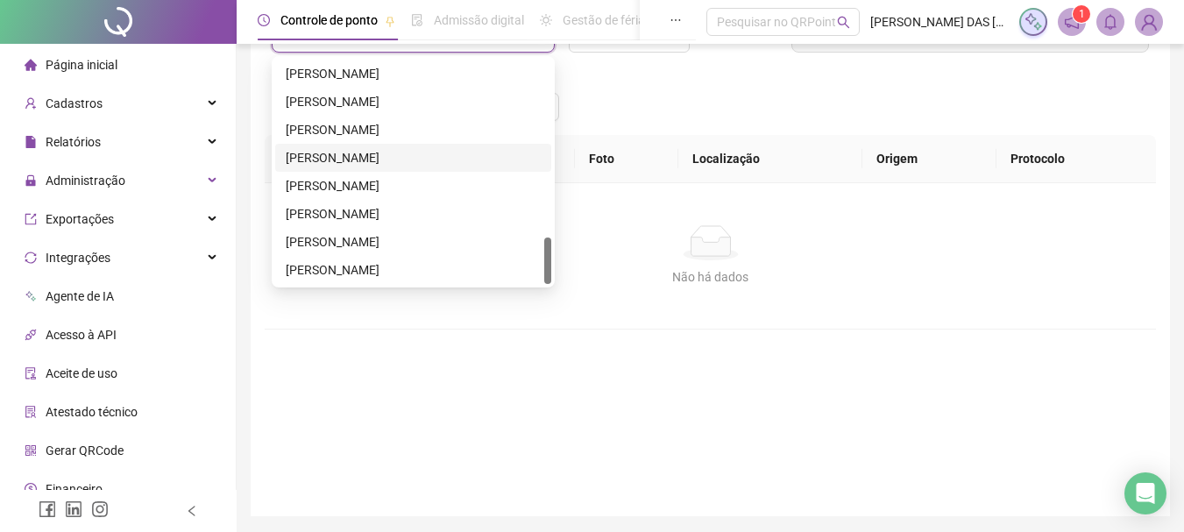
click at [358, 161] on div "[PERSON_NAME]" at bounding box center [413, 157] width 255 height 19
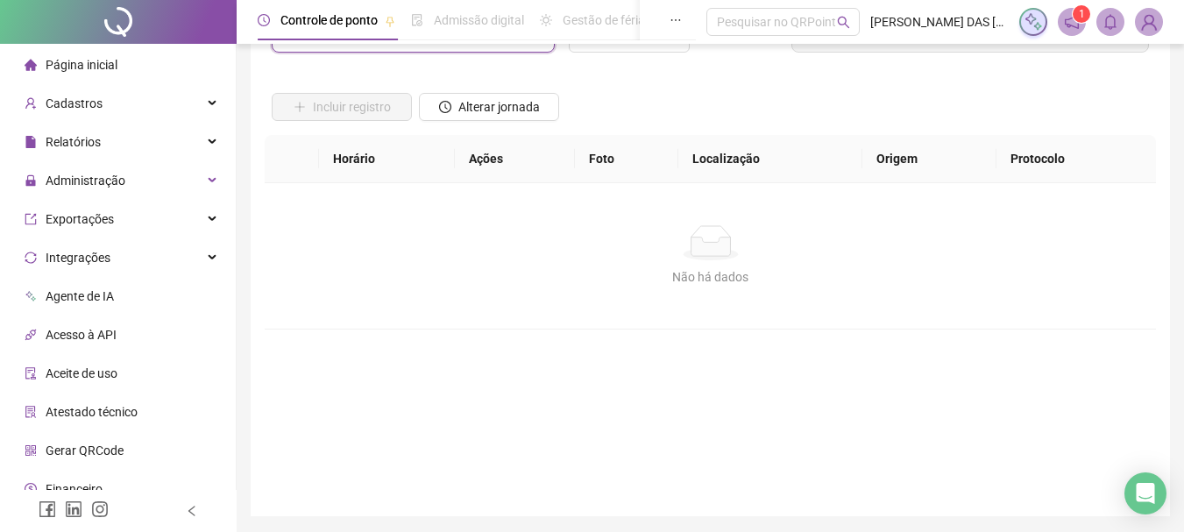
scroll to position [0, 0]
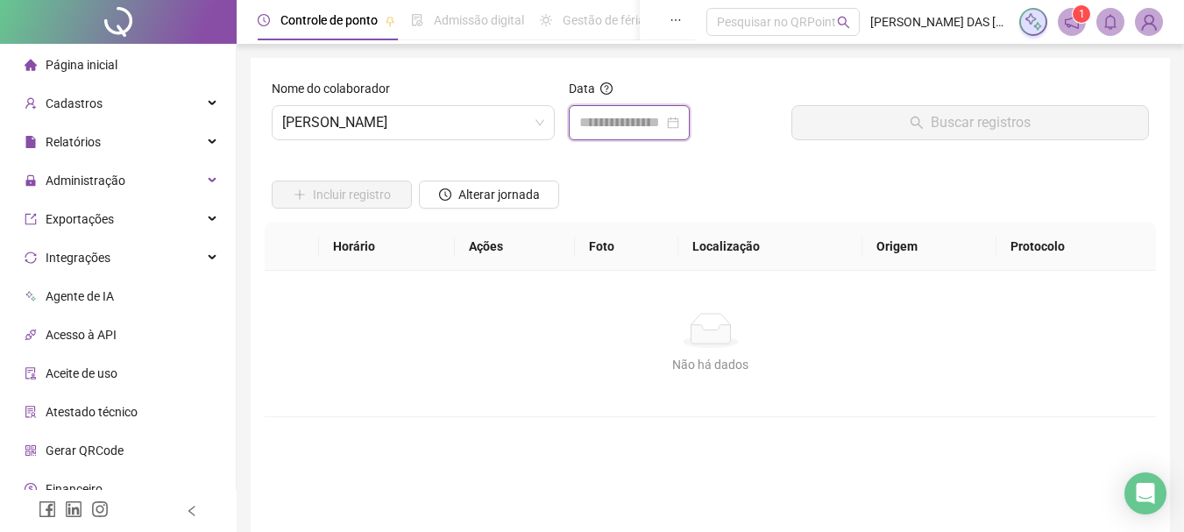
click at [628, 120] on input at bounding box center [621, 122] width 84 height 21
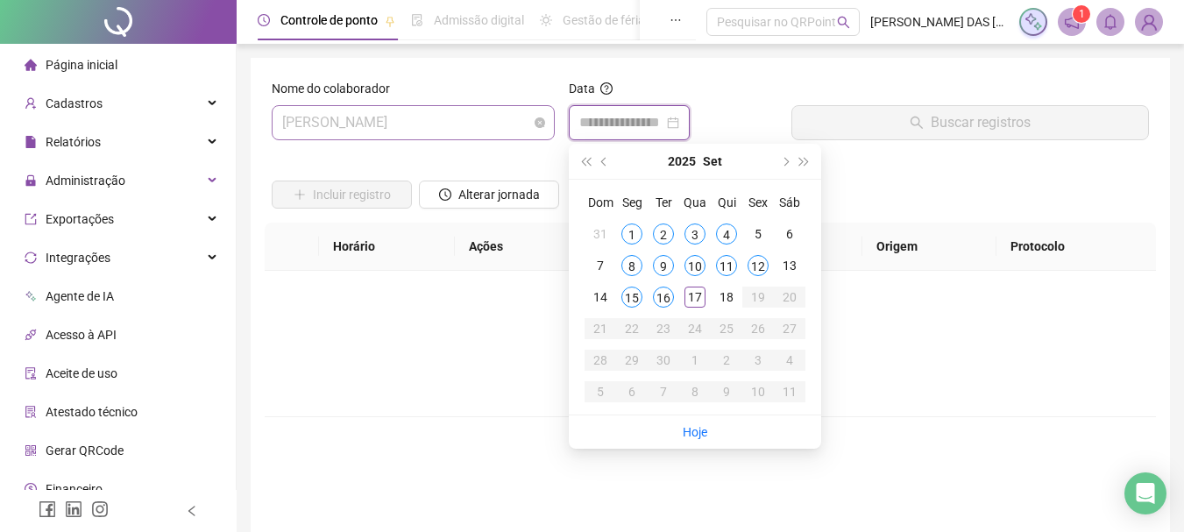
click at [496, 121] on span "[PERSON_NAME]" at bounding box center [413, 122] width 262 height 33
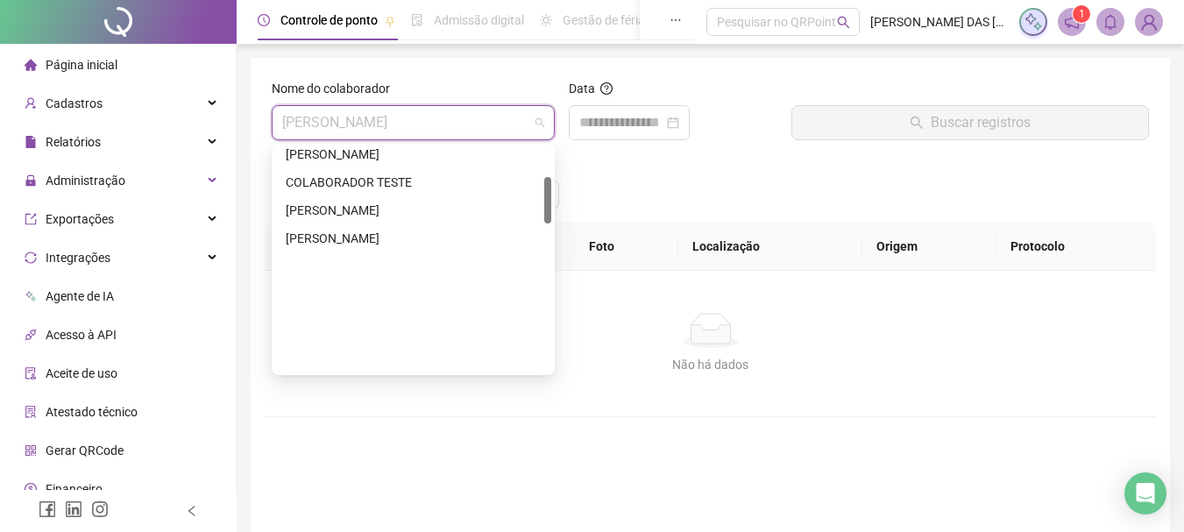
scroll to position [140, 0]
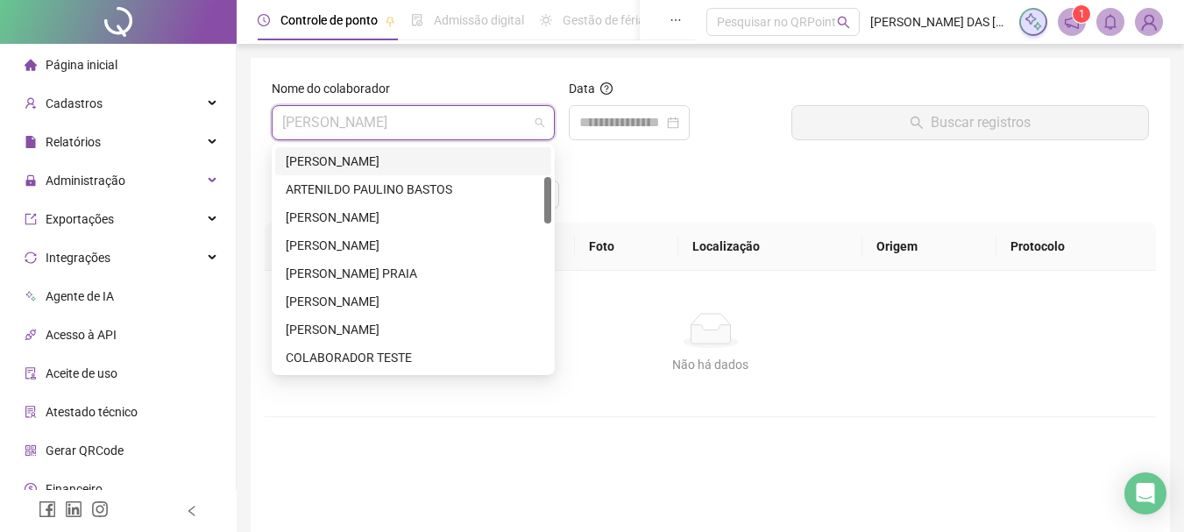
click at [440, 163] on div "[PERSON_NAME]" at bounding box center [413, 161] width 255 height 19
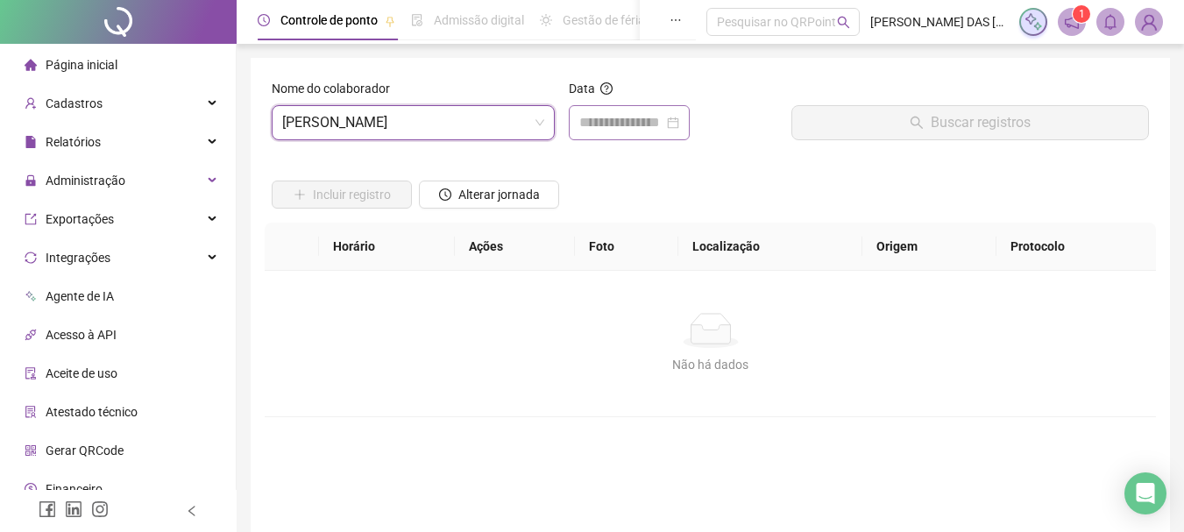
click at [577, 125] on div at bounding box center [629, 122] width 121 height 35
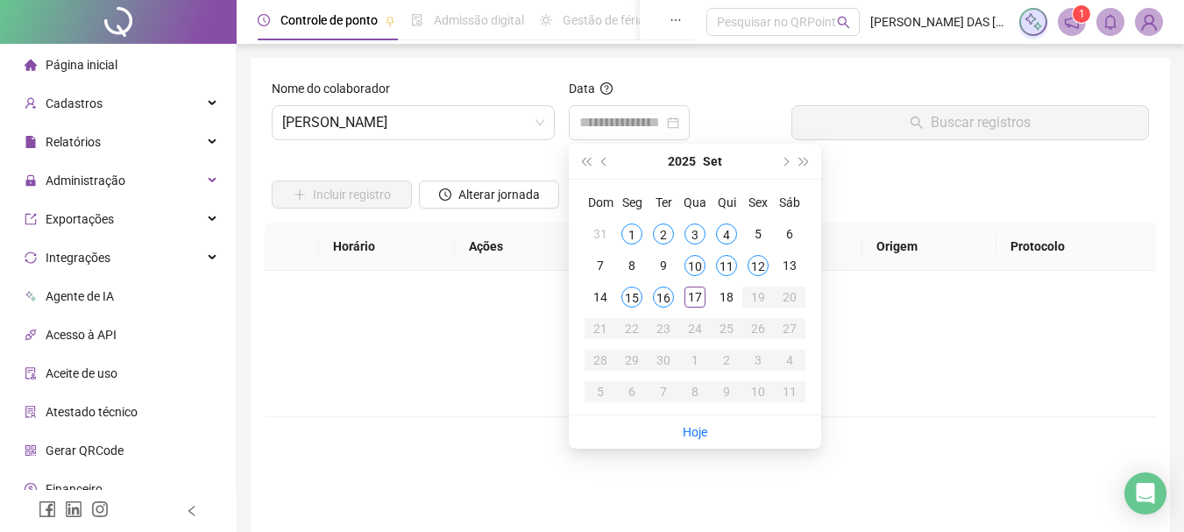
click at [856, 193] on div "Incluir registro Alterar jornada" at bounding box center [710, 188] width 884 height 68
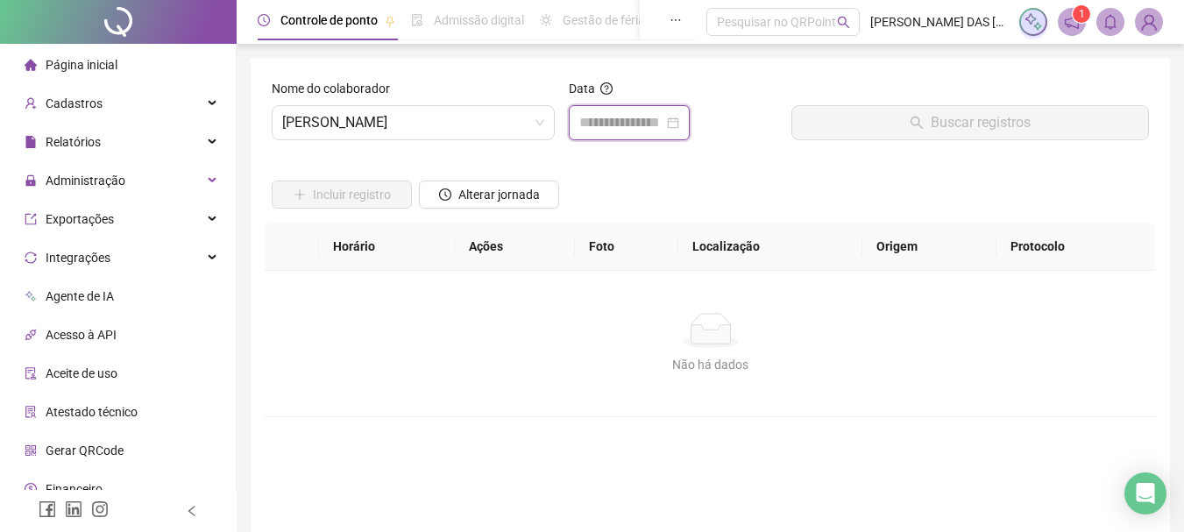
click at [636, 123] on input at bounding box center [621, 122] width 84 height 21
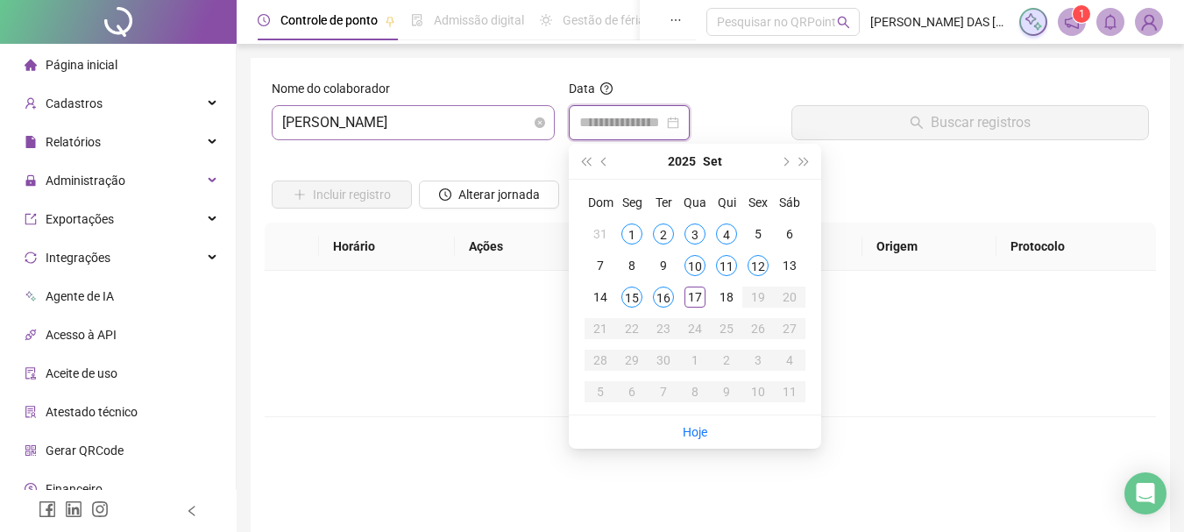
click at [548, 133] on div "[PERSON_NAME]" at bounding box center [413, 122] width 283 height 35
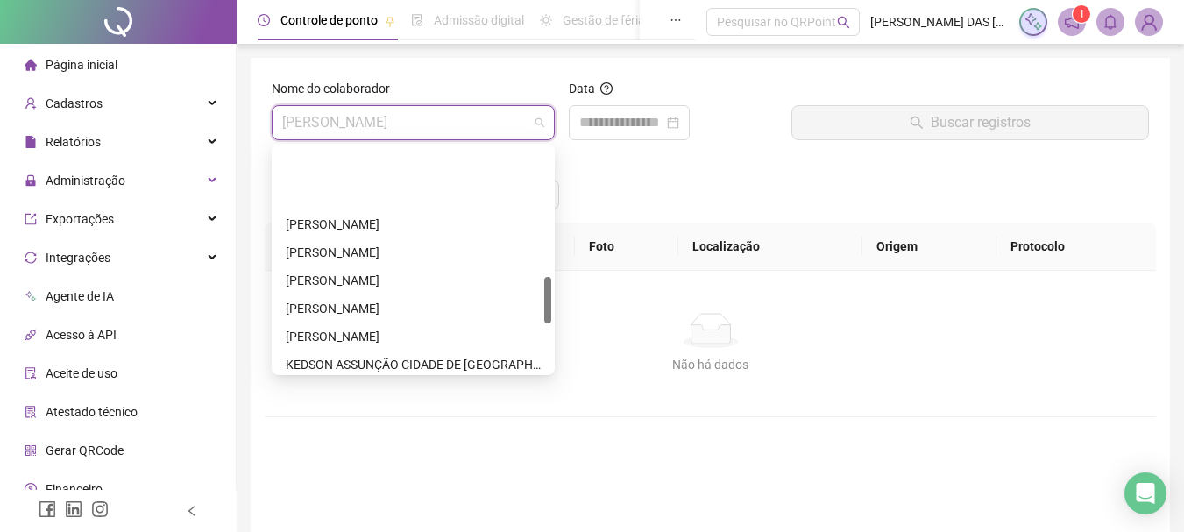
scroll to position [614, 0]
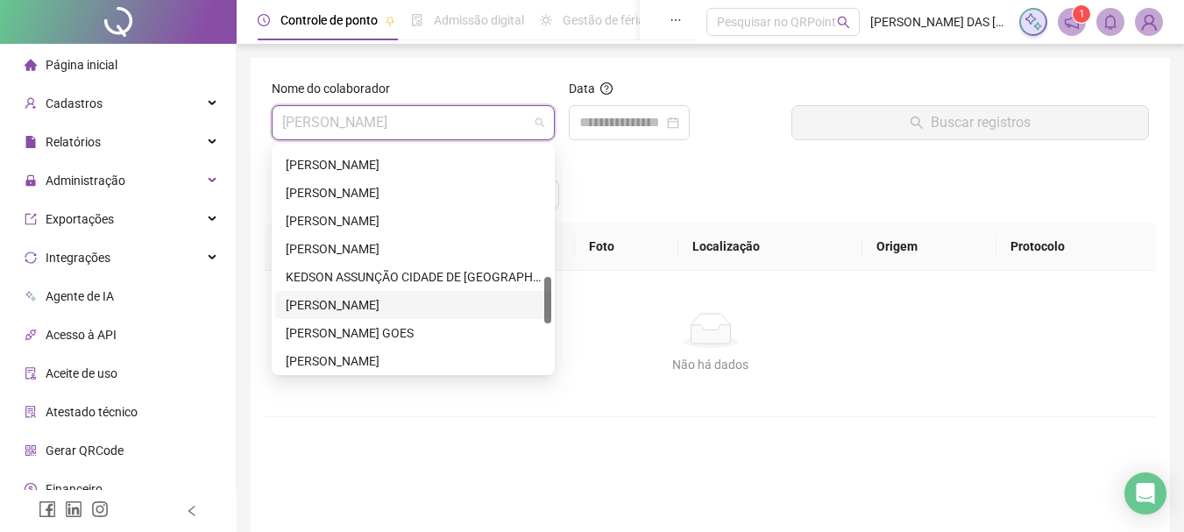
click at [396, 316] on div "[PERSON_NAME]" at bounding box center [413, 305] width 276 height 28
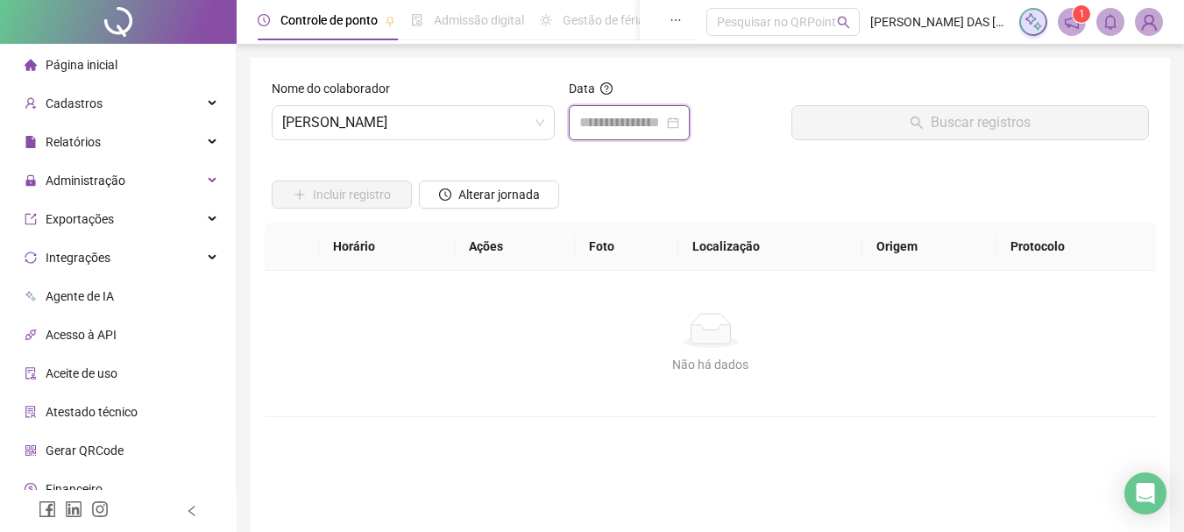
click at [639, 118] on input at bounding box center [621, 122] width 84 height 21
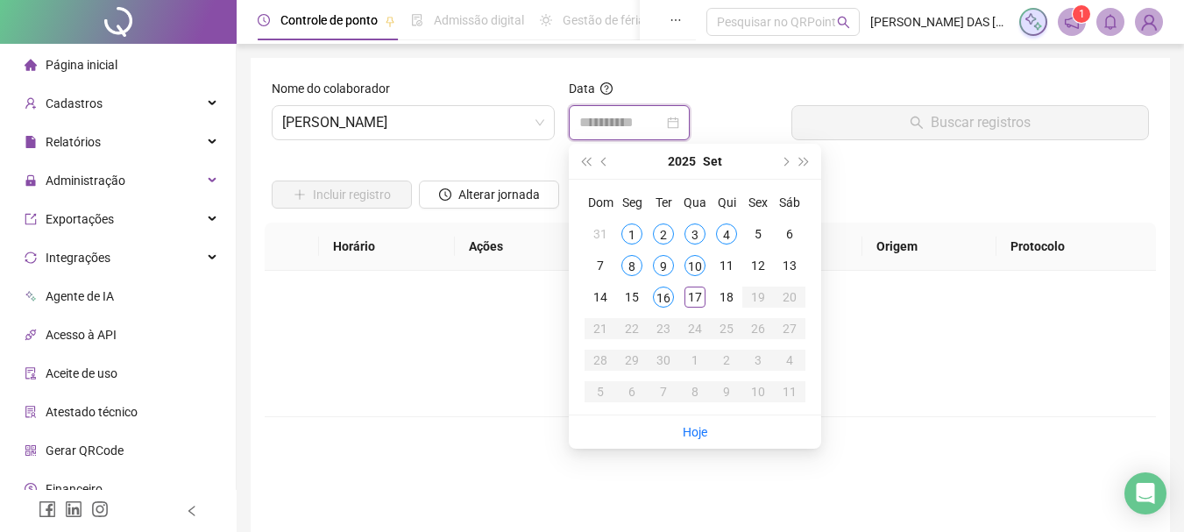
type input "**********"
click at [485, 91] on div "Nome do colaborador" at bounding box center [413, 92] width 283 height 26
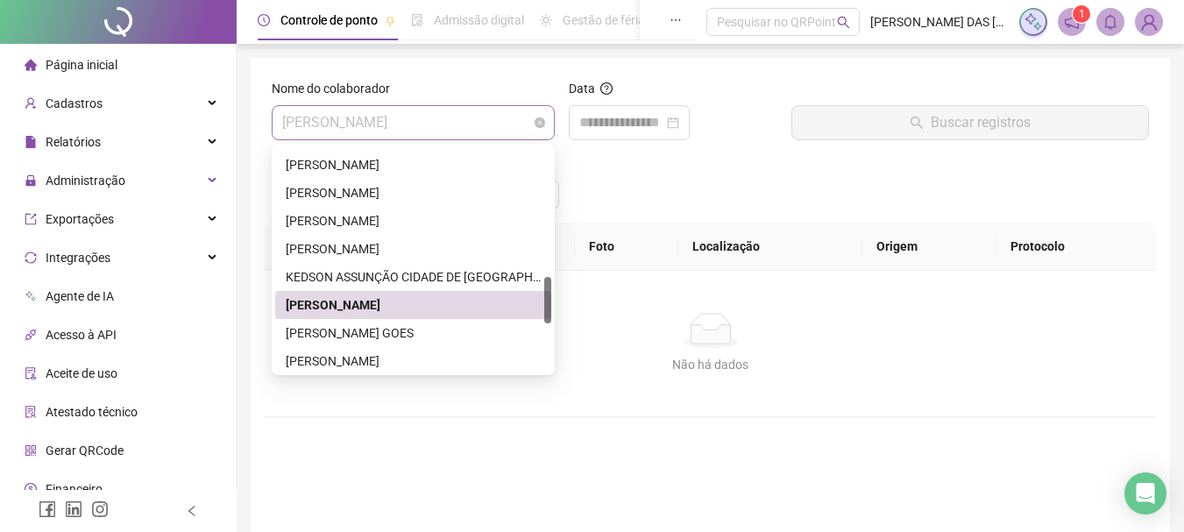
click at [473, 132] on span "[PERSON_NAME]" at bounding box center [413, 122] width 262 height 33
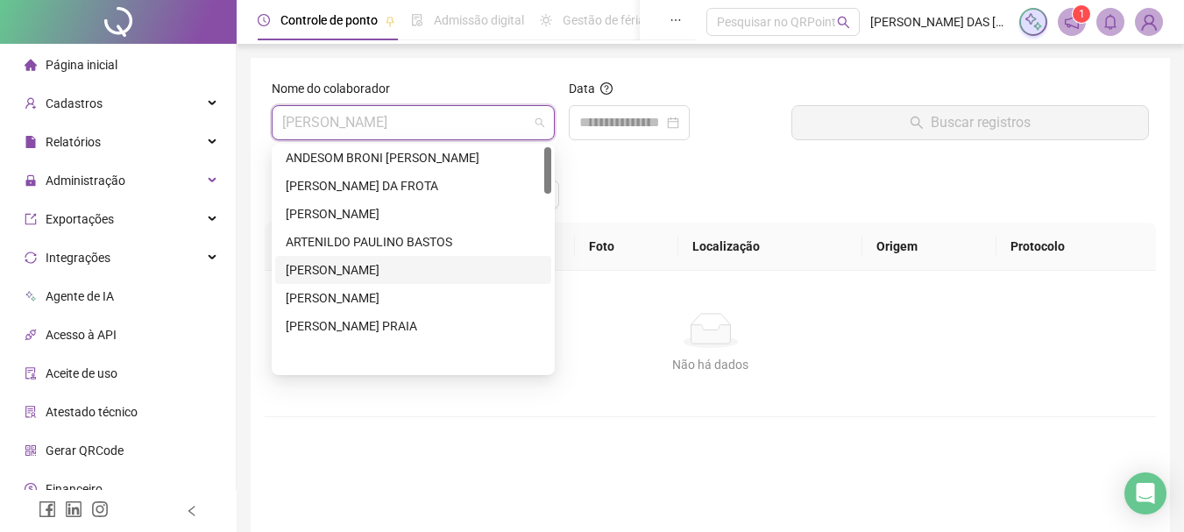
scroll to position [0, 0]
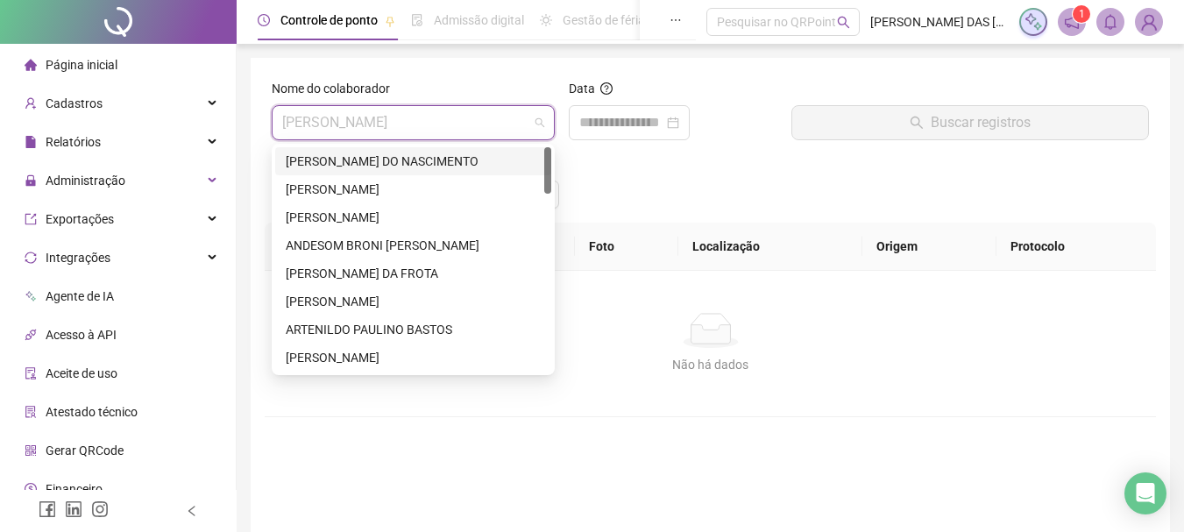
click at [421, 160] on div "[PERSON_NAME] DO NASCIMENTO" at bounding box center [413, 161] width 255 height 19
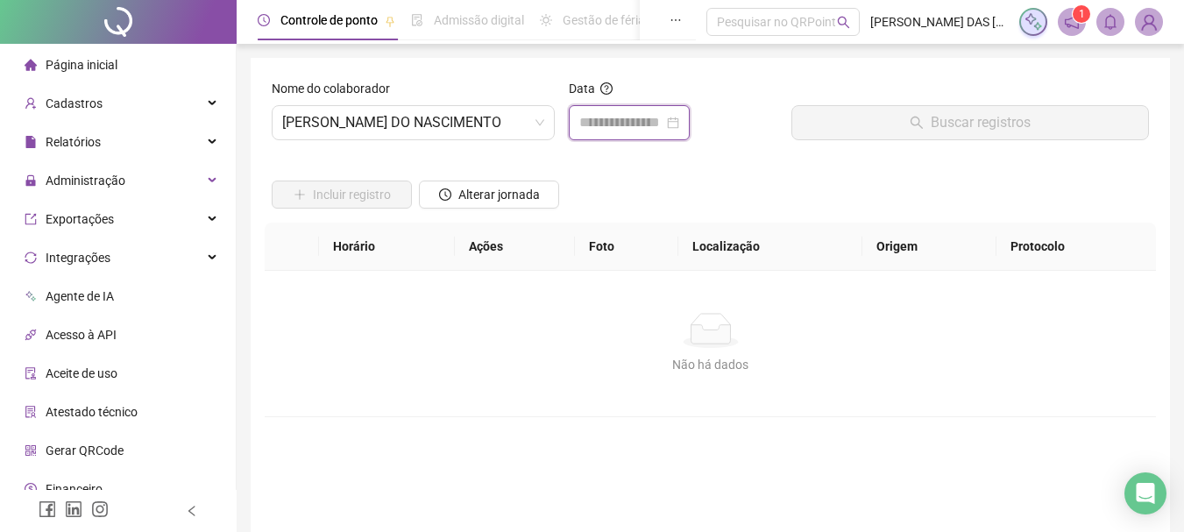
click at [641, 121] on input at bounding box center [621, 122] width 84 height 21
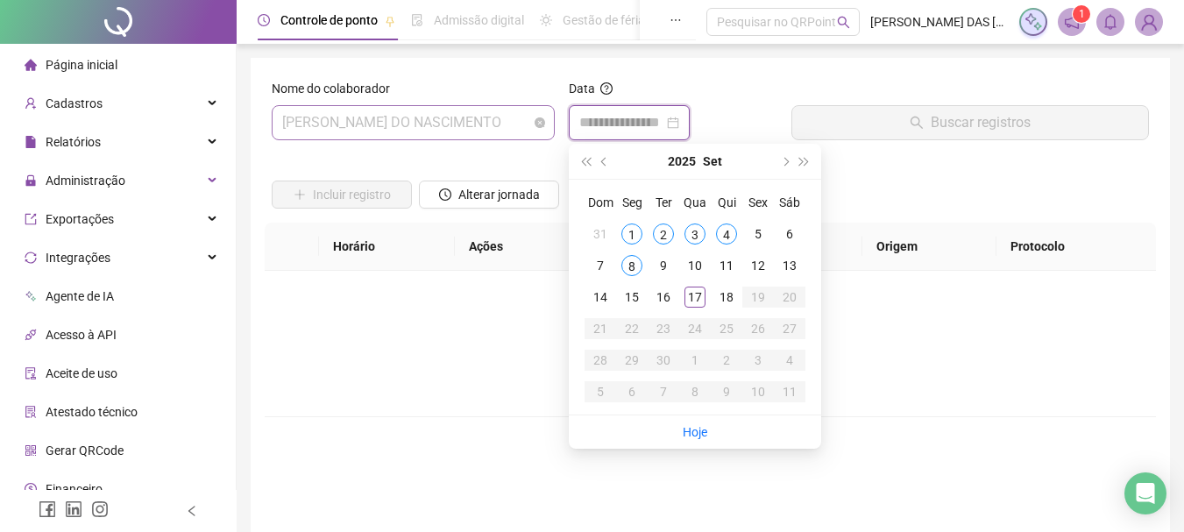
click at [512, 136] on span "[PERSON_NAME] DO NASCIMENTO" at bounding box center [413, 122] width 262 height 33
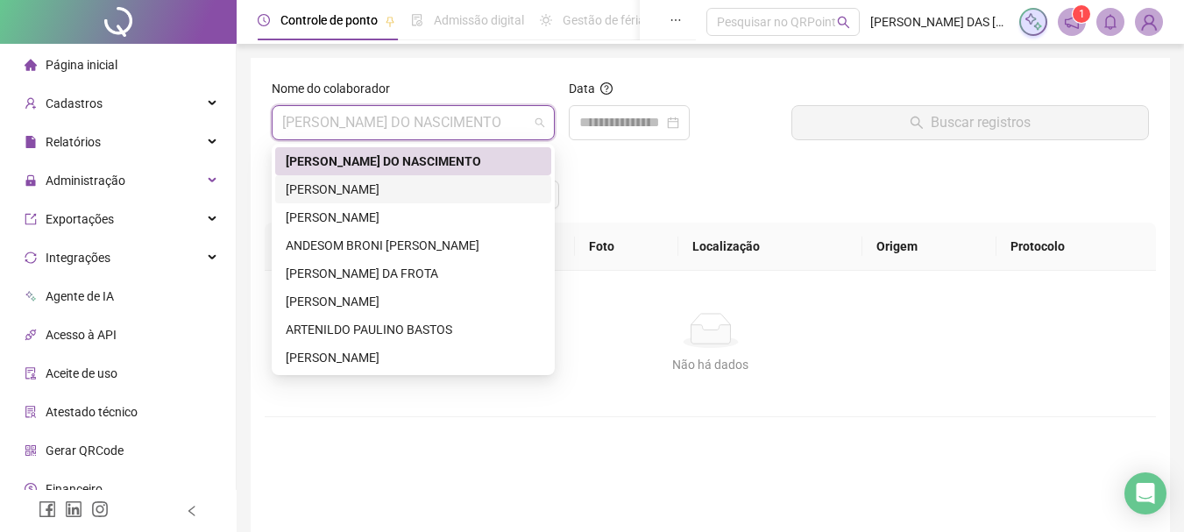
click at [367, 182] on div "[PERSON_NAME]" at bounding box center [413, 189] width 255 height 19
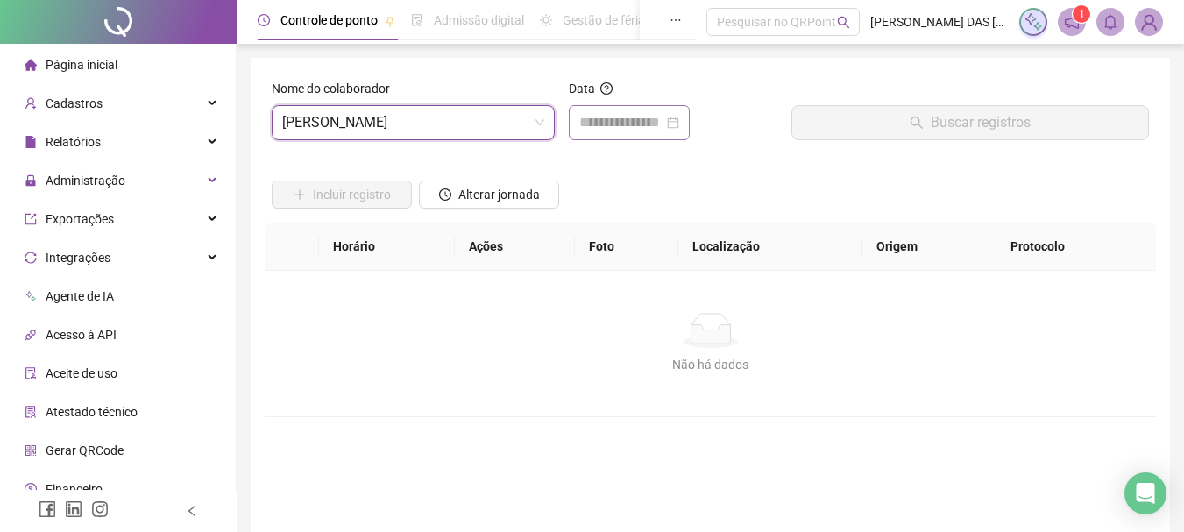
click at [579, 116] on div at bounding box center [629, 122] width 121 height 35
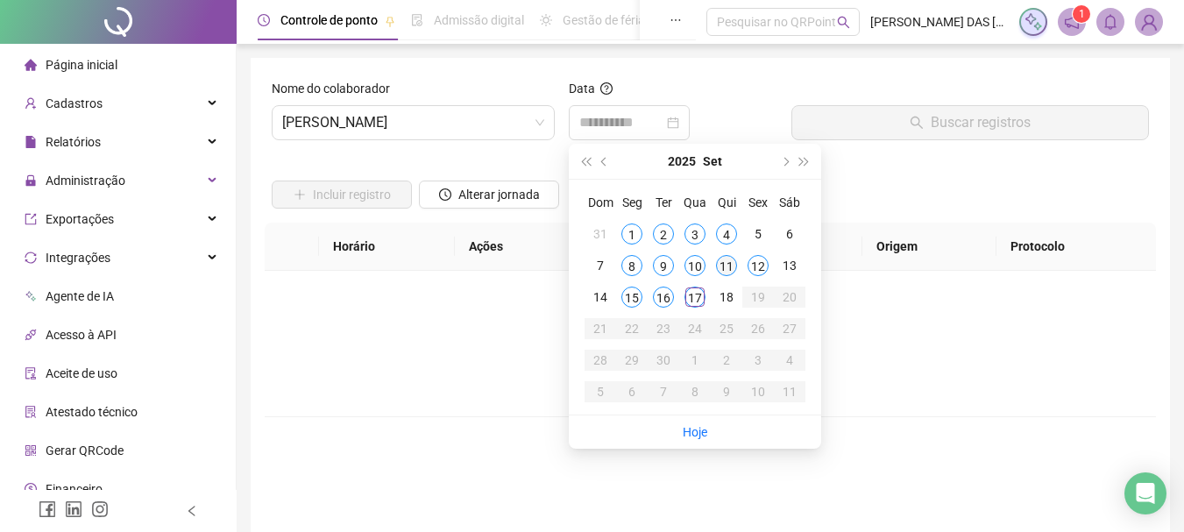
click at [719, 259] on div "11" at bounding box center [726, 265] width 21 height 21
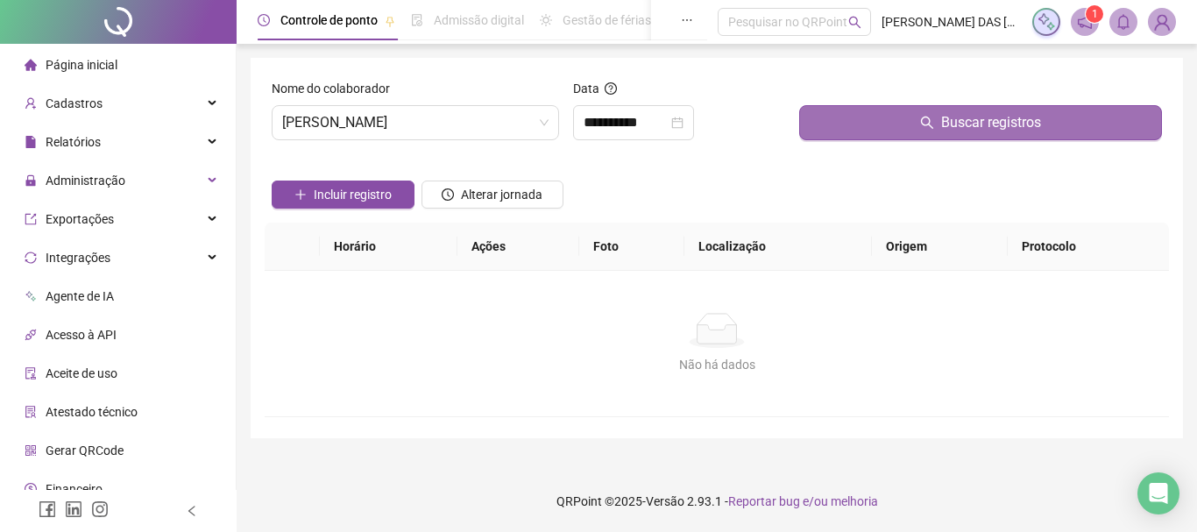
click at [809, 132] on button "Buscar registros" at bounding box center [980, 122] width 363 height 35
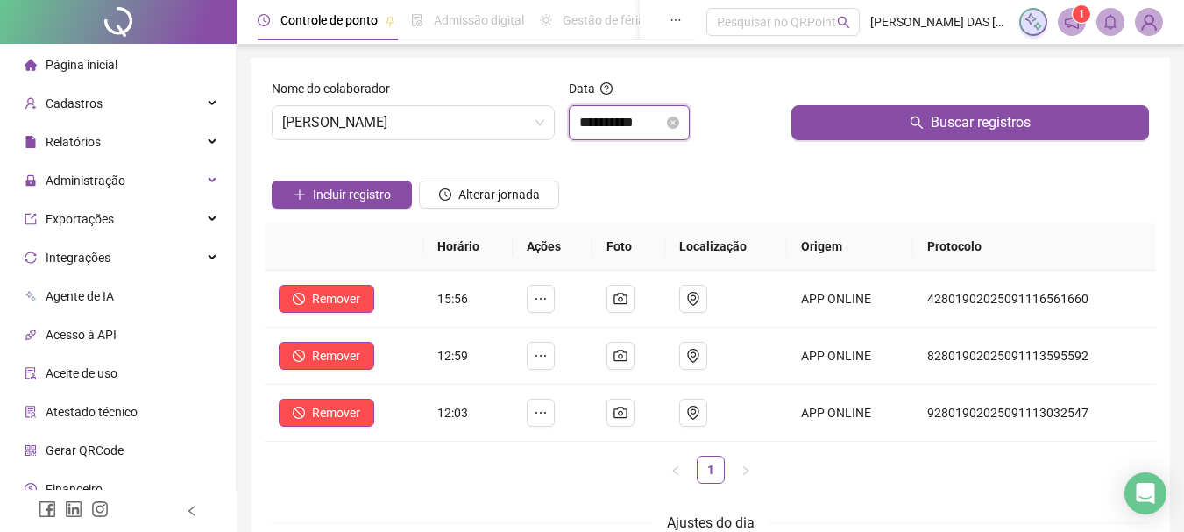
click at [664, 120] on input "**********" at bounding box center [621, 122] width 84 height 21
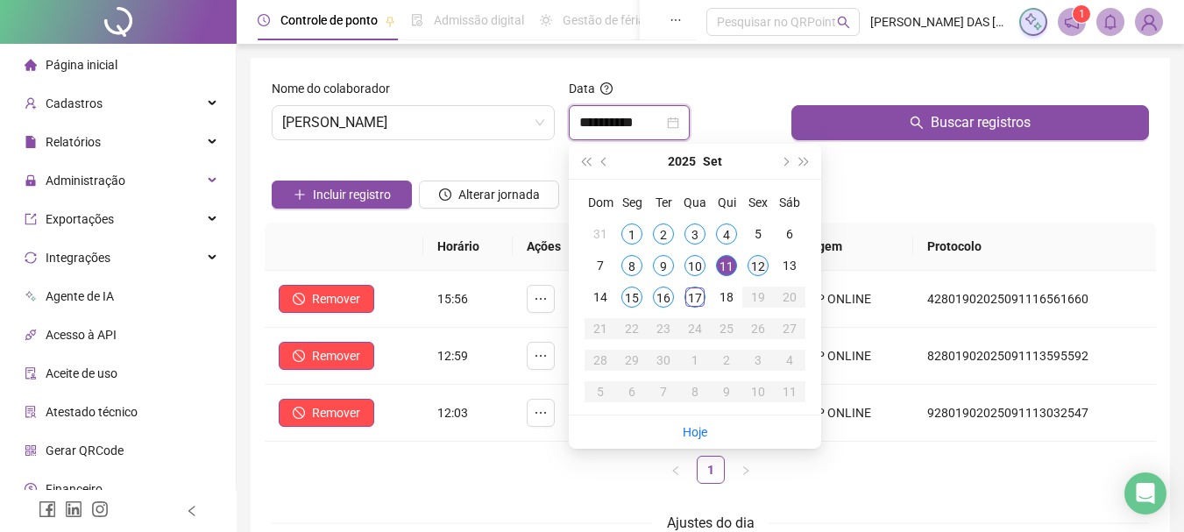
type input "**********"
click at [755, 262] on div "12" at bounding box center [758, 265] width 21 height 21
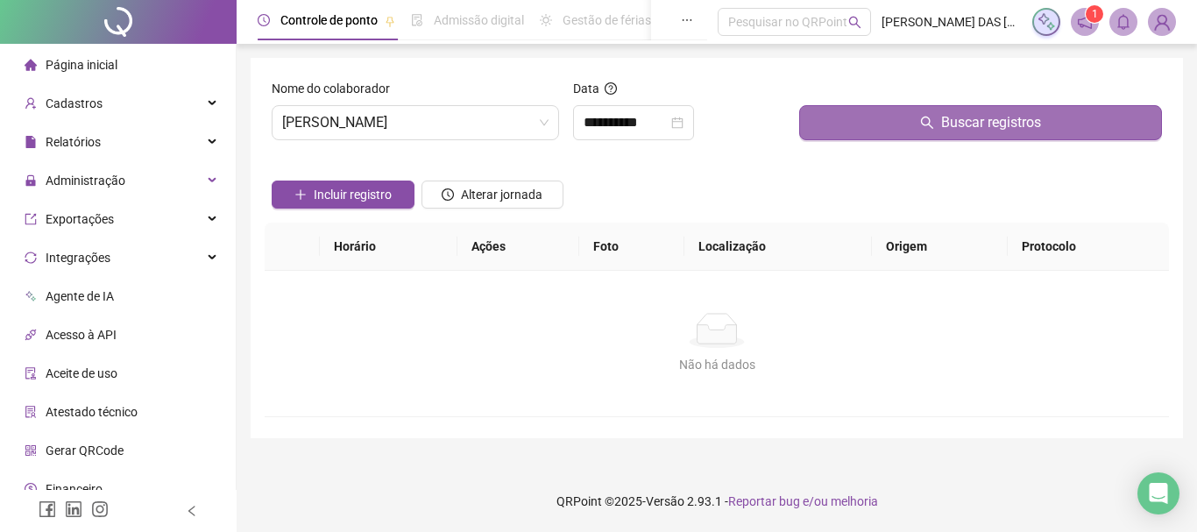
click at [836, 131] on button "Buscar registros" at bounding box center [980, 122] width 363 height 35
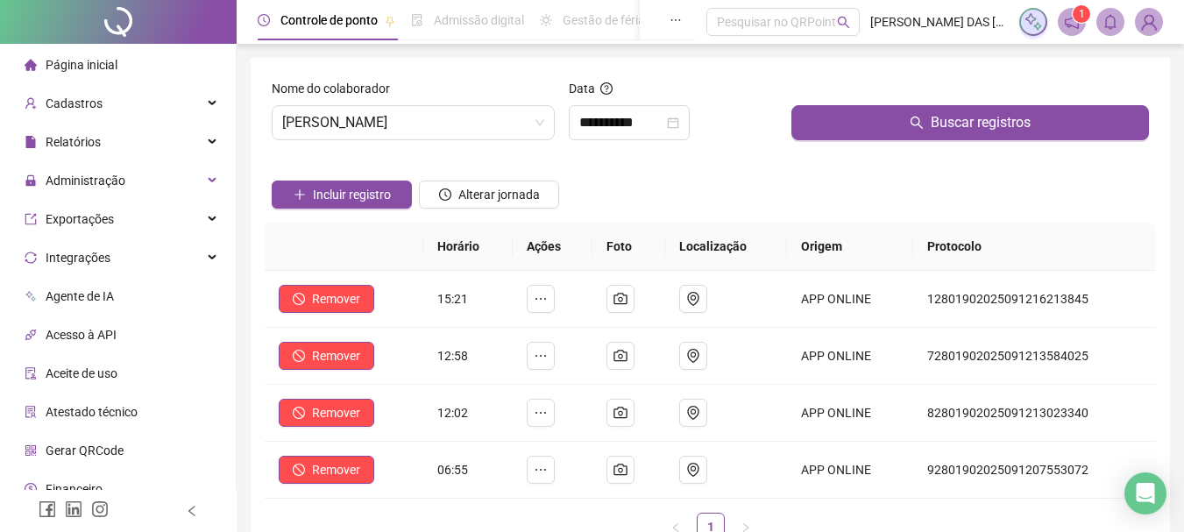
click at [61, 71] on span "Página inicial" at bounding box center [82, 65] width 72 height 14
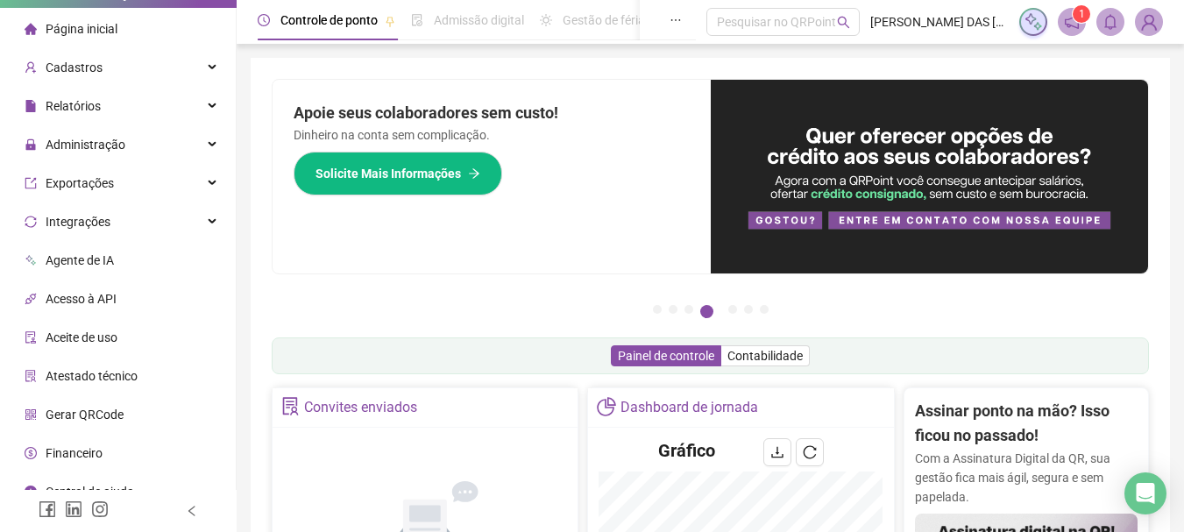
scroll to position [55, 0]
